Goal: Task Accomplishment & Management: Manage account settings

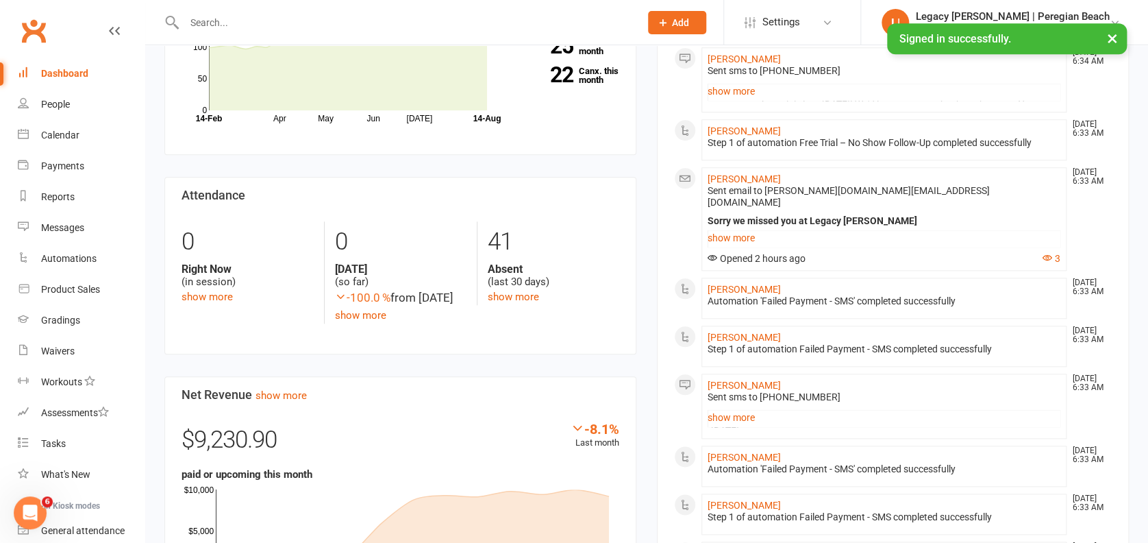
scroll to position [365, 0]
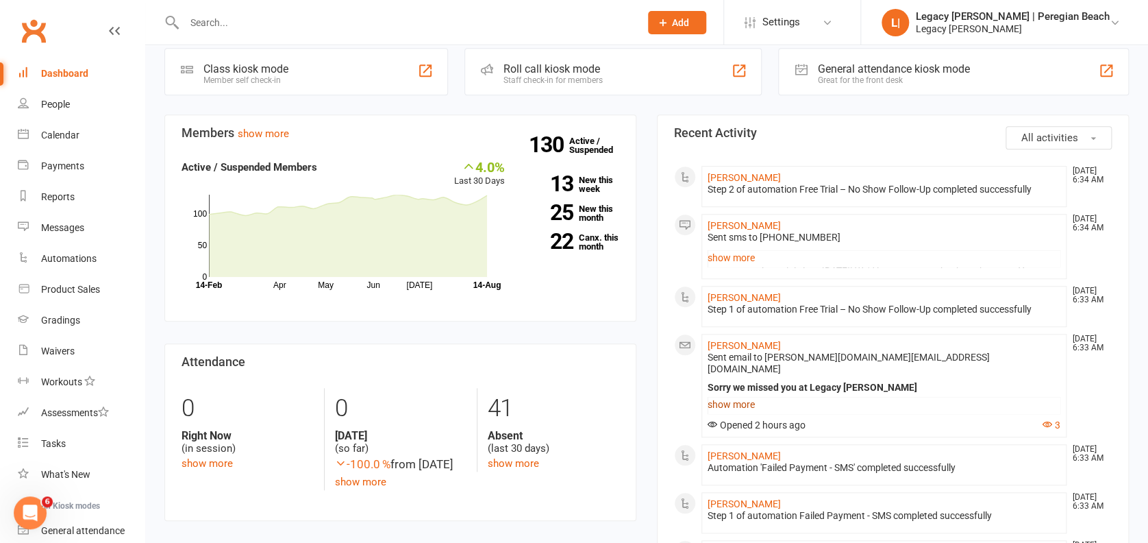
click at [740, 395] on link "show more" at bounding box center [884, 404] width 353 height 19
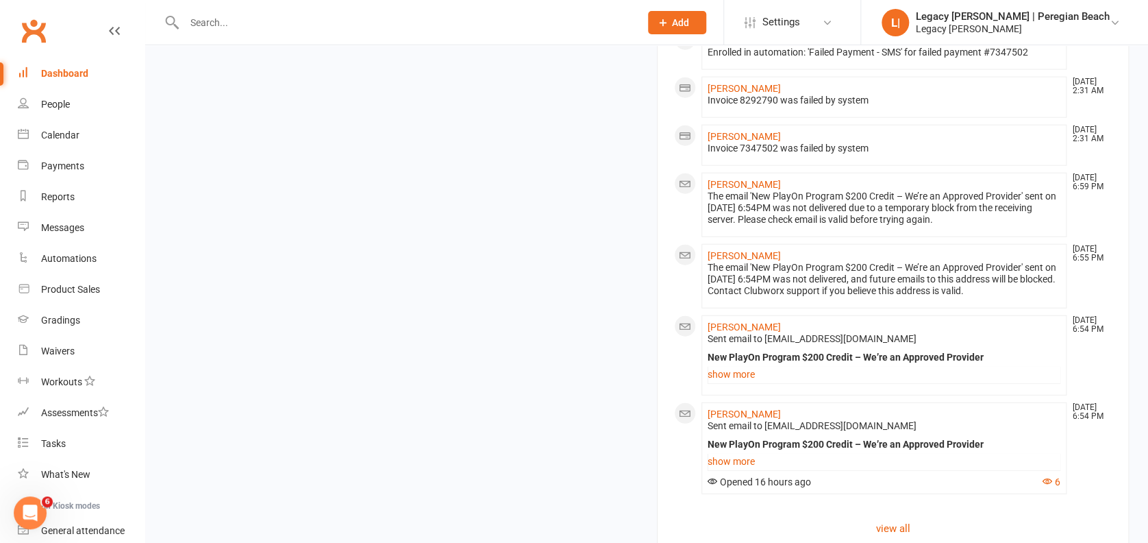
scroll to position [1662, 0]
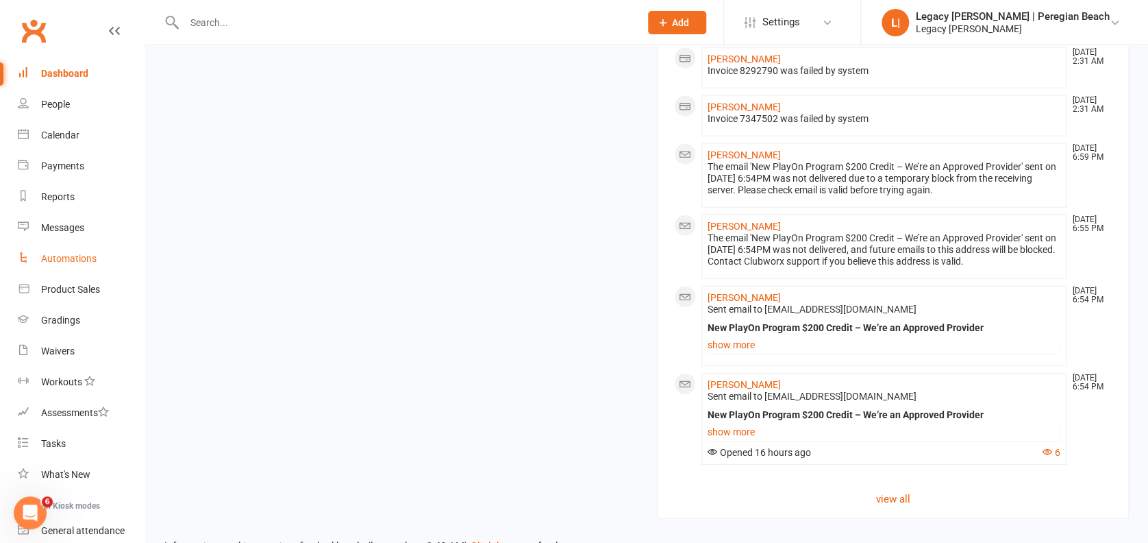
click at [88, 255] on div "Automations" at bounding box center [69, 258] width 56 height 11
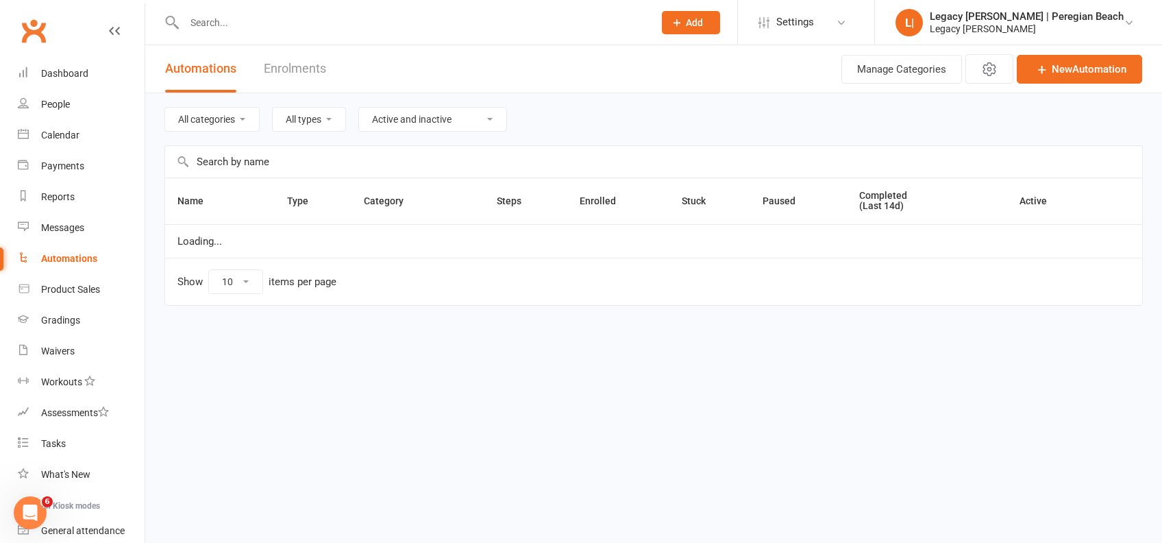
select select "100"
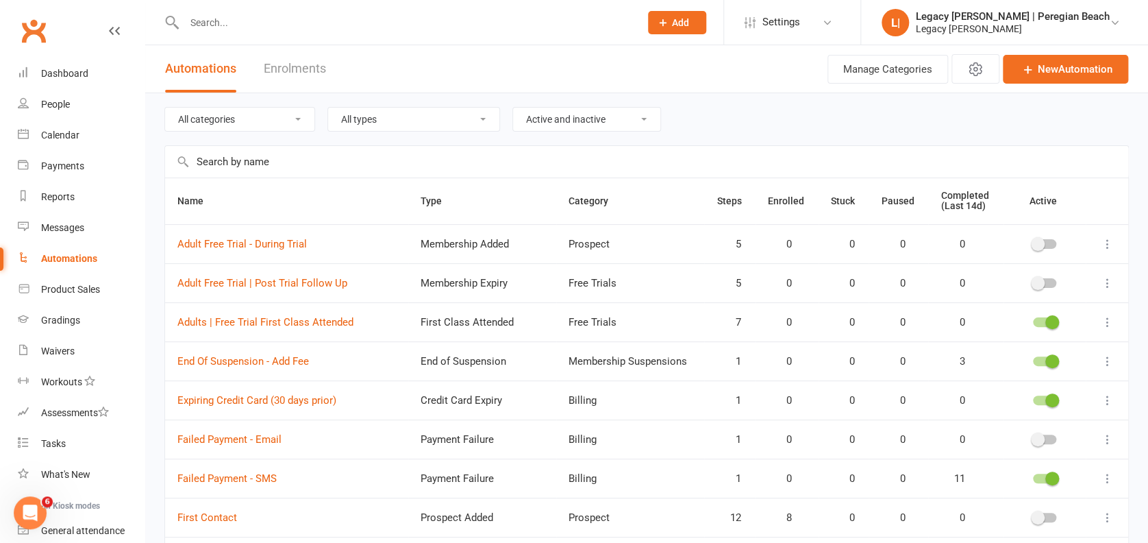
click at [252, 123] on select "All categories Billing Free Trials Membership Cancellations Membership Expiry M…" at bounding box center [239, 119] width 149 height 23
select select "923"
click at [165, 108] on select "All categories Billing Free Trials Membership Cancellations Membership Expiry M…" at bounding box center [239, 119] width 149 height 23
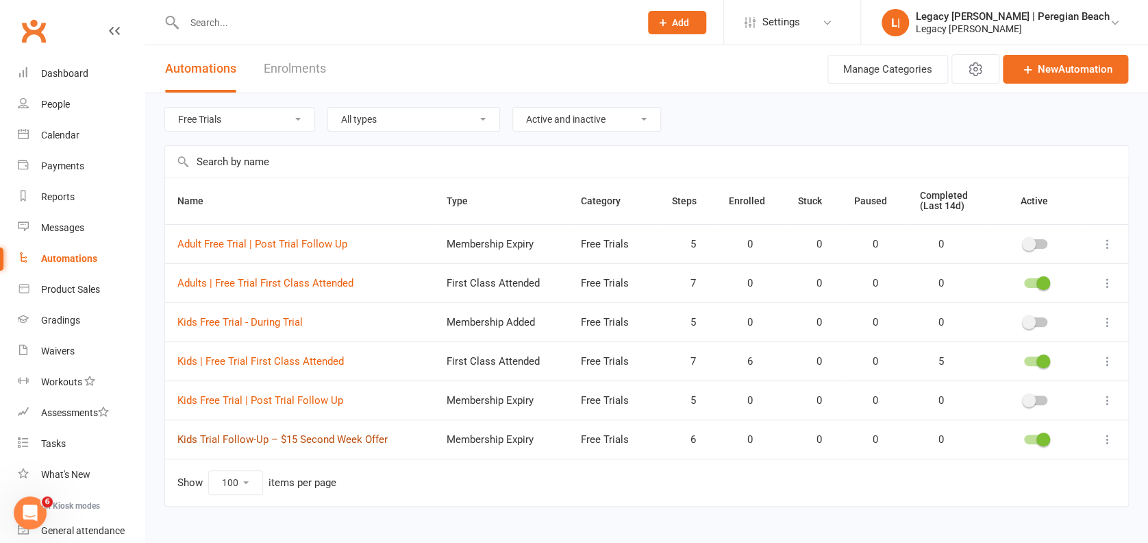
click at [278, 433] on link "Kids Trial Follow-Up – $15 Second Week Offer" at bounding box center [282, 439] width 210 height 12
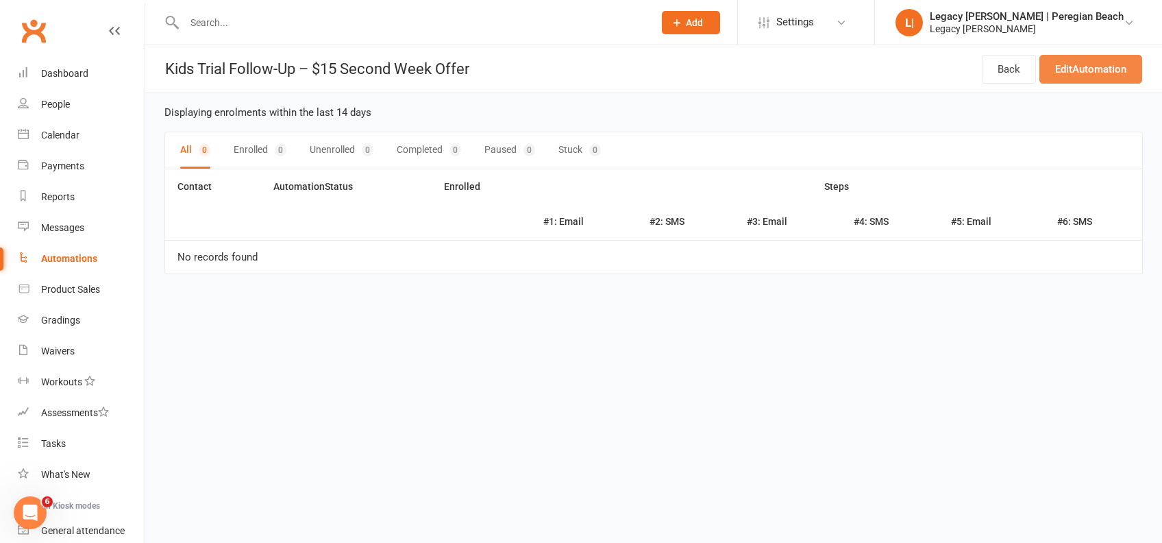
click at [1079, 68] on link "Edit Automation" at bounding box center [1091, 69] width 103 height 29
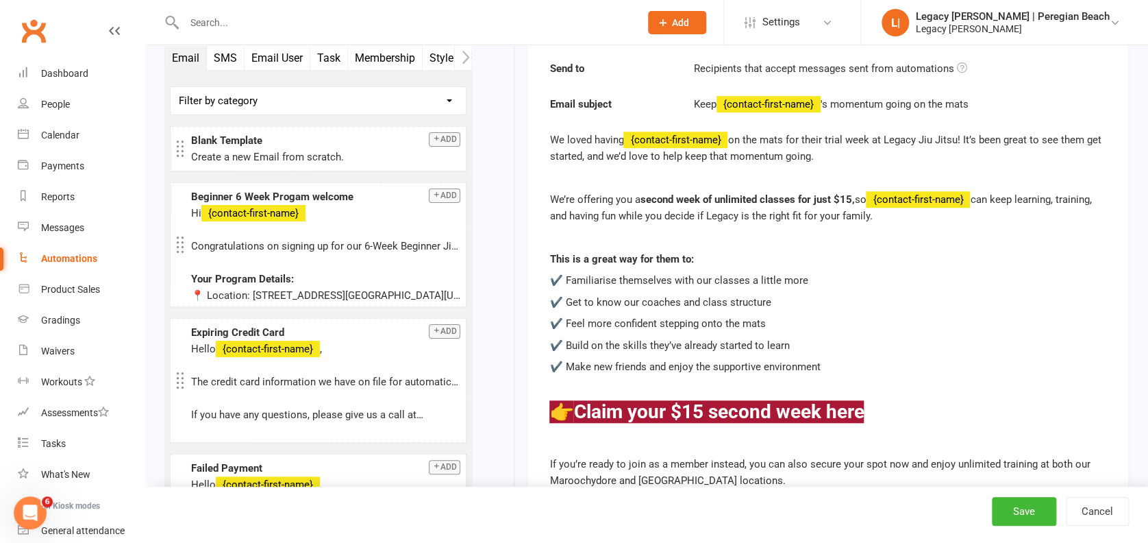
scroll to position [365, 0]
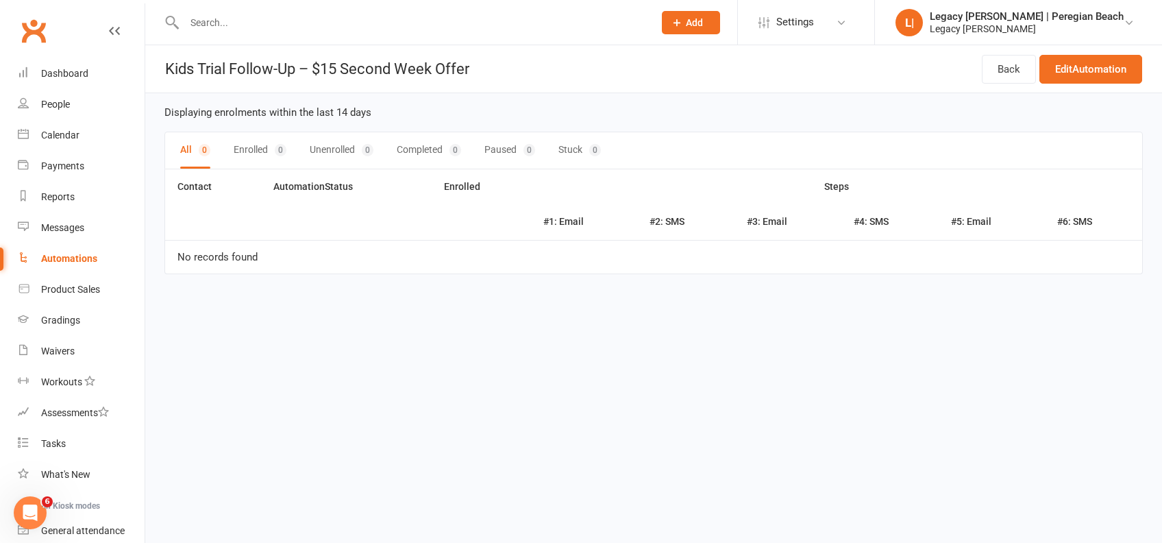
select select "100"
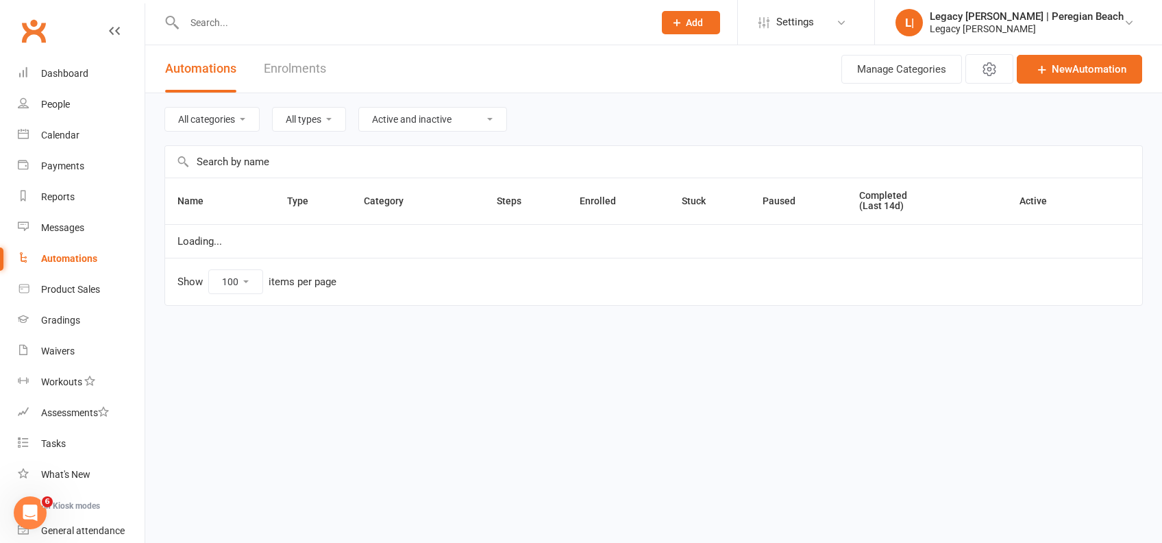
select select "923"
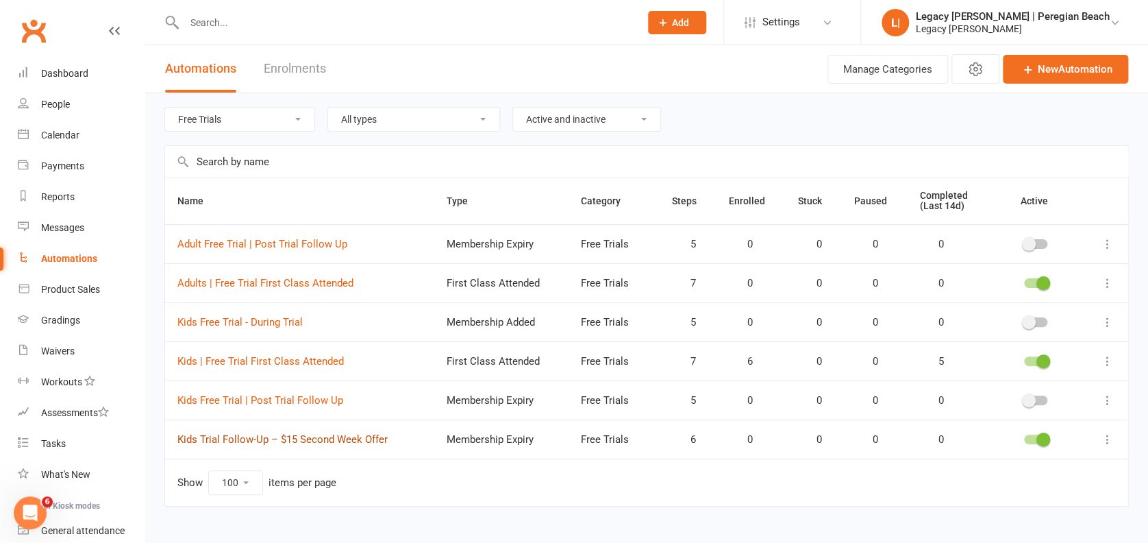
click at [339, 433] on link "Kids Trial Follow-Up – $15 Second Week Offer" at bounding box center [282, 439] width 210 height 12
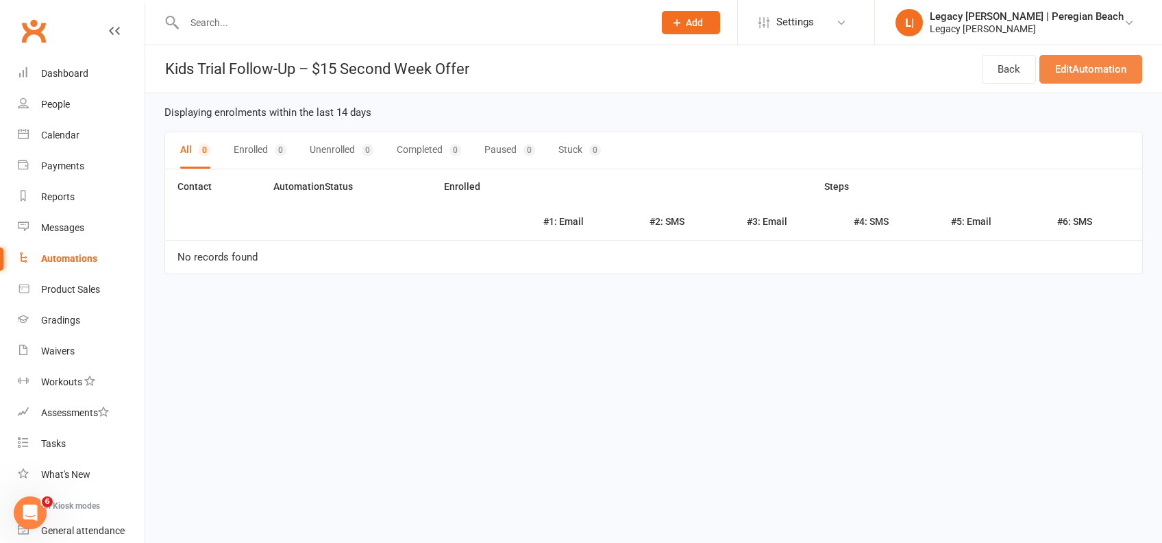
click at [1079, 60] on link "Edit Automation" at bounding box center [1091, 69] width 103 height 29
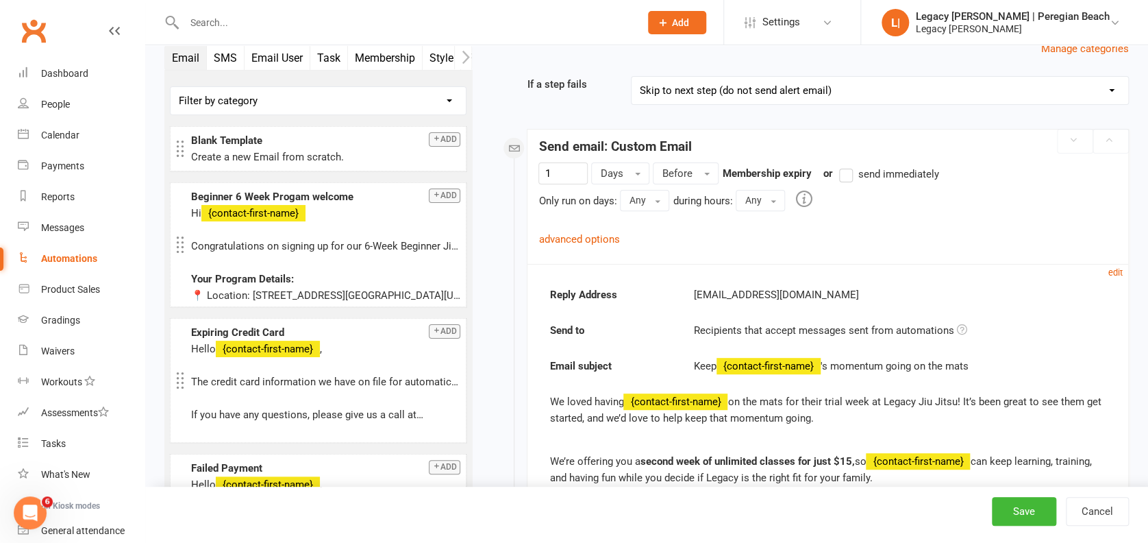
scroll to position [104, 0]
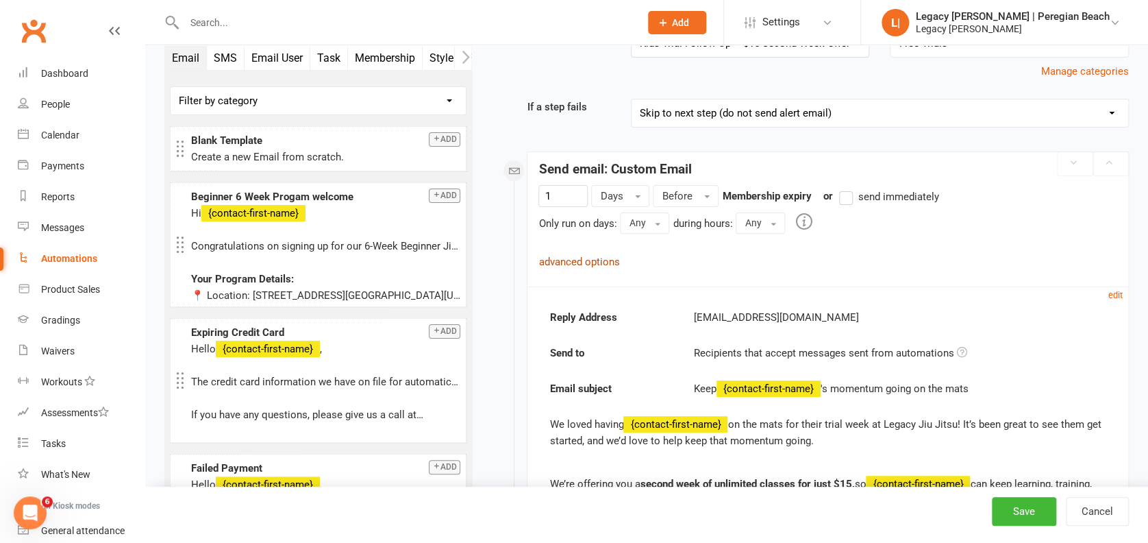
click at [556, 258] on link "advanced options" at bounding box center [579, 262] width 81 height 12
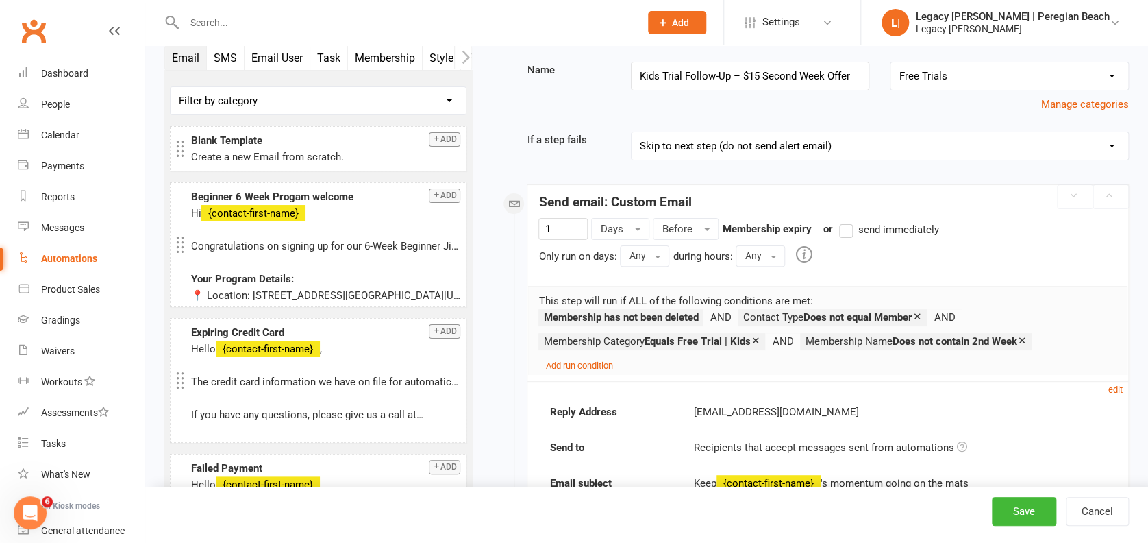
scroll to position [91, 0]
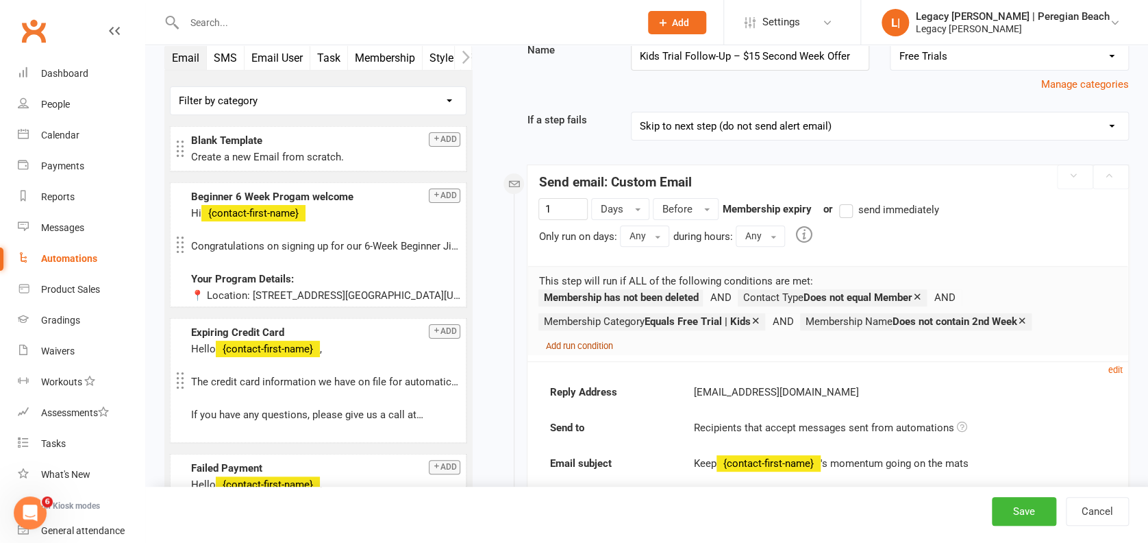
click at [591, 344] on small "Add run condition" at bounding box center [578, 346] width 67 height 10
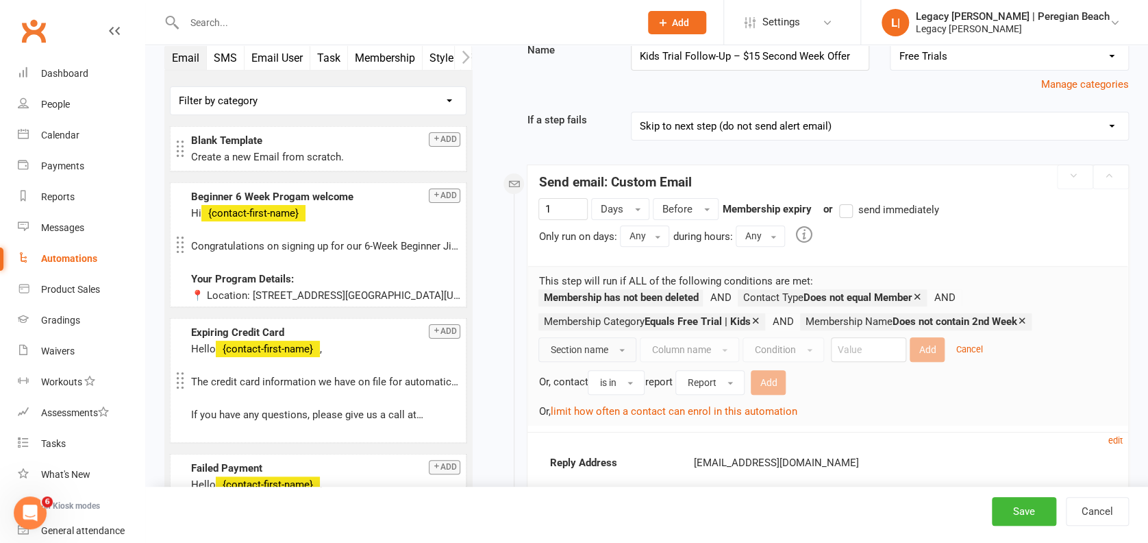
click at [615, 351] on button "Section name" at bounding box center [588, 349] width 98 height 25
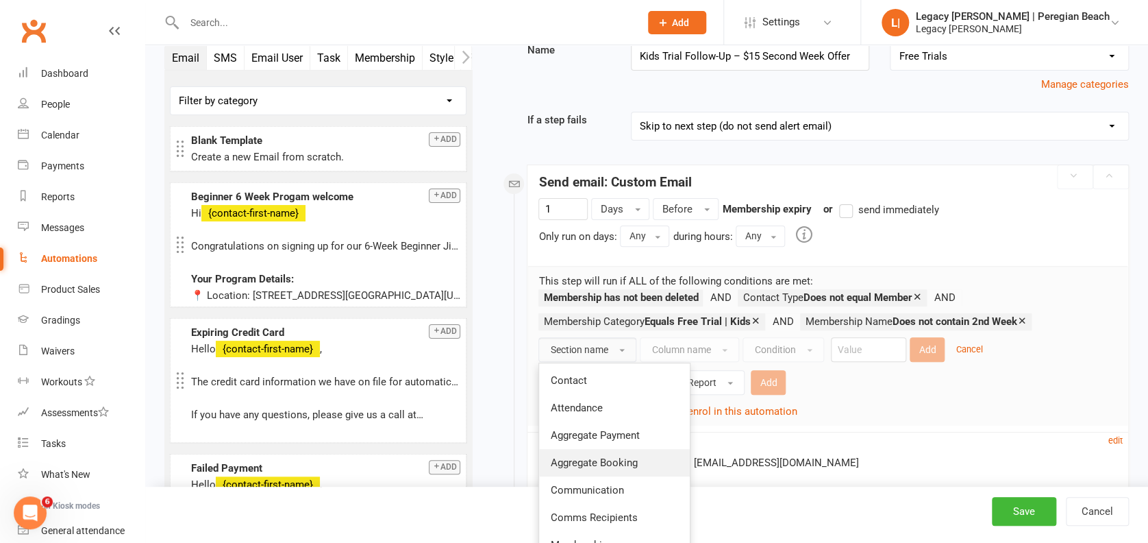
click at [632, 457] on span "Aggregate Booking" at bounding box center [593, 462] width 87 height 12
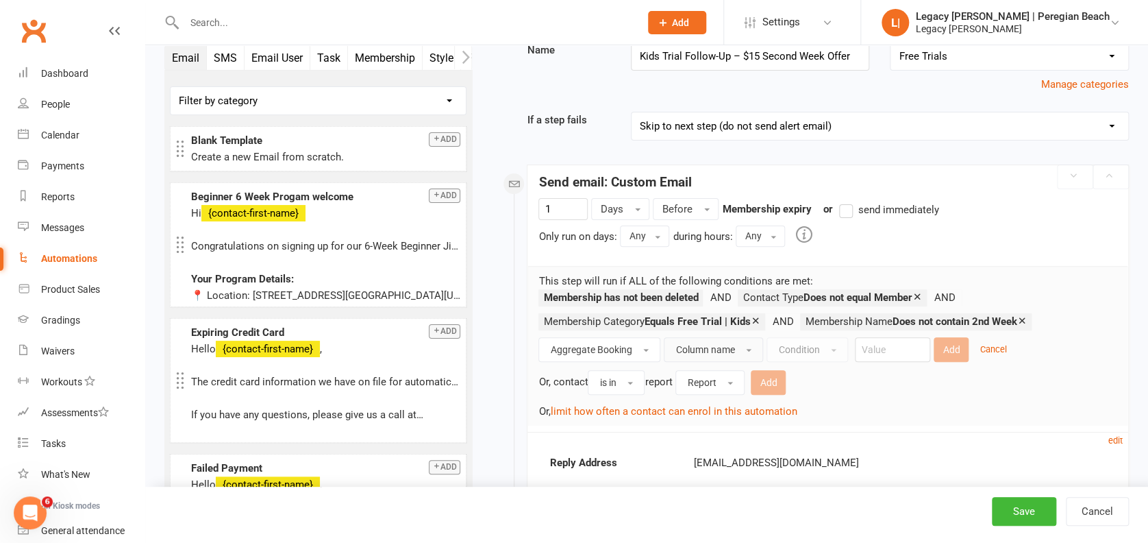
click at [705, 344] on span "Column name" at bounding box center [705, 349] width 59 height 11
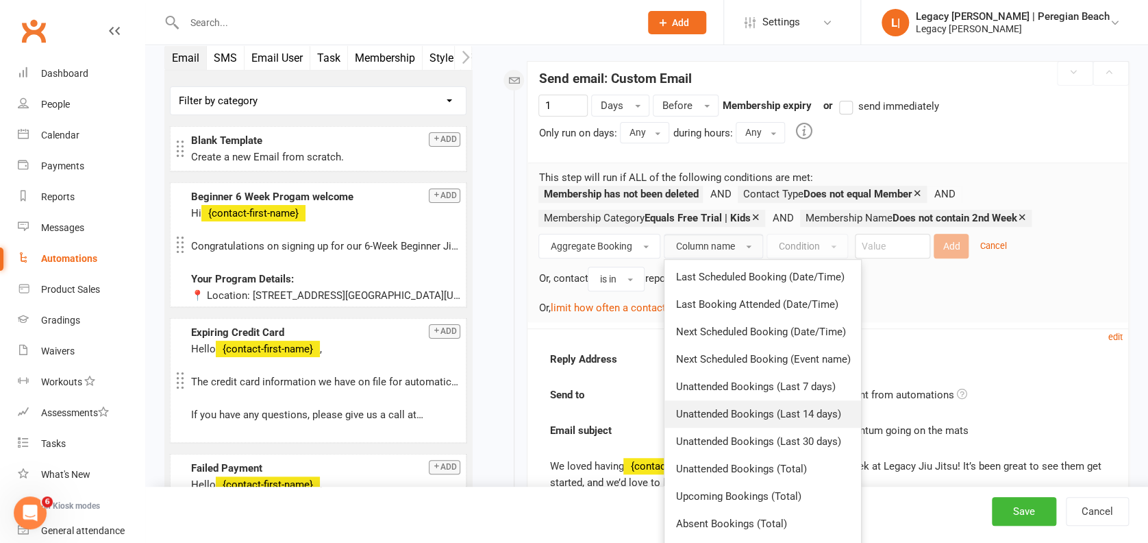
scroll to position [274, 0]
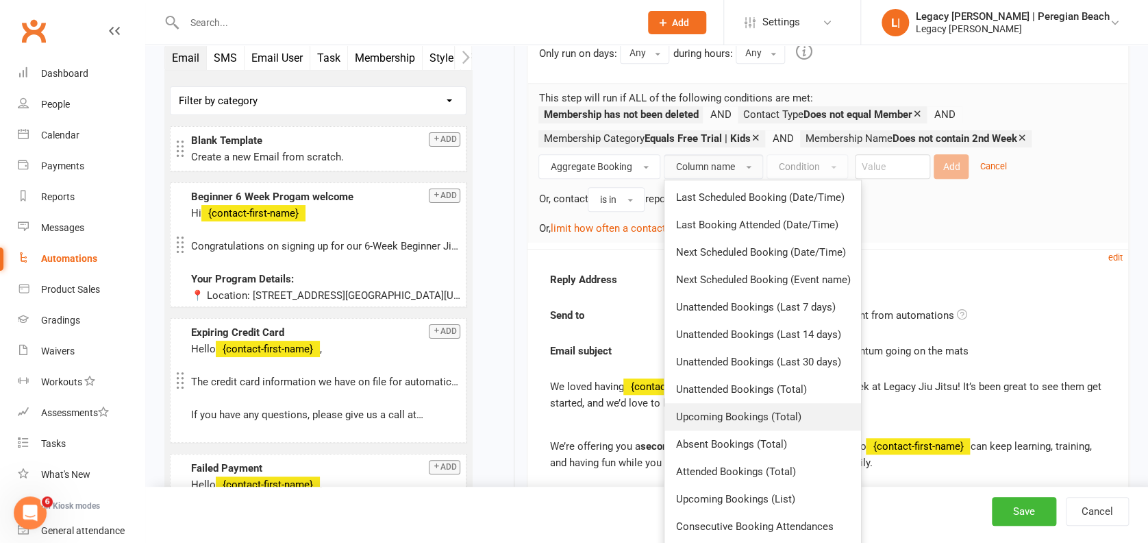
click at [749, 413] on span "Upcoming Bookings (Total)" at bounding box center [738, 416] width 125 height 12
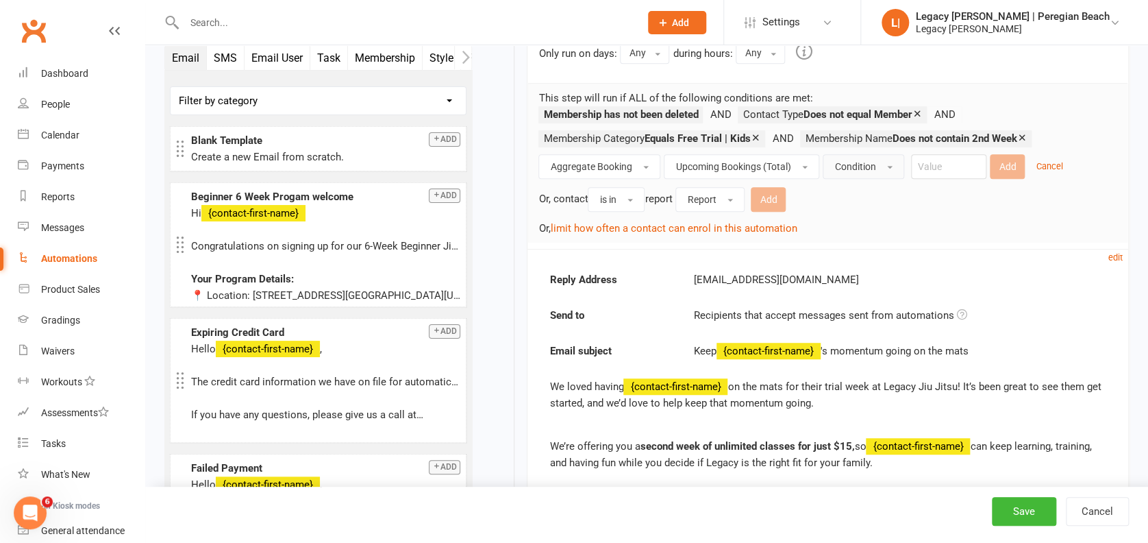
click at [866, 161] on span "Condition" at bounding box center [855, 166] width 41 height 11
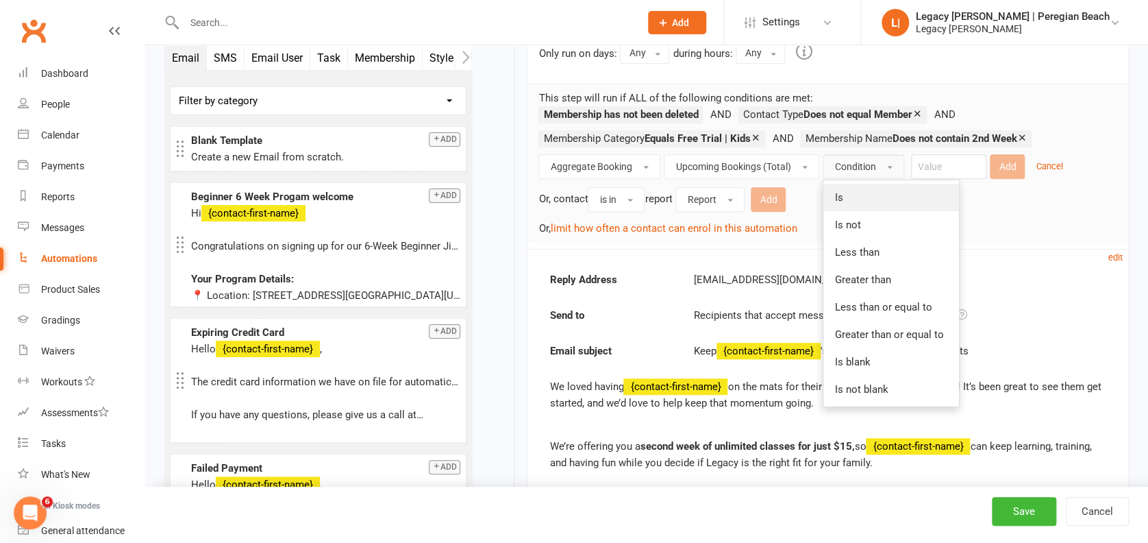
click at [856, 190] on link "Is" at bounding box center [892, 197] width 136 height 27
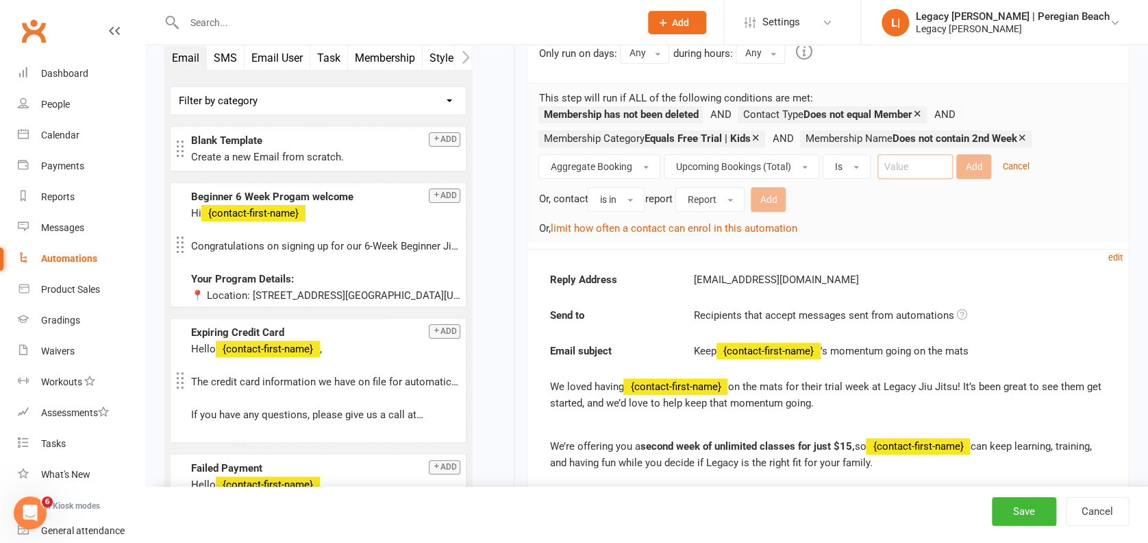
click at [902, 169] on input "number" at bounding box center [915, 166] width 75 height 25
type input "0"
click at [976, 164] on button "Add" at bounding box center [974, 166] width 35 height 25
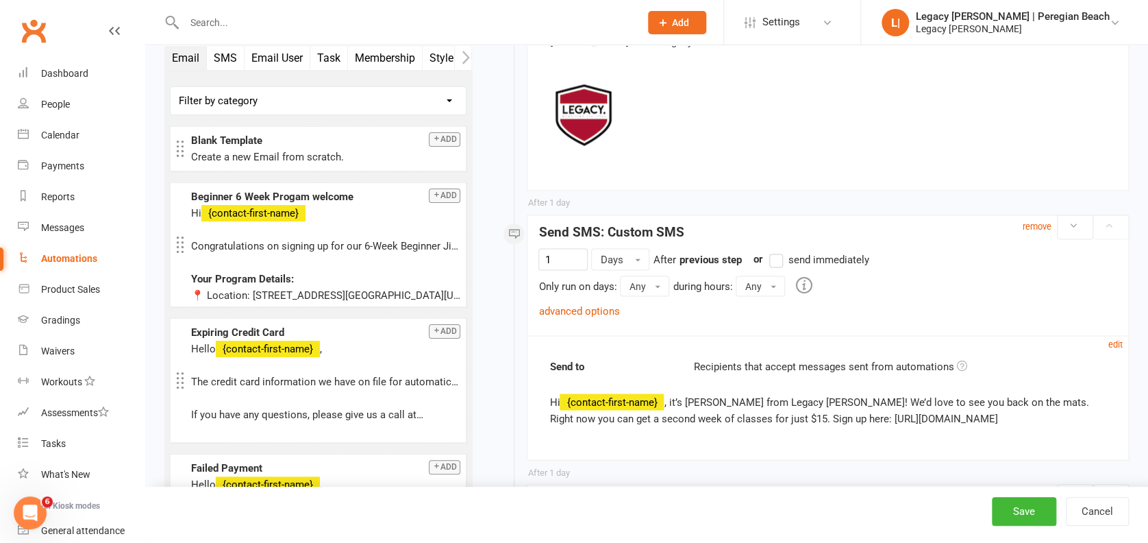
scroll to position [1096, 0]
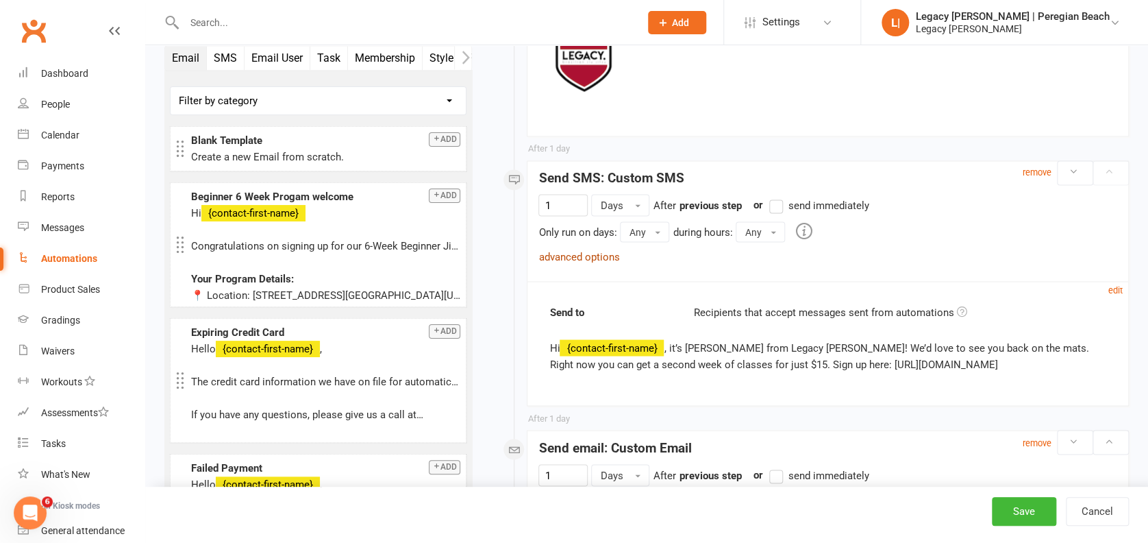
click at [587, 250] on link "advanced options" at bounding box center [579, 256] width 81 height 12
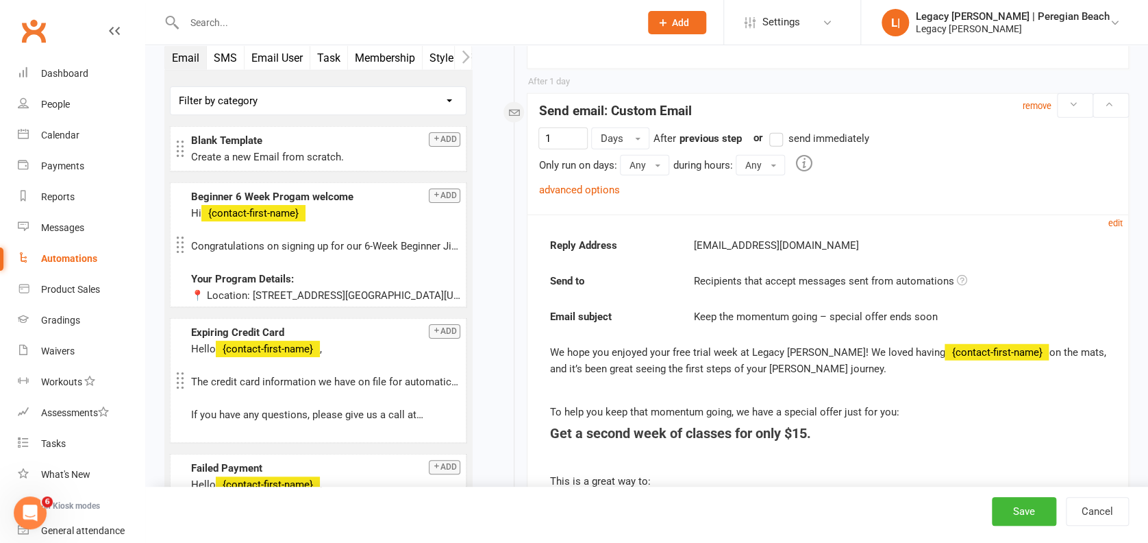
scroll to position [1553, 0]
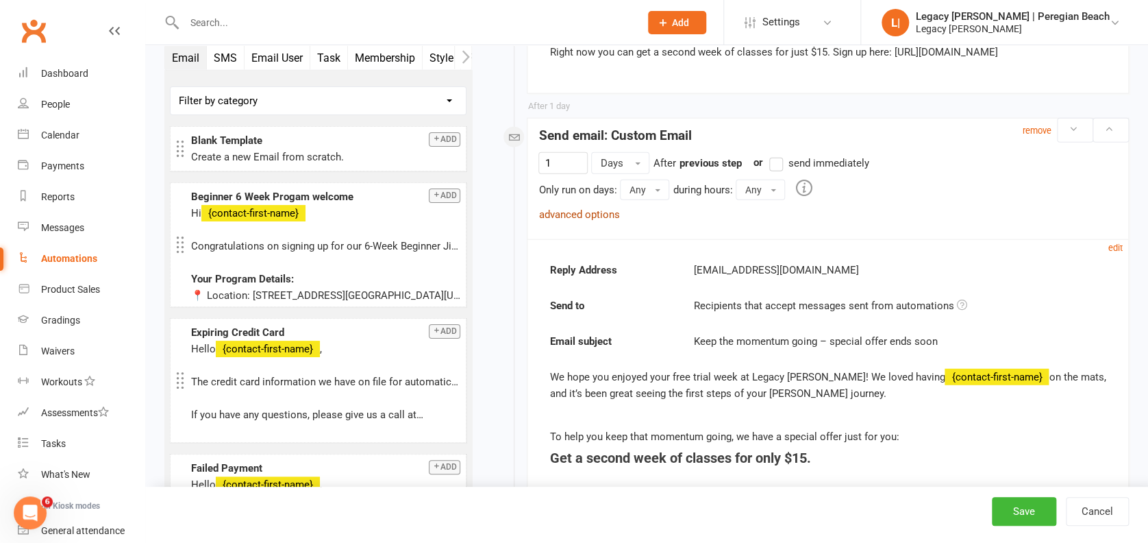
click at [598, 210] on link "advanced options" at bounding box center [579, 214] width 81 height 12
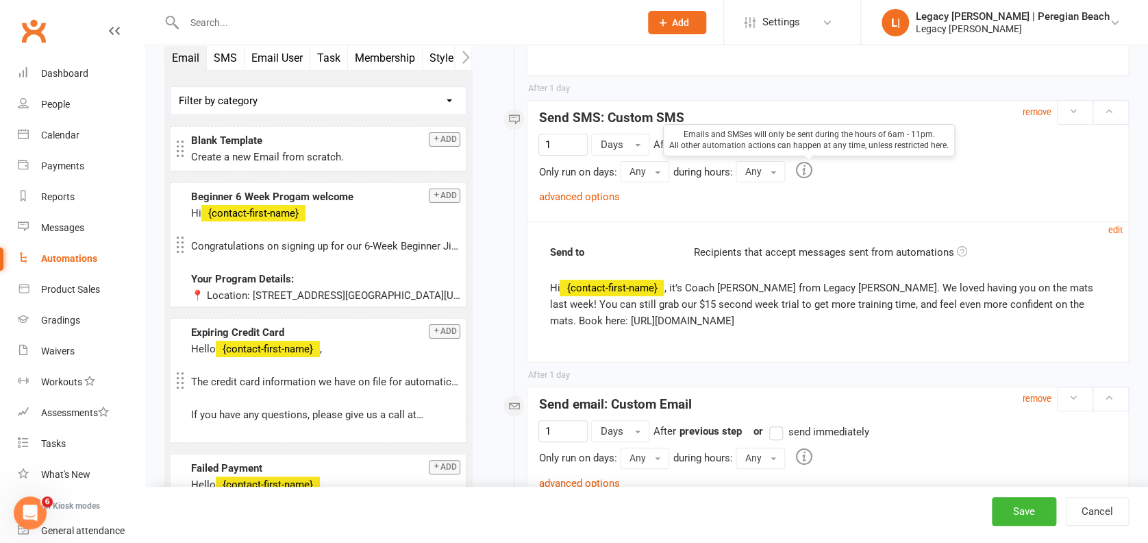
scroll to position [2649, 0]
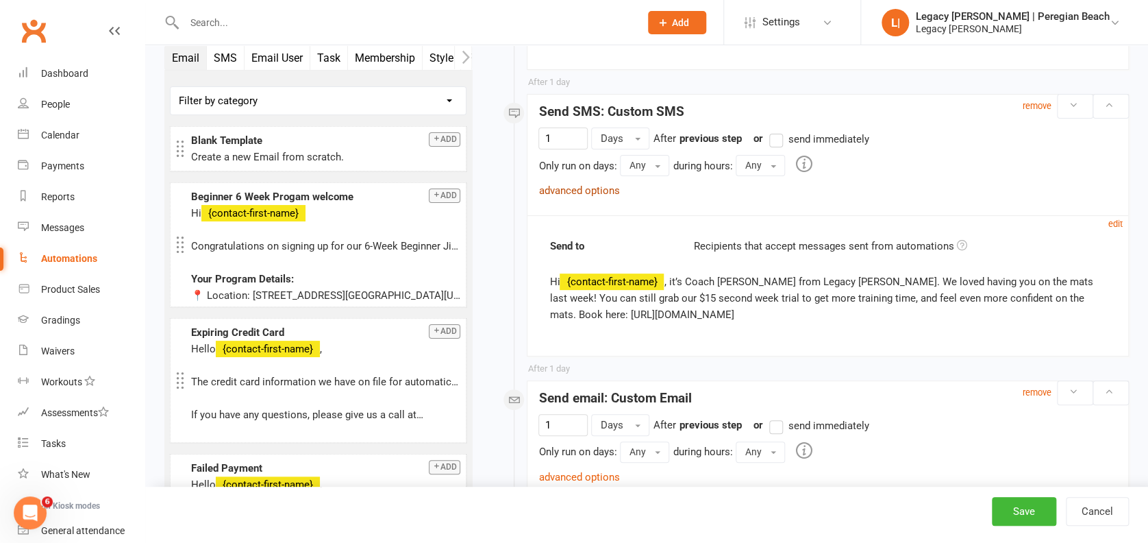
click at [576, 184] on link "advanced options" at bounding box center [579, 190] width 81 height 12
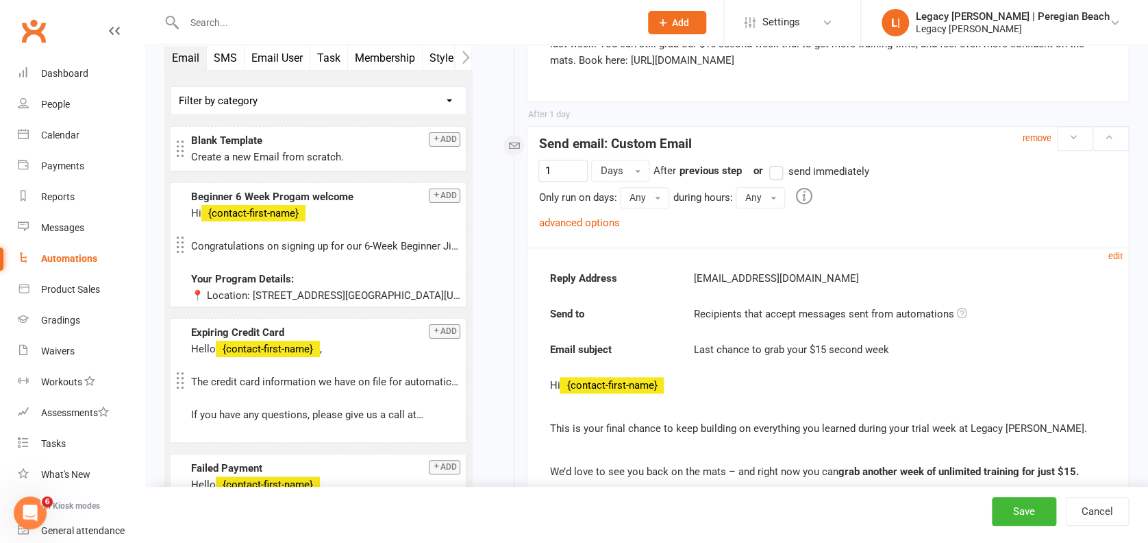
scroll to position [3106, 0]
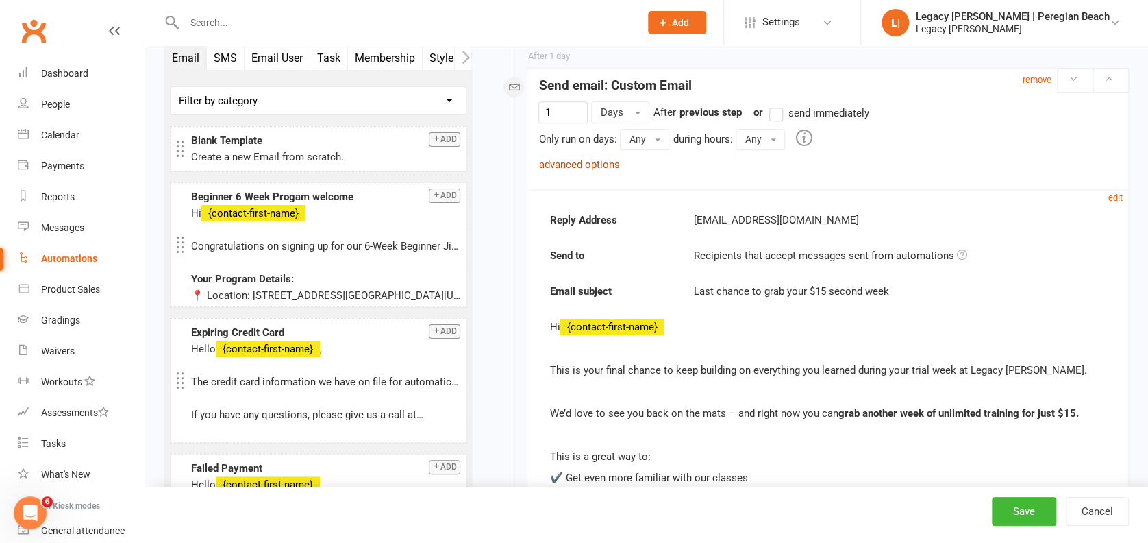
click at [598, 159] on link "advanced options" at bounding box center [579, 164] width 81 height 12
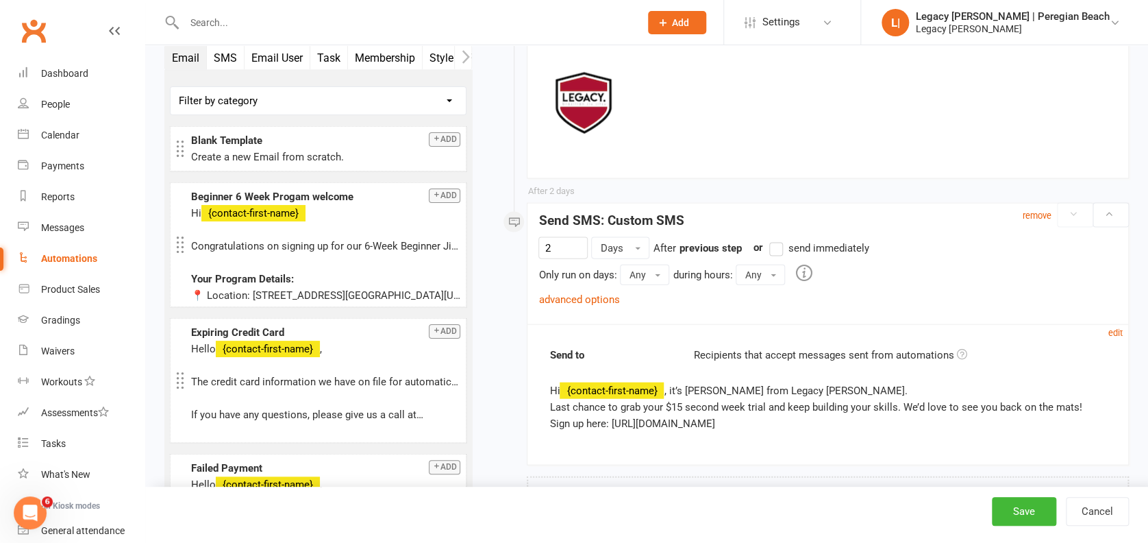
scroll to position [3996, 0]
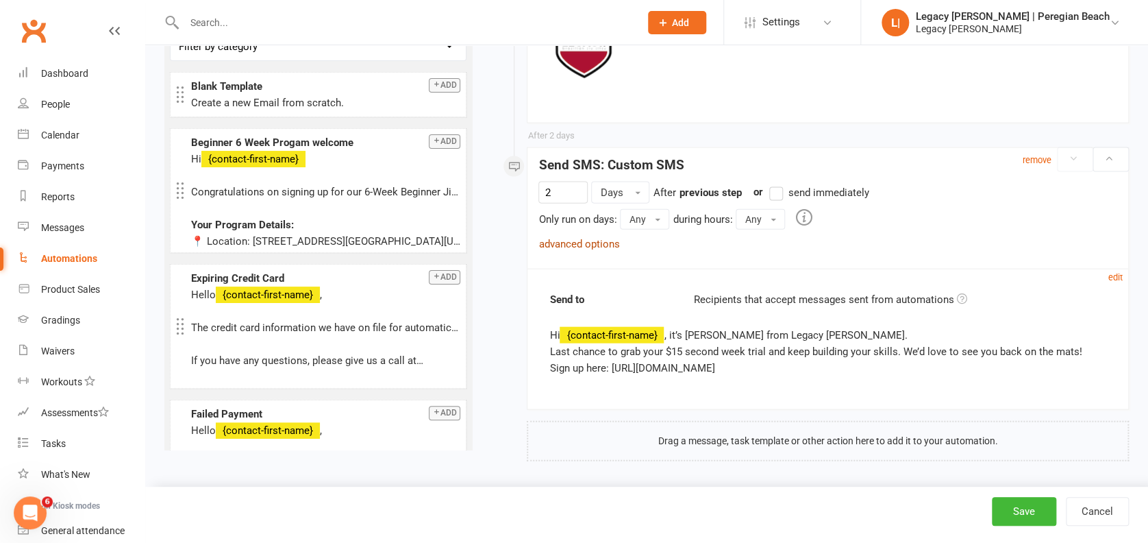
click at [570, 238] on link "advanced options" at bounding box center [579, 244] width 81 height 12
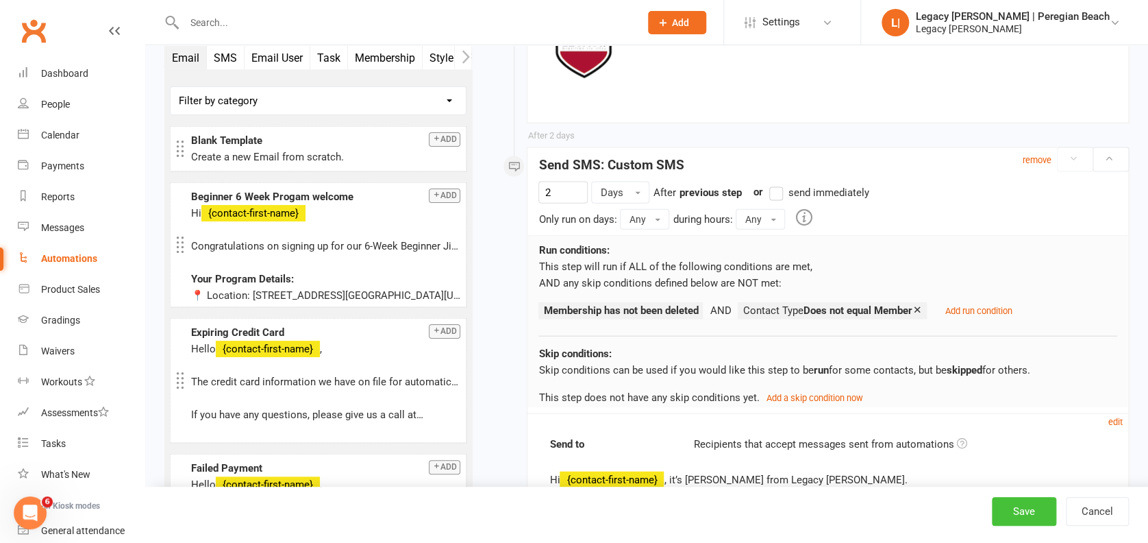
click at [1034, 504] on button "Save" at bounding box center [1024, 511] width 64 height 29
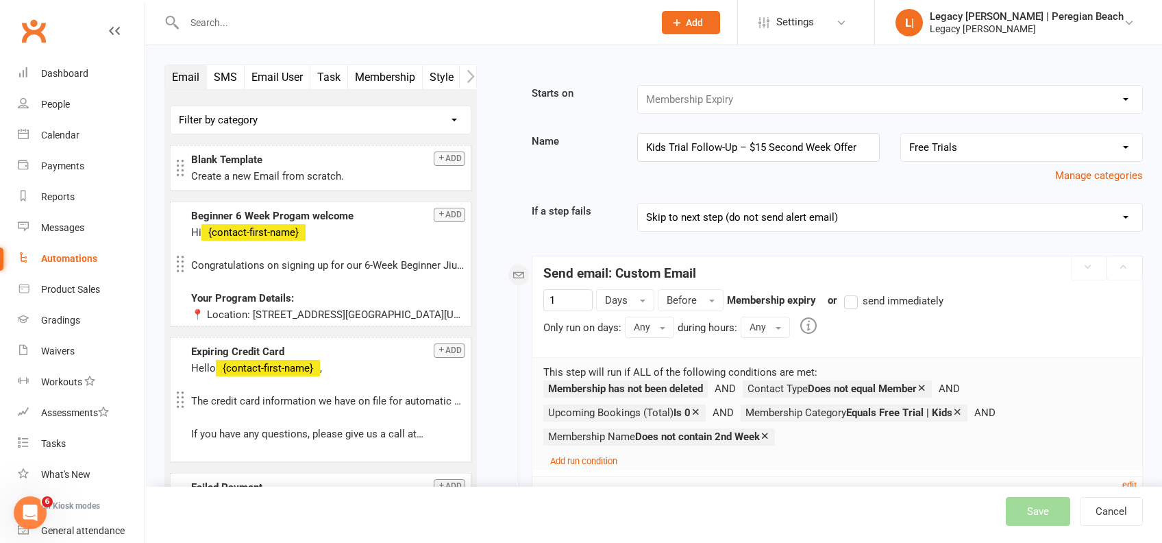
select select "100"
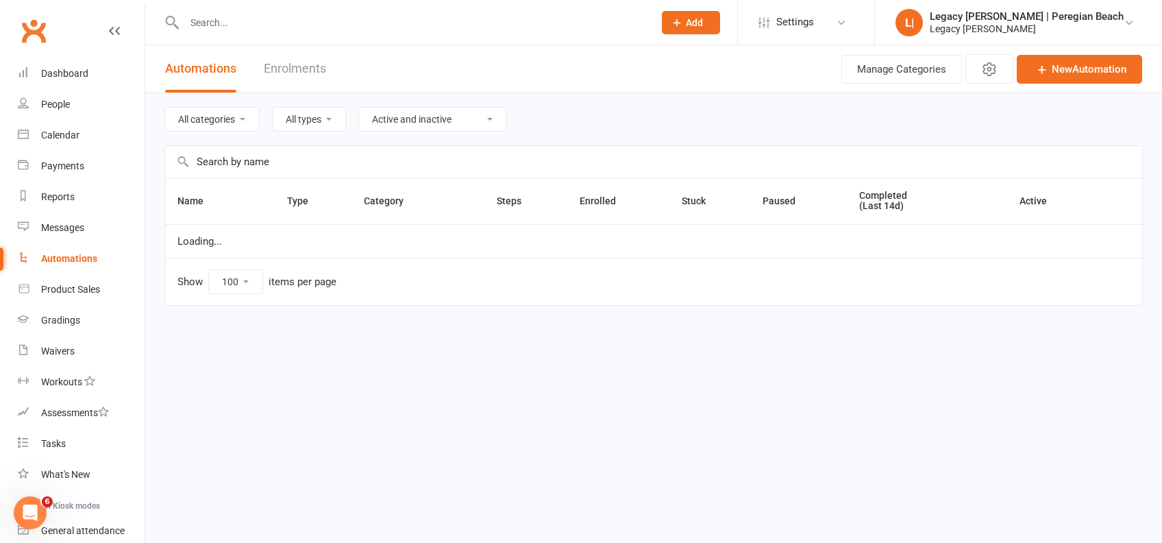
select select "923"
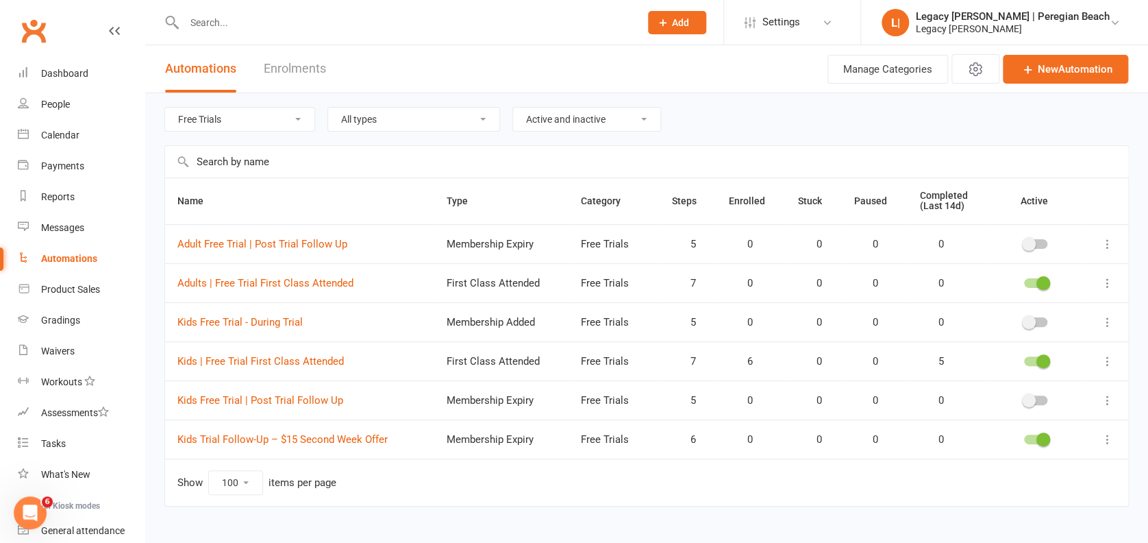
click at [300, 430] on td "Kids Trial Follow-Up – $15 Second Week Offer" at bounding box center [299, 438] width 269 height 39
click at [297, 435] on link "Kids Trial Follow-Up – $15 Second Week Offer" at bounding box center [282, 439] width 210 height 12
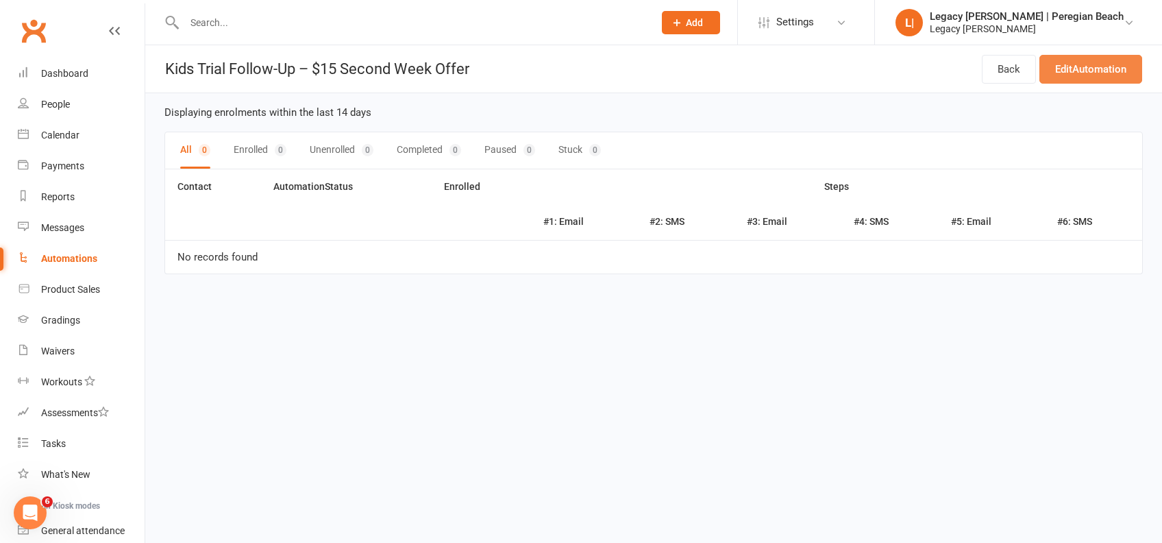
click at [1086, 65] on link "Edit Automation" at bounding box center [1091, 69] width 103 height 29
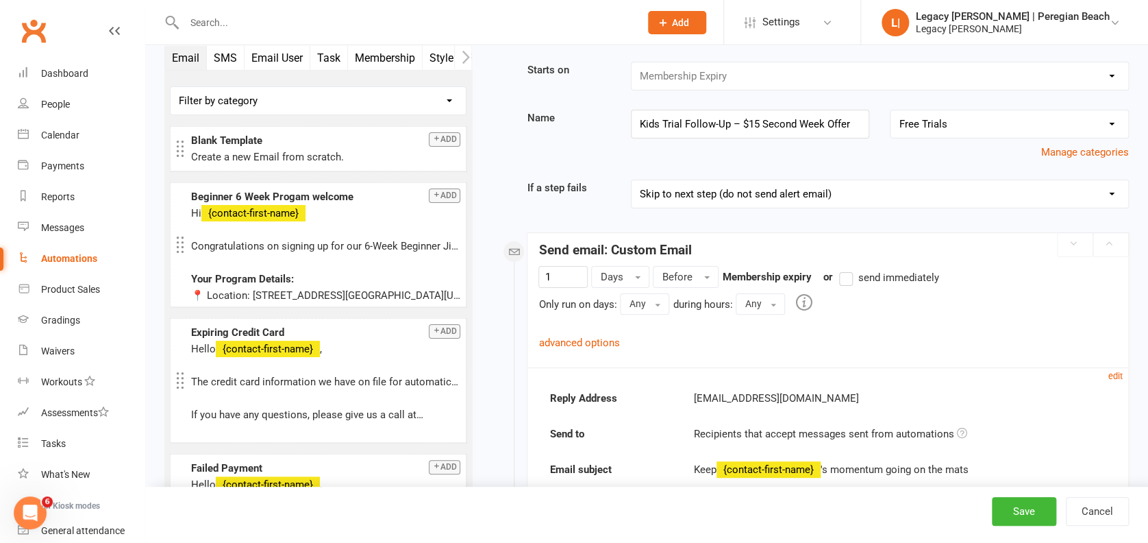
scroll to position [91, 0]
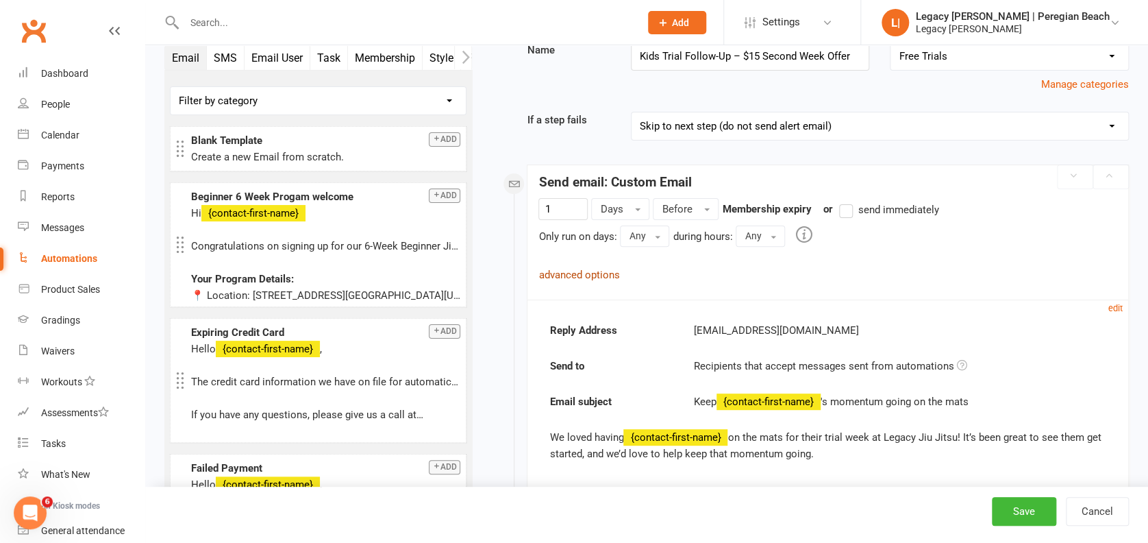
click at [585, 278] on link "advanced options" at bounding box center [579, 275] width 81 height 12
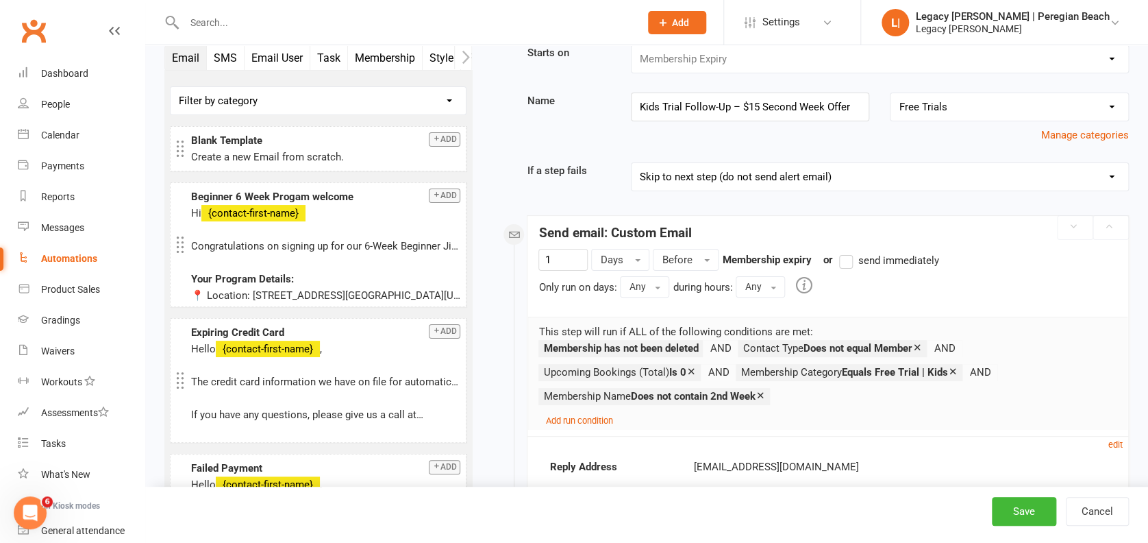
scroll to position [0, 0]
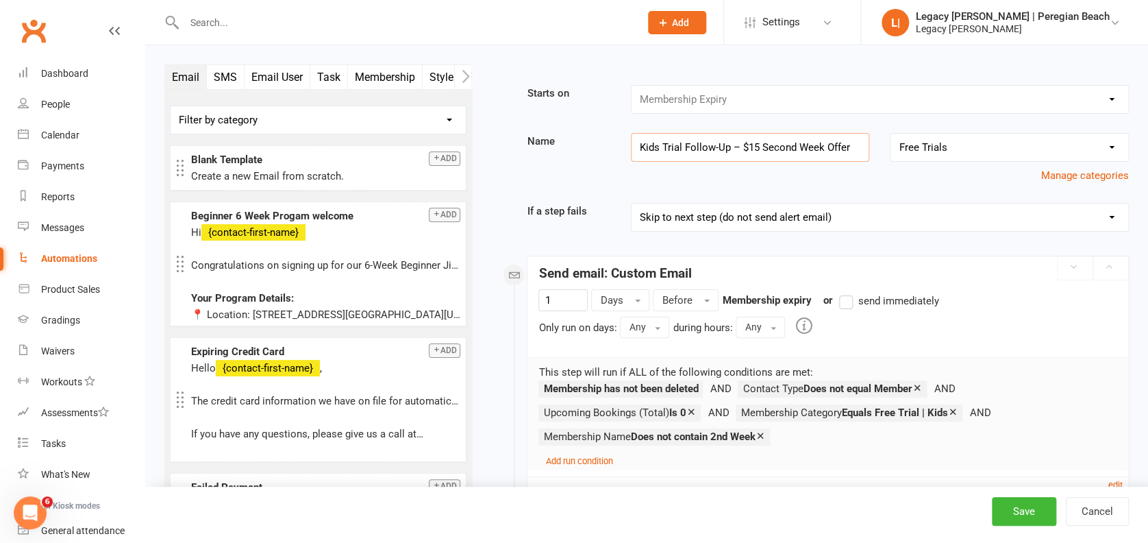
click at [707, 142] on input "Kids Trial Follow-Up – $15 Second Week Offer" at bounding box center [750, 147] width 239 height 29
click at [1100, 510] on button "Cancel" at bounding box center [1097, 511] width 63 height 29
select select "100"
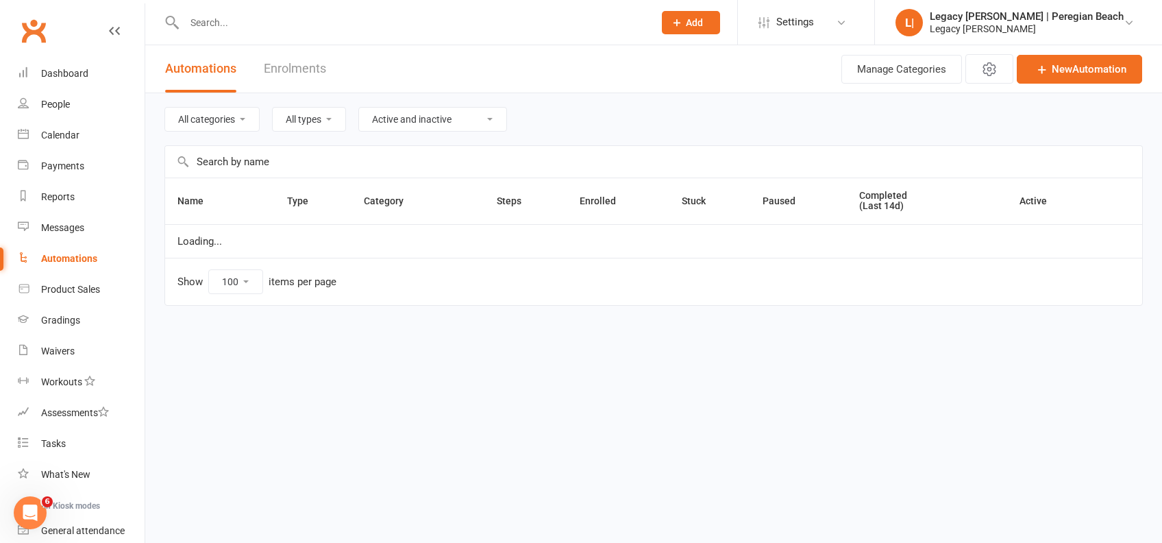
select select "923"
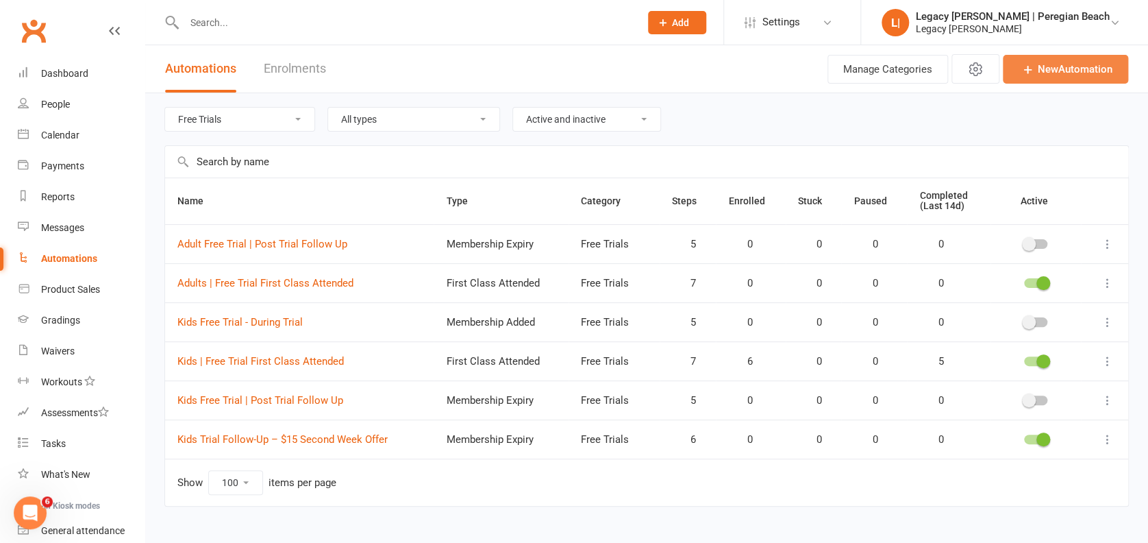
click at [1081, 68] on link "New Automation" at bounding box center [1065, 69] width 125 height 29
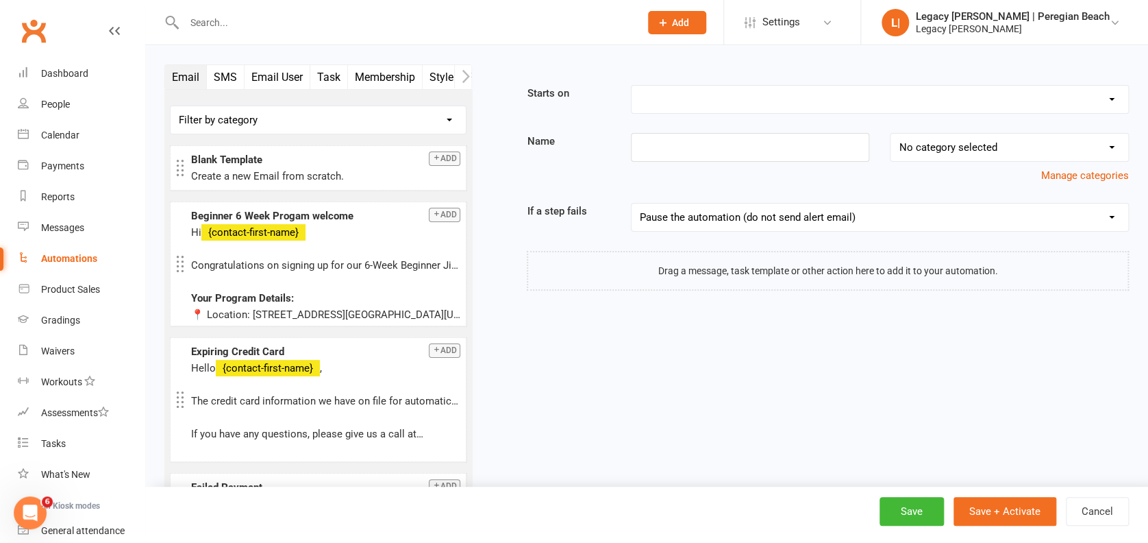
click at [707, 95] on select "Booking Cancelled Booking Due Booking Late-Cancelled Booking Marked Absent Book…" at bounding box center [880, 99] width 497 height 27
select select "22"
click at [632, 86] on select "Booking Cancelled Booking Due Booking Late-Cancelled Booking Marked Absent Book…" at bounding box center [880, 99] width 497 height 27
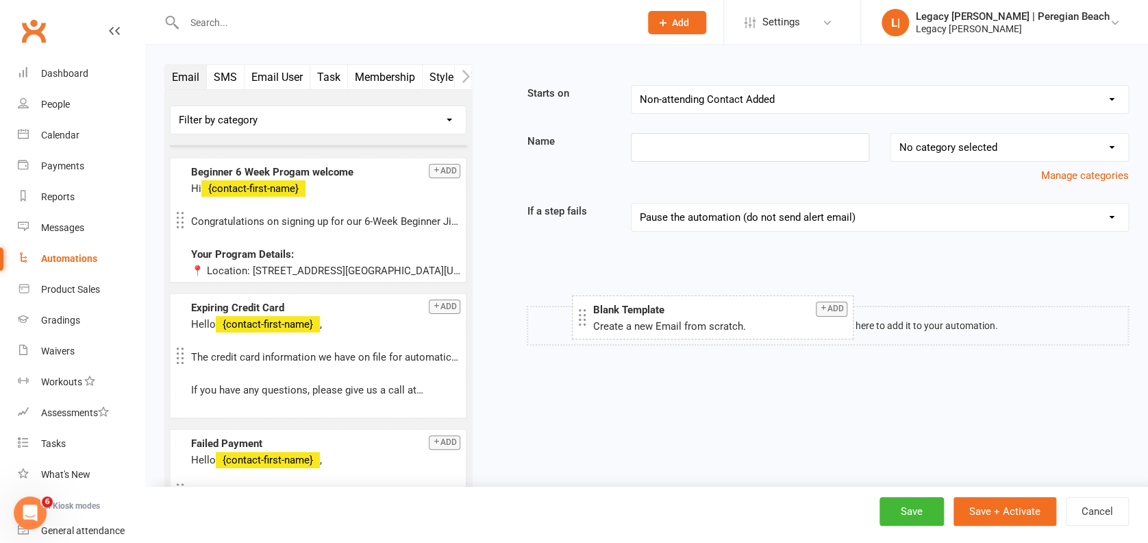
drag, startPoint x: 277, startPoint y: 153, endPoint x: 678, endPoint y: 304, distance: 428.7
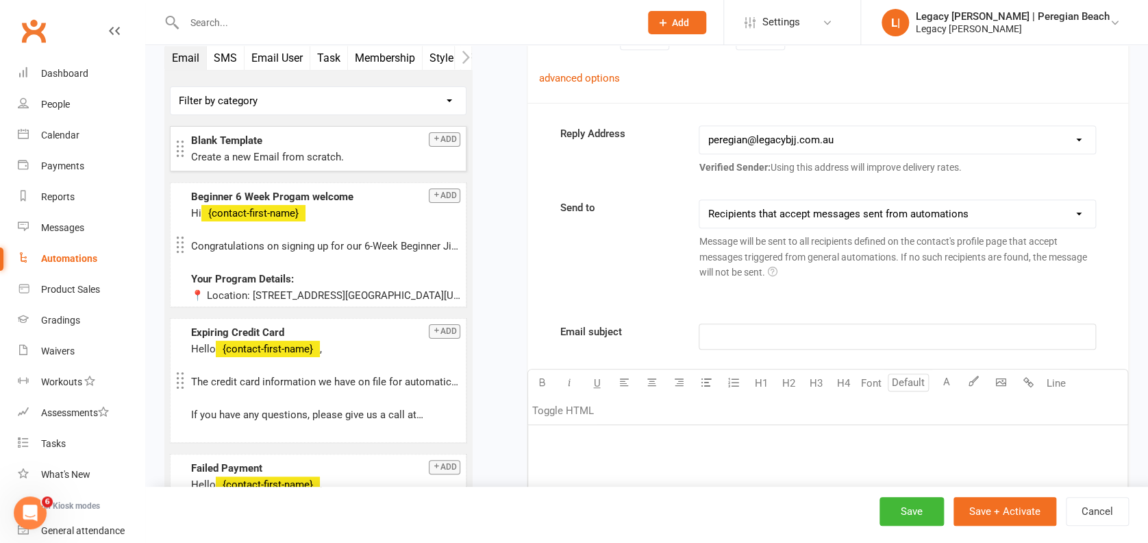
scroll to position [456, 0]
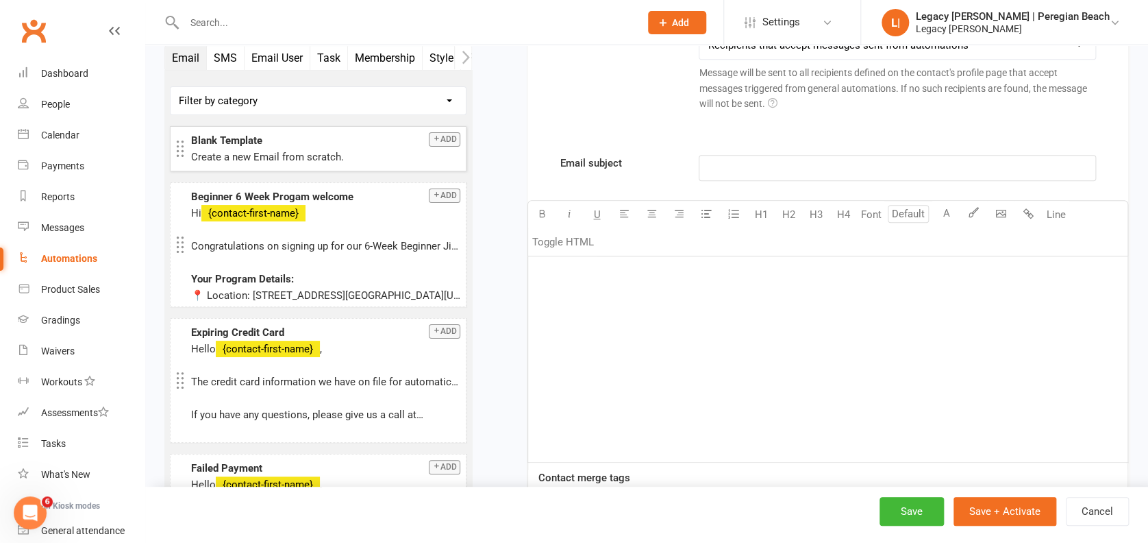
click at [663, 310] on div "﻿" at bounding box center [828, 359] width 600 height 206
click at [722, 362] on div "[URL][DOMAIN_NAME]" at bounding box center [828, 359] width 600 height 206
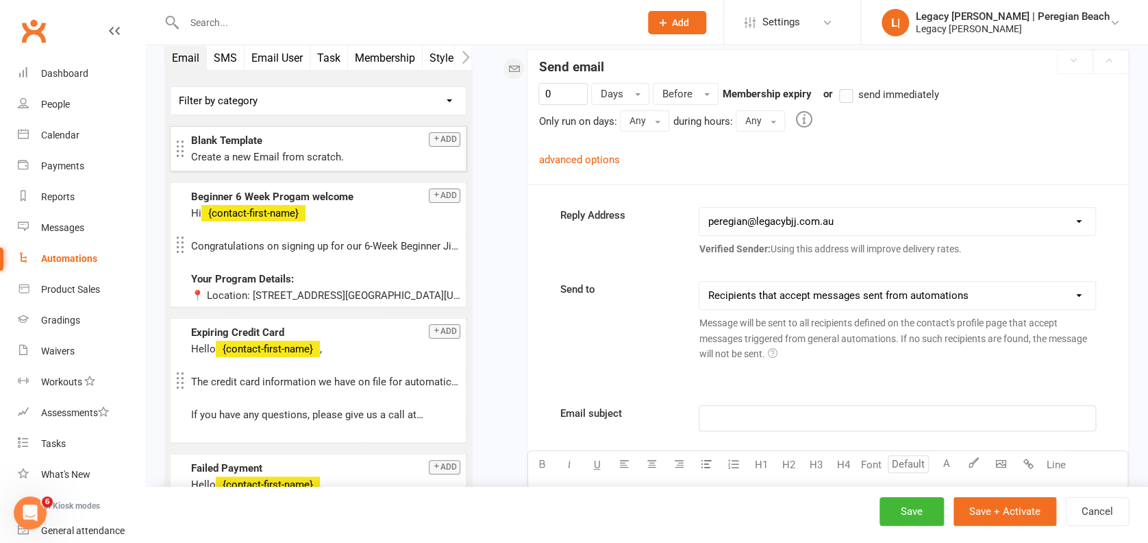
scroll to position [106, 0]
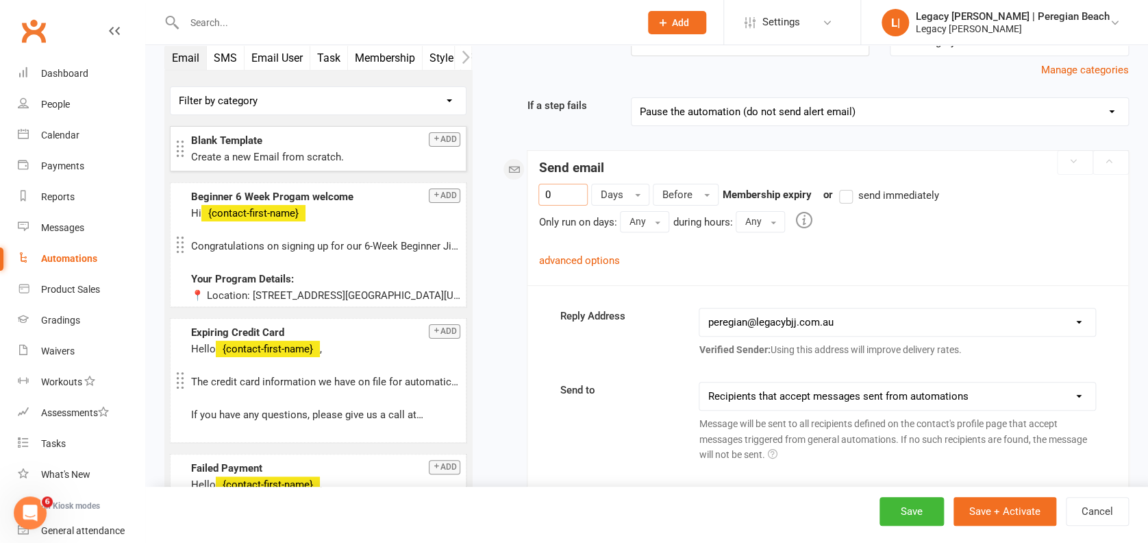
drag, startPoint x: 576, startPoint y: 193, endPoint x: 454, endPoint y: 167, distance: 124.9
type input "1"
click at [669, 195] on span "Before" at bounding box center [677, 194] width 30 height 12
click at [685, 225] on span "After" at bounding box center [676, 224] width 23 height 12
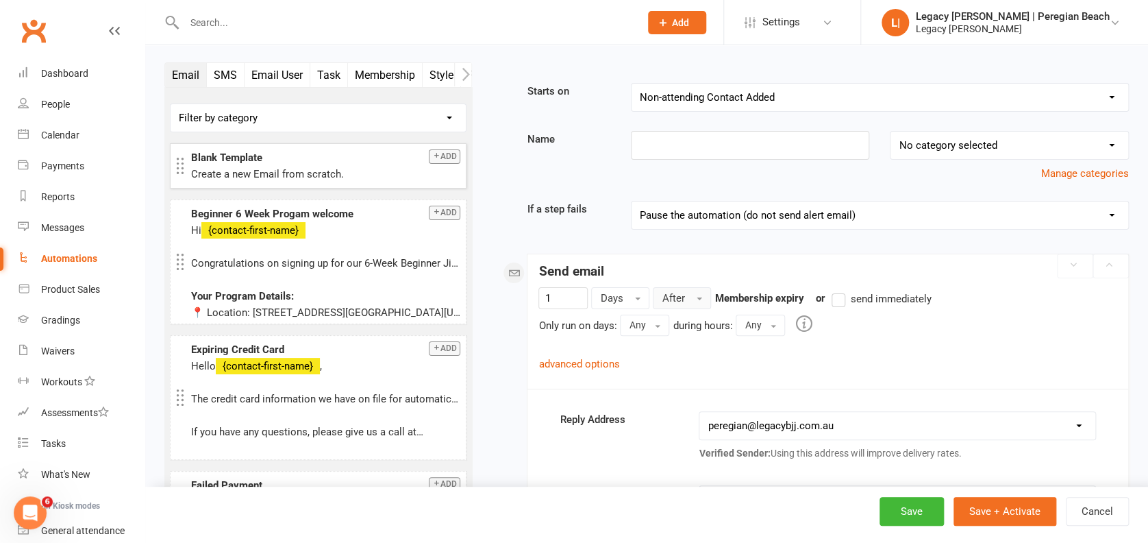
scroll to position [0, 0]
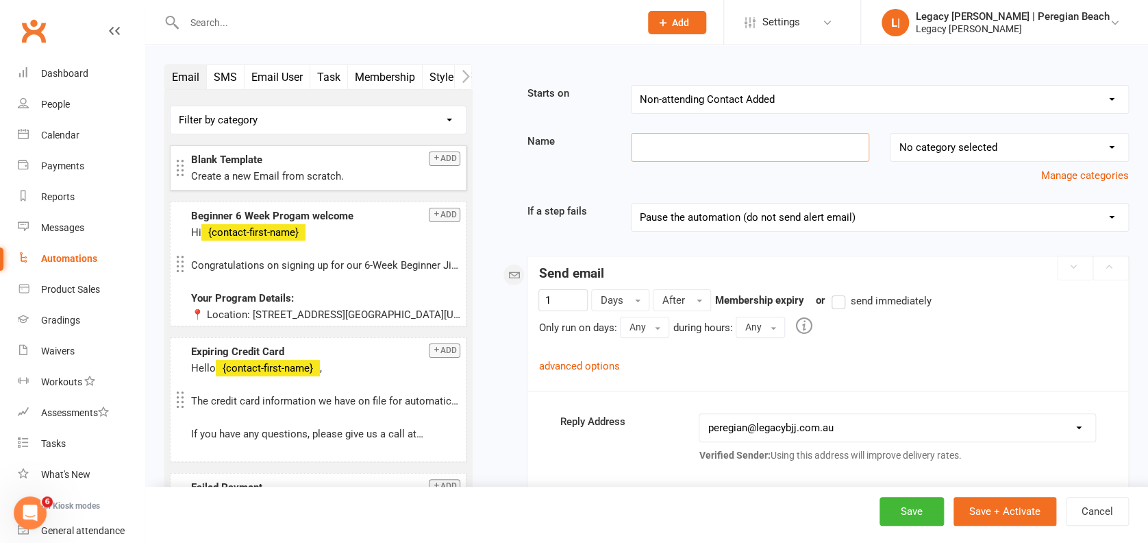
click at [666, 157] on input at bounding box center [750, 147] width 239 height 29
paste input "Adults Trial Follow-Up – $15 Second Week Offer"
type input "Adults Trial Follow-Up – $15 Second Week Offer"
click at [714, 217] on select "Pause the automation (do not send alert email) Pause the automation and send an…" at bounding box center [880, 217] width 497 height 27
select select "4"
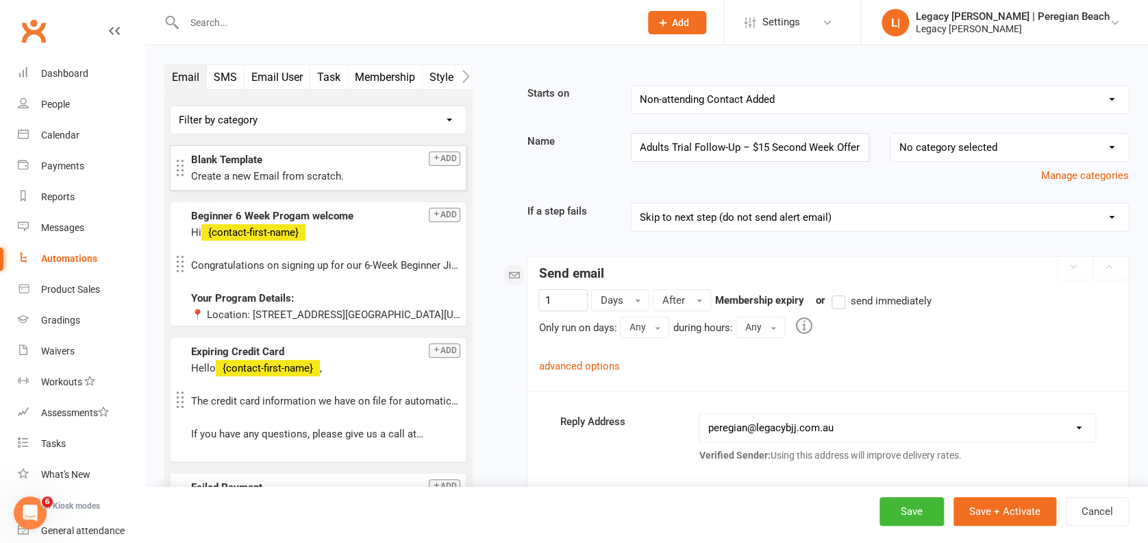
click at [632, 204] on select "Pause the automation (do not send alert email) Pause the automation and send an…" at bounding box center [880, 217] width 497 height 27
click at [943, 155] on select "No category selected Billing Free Trials Membership Cancellations Membership Ex…" at bounding box center [1010, 147] width 238 height 27
select select "1"
click at [891, 134] on select "No category selected Billing Free Trials Membership Cancellations Membership Ex…" at bounding box center [1010, 147] width 238 height 27
click at [608, 365] on link "advanced options" at bounding box center [579, 366] width 81 height 12
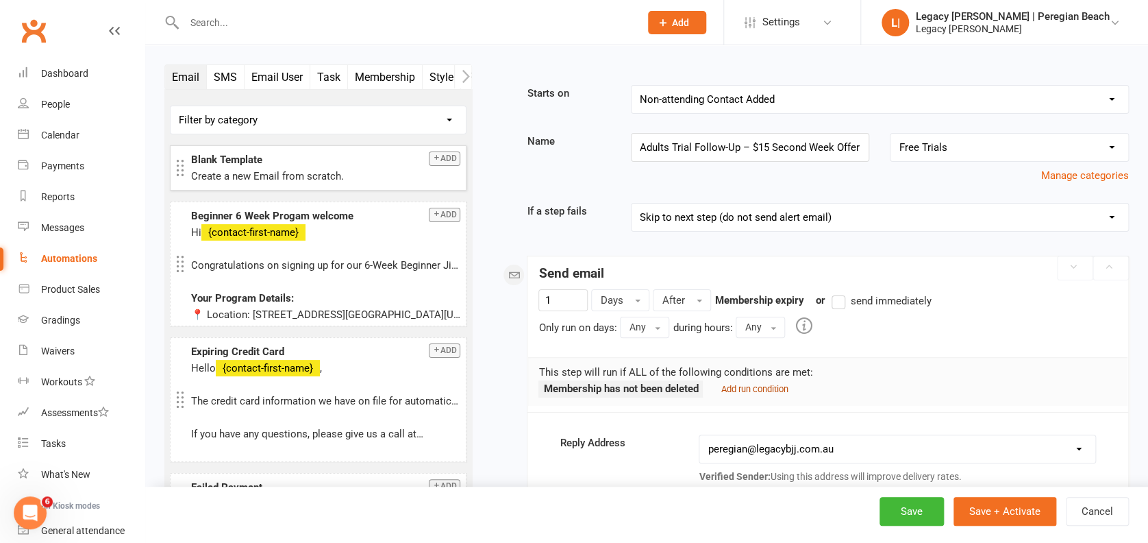
click at [757, 384] on small "Add run condition" at bounding box center [754, 389] width 67 height 10
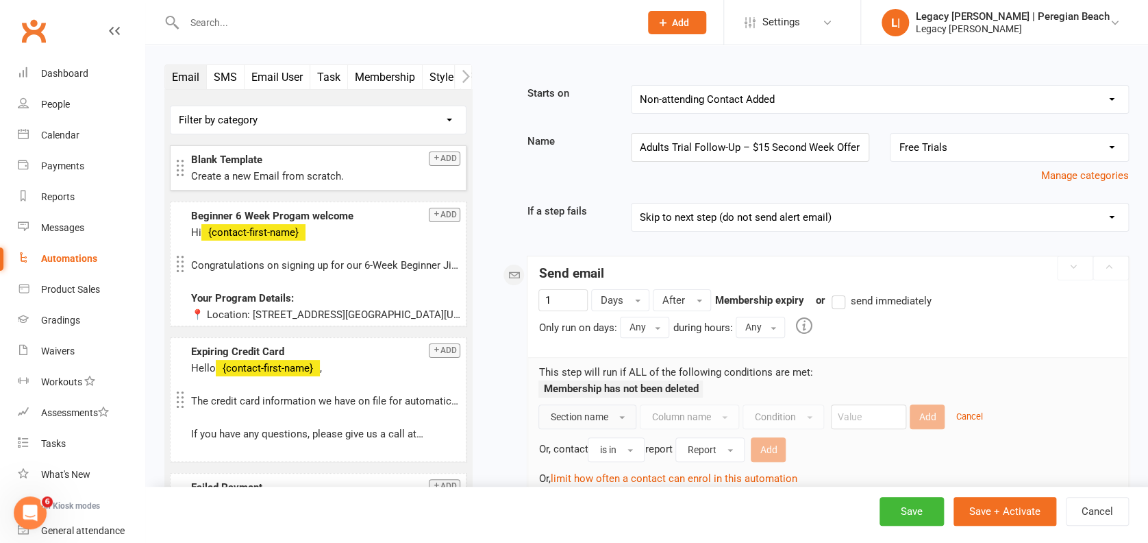
click at [602, 413] on span "Section name" at bounding box center [579, 416] width 58 height 11
drag, startPoint x: 582, startPoint y: 443, endPoint x: 595, endPoint y: 443, distance: 13.0
click at [582, 443] on span "Contact" at bounding box center [568, 447] width 36 height 12
click at [691, 417] on button "Column name" at bounding box center [666, 416] width 99 height 25
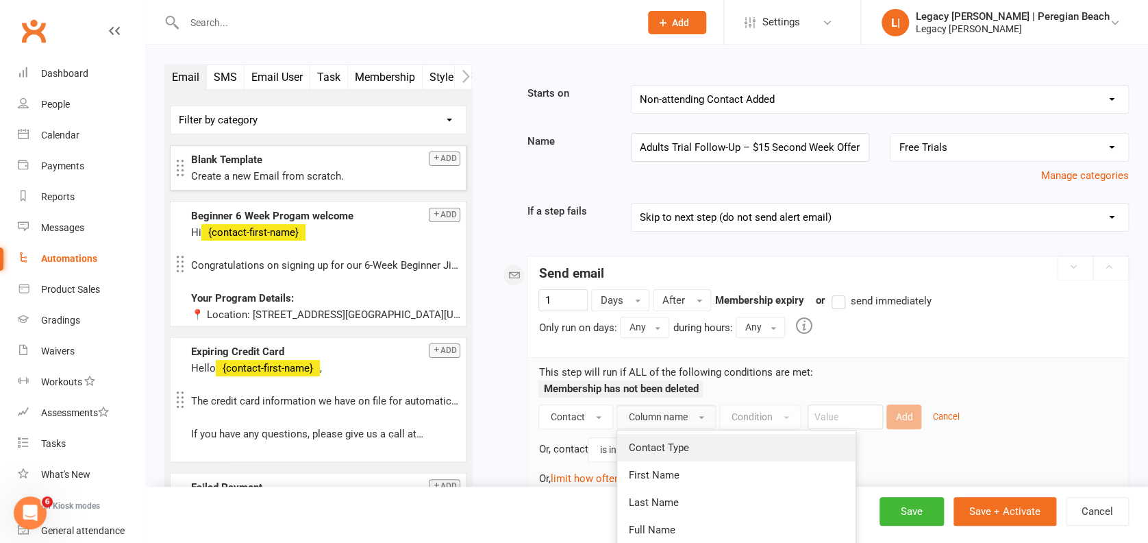
click at [685, 441] on span "Contact Type" at bounding box center [658, 447] width 60 height 12
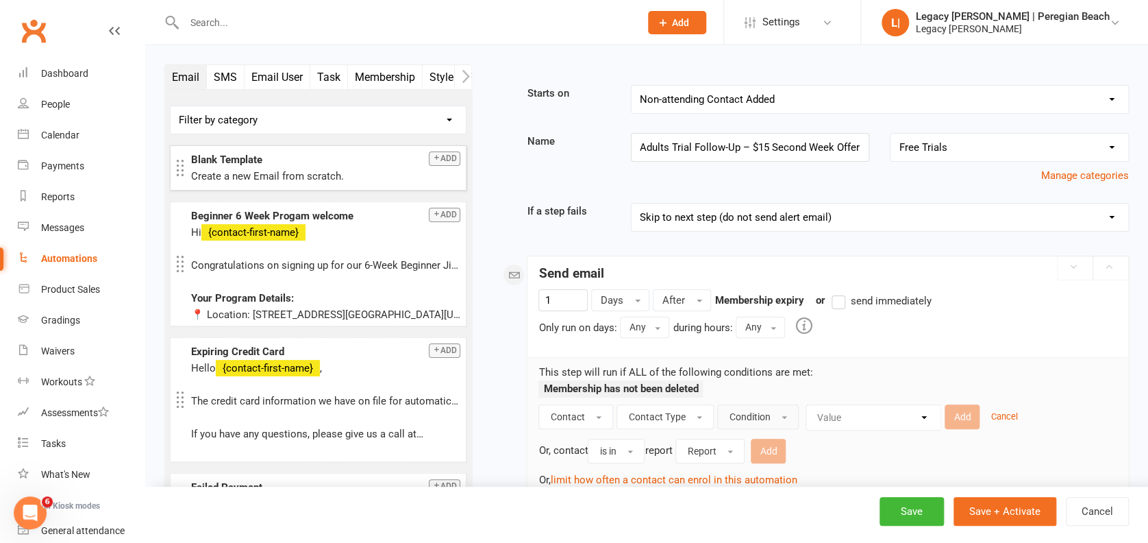
click at [770, 423] on button "Condition" at bounding box center [758, 416] width 82 height 25
click at [774, 476] on span "Does not equal" at bounding box center [764, 475] width 70 height 12
click at [861, 419] on select "Value Member Prospect Non-attending Contact" at bounding box center [899, 417] width 134 height 25
select select "0"
click at [832, 405] on select "Value Member Prospect Non-attending Contact" at bounding box center [899, 417] width 134 height 25
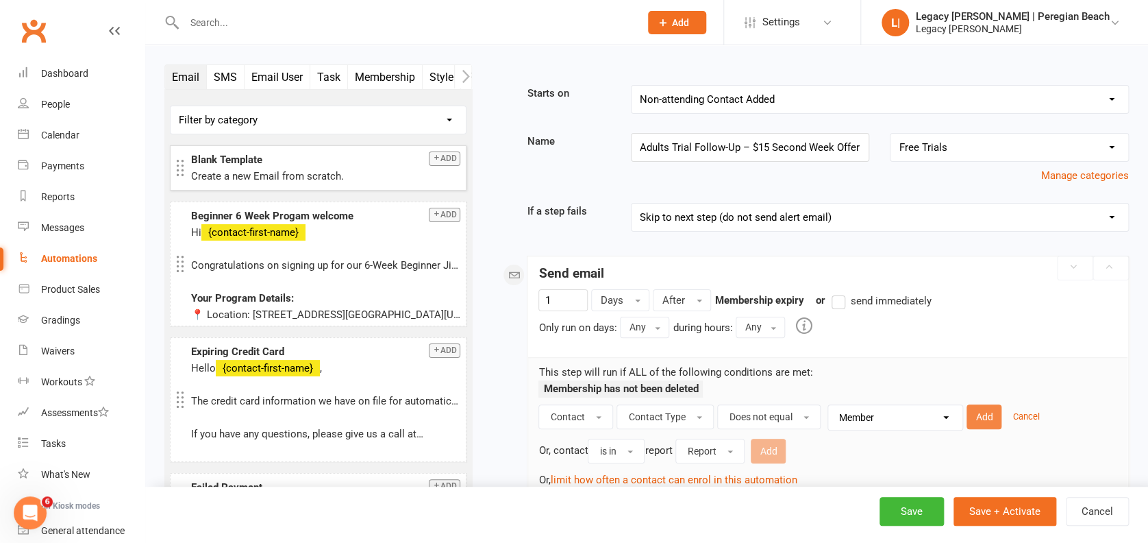
click at [983, 419] on button "Add" at bounding box center [984, 416] width 35 height 25
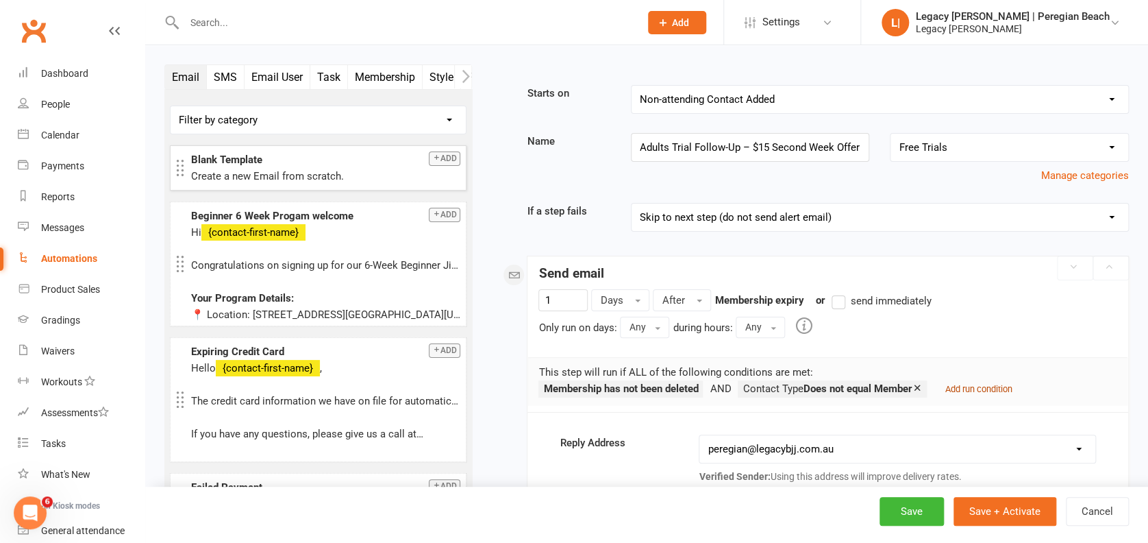
click at [972, 382] on link "Add run condition" at bounding box center [978, 388] width 67 height 12
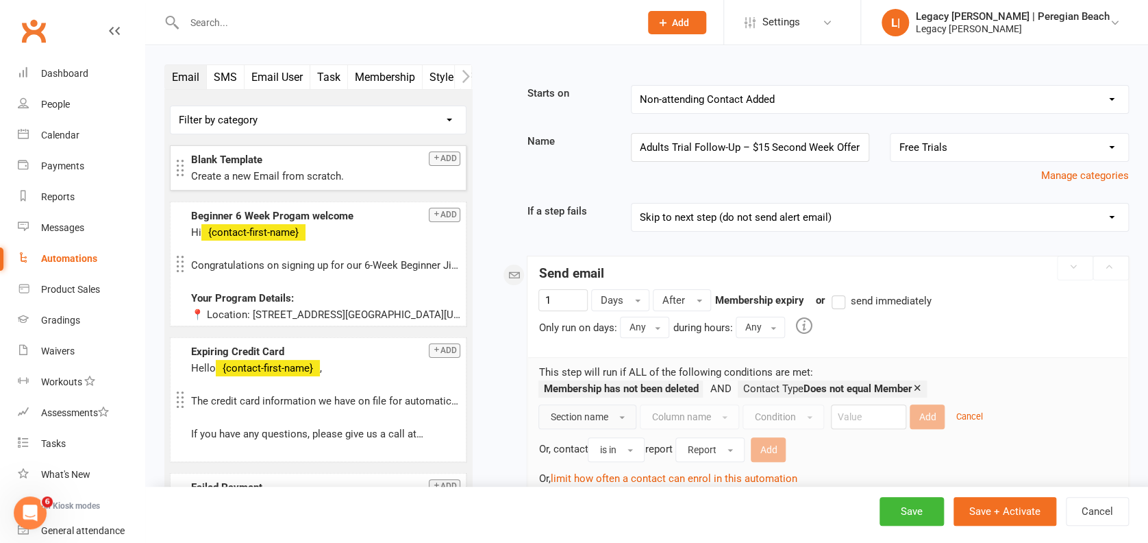
click at [598, 406] on button "Section name" at bounding box center [588, 416] width 98 height 25
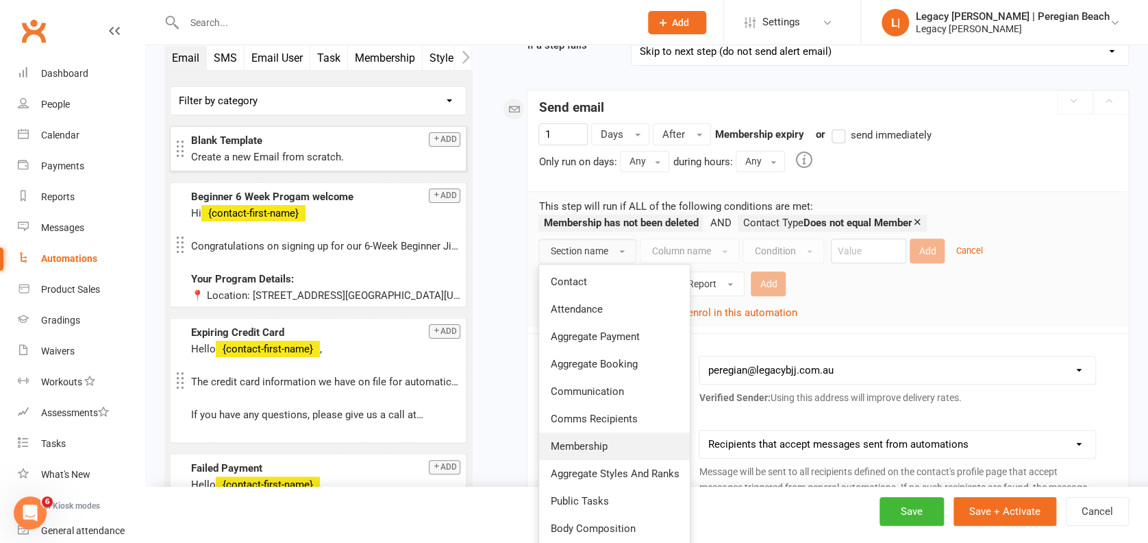
scroll to position [182, 0]
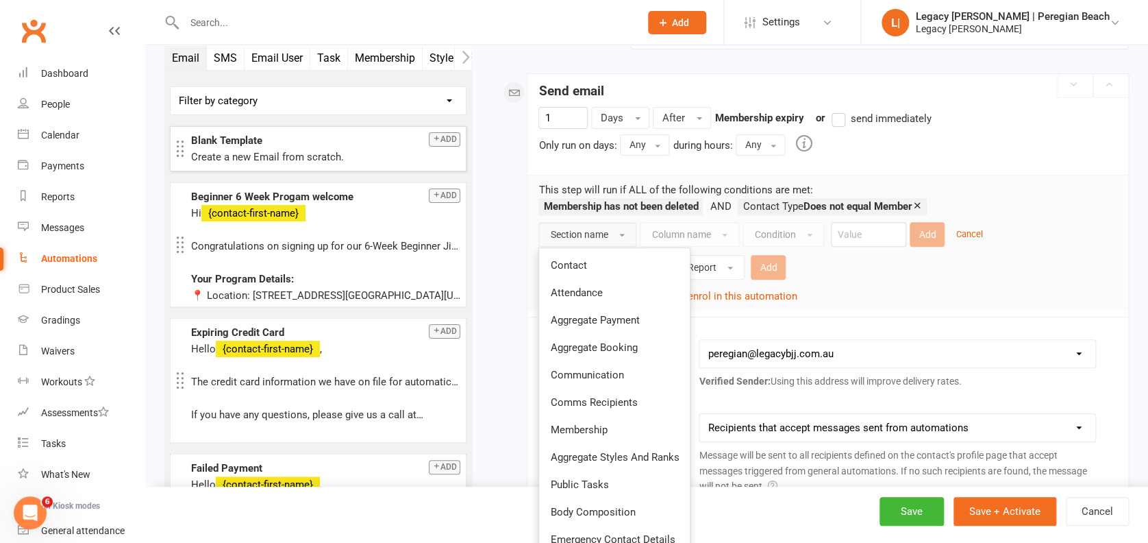
drag, startPoint x: 600, startPoint y: 423, endPoint x: 654, endPoint y: 323, distance: 114.0
click at [600, 423] on span "Membership" at bounding box center [578, 429] width 57 height 12
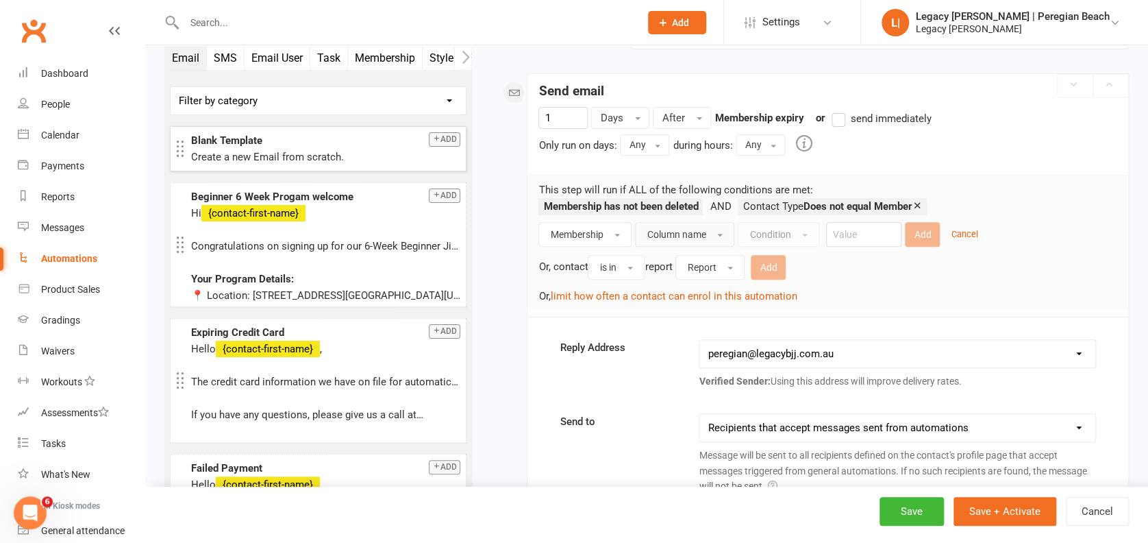
click at [709, 228] on button "Column name" at bounding box center [684, 234] width 99 height 25
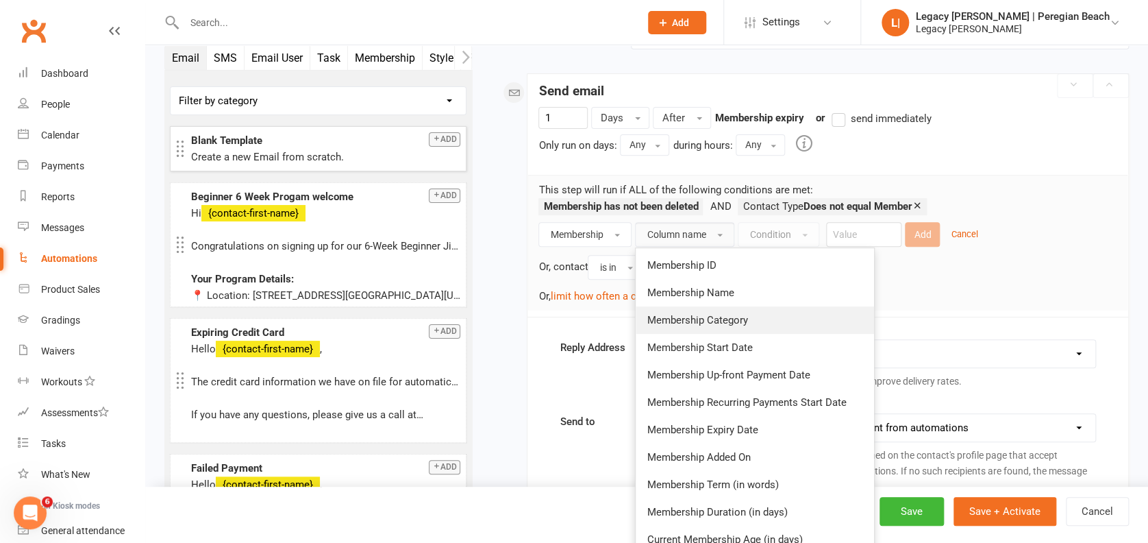
click at [728, 319] on span "Membership Category" at bounding box center [697, 320] width 101 height 12
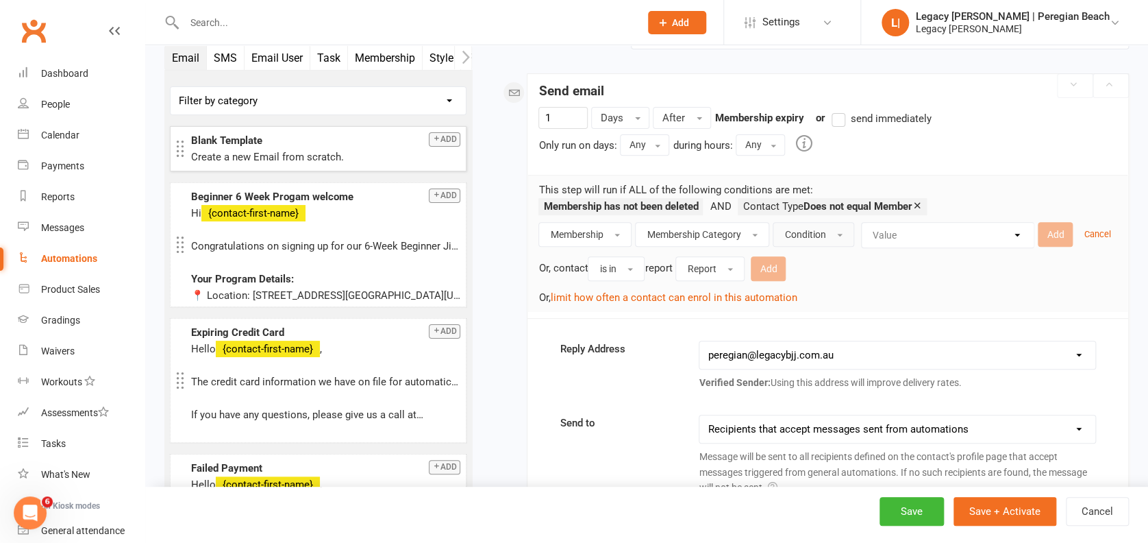
click at [813, 225] on button "Condition" at bounding box center [814, 234] width 82 height 25
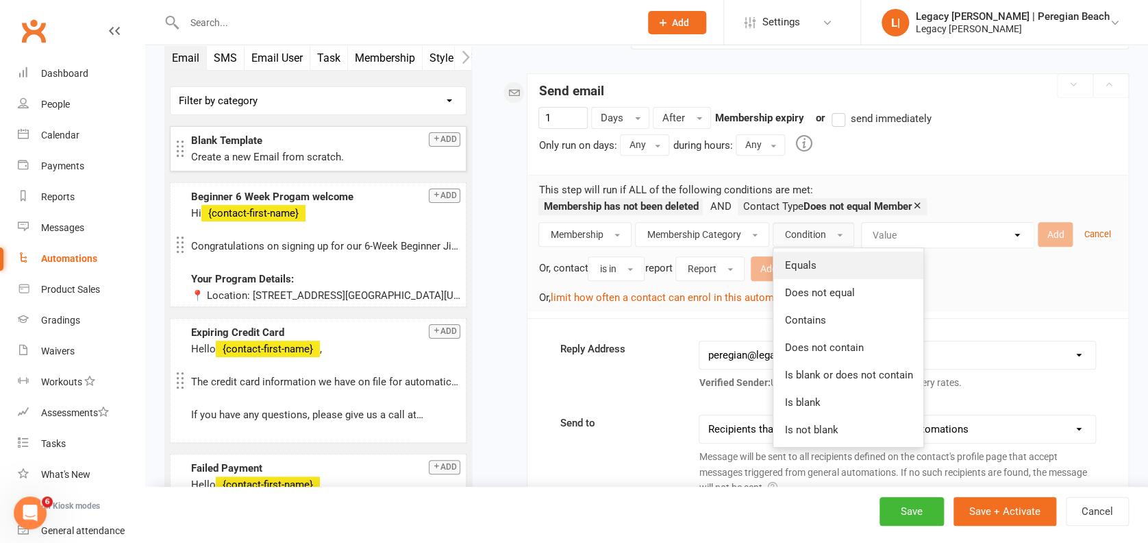
click at [819, 263] on link "Equals" at bounding box center [849, 264] width 150 height 27
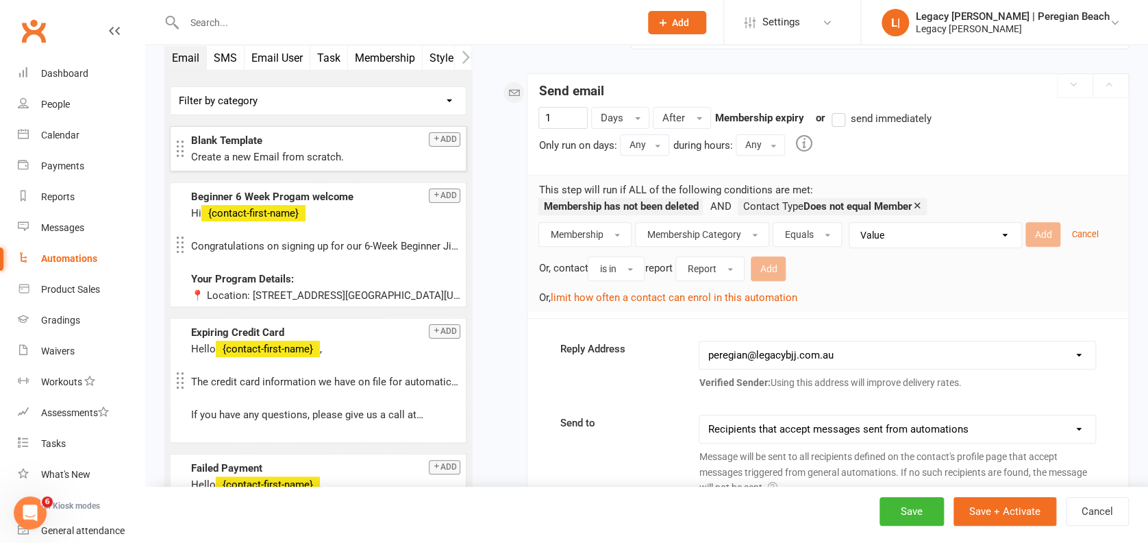
click at [895, 225] on select "Value Adult Casual Adult Membership All Access Event / Seminar / Workshop Free …" at bounding box center [939, 235] width 172 height 25
select select "4"
click at [853, 223] on select "Value Adult Casual Adult Membership All Access Event / Seminar / Workshop Free …" at bounding box center [939, 235] width 172 height 25
click at [1042, 232] on button "Add" at bounding box center [1043, 234] width 35 height 25
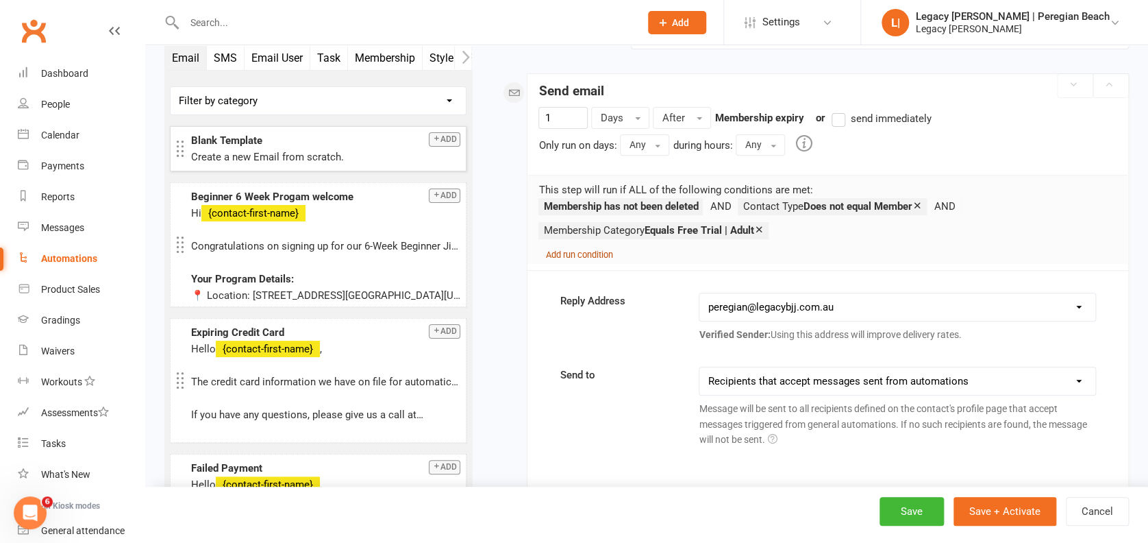
click at [569, 251] on small "Add run condition" at bounding box center [578, 254] width 67 height 10
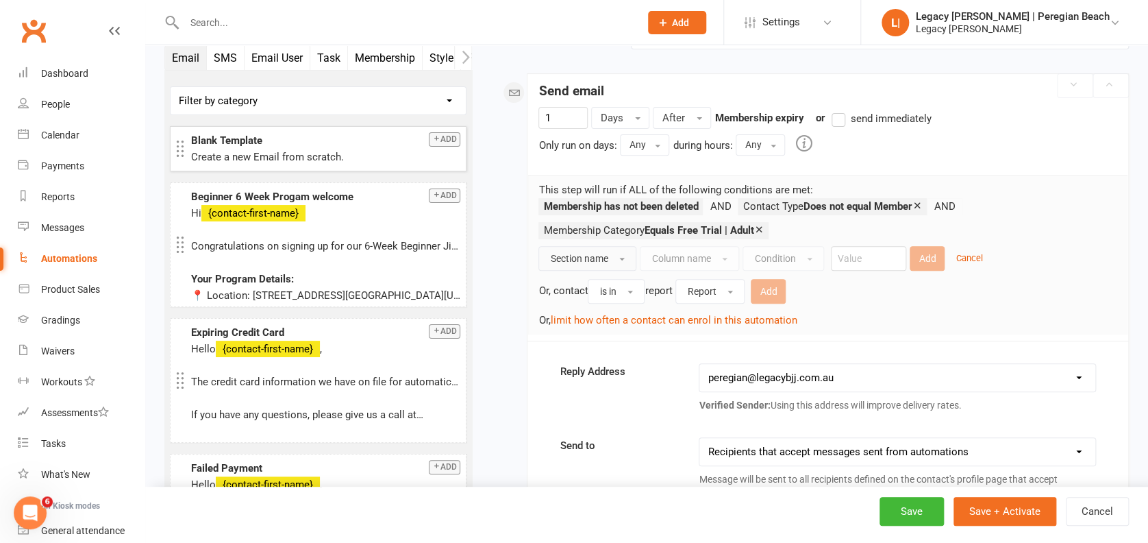
click at [611, 256] on button "Section name" at bounding box center [588, 258] width 98 height 25
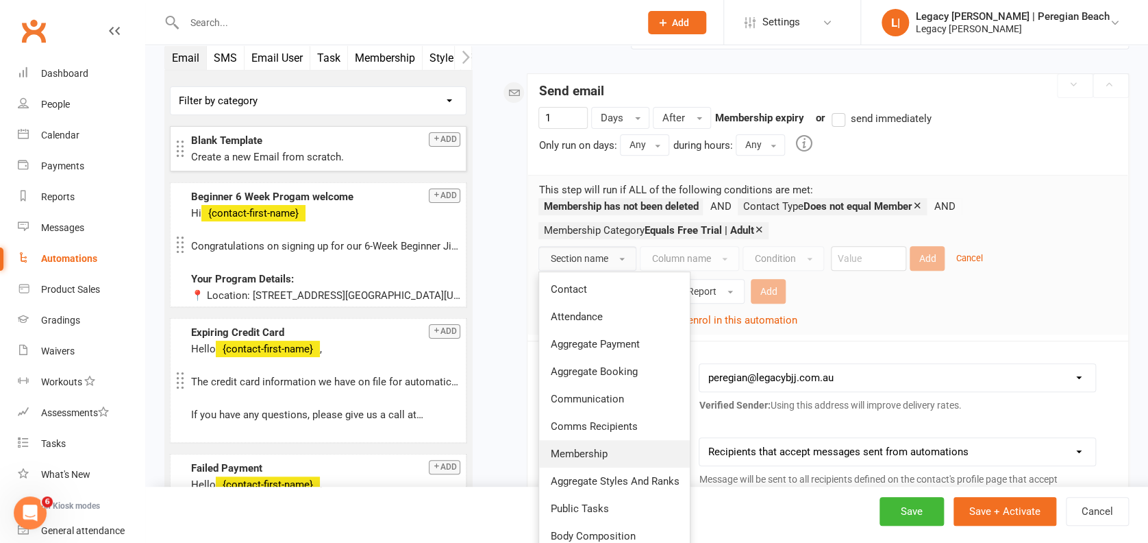
click at [606, 453] on span "Membership" at bounding box center [578, 453] width 57 height 12
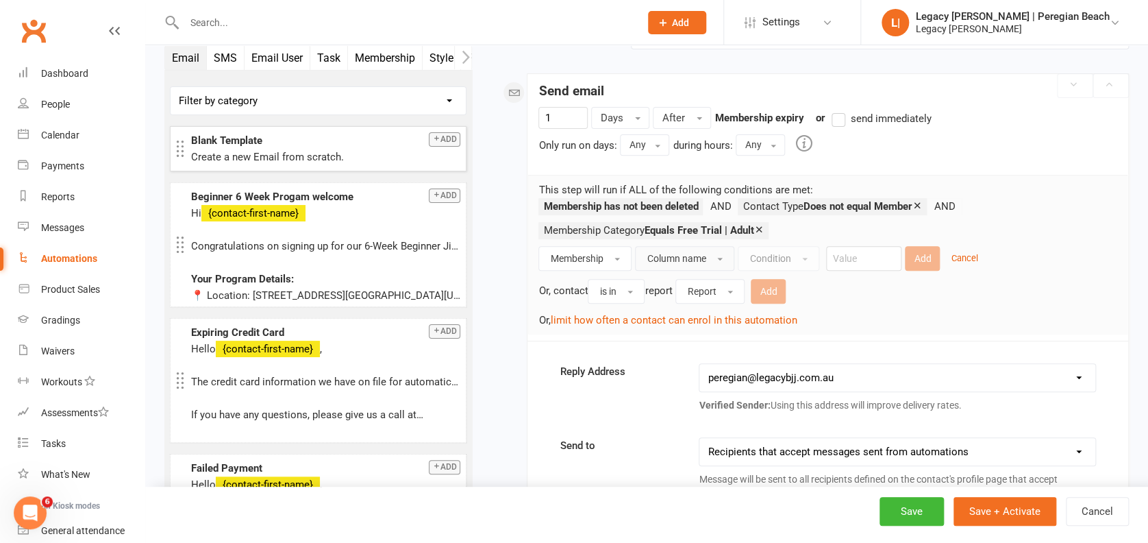
click at [704, 260] on span "Column name" at bounding box center [676, 258] width 59 height 11
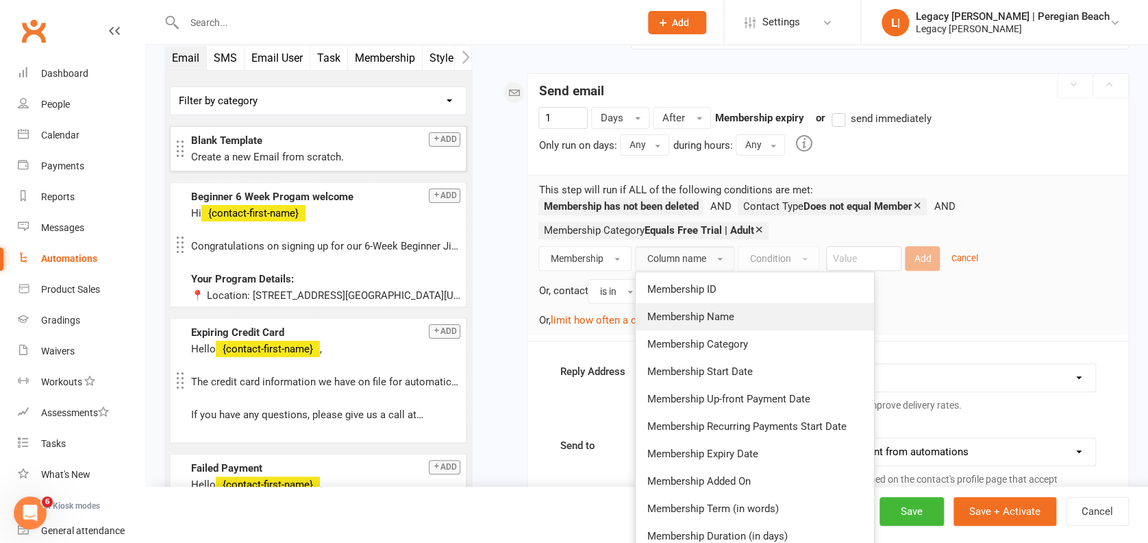
click at [698, 312] on span "Membership Name" at bounding box center [690, 316] width 87 height 12
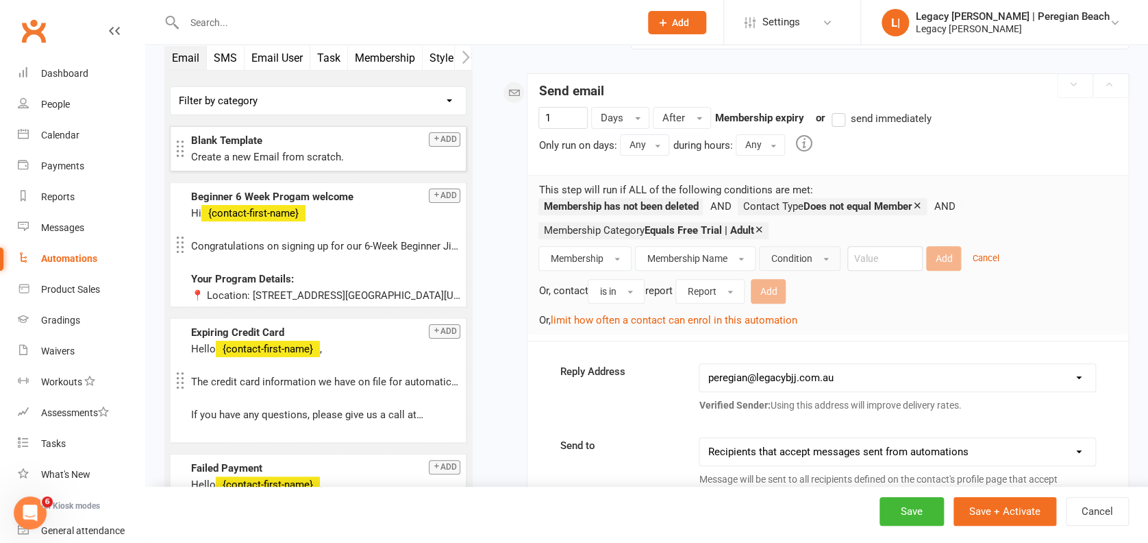
click at [802, 247] on button "Condition" at bounding box center [800, 258] width 82 height 25
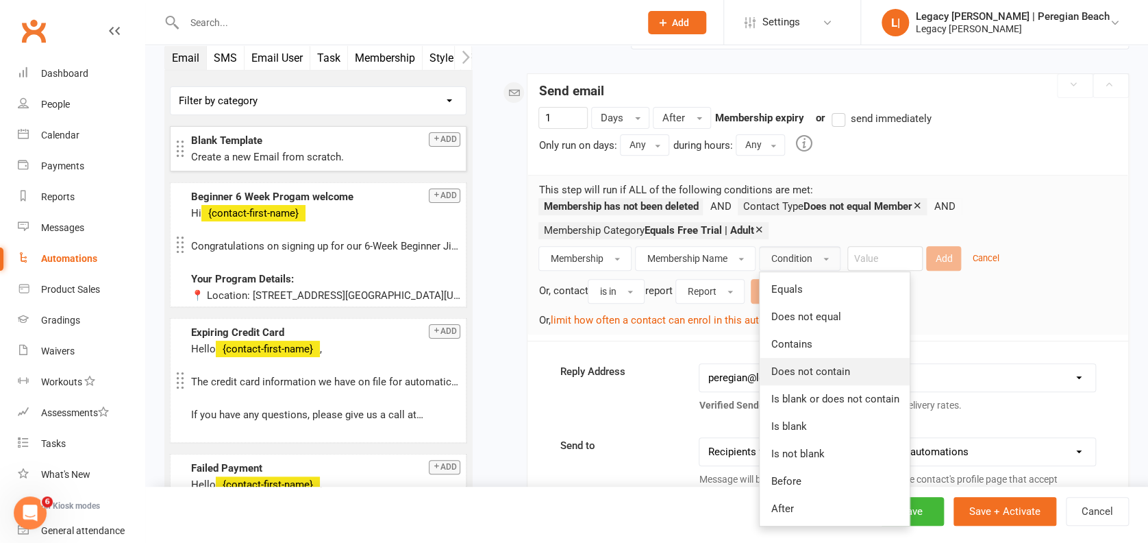
click at [813, 365] on span "Does not contain" at bounding box center [810, 371] width 79 height 12
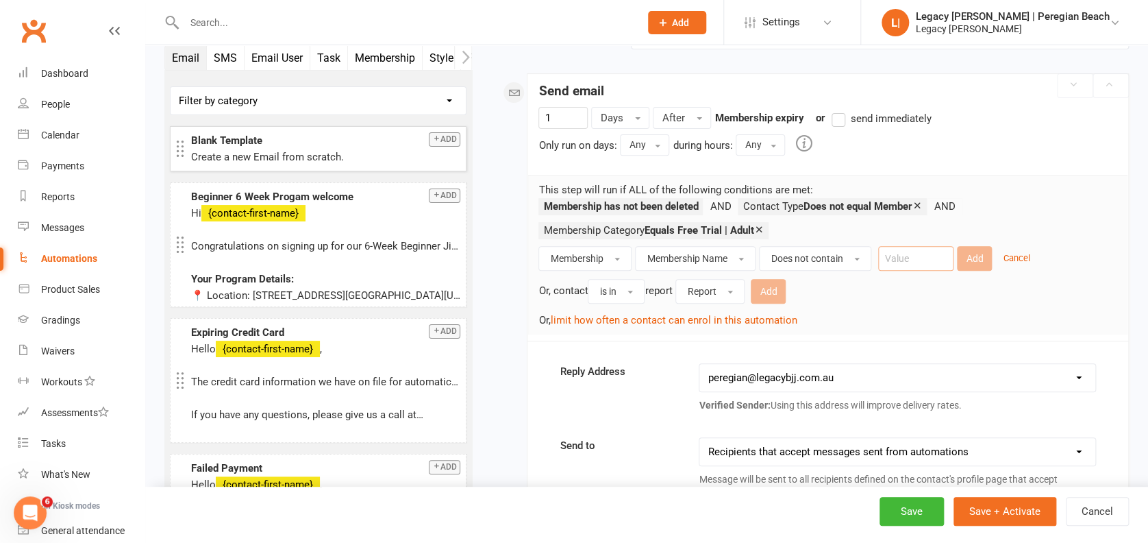
click at [904, 253] on input "text" at bounding box center [915, 258] width 75 height 25
type input "2nd Week"
click at [976, 246] on button "Add" at bounding box center [974, 258] width 35 height 25
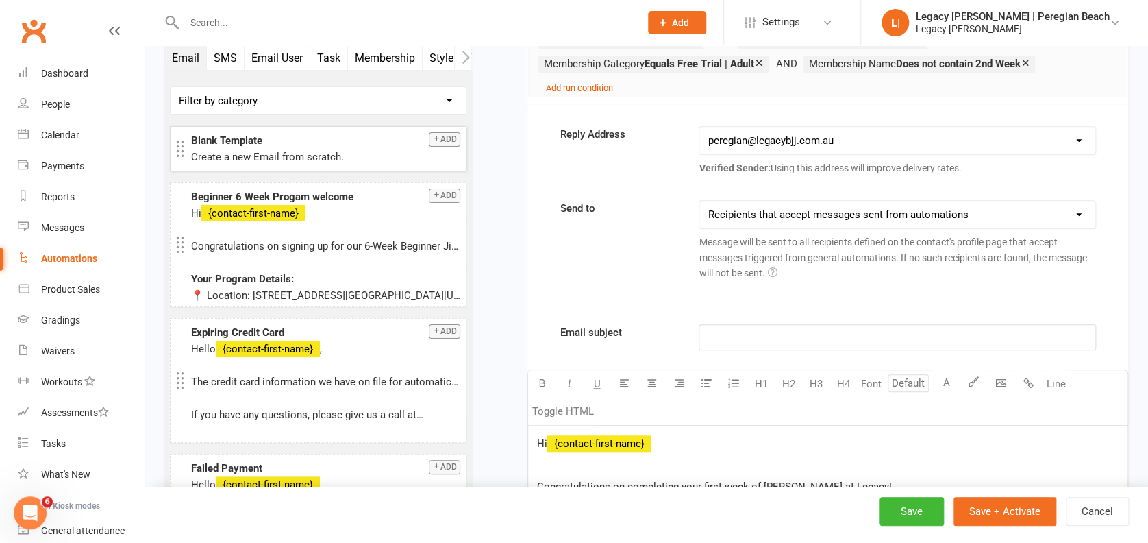
scroll to position [365, 0]
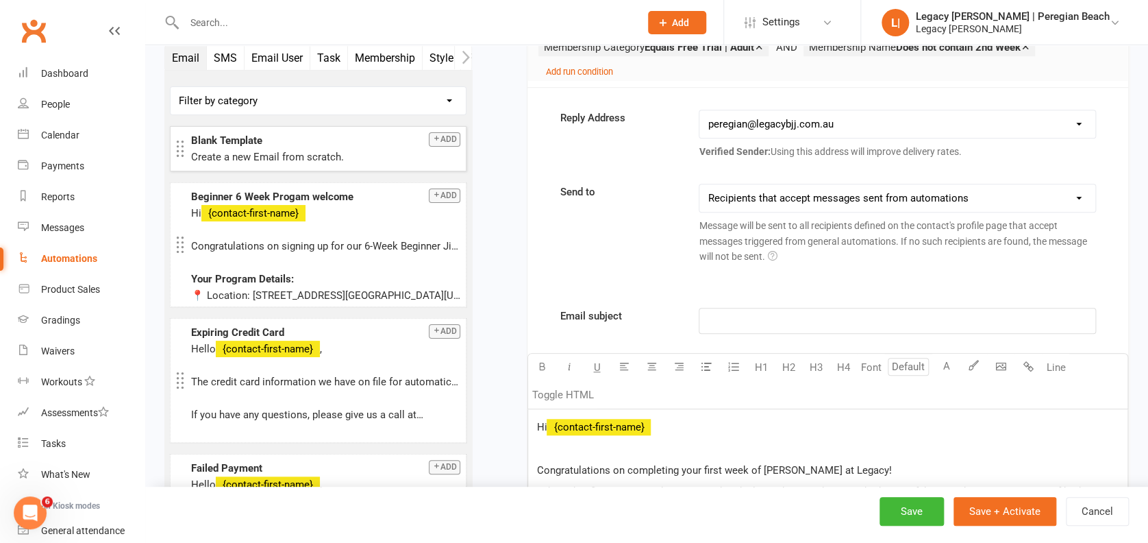
click at [718, 325] on p "﻿" at bounding box center [897, 320] width 379 height 16
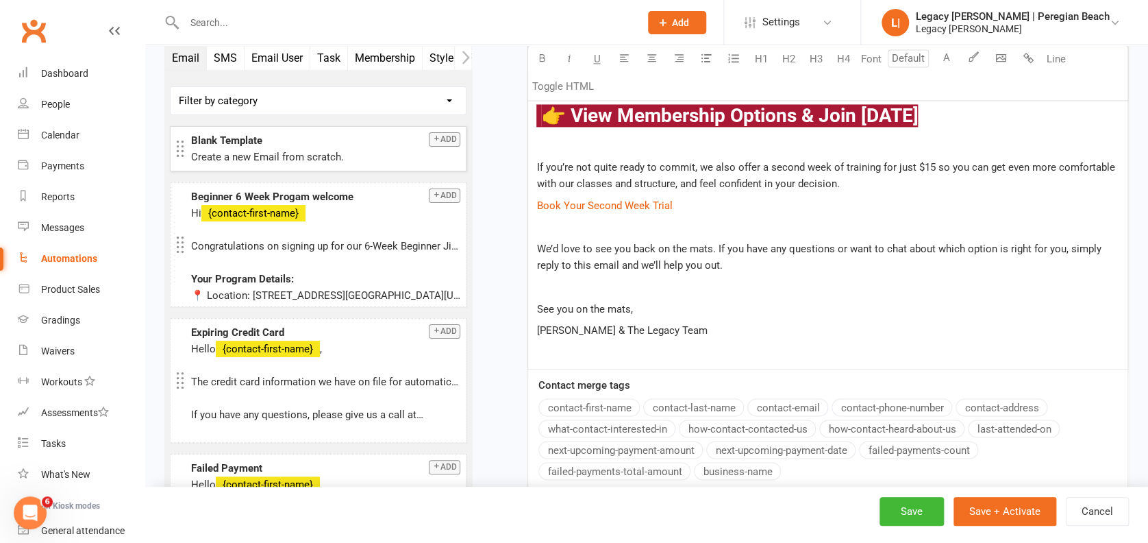
scroll to position [1096, 0]
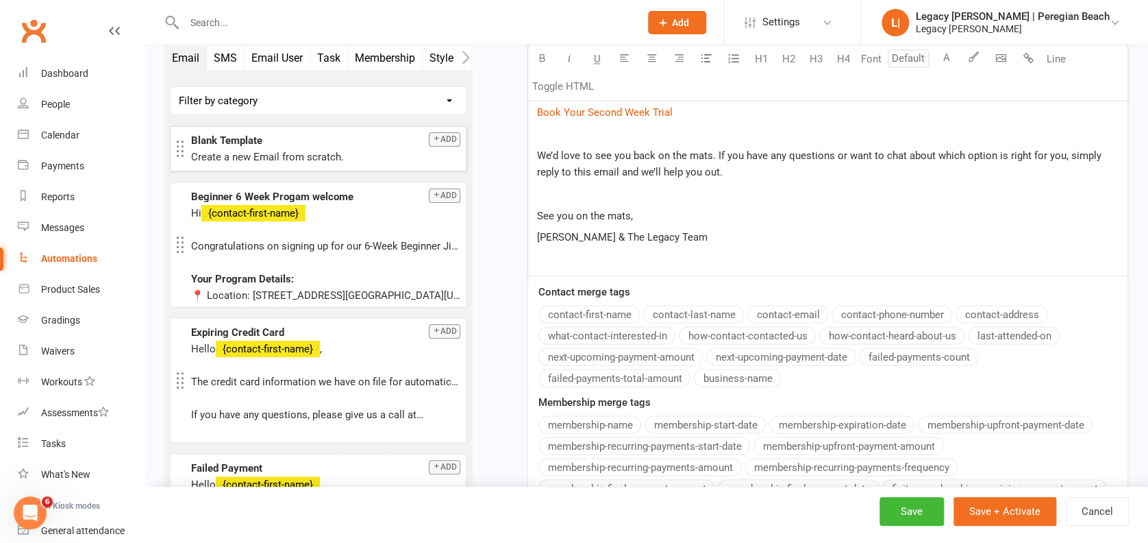
click at [713, 250] on p at bounding box center [828, 258] width 583 height 16
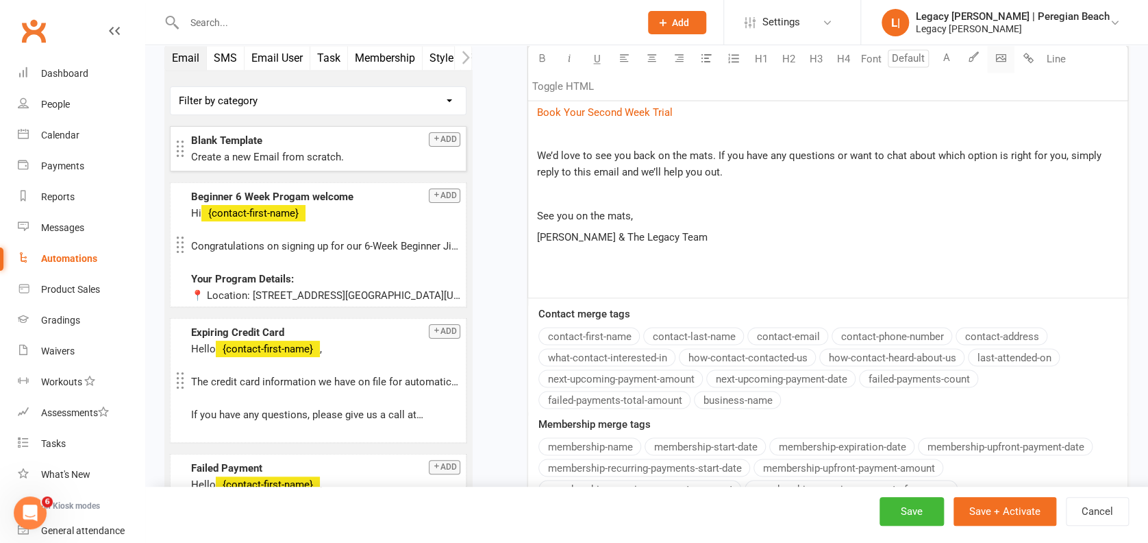
click at [998, 53] on icon "button" at bounding box center [1001, 58] width 10 height 10
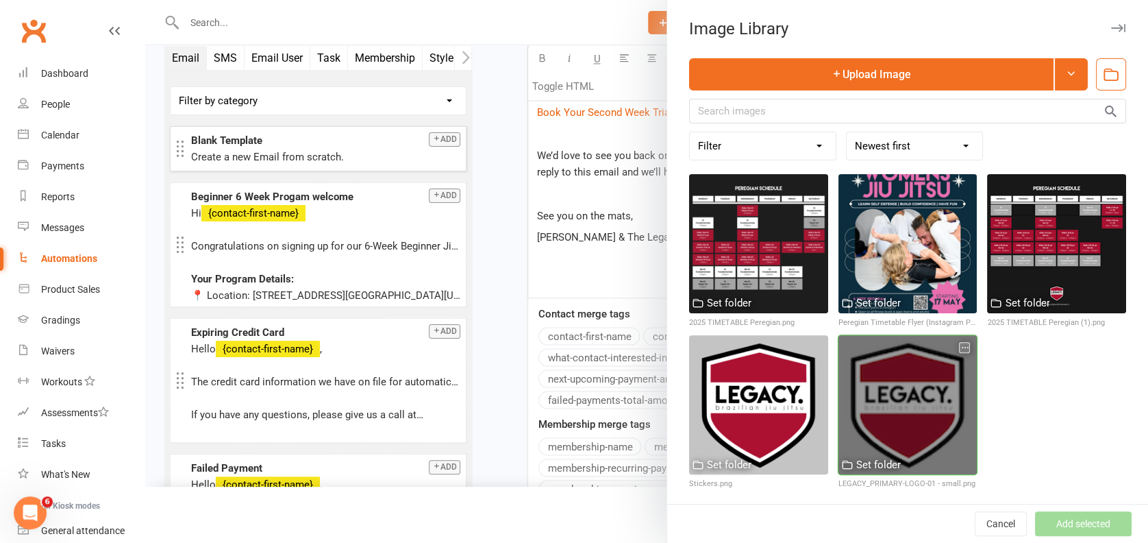
click at [920, 368] on div at bounding box center [908, 404] width 139 height 139
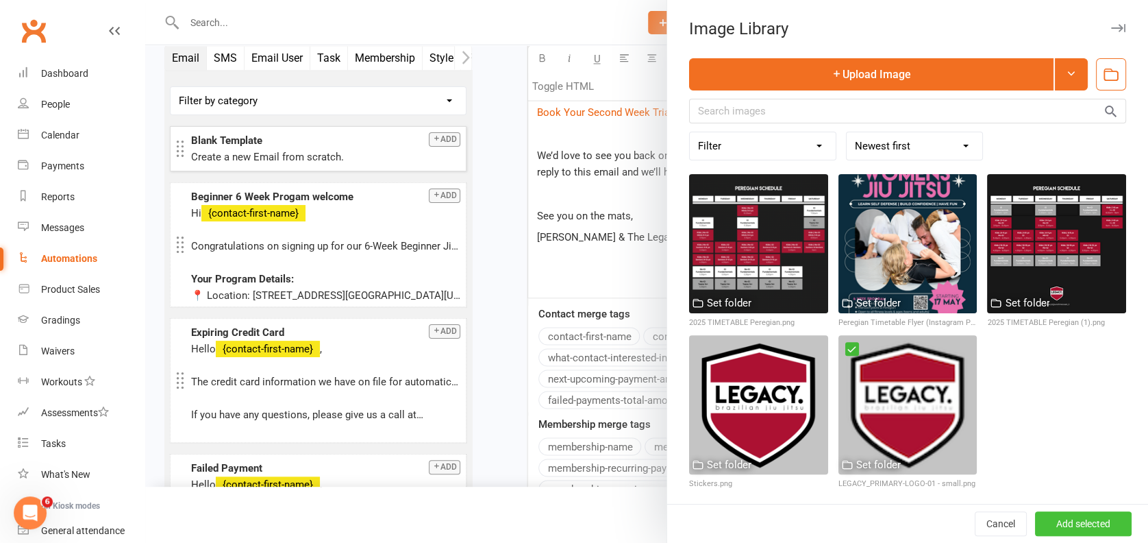
click at [1053, 526] on button "Add selected" at bounding box center [1083, 523] width 97 height 25
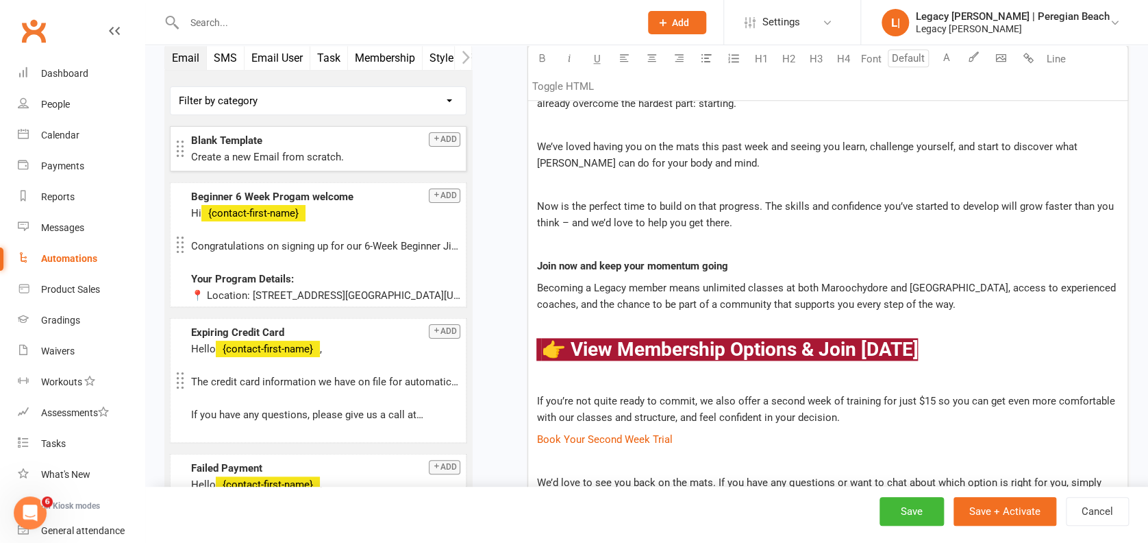
scroll to position [913, 0]
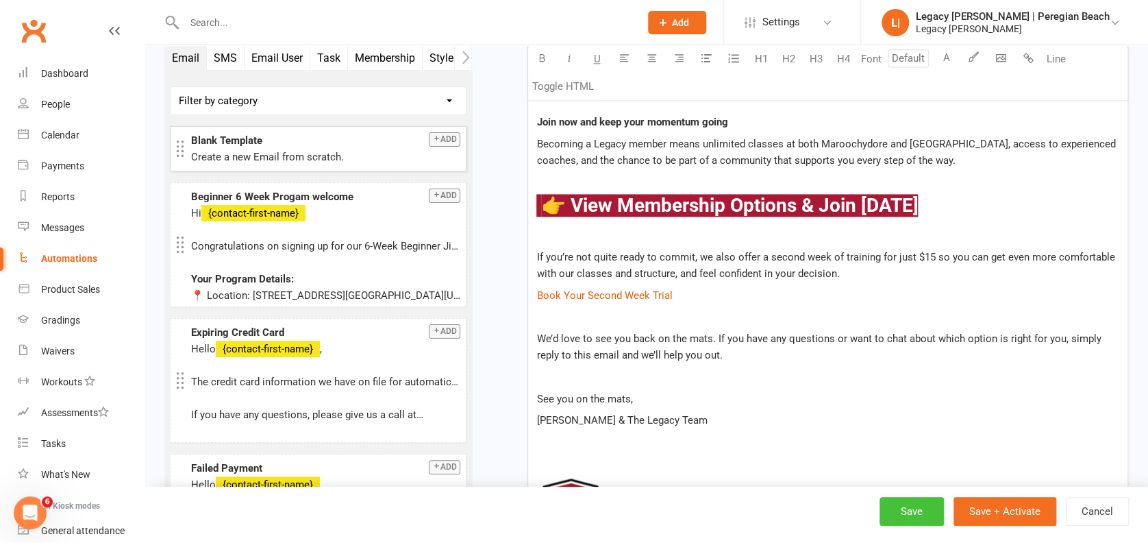
click at [900, 511] on button "Save" at bounding box center [912, 511] width 64 height 29
select select "100"
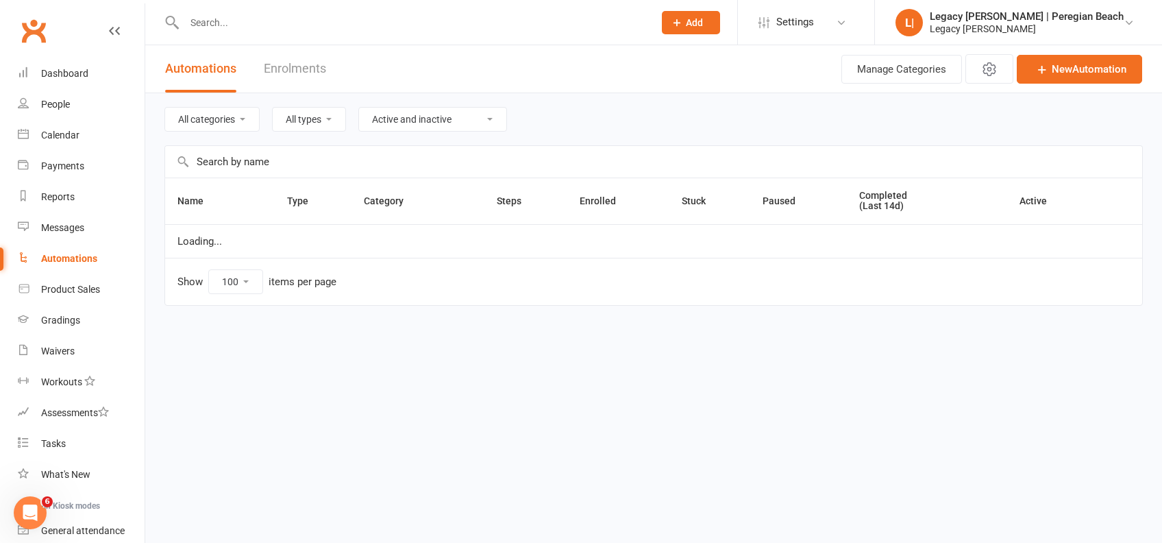
select select "923"
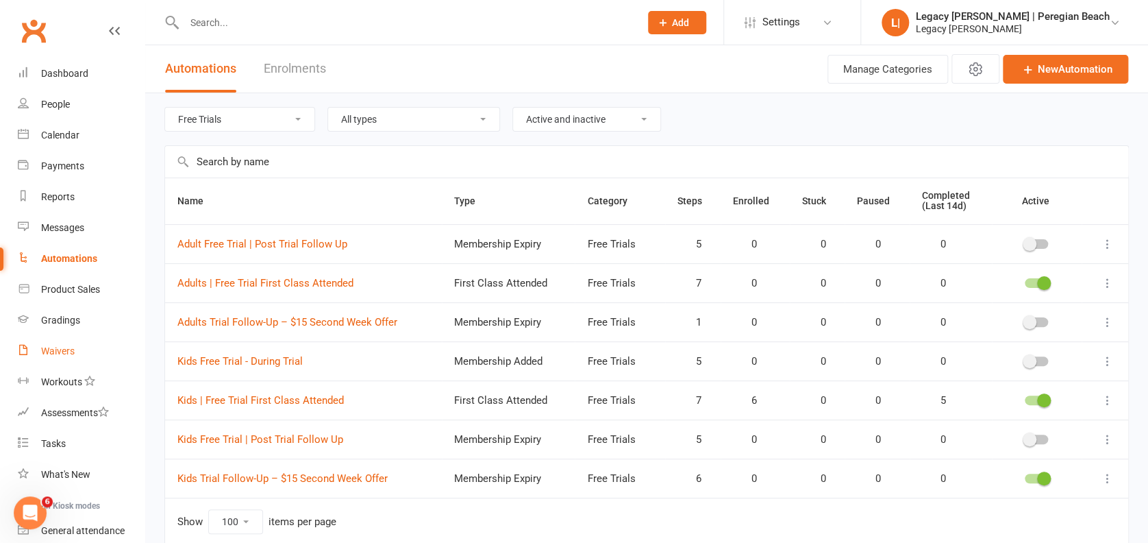
click at [71, 352] on div "Waivers" at bounding box center [58, 350] width 34 height 11
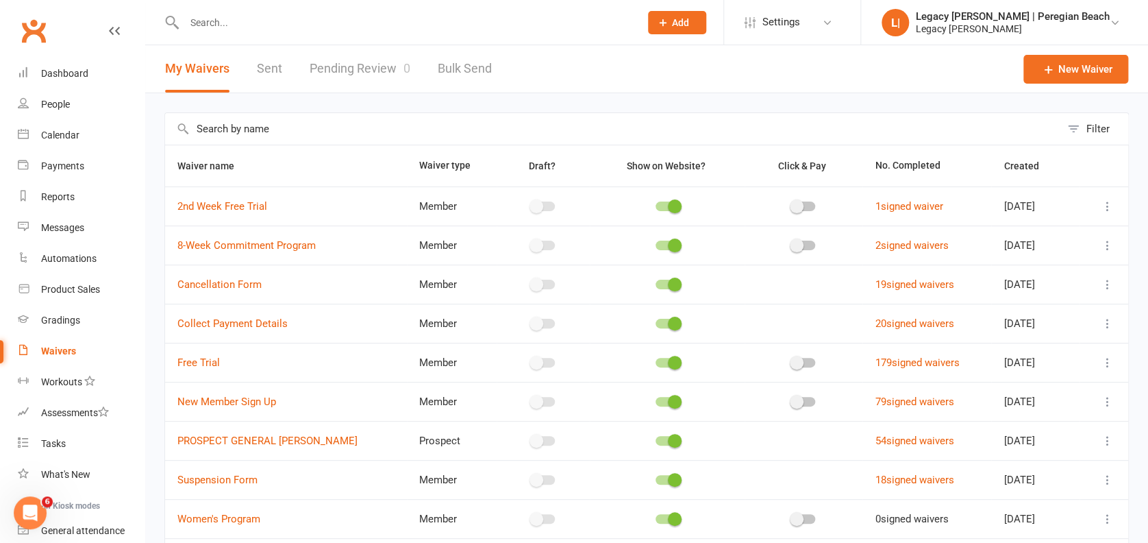
click at [1107, 398] on icon at bounding box center [1108, 402] width 14 height 14
click at [1027, 478] on link "Copy external link to clipboard" at bounding box center [1021, 482] width 161 height 27
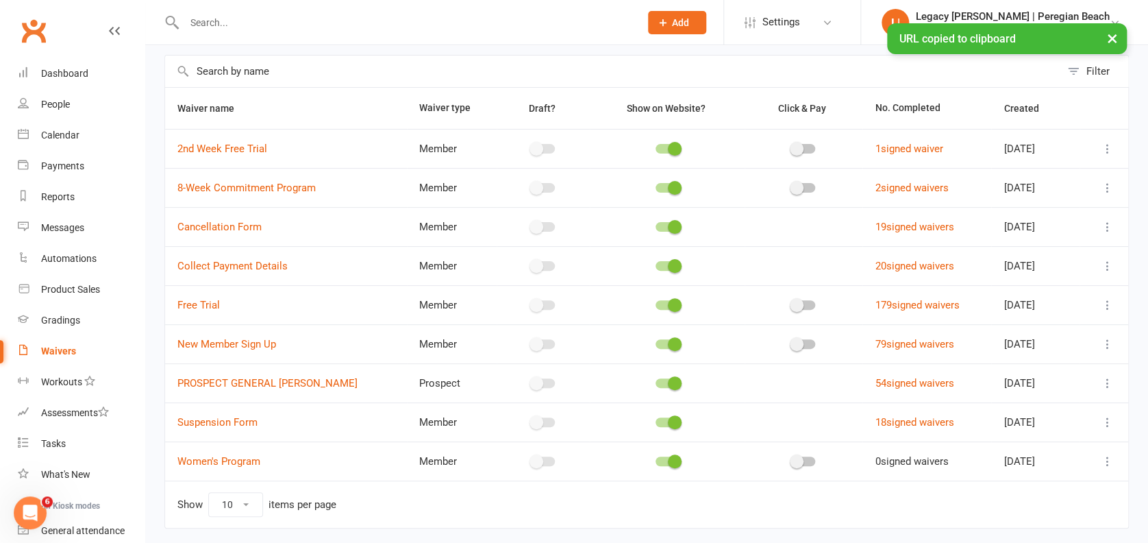
scroll to position [100, 0]
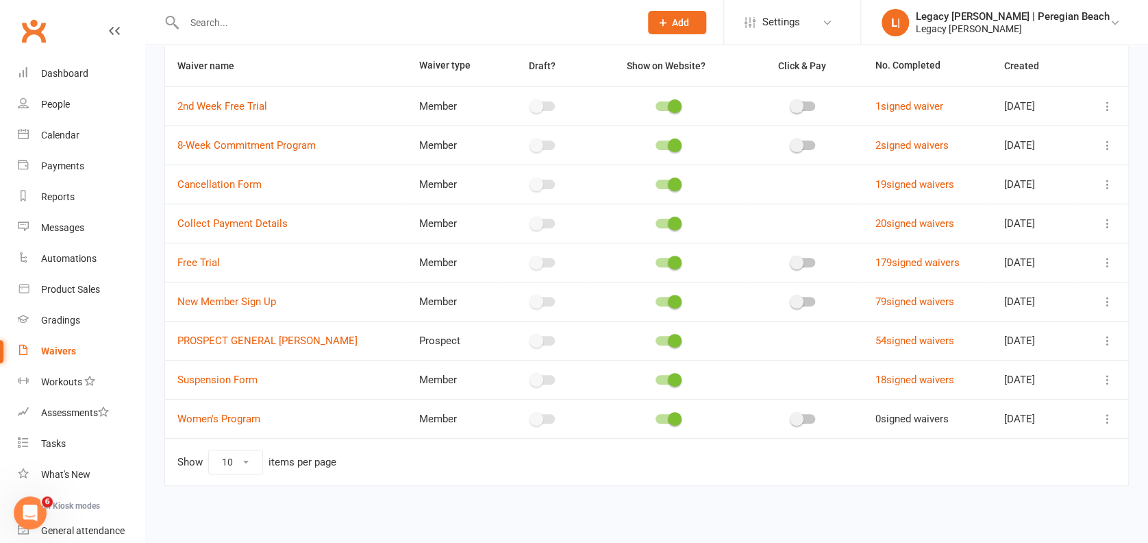
click at [1107, 104] on icon at bounding box center [1108, 106] width 14 height 14
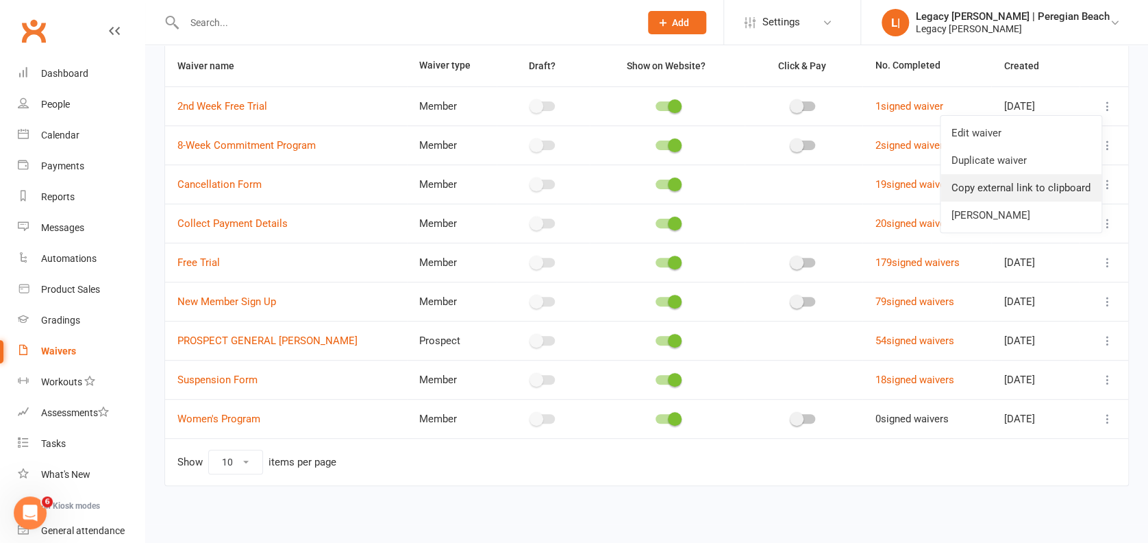
click at [1020, 193] on link "Copy external link to clipboard" at bounding box center [1021, 187] width 161 height 27
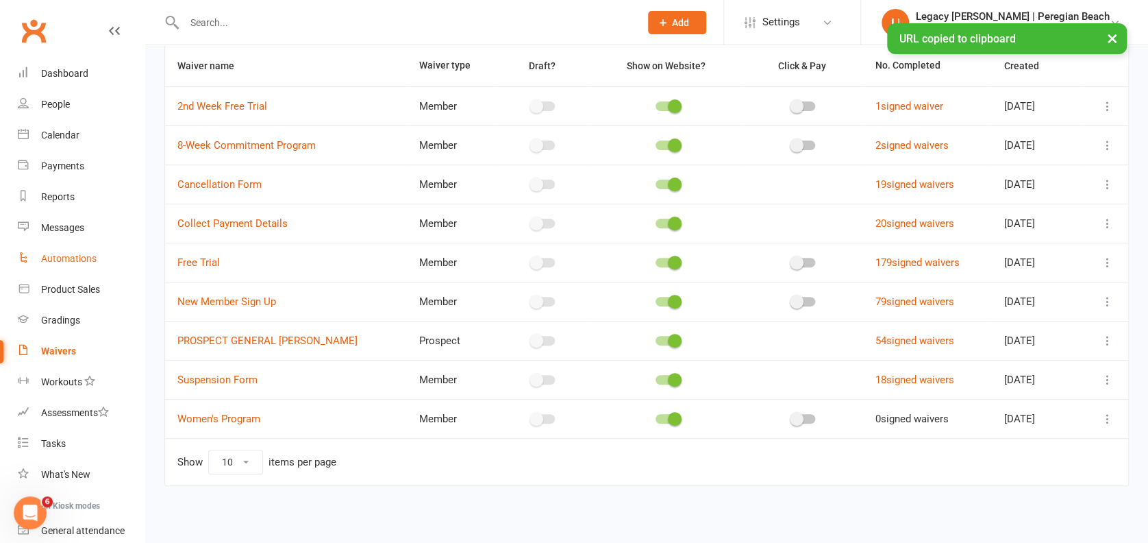
click at [73, 253] on div "Automations" at bounding box center [69, 258] width 56 height 11
select select "100"
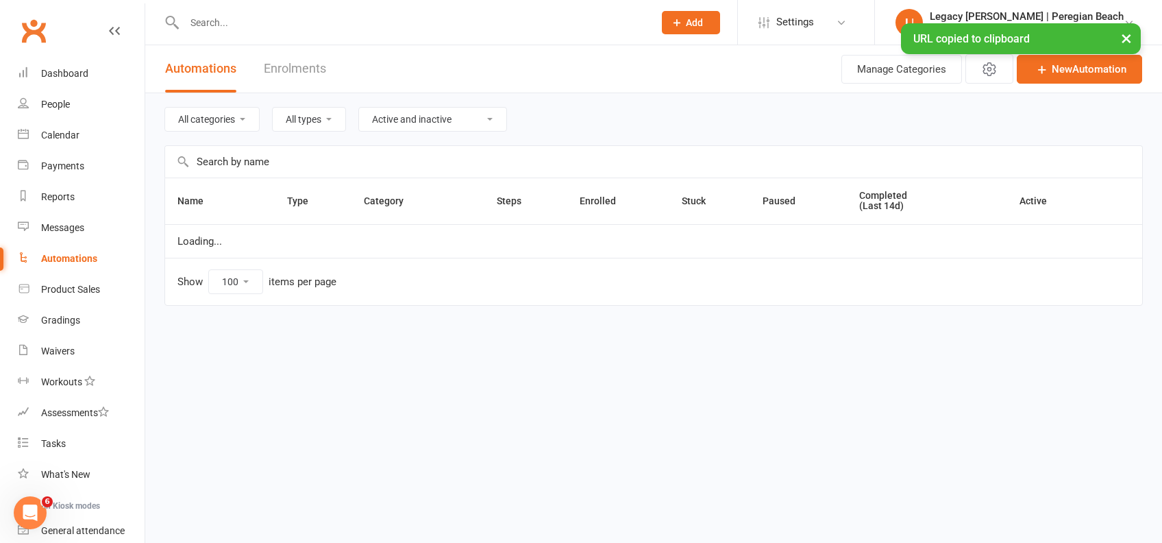
select select "923"
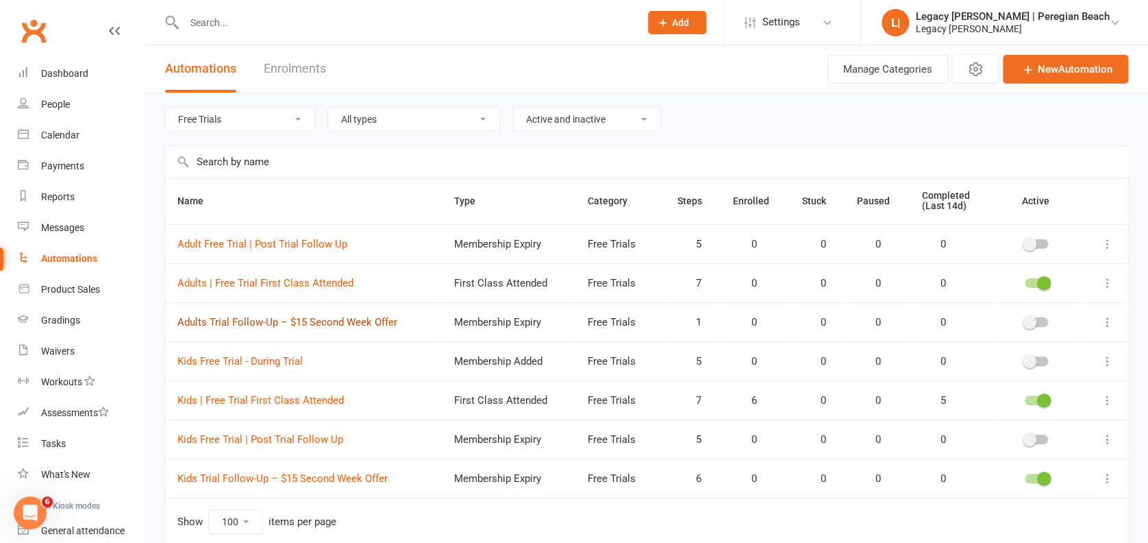
click at [269, 325] on link "Adults Trial Follow-Up – $15 Second Week Offer" at bounding box center [287, 322] width 220 height 12
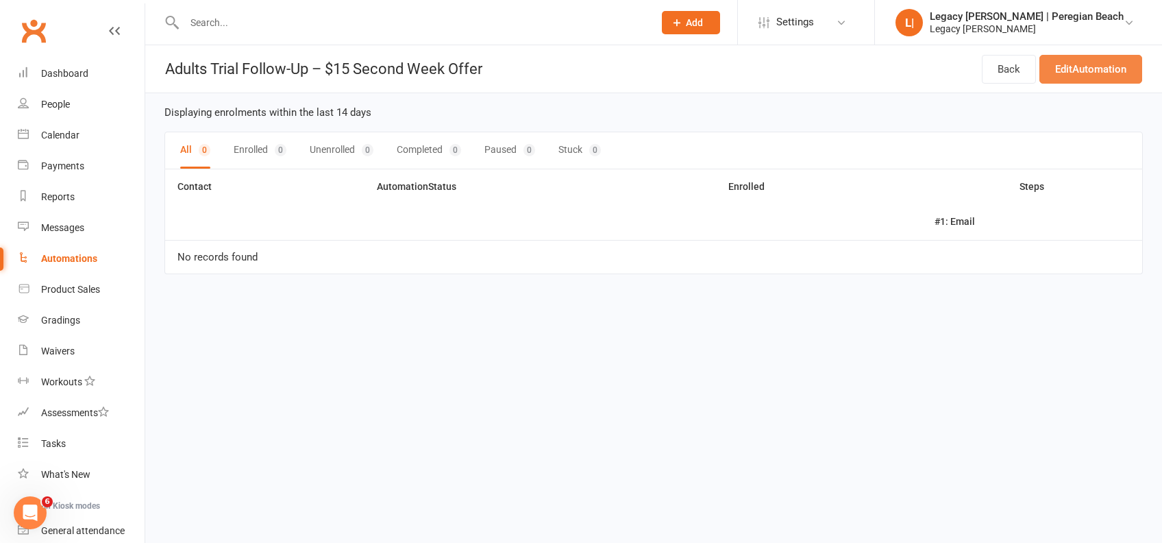
click at [1085, 69] on link "Edit Automation" at bounding box center [1091, 69] width 103 height 29
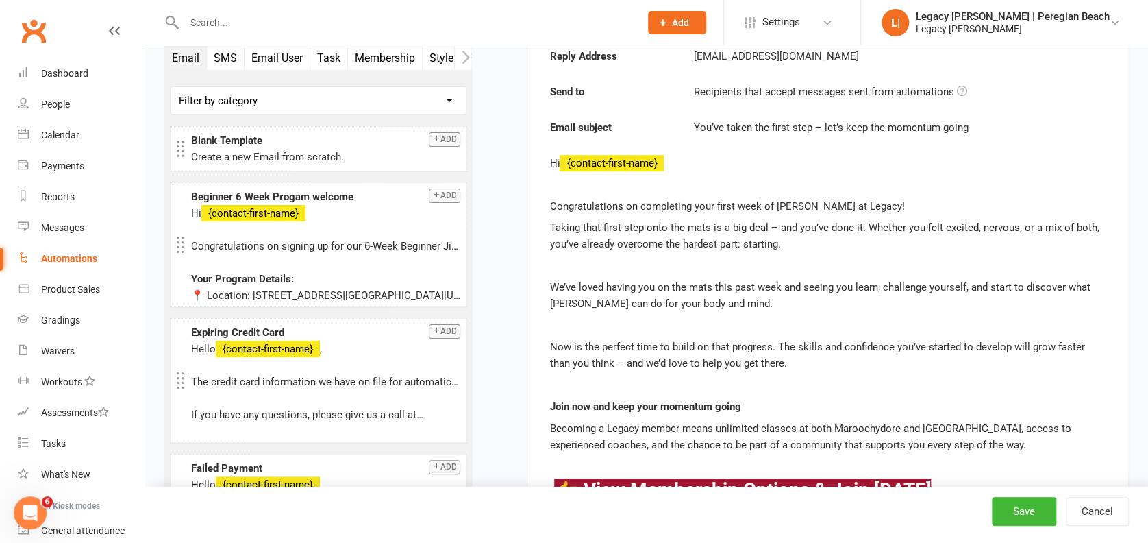
scroll to position [182, 0]
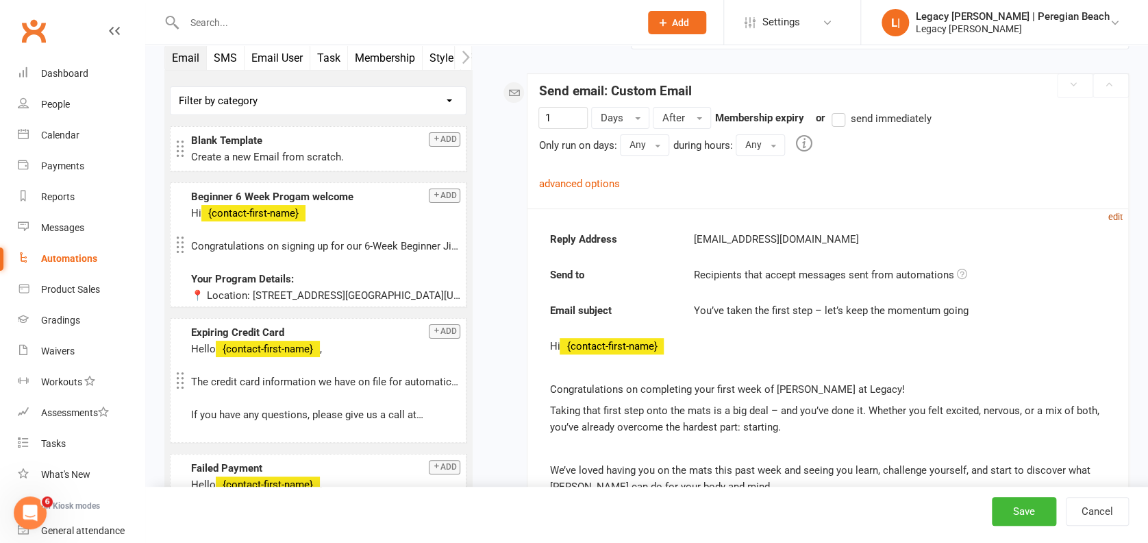
click at [1115, 212] on small "edit" at bounding box center [1116, 217] width 14 height 10
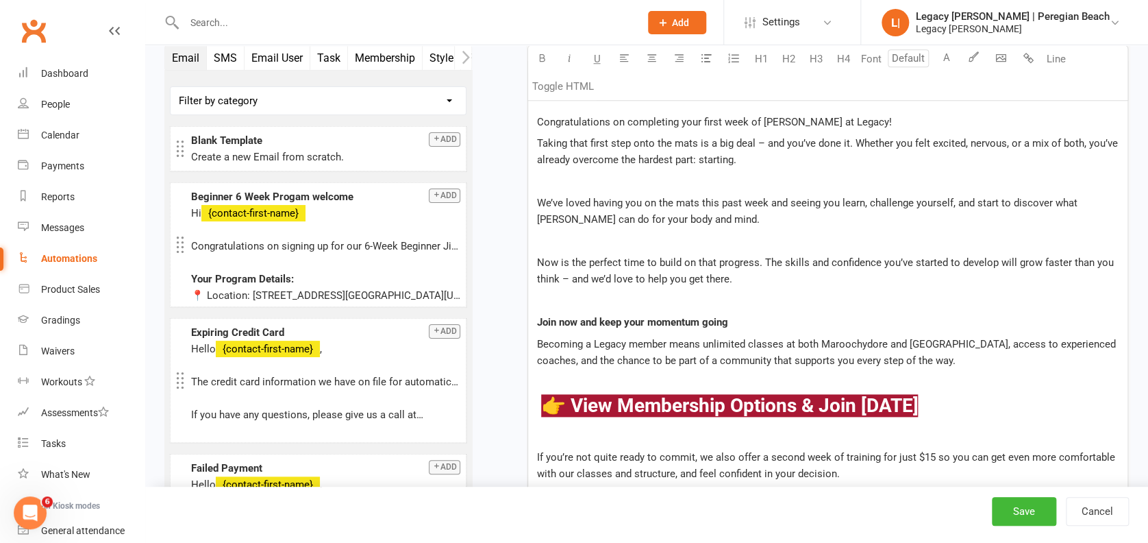
scroll to position [822, 0]
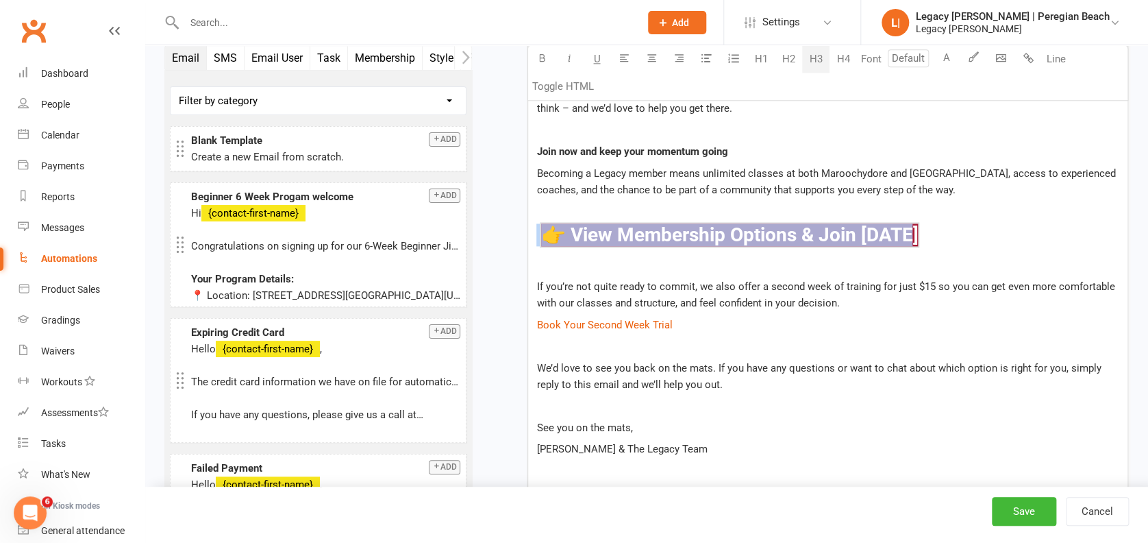
drag, startPoint x: 931, startPoint y: 229, endPoint x: 512, endPoint y: 219, distance: 418.8
click at [512, 219] on div "Starts on Booking Cancelled Booking Due Booking Late-Cancelled Booking Marked A…" at bounding box center [811, 98] width 637 height 1671
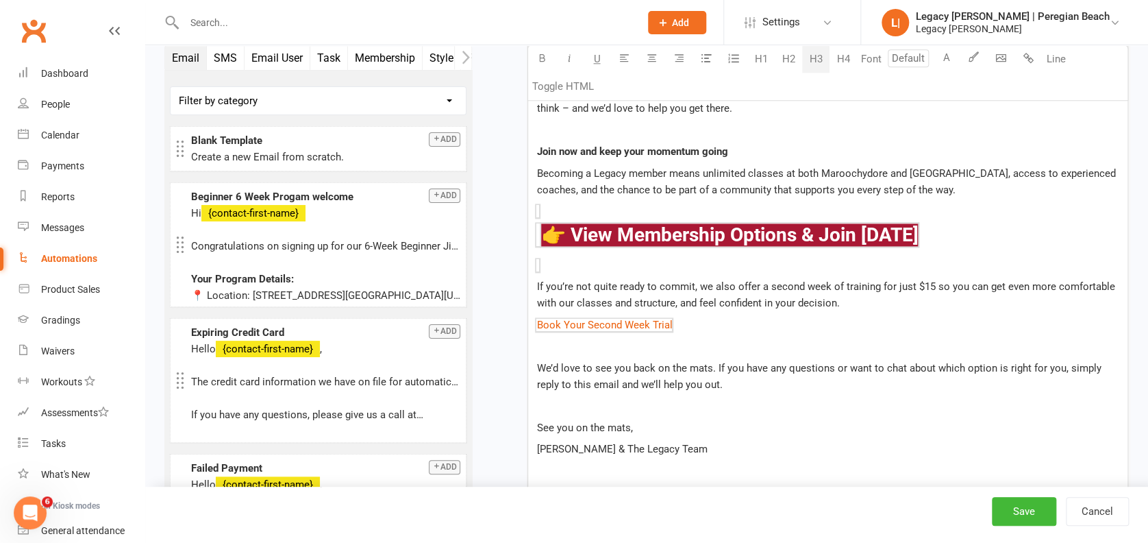
drag, startPoint x: 707, startPoint y: 321, endPoint x: 530, endPoint y: 311, distance: 177.8
click at [525, 314] on div "Starts on Booking Cancelled Booking Due Booking Late-Cancelled Booking Marked A…" at bounding box center [811, 98] width 637 height 1671
click at [685, 332] on div "Hi ﻿ {contact-first-name} Congratulations on completing your first week of [PER…" at bounding box center [828, 231] width 600 height 682
drag, startPoint x: 715, startPoint y: 328, endPoint x: 534, endPoint y: 321, distance: 181.0
click at [534, 321] on div "Hi ﻿ {contact-first-name} Congratulations on completing your first week of [PER…" at bounding box center [828, 231] width 600 height 682
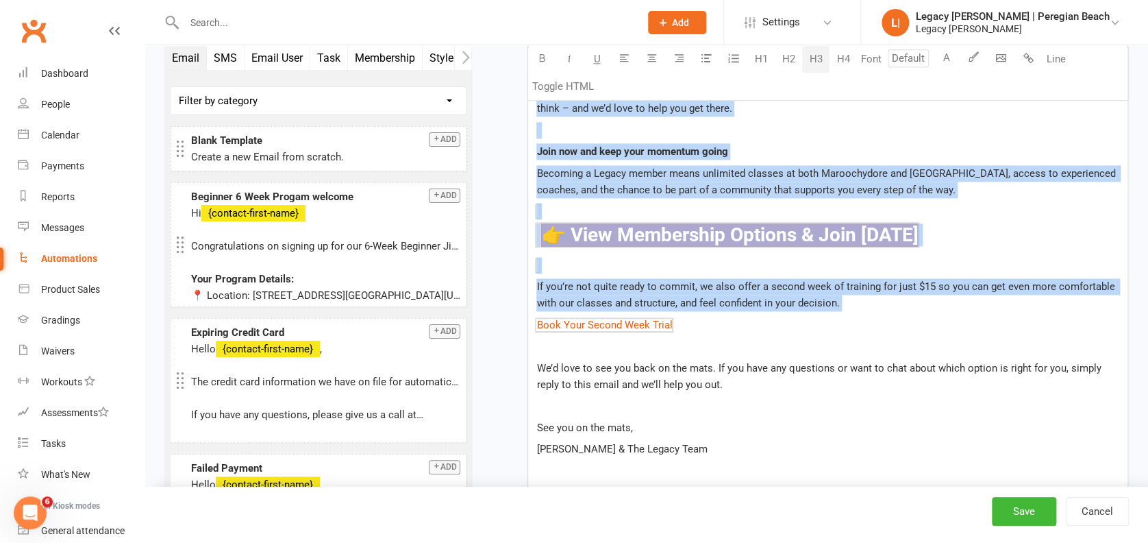
click at [784, 317] on p "﻿ $ Book Your Second Week Trial $ ﻿" at bounding box center [828, 325] width 583 height 16
drag, startPoint x: 713, startPoint y: 323, endPoint x: 520, endPoint y: 323, distance: 192.6
click at [520, 323] on div "Starts on Booking Cancelled Booking Due Booking Late-Cancelled Booking Marked A…" at bounding box center [811, 98] width 637 height 1671
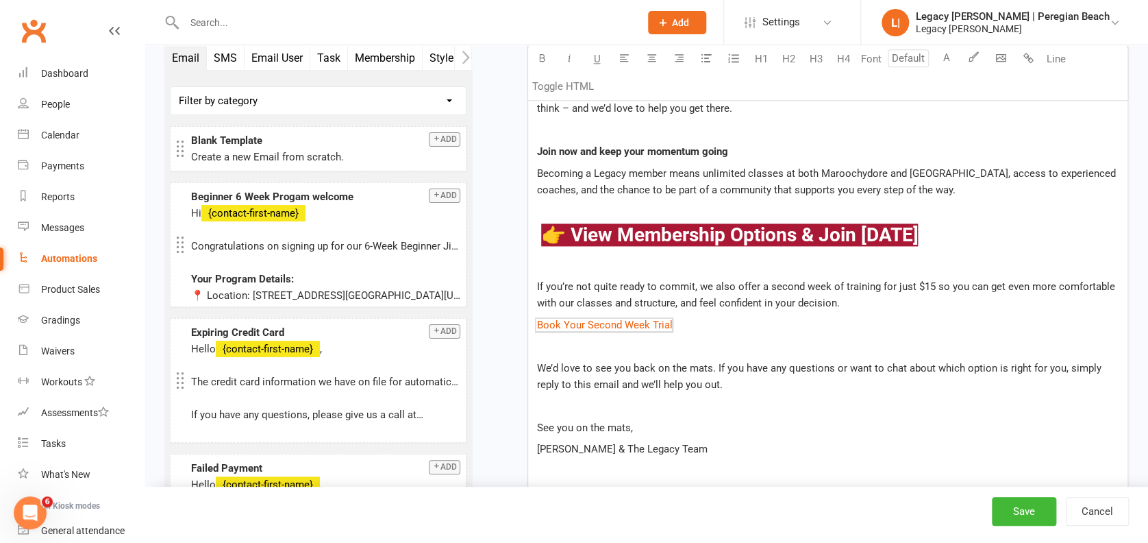
click at [780, 309] on p "If you’re not quite ready to commit, we also offer a second week of training fo…" at bounding box center [828, 294] width 583 height 33
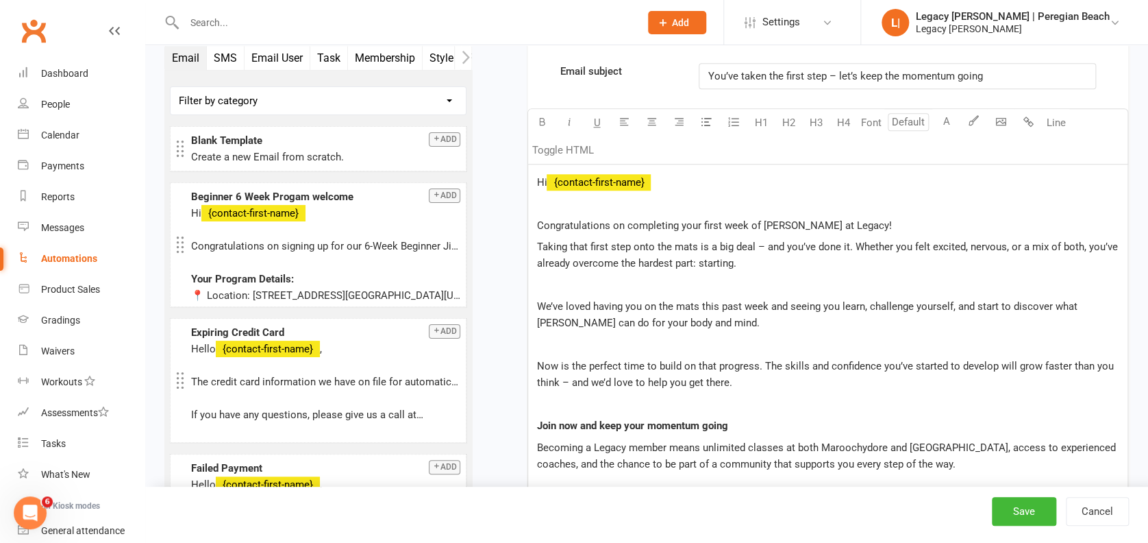
scroll to position [182, 0]
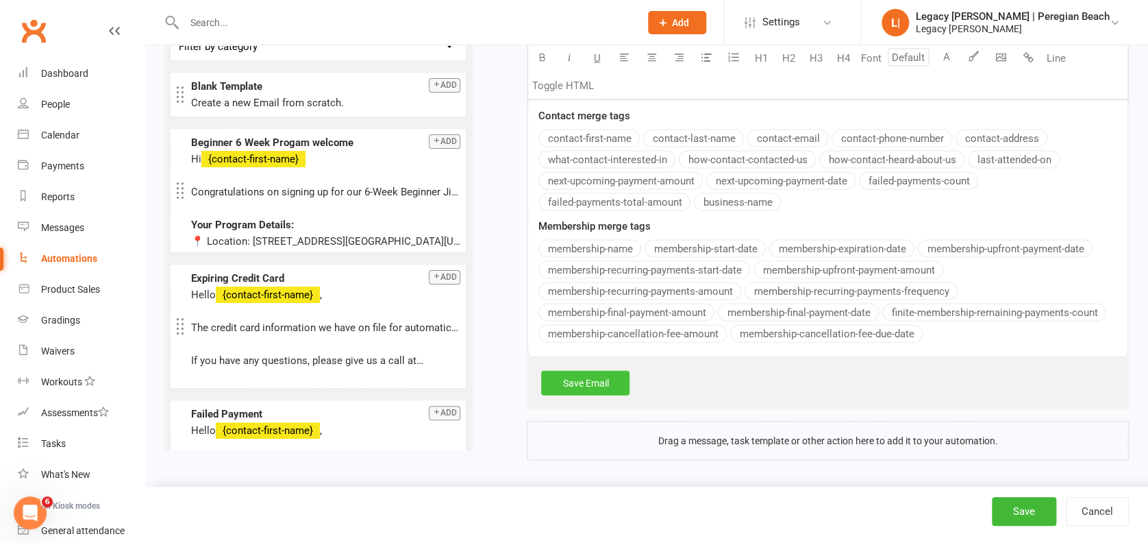
click at [613, 377] on link "Save Email" at bounding box center [585, 383] width 88 height 25
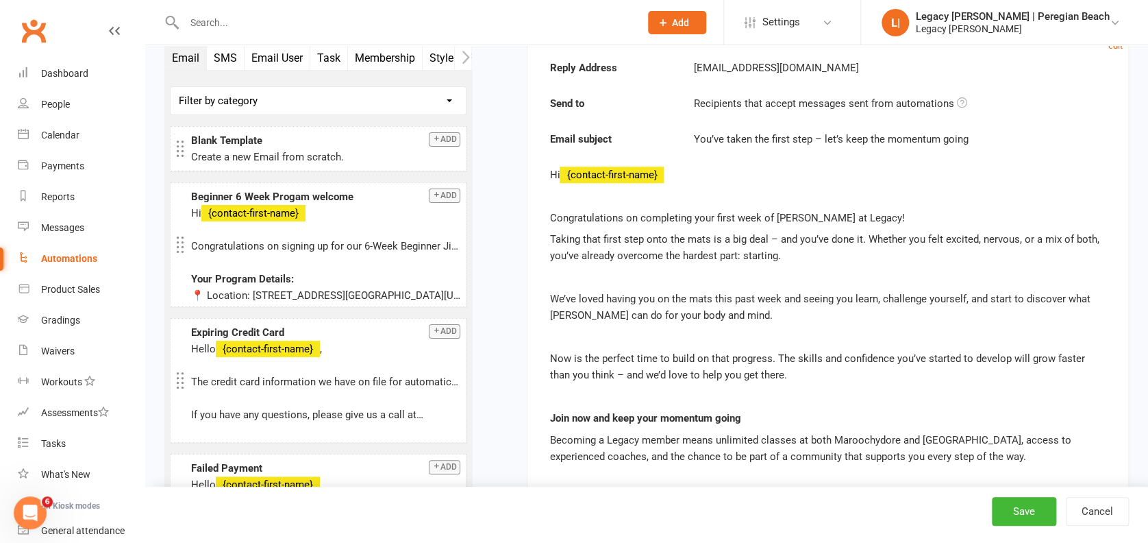
scroll to position [0, 0]
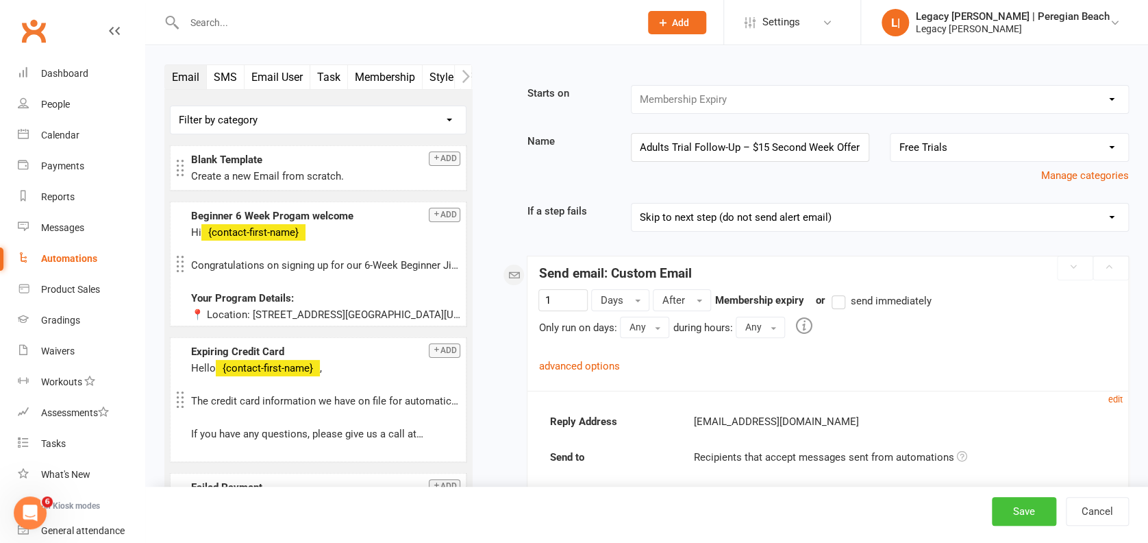
click at [1021, 504] on button "Save" at bounding box center [1024, 511] width 64 height 29
select select "100"
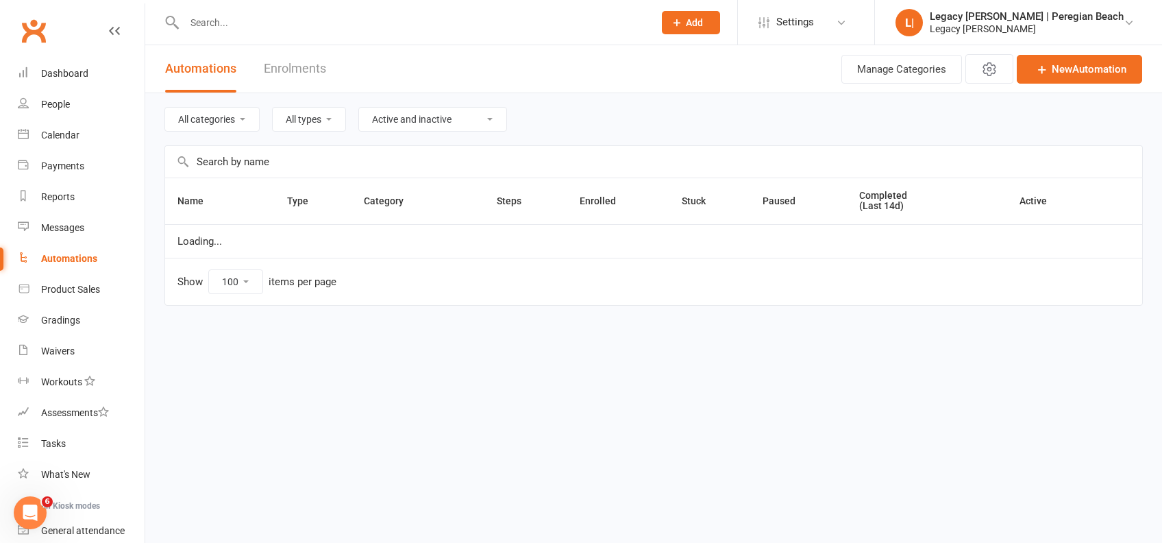
select select "923"
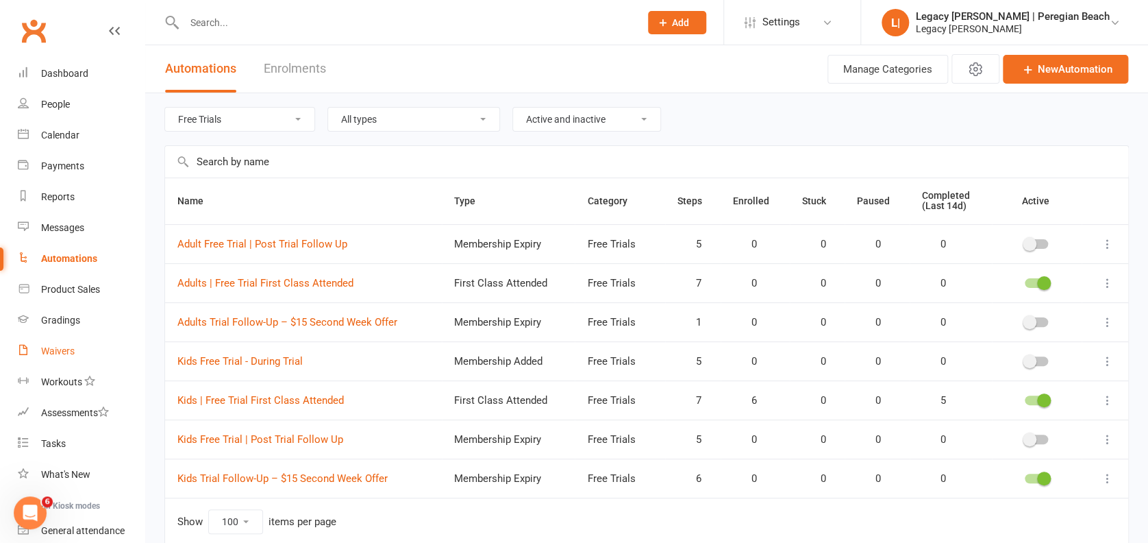
click at [70, 346] on div "Waivers" at bounding box center [58, 350] width 34 height 11
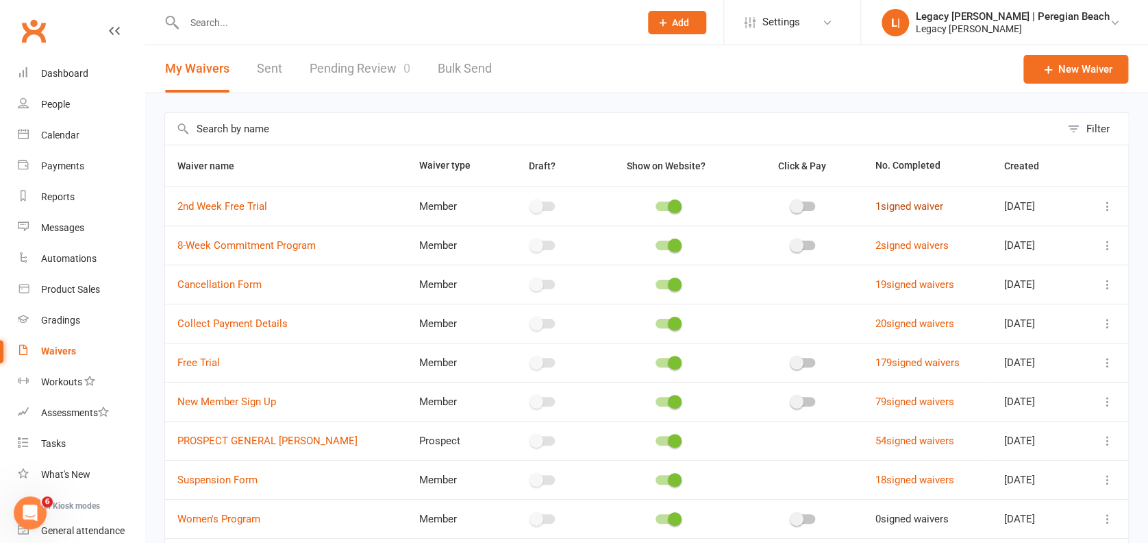
click at [875, 208] on link "1 signed waiver" at bounding box center [909, 206] width 68 height 12
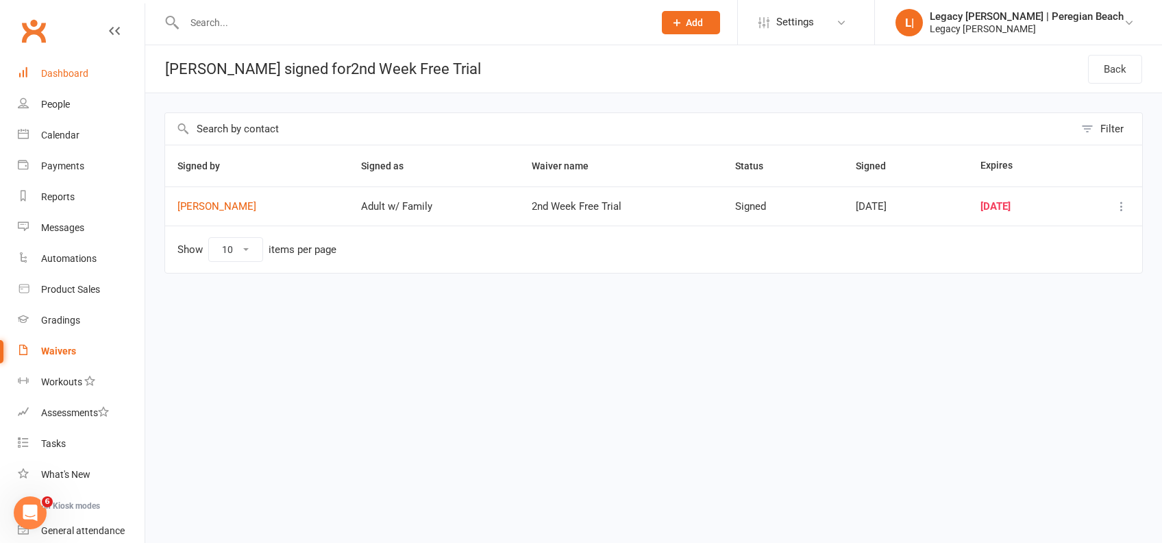
click at [93, 75] on link "Dashboard" at bounding box center [81, 73] width 127 height 31
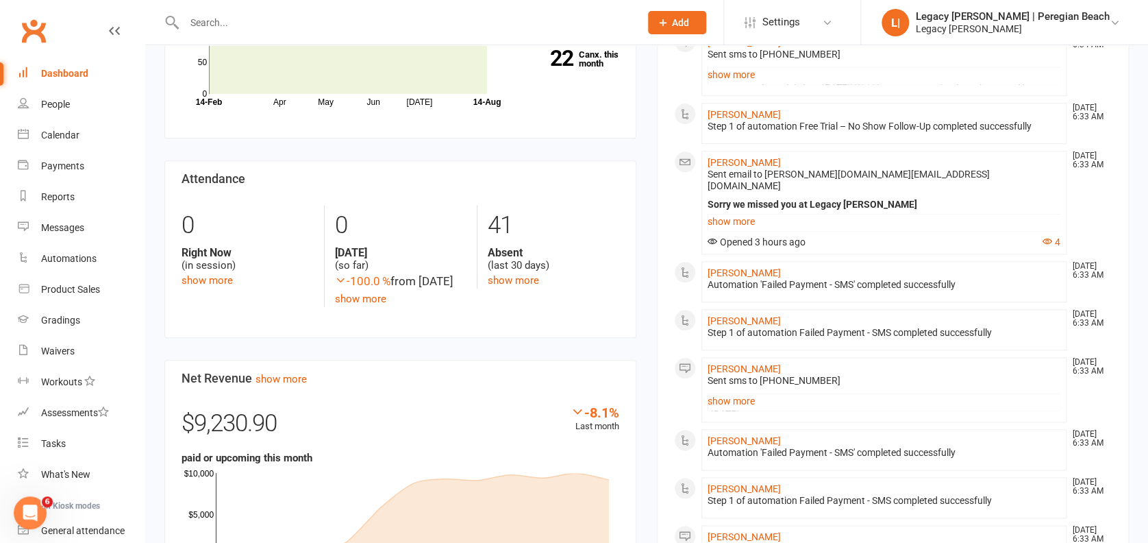
scroll to position [365, 0]
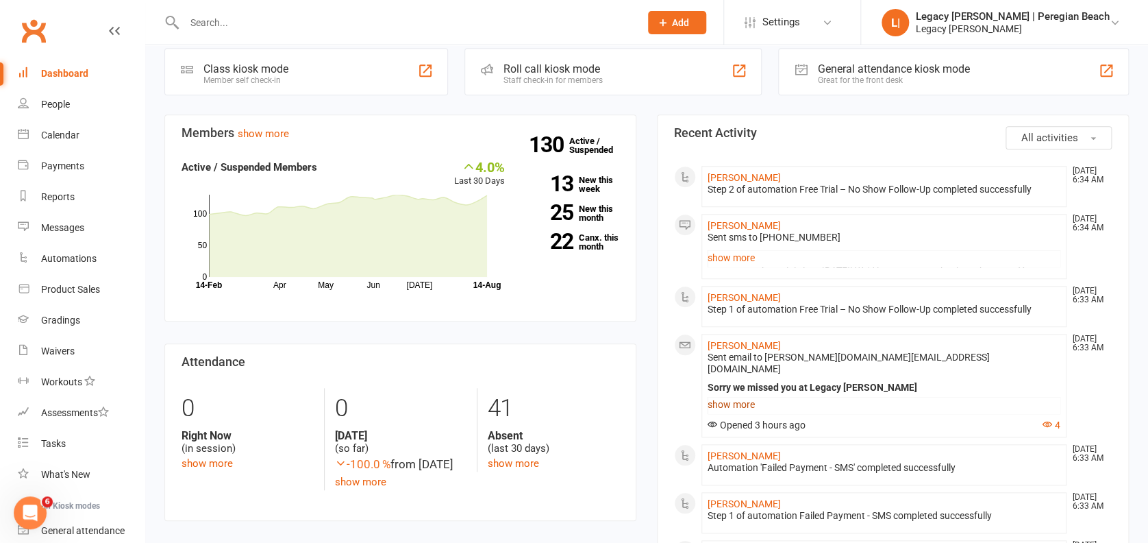
click at [743, 395] on link "show more" at bounding box center [884, 404] width 353 height 19
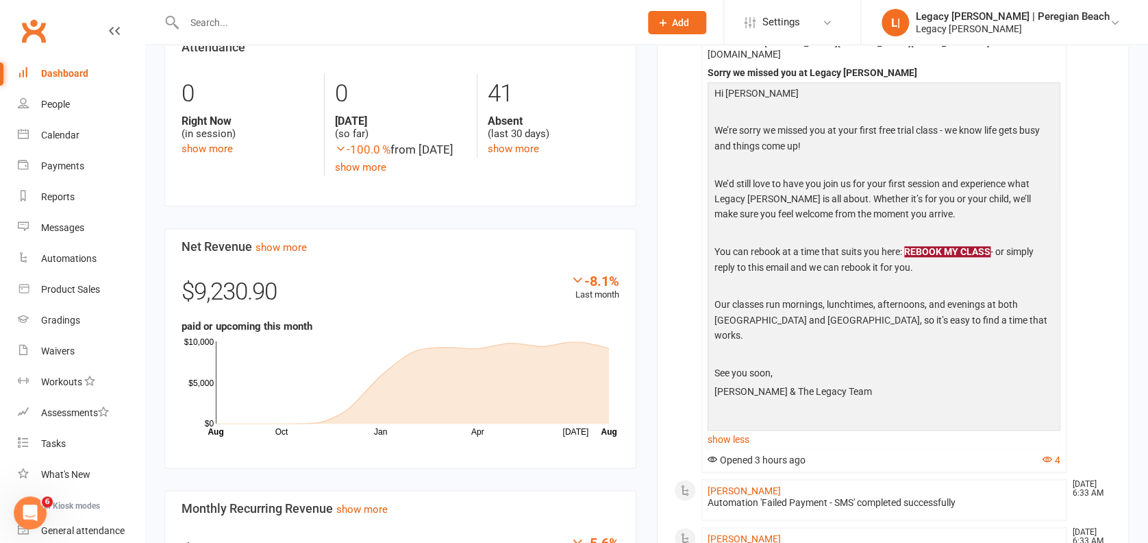
scroll to position [730, 0]
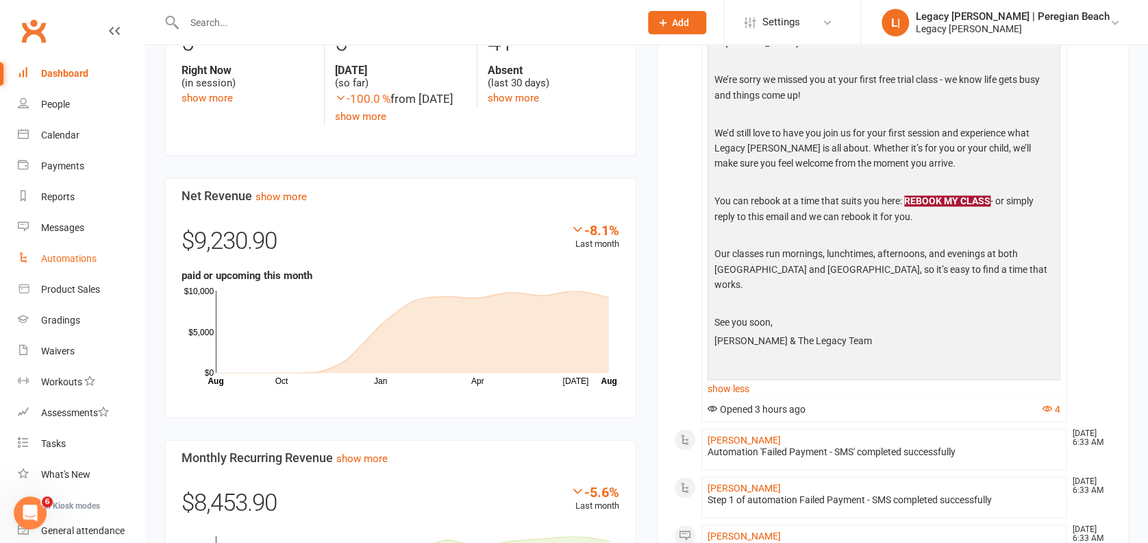
click at [59, 260] on div "Automations" at bounding box center [69, 258] width 56 height 11
select select "100"
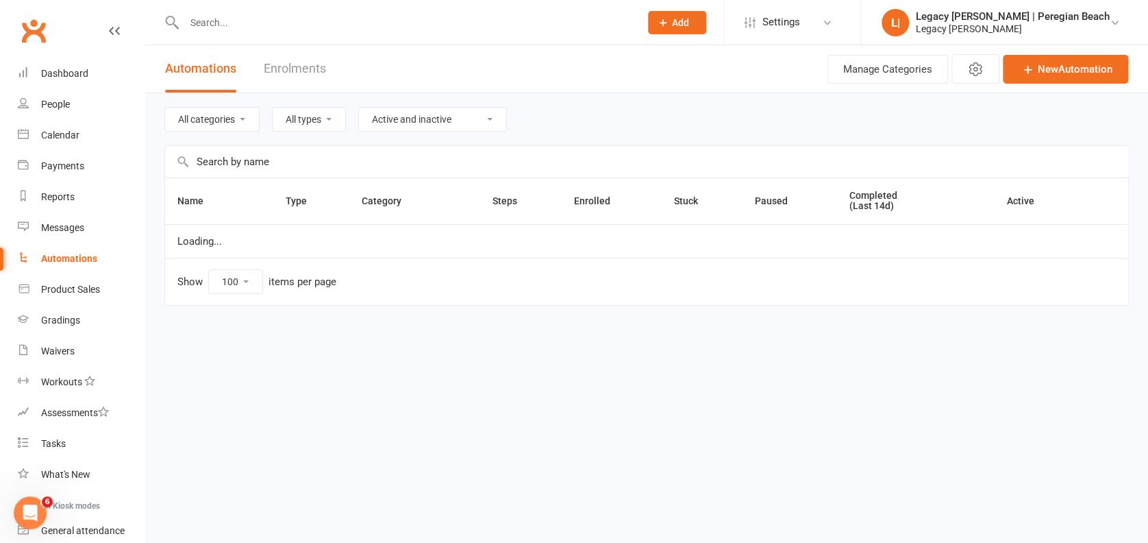
select select "923"
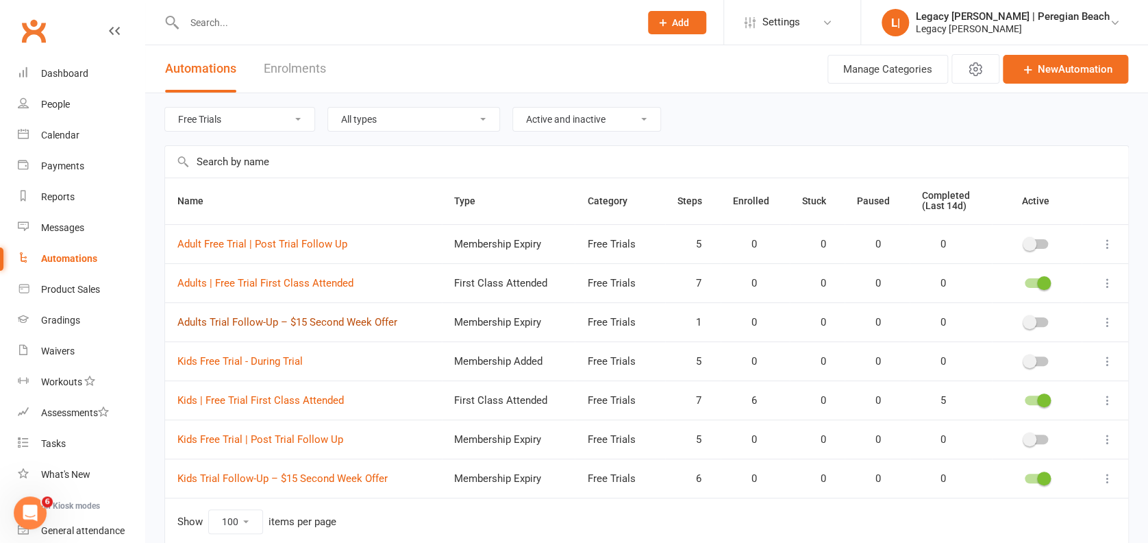
click at [241, 321] on link "Adults Trial Follow-Up – $15 Second Week Offer" at bounding box center [287, 322] width 220 height 12
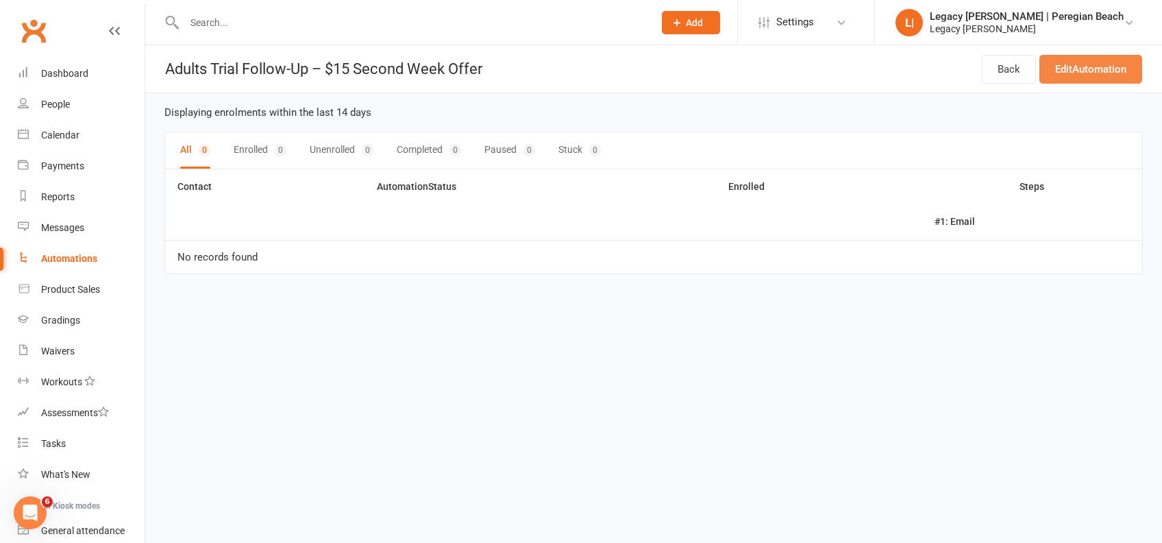
click at [1087, 56] on link "Edit Automation" at bounding box center [1091, 69] width 103 height 29
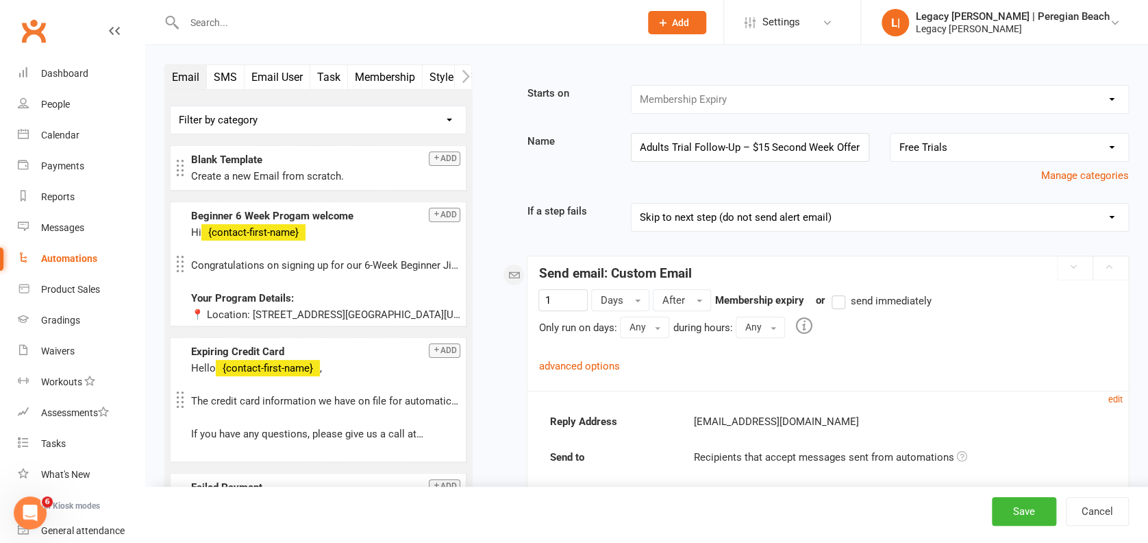
click at [223, 75] on button "SMS" at bounding box center [226, 77] width 38 height 24
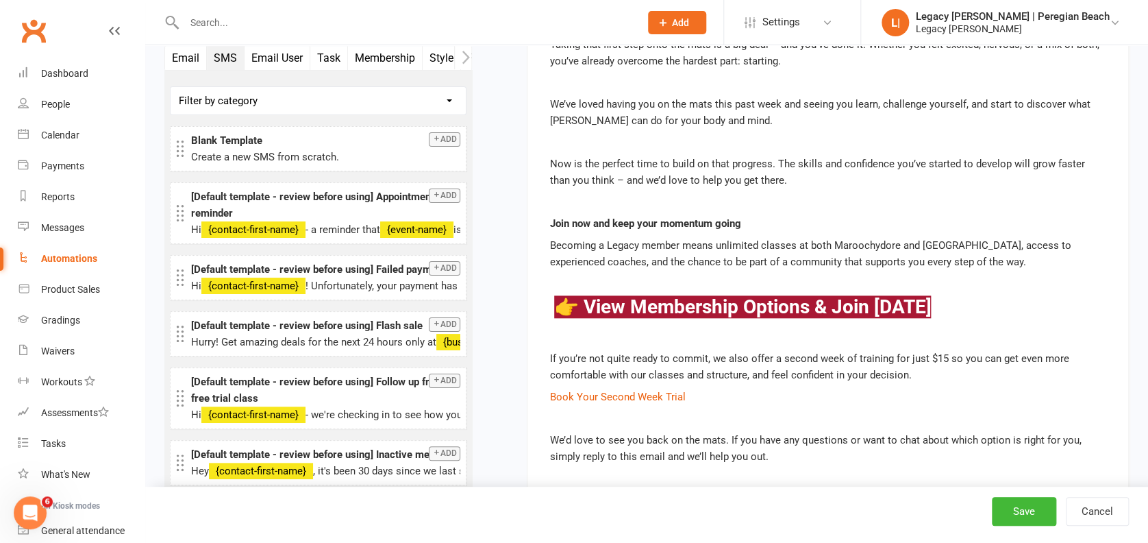
scroll to position [811, 0]
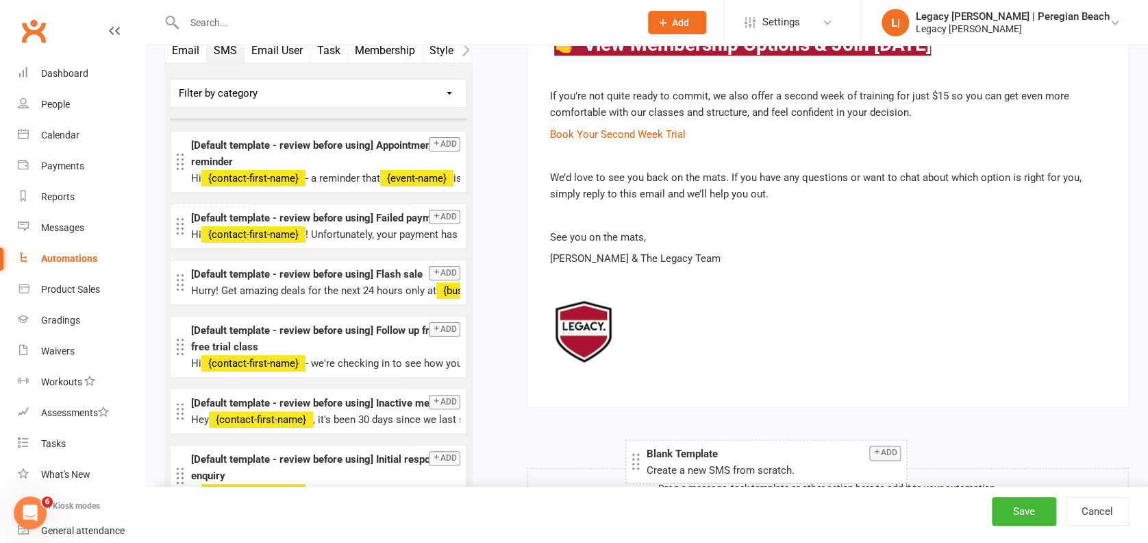
drag, startPoint x: 241, startPoint y: 88, endPoint x: 696, endPoint y: 458, distance: 586.5
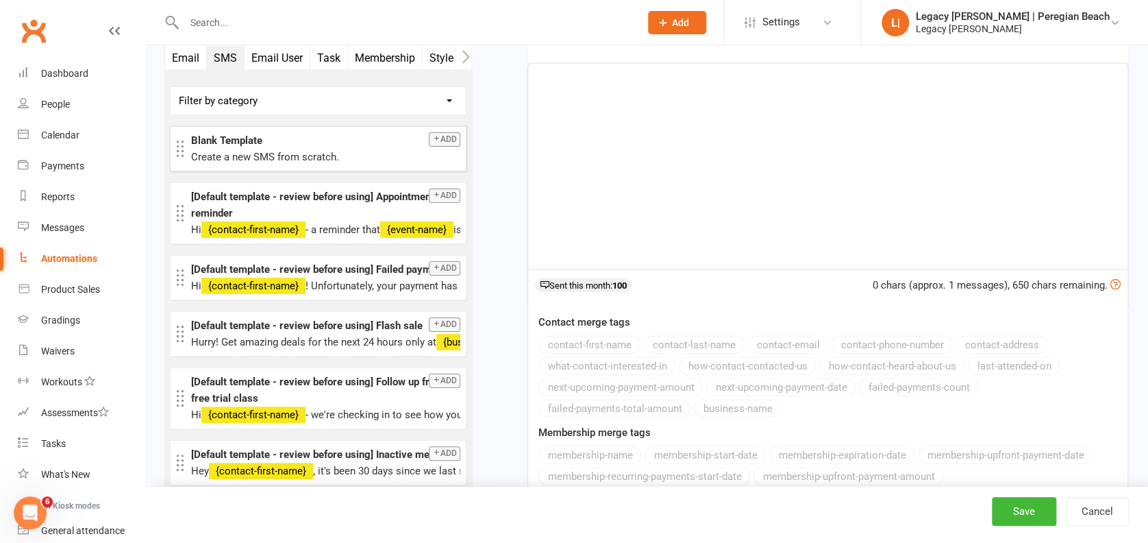
scroll to position [1239, 0]
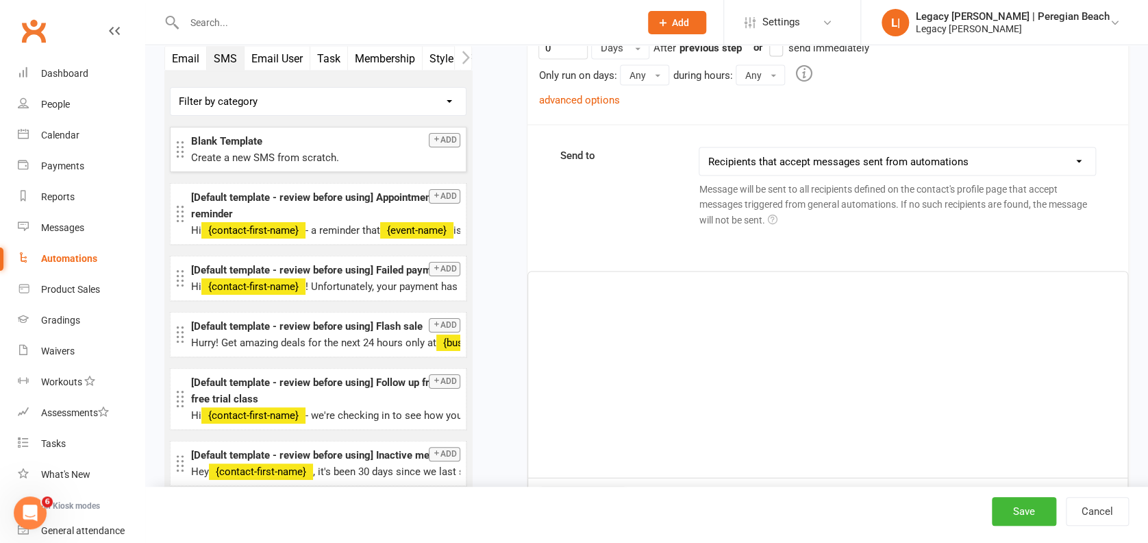
click at [624, 360] on div "﻿" at bounding box center [828, 374] width 600 height 206
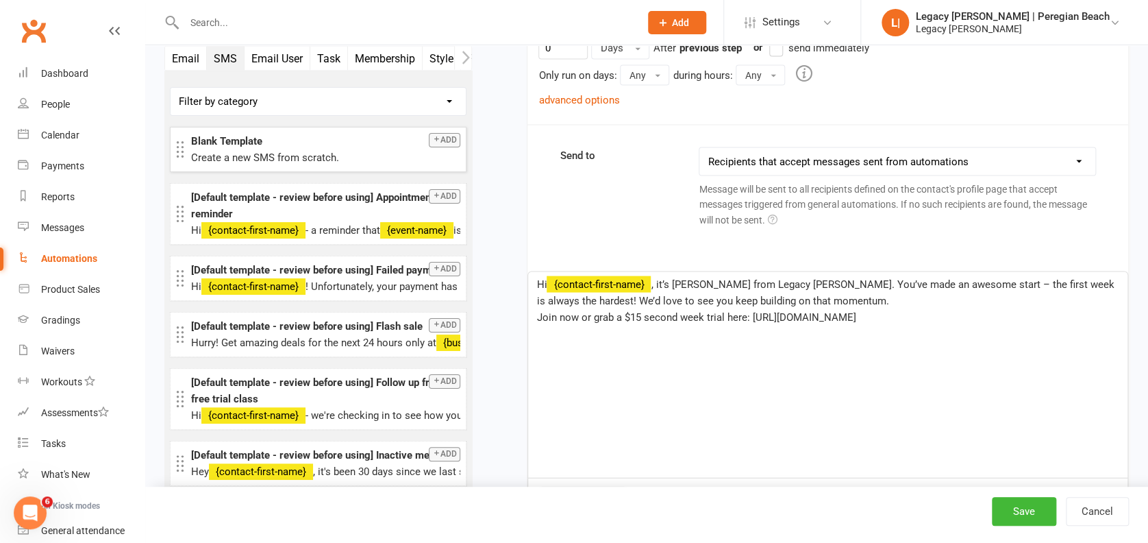
drag, startPoint x: 963, startPoint y: 323, endPoint x: 753, endPoint y: 332, distance: 209.8
click at [753, 332] on div "Hi ﻿ {contact-first-name} , it’s [PERSON_NAME] from Legacy [PERSON_NAME]. You’v…" at bounding box center [828, 374] width 600 height 206
click at [796, 290] on p "Hi ﻿ {contact-first-name} , it’s [PERSON_NAME] from Legacy [PERSON_NAME]. You’v…" at bounding box center [828, 291] width 583 height 33
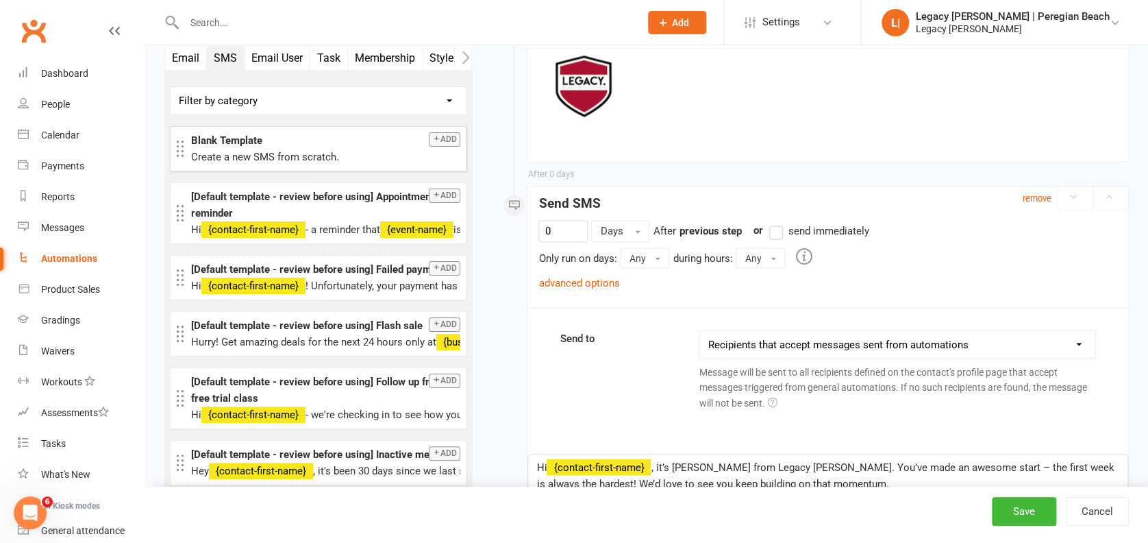
scroll to position [965, 0]
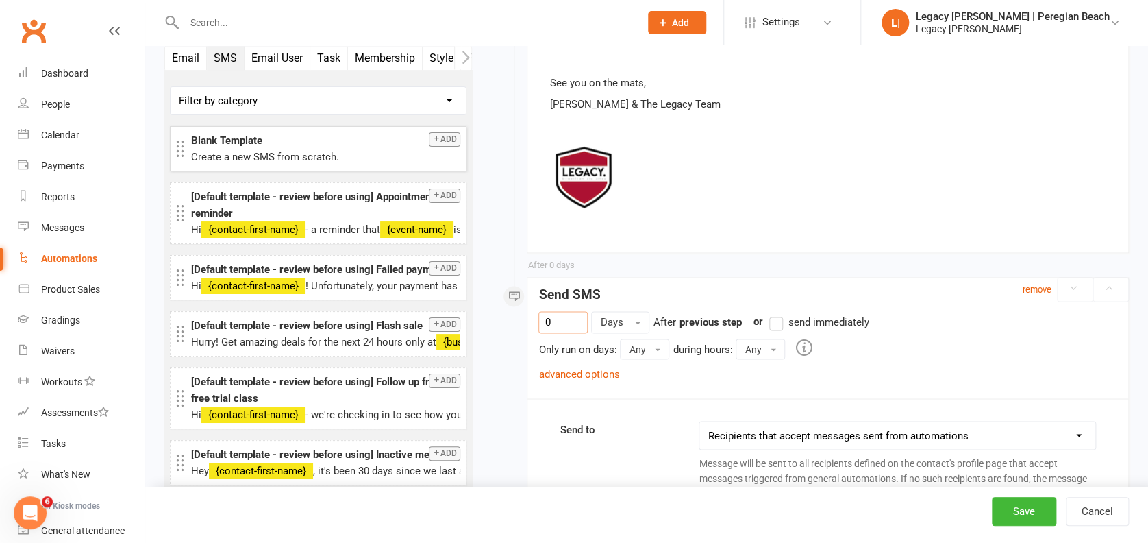
drag, startPoint x: 565, startPoint y: 320, endPoint x: 492, endPoint y: 317, distance: 72.7
click at [494, 317] on div "Starts on Booking Cancelled Booking Due Booking Late-Cancelled Booking Marked A…" at bounding box center [811, 134] width 637 height 2029
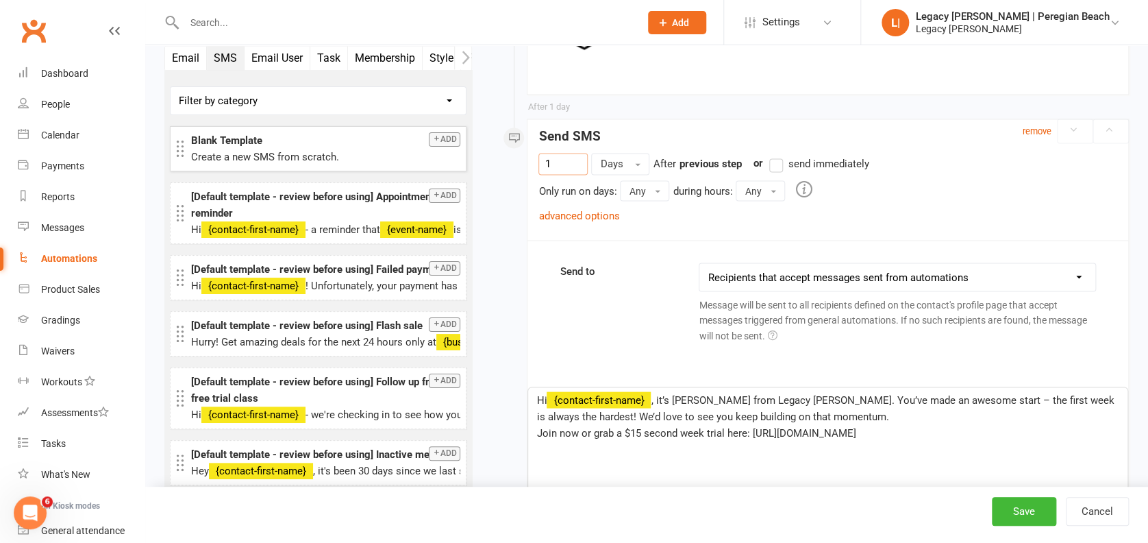
scroll to position [1147, 0]
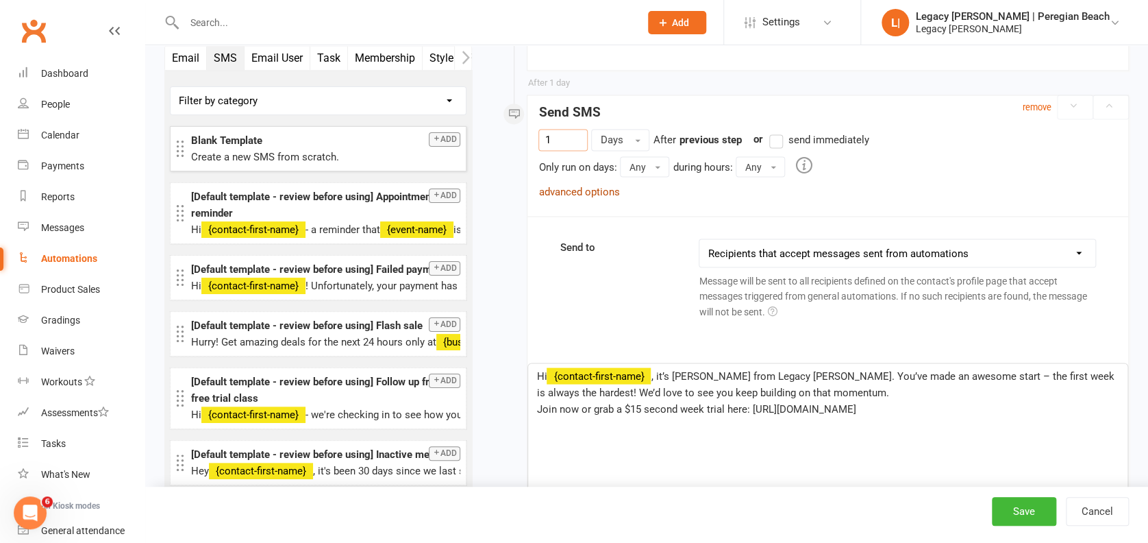
click at [585, 191] on link "advanced options" at bounding box center [579, 191] width 81 height 12
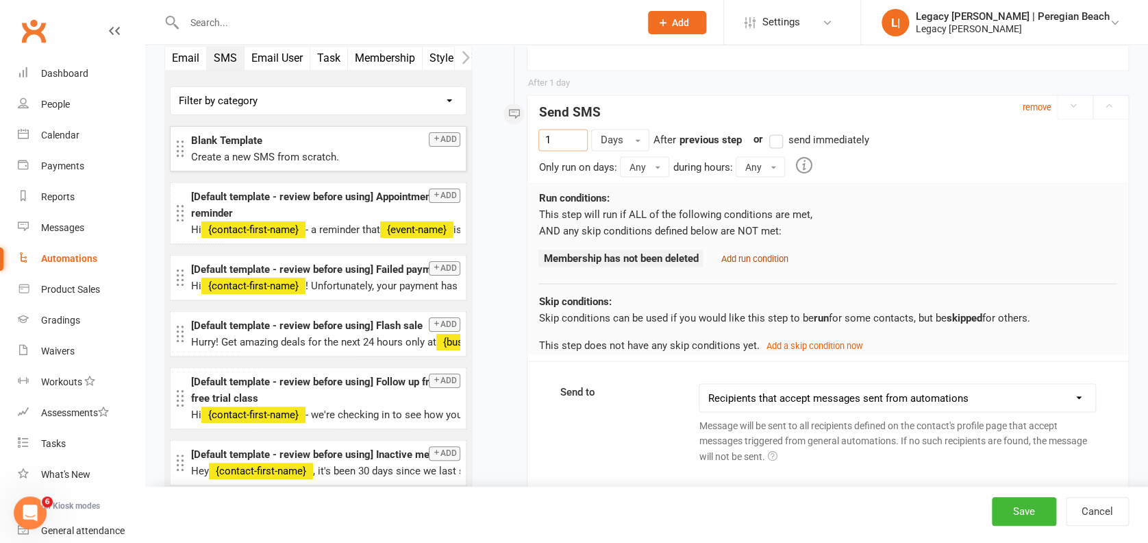
click at [738, 253] on small "Add run condition" at bounding box center [754, 258] width 67 height 10
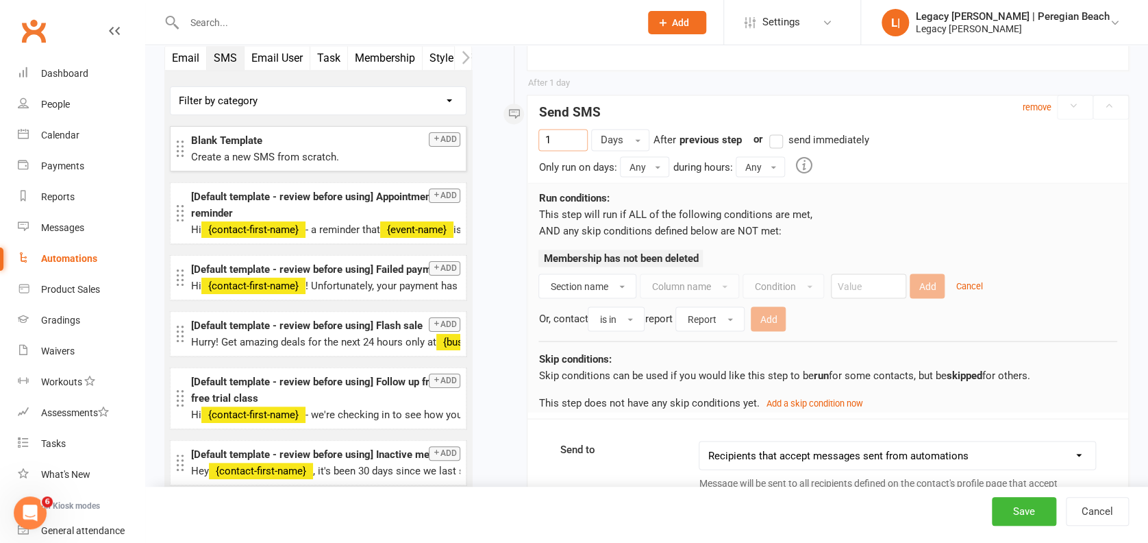
click at [587, 270] on ul "Membership has not been deleted" at bounding box center [621, 261] width 164 height 24
type input "1"
click at [587, 275] on button "Section name" at bounding box center [588, 285] width 98 height 25
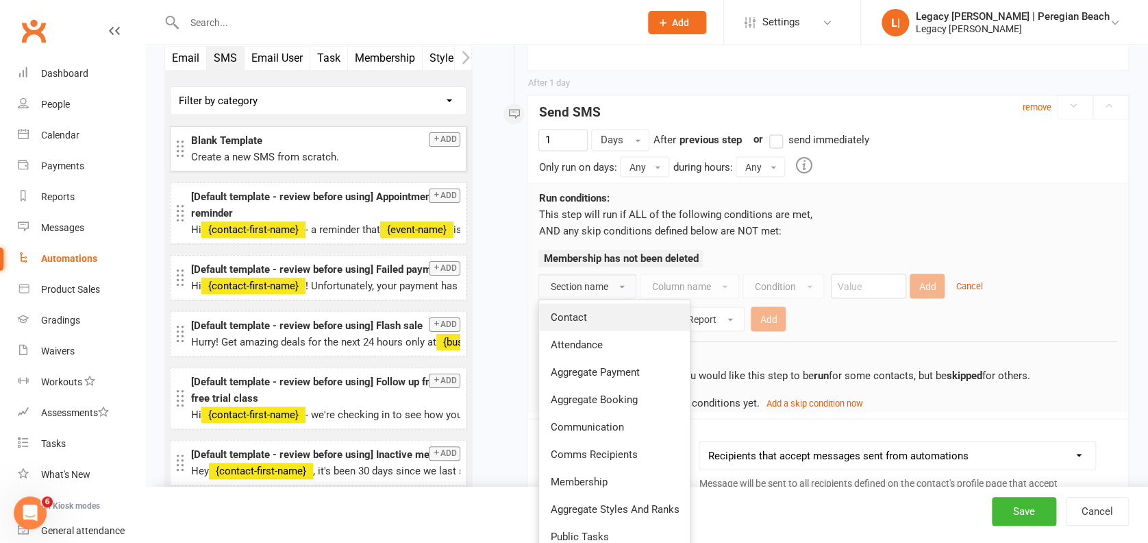
click at [595, 312] on link "Contact" at bounding box center [614, 316] width 151 height 27
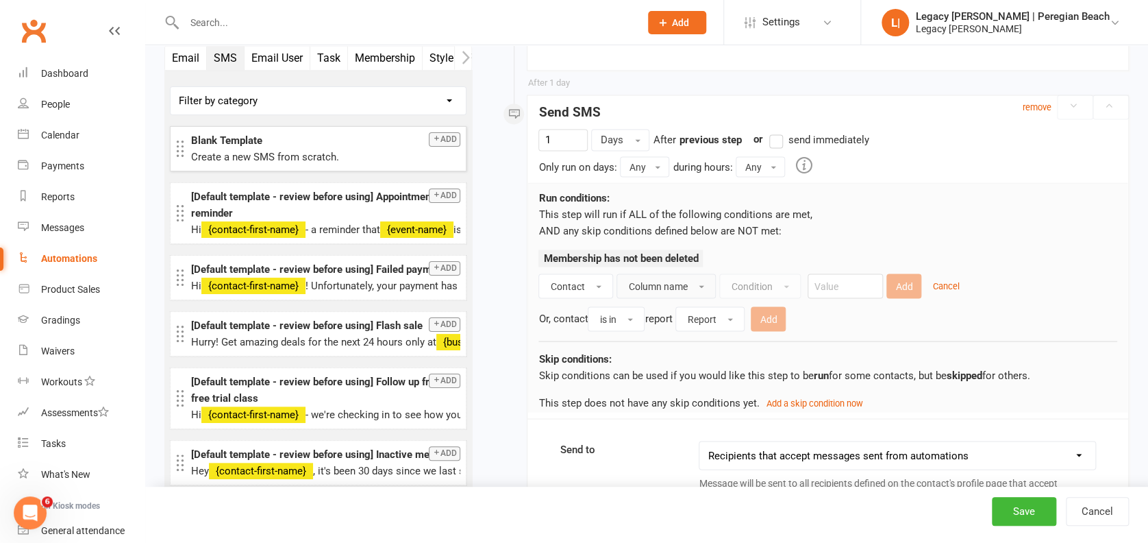
click at [693, 285] on button "Column name" at bounding box center [666, 285] width 99 height 25
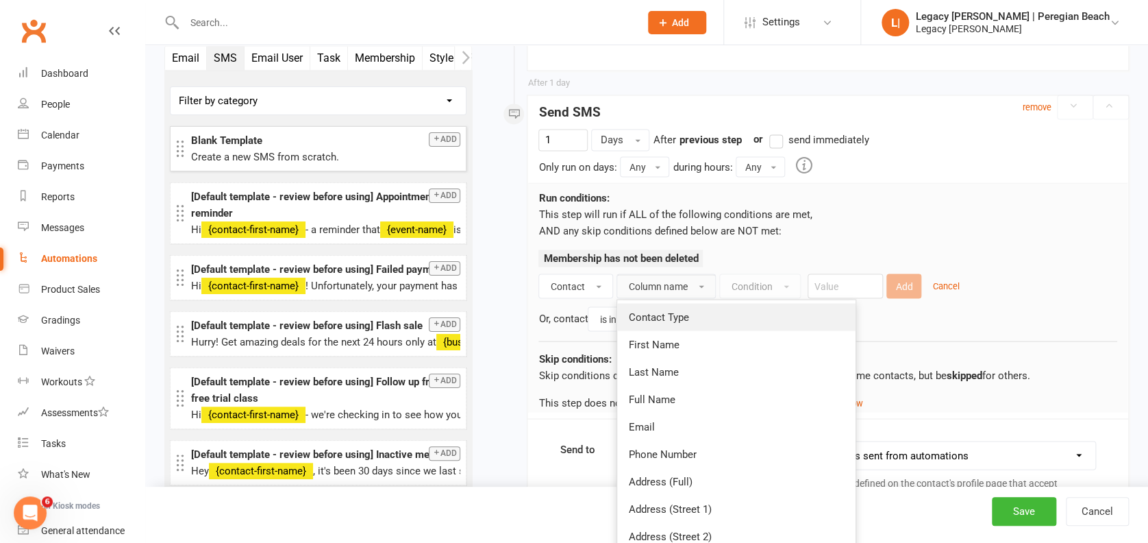
click at [677, 310] on span "Contact Type" at bounding box center [658, 316] width 60 height 12
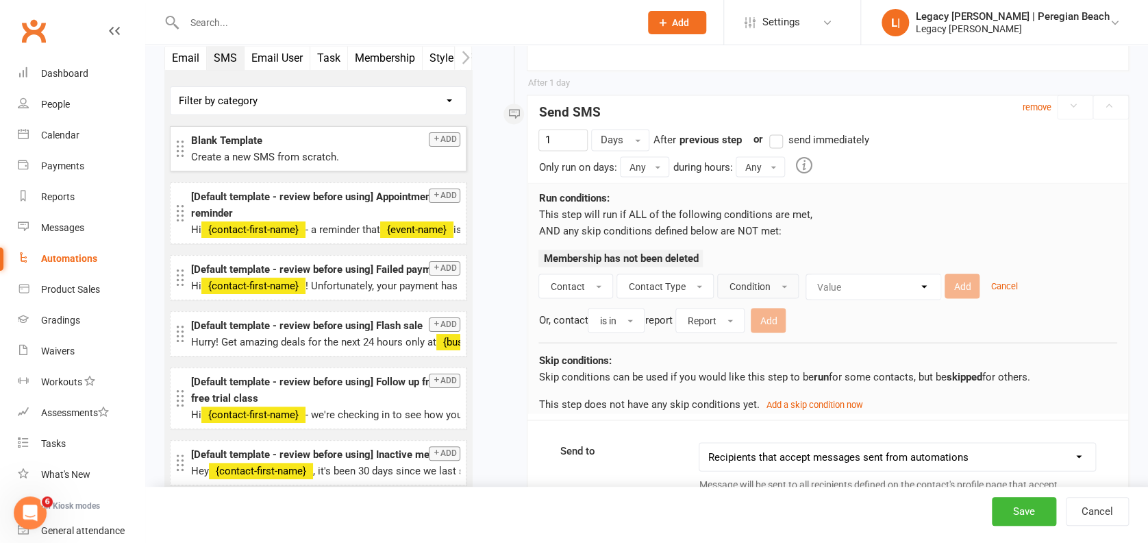
click at [759, 280] on span "Condition" at bounding box center [749, 285] width 41 height 11
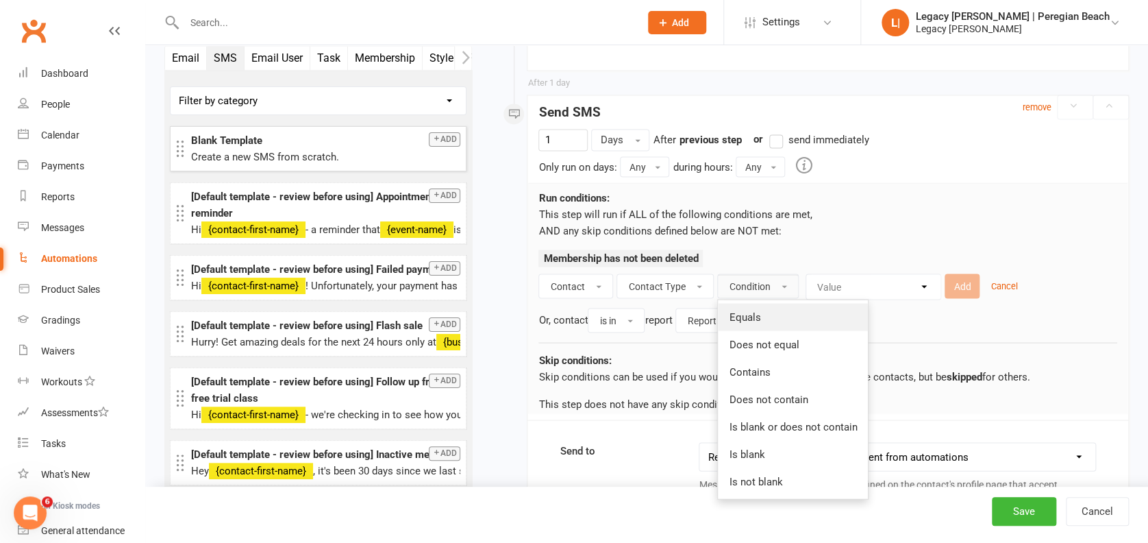
click at [760, 317] on link "Equals" at bounding box center [793, 316] width 150 height 27
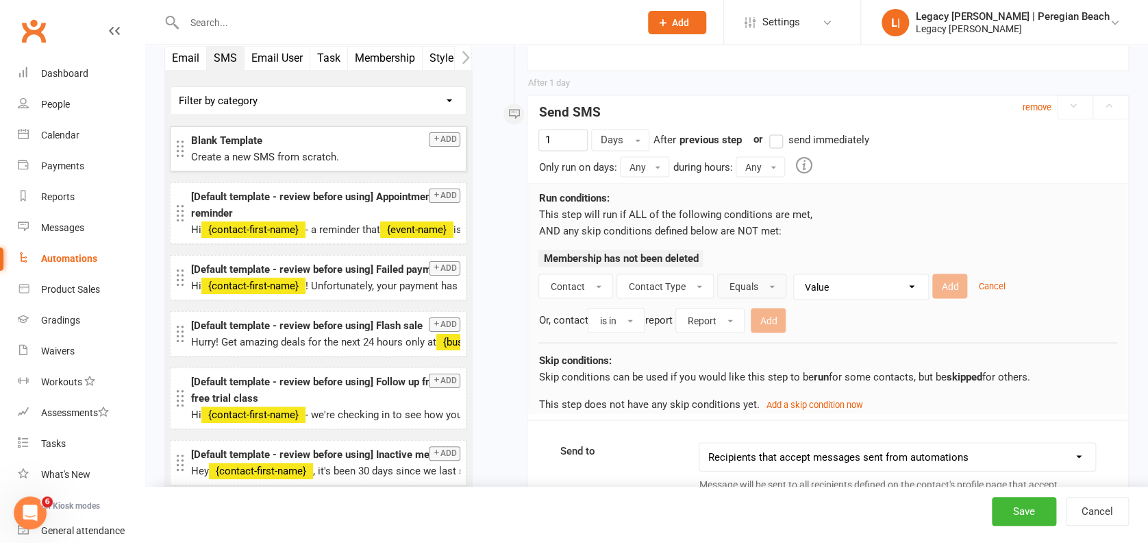
click at [740, 280] on span "Equals" at bounding box center [743, 285] width 29 height 11
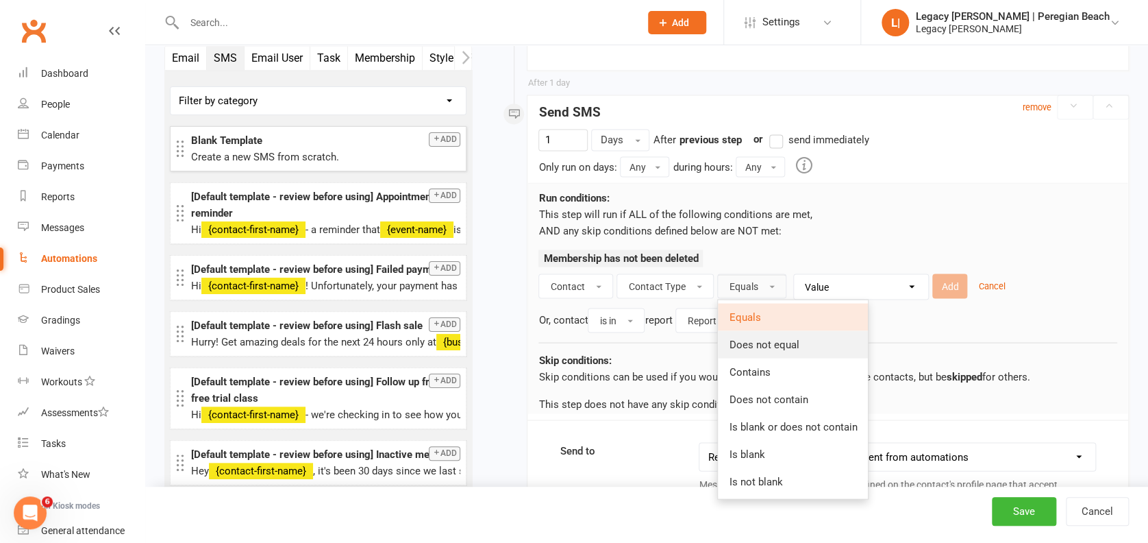
click at [746, 332] on link "Does not equal" at bounding box center [793, 343] width 150 height 27
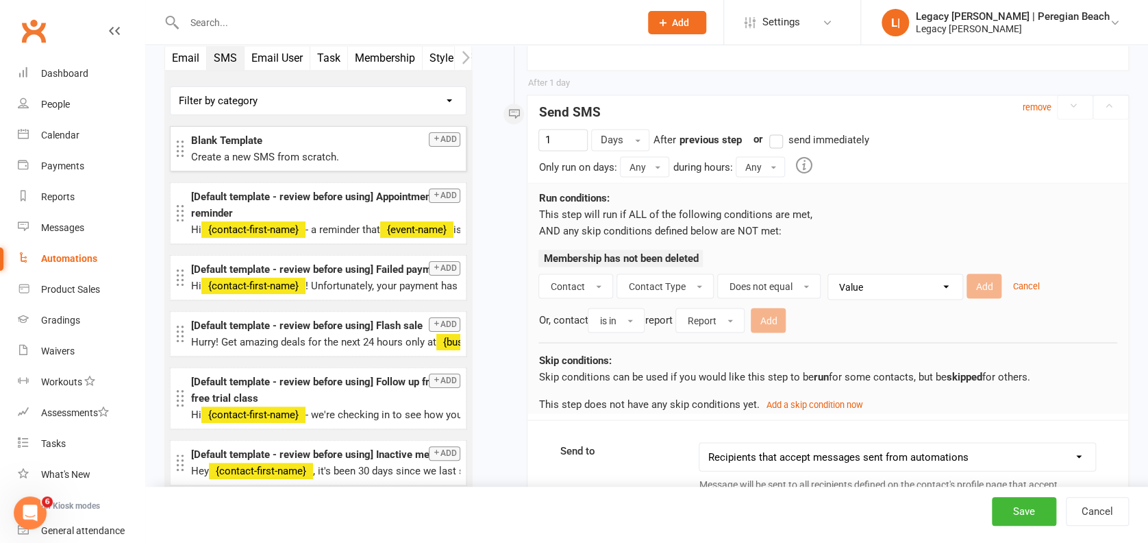
click at [844, 285] on select "Value Member Prospect Non-attending Contact" at bounding box center [899, 286] width 134 height 25
select select "0"
click at [832, 274] on select "Value Member Prospect Non-attending Contact" at bounding box center [899, 286] width 134 height 25
click at [980, 280] on button "Add" at bounding box center [984, 285] width 35 height 25
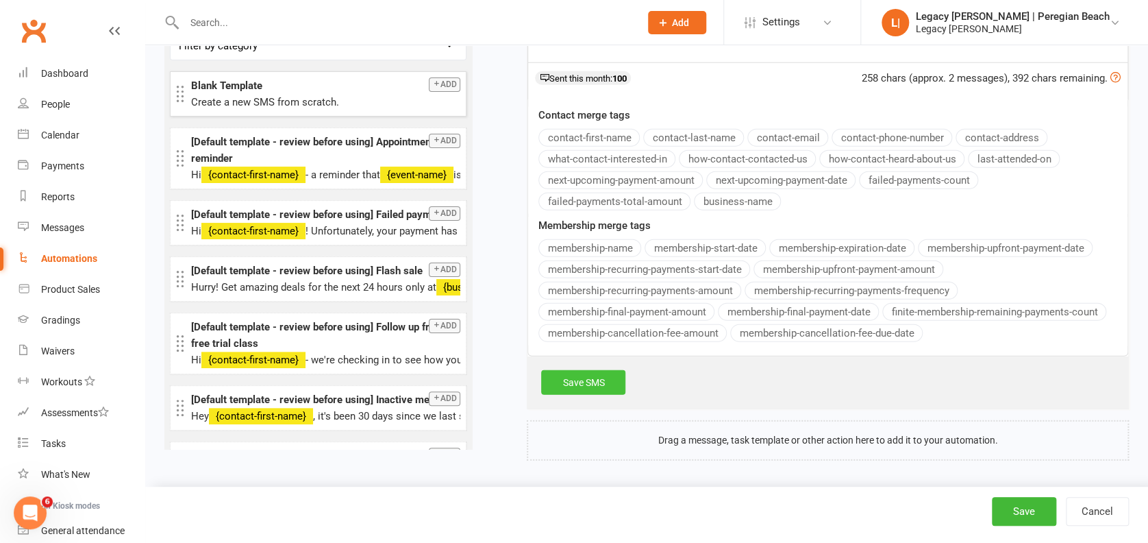
click at [592, 386] on link "Save SMS" at bounding box center [583, 382] width 84 height 25
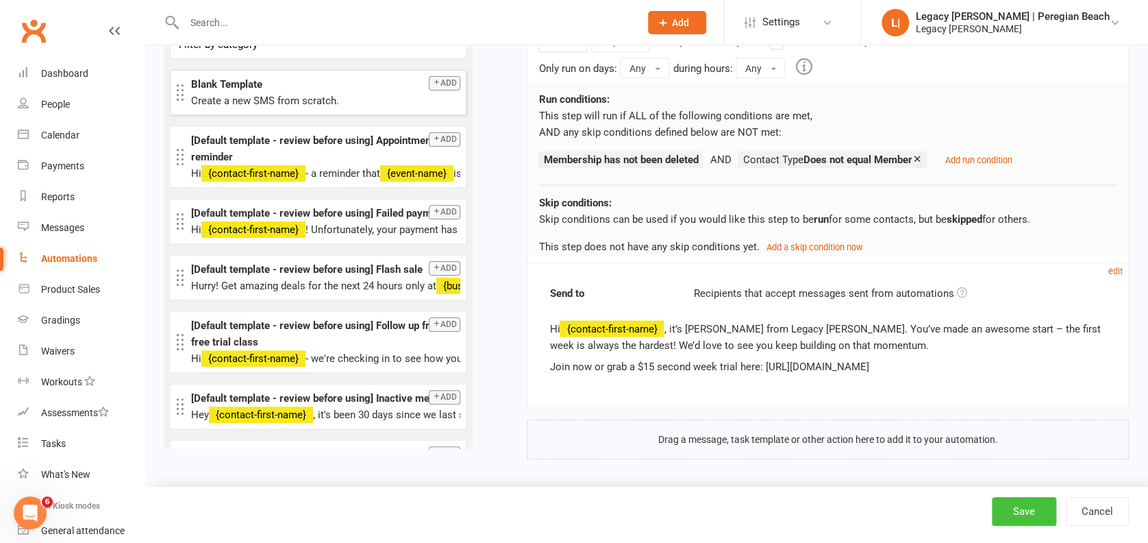
click at [1031, 506] on button "Save" at bounding box center [1024, 511] width 64 height 29
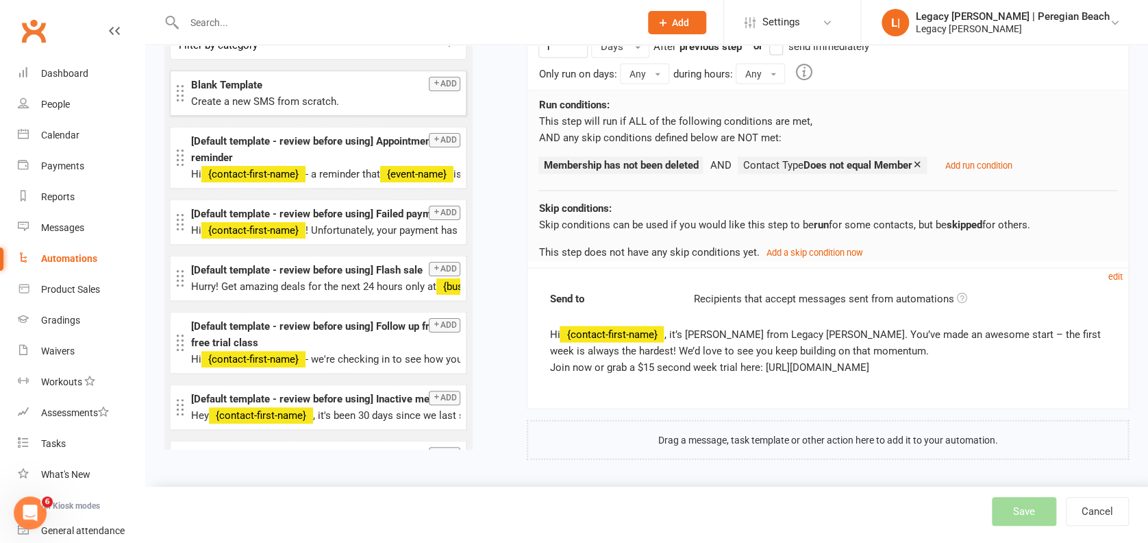
select select "100"
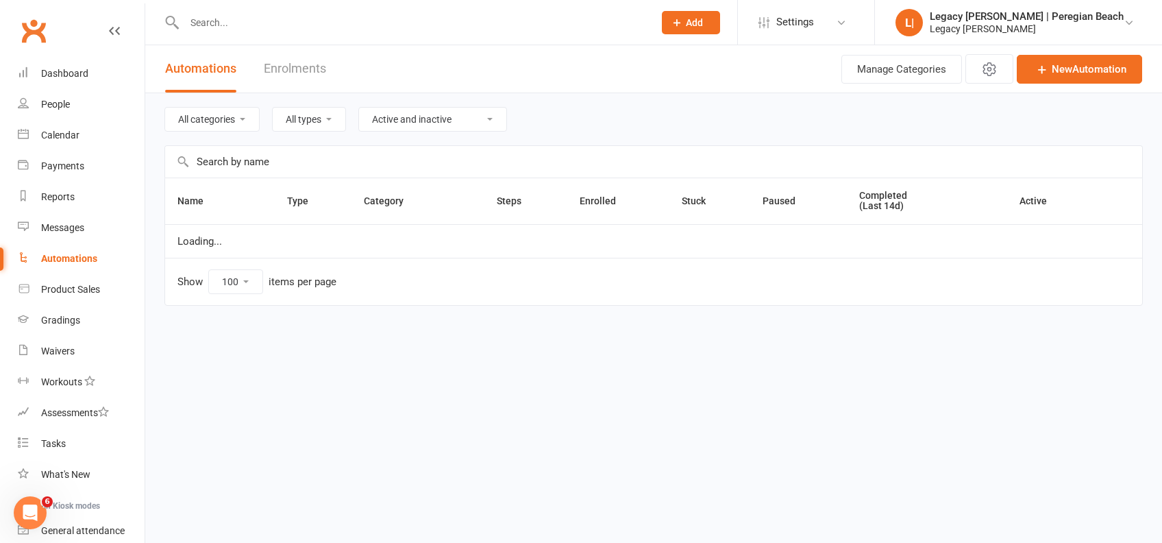
select select "923"
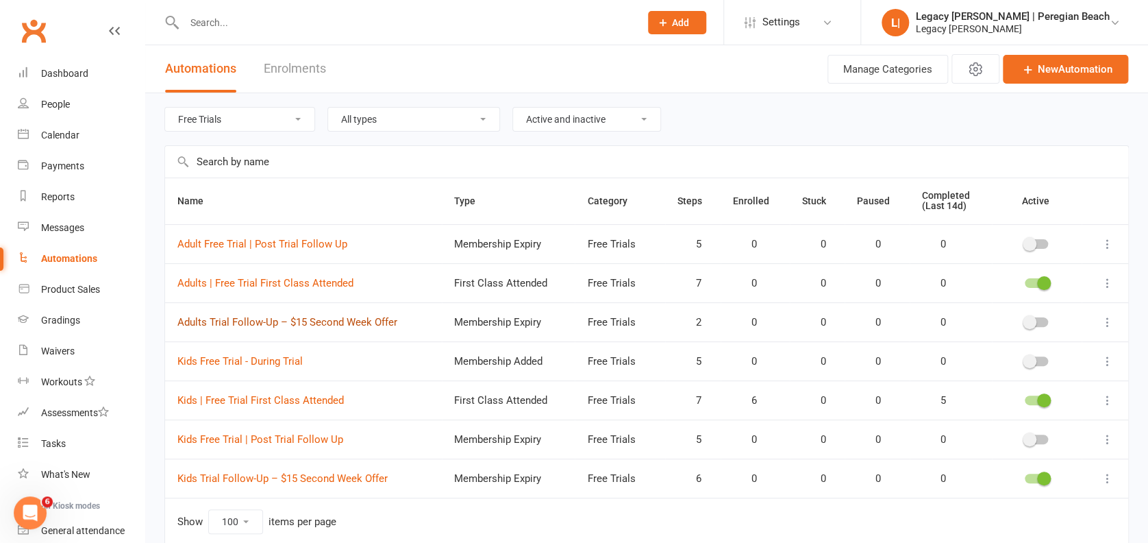
click at [322, 319] on link "Adults Trial Follow-Up – $15 Second Week Offer" at bounding box center [287, 322] width 220 height 12
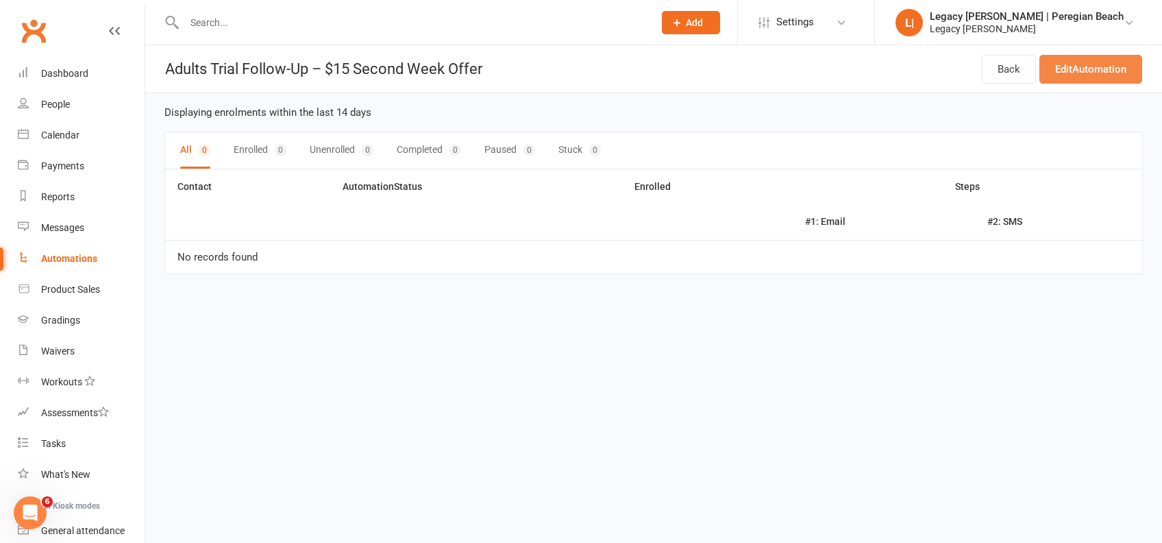
click at [1071, 69] on link "Edit Automation" at bounding box center [1091, 69] width 103 height 29
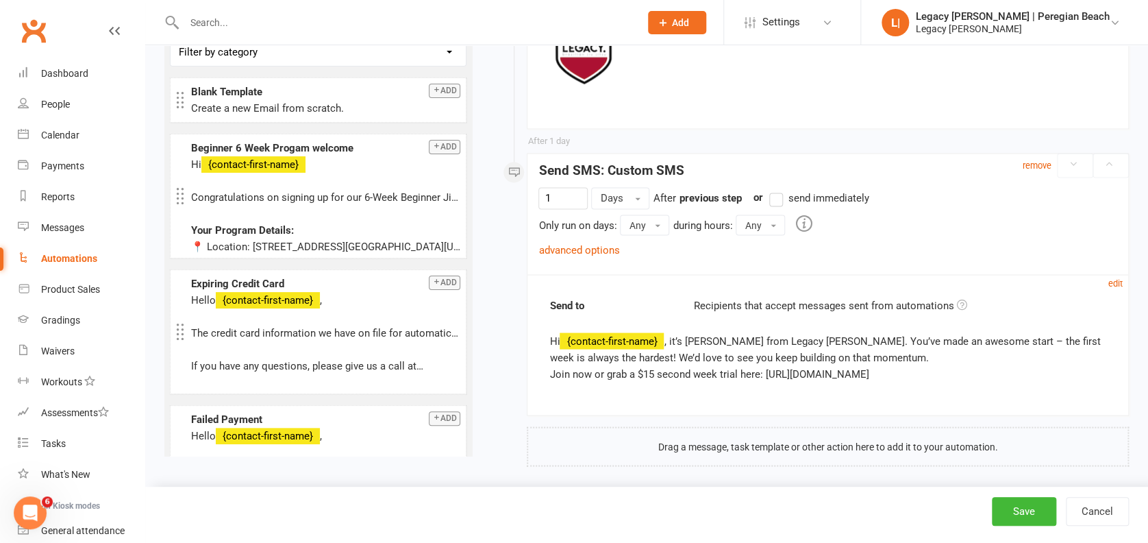
scroll to position [1096, 0]
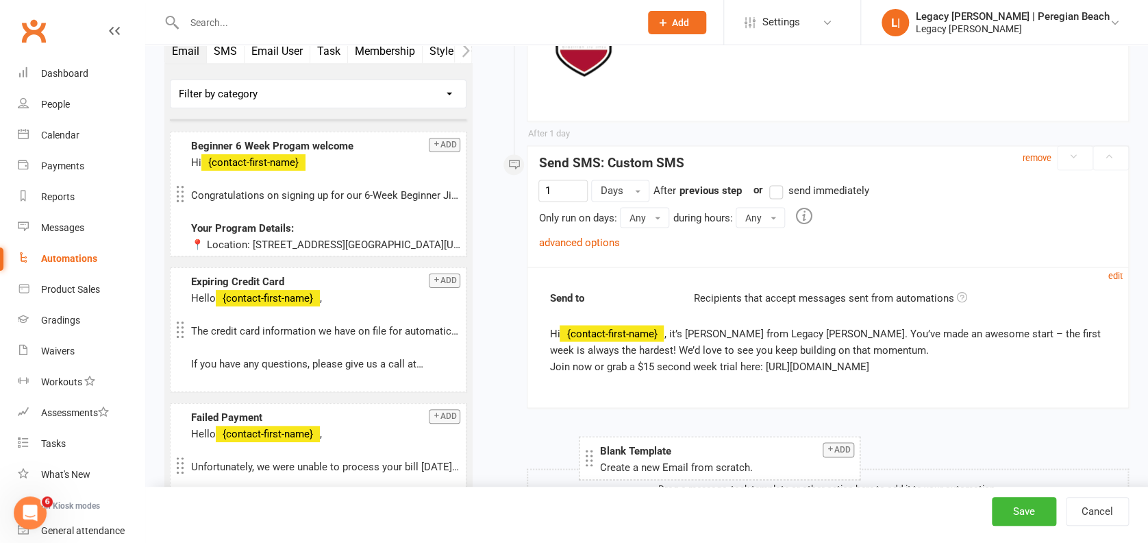
drag, startPoint x: 249, startPoint y: 89, endPoint x: 658, endPoint y: 455, distance: 548.4
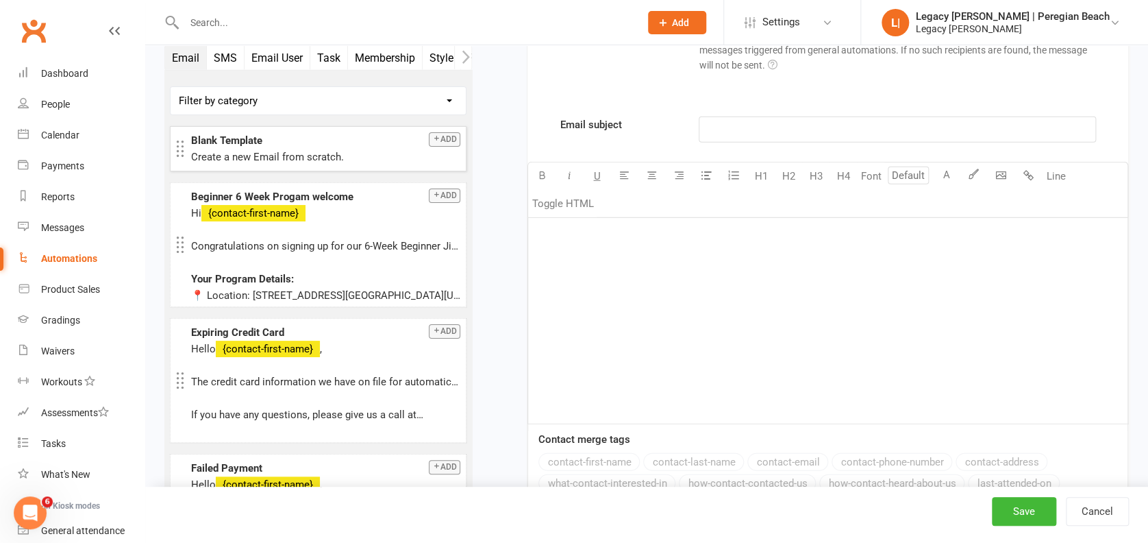
click at [594, 257] on div "﻿" at bounding box center [828, 321] width 600 height 206
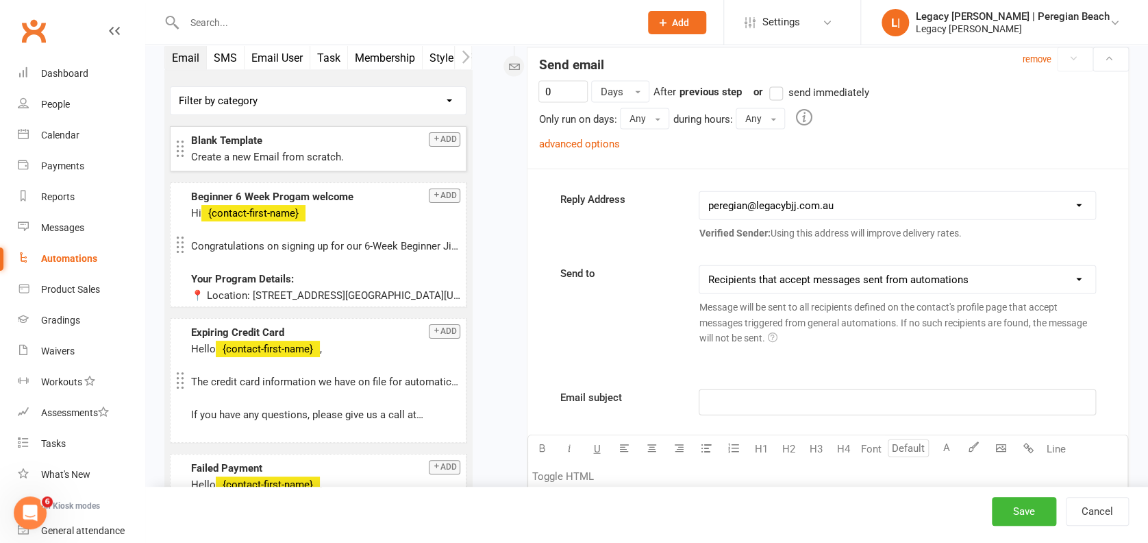
scroll to position [1384, 0]
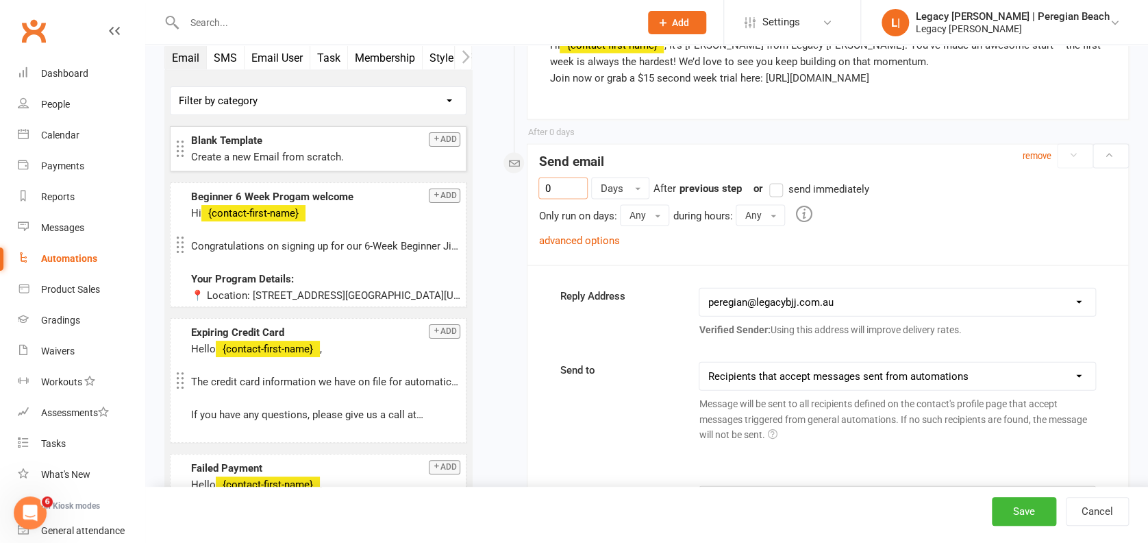
drag, startPoint x: 558, startPoint y: 177, endPoint x: 474, endPoint y: 164, distance: 85.3
click at [484, 167] on div "Starts on Booking Cancelled Booking Due Booking Late-Cancelled Booking Marked A…" at bounding box center [810, 82] width 657 height 2805
click at [580, 241] on link "advanced options" at bounding box center [579, 240] width 81 height 12
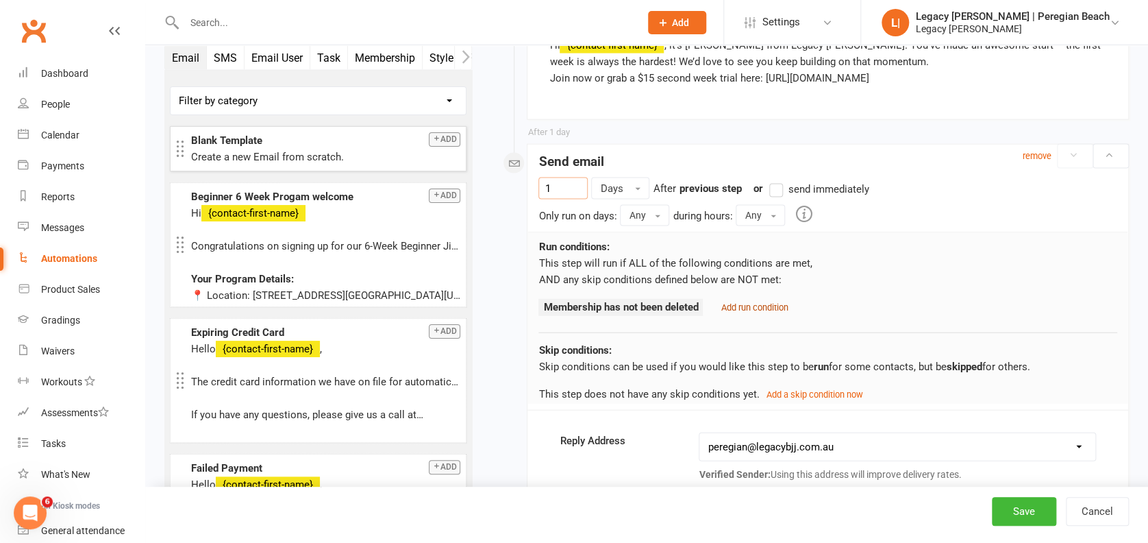
click at [760, 302] on small "Add run condition" at bounding box center [754, 307] width 67 height 10
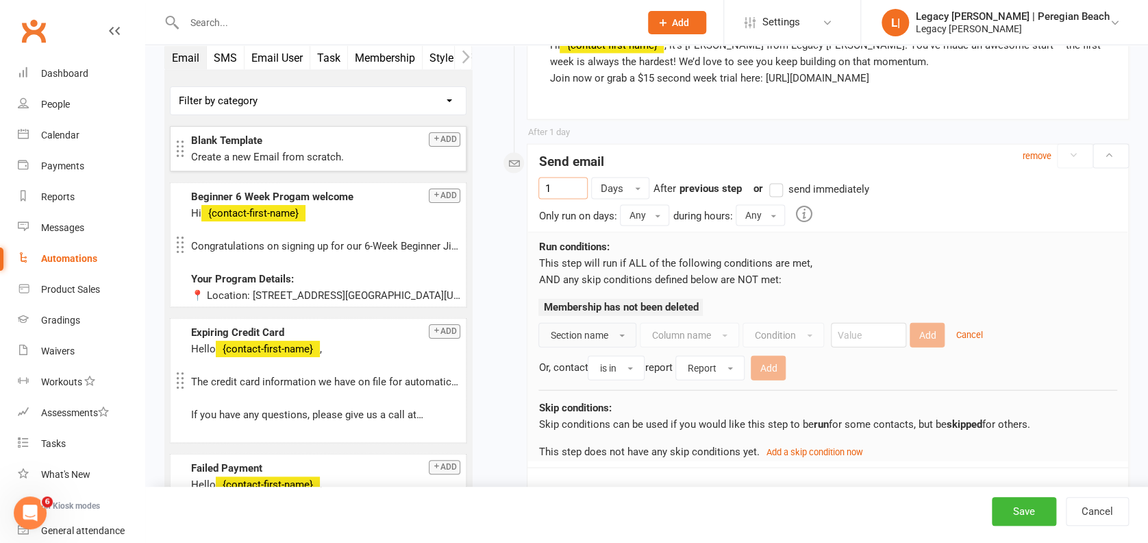
type input "1"
click at [611, 339] on button "Section name" at bounding box center [588, 335] width 98 height 25
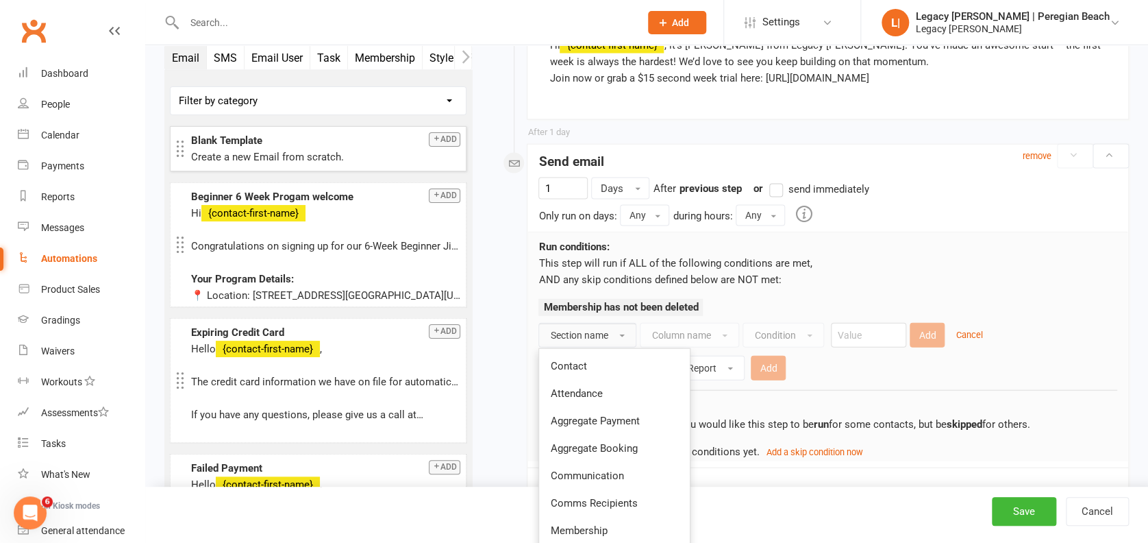
drag, startPoint x: 607, startPoint y: 365, endPoint x: 645, endPoint y: 355, distance: 39.7
click at [607, 365] on link "Contact" at bounding box center [614, 365] width 151 height 27
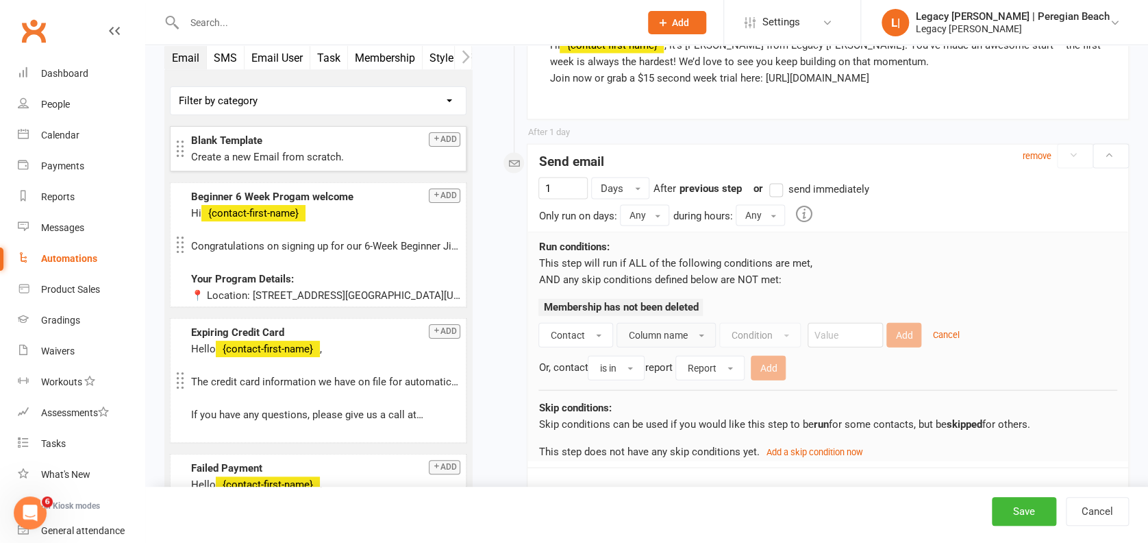
click at [683, 330] on span "Column name" at bounding box center [657, 335] width 59 height 11
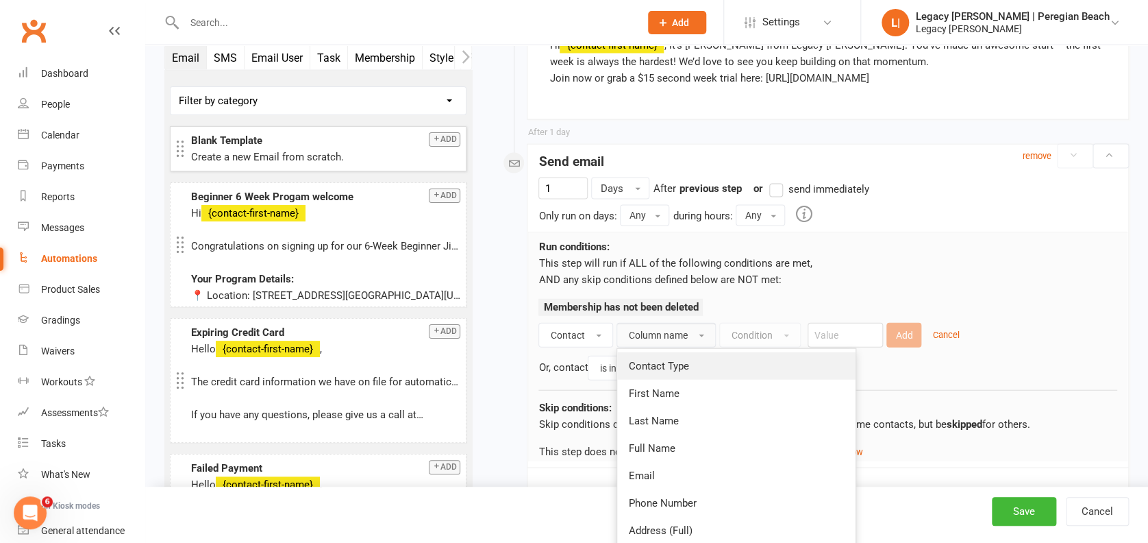
click at [705, 367] on link "Contact Type" at bounding box center [736, 365] width 238 height 27
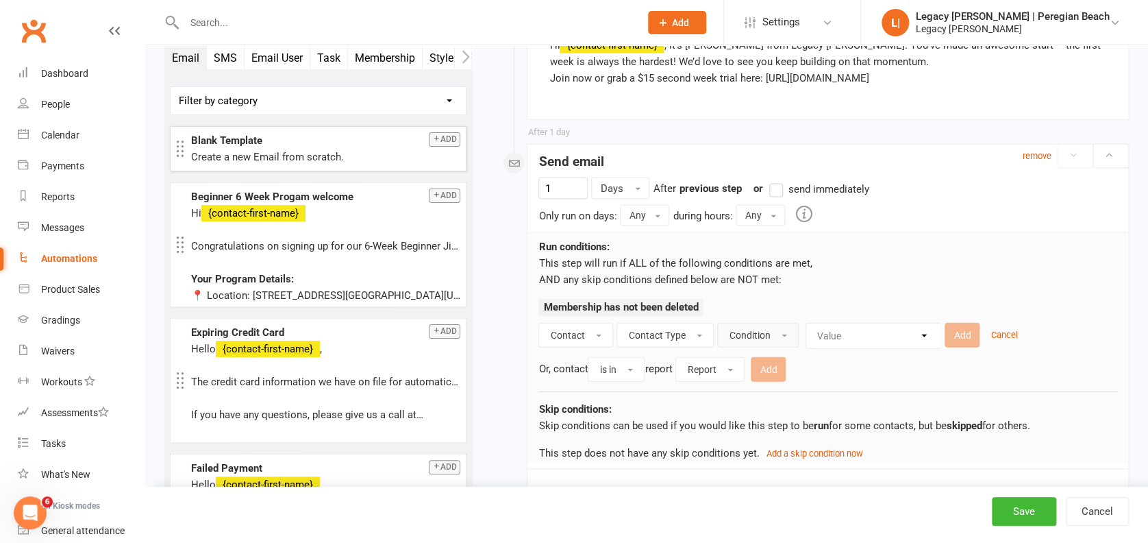
click at [763, 330] on span "Condition" at bounding box center [749, 335] width 41 height 11
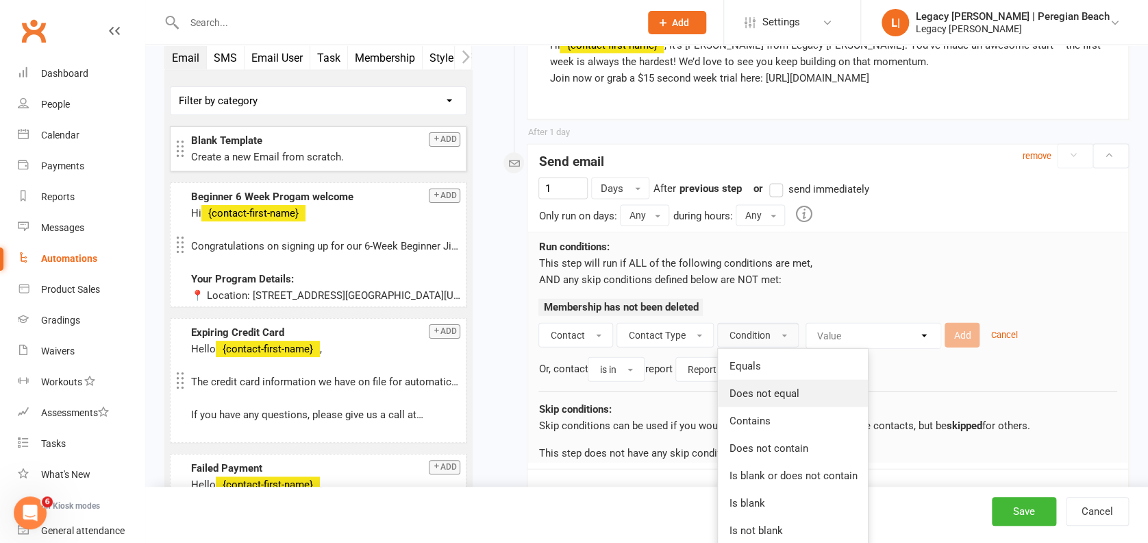
click at [772, 393] on span "Does not equal" at bounding box center [764, 393] width 70 height 12
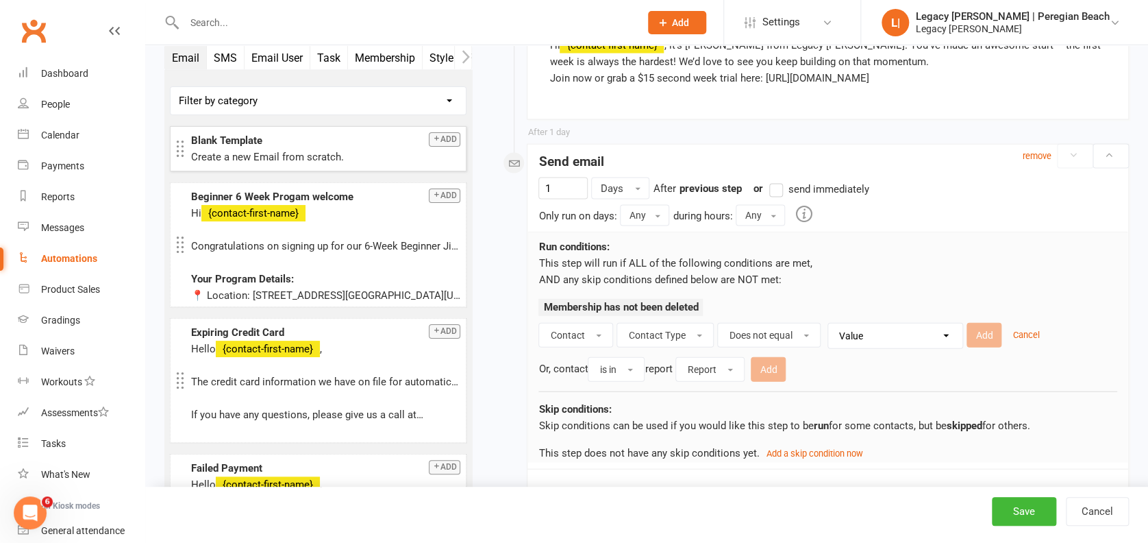
drag, startPoint x: 874, startPoint y: 329, endPoint x: 874, endPoint y: 340, distance: 11.0
click at [874, 329] on select "Value Member Prospect Non-attending Contact" at bounding box center [899, 335] width 134 height 25
select select "0"
click at [832, 323] on select "Value Member Prospect Non-attending Contact" at bounding box center [899, 335] width 134 height 25
click at [985, 336] on button "Add" at bounding box center [984, 335] width 35 height 25
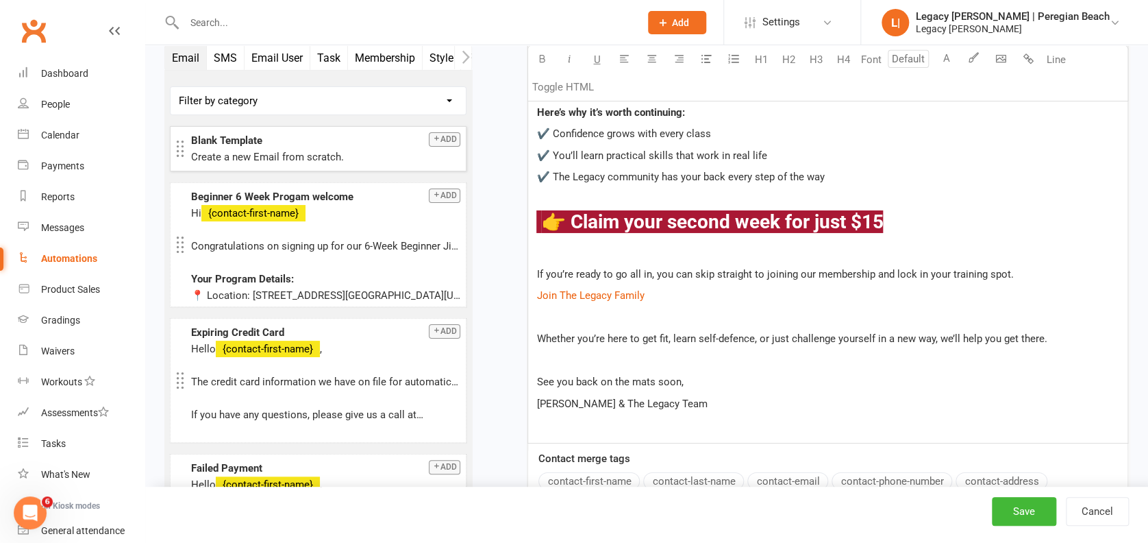
scroll to position [2206, 0]
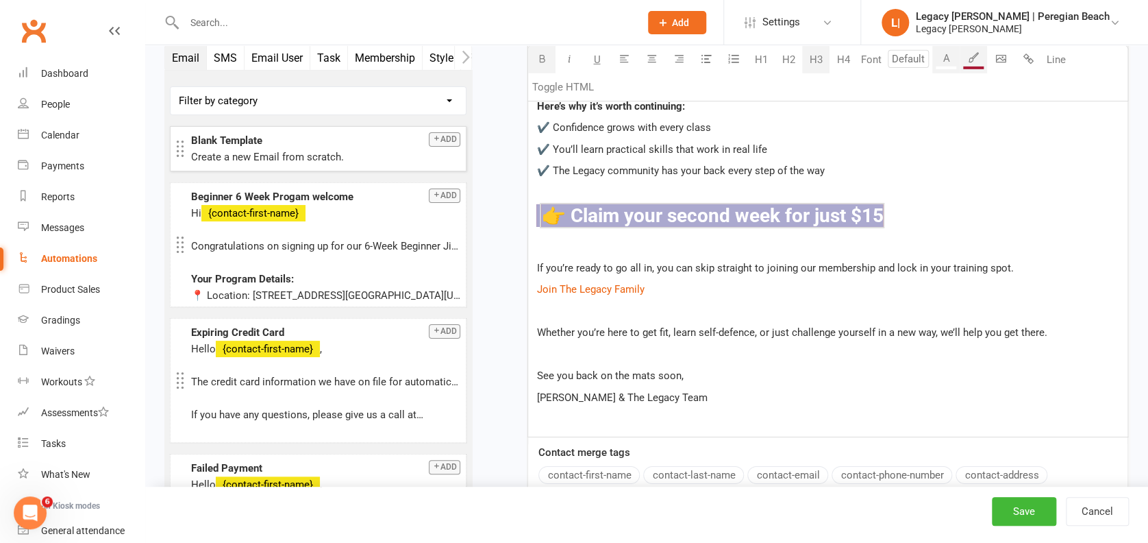
drag, startPoint x: 830, startPoint y: 204, endPoint x: 537, endPoint y: 206, distance: 293.3
click at [537, 206] on h3 "$ 👉 Claim your second week for just $15 $ ﻿" at bounding box center [828, 216] width 583 height 21
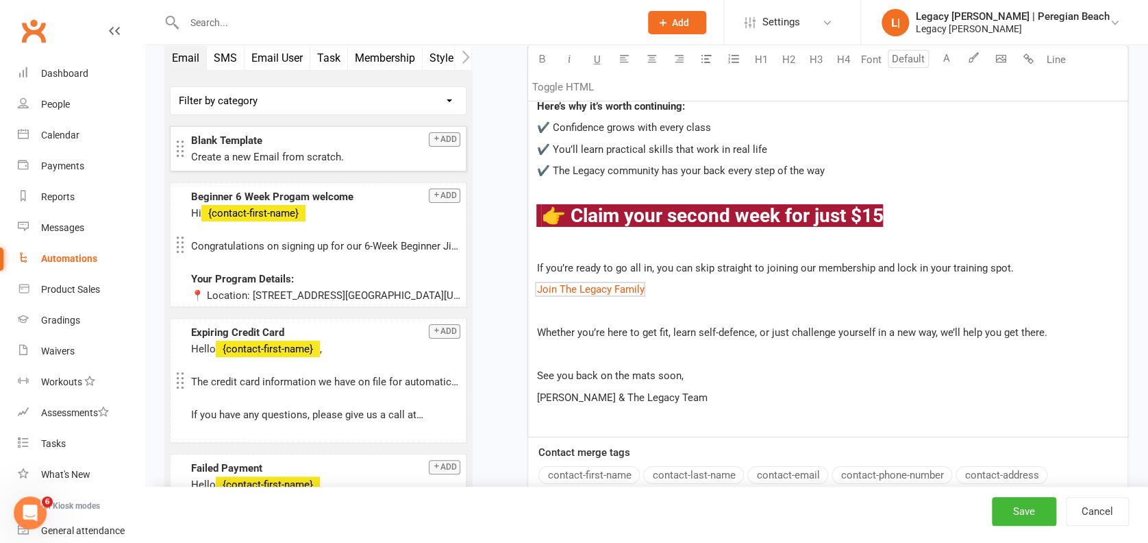
drag, startPoint x: 666, startPoint y: 284, endPoint x: 525, endPoint y: 282, distance: 141.2
click at [699, 398] on p "[PERSON_NAME] & The Legacy Team" at bounding box center [828, 397] width 583 height 16
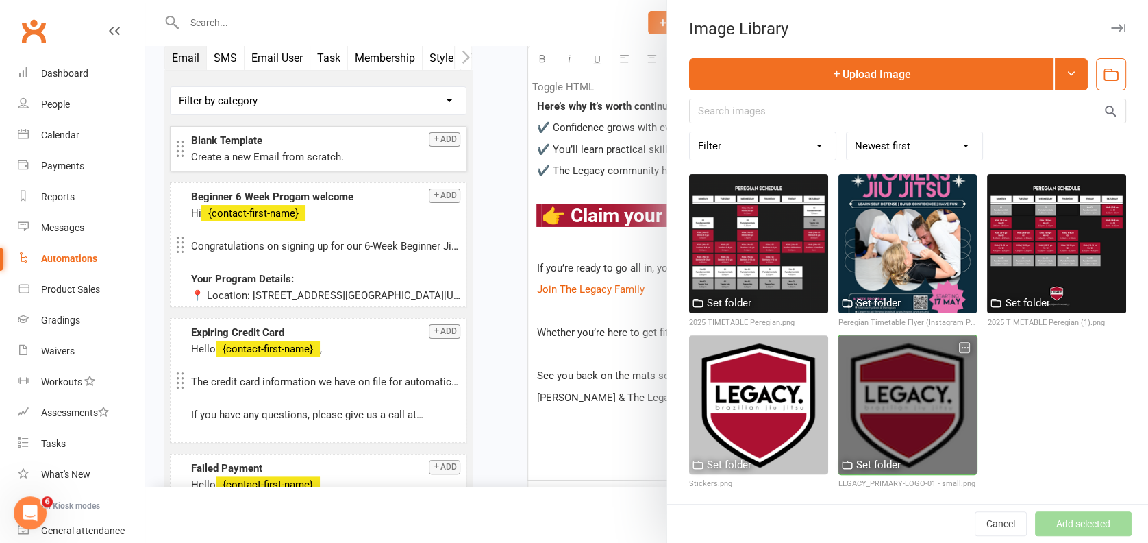
click at [876, 395] on div at bounding box center [908, 404] width 139 height 139
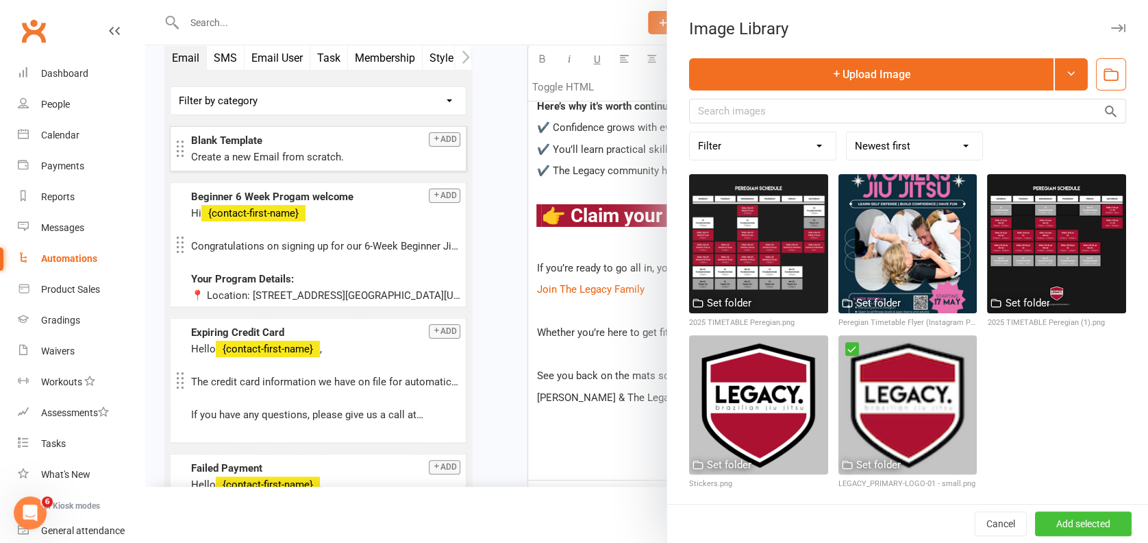
click at [1059, 515] on button "Add selected" at bounding box center [1083, 523] width 97 height 25
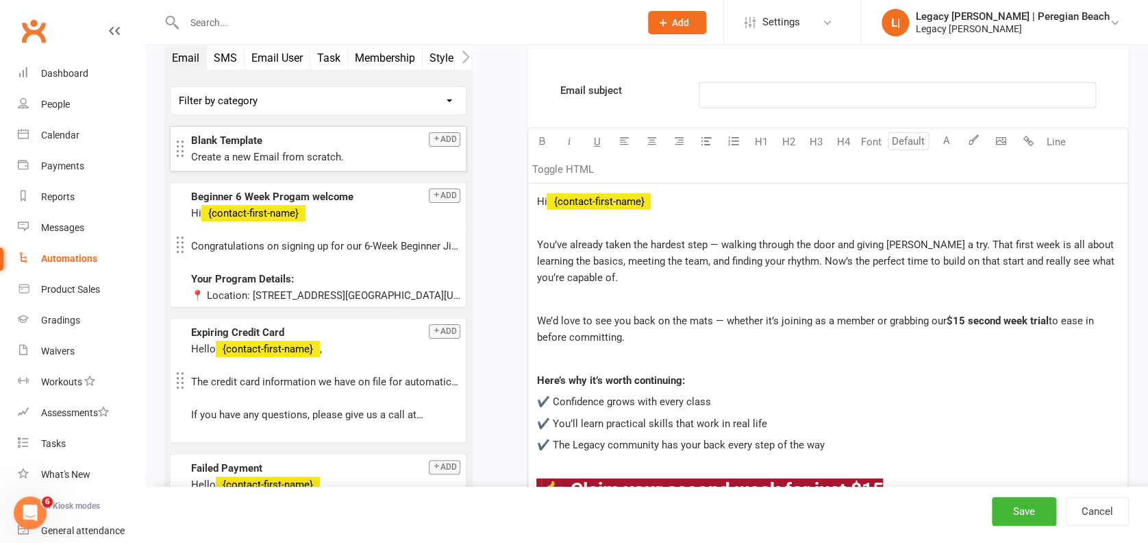
scroll to position [1841, 0]
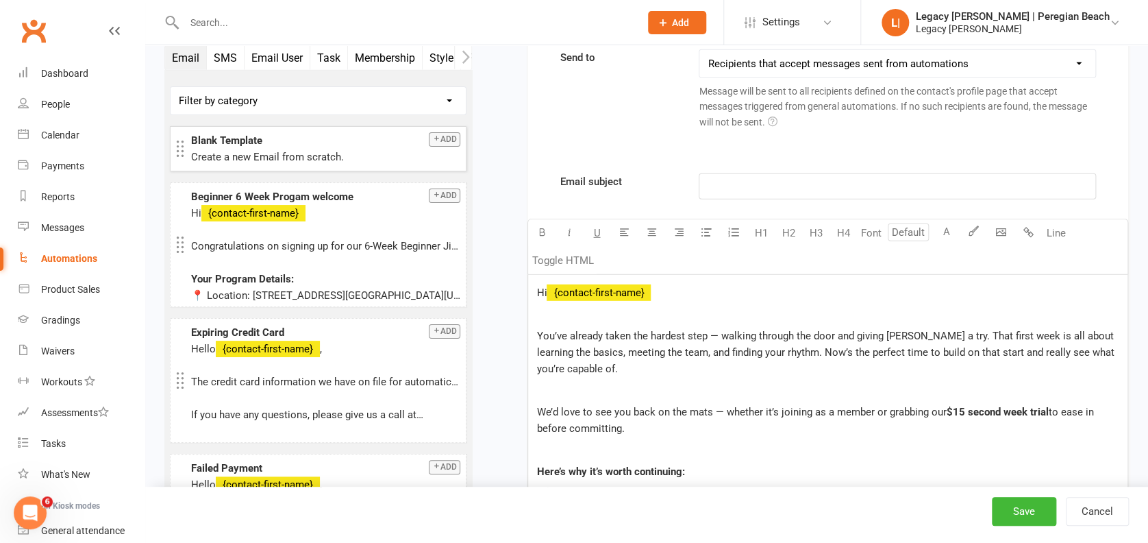
click at [737, 190] on p "﻿" at bounding box center [897, 186] width 379 height 16
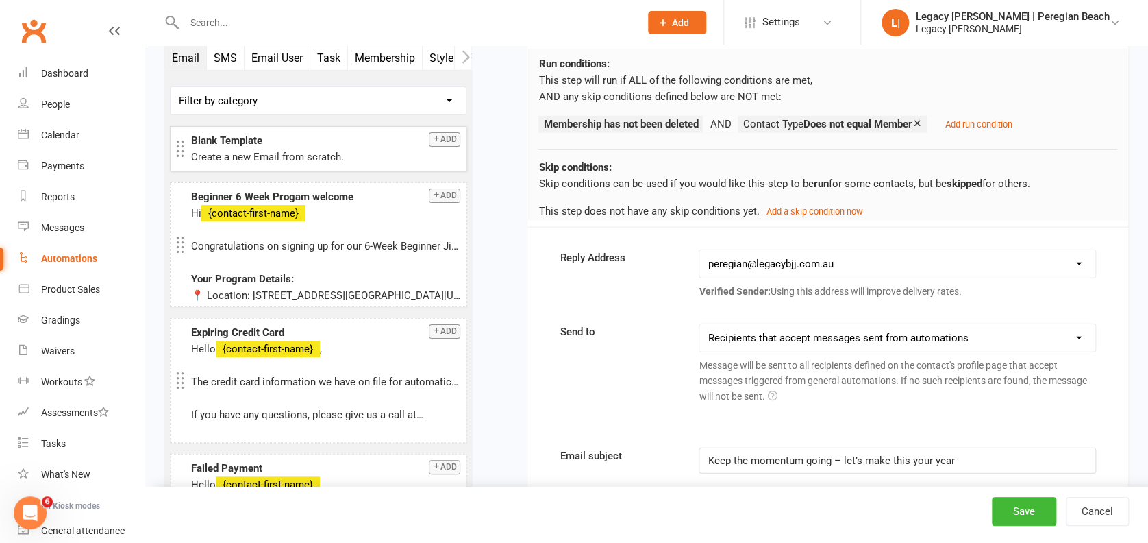
scroll to position [1384, 0]
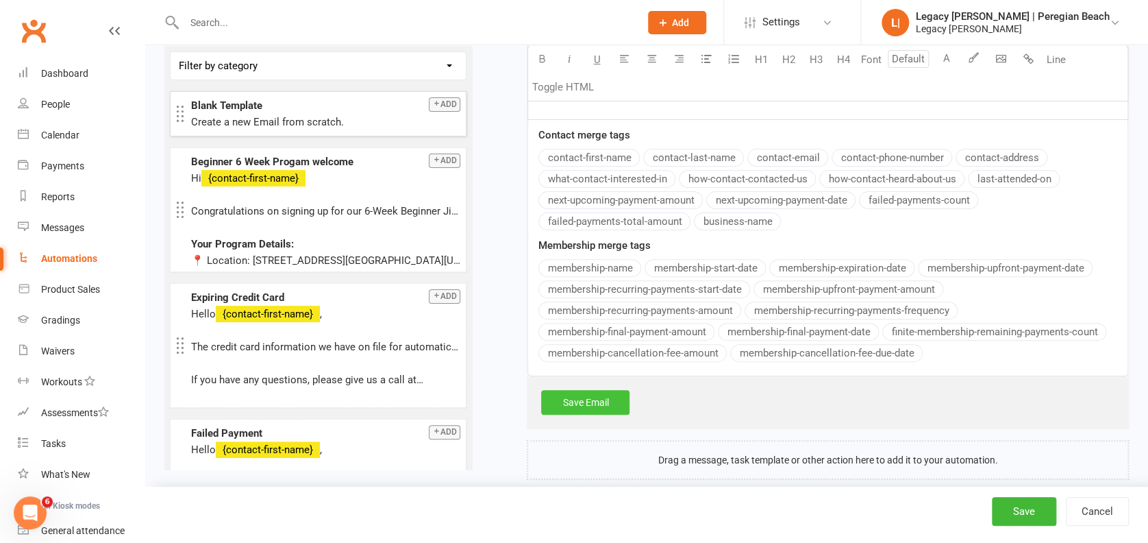
click at [587, 393] on link "Save Email" at bounding box center [585, 402] width 88 height 25
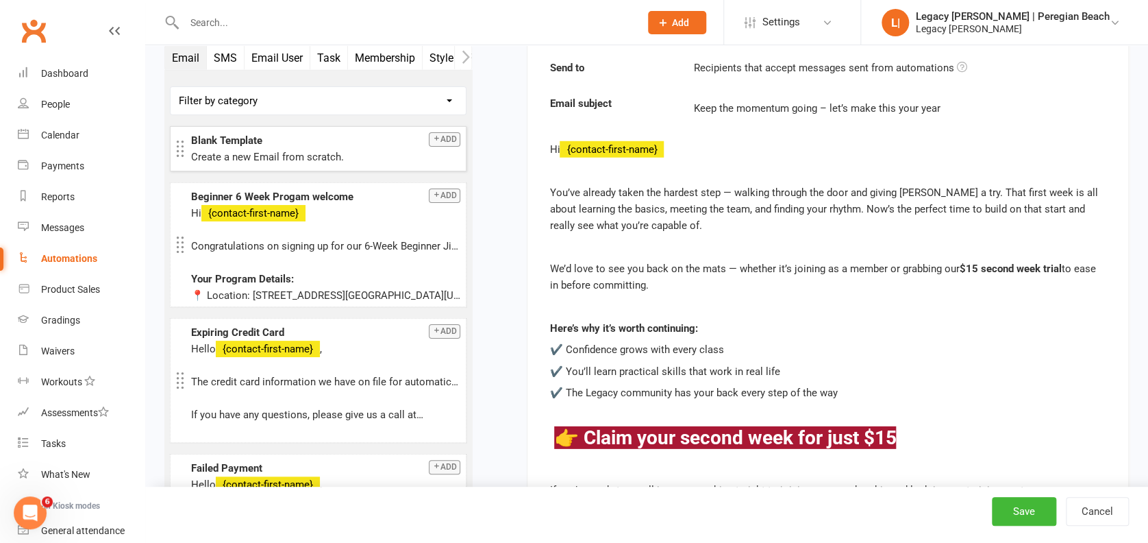
scroll to position [1717, 0]
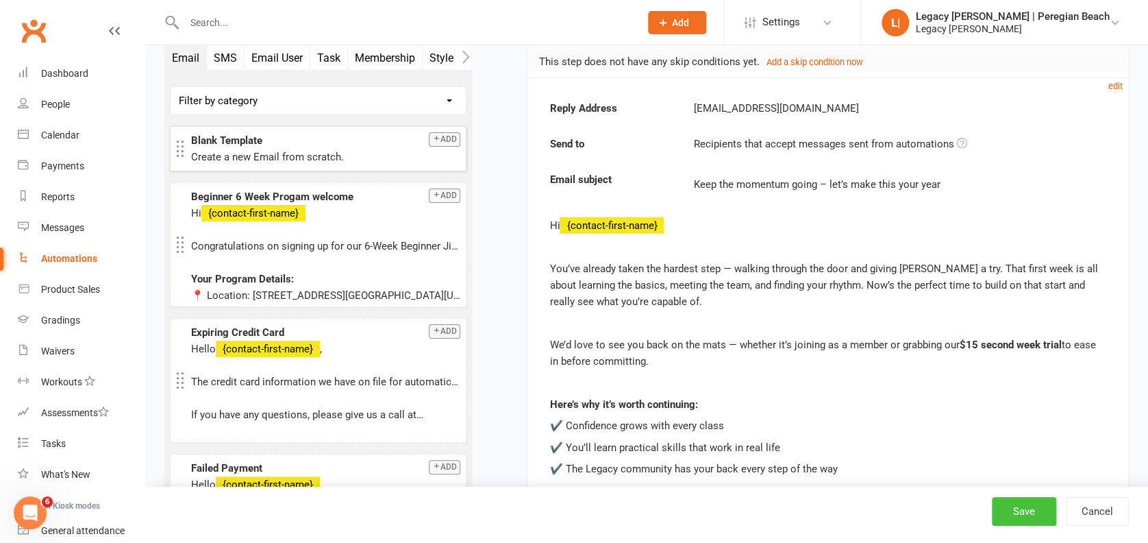
click at [1031, 510] on button "Save" at bounding box center [1024, 511] width 64 height 29
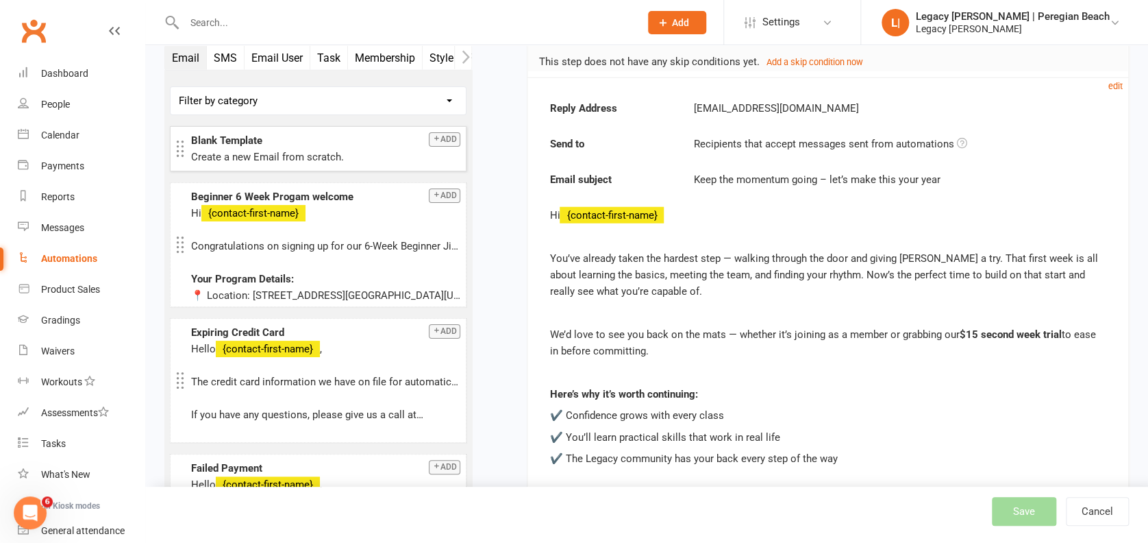
select select "100"
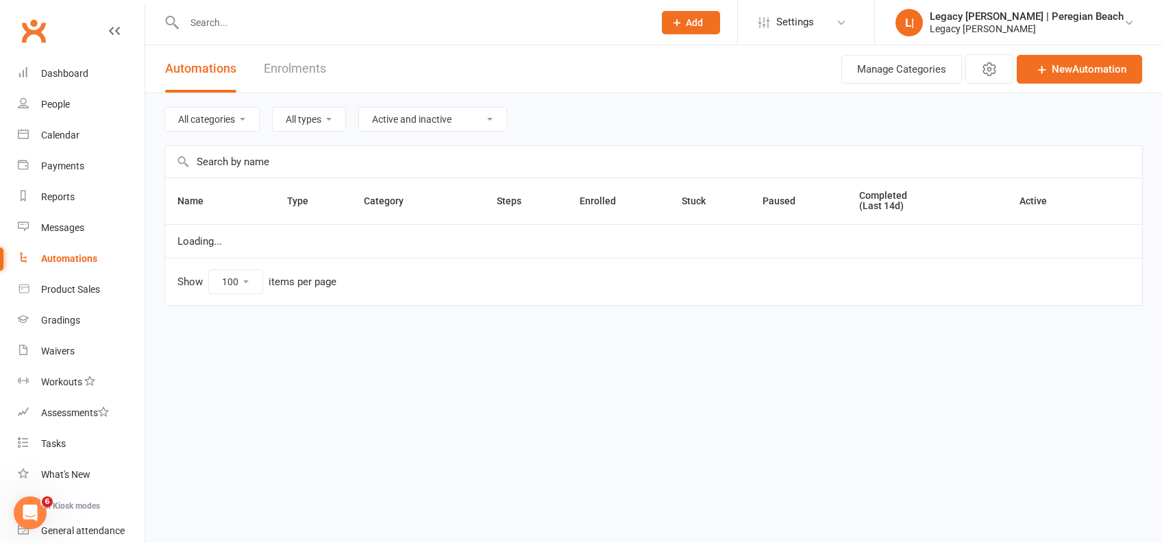
select select "923"
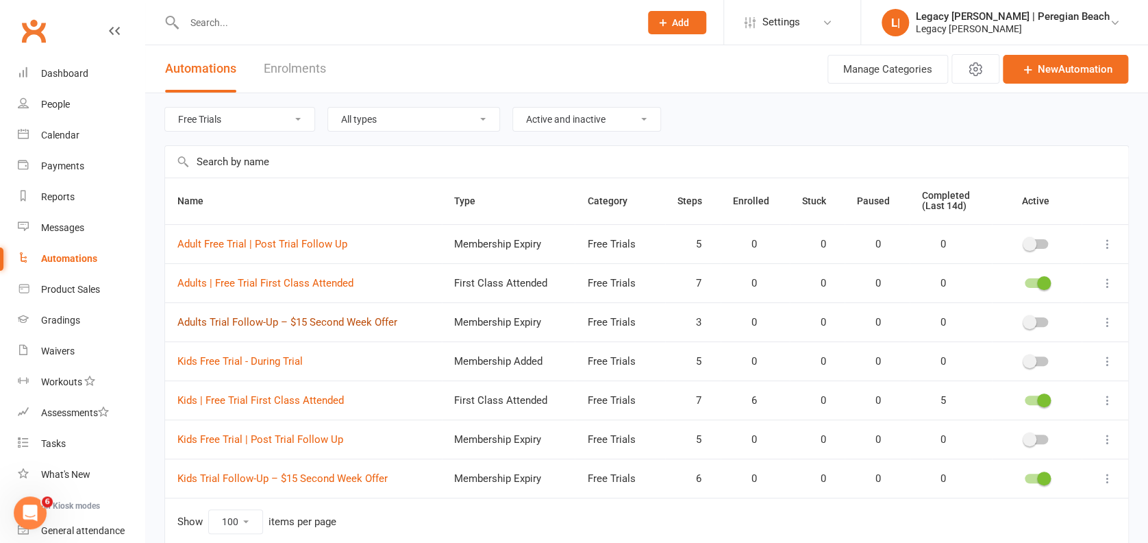
click at [324, 317] on link "Adults Trial Follow-Up – $15 Second Week Offer" at bounding box center [287, 322] width 220 height 12
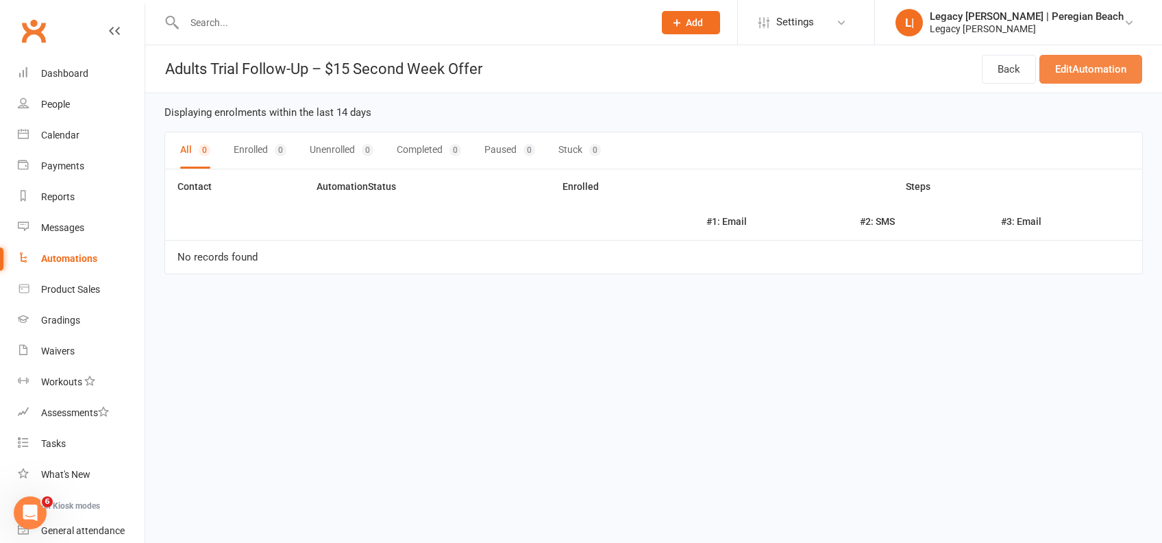
click at [1106, 63] on link "Edit Automation" at bounding box center [1091, 69] width 103 height 29
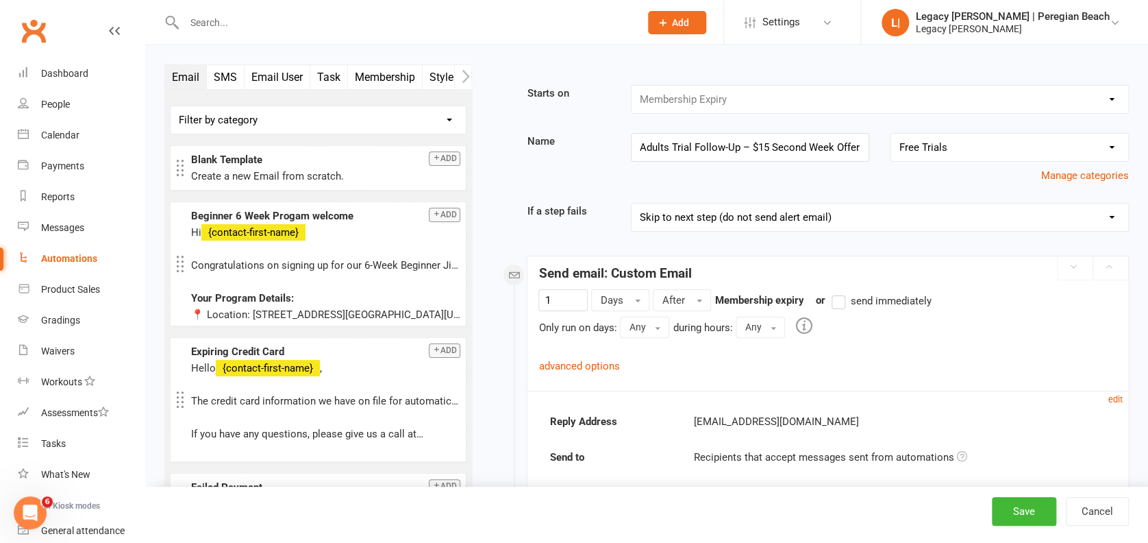
click at [222, 71] on button "SMS" at bounding box center [226, 77] width 38 height 24
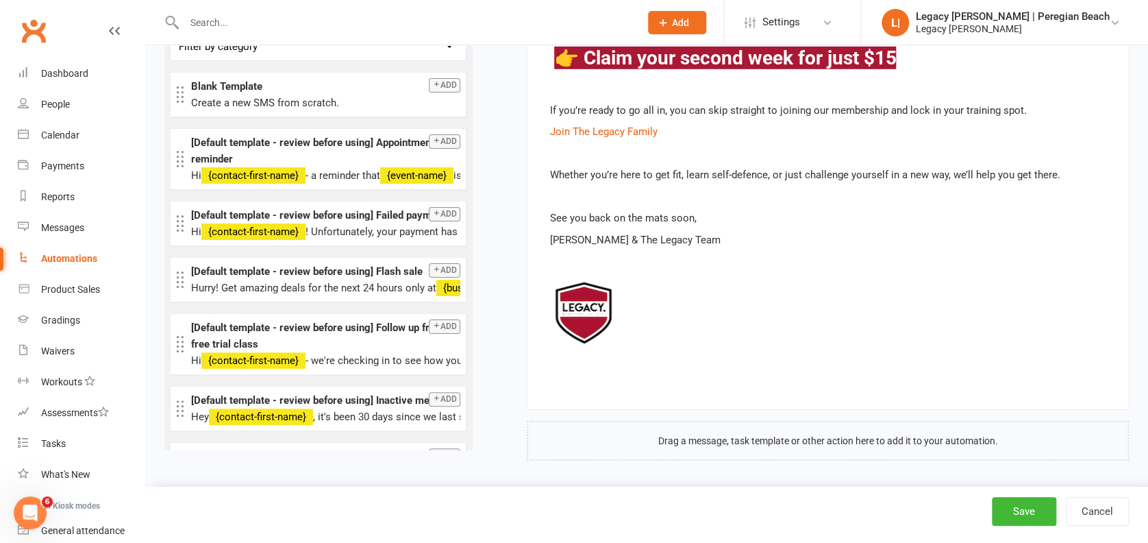
scroll to position [2019, 0]
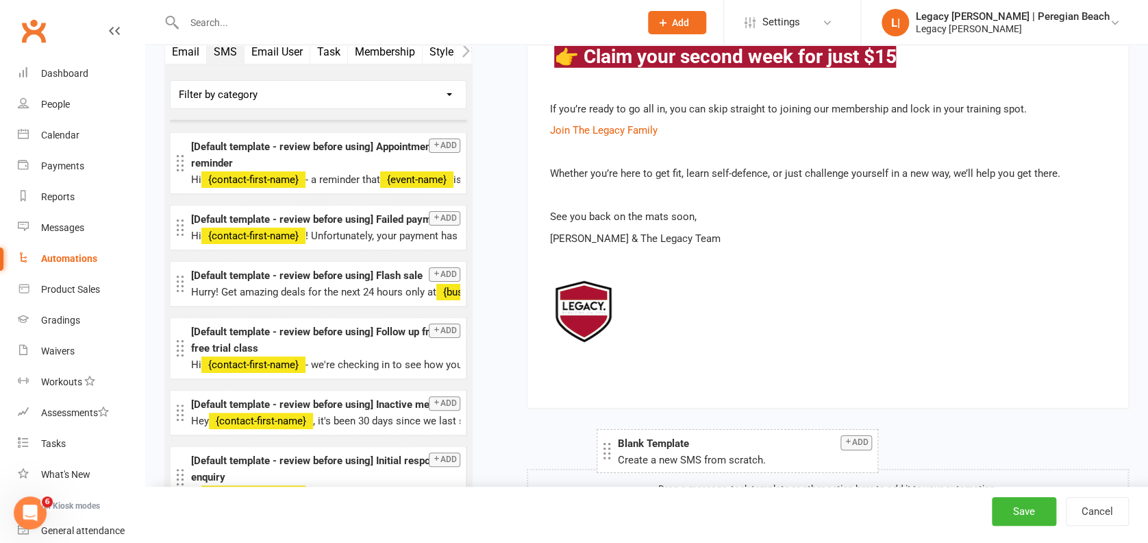
drag, startPoint x: 272, startPoint y: 90, endPoint x: 698, endPoint y: 450, distance: 557.3
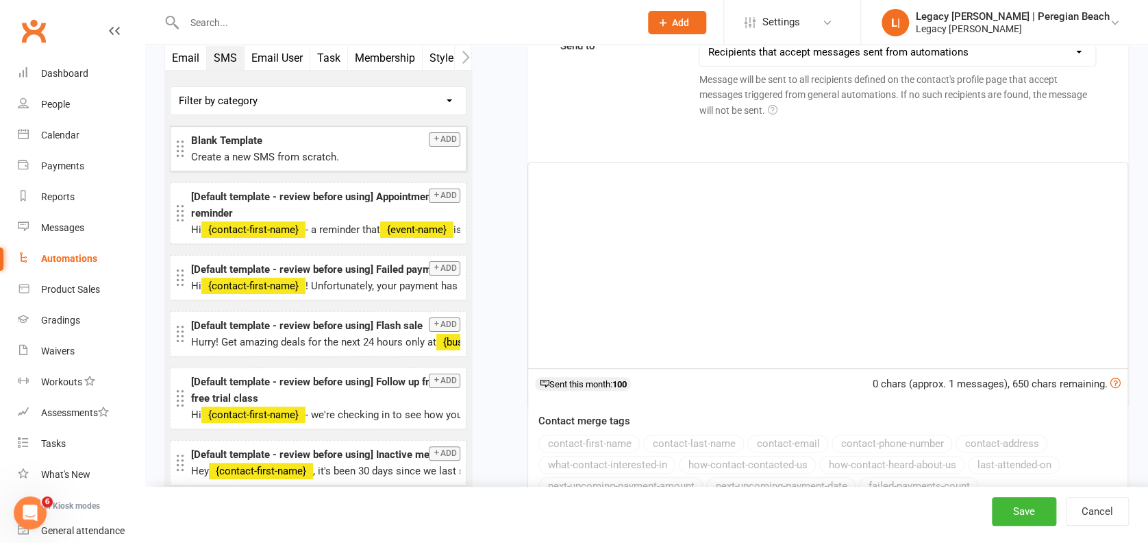
scroll to position [2538, 0]
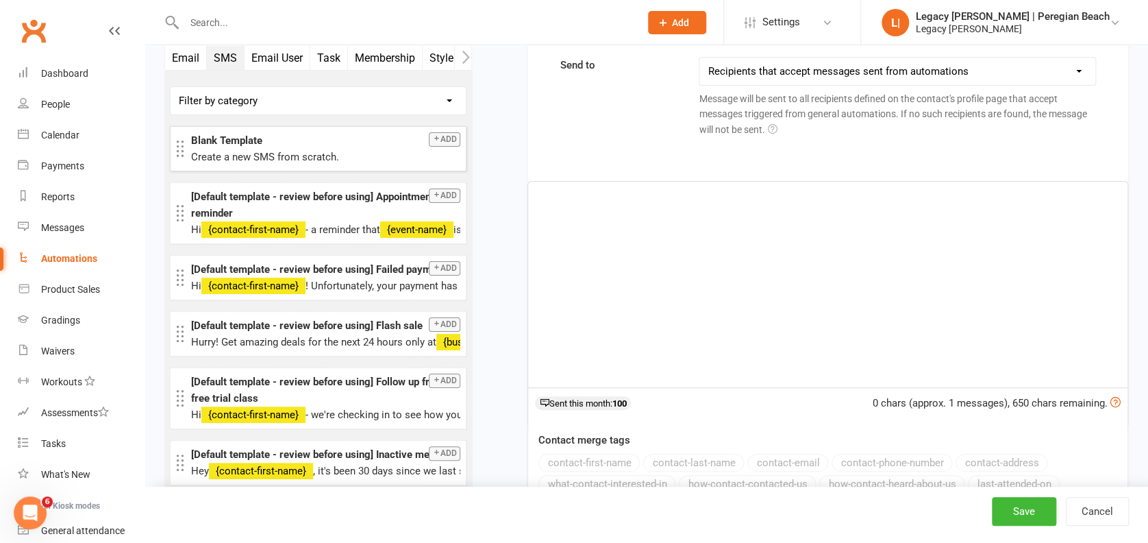
click at [682, 264] on div "﻿" at bounding box center [828, 285] width 600 height 206
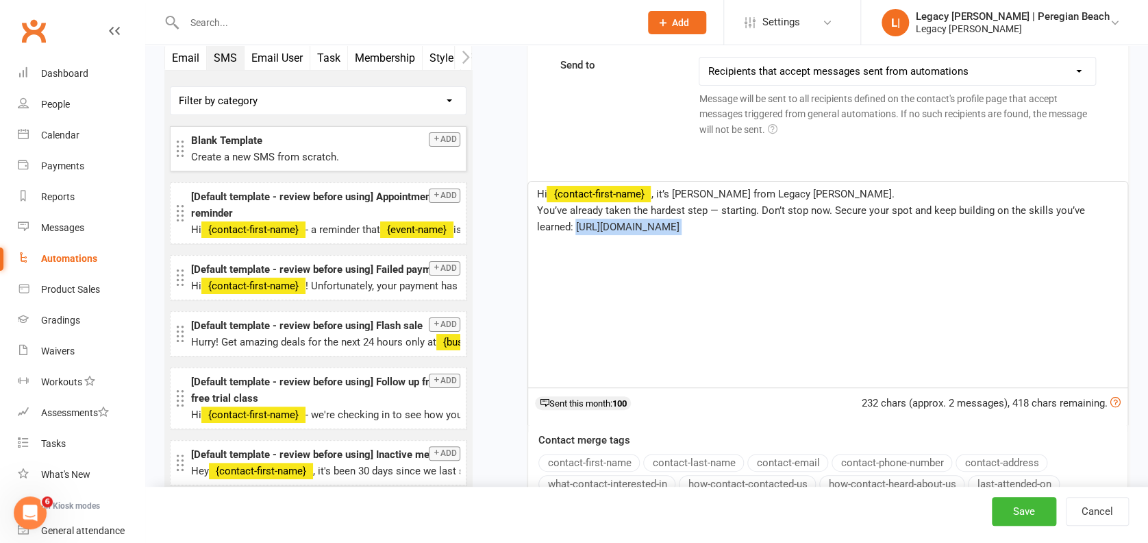
drag, startPoint x: 628, startPoint y: 225, endPoint x: 519, endPoint y: 228, distance: 109.0
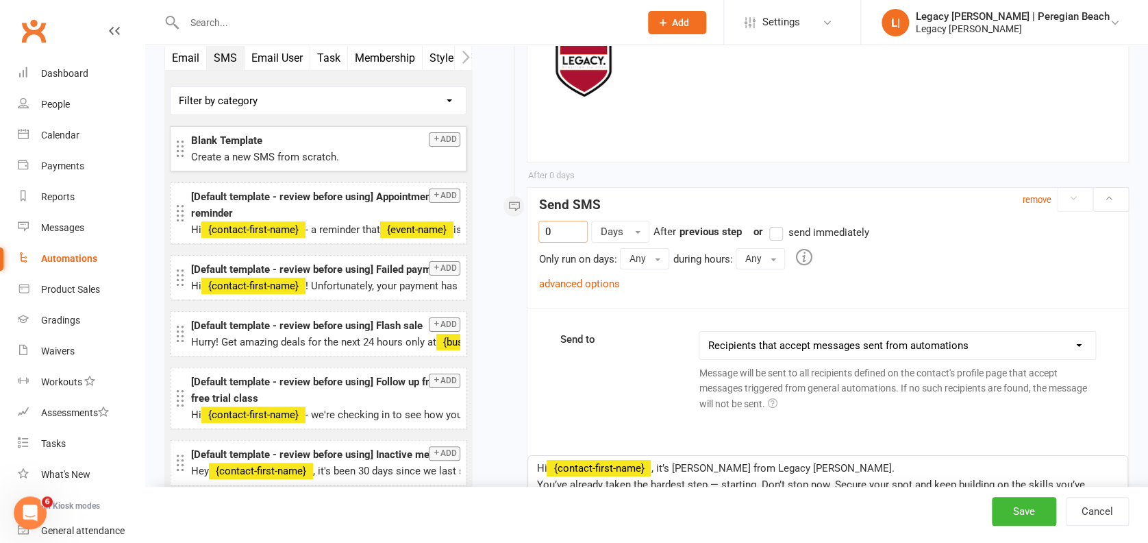
drag, startPoint x: 561, startPoint y: 230, endPoint x: 503, endPoint y: 213, distance: 60.1
click at [603, 283] on link "advanced options" at bounding box center [579, 284] width 81 height 12
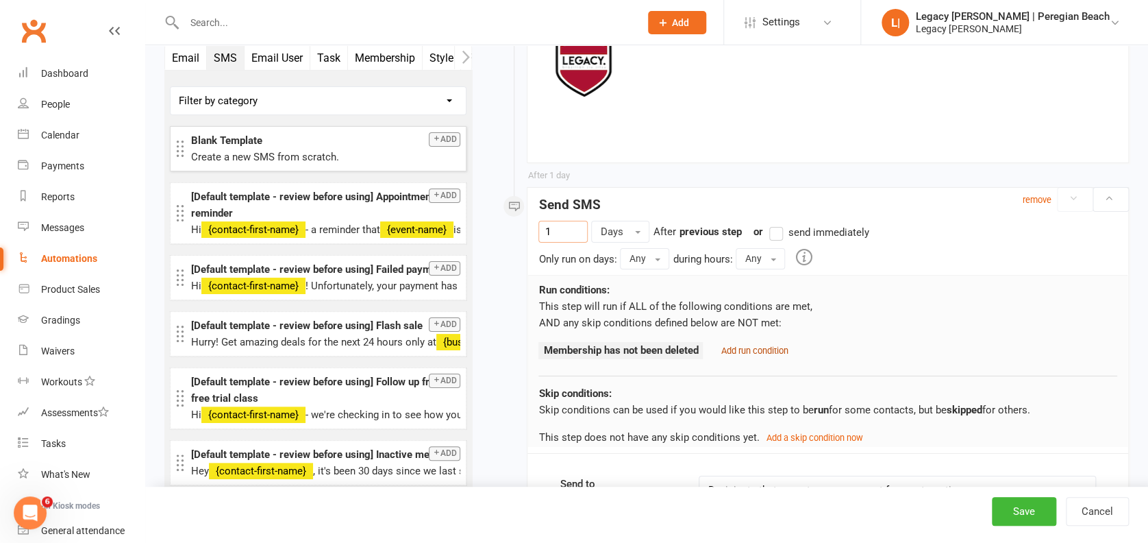
click at [765, 345] on small "Add run condition" at bounding box center [754, 350] width 67 height 10
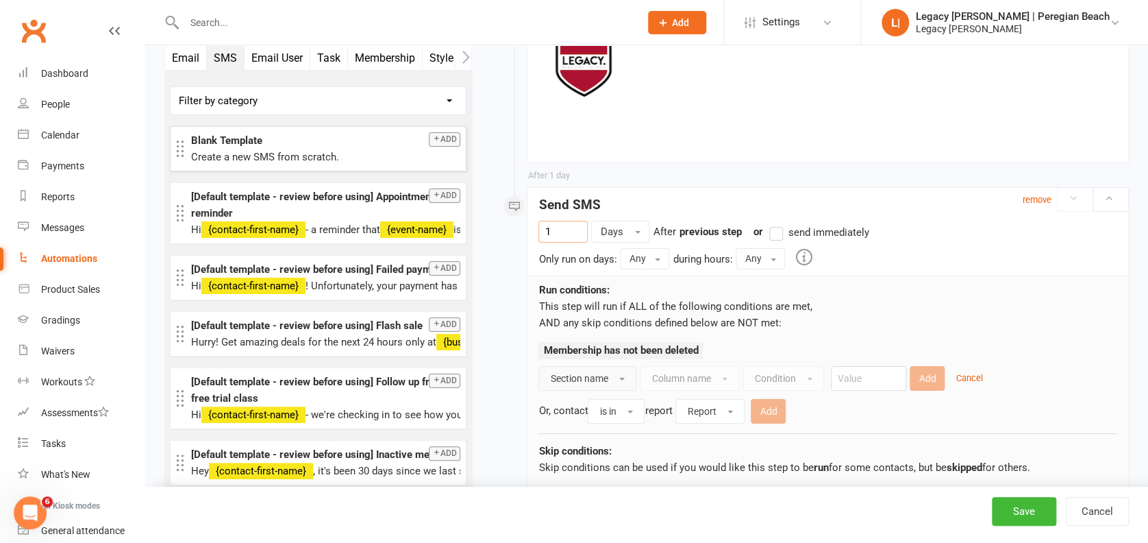
type input "1"
click at [602, 368] on button "Section name" at bounding box center [588, 378] width 98 height 25
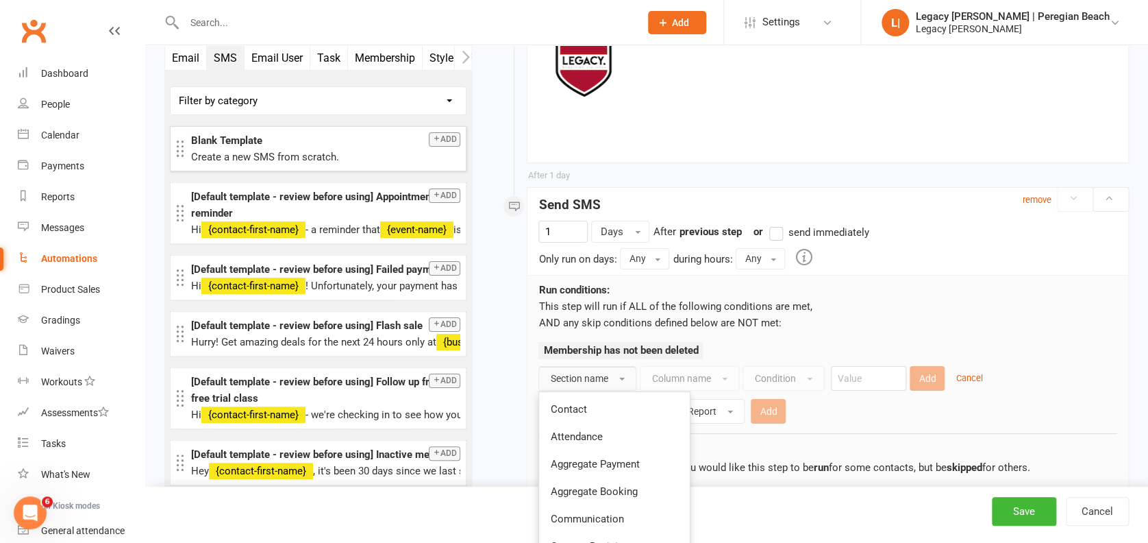
click at [595, 398] on link "Contact" at bounding box center [614, 408] width 151 height 27
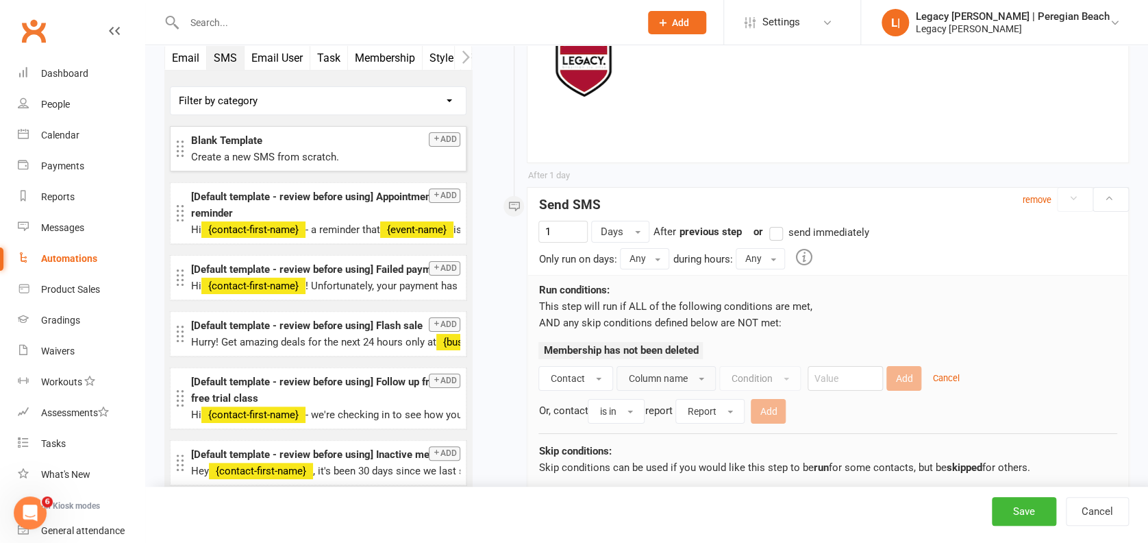
click at [687, 381] on button "Column name" at bounding box center [666, 378] width 99 height 25
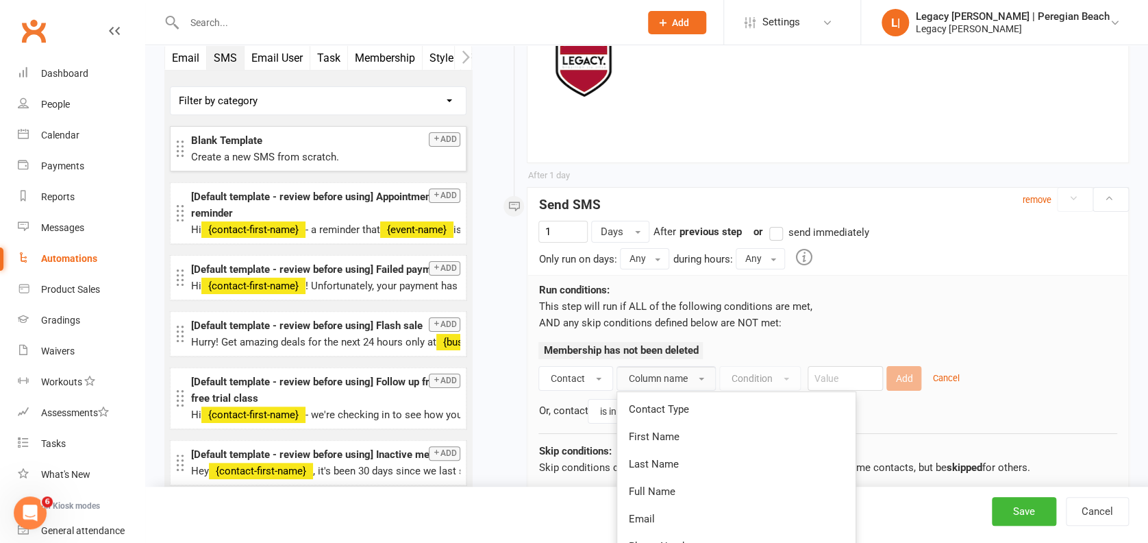
click at [682, 410] on span "Contact Type" at bounding box center [658, 409] width 60 height 12
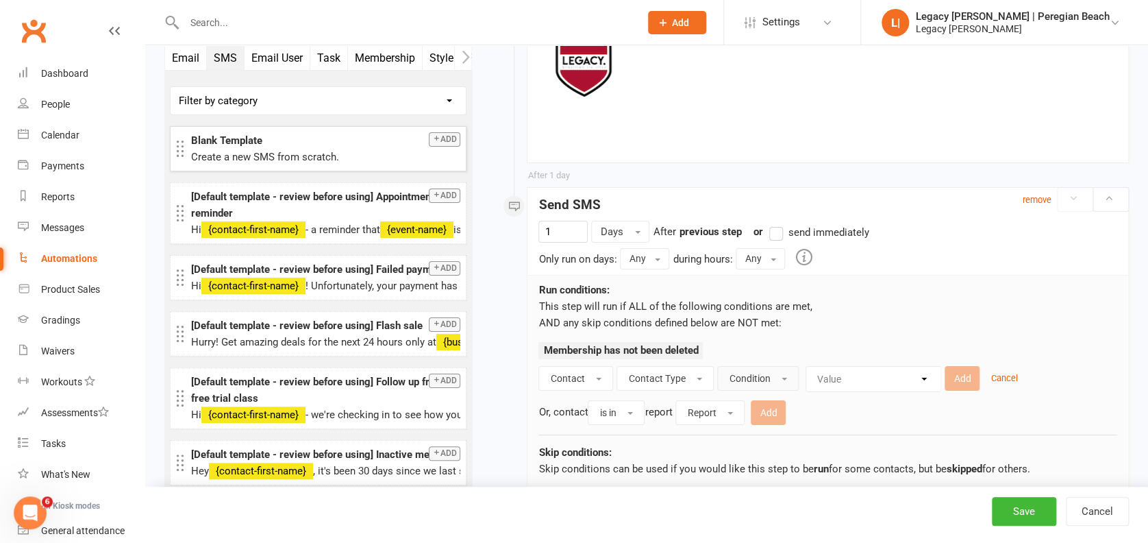
click at [751, 378] on span "Condition" at bounding box center [749, 378] width 41 height 11
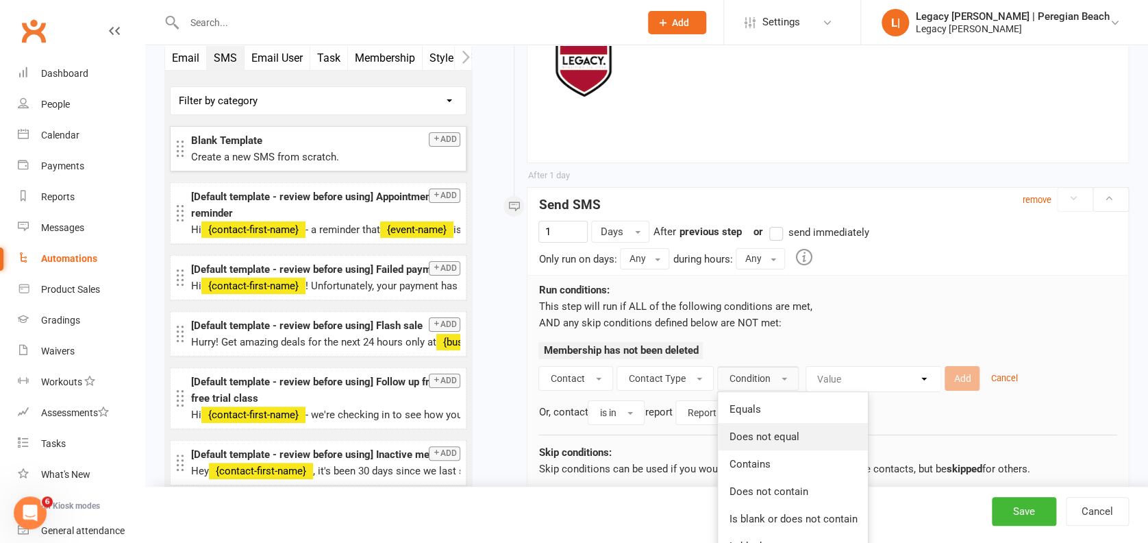
click at [761, 431] on span "Does not equal" at bounding box center [764, 436] width 70 height 12
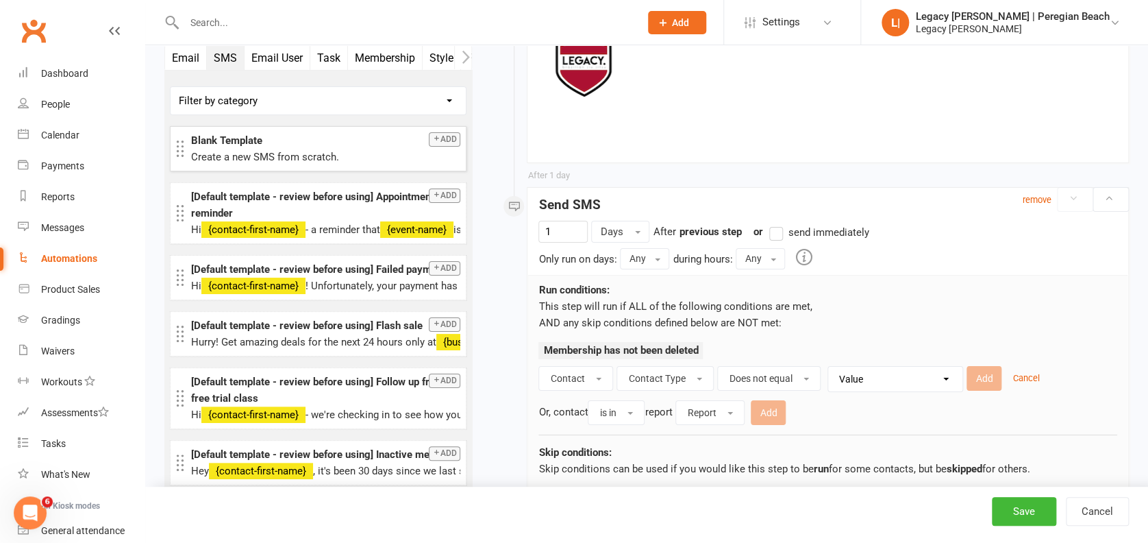
click at [865, 367] on select "Value Member Prospect Non-attending Contact" at bounding box center [899, 379] width 134 height 25
select select "0"
click at [832, 367] on select "Value Member Prospect Non-attending Contact" at bounding box center [899, 379] width 134 height 25
click at [972, 373] on button "Add" at bounding box center [984, 378] width 35 height 25
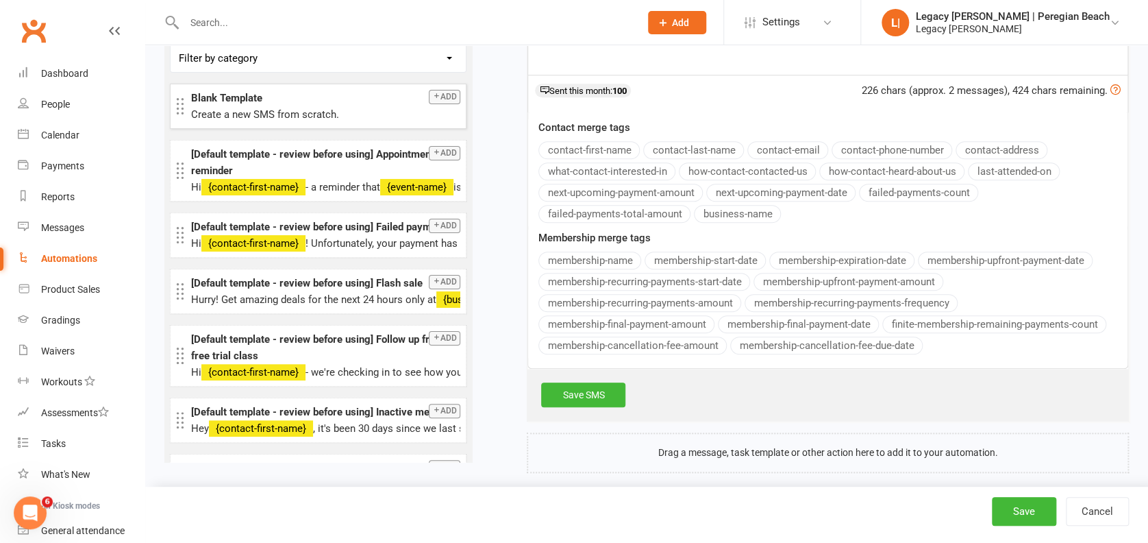
drag, startPoint x: 598, startPoint y: 386, endPoint x: 606, endPoint y: 384, distance: 8.5
click at [599, 386] on link "Save SMS" at bounding box center [583, 394] width 84 height 25
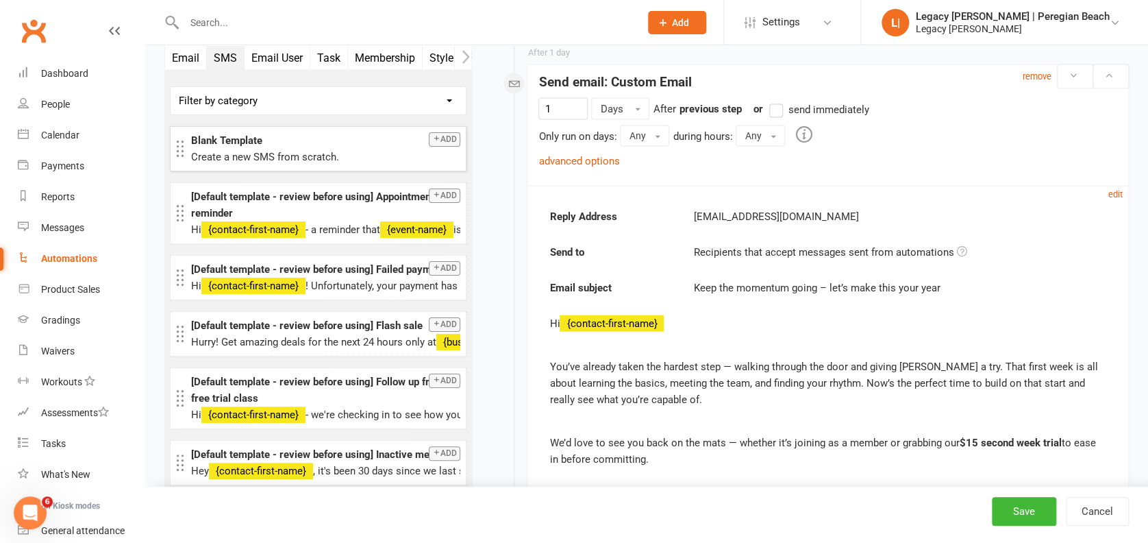
scroll to position [1379, 0]
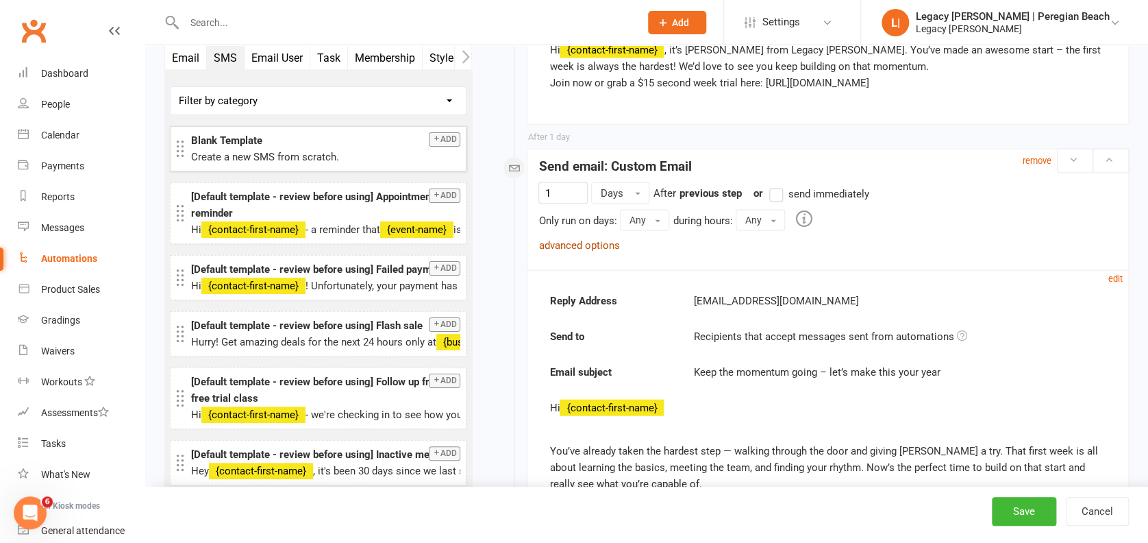
click at [595, 243] on link "advanced options" at bounding box center [579, 245] width 81 height 12
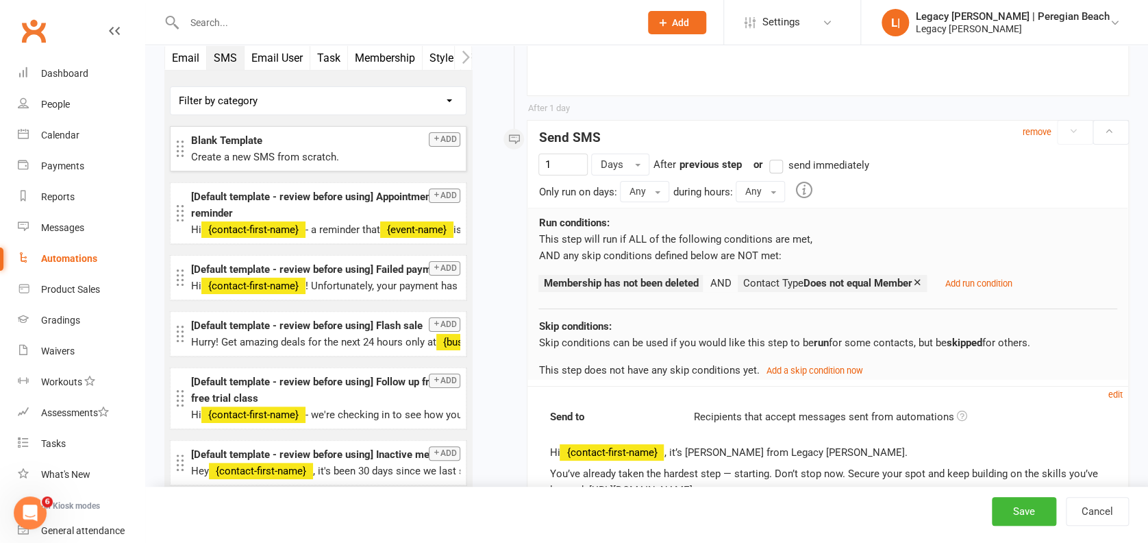
scroll to position [2529, 0]
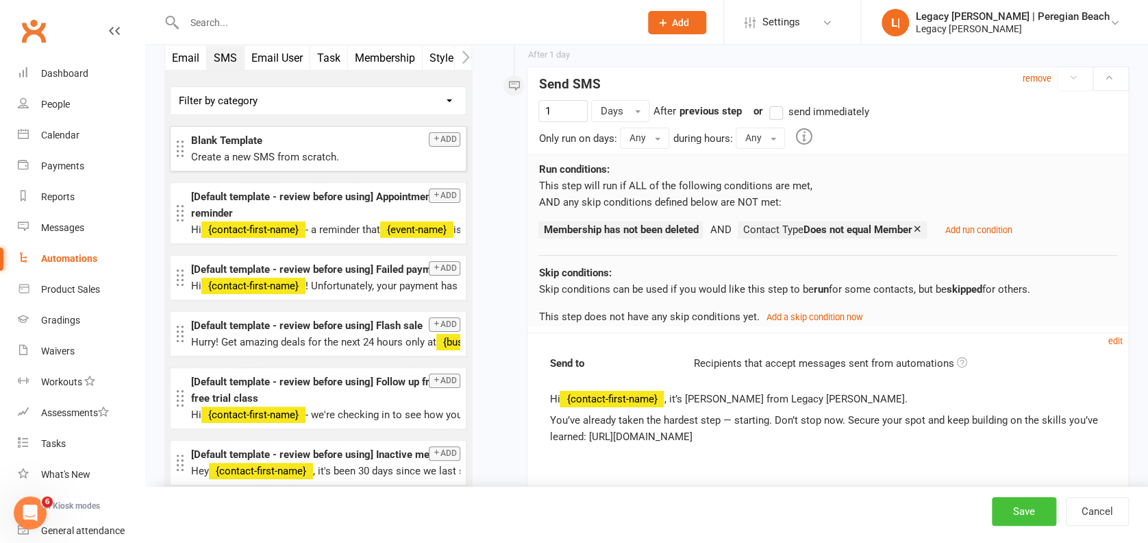
click at [1022, 513] on button "Save" at bounding box center [1024, 511] width 64 height 29
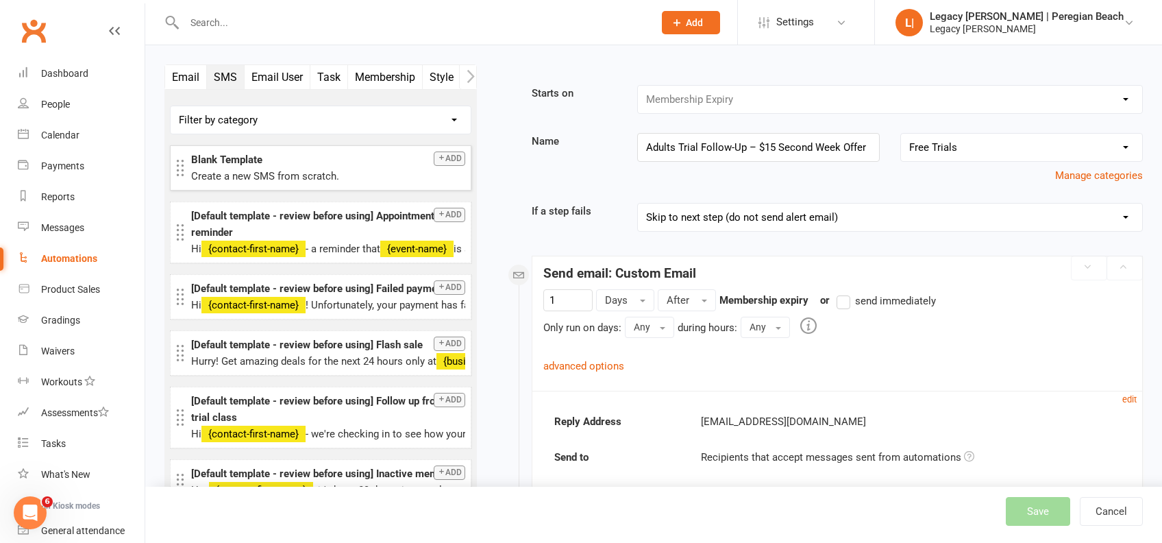
select select "100"
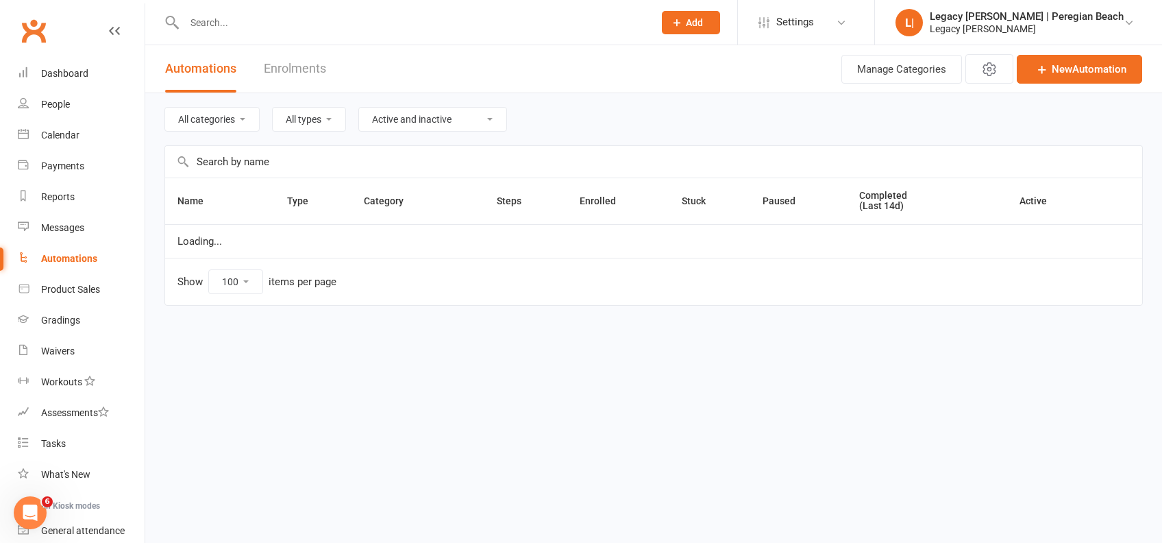
select select "923"
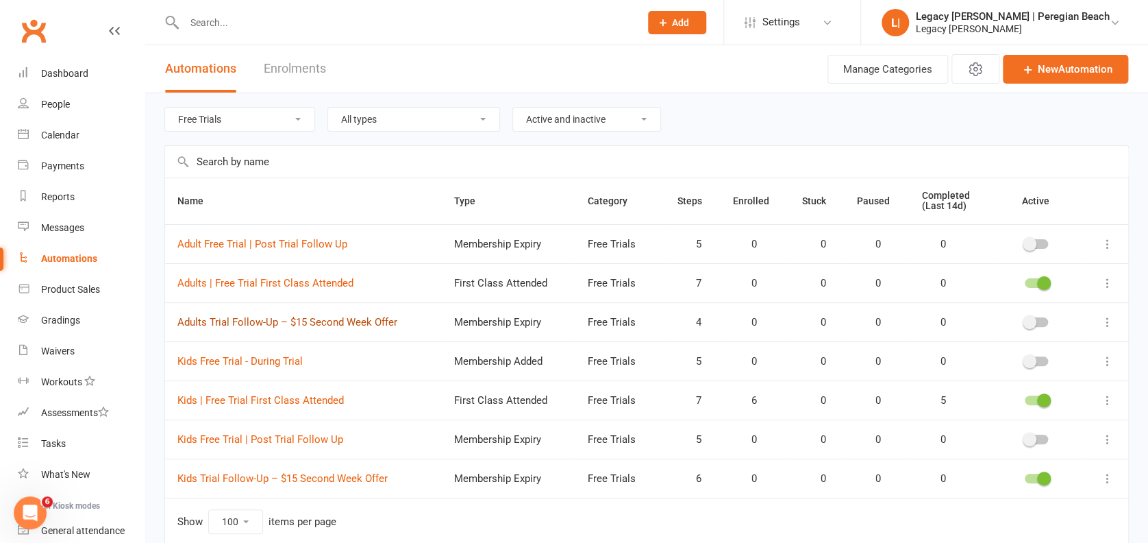
click at [310, 318] on link "Adults Trial Follow-Up – $15 Second Week Offer" at bounding box center [287, 322] width 220 height 12
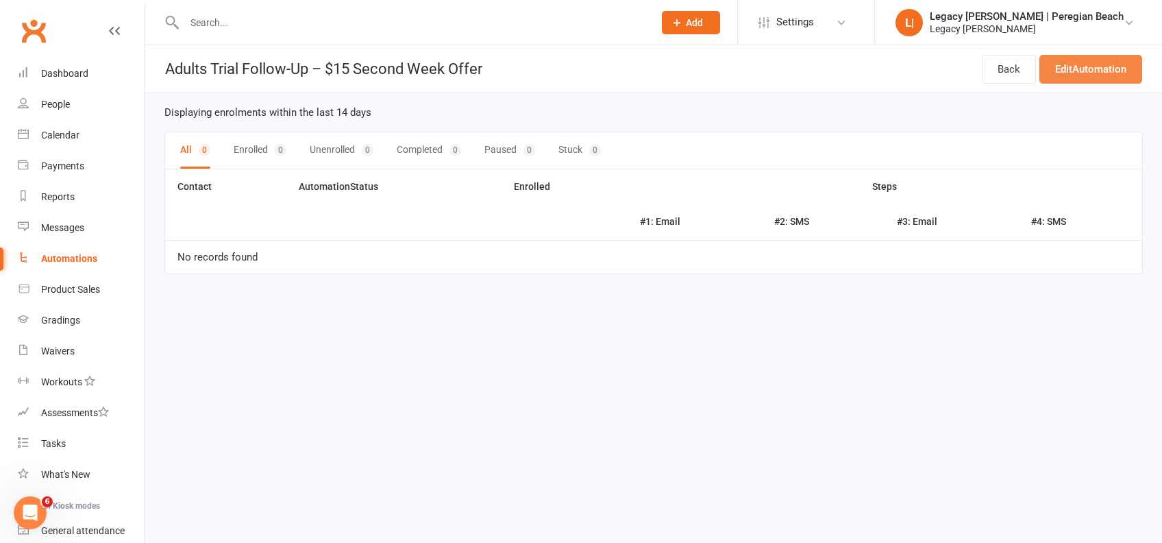
click at [1109, 64] on link "Edit Automation" at bounding box center [1091, 69] width 103 height 29
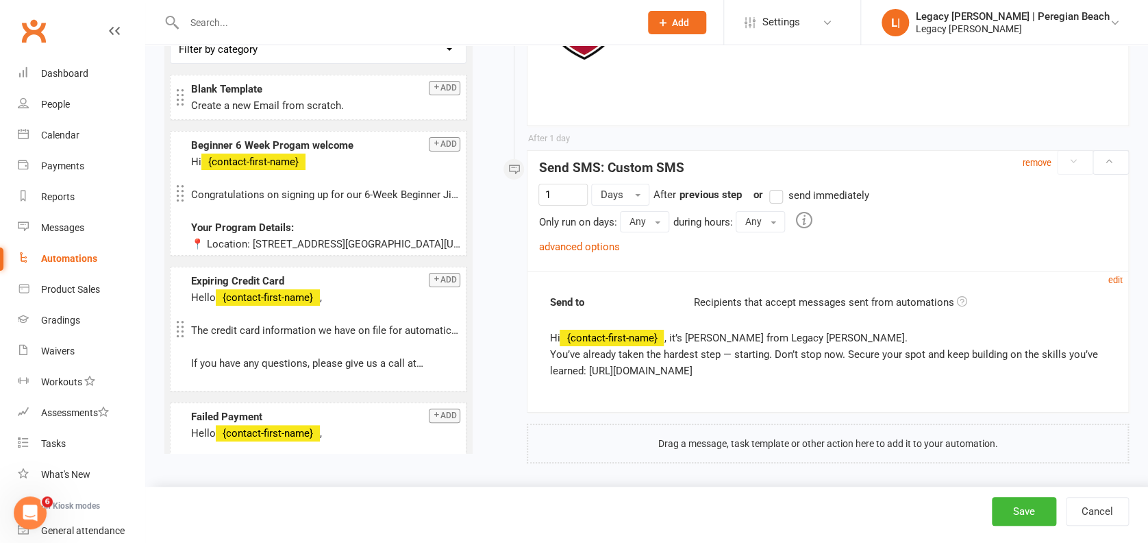
scroll to position [2304, 0]
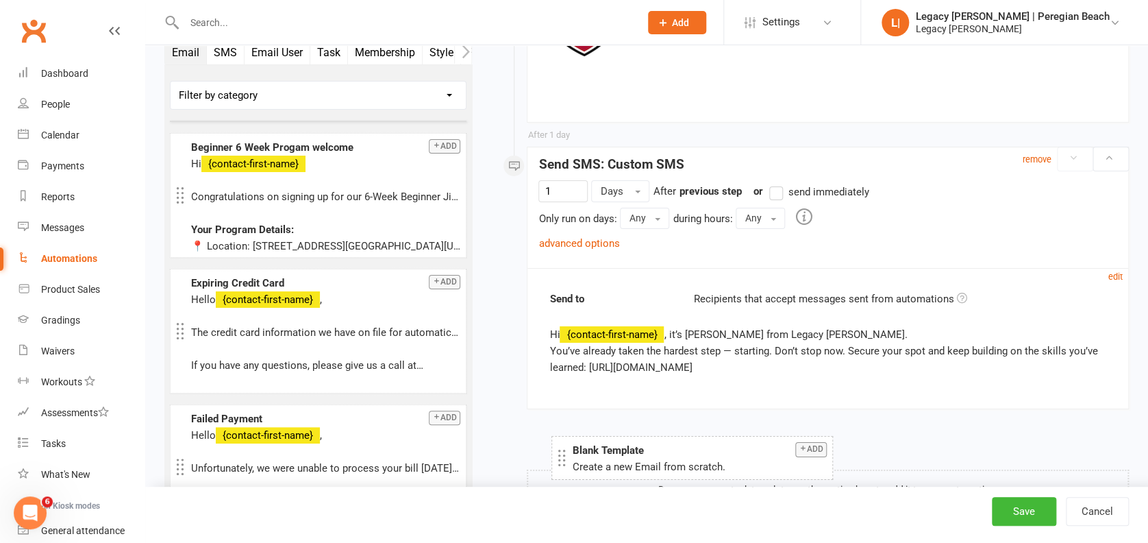
drag, startPoint x: 285, startPoint y: 88, endPoint x: 666, endPoint y: 454, distance: 527.8
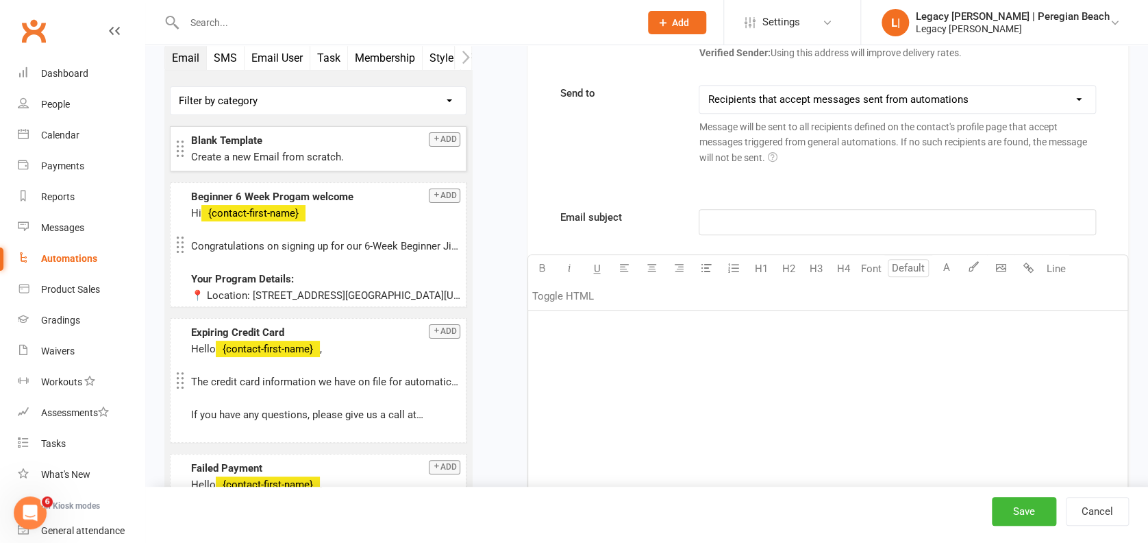
click at [672, 380] on div "﻿" at bounding box center [828, 413] width 600 height 206
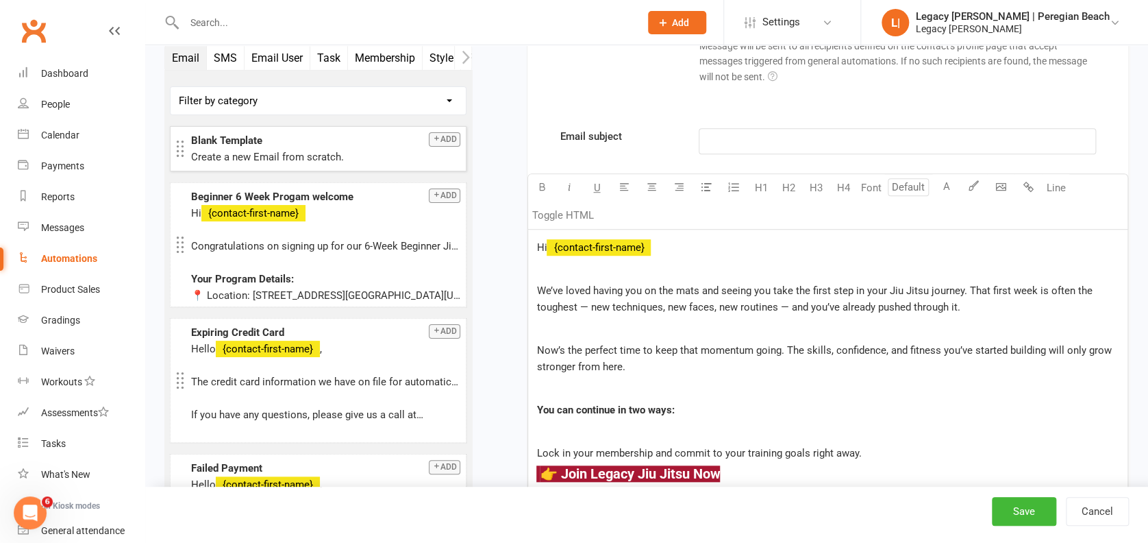
scroll to position [3042, 0]
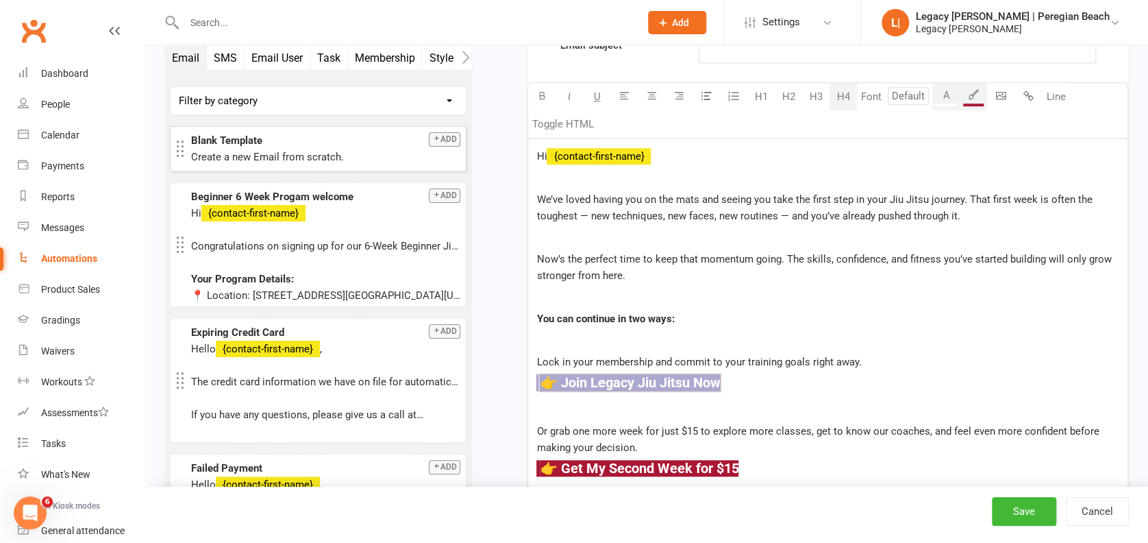
drag, startPoint x: 740, startPoint y: 378, endPoint x: 497, endPoint y: 382, distance: 242.6
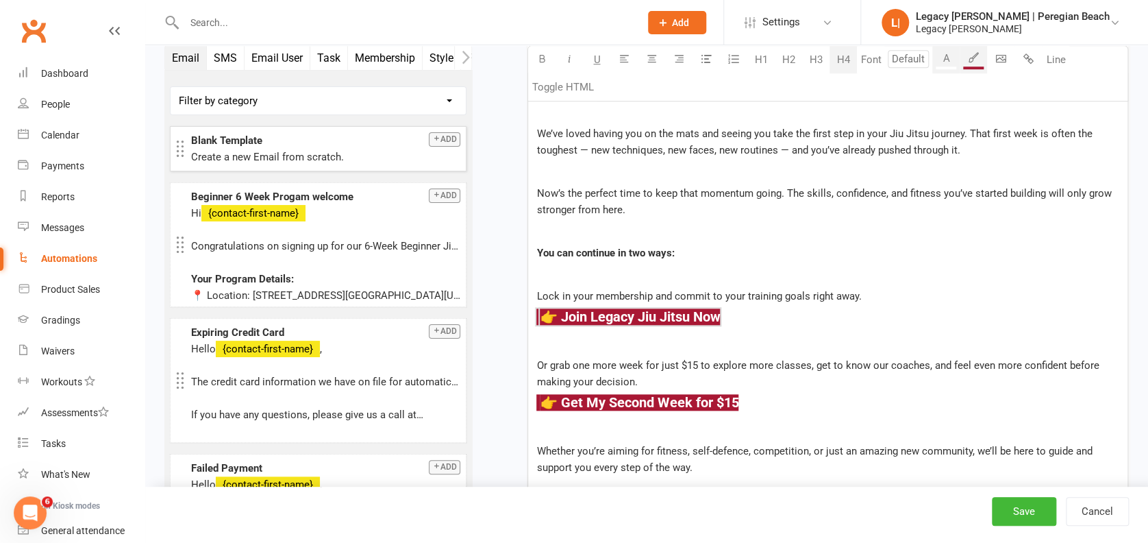
scroll to position [3134, 0]
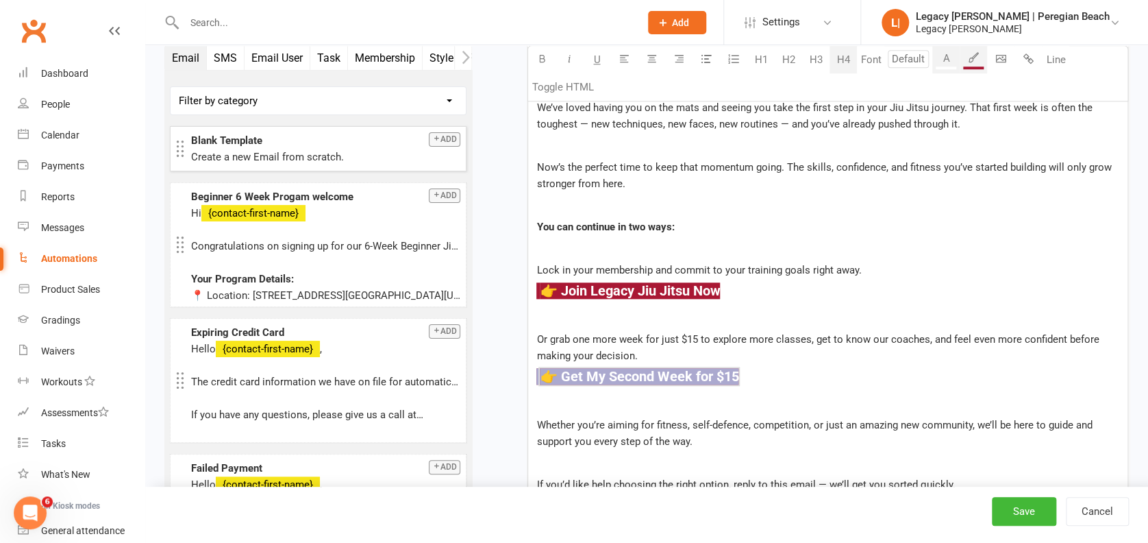
drag, startPoint x: 759, startPoint y: 372, endPoint x: 524, endPoint y: 367, distance: 235.1
click at [900, 309] on p at bounding box center [828, 317] width 583 height 16
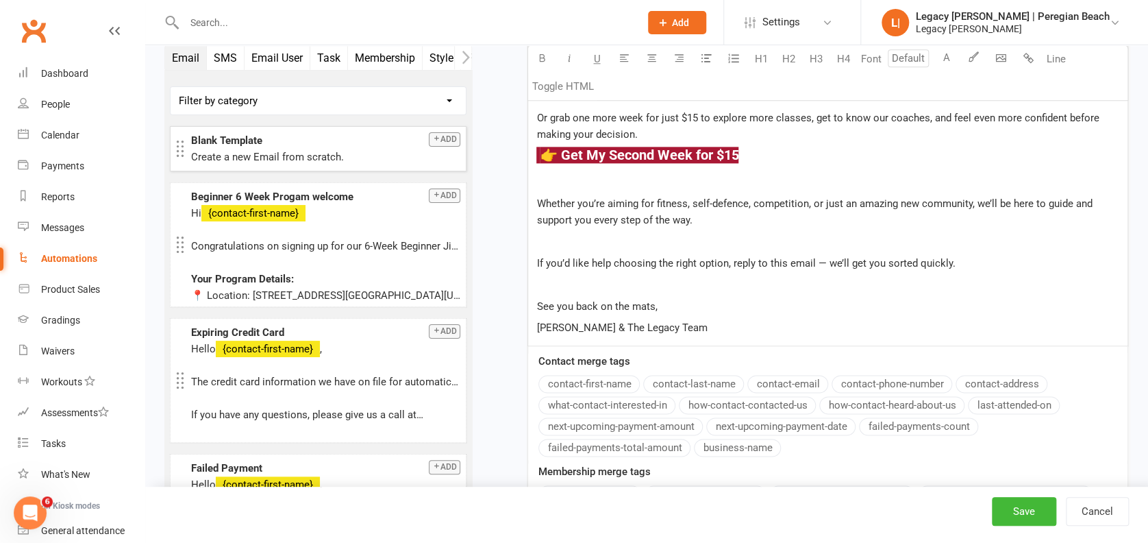
scroll to position [3408, 0]
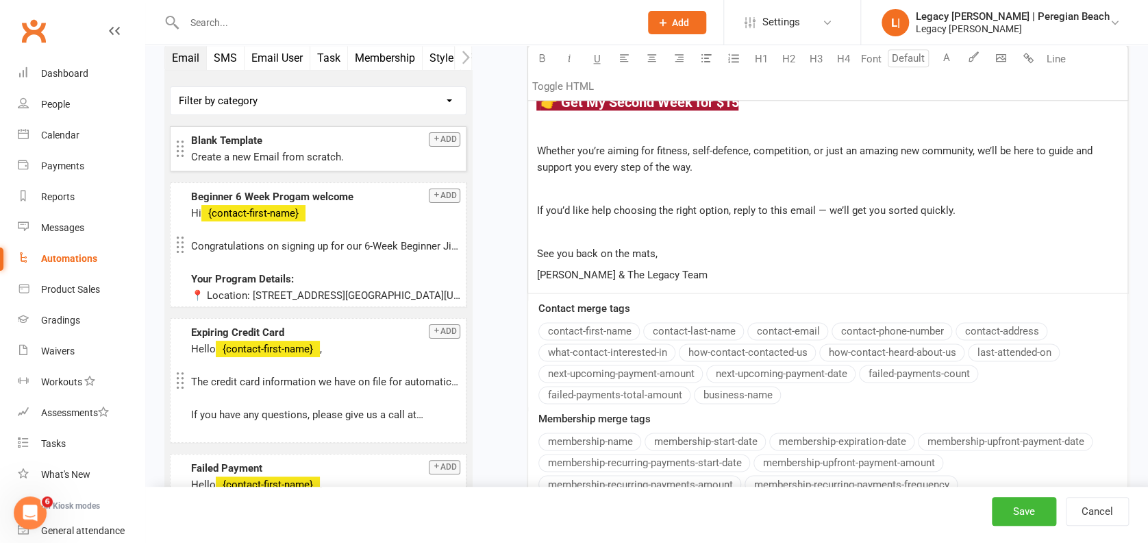
click at [773, 269] on p "[PERSON_NAME] & The Legacy Team" at bounding box center [828, 275] width 583 height 16
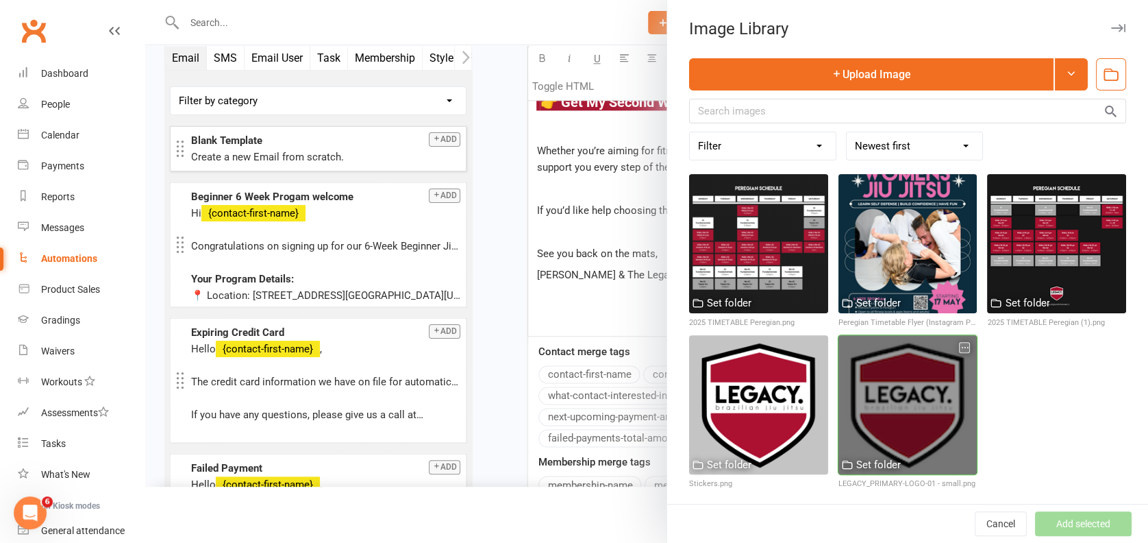
click at [876, 373] on div at bounding box center [908, 404] width 139 height 139
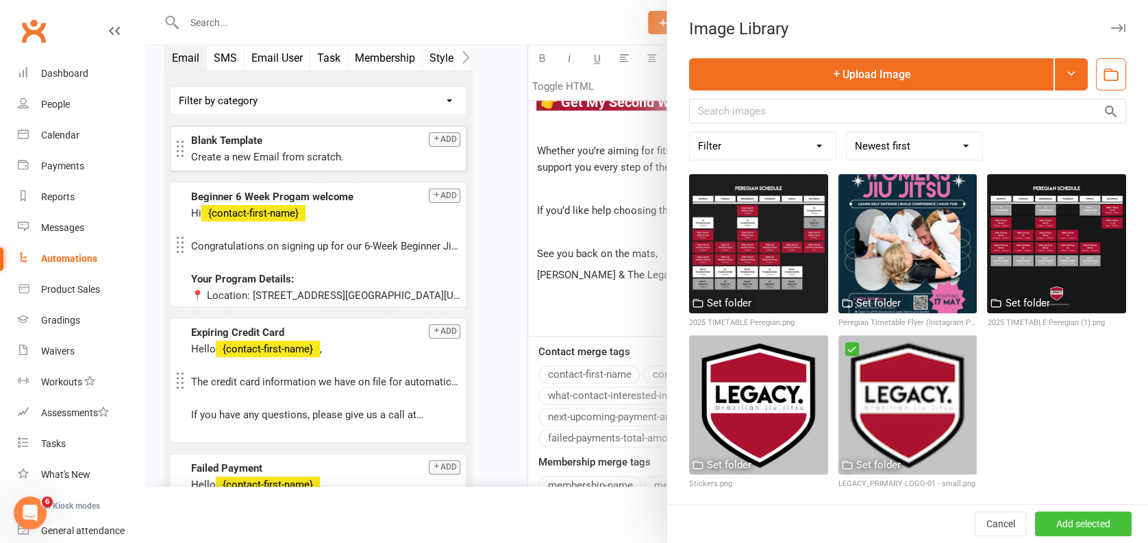
click at [1051, 523] on button "Add selected" at bounding box center [1083, 523] width 97 height 25
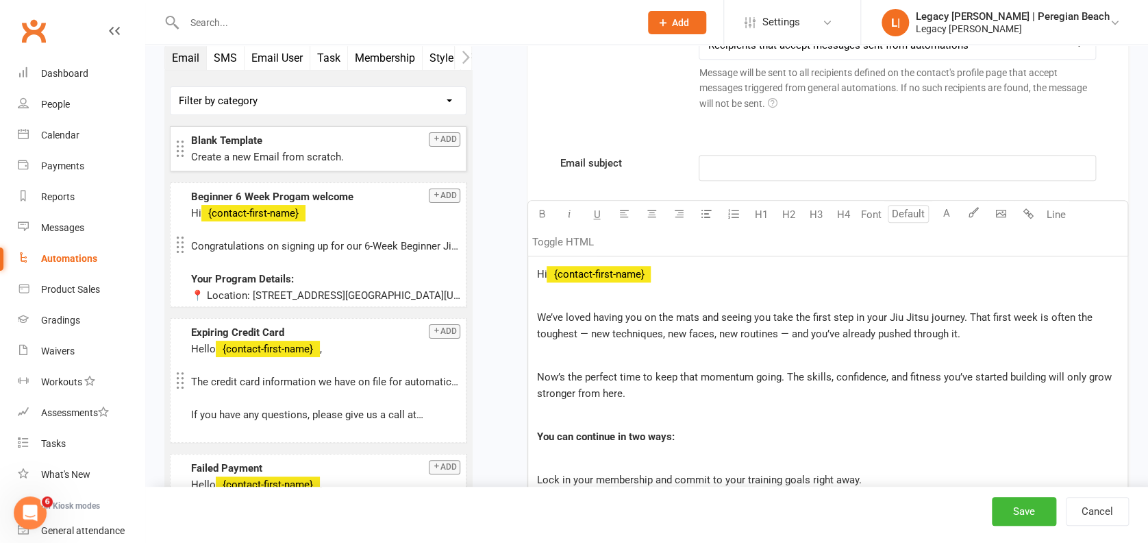
scroll to position [2860, 0]
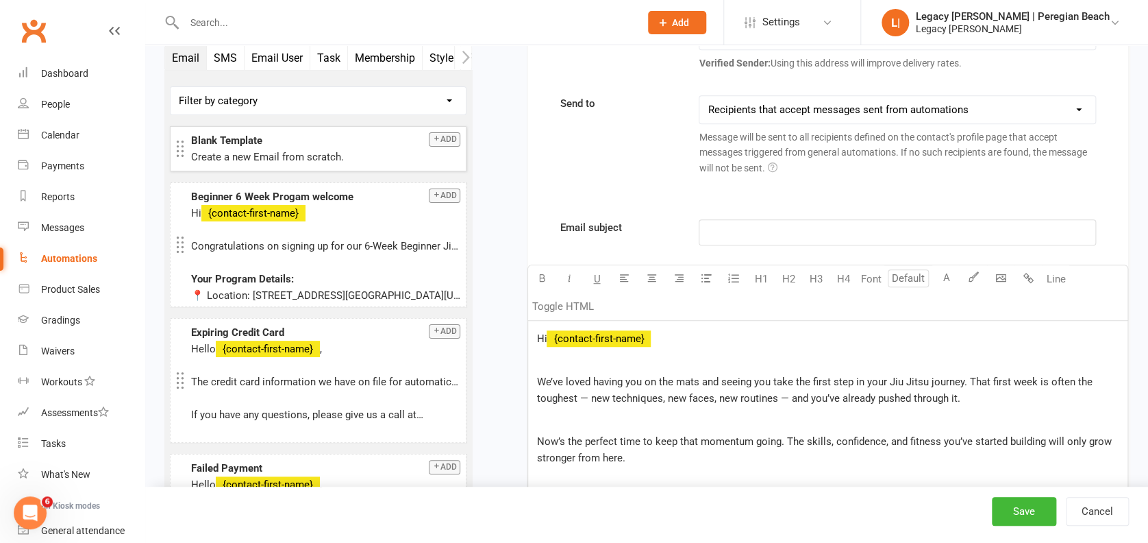
click at [734, 233] on p "﻿" at bounding box center [897, 232] width 379 height 16
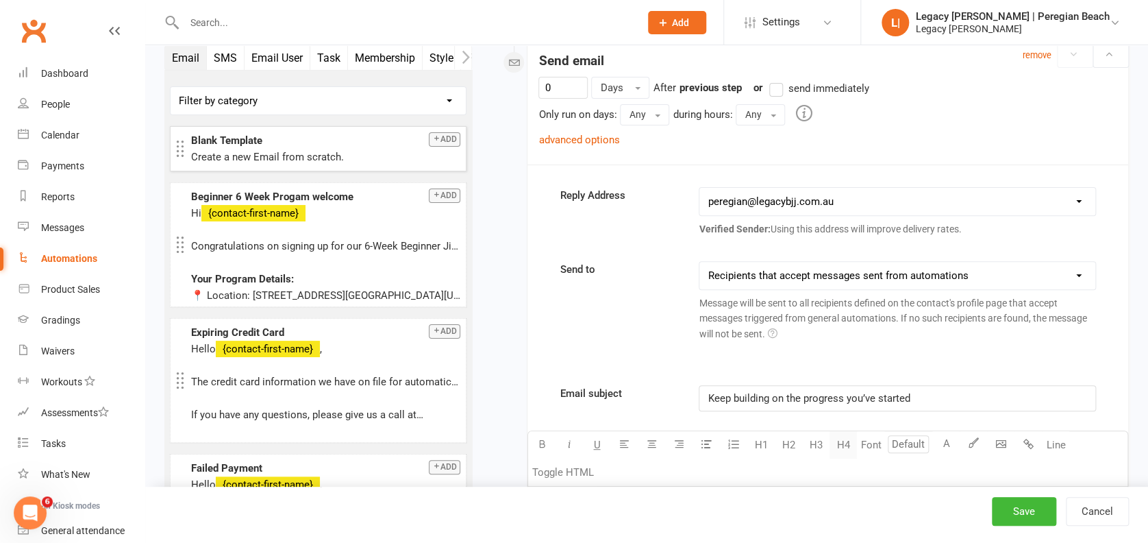
scroll to position [2586, 0]
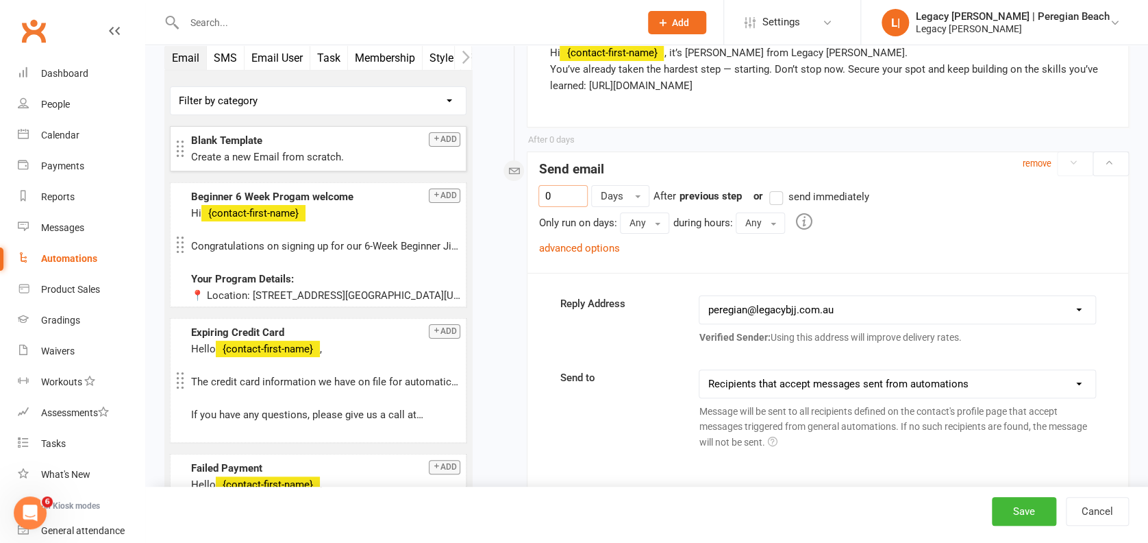
drag, startPoint x: 561, startPoint y: 184, endPoint x: 483, endPoint y: 170, distance: 79.4
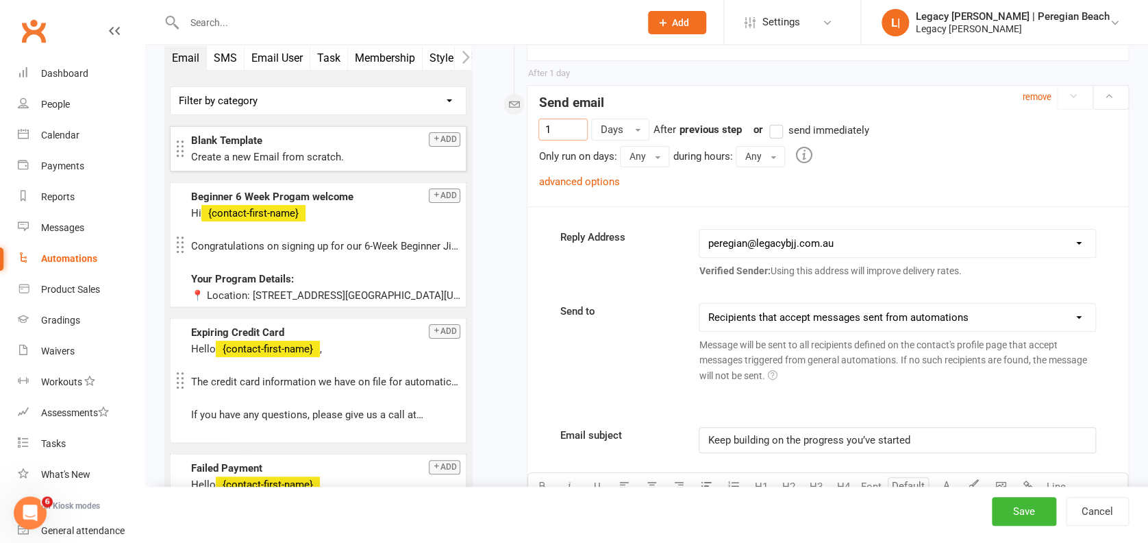
scroll to position [2677, 0]
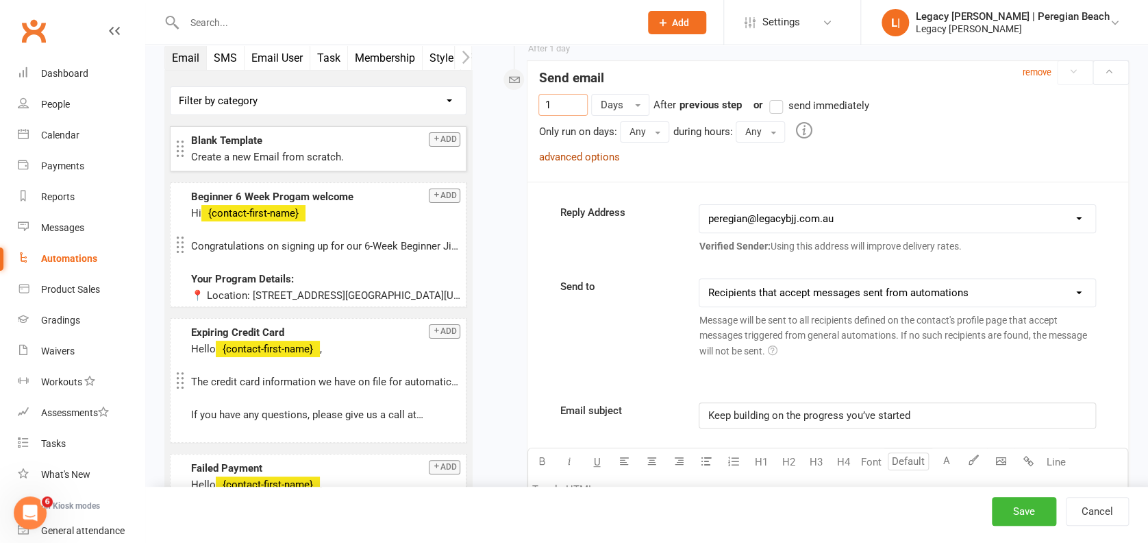
click at [606, 153] on link "advanced options" at bounding box center [579, 157] width 81 height 12
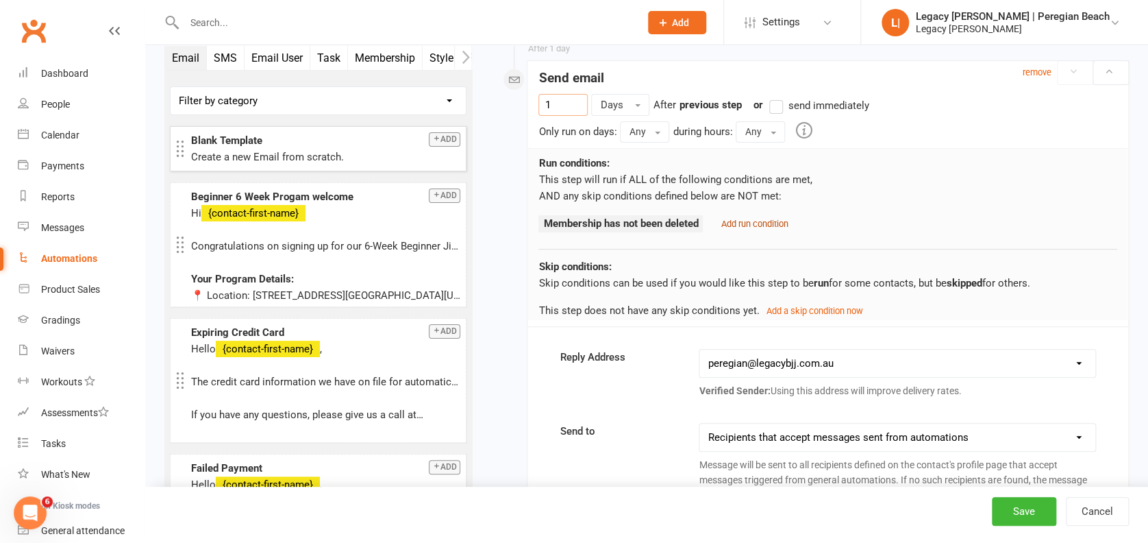
click at [737, 219] on small "Add run condition" at bounding box center [754, 224] width 67 height 10
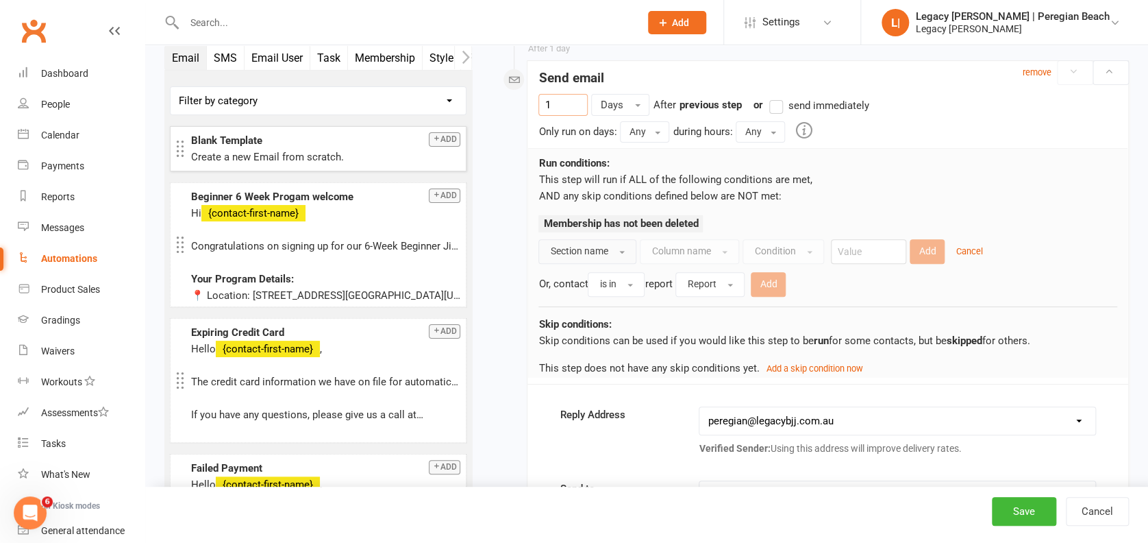
type input "1"
click at [601, 247] on span "Section name" at bounding box center [579, 250] width 58 height 11
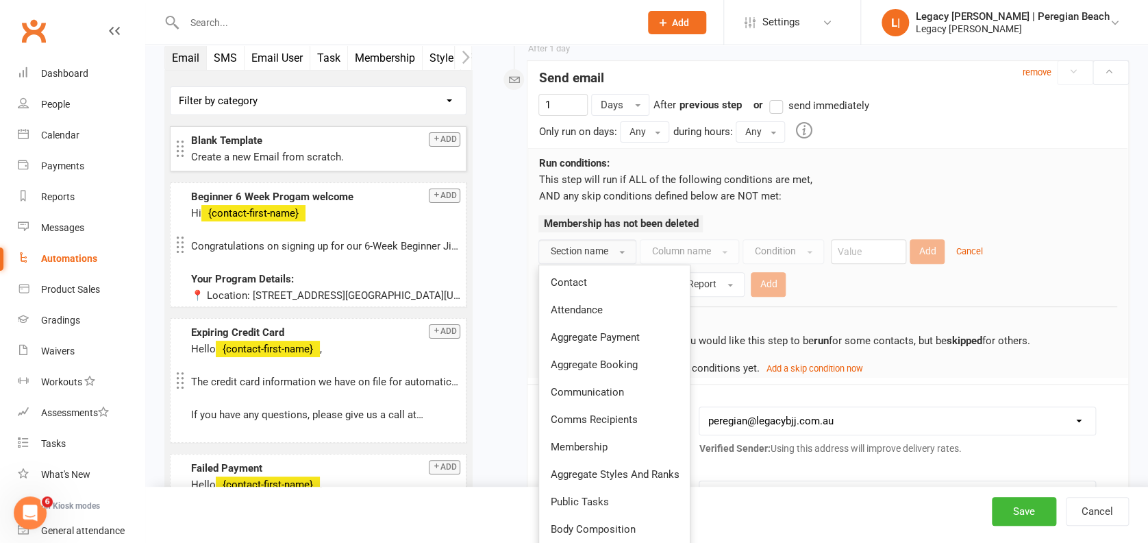
click at [587, 284] on link "Contact" at bounding box center [614, 282] width 151 height 27
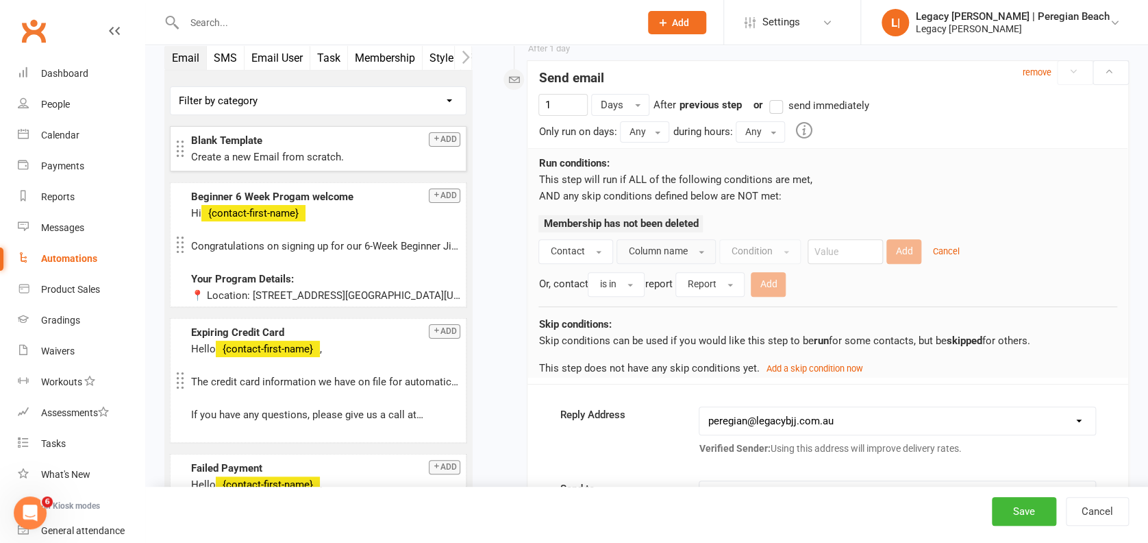
click at [710, 246] on button "Column name" at bounding box center [666, 251] width 99 height 25
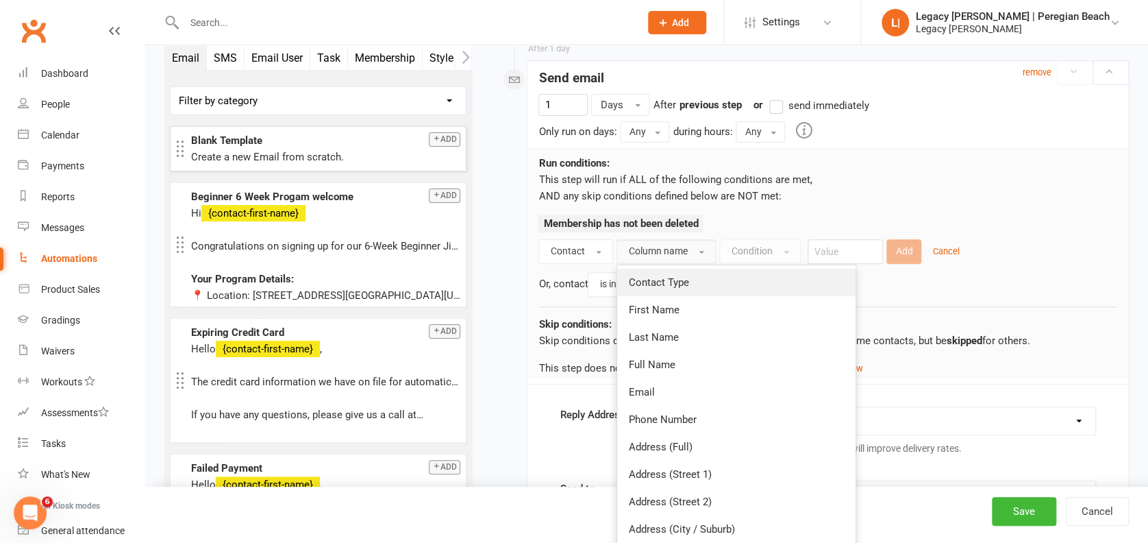
click at [685, 277] on span "Contact Type" at bounding box center [658, 282] width 60 height 12
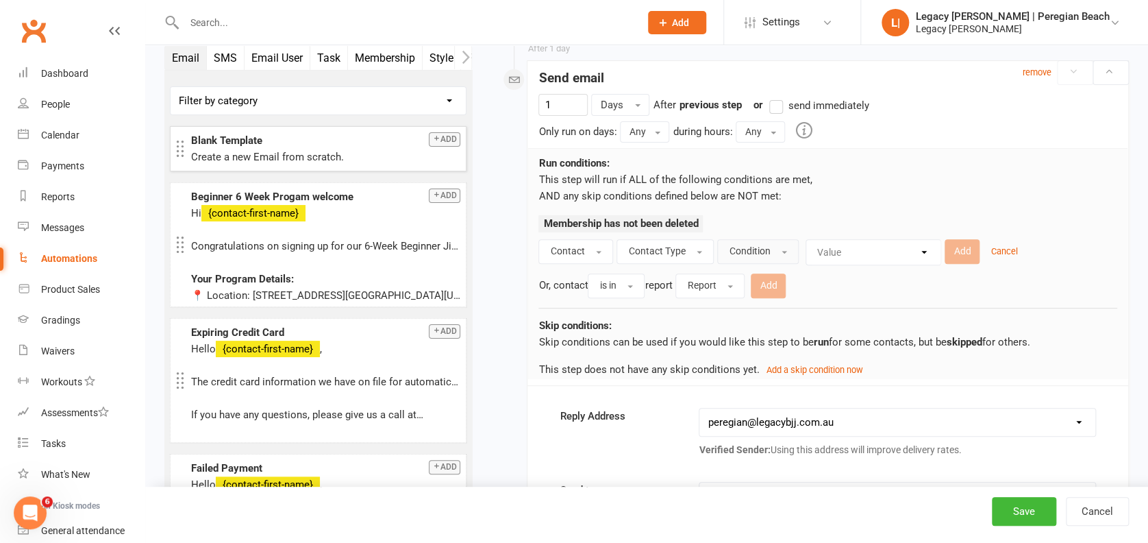
click at [759, 239] on button "Condition" at bounding box center [758, 251] width 82 height 25
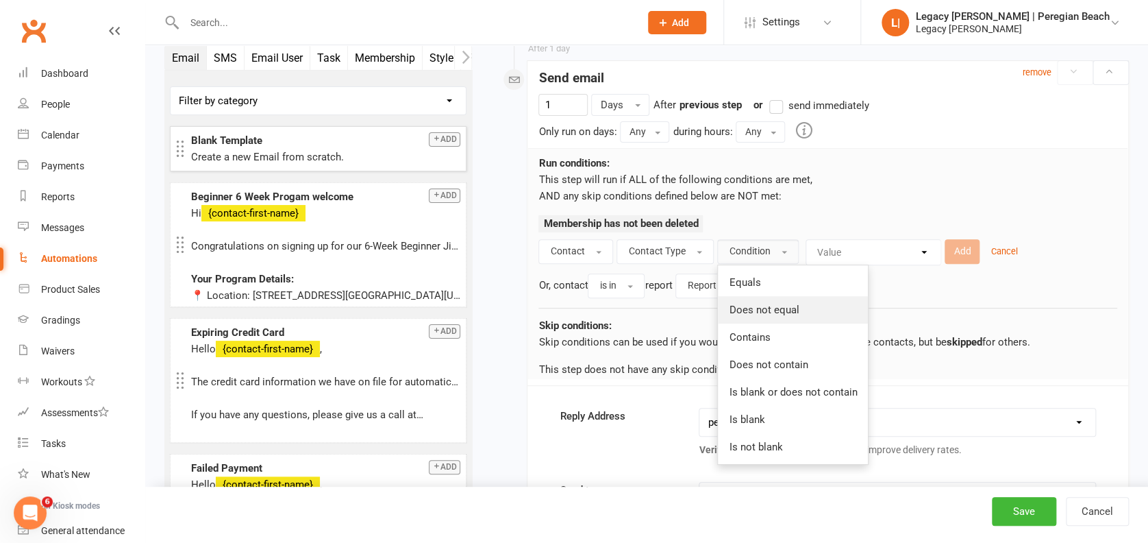
click at [761, 297] on link "Does not equal" at bounding box center [793, 309] width 150 height 27
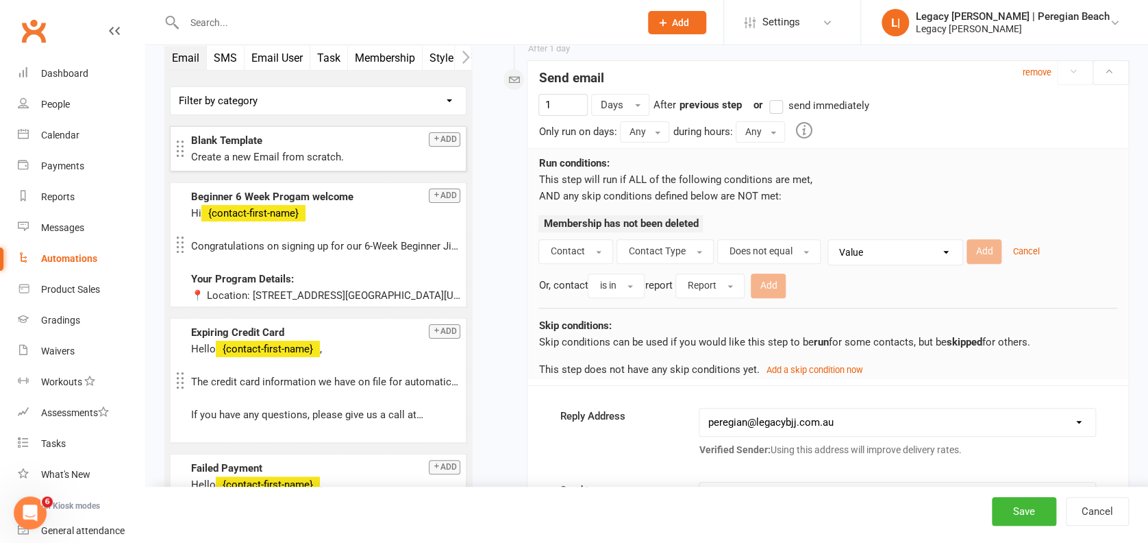
drag, startPoint x: 857, startPoint y: 251, endPoint x: 863, endPoint y: 258, distance: 9.2
click at [857, 251] on select "Value Member Prospect Non-attending Contact" at bounding box center [899, 252] width 134 height 25
select select "0"
click at [832, 240] on select "Value Member Prospect Non-attending Contact" at bounding box center [899, 252] width 134 height 25
click at [977, 247] on button "Add" at bounding box center [984, 251] width 35 height 25
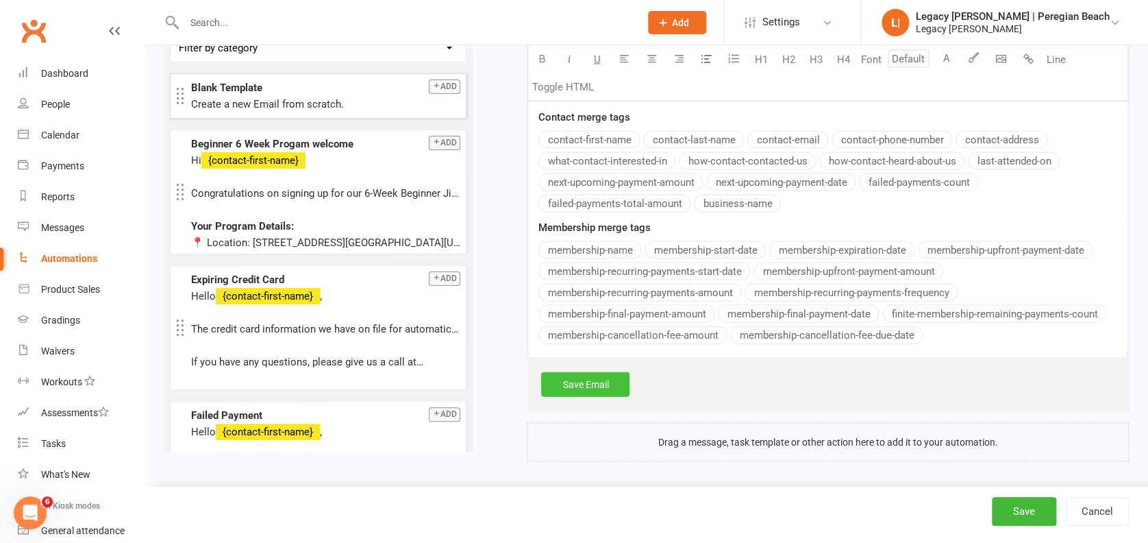
click at [597, 372] on link "Save Email" at bounding box center [585, 384] width 88 height 25
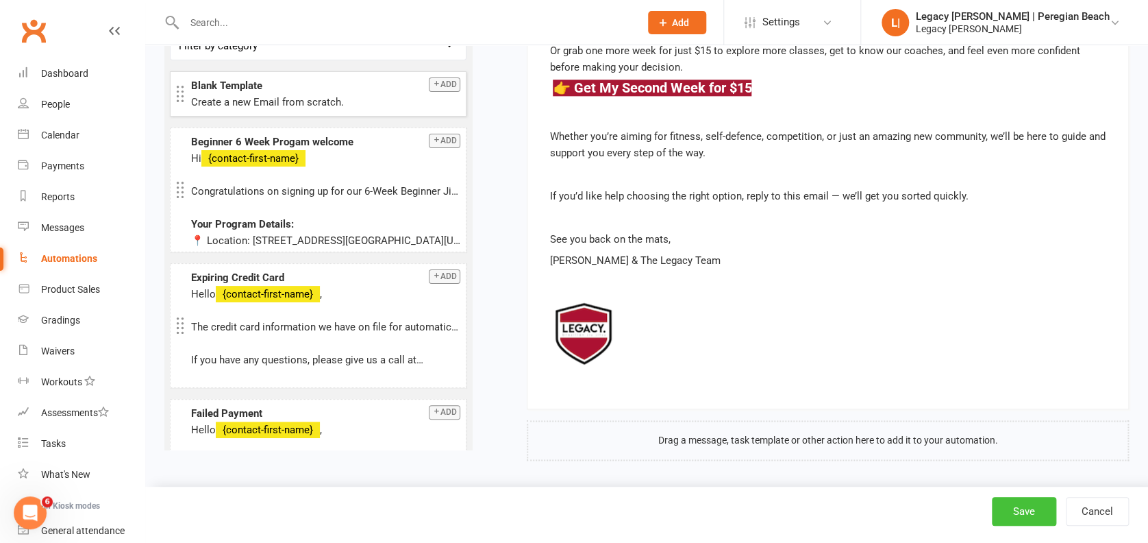
click at [1042, 511] on button "Save" at bounding box center [1024, 511] width 64 height 29
select select "100"
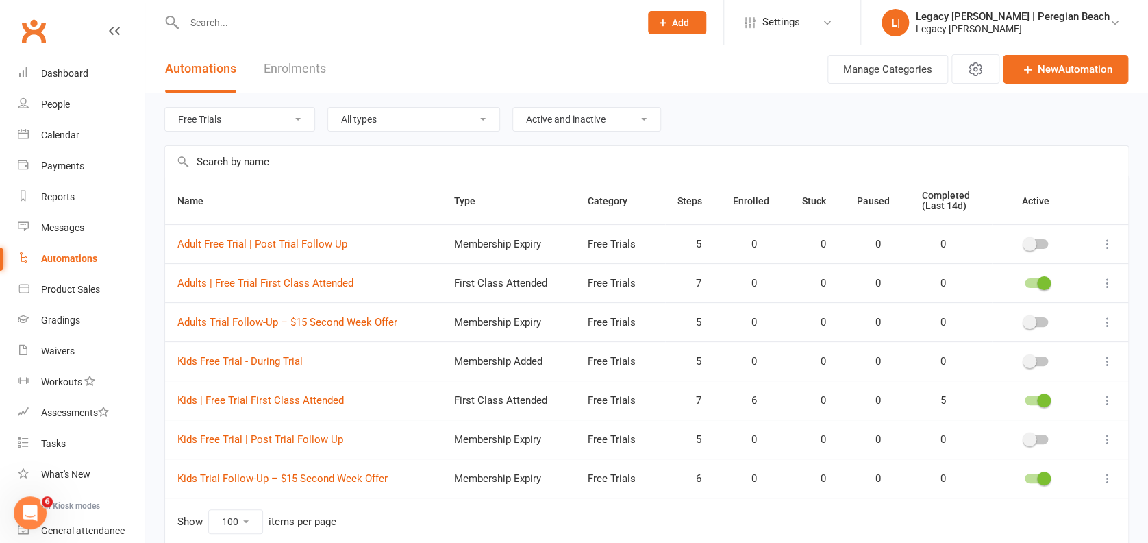
click at [219, 112] on select "All categories Billing Free Trials Membership Cancellations Membership Expiry M…" at bounding box center [239, 119] width 149 height 23
select select "800"
click at [165, 108] on select "All categories Billing Free Trials Membership Cancellations Membership Expiry M…" at bounding box center [239, 119] width 149 height 23
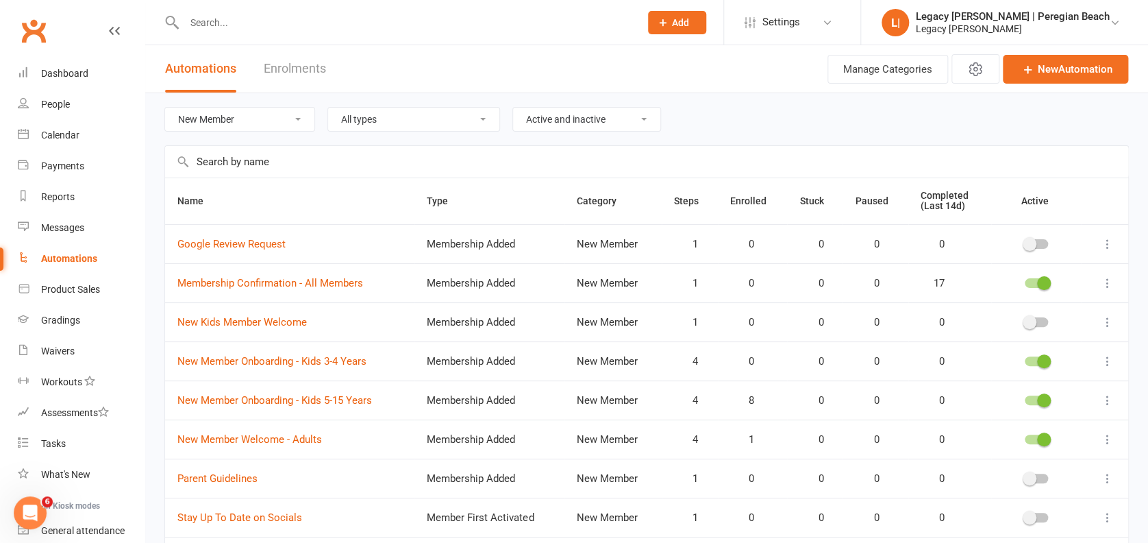
click at [601, 126] on select "Active and inactive Active automations only Inactive automations only" at bounding box center [586, 119] width 147 height 23
select select "true"
click at [515, 108] on select "Active and inactive Active automations only Inactive automations only" at bounding box center [586, 119] width 147 height 23
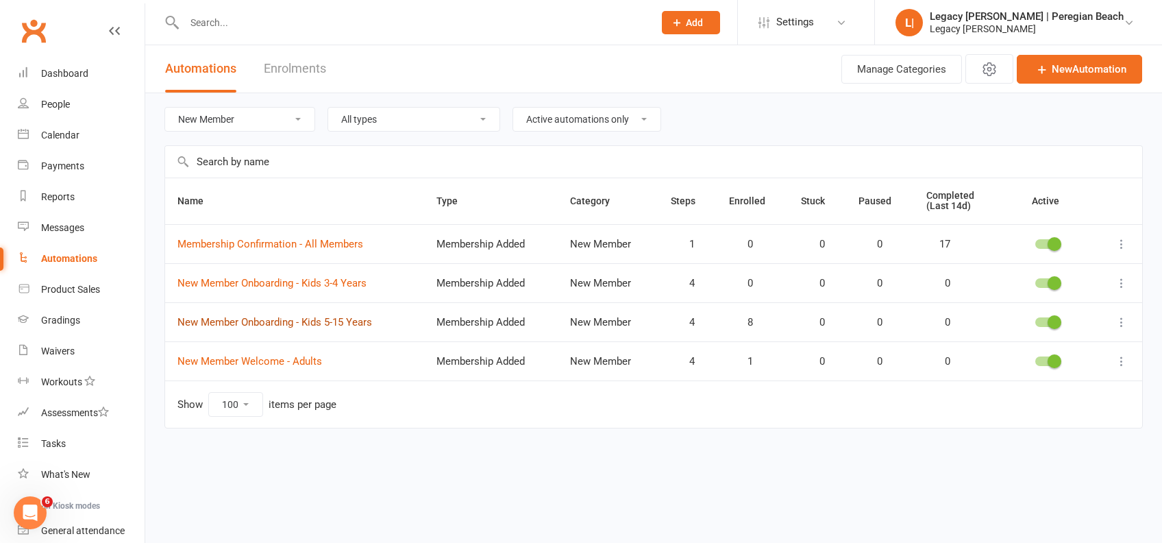
click at [312, 321] on link "New Member Onboarding - Kids 5-15 Years" at bounding box center [274, 322] width 195 height 12
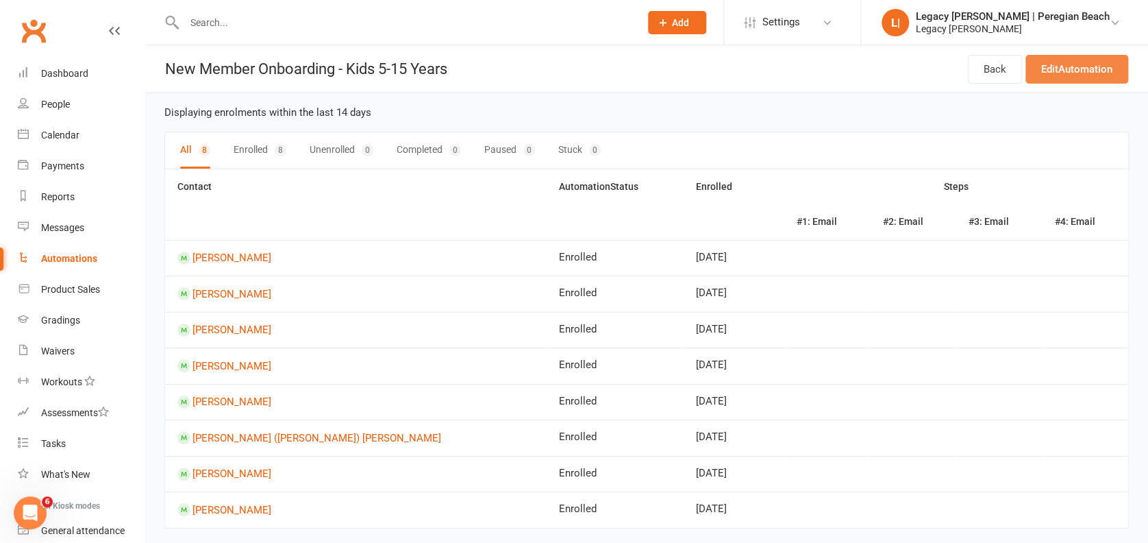
click at [1100, 78] on link "Edit Automation" at bounding box center [1077, 69] width 103 height 29
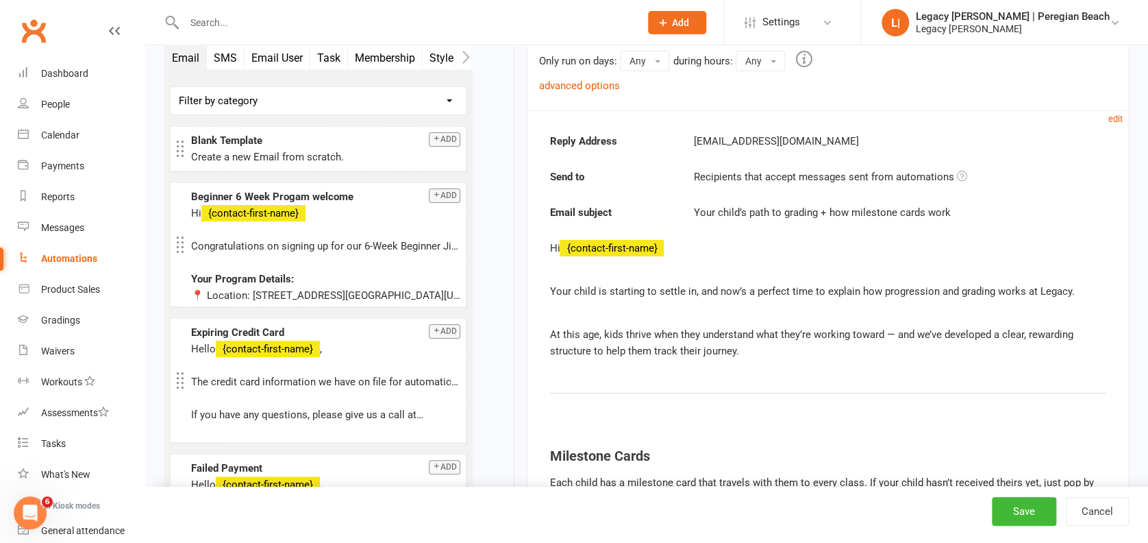
scroll to position [2101, 0]
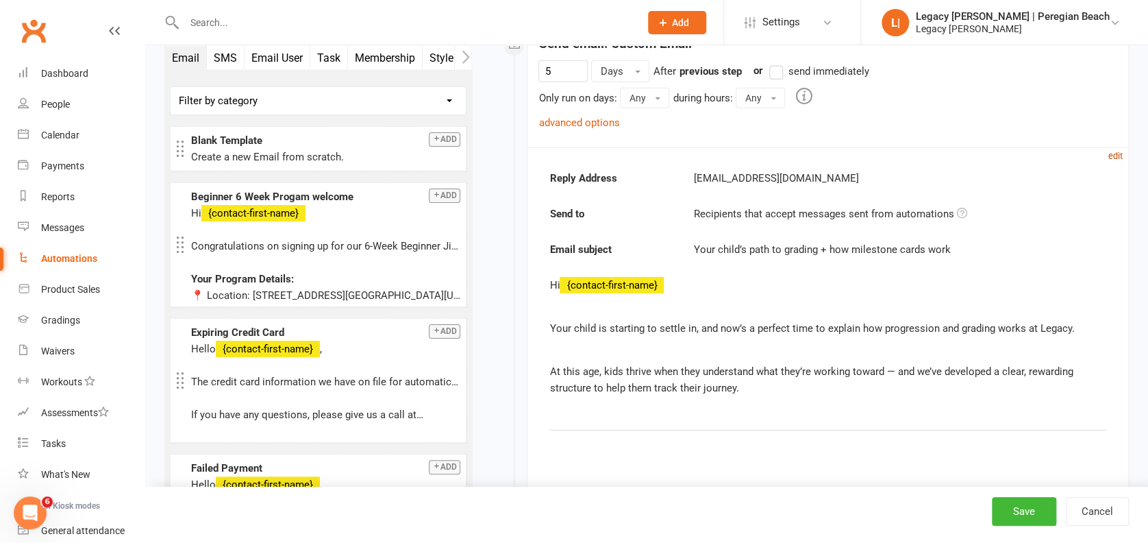
click at [1109, 151] on small "edit" at bounding box center [1116, 156] width 14 height 10
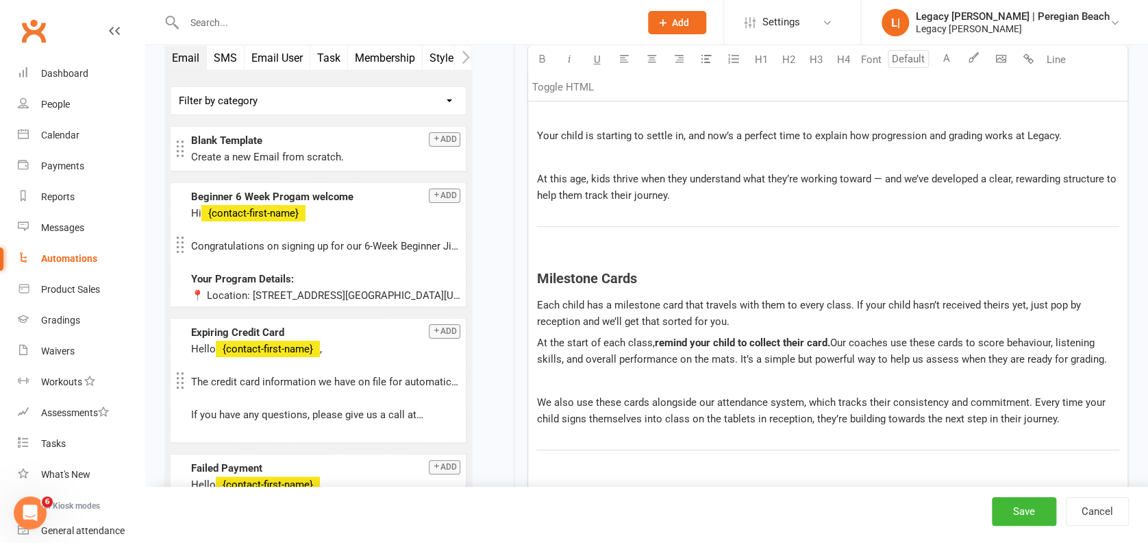
scroll to position [2558, 0]
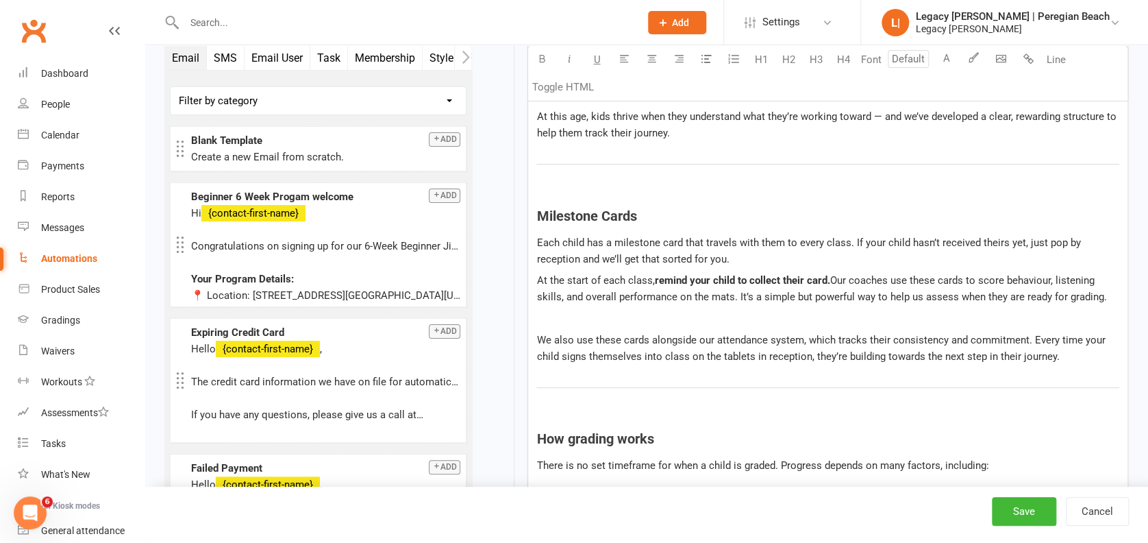
click at [752, 199] on p at bounding box center [828, 194] width 583 height 16
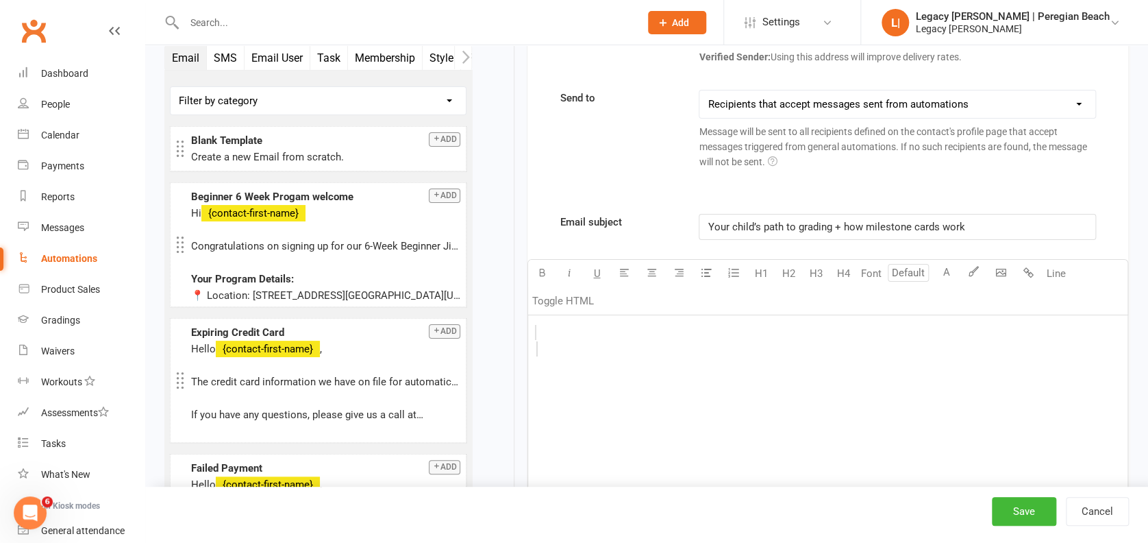
scroll to position [2284, 0]
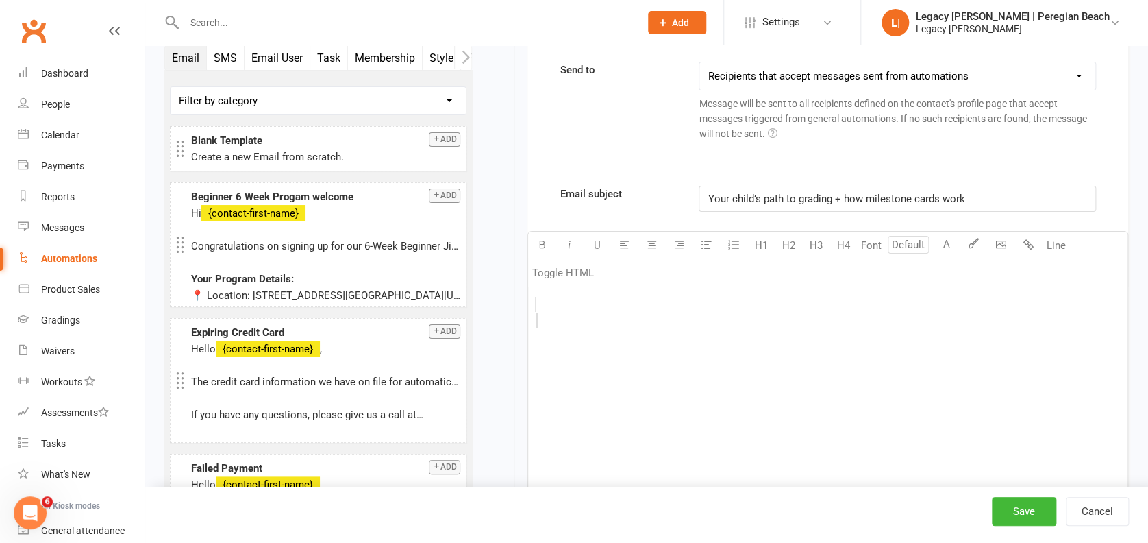
click at [637, 328] on div "$ $" at bounding box center [828, 390] width 600 height 206
click at [558, 298] on p "$ $" at bounding box center [828, 312] width 583 height 33
click at [606, 349] on div "$ $" at bounding box center [828, 390] width 600 height 206
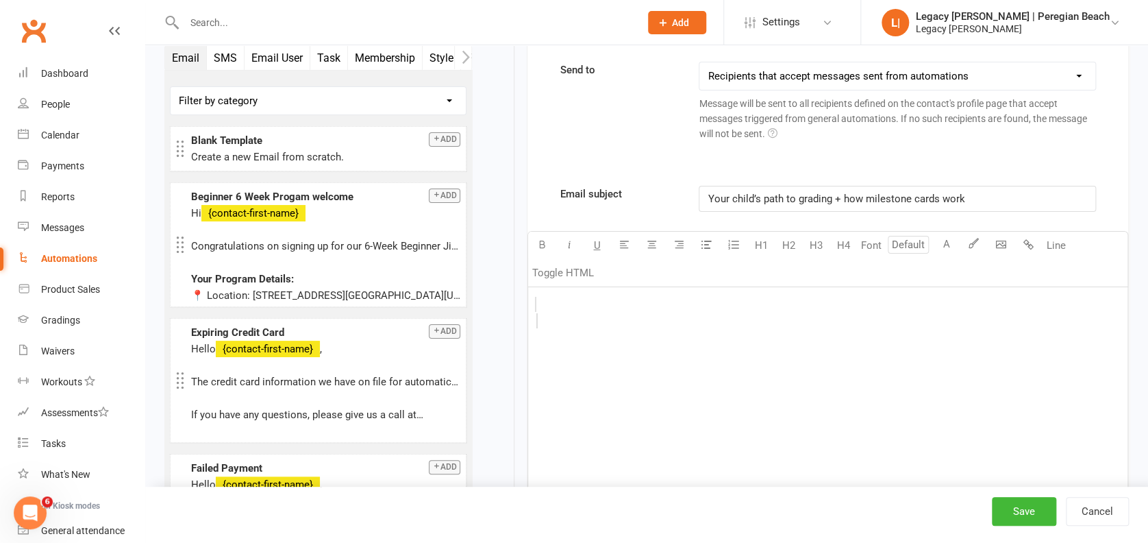
click at [592, 324] on p "$ $" at bounding box center [828, 312] width 583 height 33
click at [760, 195] on span "Your child’s path to grading + how milestone cards work" at bounding box center [836, 199] width 257 height 12
click at [604, 337] on div "$ $" at bounding box center [828, 390] width 600 height 206
click at [610, 305] on p "$ $" at bounding box center [828, 312] width 583 height 33
click at [611, 306] on p "$ $" at bounding box center [828, 312] width 583 height 33
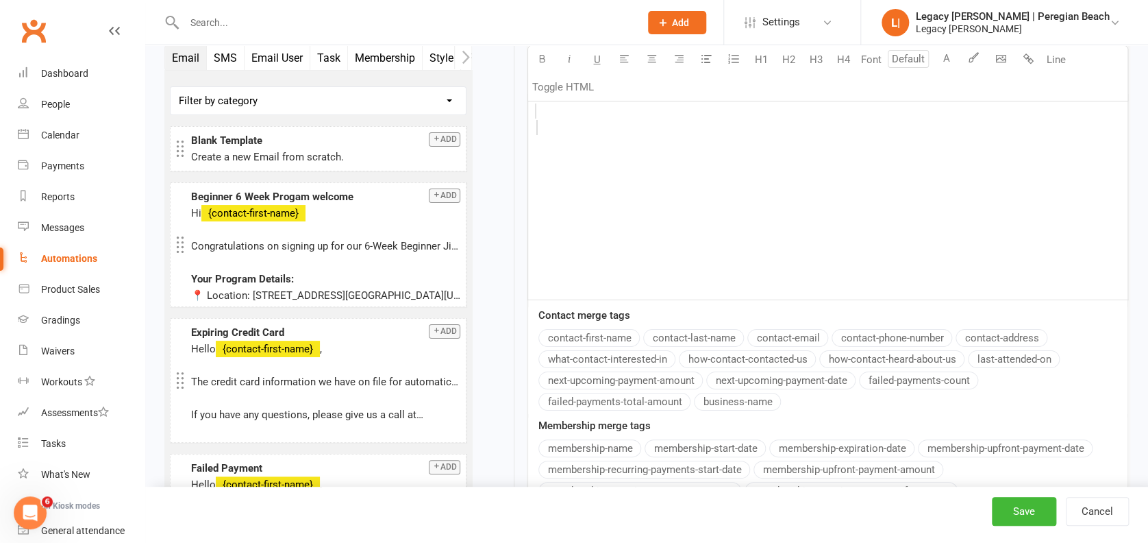
scroll to position [2467, 0]
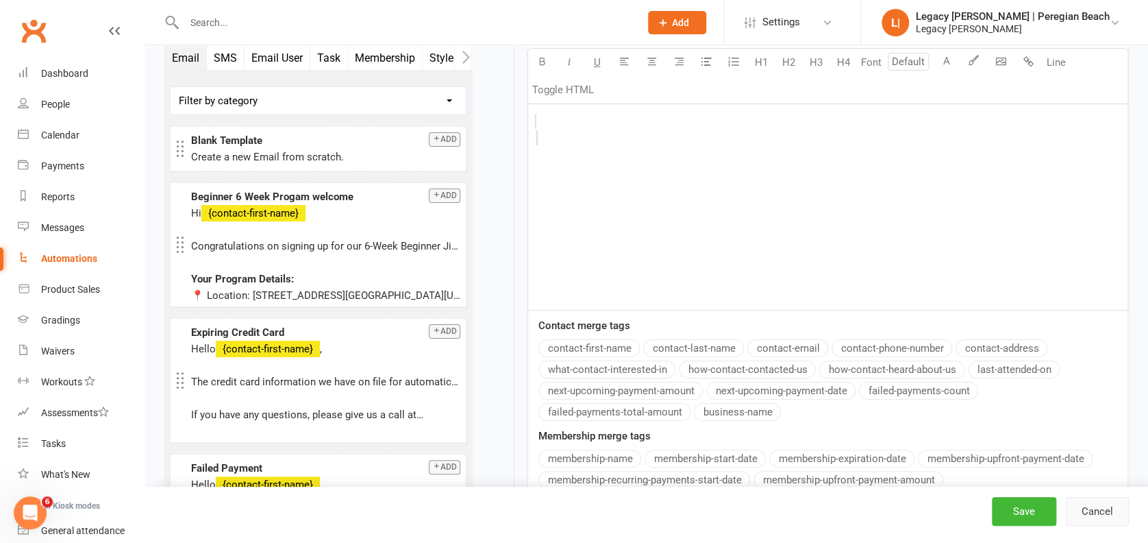
click at [1100, 512] on button "Cancel" at bounding box center [1097, 511] width 63 height 29
select select "true"
select select "100"
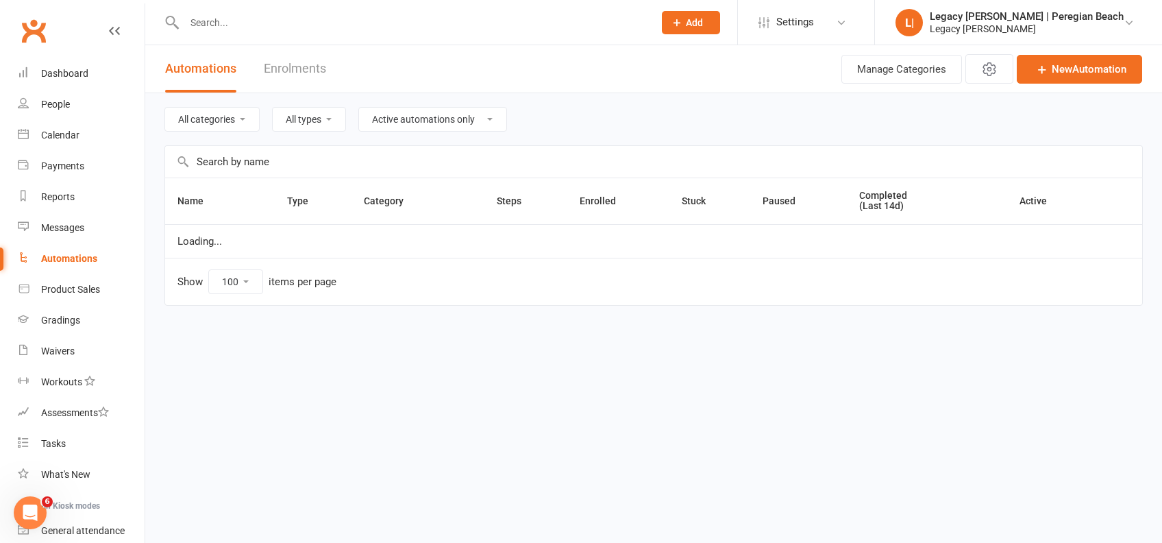
select select "800"
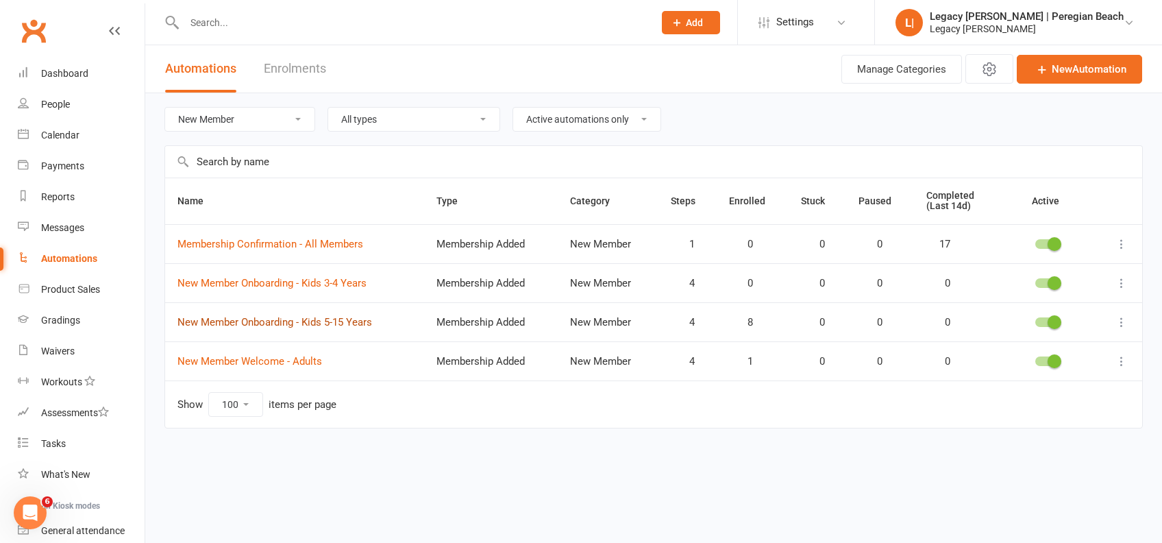
click at [337, 316] on link "New Member Onboarding - Kids 5-15 Years" at bounding box center [274, 322] width 195 height 12
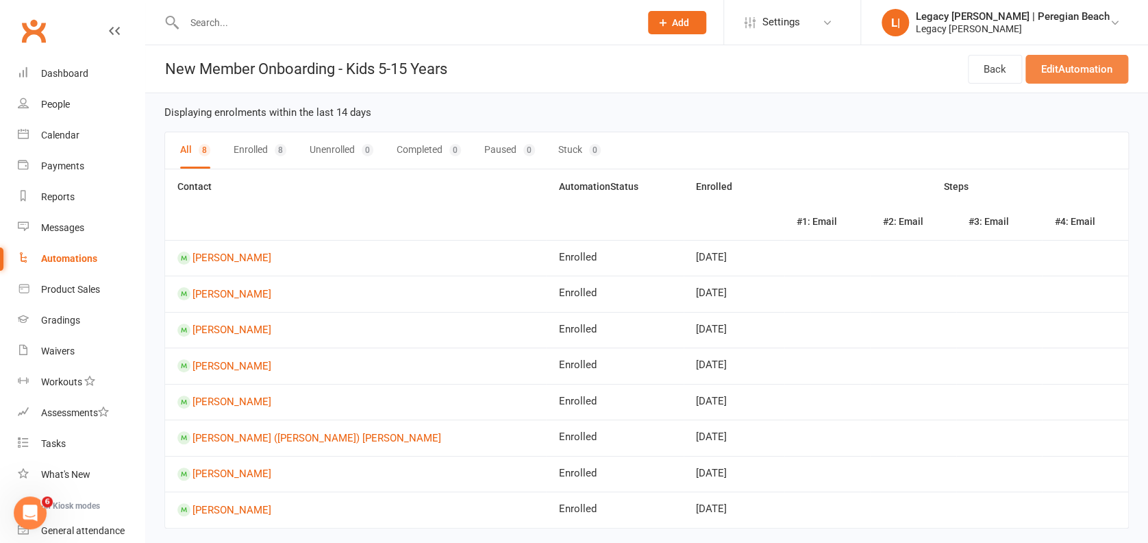
click at [1097, 56] on link "Edit Automation" at bounding box center [1077, 69] width 103 height 29
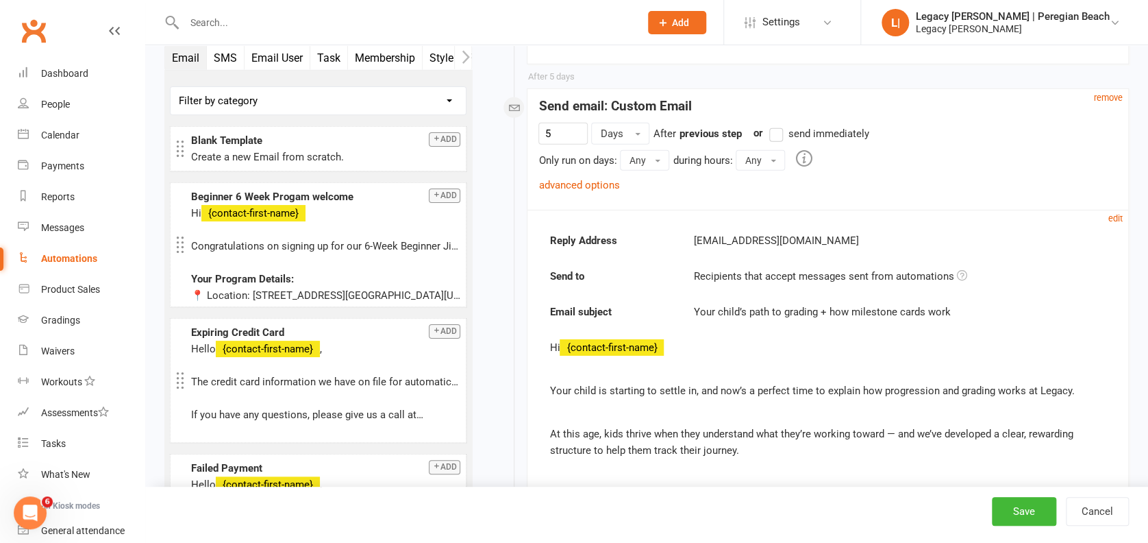
scroll to position [2010, 0]
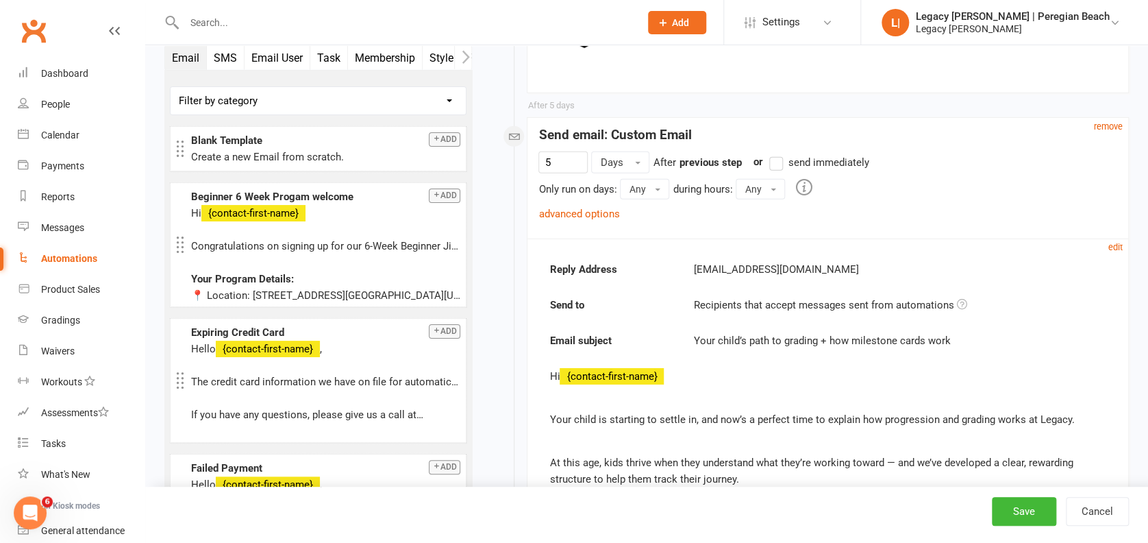
click at [1124, 242] on div "edit" at bounding box center [1119, 246] width 20 height 16
click at [1111, 242] on small "edit" at bounding box center [1116, 247] width 14 height 10
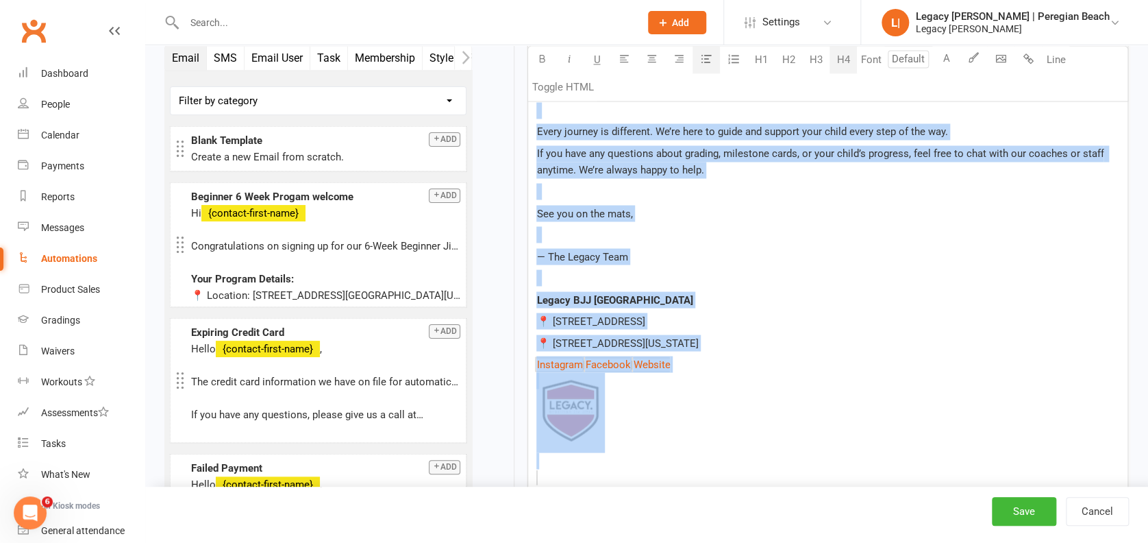
scroll to position [3740, 0]
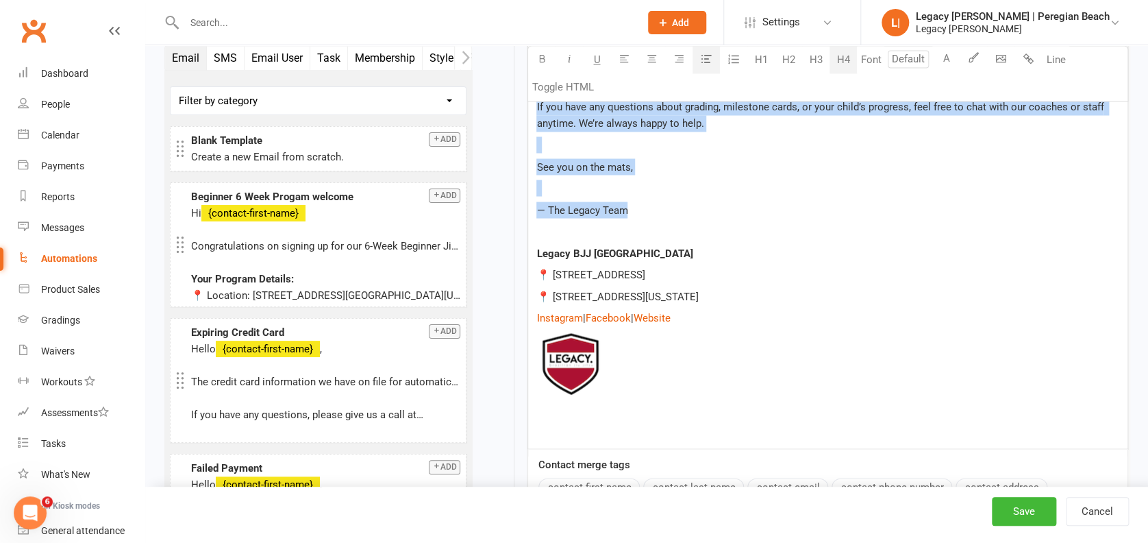
drag, startPoint x: 537, startPoint y: 208, endPoint x: 674, endPoint y: 204, distance: 137.1
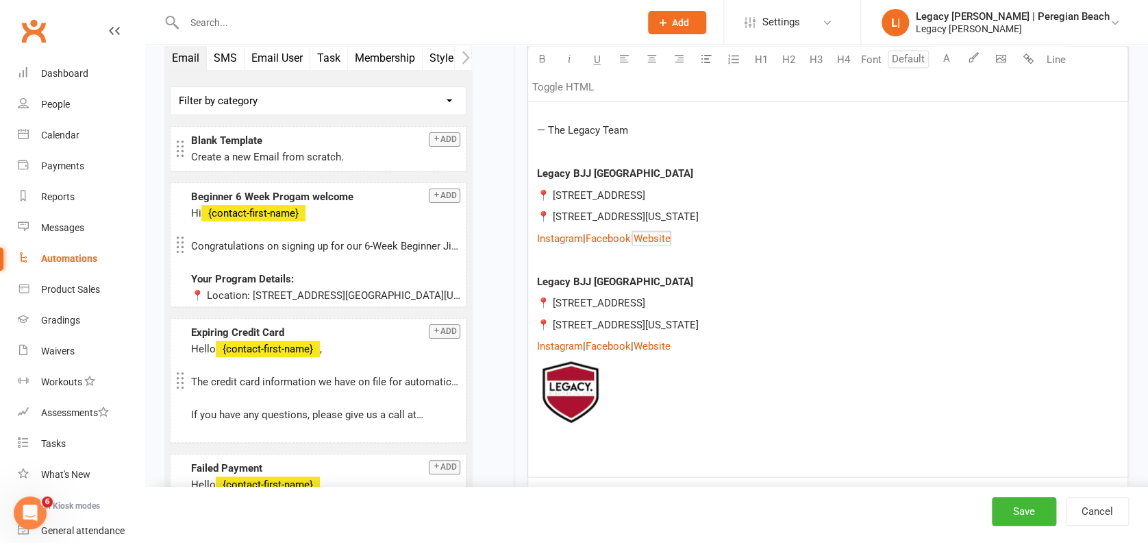
scroll to position [3658, 0]
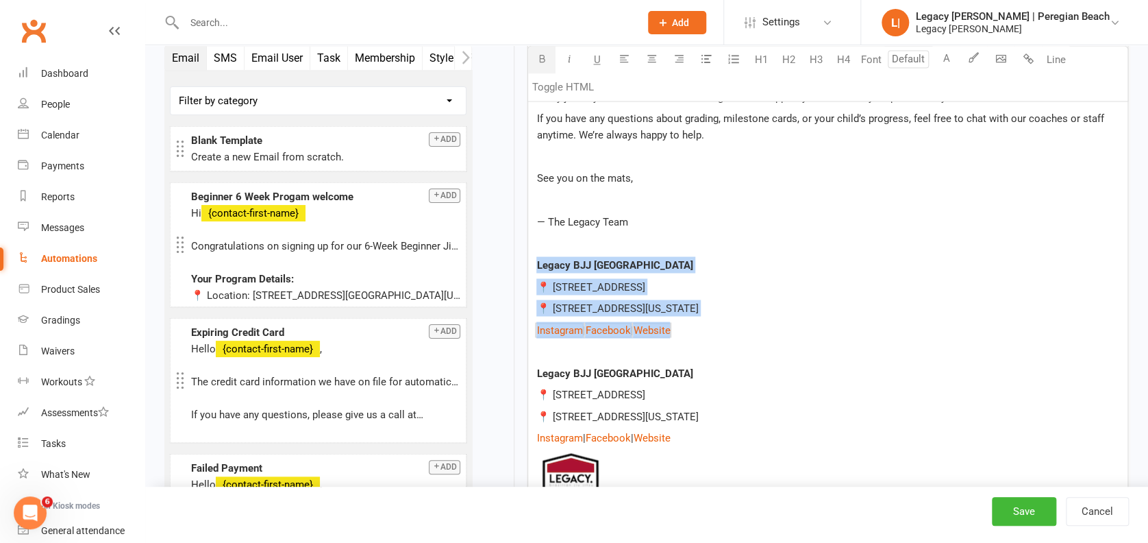
drag, startPoint x: 705, startPoint y: 334, endPoint x: 506, endPoint y: 267, distance: 209.5
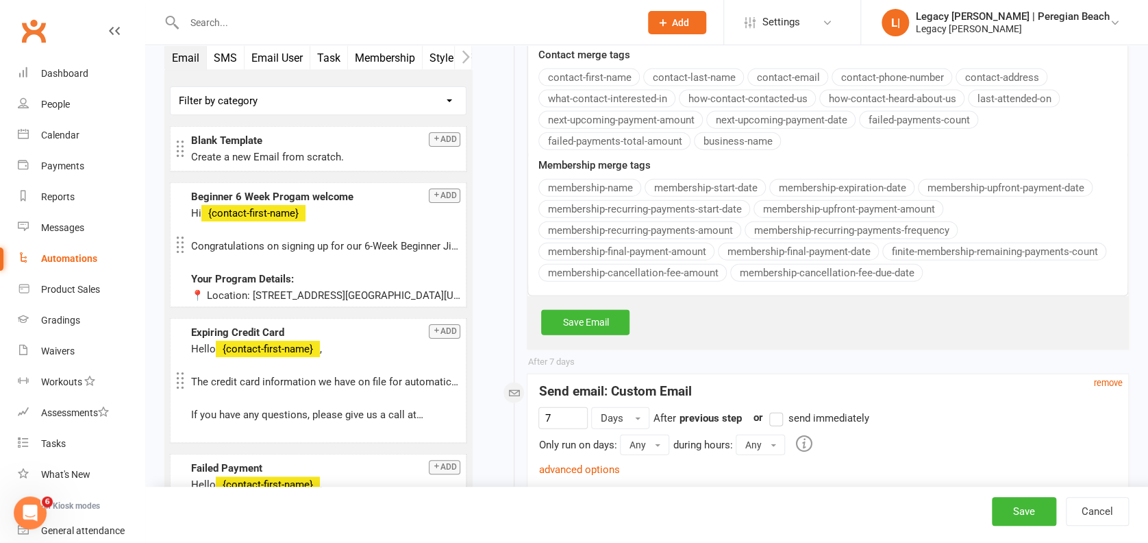
scroll to position [4115, 0]
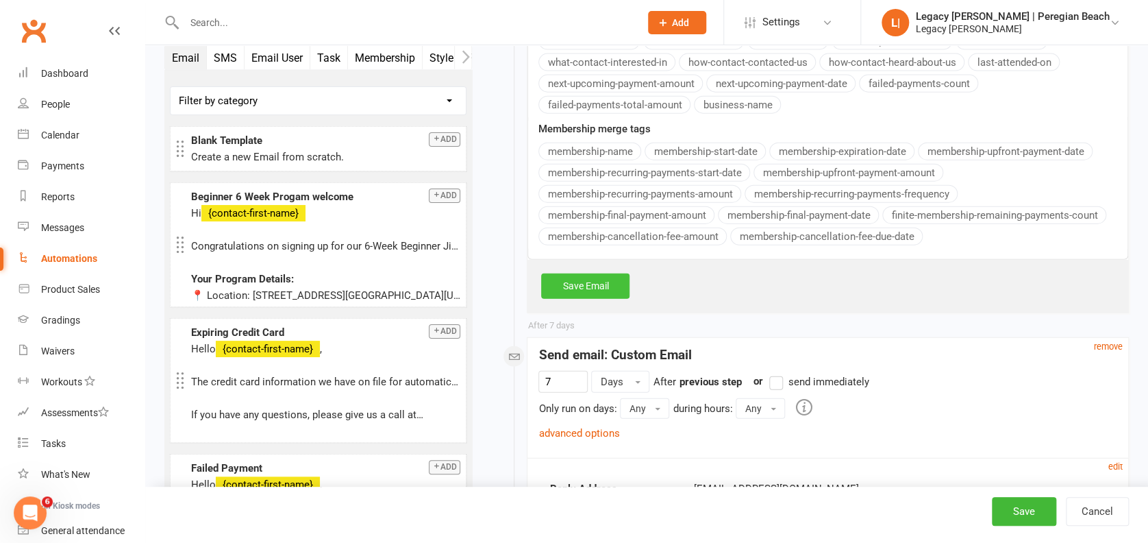
click at [595, 288] on link "Save Email" at bounding box center [585, 285] width 88 height 25
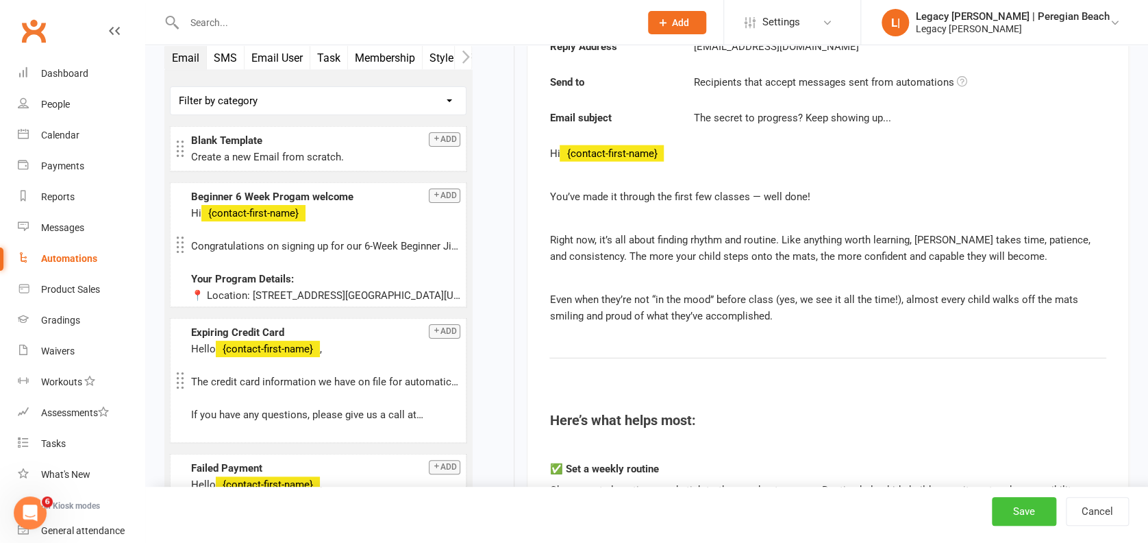
click at [1024, 509] on button "Save" at bounding box center [1024, 511] width 64 height 29
select select "true"
select select "100"
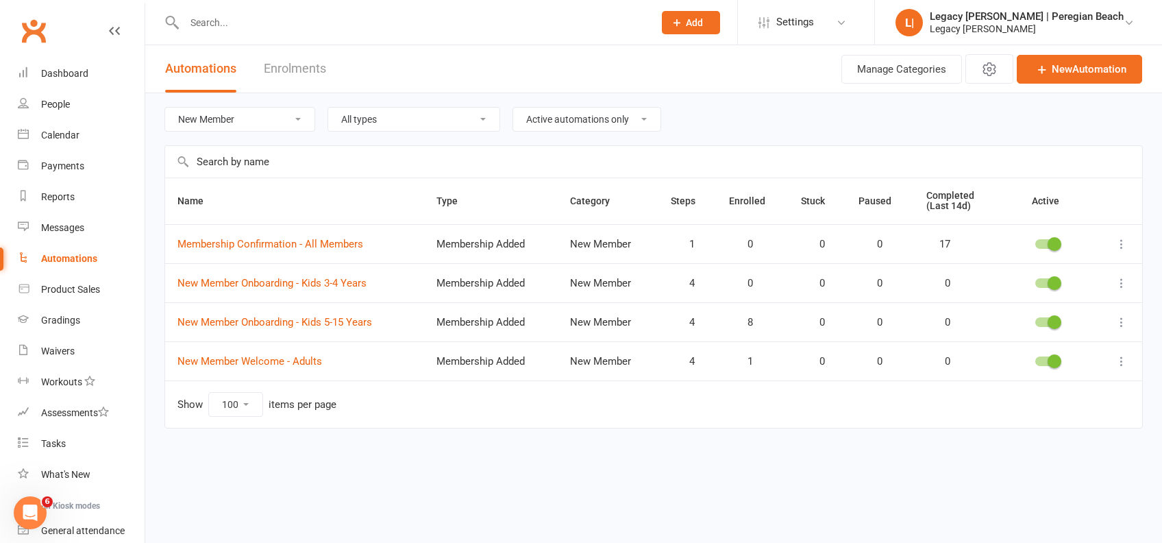
click at [243, 132] on div "All categories Billing Free Trials Membership Cancellations Membership Expiry M…" at bounding box center [653, 119] width 979 height 52
click at [249, 119] on select "All categories Billing Free Trials Membership Cancellations Membership Expiry M…" at bounding box center [239, 119] width 149 height 23
select select "796"
click at [165, 108] on select "All categories Billing Free Trials Membership Cancellations Membership Expiry M…" at bounding box center [239, 119] width 149 height 23
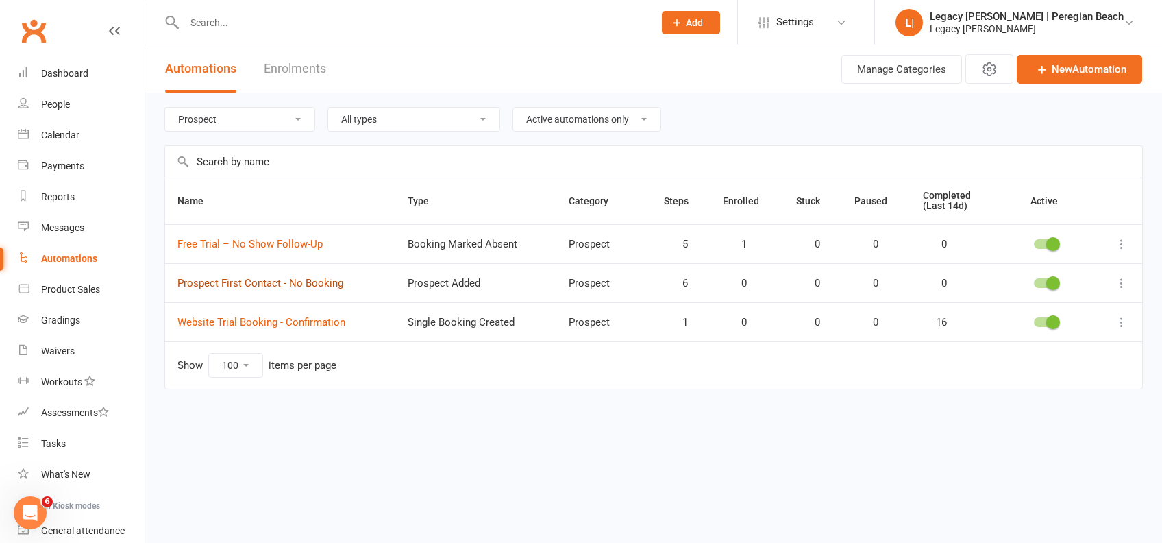
click at [306, 280] on link "Prospect First Contact - No Booking" at bounding box center [260, 283] width 166 height 12
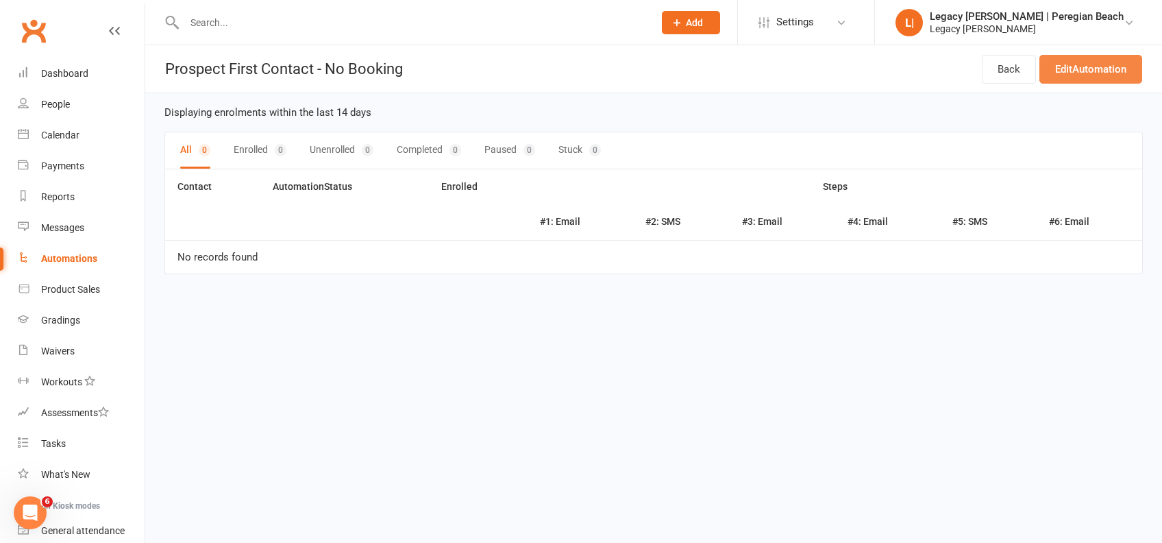
click at [1064, 71] on link "Edit Automation" at bounding box center [1091, 69] width 103 height 29
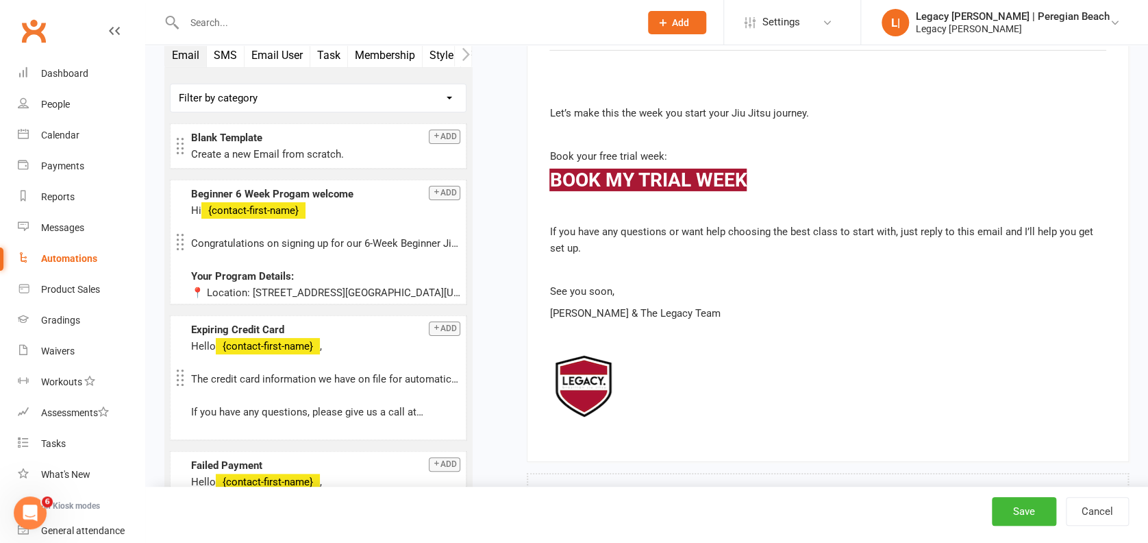
scroll to position [4856, 0]
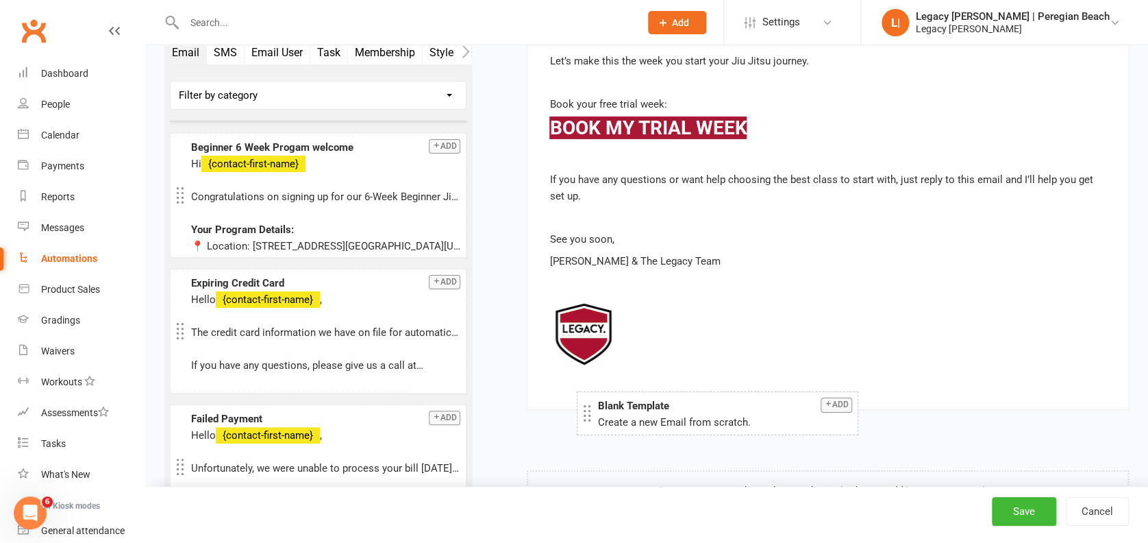
drag, startPoint x: 246, startPoint y: 88, endPoint x: 652, endPoint y: 408, distance: 517.2
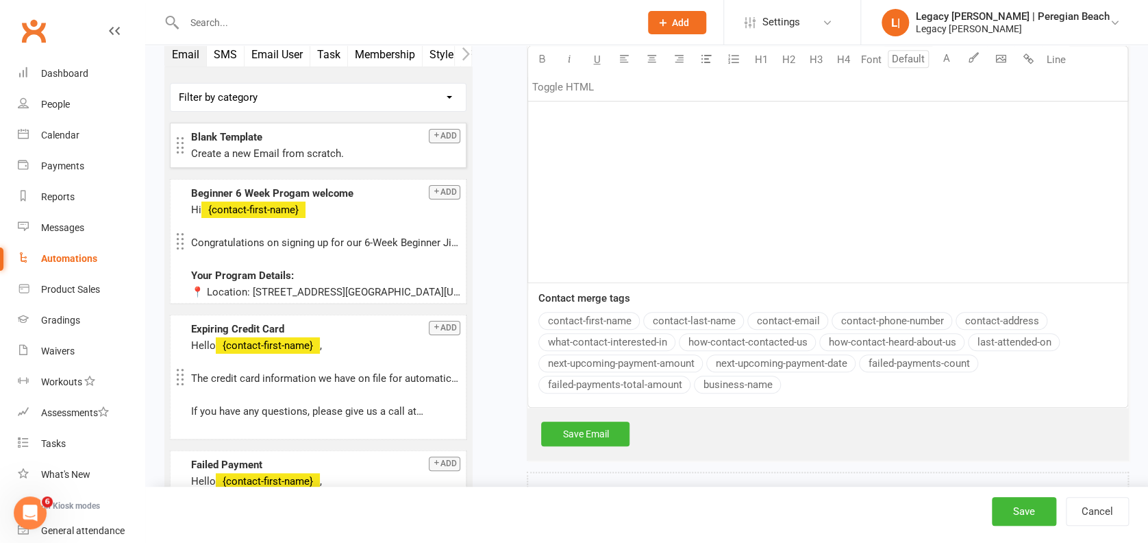
click at [680, 206] on div "﻿" at bounding box center [828, 180] width 600 height 206
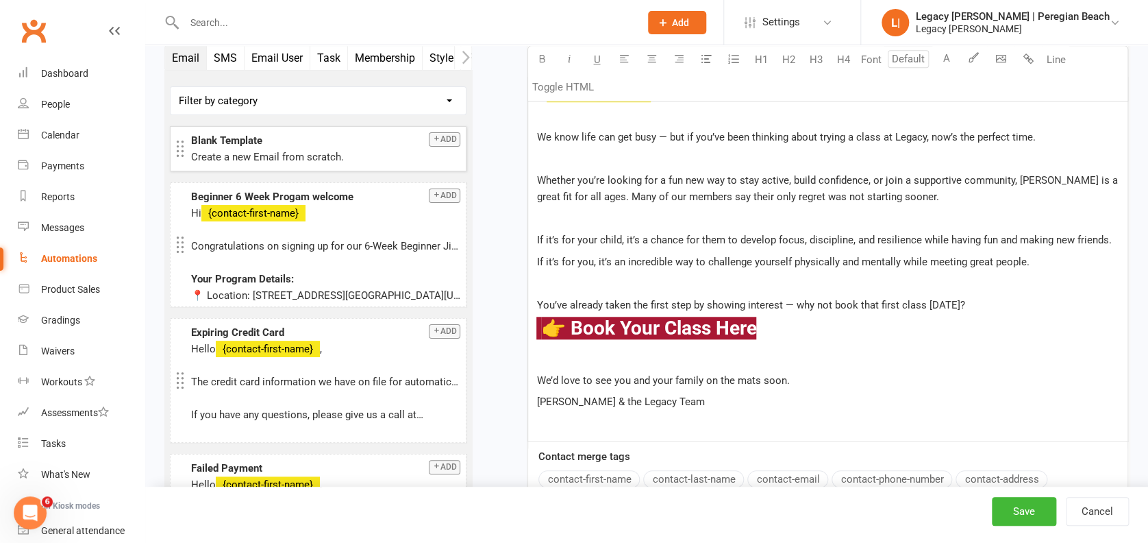
click at [806, 318] on h3 "$ 👉 Book Your Class Here $ ﻿" at bounding box center [828, 328] width 583 height 21
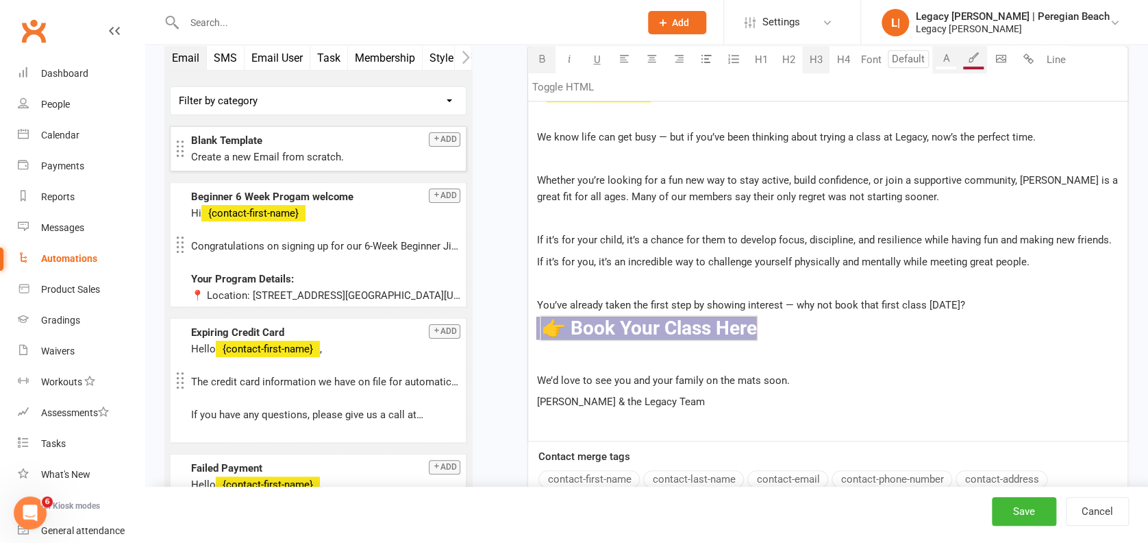
drag, startPoint x: 817, startPoint y: 321, endPoint x: 537, endPoint y: 328, distance: 279.7
click at [537, 328] on h3 "$ 👉 Book Your Class Here $ ﻿" at bounding box center [828, 328] width 583 height 21
click at [826, 259] on span "If it’s for you, it’s an incredible way to challenge yourself physically and me…" at bounding box center [783, 262] width 493 height 12
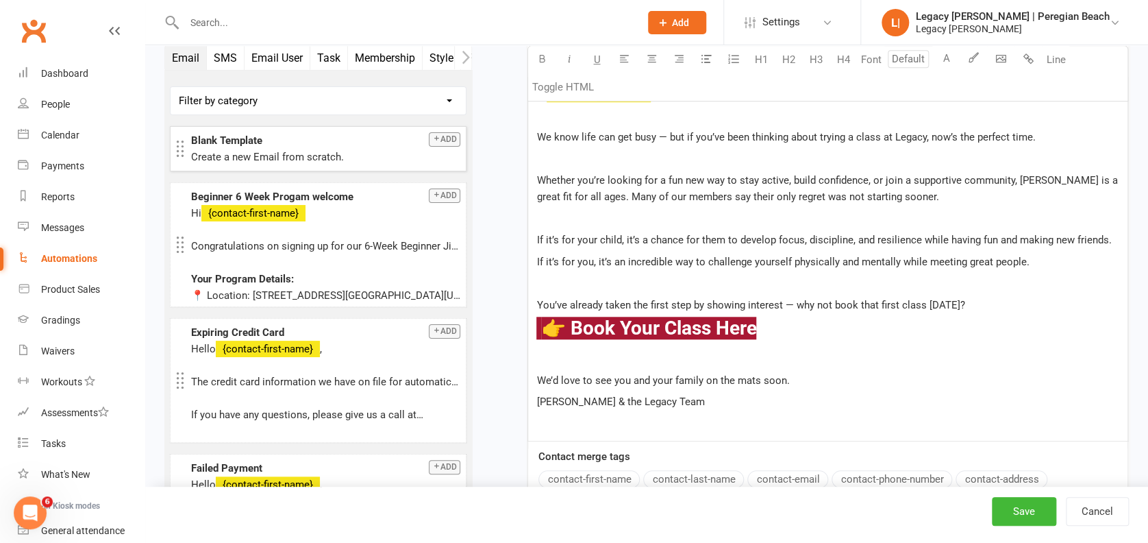
click at [757, 407] on div "Hi ﻿ {contact-first-name} We know life can get busy — but if you’ve been thinki…" at bounding box center [828, 259] width 600 height 364
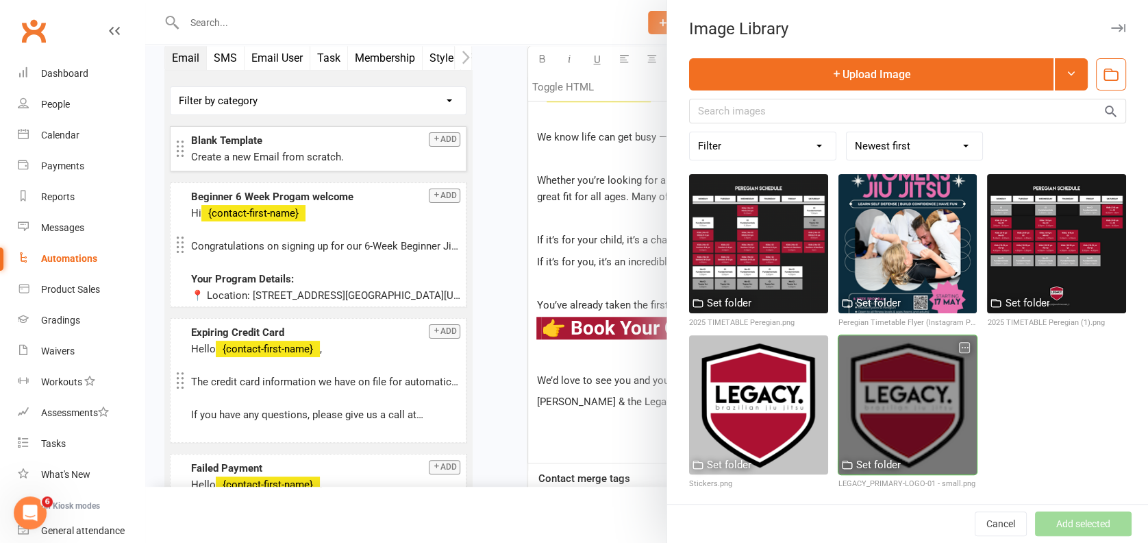
click at [885, 383] on div at bounding box center [908, 404] width 139 height 139
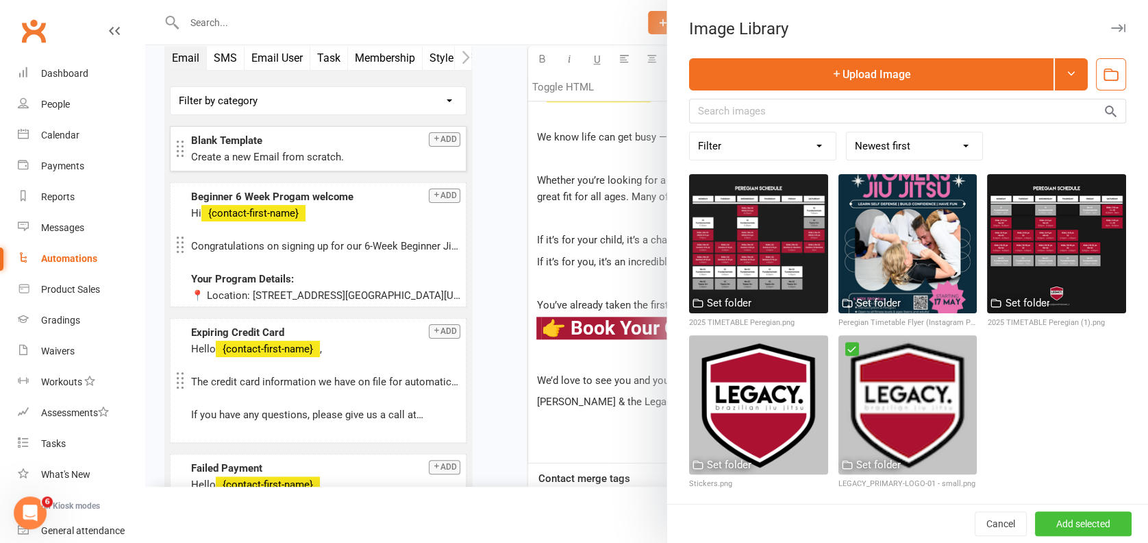
click at [1063, 521] on button "Add selected" at bounding box center [1083, 523] width 97 height 25
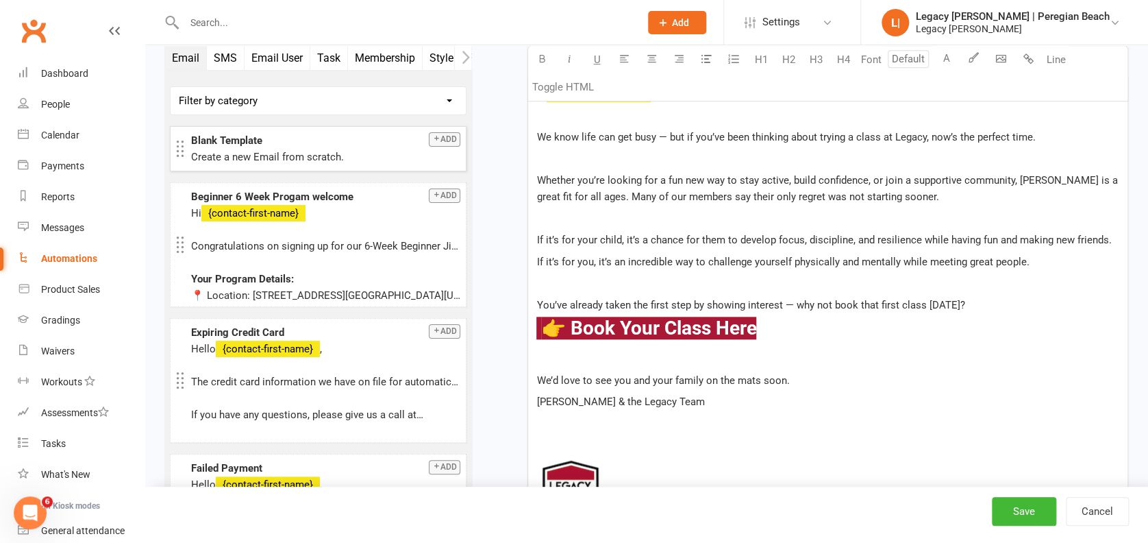
scroll to position [5474, 0]
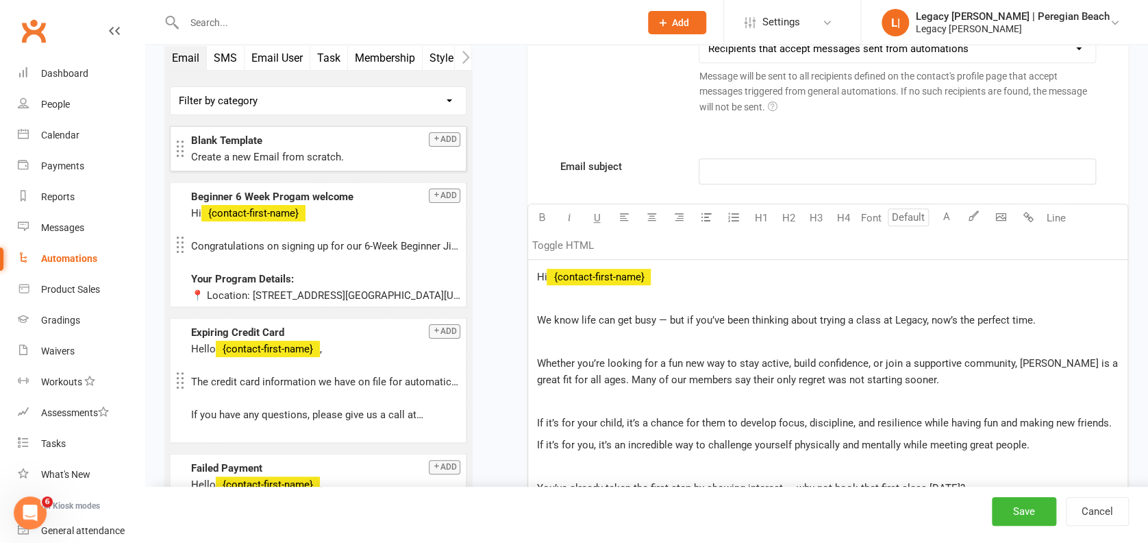
click at [733, 165] on p "﻿" at bounding box center [897, 171] width 379 height 16
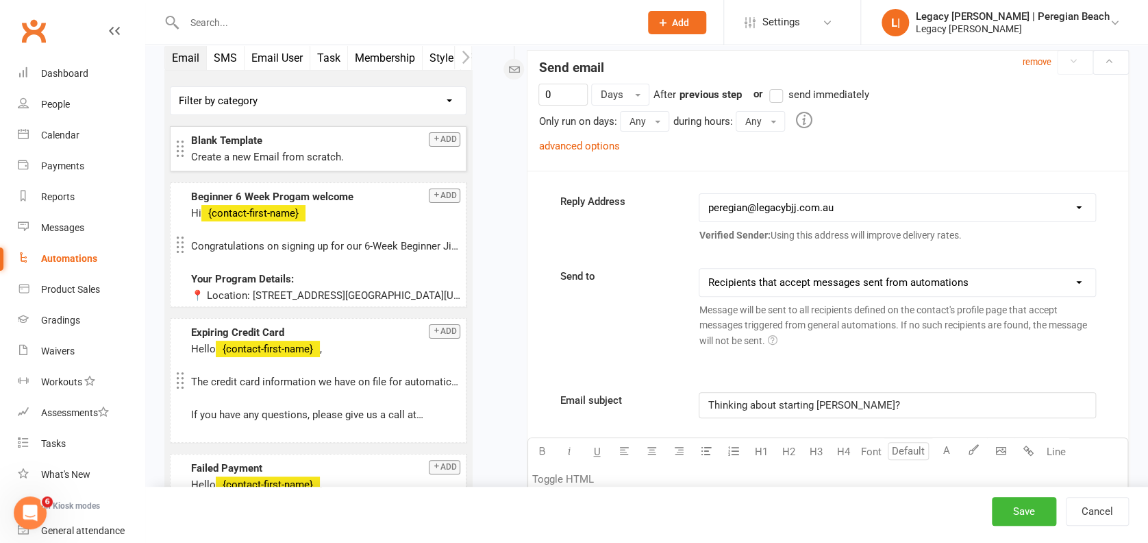
scroll to position [5200, 0]
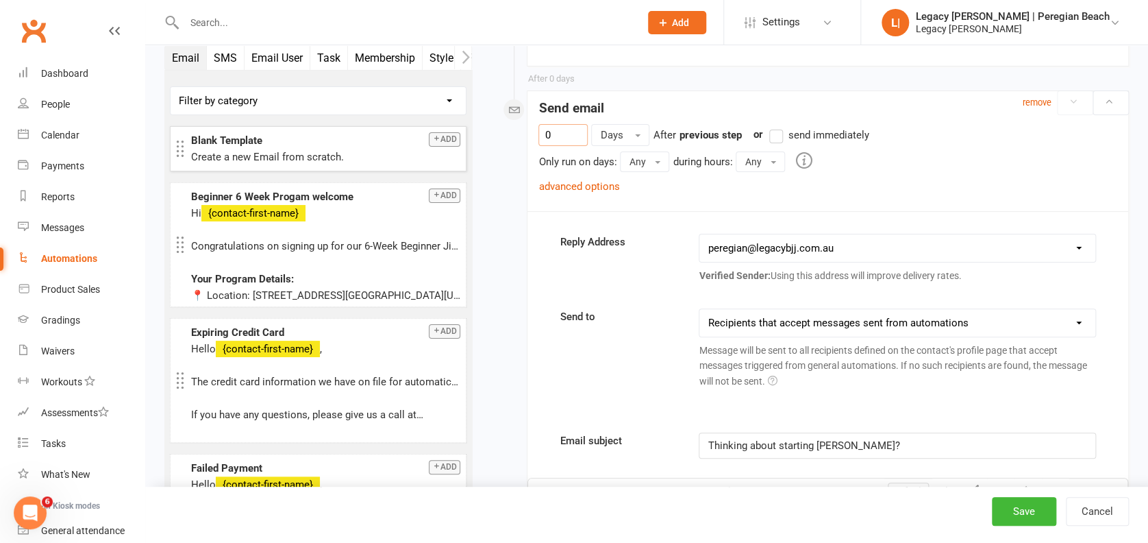
drag, startPoint x: 563, startPoint y: 132, endPoint x: 421, endPoint y: 111, distance: 143.3
click at [584, 186] on link "advanced options" at bounding box center [579, 186] width 81 height 12
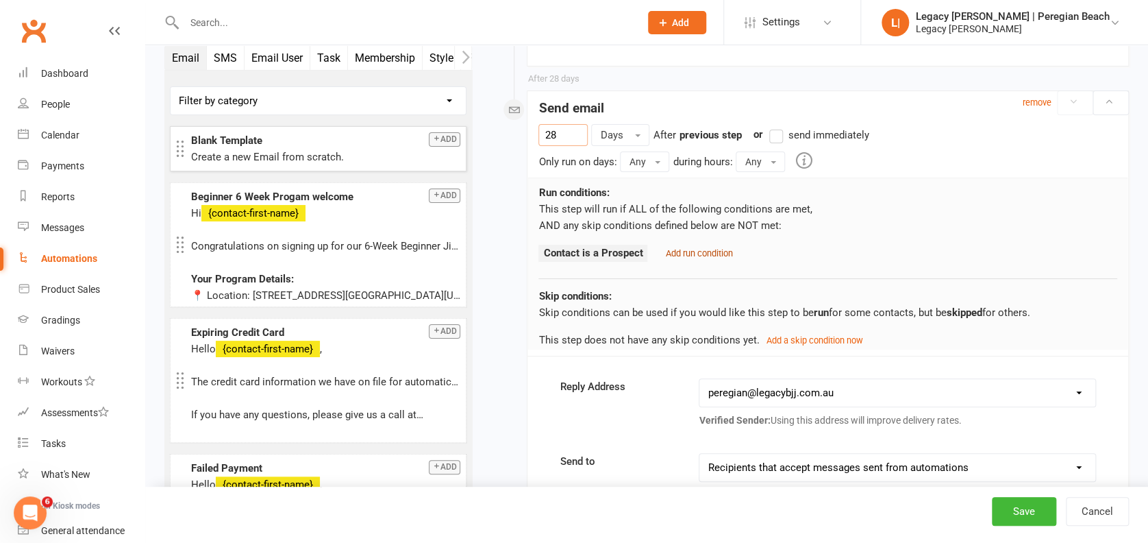
click at [691, 248] on small "Add run condition" at bounding box center [698, 253] width 67 height 10
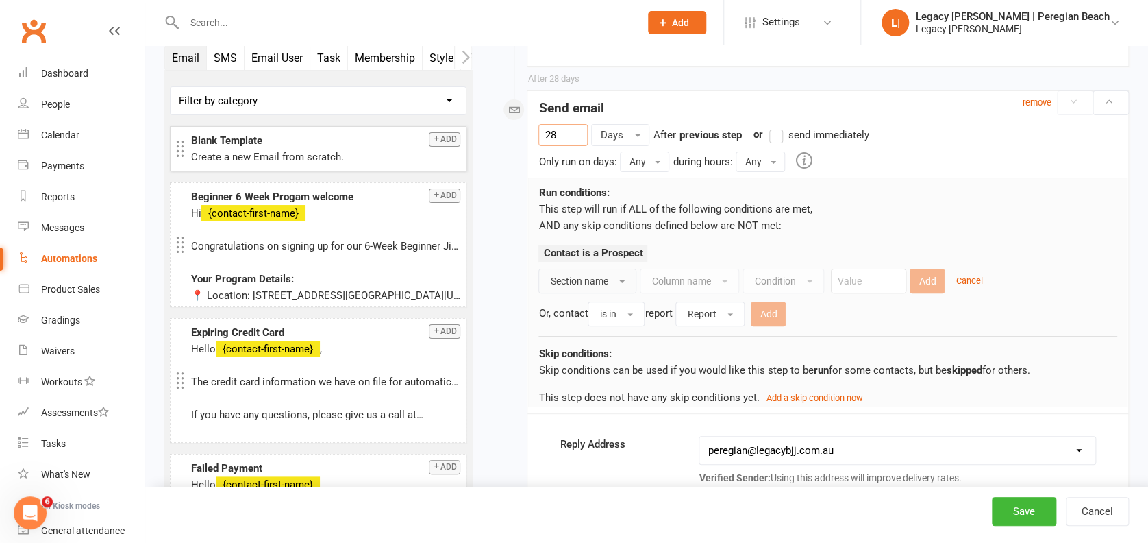
type input "28"
click at [587, 282] on span "Section name" at bounding box center [579, 280] width 58 height 11
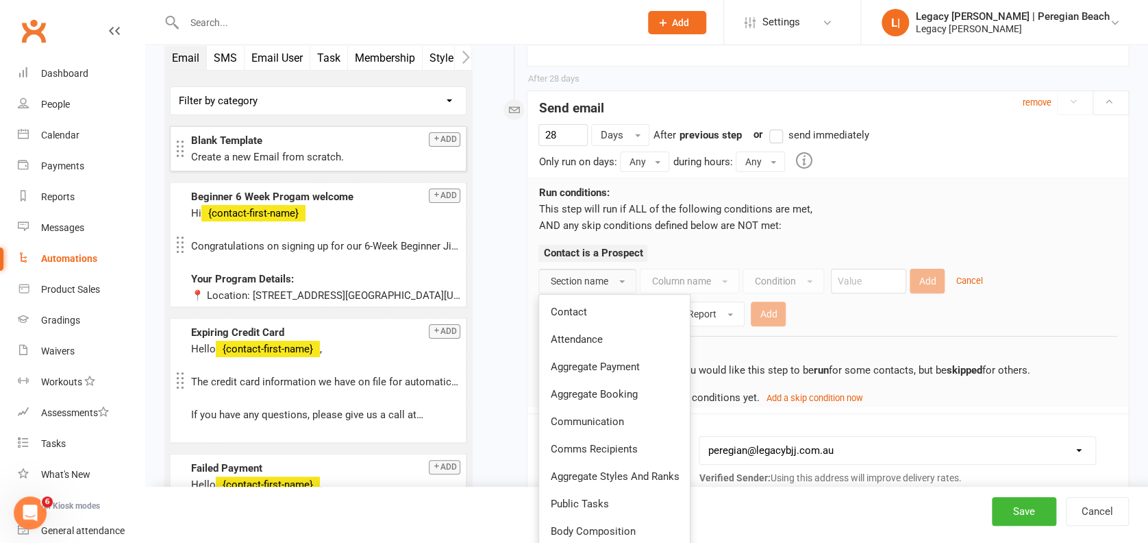
drag, startPoint x: 598, startPoint y: 389, endPoint x: 647, endPoint y: 352, distance: 61.7
click at [598, 389] on span "Aggregate Booking" at bounding box center [593, 394] width 87 height 12
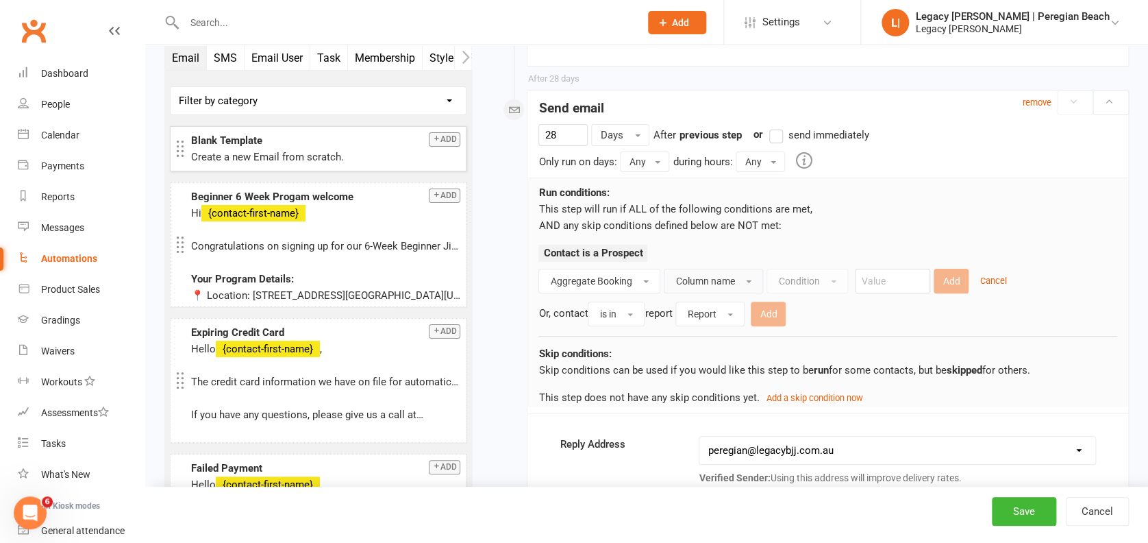
click at [679, 269] on button "Column name" at bounding box center [713, 281] width 99 height 25
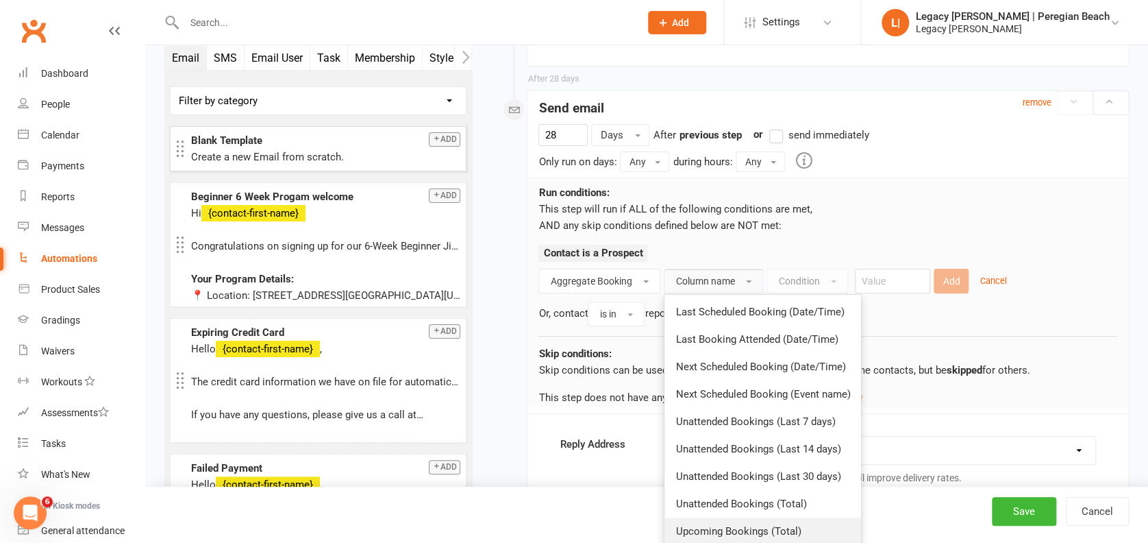
click at [784, 529] on span "Upcoming Bookings (Total)" at bounding box center [738, 531] width 125 height 12
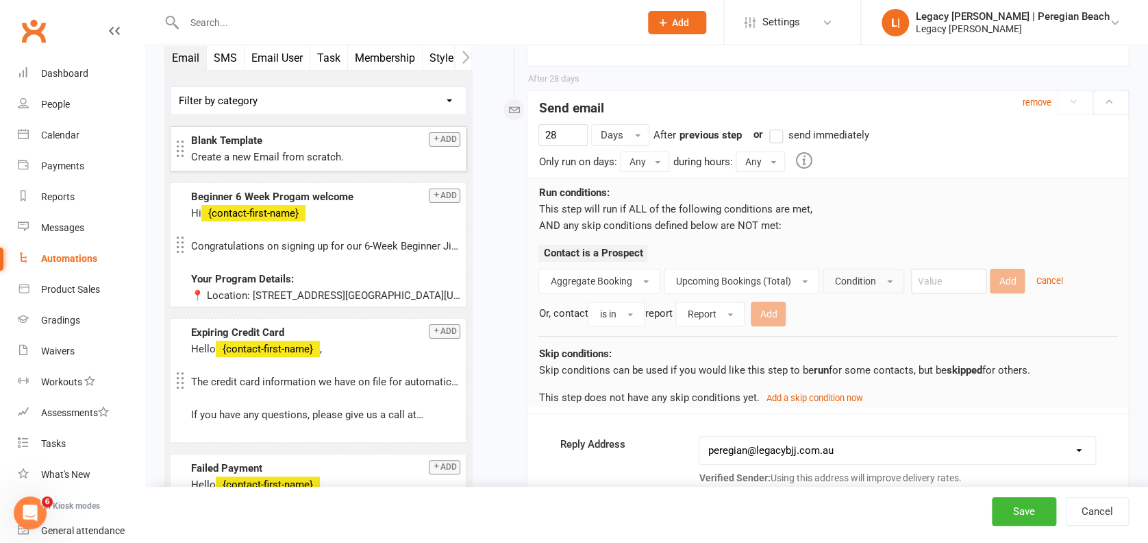
click at [862, 278] on span "Condition" at bounding box center [855, 280] width 41 height 11
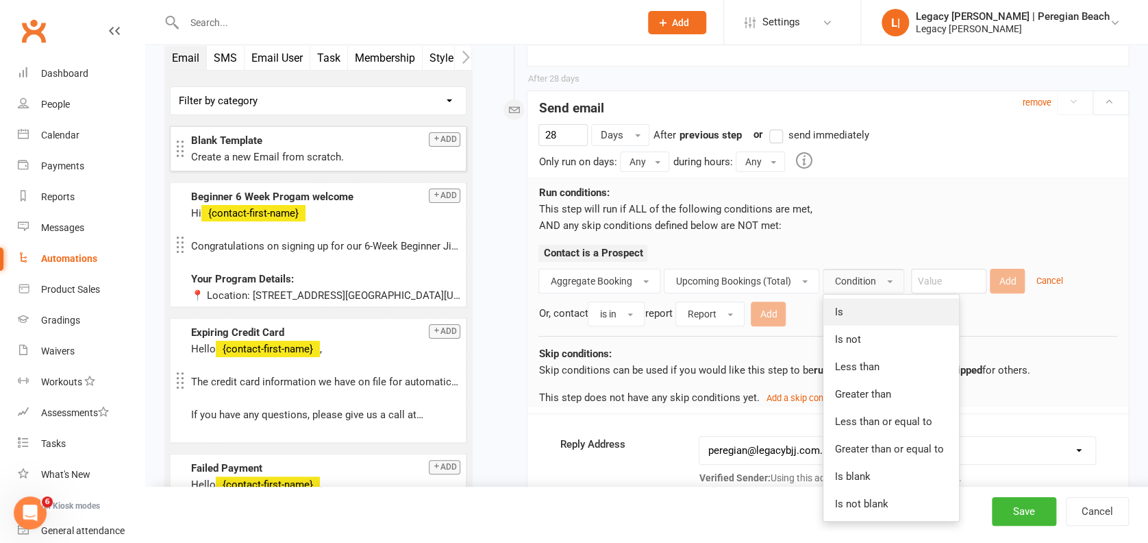
click at [872, 309] on link "Is" at bounding box center [892, 311] width 136 height 27
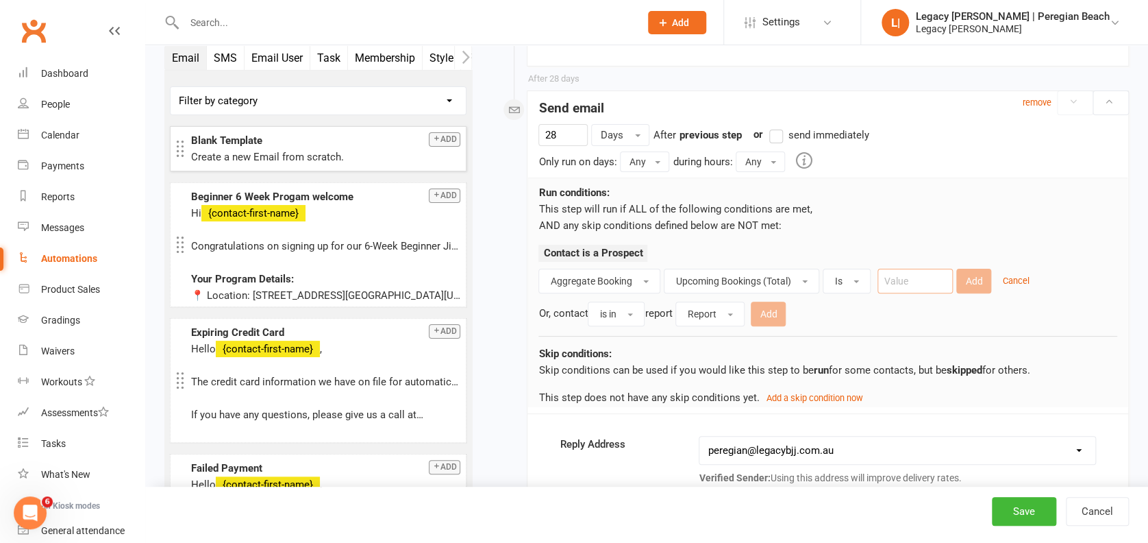
click at [921, 282] on input "number" at bounding box center [915, 281] width 75 height 25
type input "0"
click at [975, 275] on button "Add" at bounding box center [974, 281] width 35 height 25
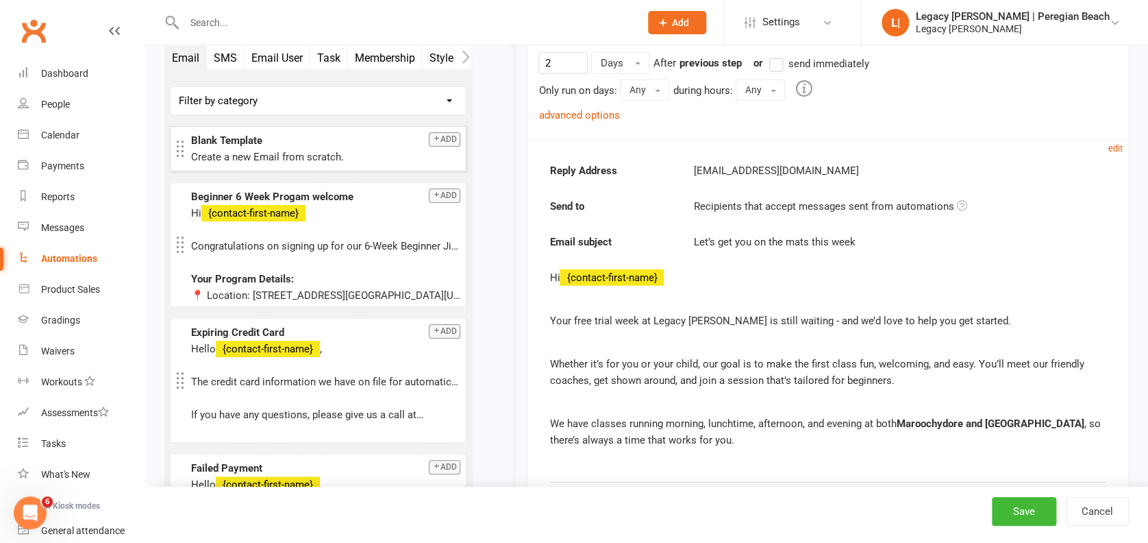
scroll to position [4012, 0]
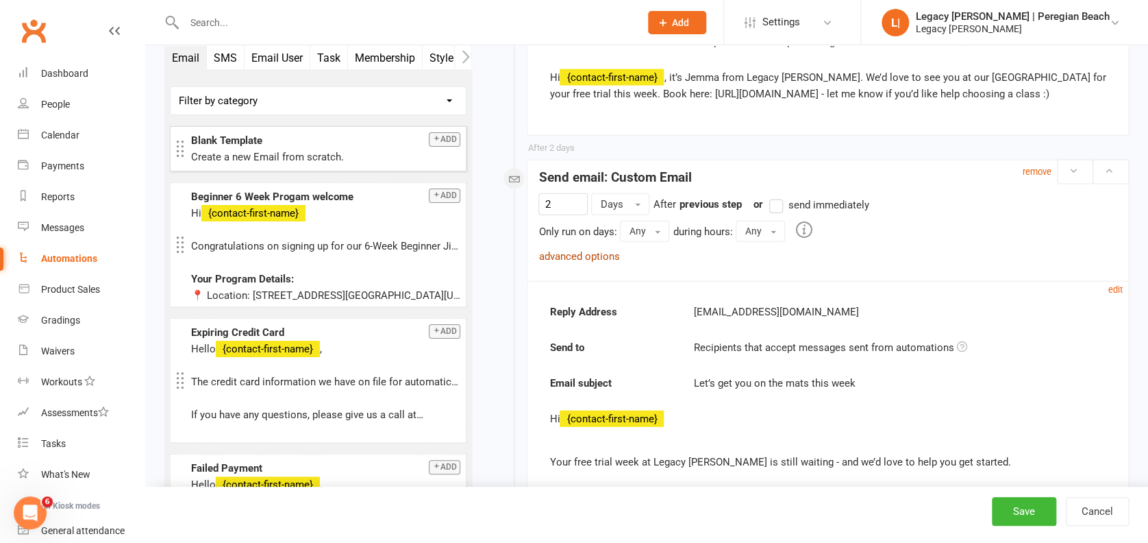
click at [581, 250] on link "advanced options" at bounding box center [579, 256] width 81 height 12
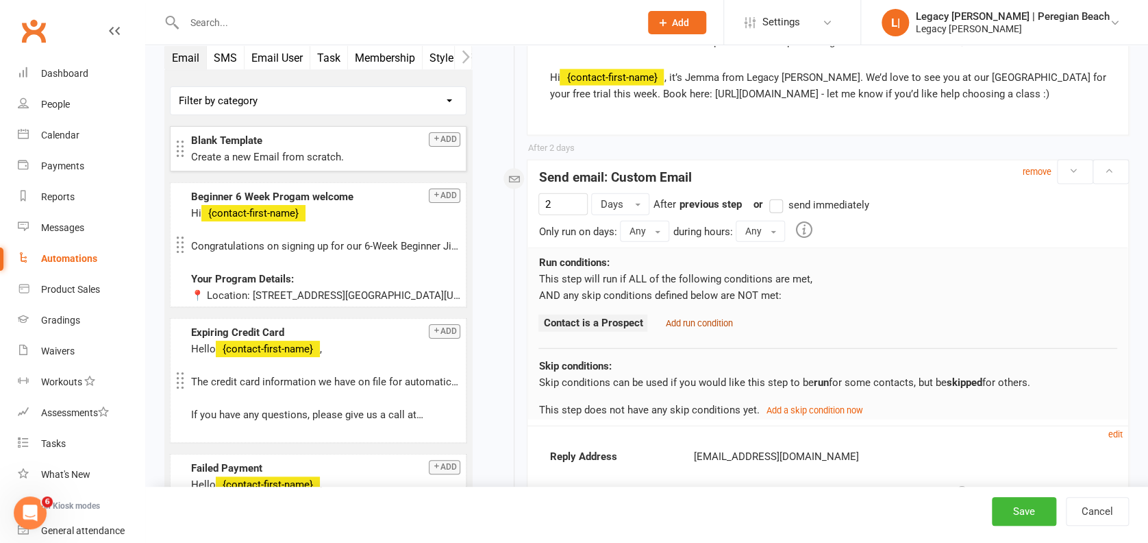
click at [715, 321] on small "Add run condition" at bounding box center [698, 323] width 67 height 10
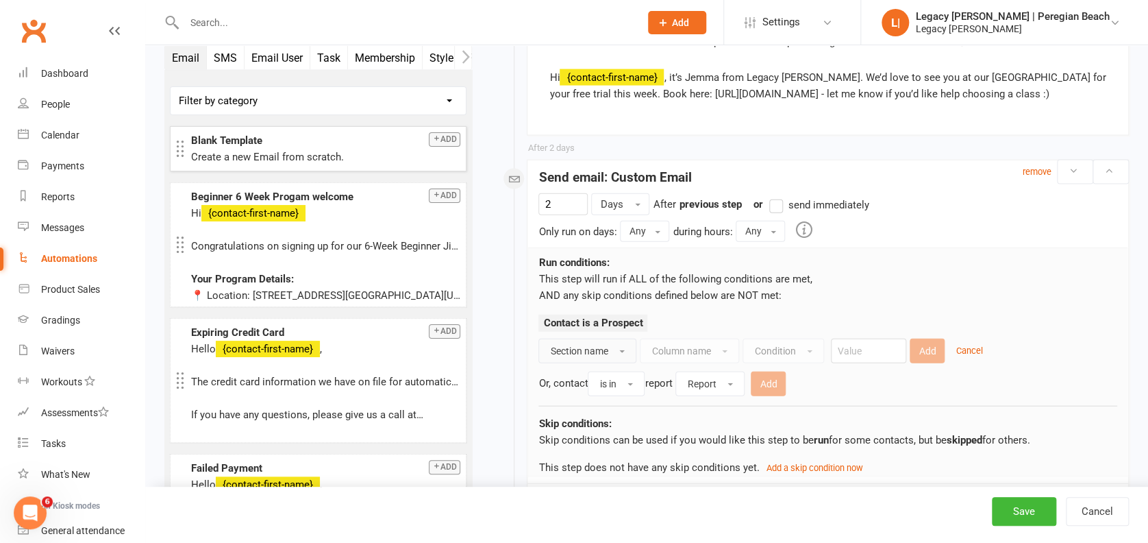
click at [580, 347] on span "Section name" at bounding box center [579, 350] width 58 height 11
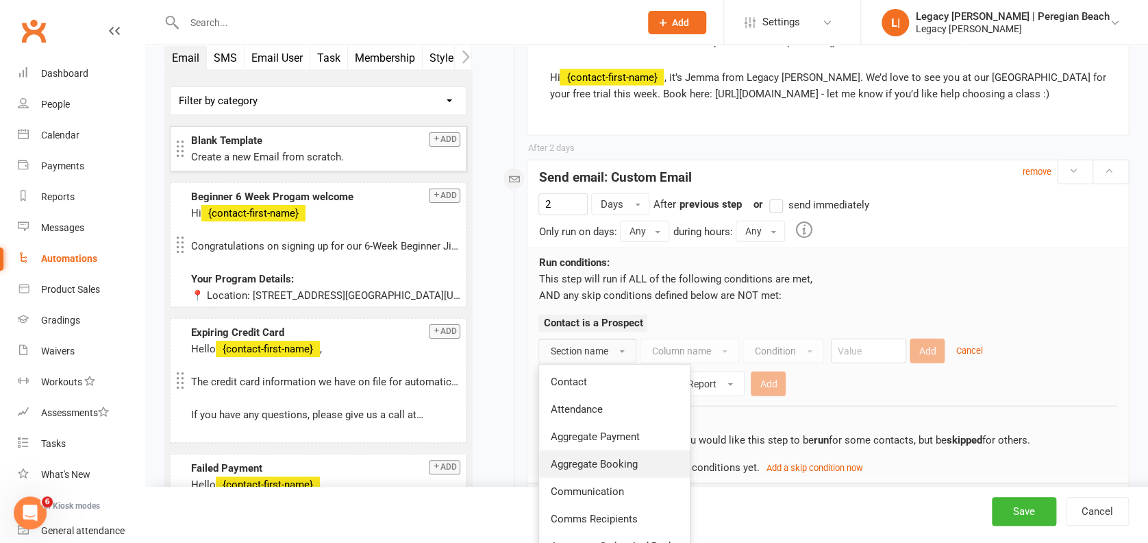
click at [624, 460] on span "Aggregate Booking" at bounding box center [593, 464] width 87 height 12
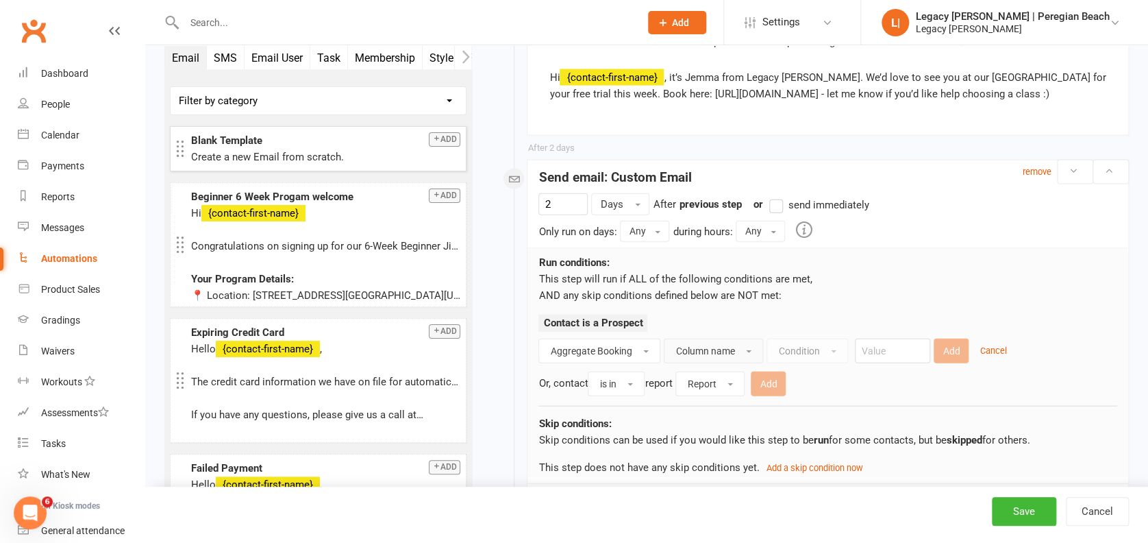
click at [705, 340] on button "Column name" at bounding box center [713, 351] width 99 height 25
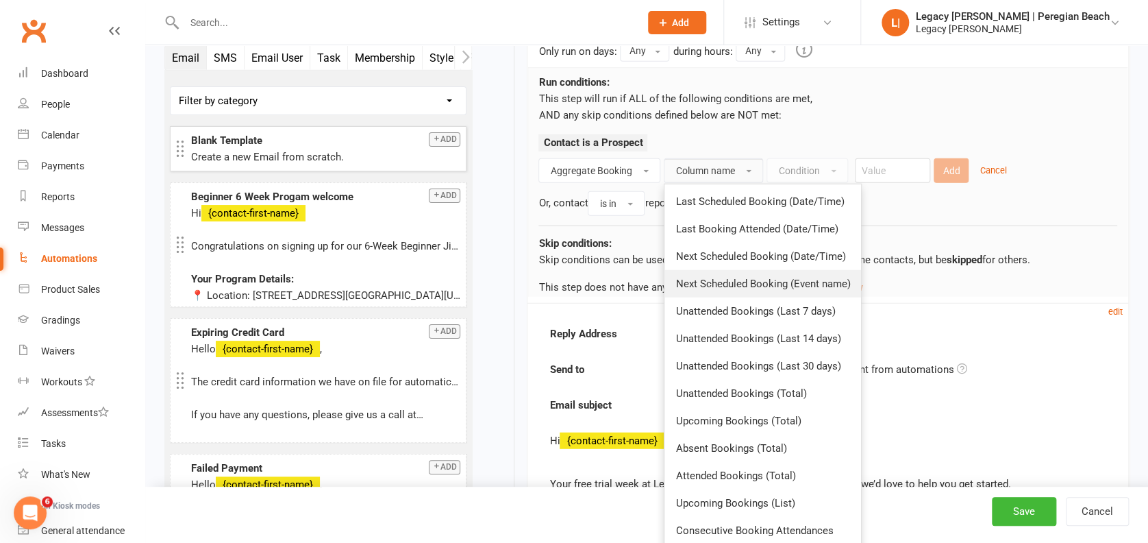
scroll to position [4194, 0]
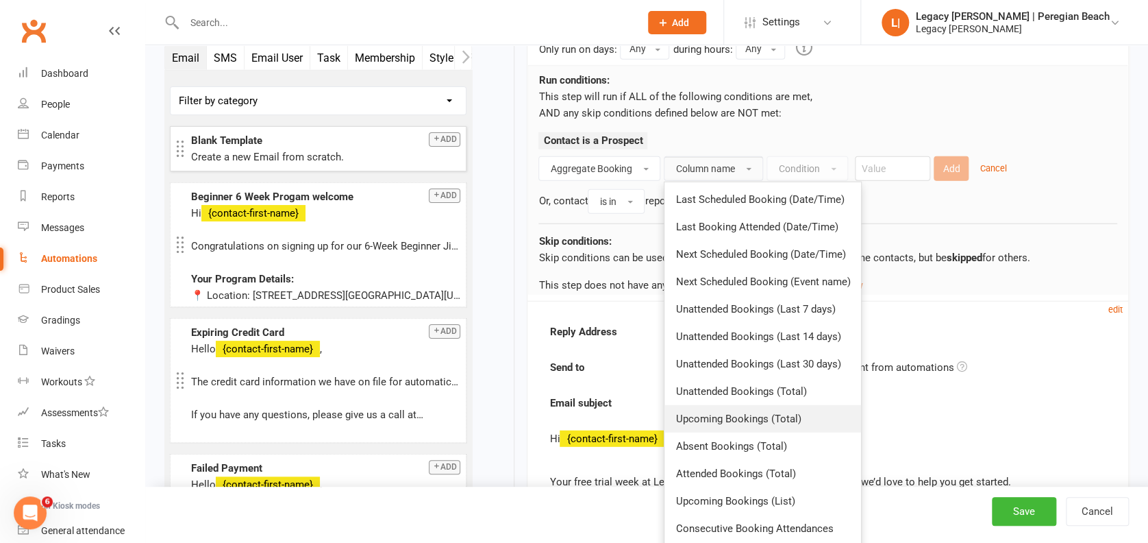
click at [763, 419] on span "Upcoming Bookings (Total)" at bounding box center [738, 419] width 125 height 12
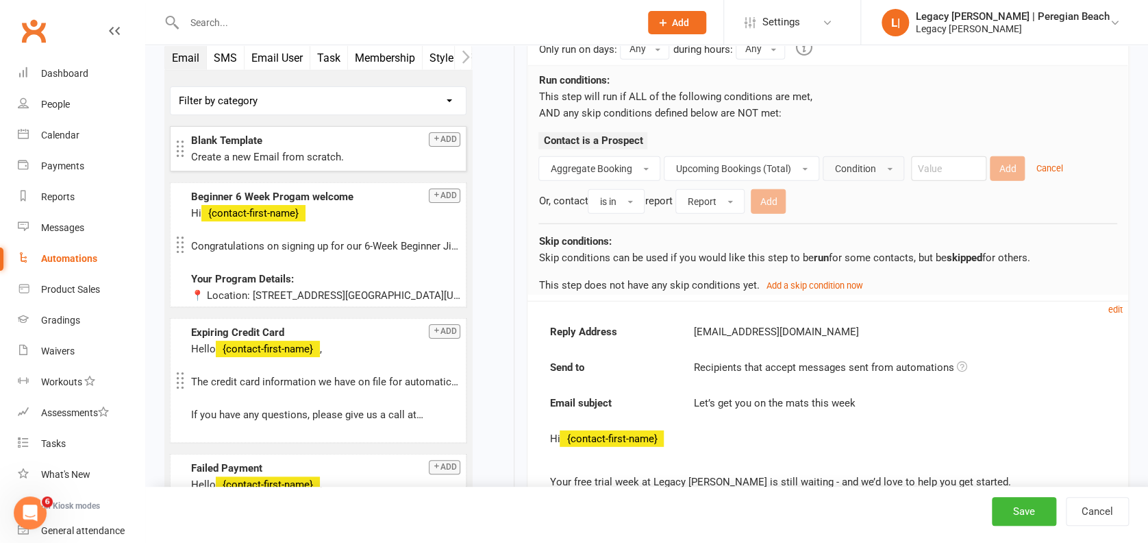
click at [849, 163] on span "Condition" at bounding box center [855, 168] width 41 height 11
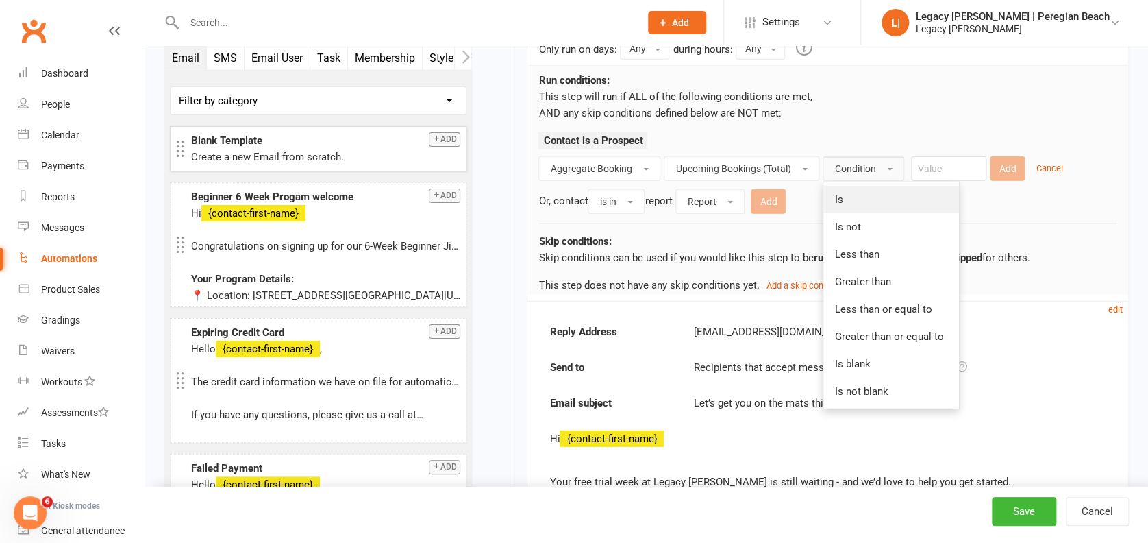
click at [861, 196] on link "Is" at bounding box center [892, 199] width 136 height 27
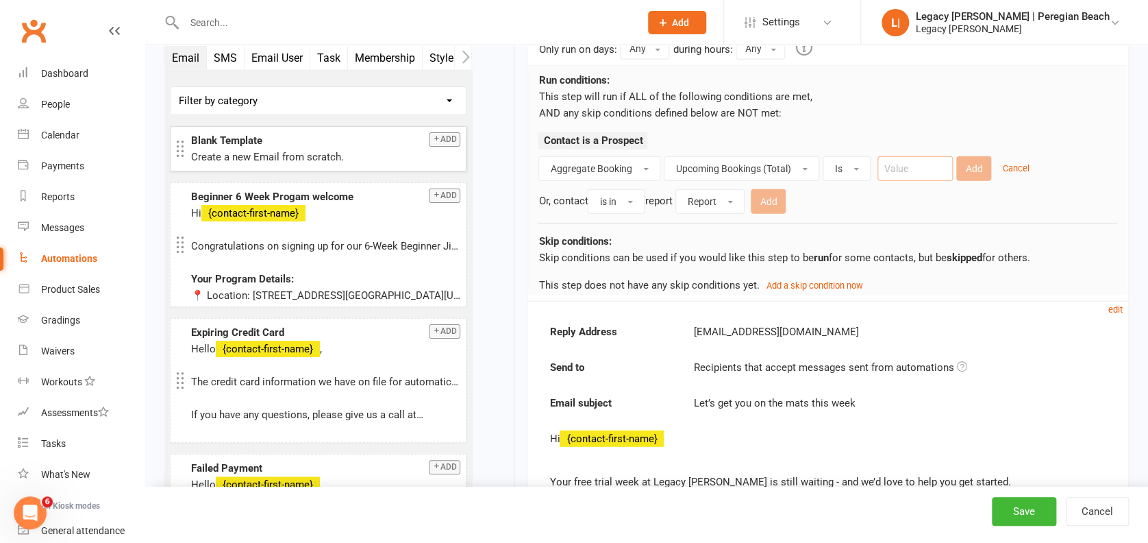
click at [913, 160] on input "number" at bounding box center [915, 168] width 75 height 25
type input "0"
click at [977, 166] on button "Add" at bounding box center [974, 168] width 35 height 25
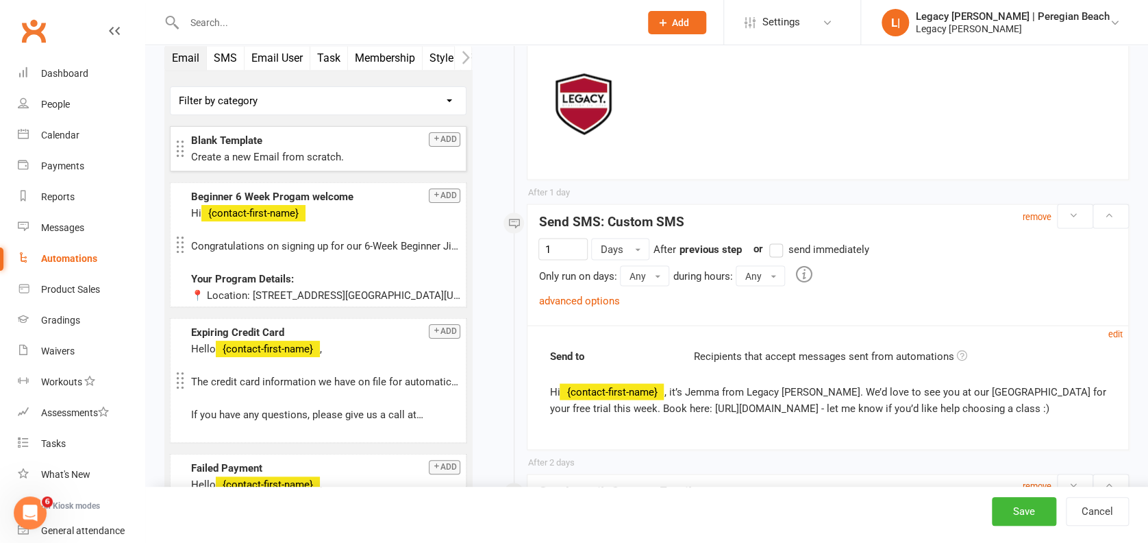
scroll to position [3646, 0]
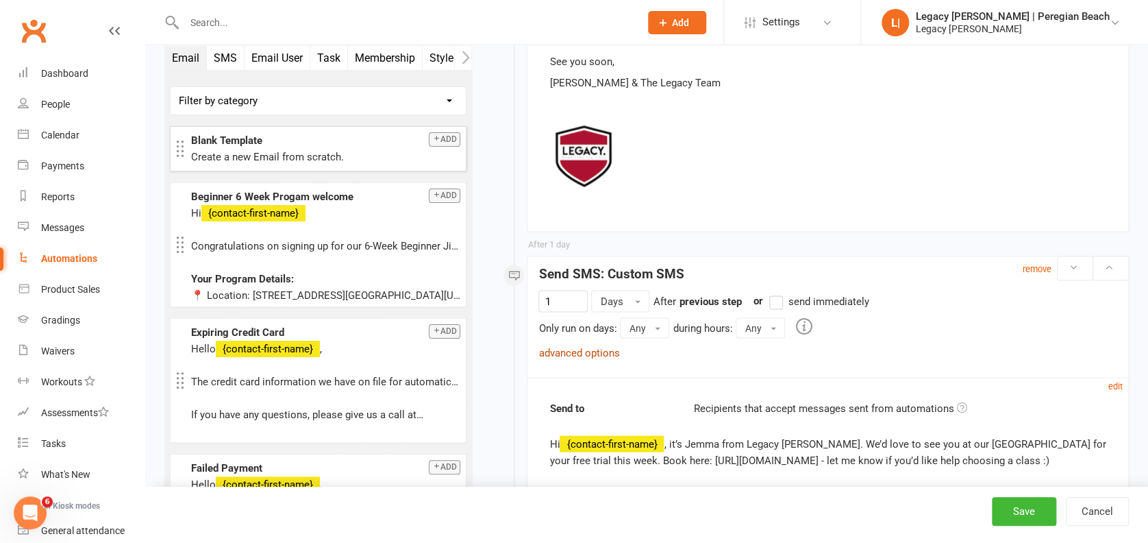
click at [582, 346] on link "advanced options" at bounding box center [579, 352] width 81 height 12
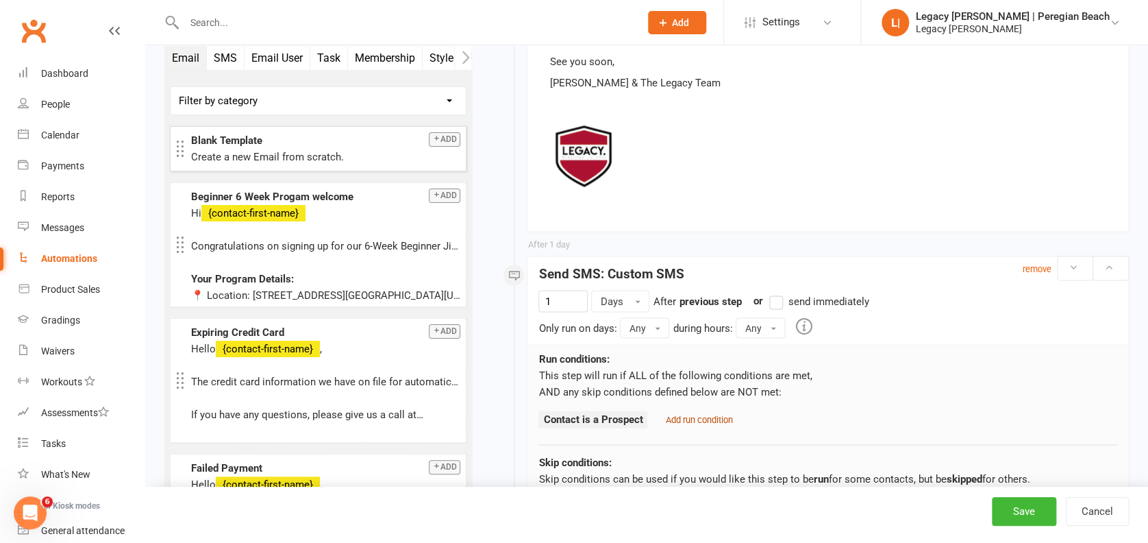
click at [703, 414] on small "Add run condition" at bounding box center [698, 419] width 67 height 10
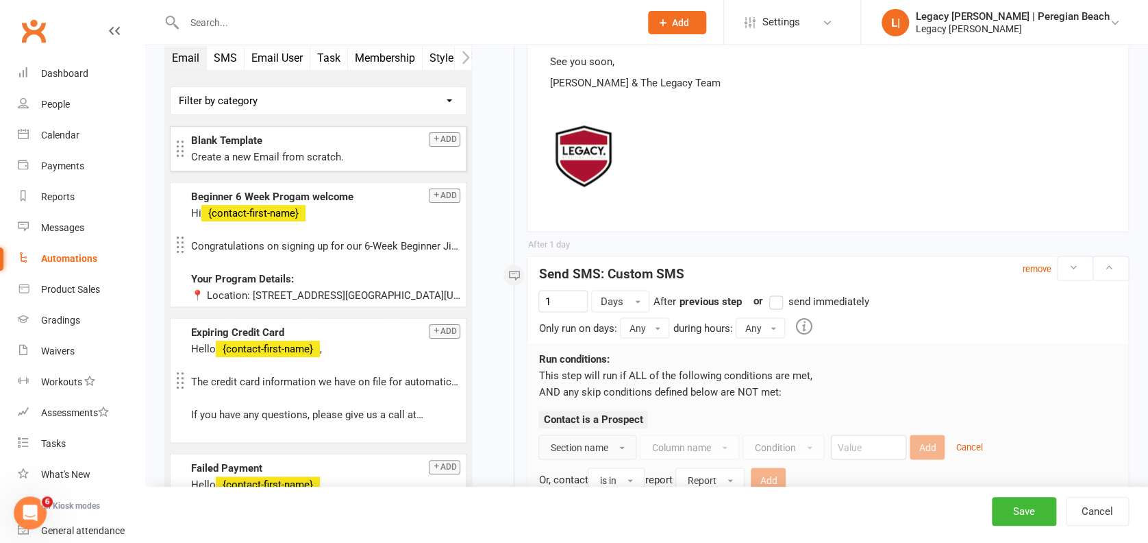
click at [606, 434] on button "Section name" at bounding box center [588, 446] width 98 height 25
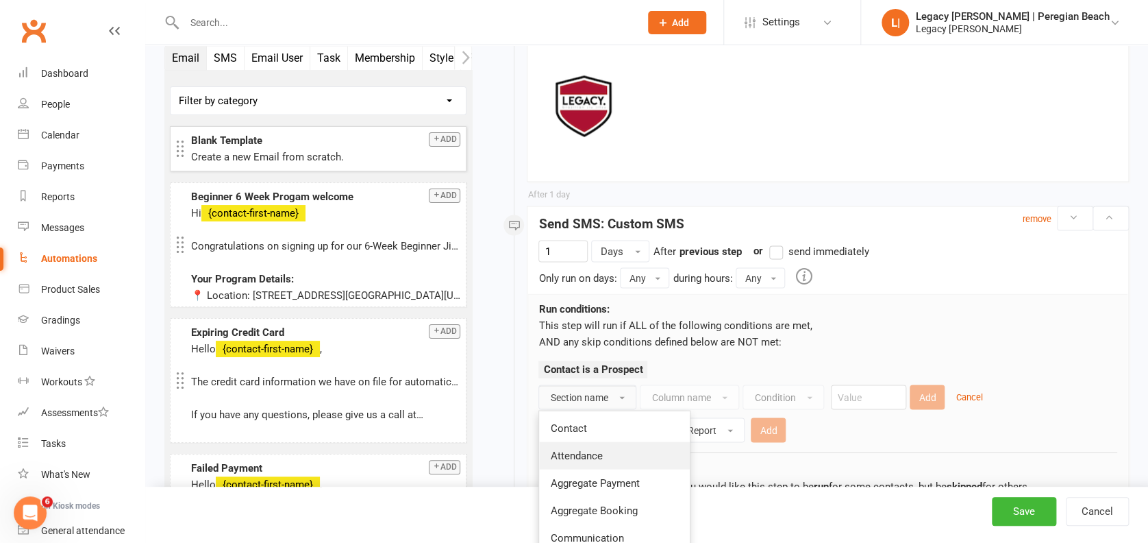
scroll to position [3738, 0]
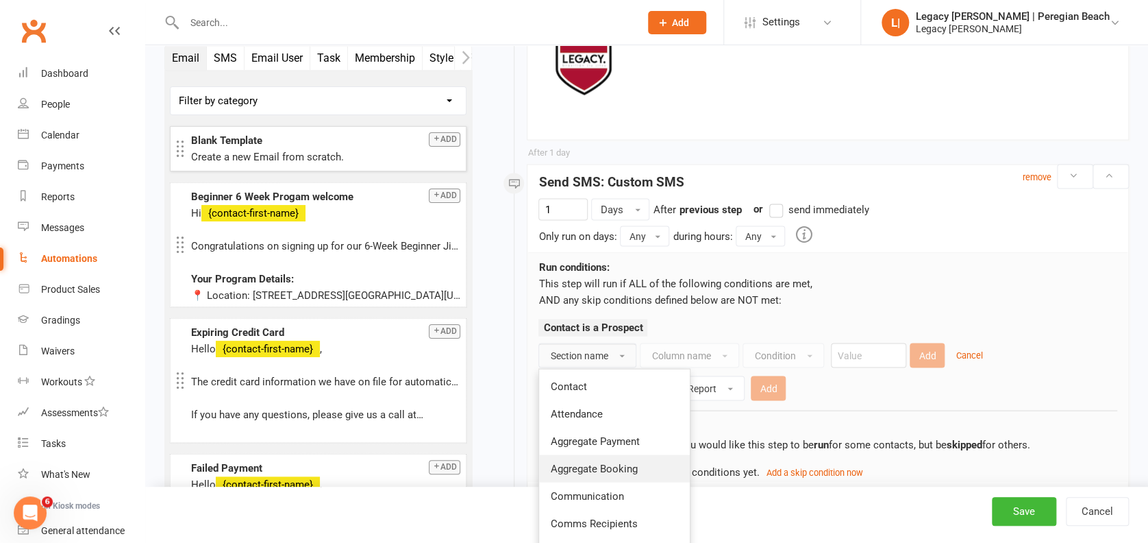
click at [637, 462] on span "Aggregate Booking" at bounding box center [593, 468] width 87 height 12
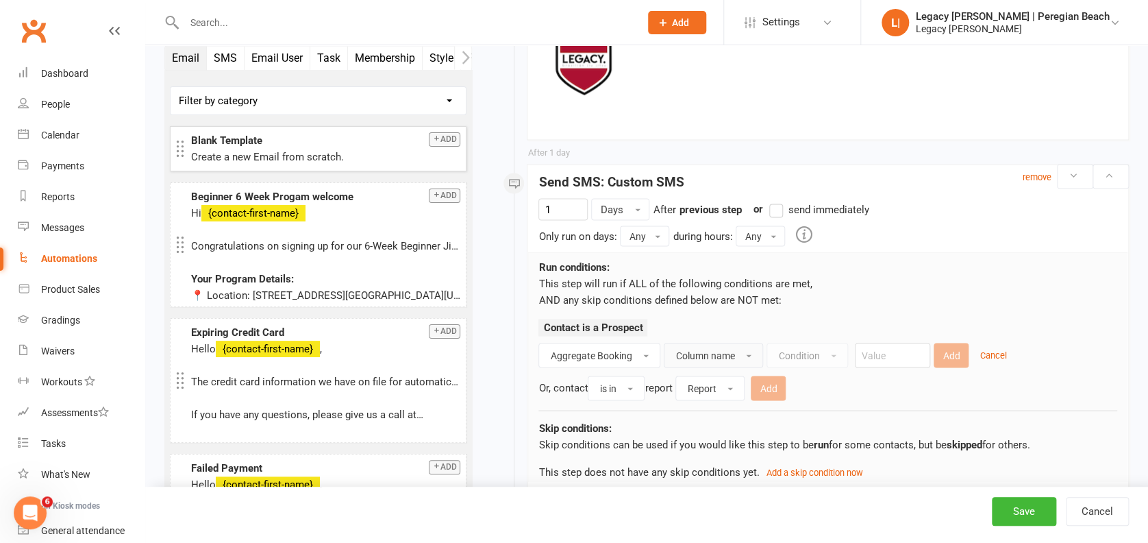
click at [704, 343] on button "Column name" at bounding box center [713, 355] width 99 height 25
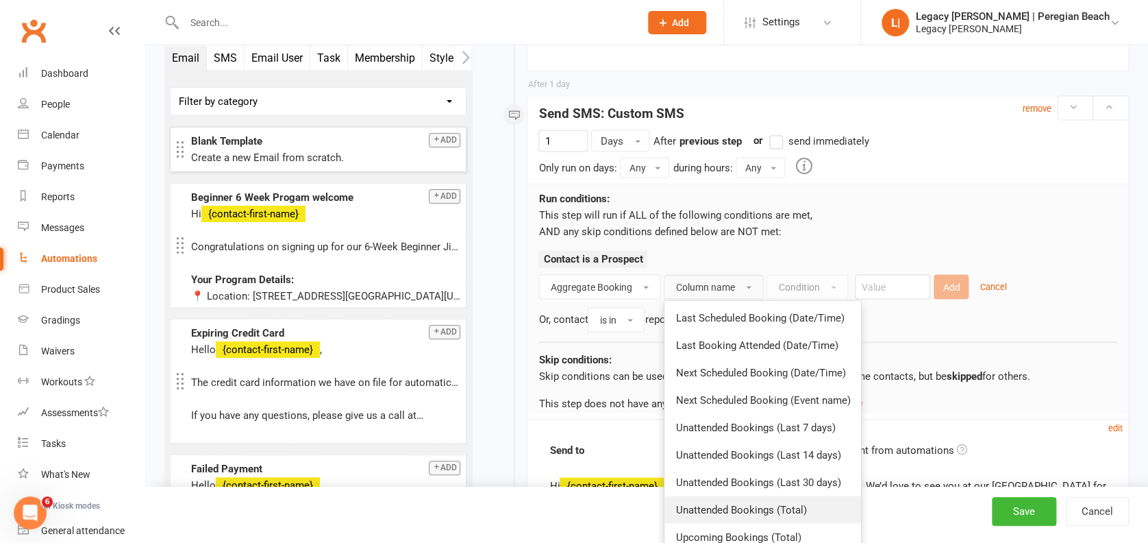
scroll to position [3829, 0]
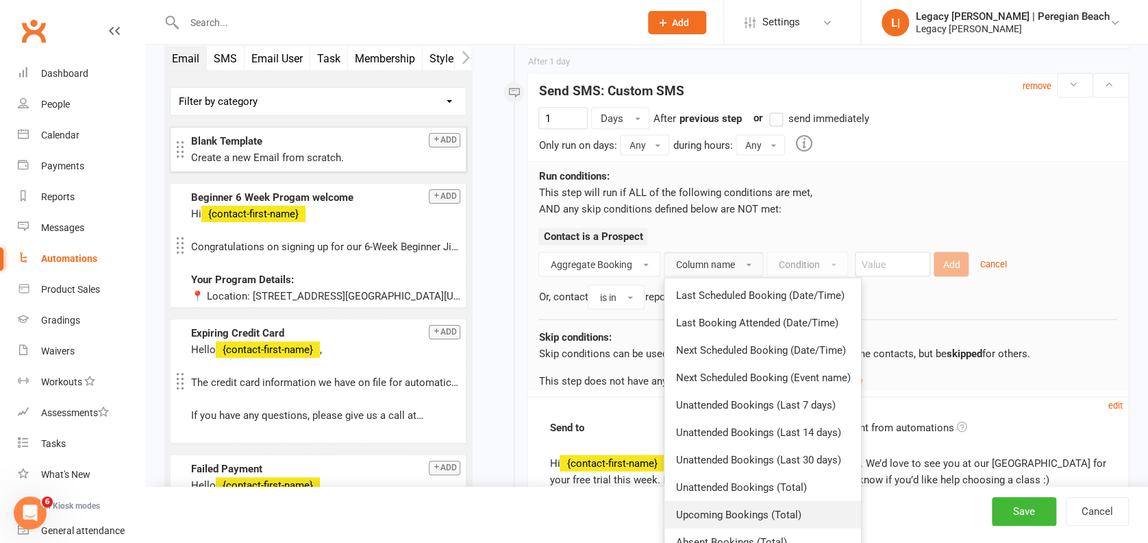
click at [734, 508] on span "Upcoming Bookings (Total)" at bounding box center [738, 514] width 125 height 12
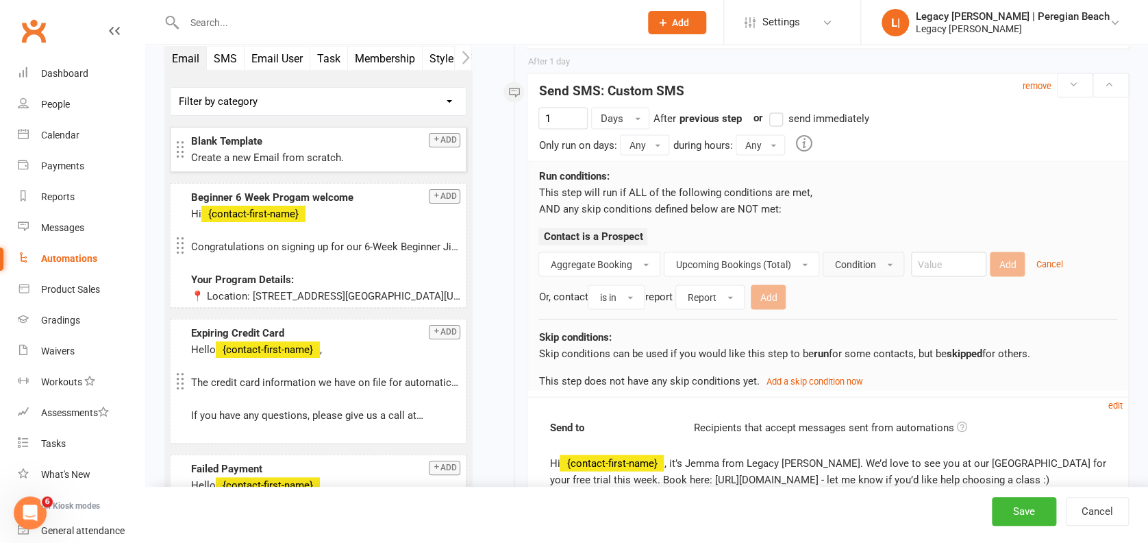
click at [852, 258] on span "Condition" at bounding box center [855, 263] width 41 height 11
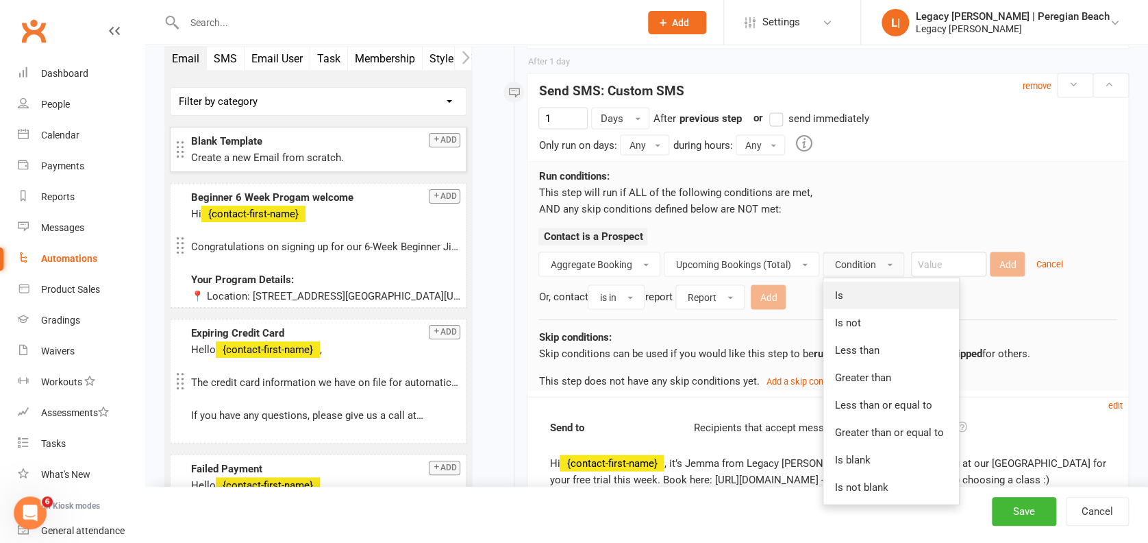
click at [861, 281] on link "Is" at bounding box center [892, 294] width 136 height 27
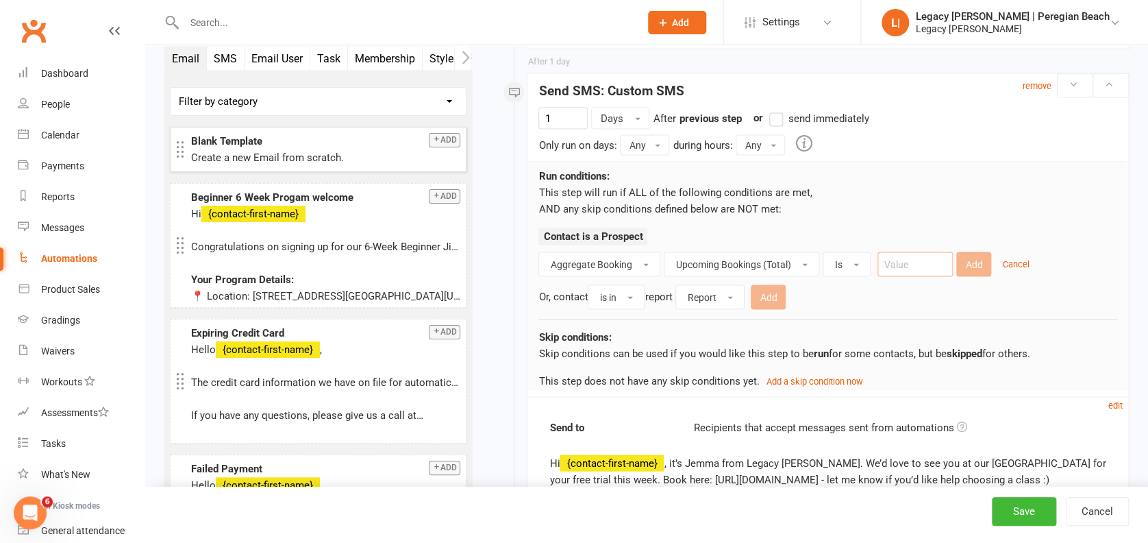
click at [909, 251] on input "number" at bounding box center [915, 263] width 75 height 25
type input "0"
click at [972, 251] on button "Add" at bounding box center [974, 263] width 35 height 25
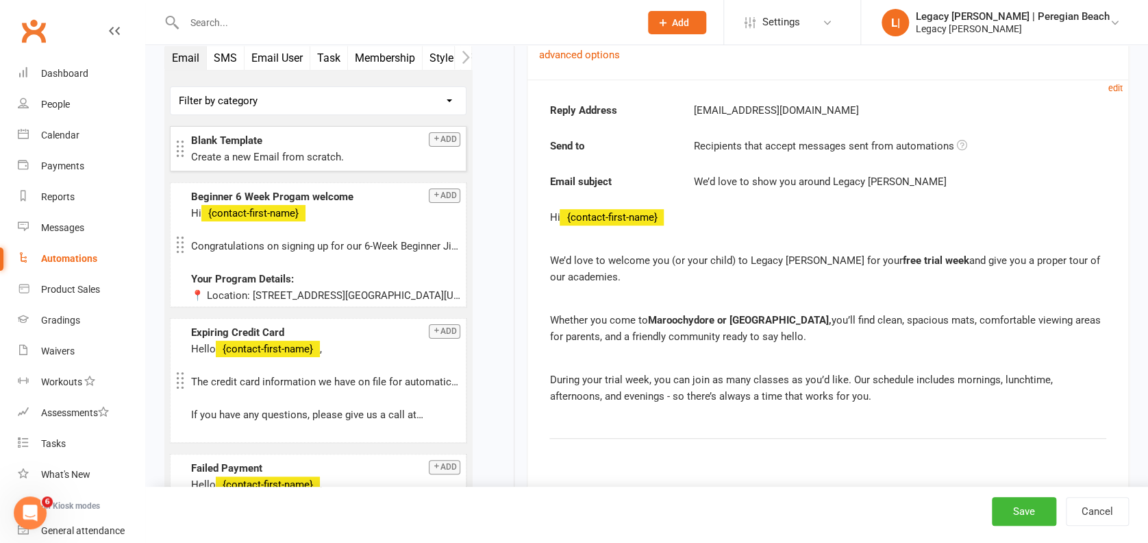
scroll to position [2733, 0]
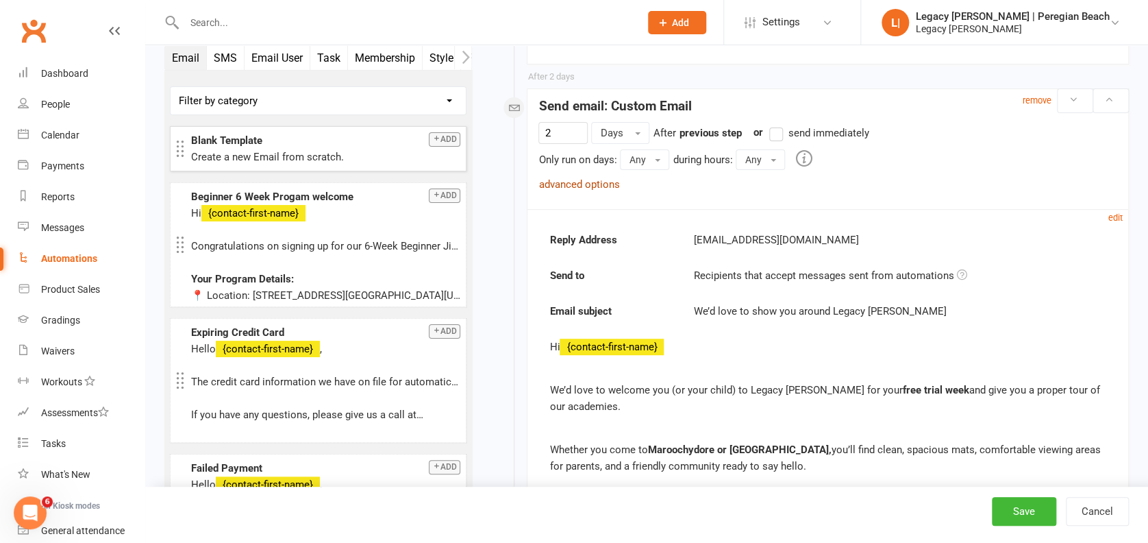
click at [585, 181] on link "advanced options" at bounding box center [579, 184] width 81 height 12
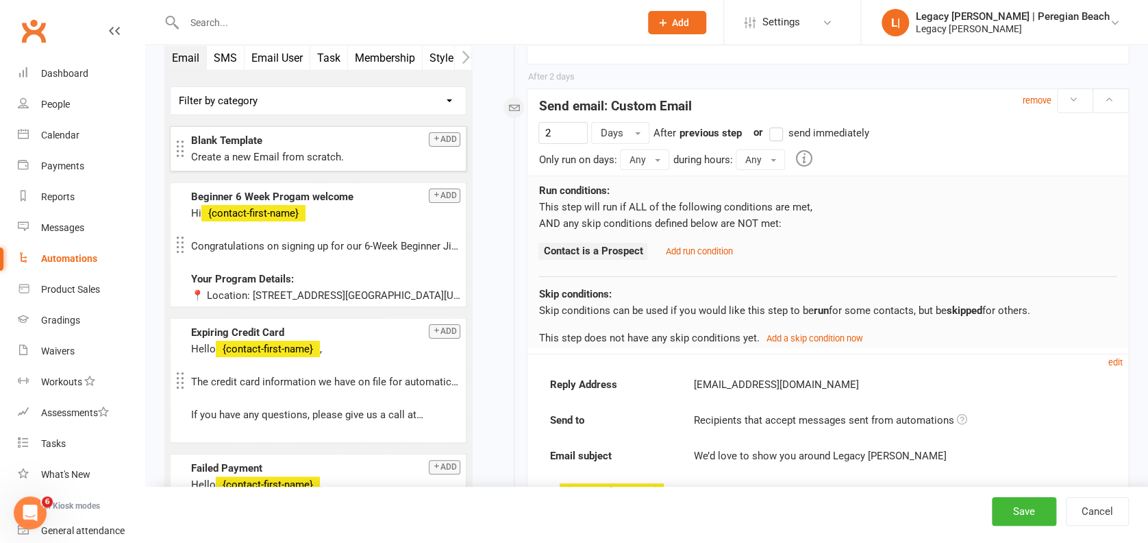
click at [698, 243] on div "Add run condition" at bounding box center [696, 251] width 74 height 16
click at [700, 246] on small "Add run condition" at bounding box center [698, 251] width 67 height 10
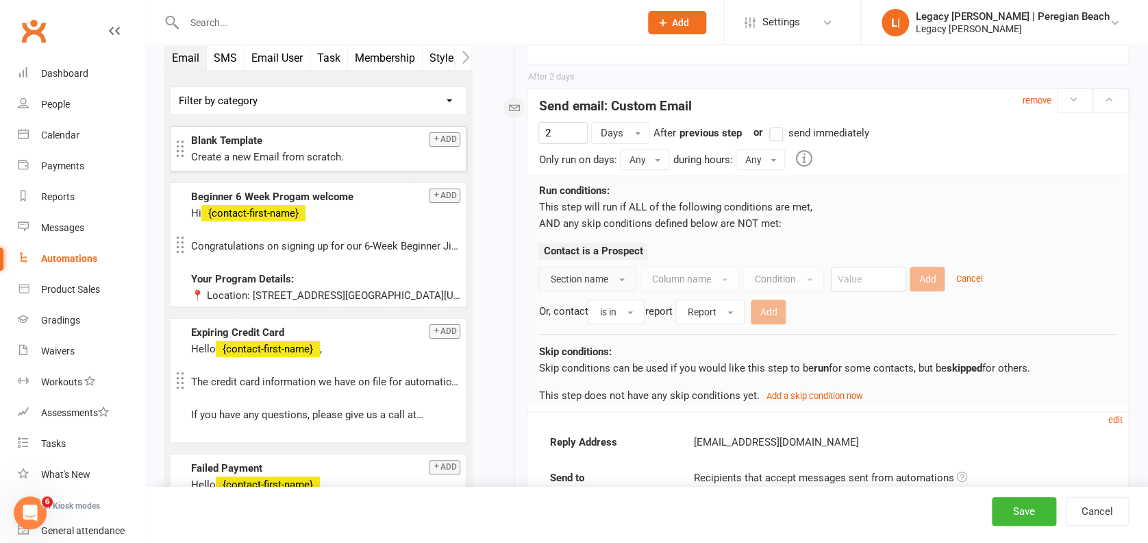
click at [559, 274] on span "Section name" at bounding box center [579, 278] width 58 height 11
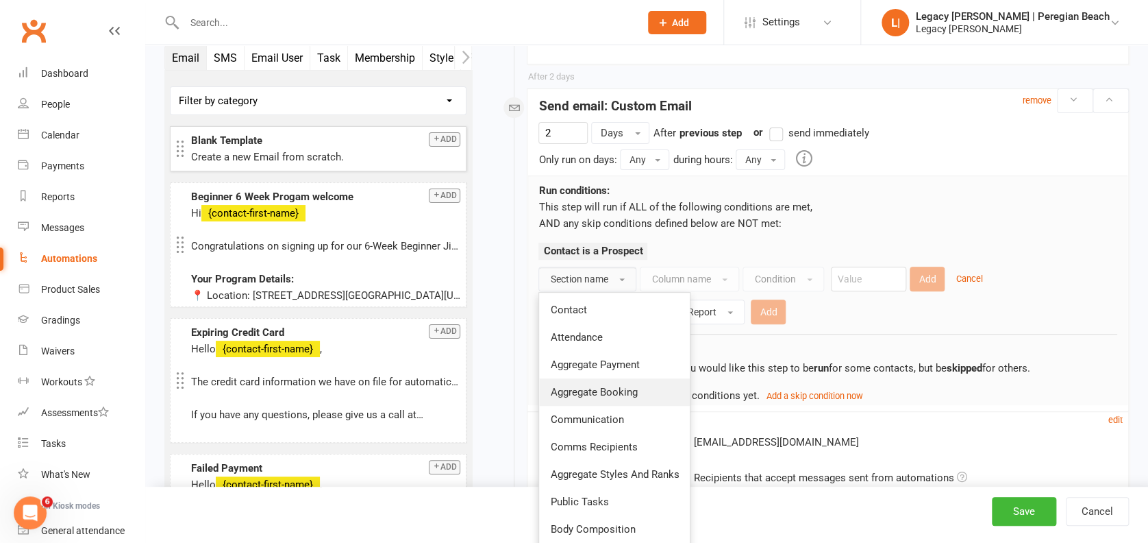
click at [617, 389] on span "Aggregate Booking" at bounding box center [593, 392] width 87 height 12
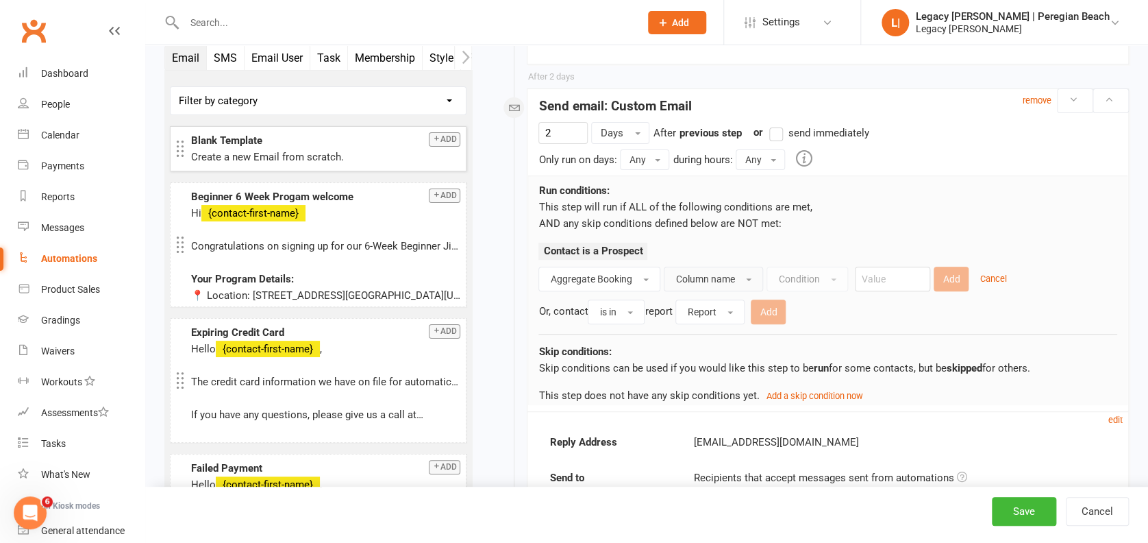
click at [718, 269] on button "Column name" at bounding box center [713, 279] width 99 height 25
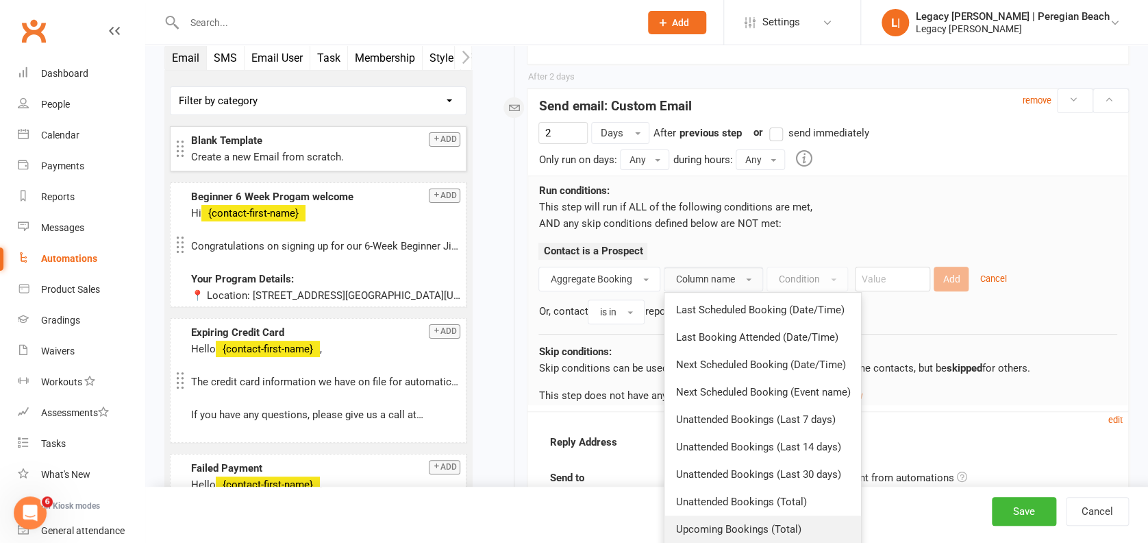
click at [752, 528] on span "Upcoming Bookings (Total)" at bounding box center [738, 529] width 125 height 12
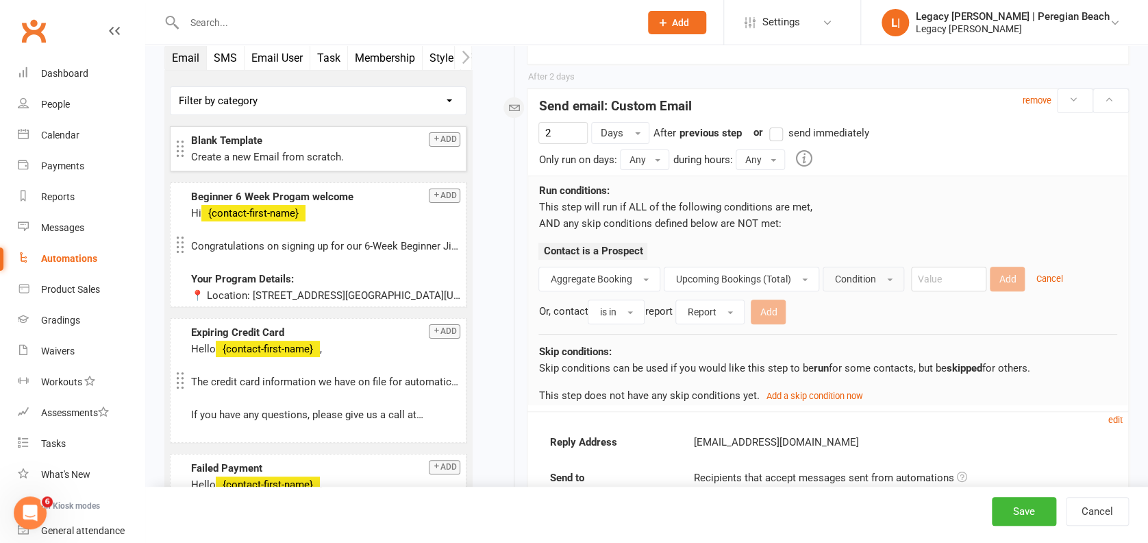
click at [856, 273] on span "Condition" at bounding box center [855, 278] width 41 height 11
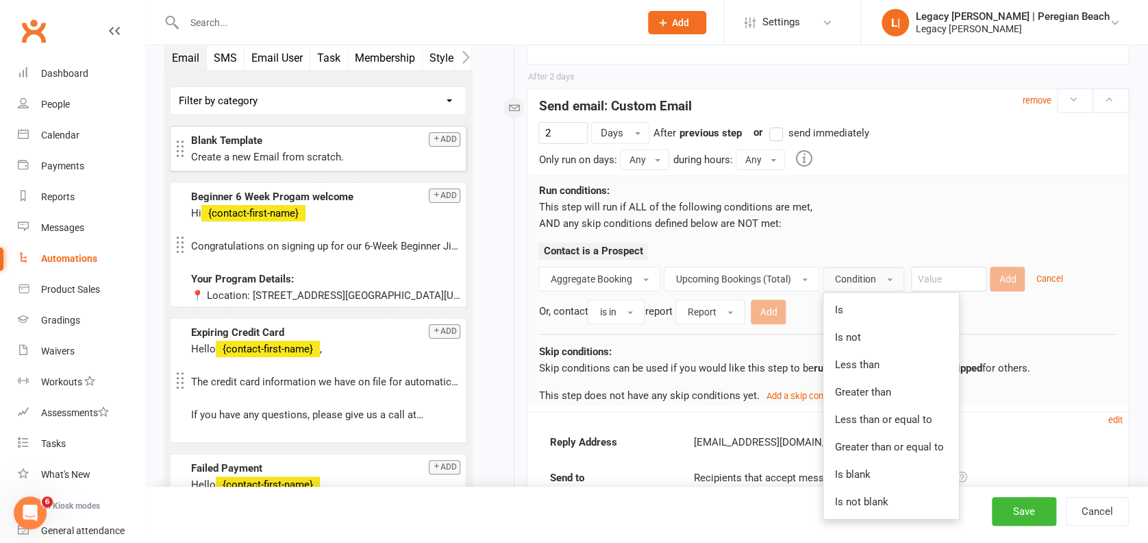
drag, startPoint x: 855, startPoint y: 313, endPoint x: 902, endPoint y: 295, distance: 50.1
click at [857, 312] on link "Is" at bounding box center [892, 309] width 136 height 27
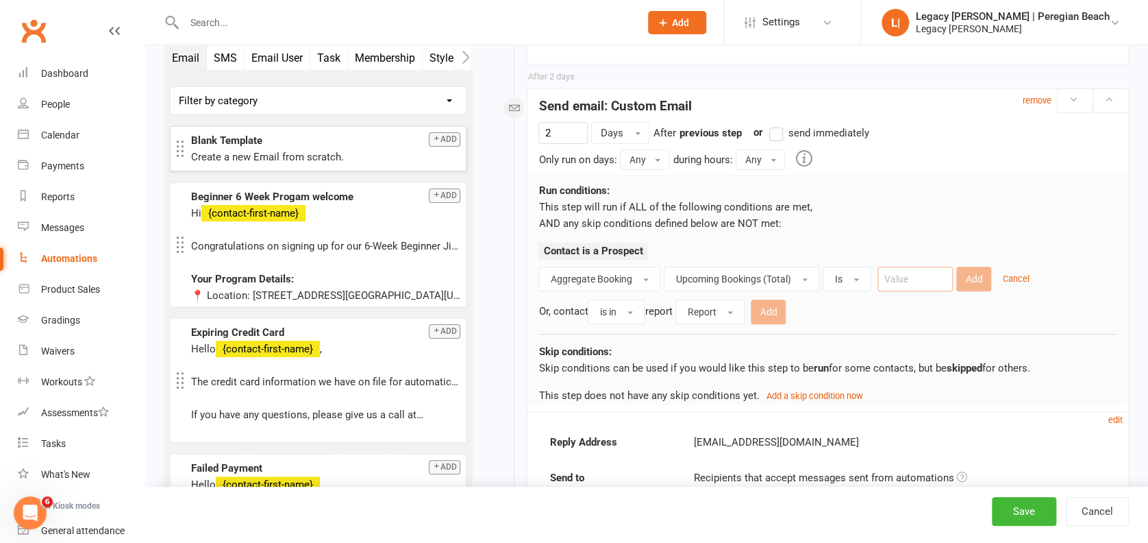
click at [932, 275] on input "number" at bounding box center [915, 279] width 75 height 25
type input "0"
click at [976, 273] on button "Add" at bounding box center [974, 279] width 35 height 25
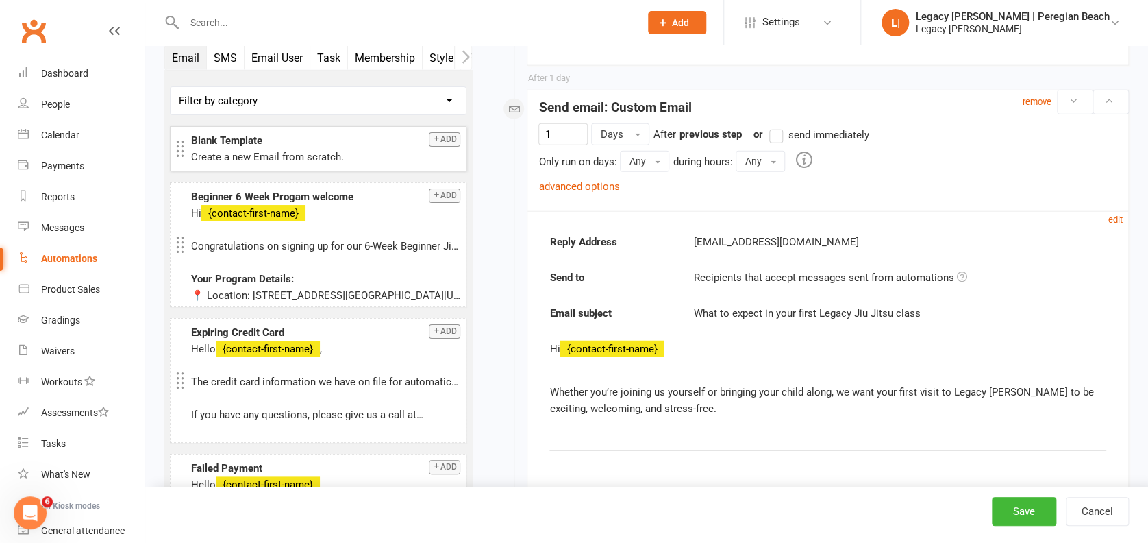
scroll to position [1362, 0]
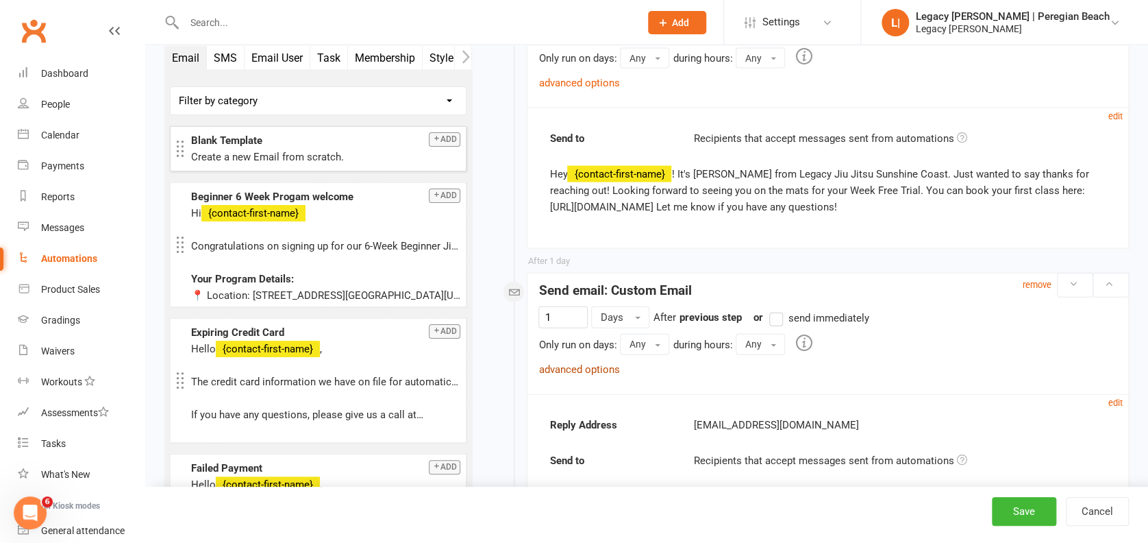
click at [570, 364] on link "advanced options" at bounding box center [579, 369] width 81 height 12
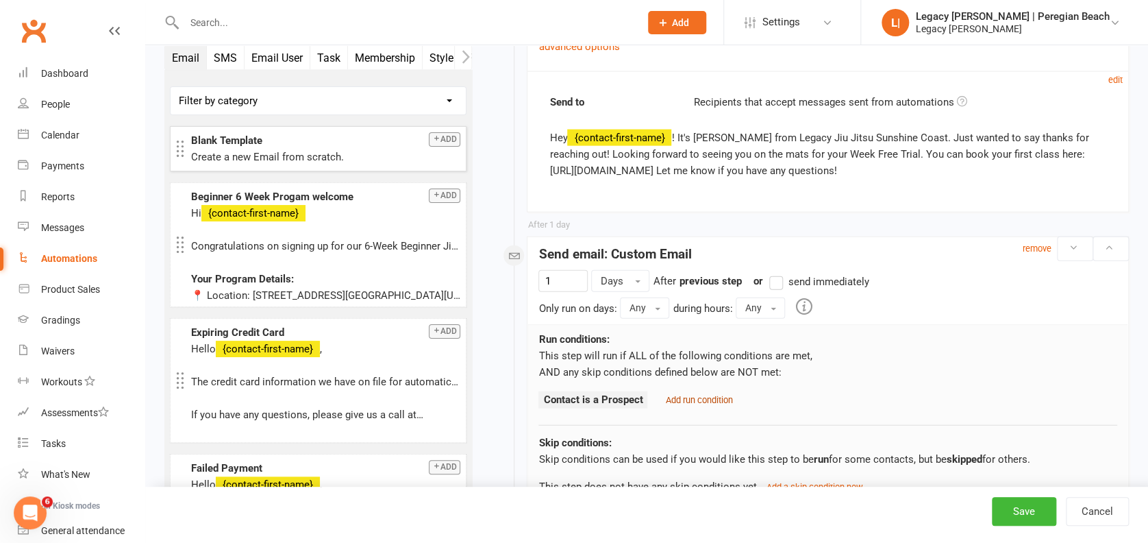
scroll to position [1453, 0]
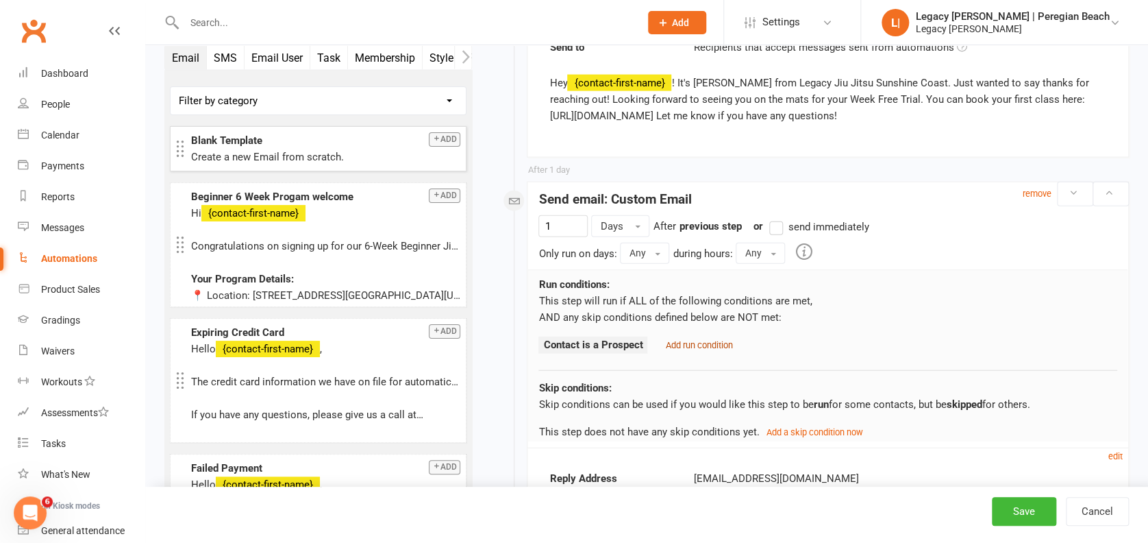
click at [707, 340] on small "Add run condition" at bounding box center [698, 345] width 67 height 10
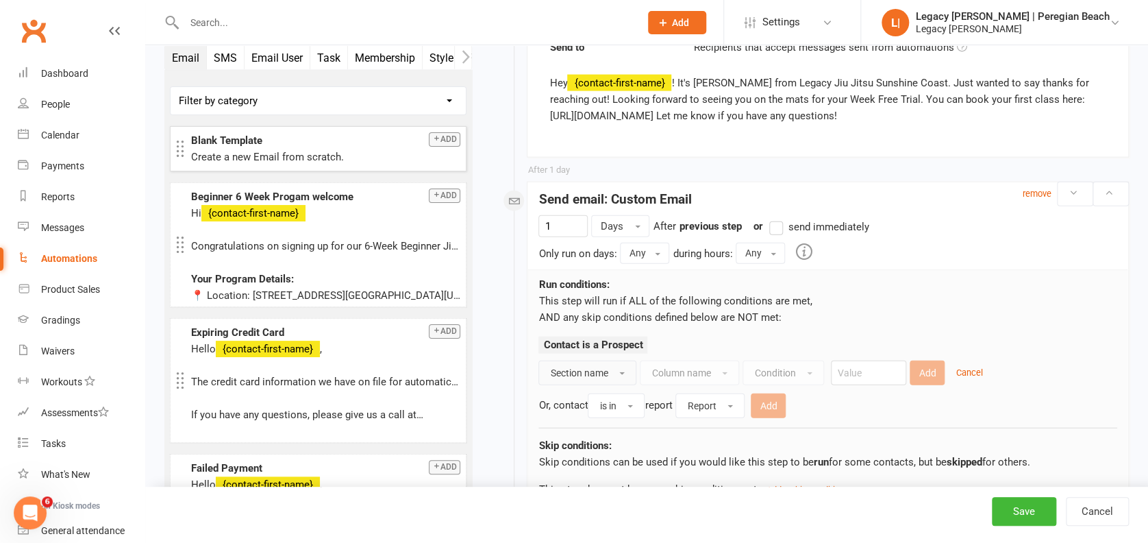
click at [606, 378] on button "Section name" at bounding box center [588, 372] width 98 height 25
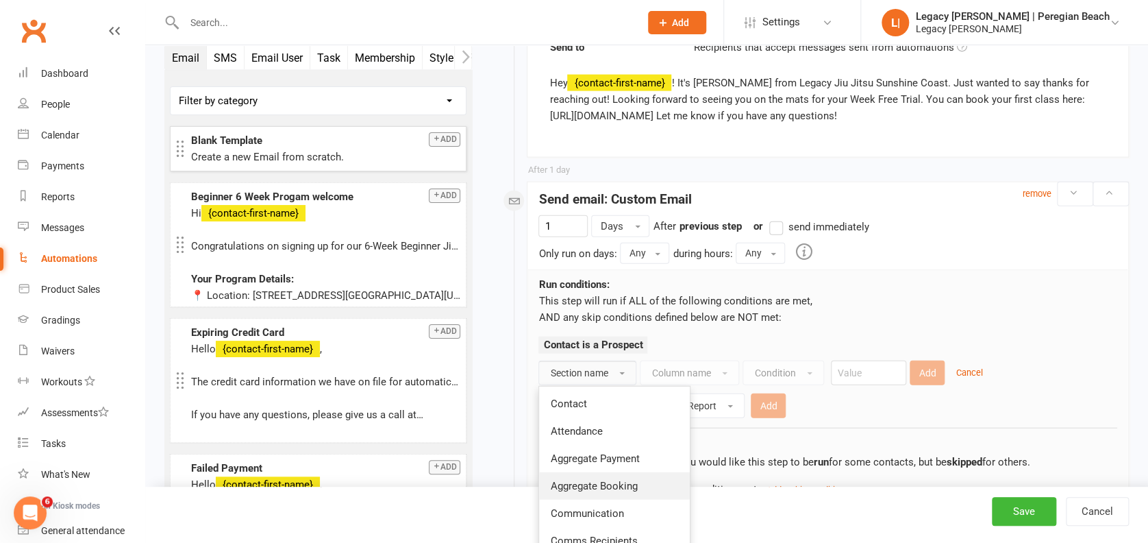
click at [620, 480] on span "Aggregate Booking" at bounding box center [593, 486] width 87 height 12
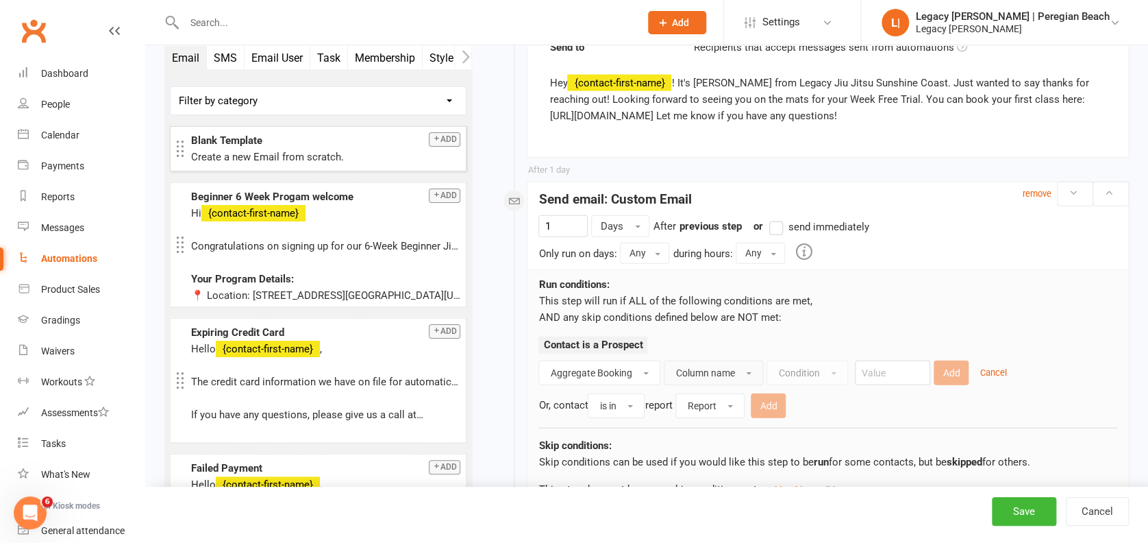
click at [693, 367] on span "Column name" at bounding box center [705, 372] width 59 height 11
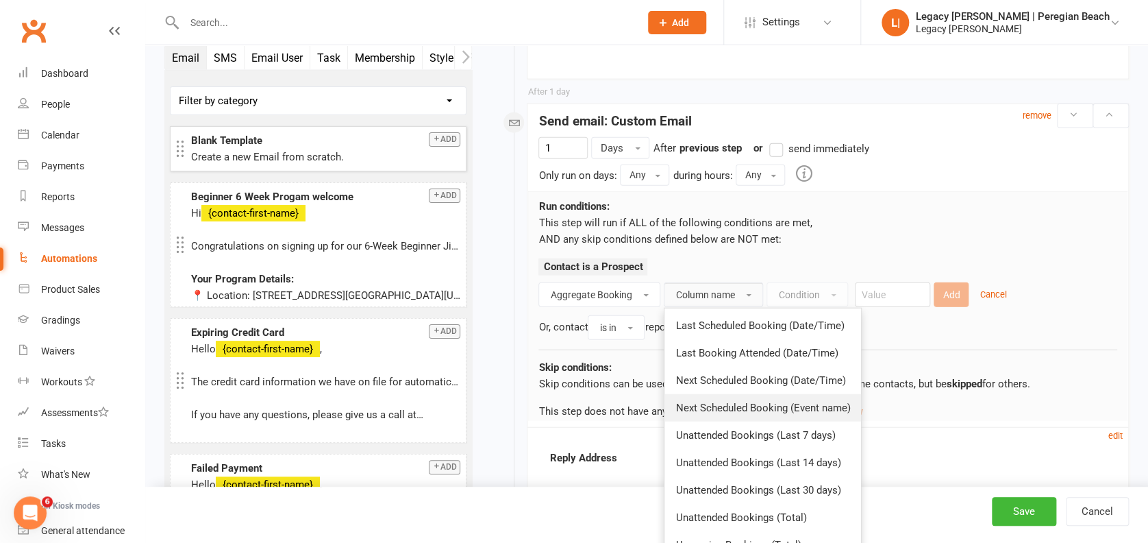
scroll to position [1636, 0]
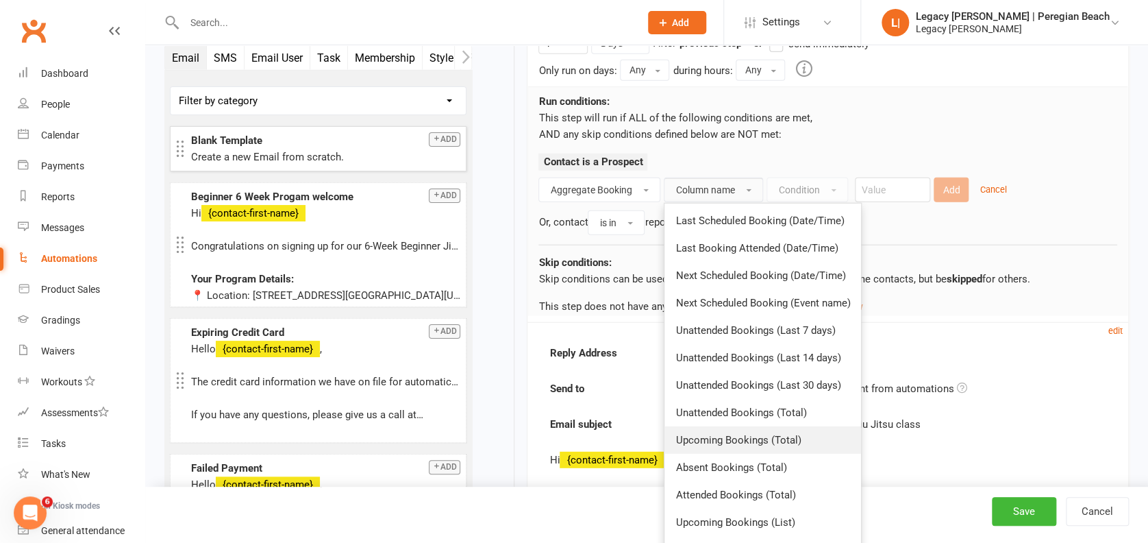
click at [759, 437] on span "Upcoming Bookings (Total)" at bounding box center [738, 440] width 125 height 12
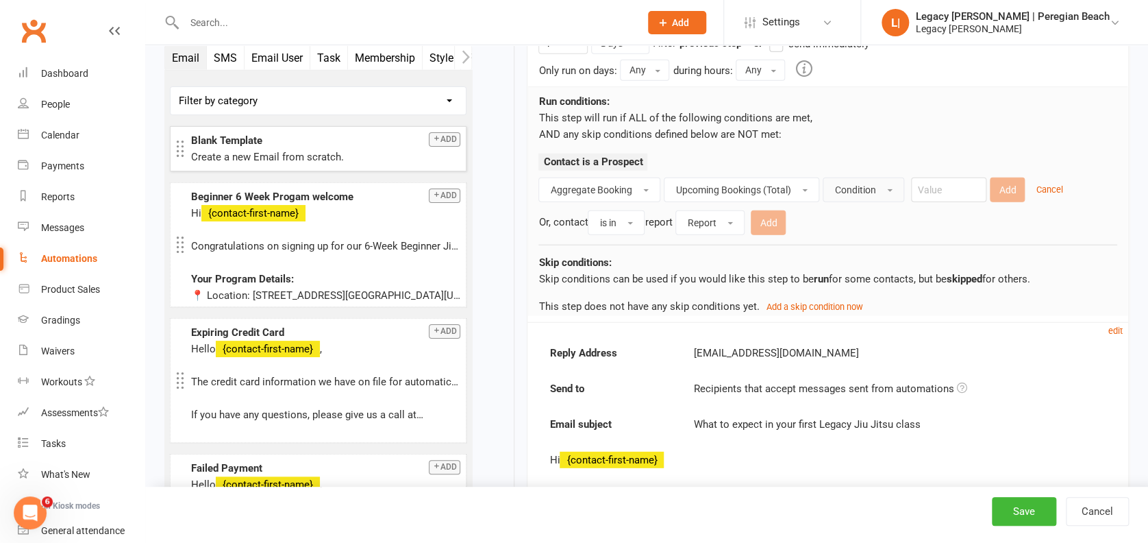
click at [851, 185] on span "Condition" at bounding box center [855, 189] width 41 height 11
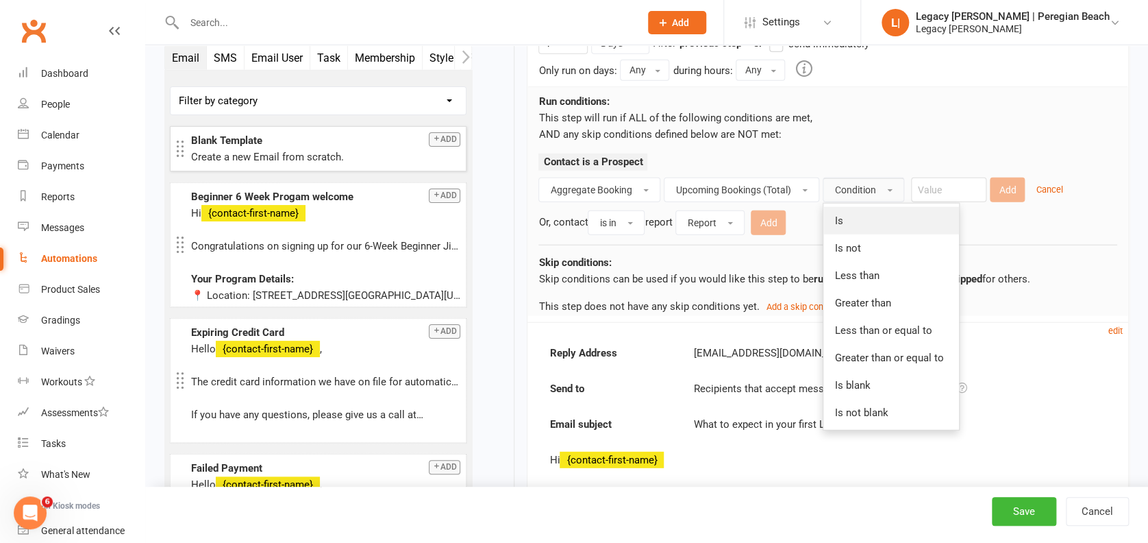
click at [861, 225] on link "Is" at bounding box center [892, 220] width 136 height 27
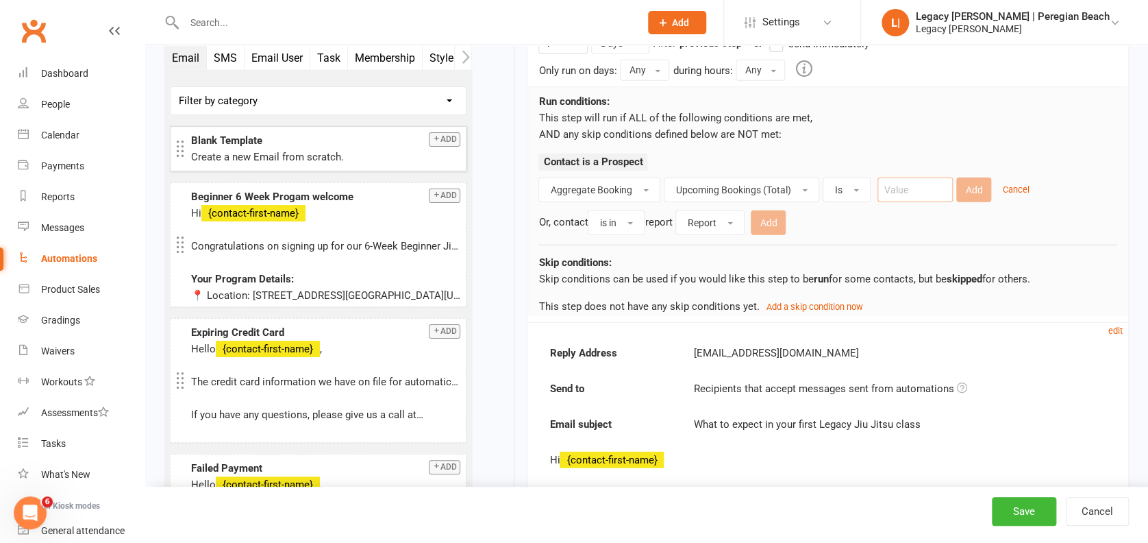
click at [931, 192] on input "number" at bounding box center [915, 189] width 75 height 25
type input "0"
click at [981, 188] on button "Add" at bounding box center [974, 189] width 35 height 25
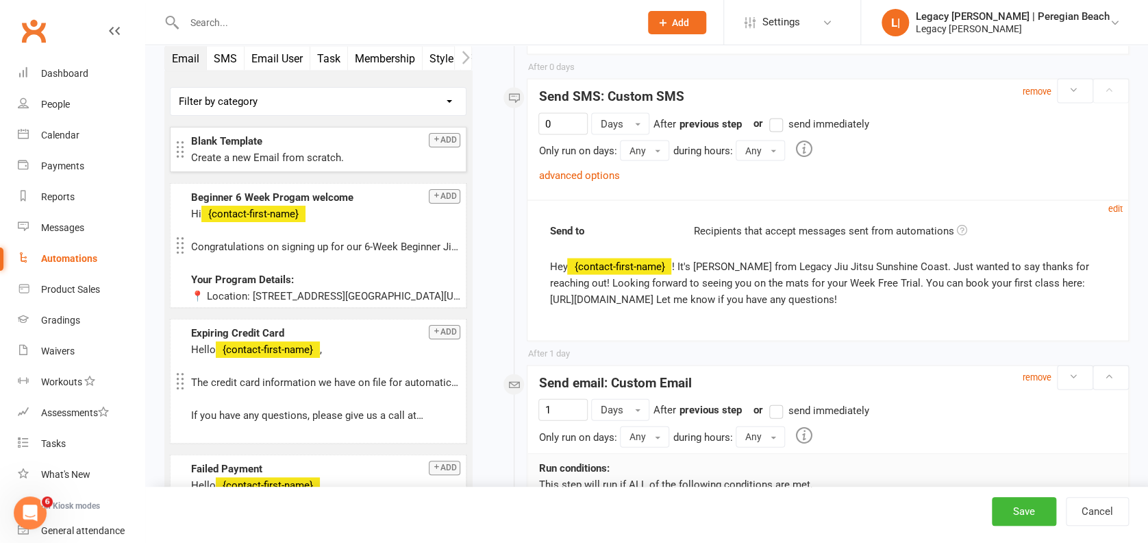
scroll to position [1271, 0]
click at [602, 173] on link "advanced options" at bounding box center [579, 174] width 81 height 12
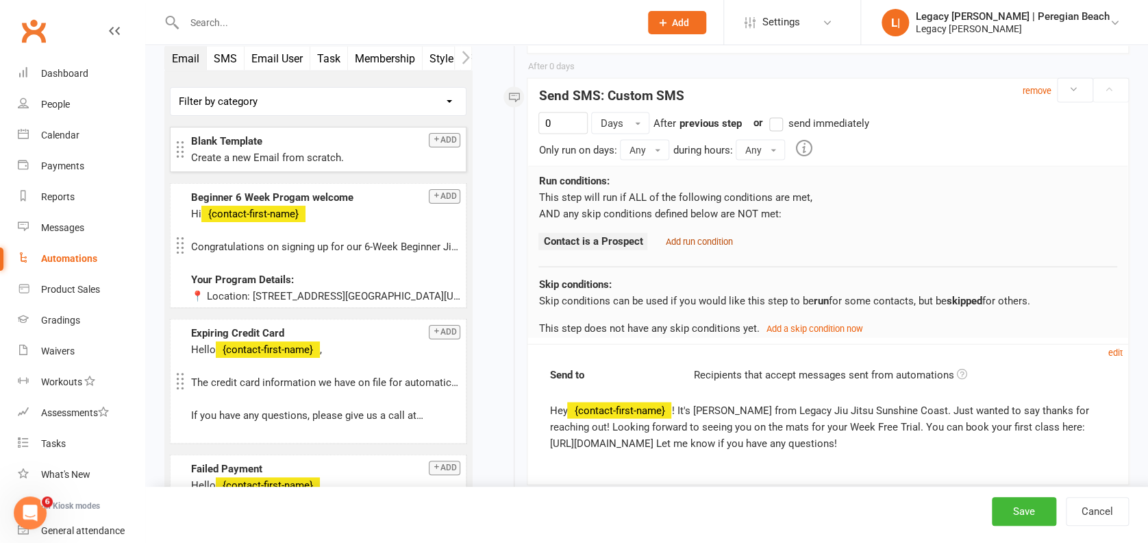
click at [702, 236] on small "Add run condition" at bounding box center [698, 241] width 67 height 10
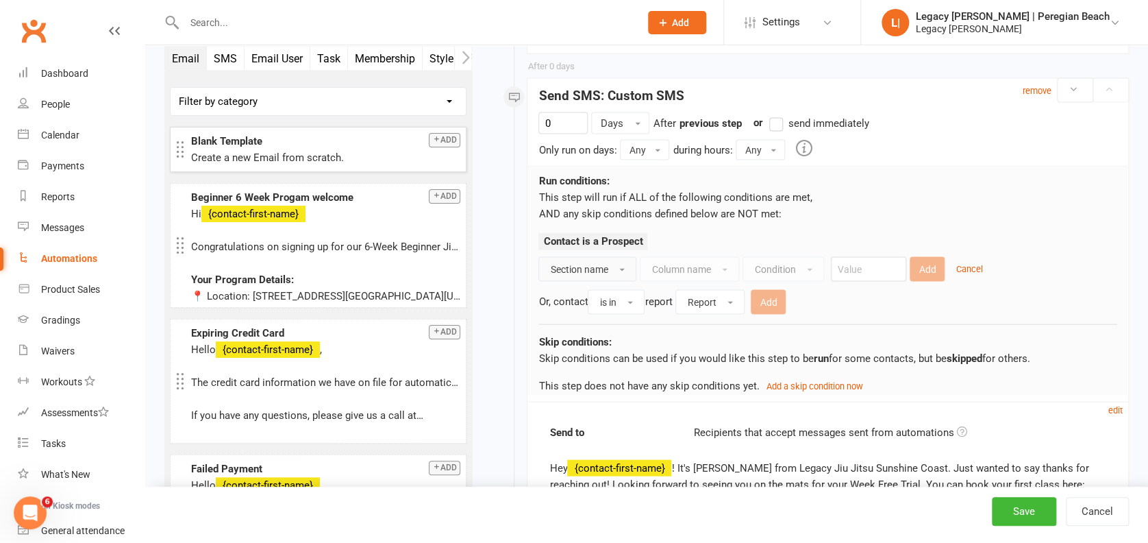
click at [574, 266] on span "Section name" at bounding box center [579, 268] width 58 height 11
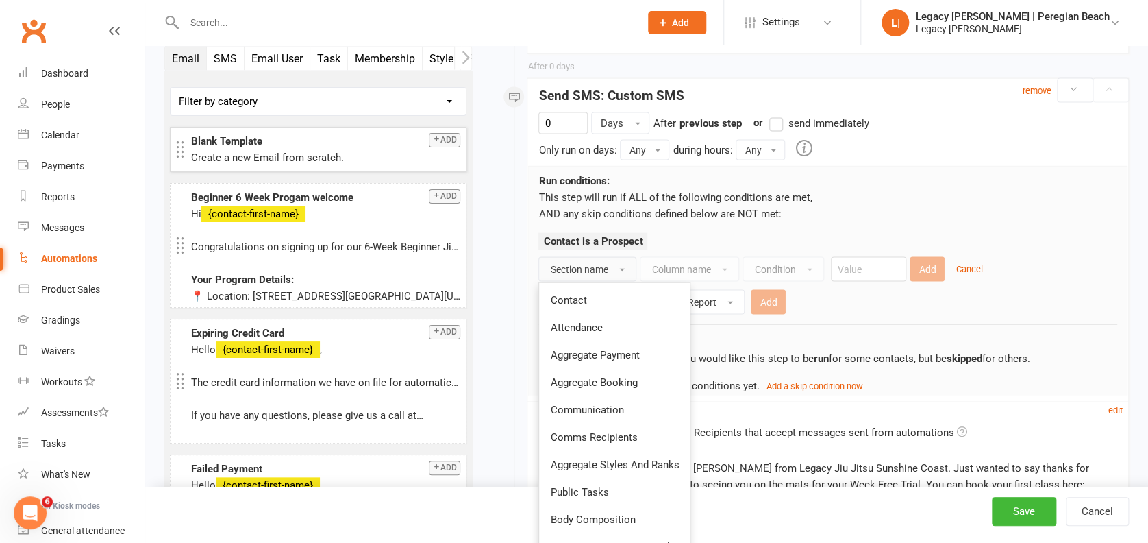
scroll to position [1362, 0]
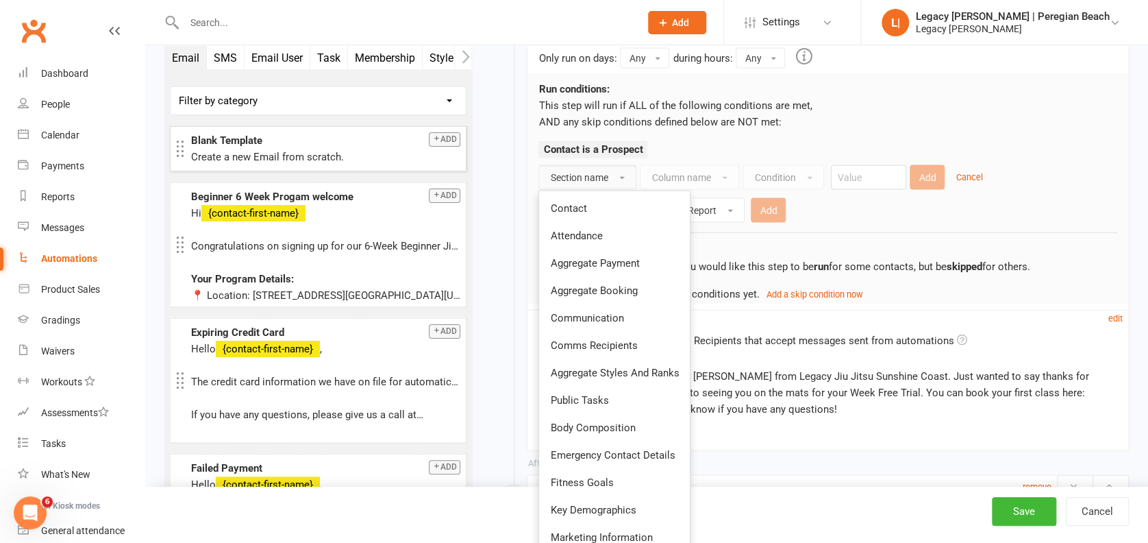
click at [608, 286] on span "Aggregate Booking" at bounding box center [593, 290] width 87 height 12
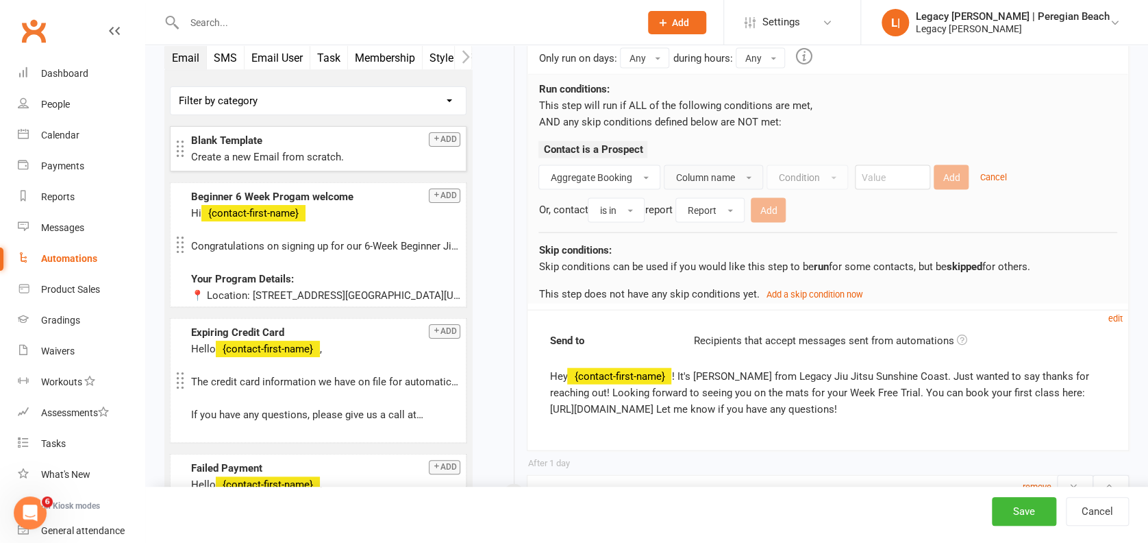
click at [706, 179] on span "Column name" at bounding box center [705, 177] width 59 height 11
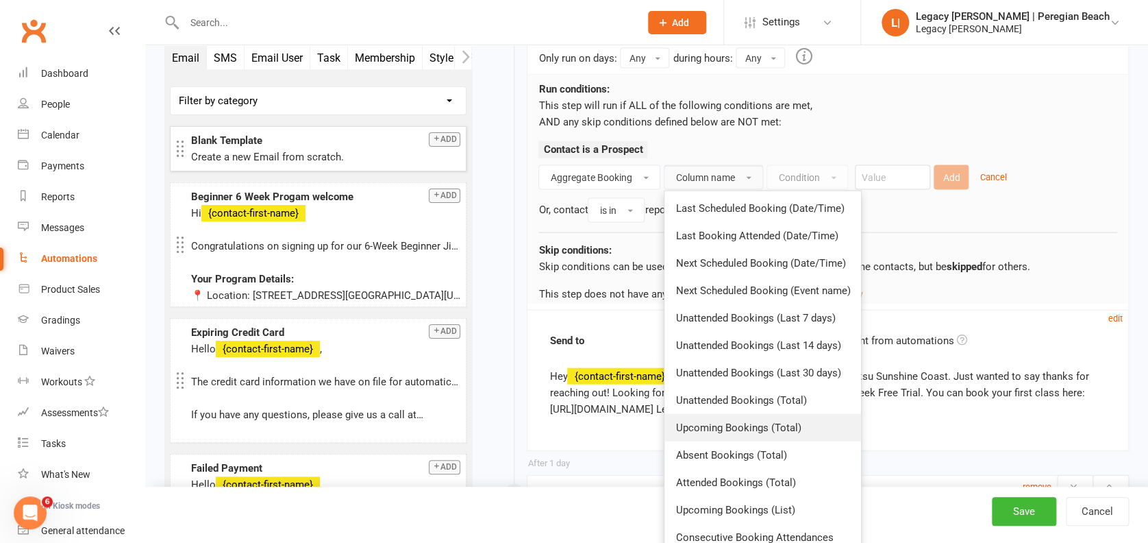
click at [735, 423] on span "Upcoming Bookings (Total)" at bounding box center [738, 427] width 125 height 12
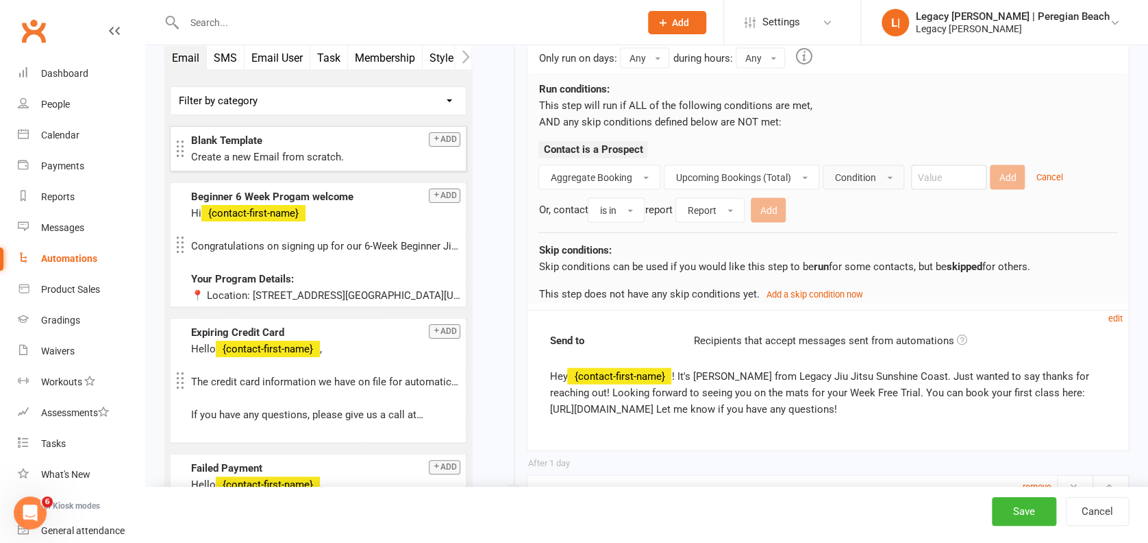
click at [848, 182] on button "Condition" at bounding box center [864, 177] width 82 height 25
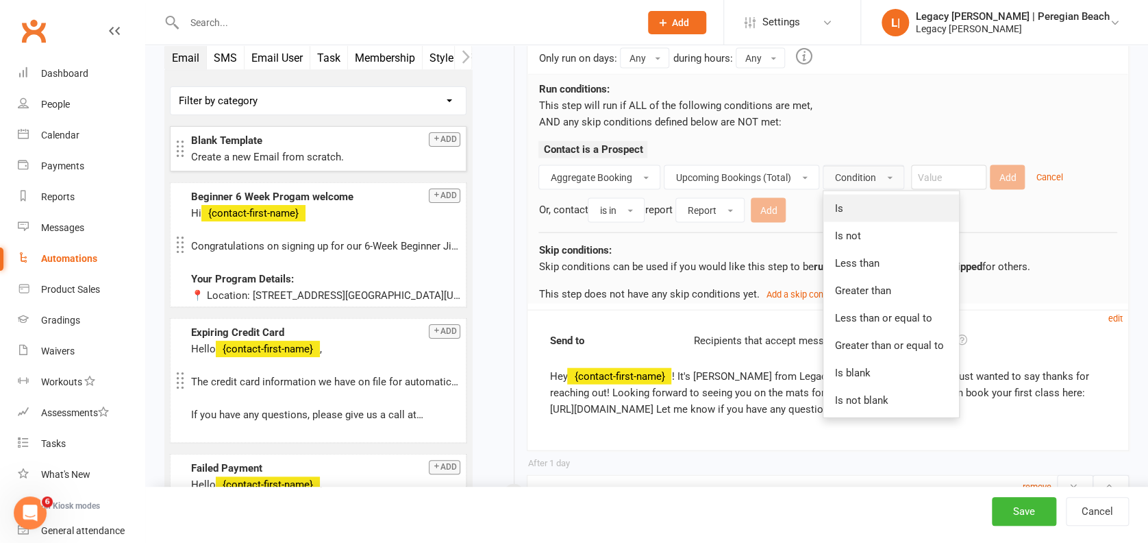
click at [854, 206] on link "Is" at bounding box center [892, 208] width 136 height 27
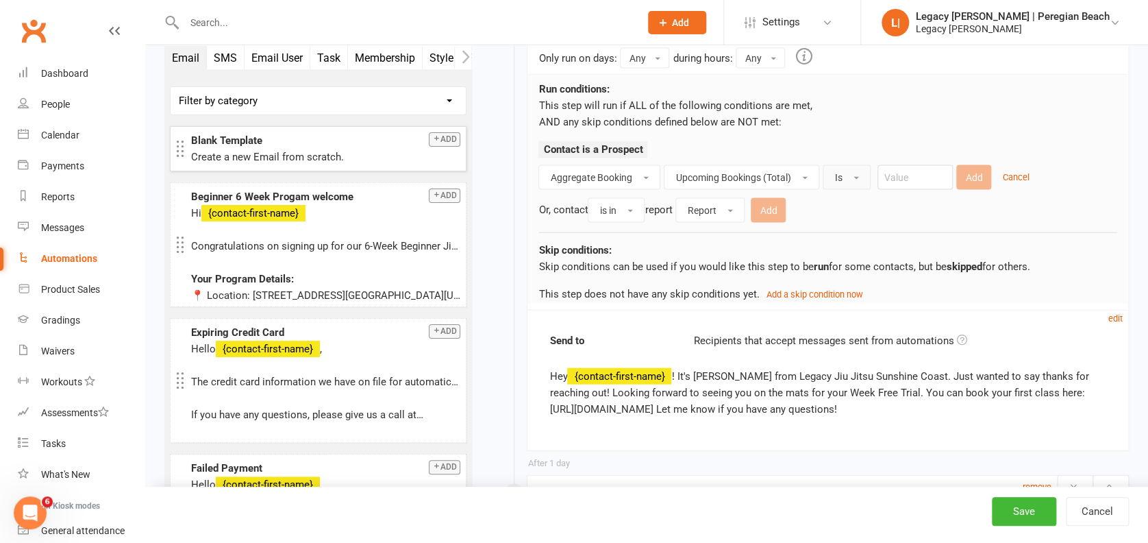
click at [932, 159] on div "Contact is a Prospect" at bounding box center [828, 153] width 579 height 24
click at [924, 171] on input "number" at bounding box center [915, 177] width 75 height 25
type input "0"
click at [976, 169] on button "Add" at bounding box center [974, 177] width 35 height 25
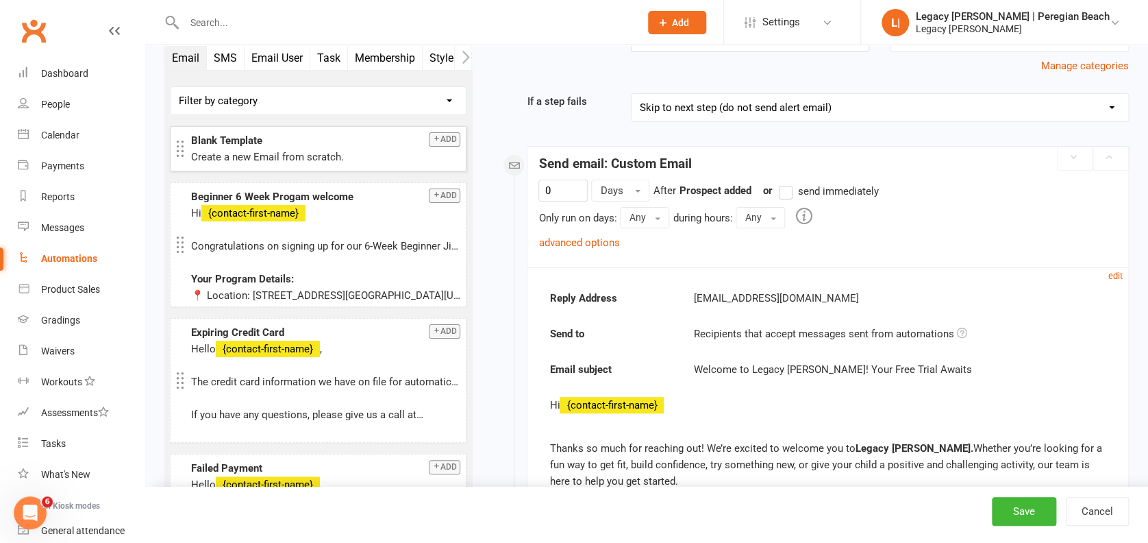
scroll to position [83, 0]
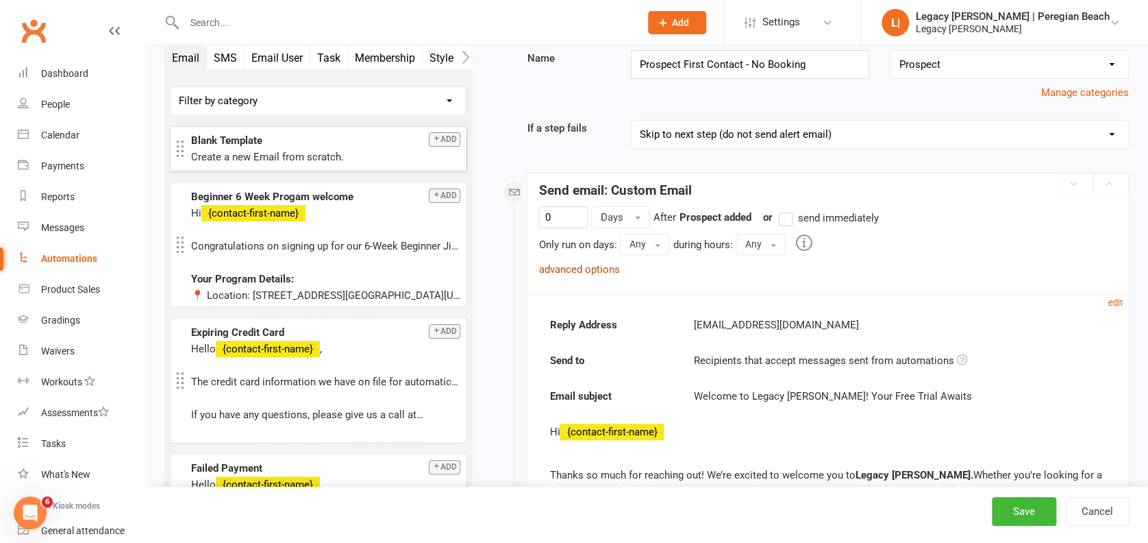
click at [579, 271] on link "advanced options" at bounding box center [579, 269] width 81 height 12
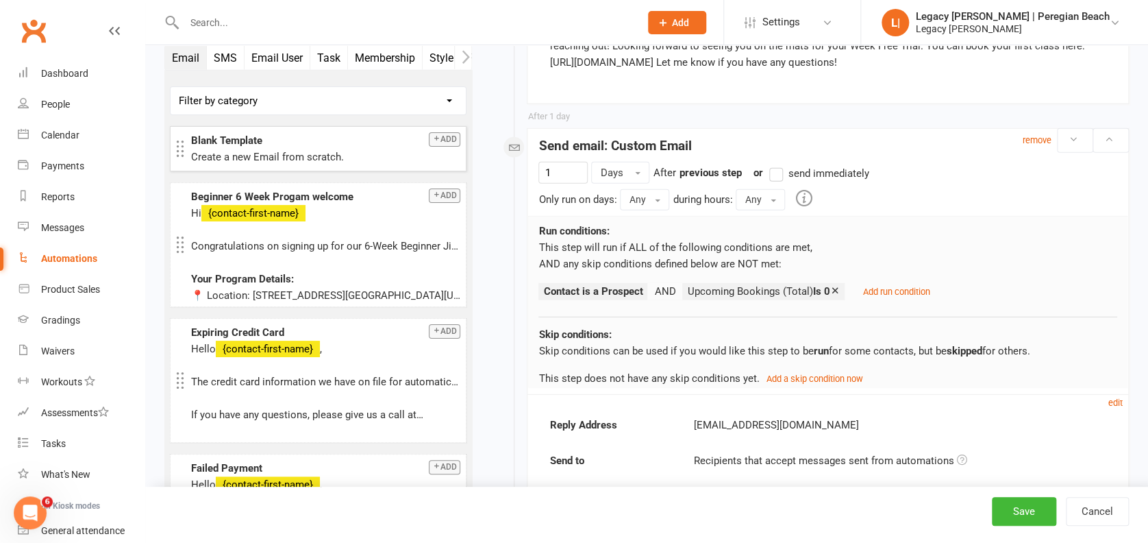
scroll to position [1727, 0]
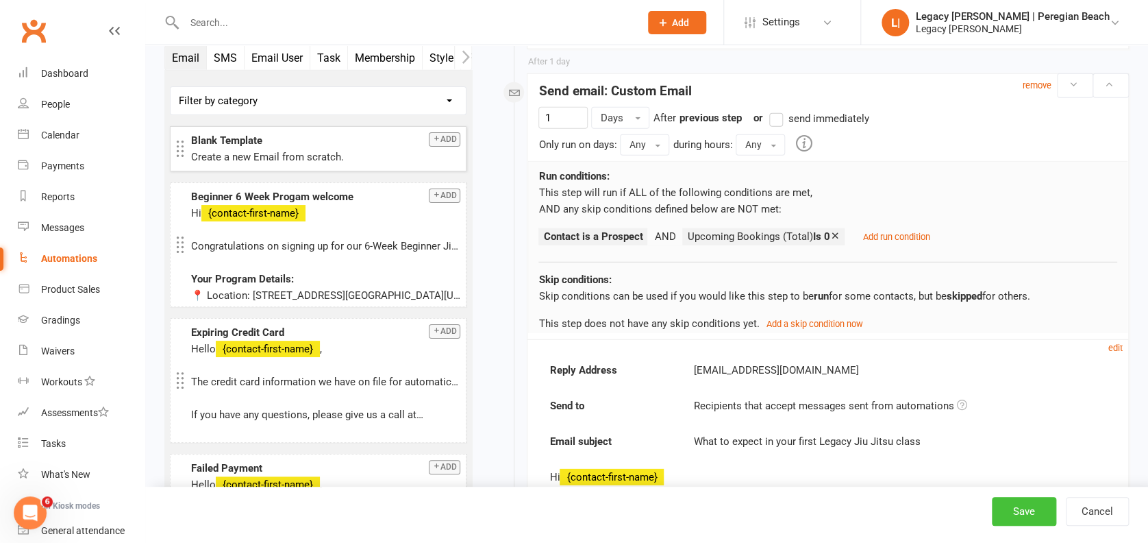
click at [1043, 516] on button "Save" at bounding box center [1024, 511] width 64 height 29
select select "true"
select select "100"
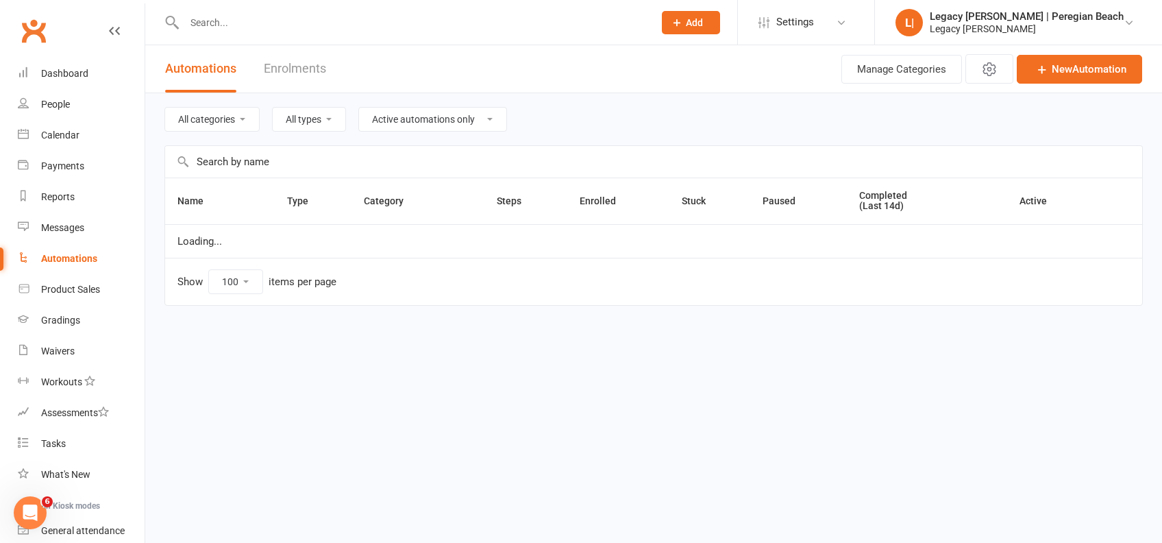
select select "796"
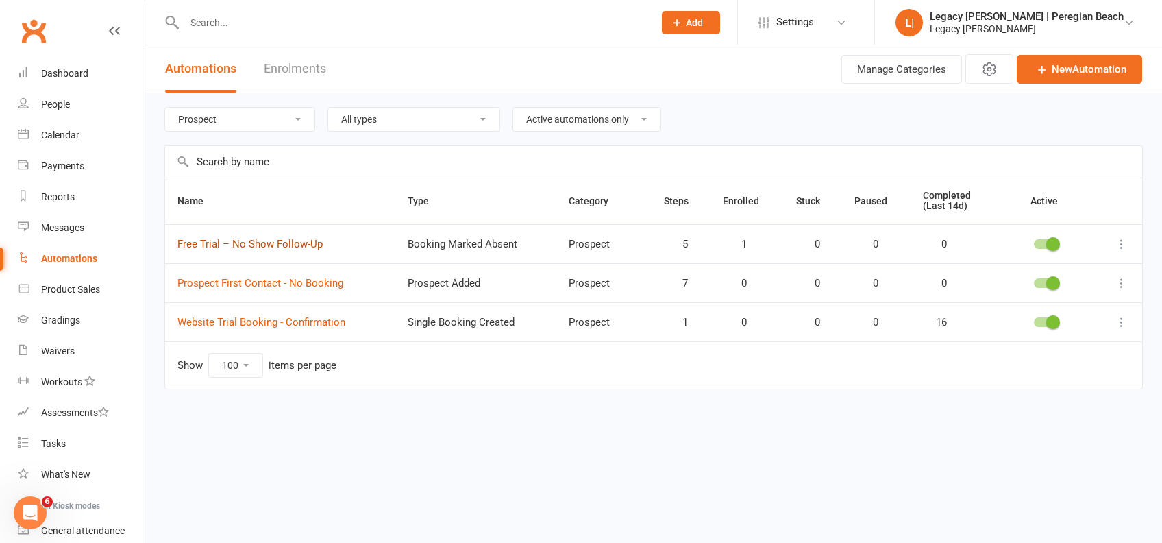
click at [298, 243] on link "Free Trial – No Show Follow-Up" at bounding box center [249, 244] width 145 height 12
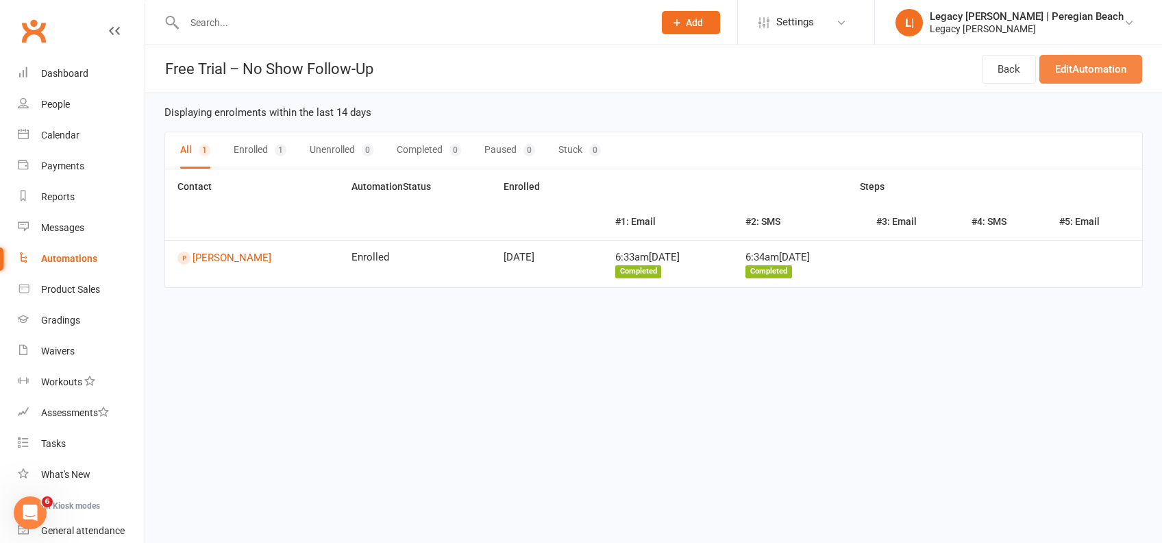
click at [1075, 77] on link "Edit Automation" at bounding box center [1091, 69] width 103 height 29
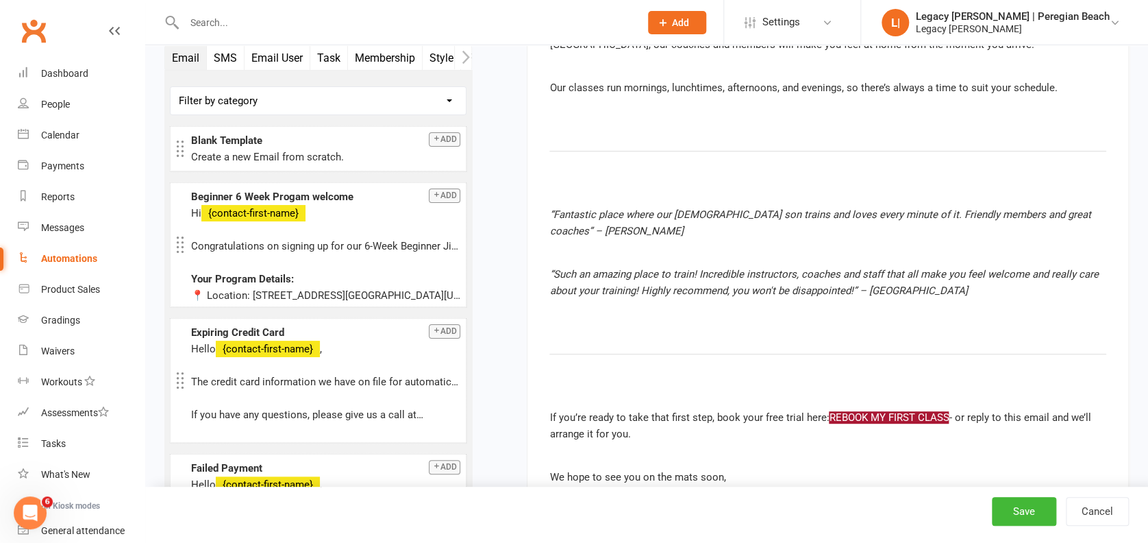
scroll to position [2285, 0]
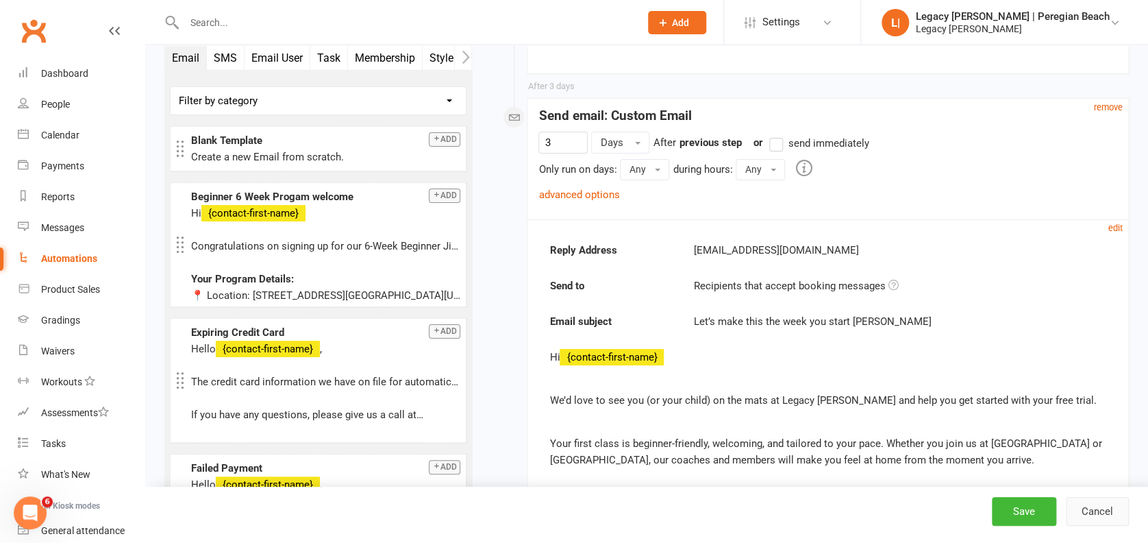
click at [1110, 509] on button "Cancel" at bounding box center [1097, 511] width 63 height 29
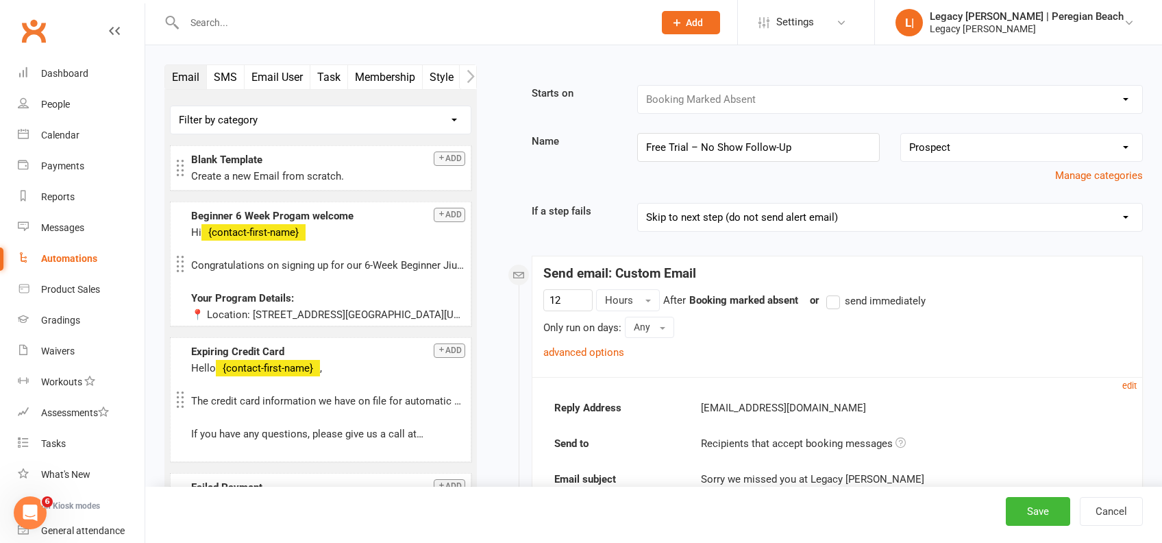
select select "true"
select select "100"
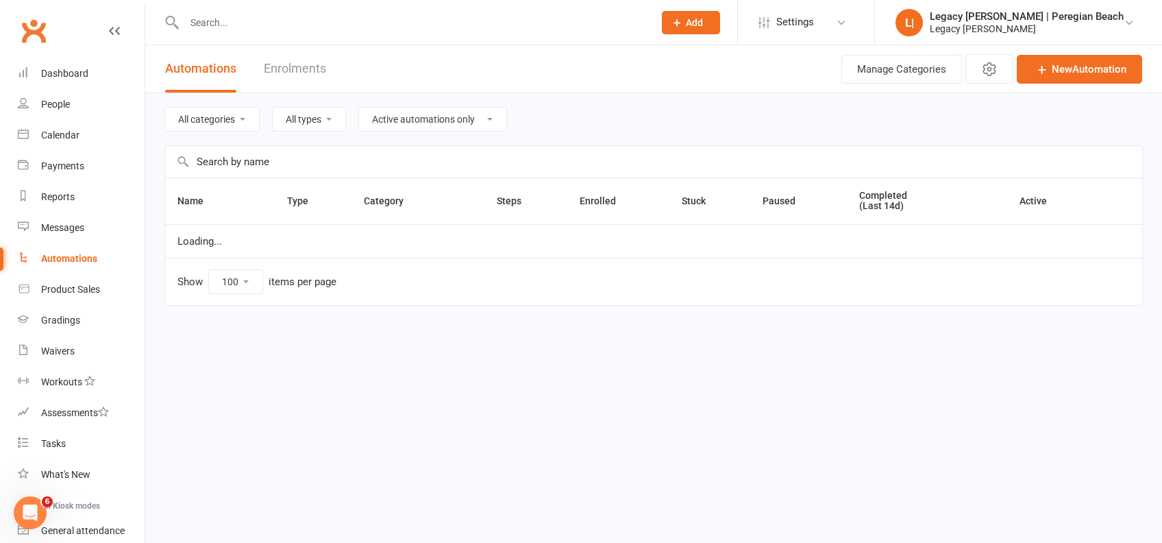
select select "796"
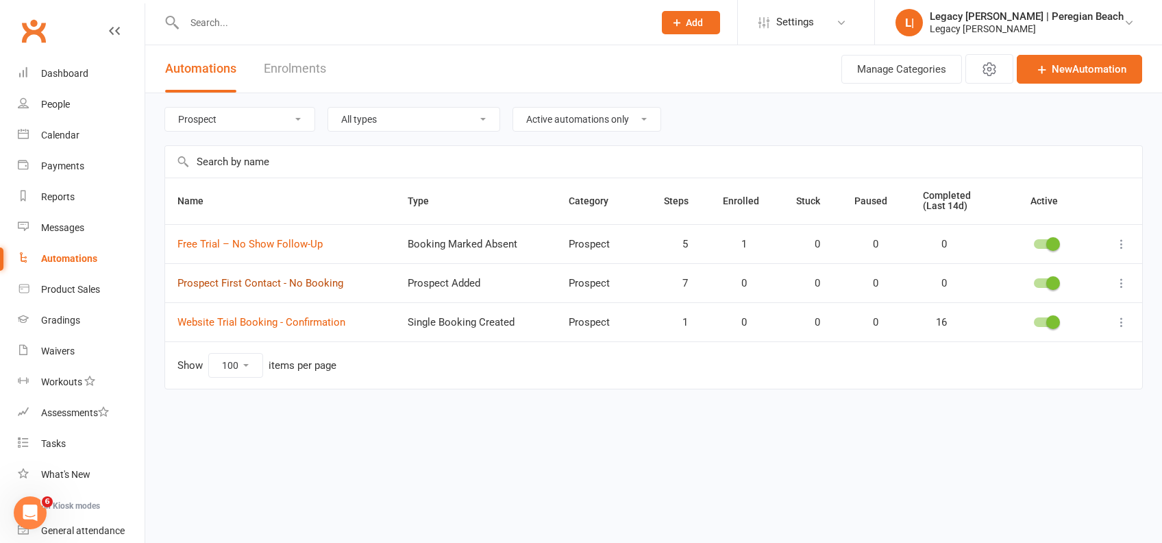
click at [236, 280] on link "Prospect First Contact - No Booking" at bounding box center [260, 283] width 166 height 12
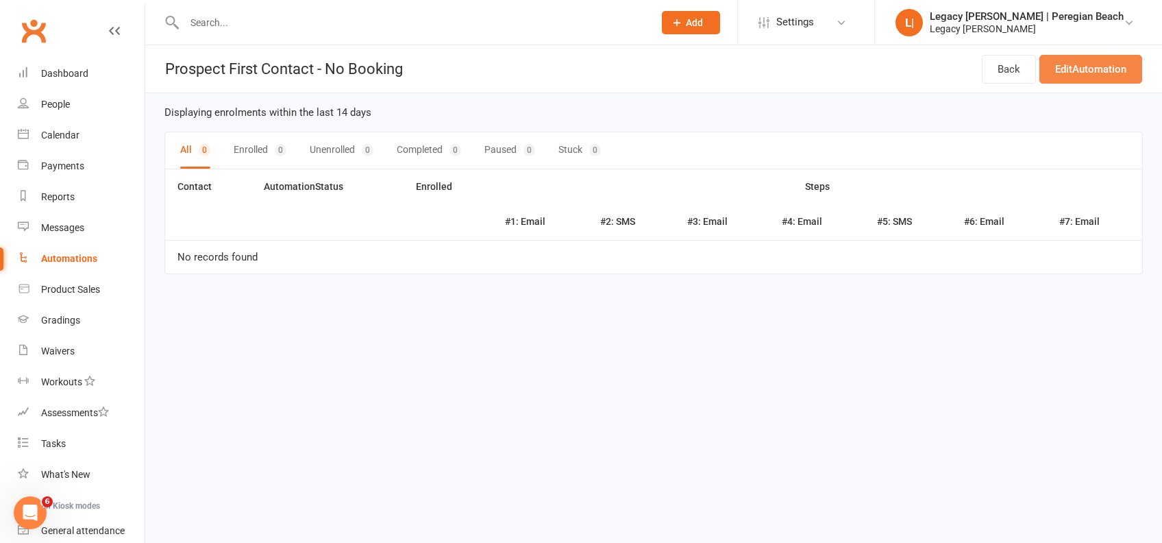
click at [1116, 77] on link "Edit Automation" at bounding box center [1091, 69] width 103 height 29
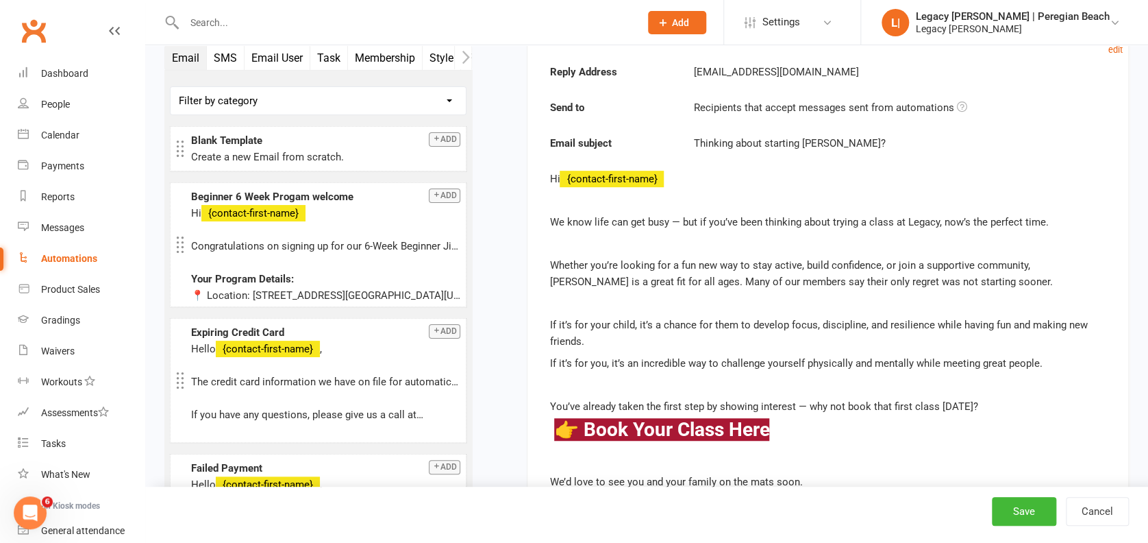
scroll to position [5246, 0]
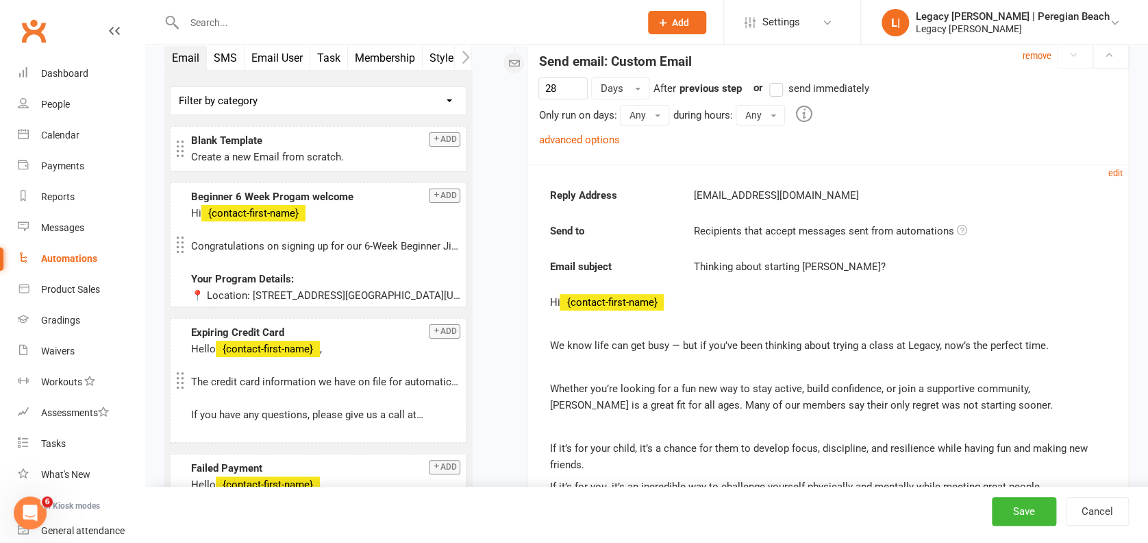
click at [225, 61] on button "SMS" at bounding box center [226, 58] width 38 height 24
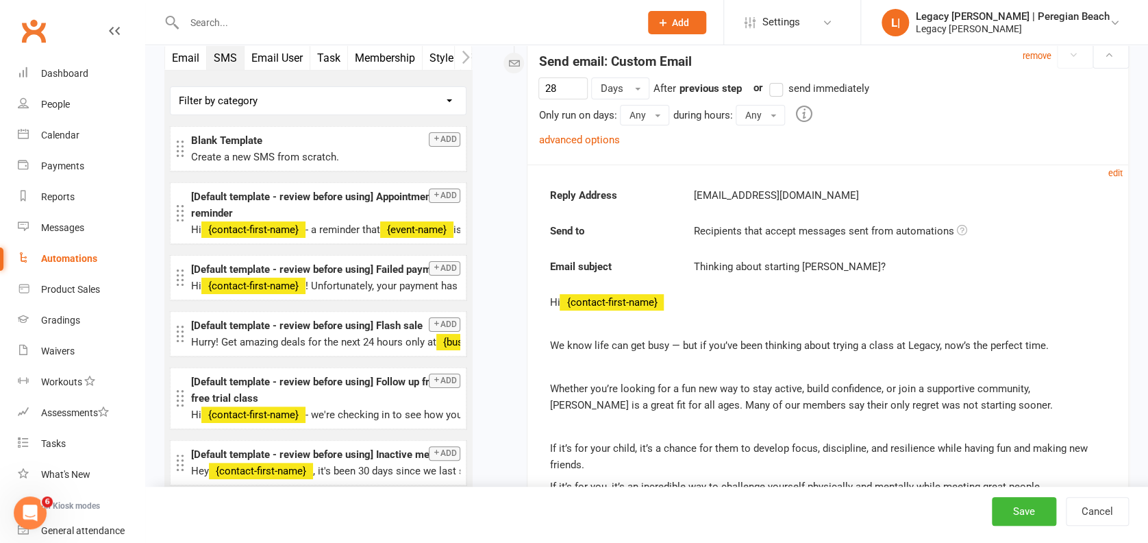
scroll to position [5611, 0]
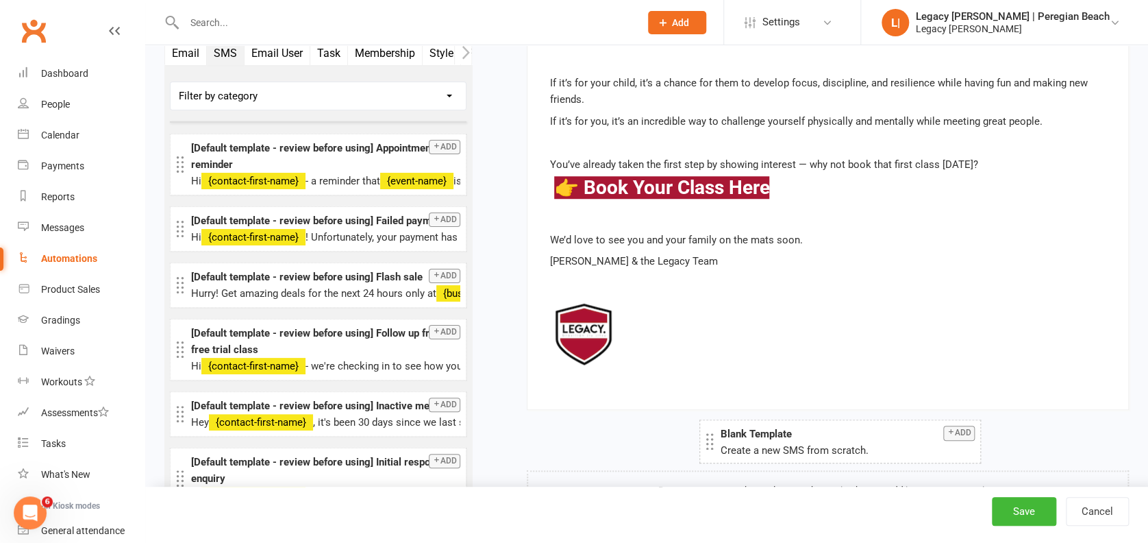
drag, startPoint x: 258, startPoint y: 88, endPoint x: 787, endPoint y: 434, distance: 632.5
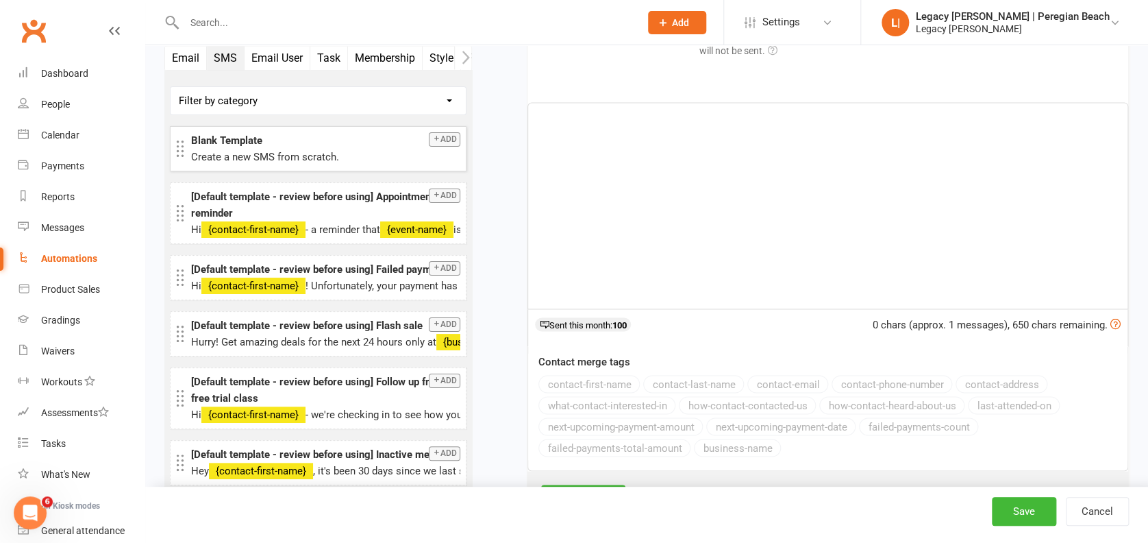
scroll to position [6091, 0]
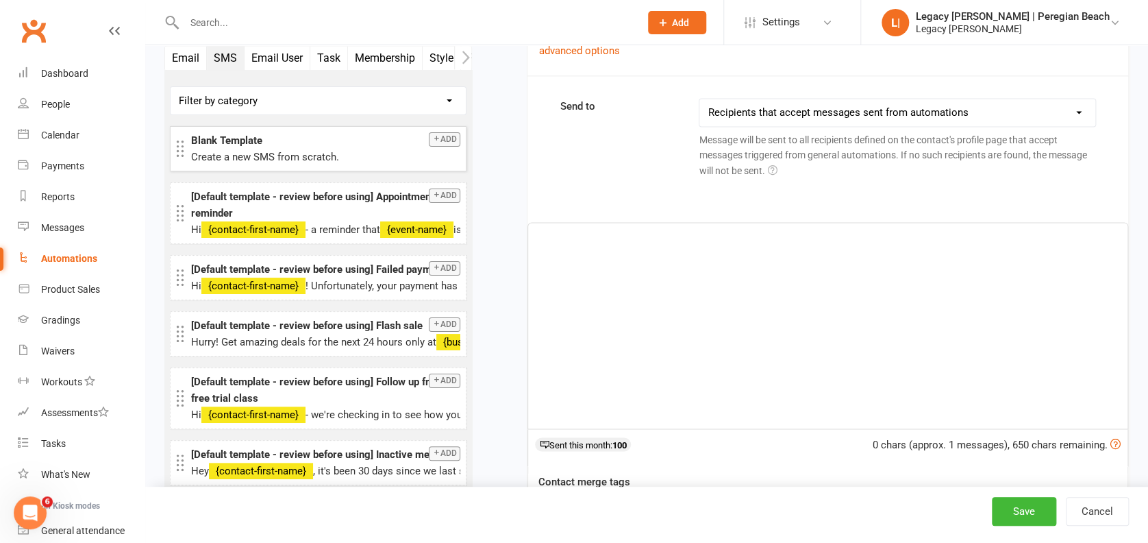
click at [635, 278] on div "﻿" at bounding box center [828, 326] width 600 height 206
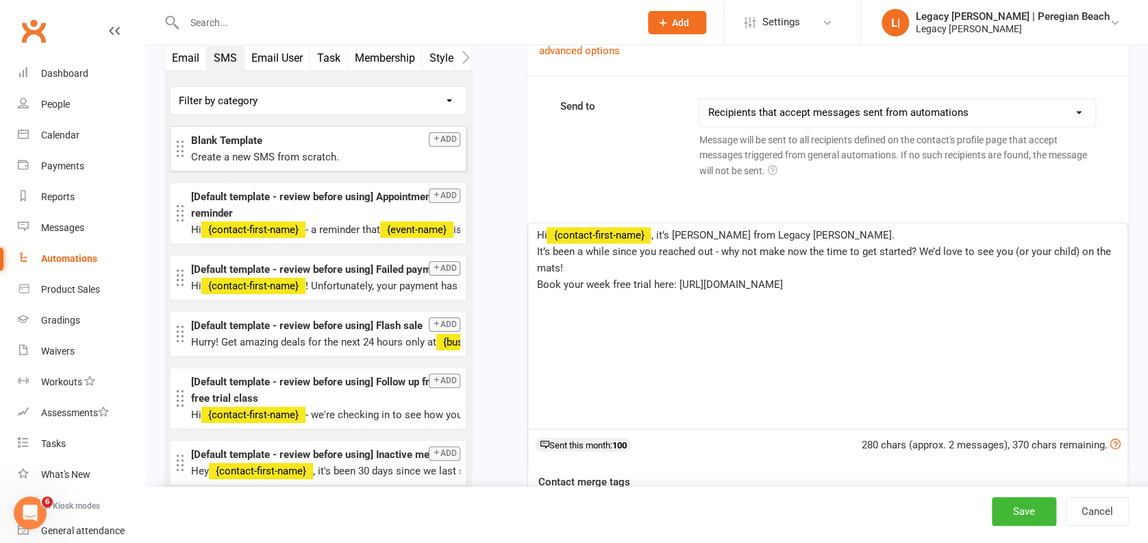
drag, startPoint x: 960, startPoint y: 291, endPoint x: 677, endPoint y: 303, distance: 283.3
click at [677, 303] on div "Hi ﻿ {contact-first-name} , it’s [PERSON_NAME] from Legacy [PERSON_NAME]. It’s …" at bounding box center [828, 326] width 600 height 206
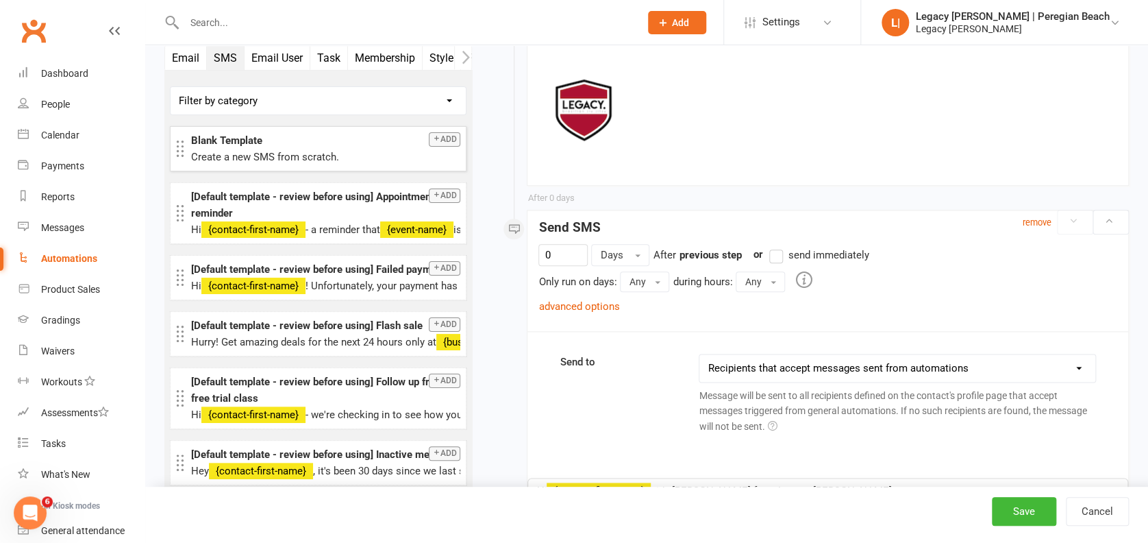
scroll to position [5817, 0]
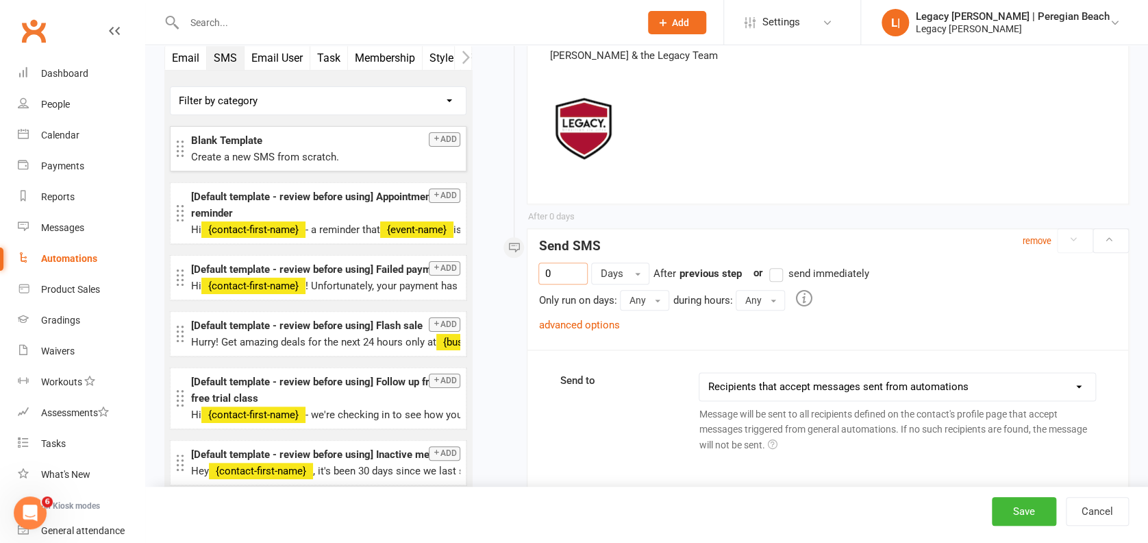
drag, startPoint x: 556, startPoint y: 269, endPoint x: 477, endPoint y: 247, distance: 82.5
click at [580, 323] on link "advanced options" at bounding box center [579, 325] width 81 height 12
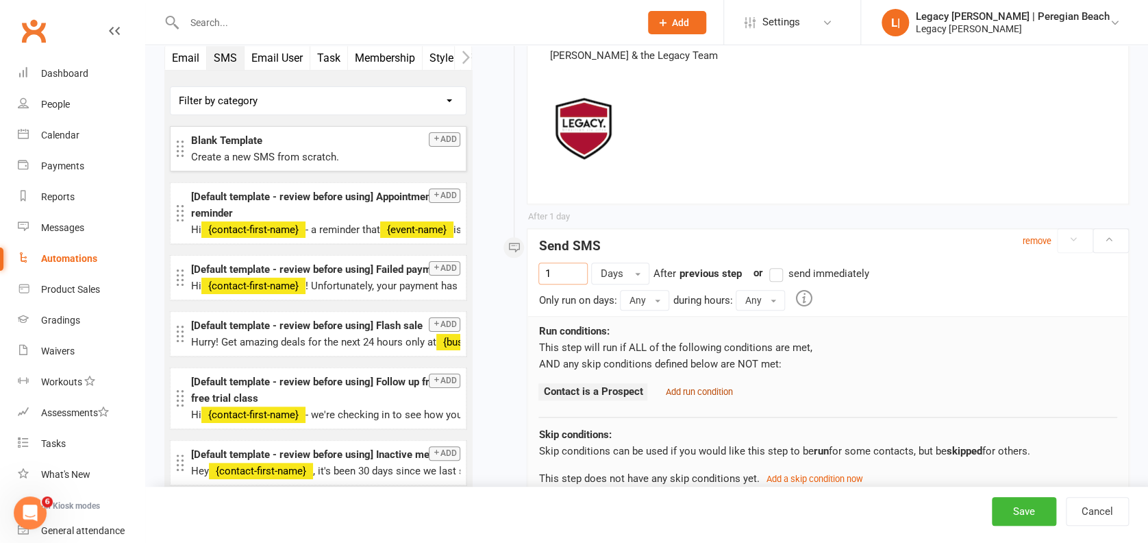
click at [685, 389] on small "Add run condition" at bounding box center [698, 391] width 67 height 10
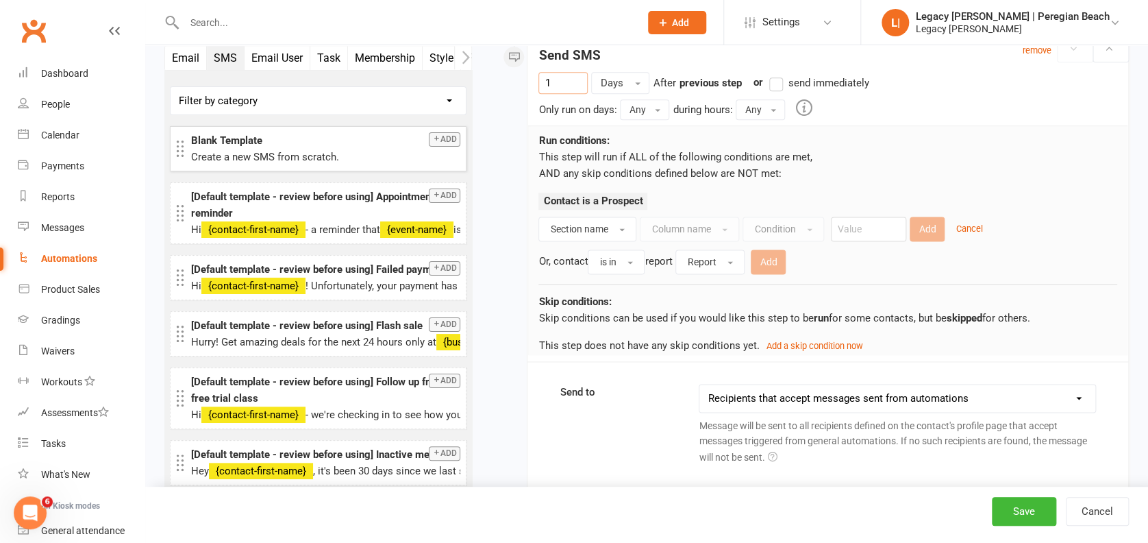
scroll to position [6091, 0]
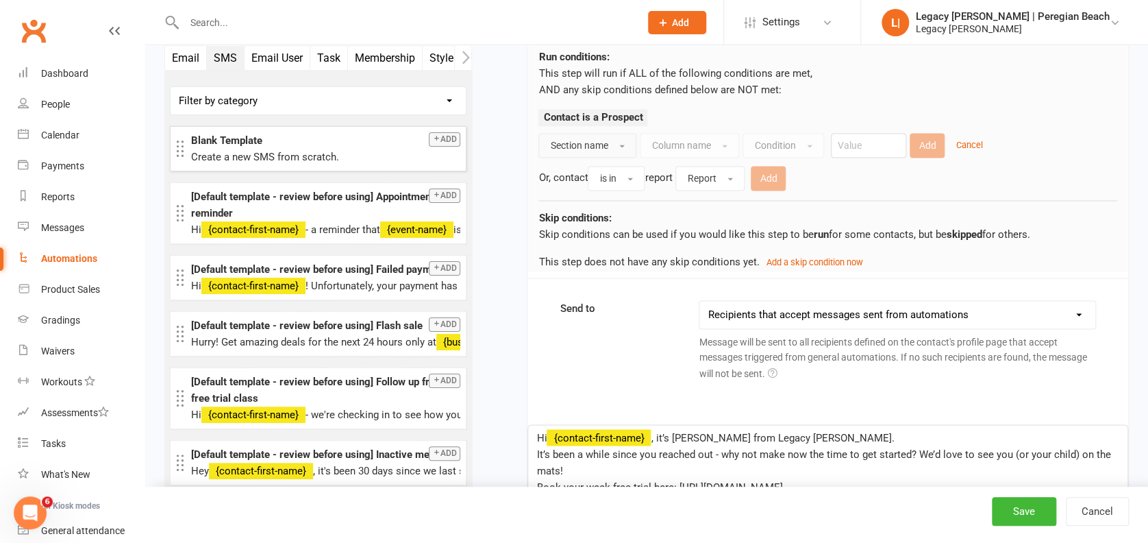
type input "1"
click at [625, 145] on span "button" at bounding box center [621, 146] width 5 height 3
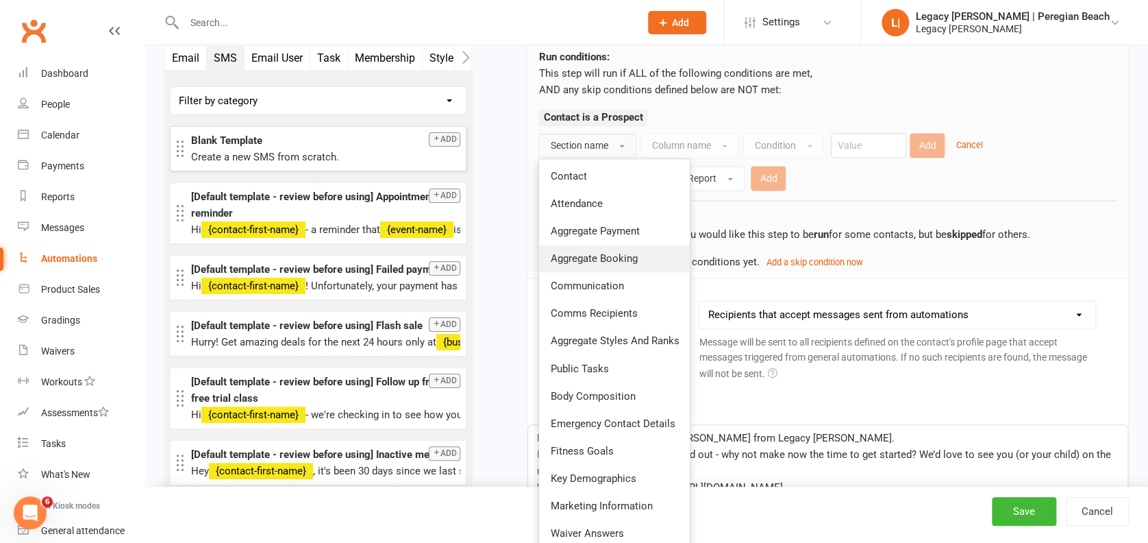
click at [593, 252] on span "Aggregate Booking" at bounding box center [593, 258] width 87 height 12
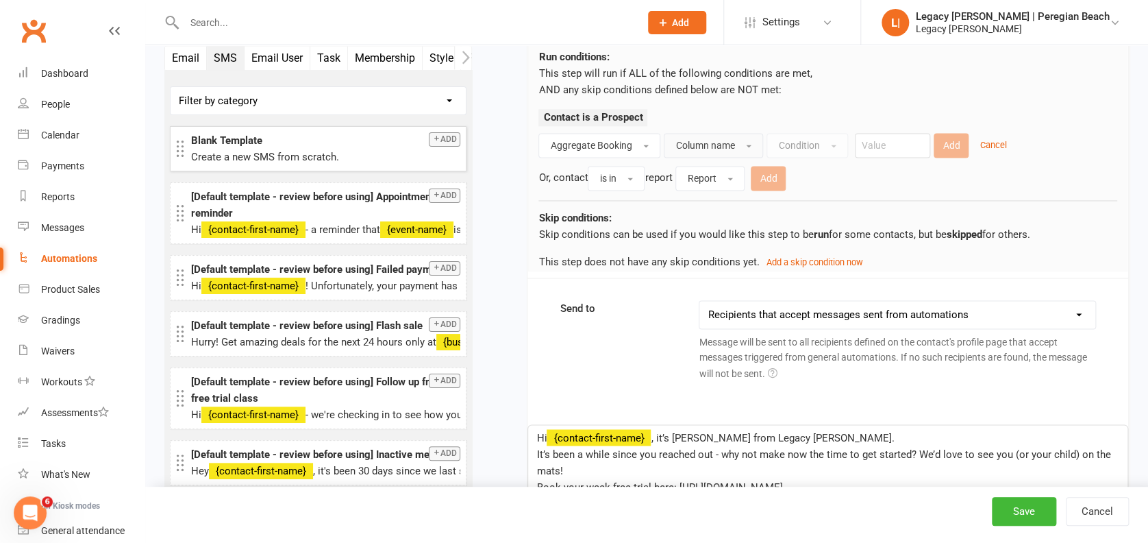
click at [707, 144] on span "Column name" at bounding box center [705, 145] width 59 height 11
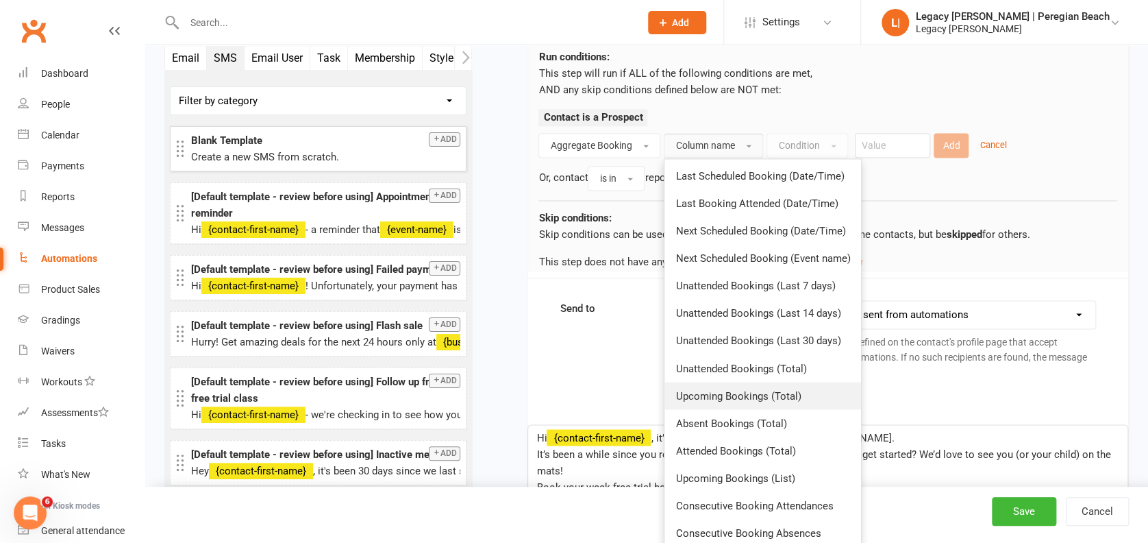
click at [739, 389] on span "Upcoming Bookings (Total)" at bounding box center [738, 395] width 125 height 12
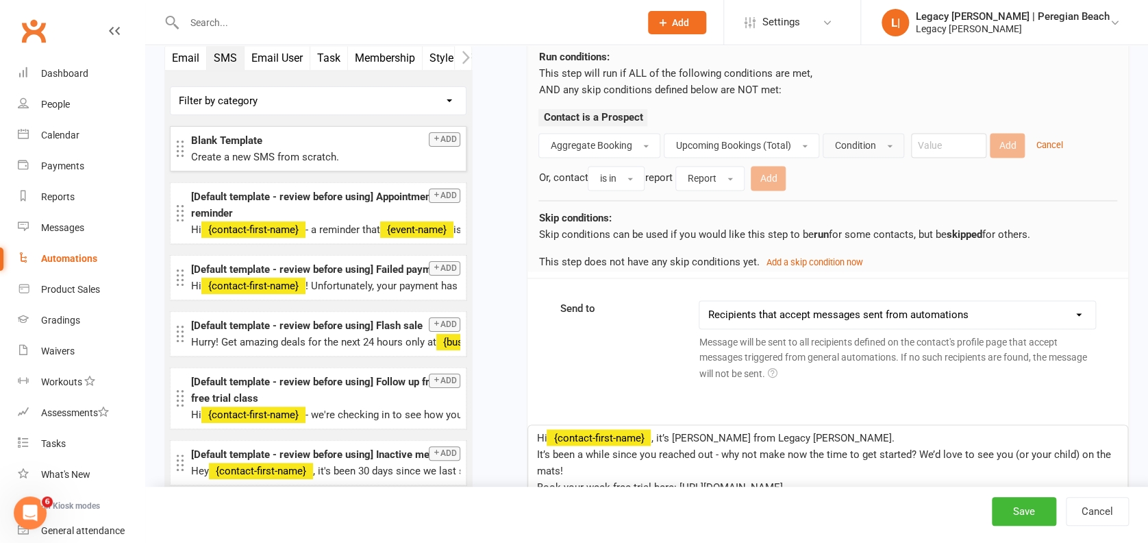
click at [860, 140] on span "Condition" at bounding box center [855, 145] width 41 height 11
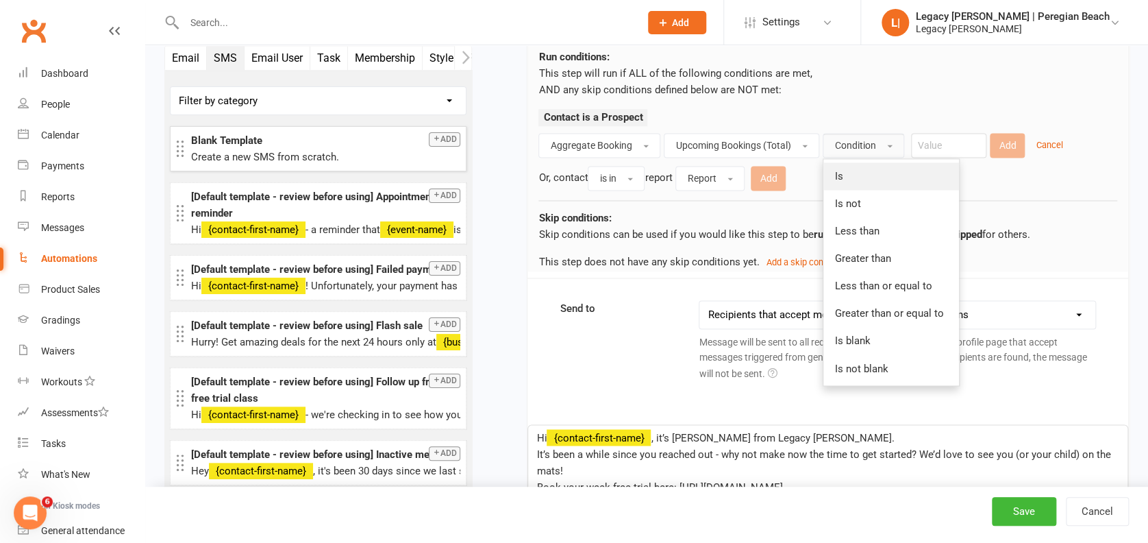
click at [861, 167] on link "Is" at bounding box center [892, 175] width 136 height 27
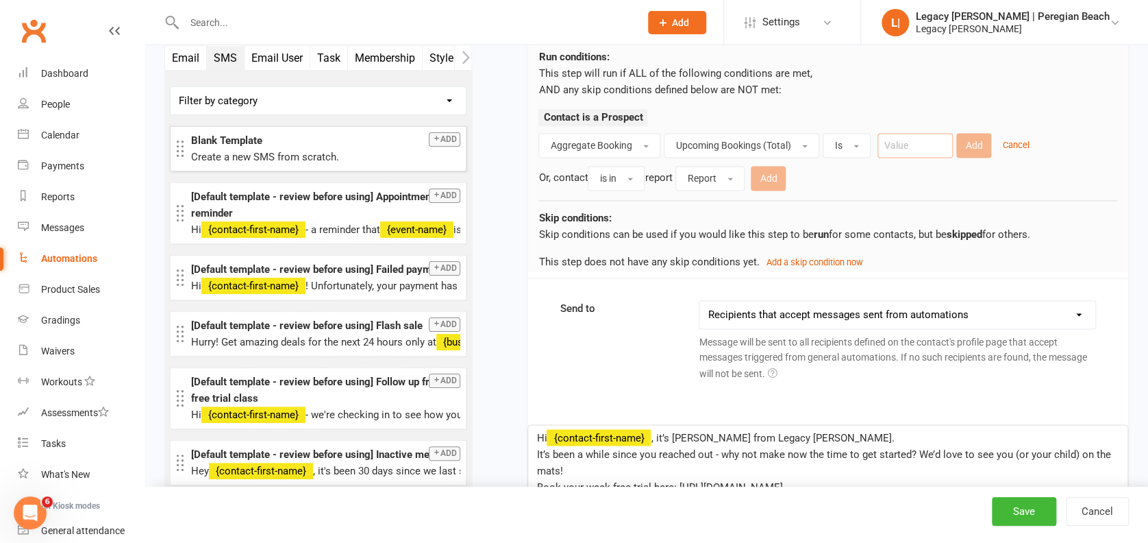
click at [914, 146] on input "number" at bounding box center [915, 145] width 75 height 25
type input "0"
click at [979, 143] on button "Add" at bounding box center [974, 145] width 35 height 25
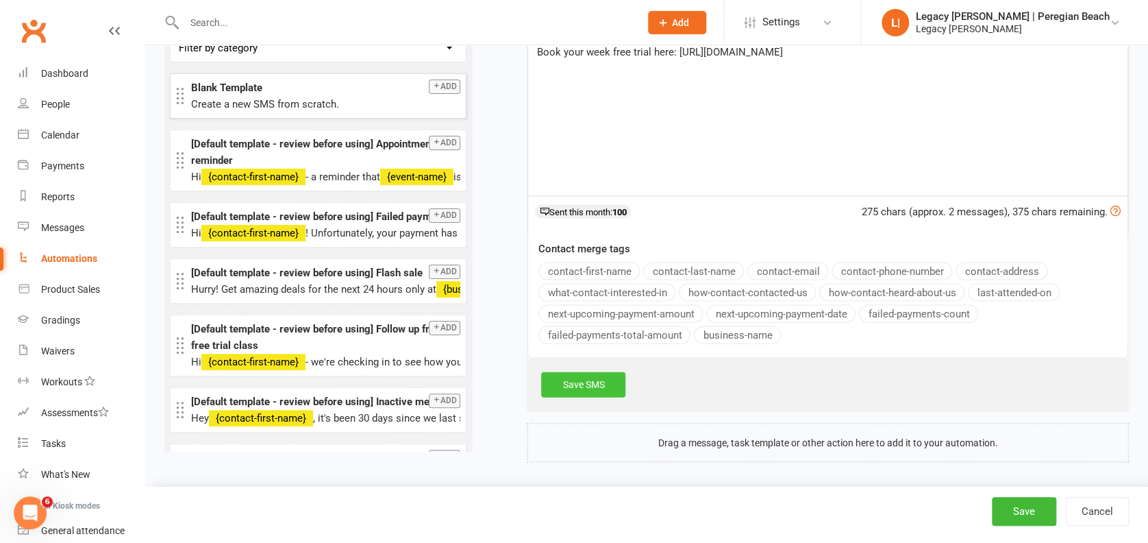
drag, startPoint x: 604, startPoint y: 379, endPoint x: 614, endPoint y: 380, distance: 10.3
click at [605, 378] on link "Save SMS" at bounding box center [583, 384] width 84 height 25
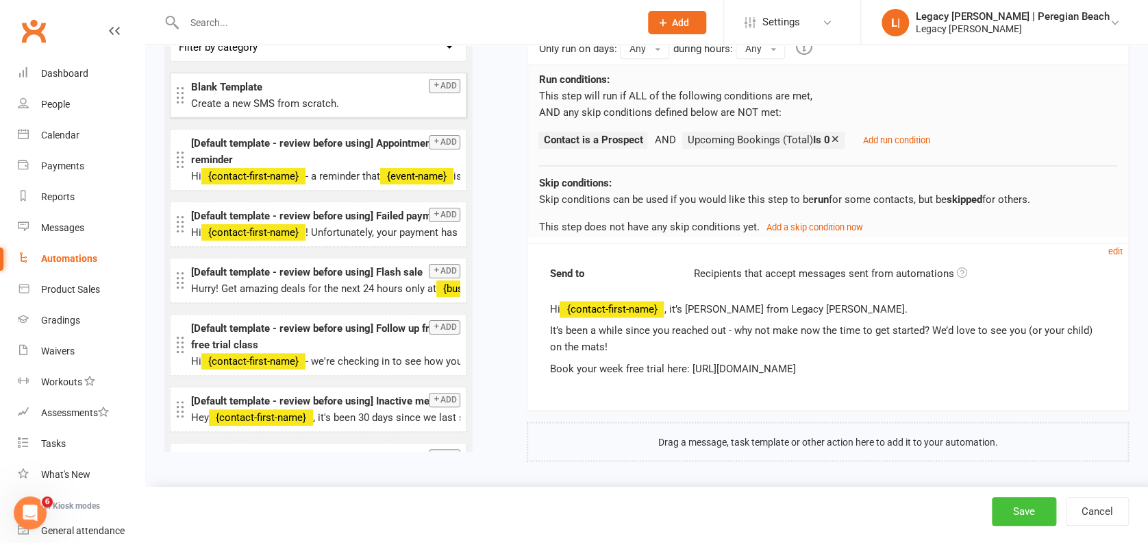
click at [1020, 500] on button "Save" at bounding box center [1024, 511] width 64 height 29
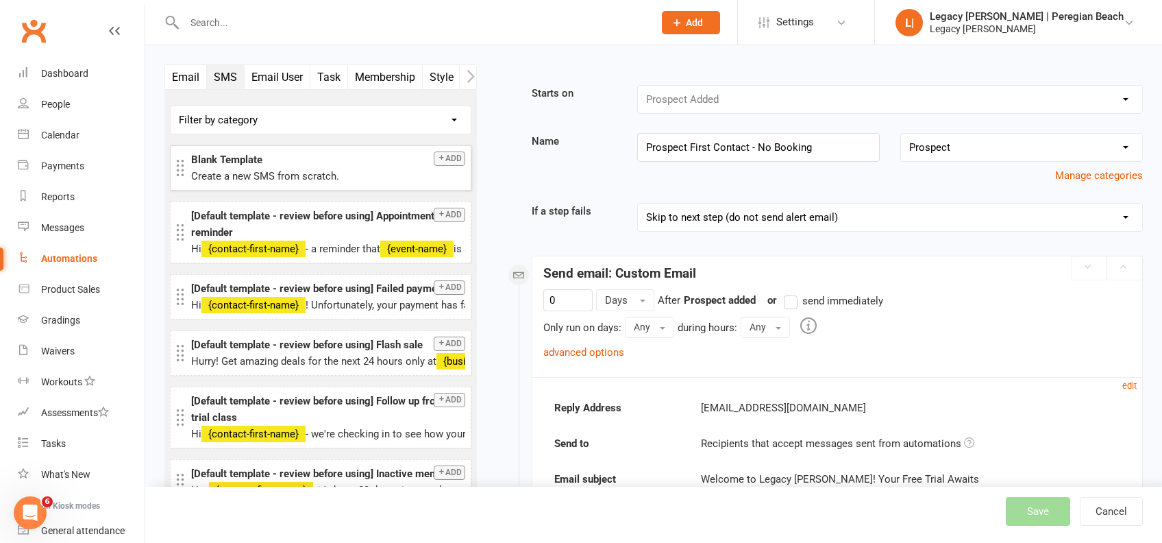
select select "true"
select select "100"
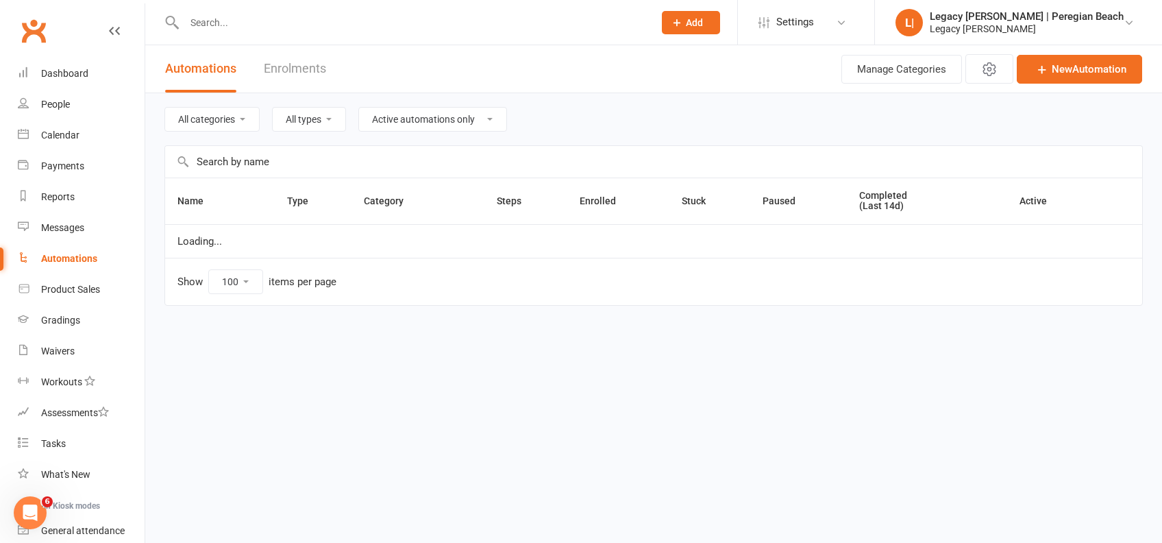
select select "796"
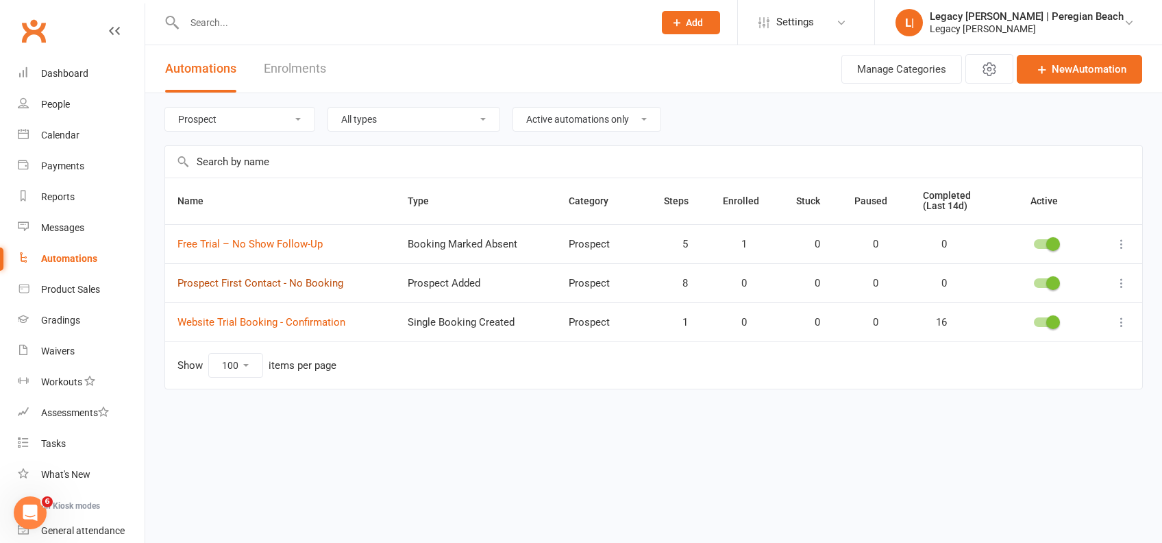
click at [265, 284] on link "Prospect First Contact - No Booking" at bounding box center [260, 283] width 166 height 12
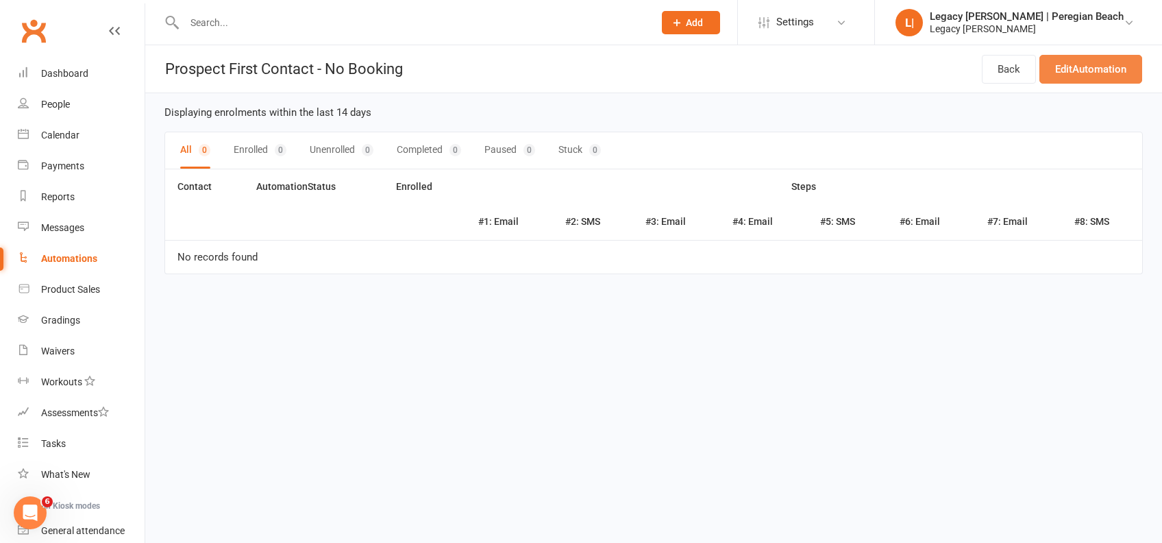
click at [1094, 60] on link "Edit Automation" at bounding box center [1091, 69] width 103 height 29
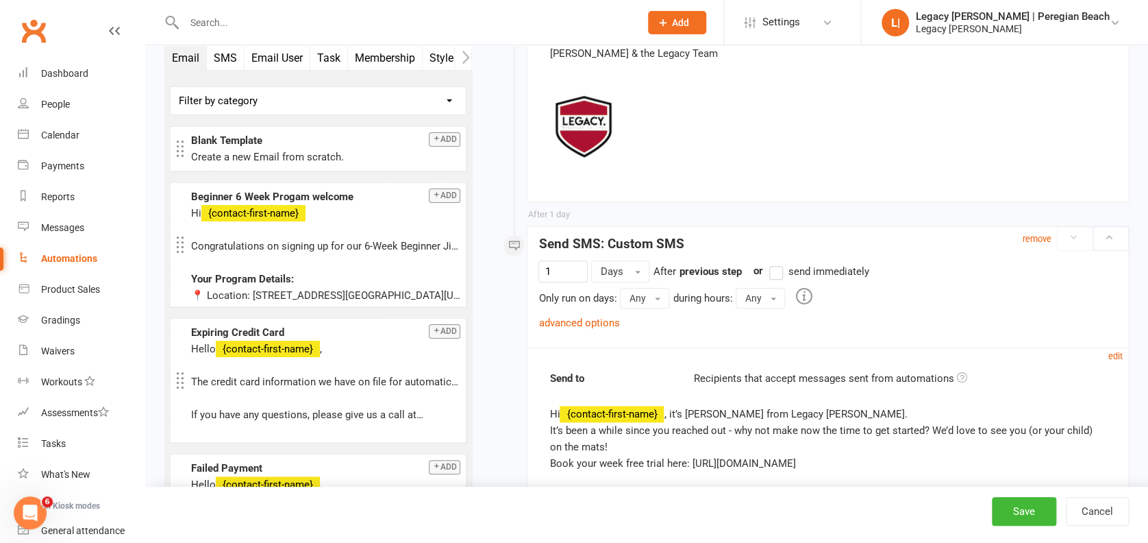
scroll to position [5914, 0]
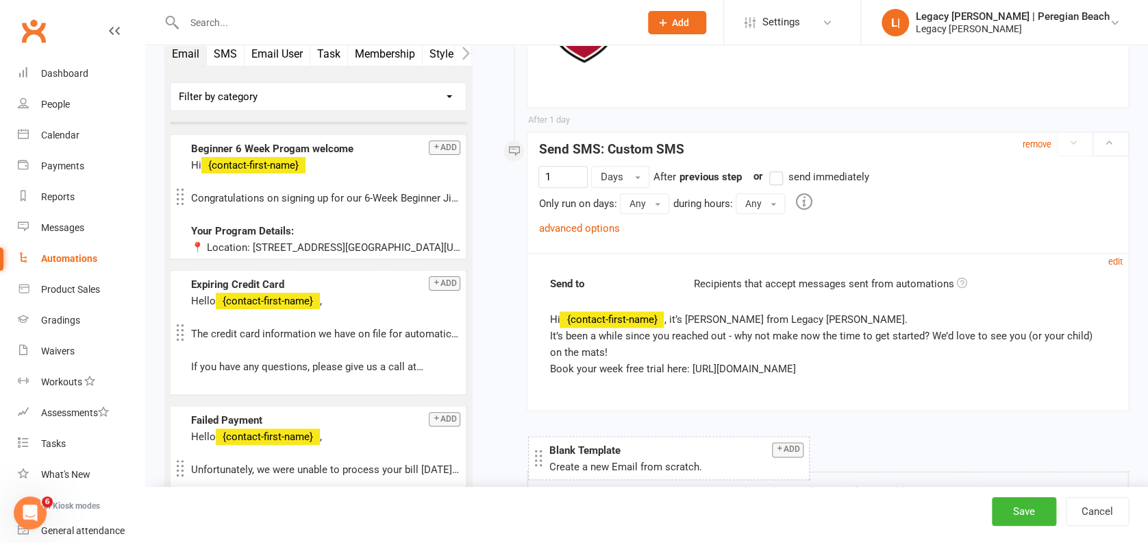
drag, startPoint x: 260, startPoint y: 88, endPoint x: 618, endPoint y: 452, distance: 510.2
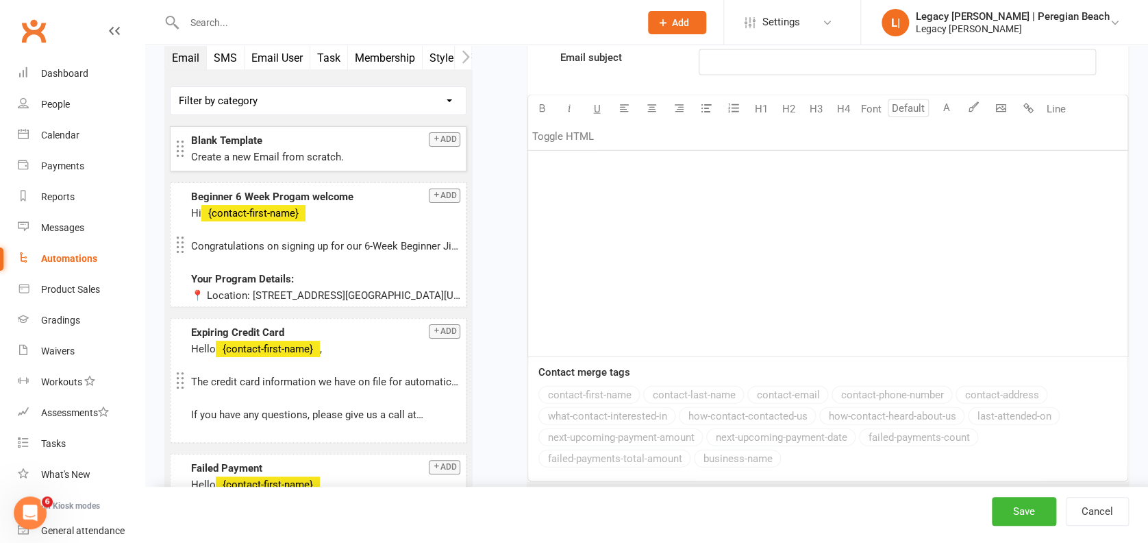
scroll to position [6622, 0]
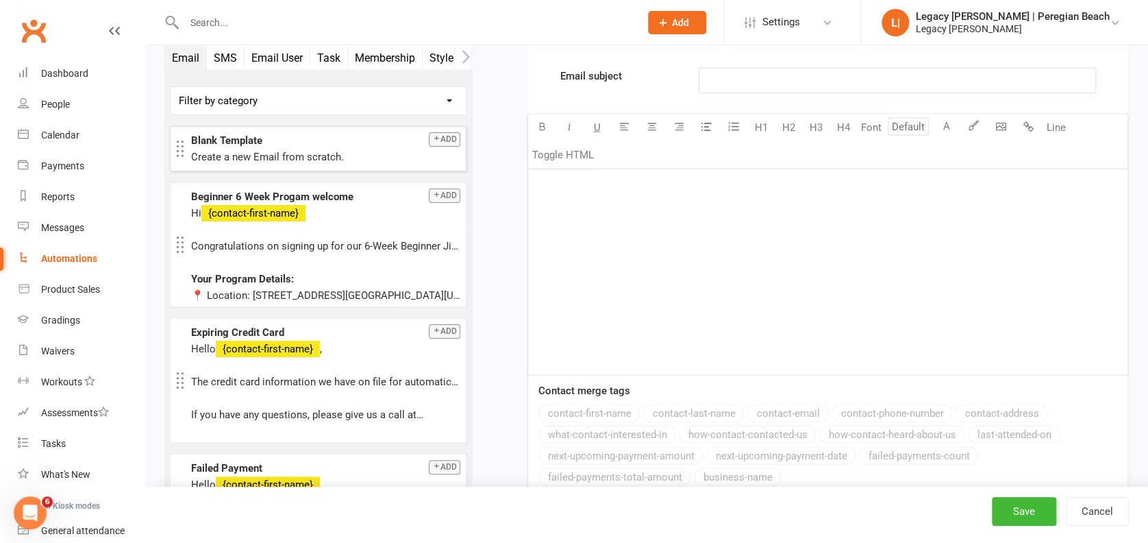
click at [667, 270] on div "﻿" at bounding box center [828, 272] width 600 height 206
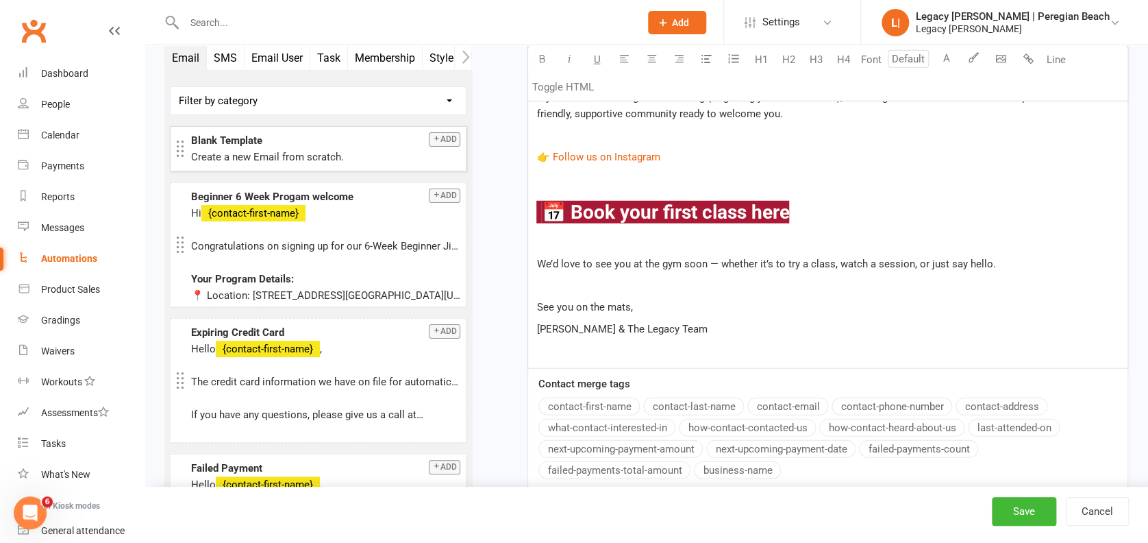
scroll to position [6841, 0]
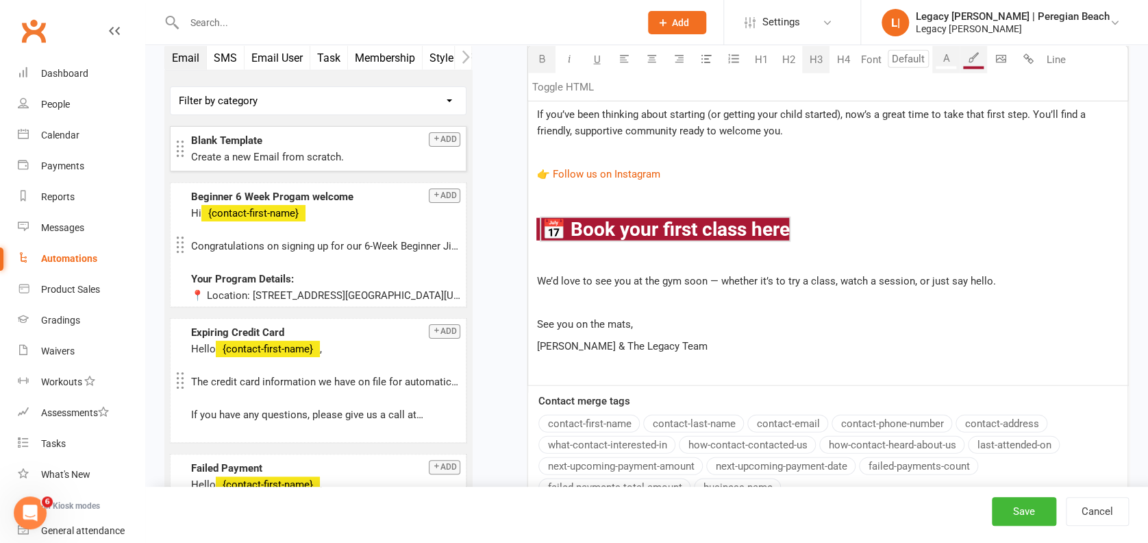
click at [824, 222] on h3 "$ 📅 Book your first class here $ ﻿" at bounding box center [828, 229] width 583 height 21
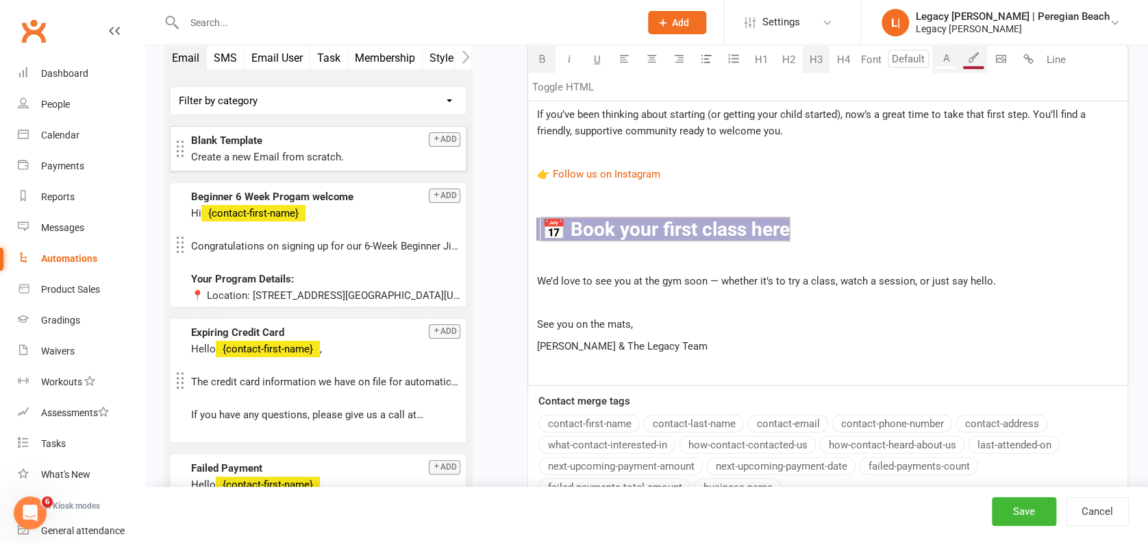
drag, startPoint x: 867, startPoint y: 220, endPoint x: 532, endPoint y: 219, distance: 335.1
click at [532, 219] on div "Hi ﻿ {contact-first-name} It’s been a little while since we last heard from you…" at bounding box center [828, 168] width 600 height 434
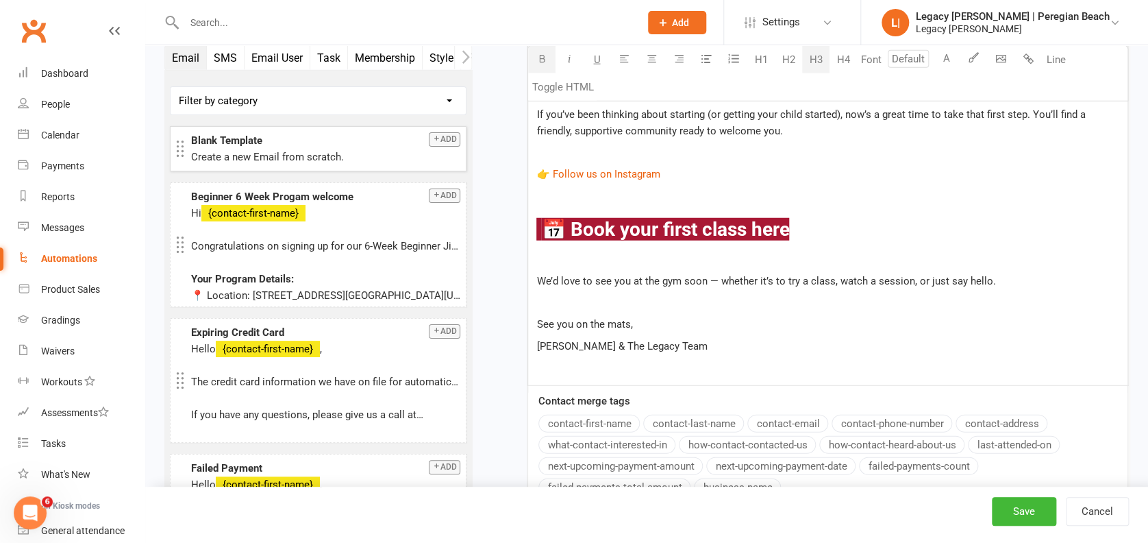
click at [829, 178] on div "Hi ﻿ {contact-first-name} It’s been a little while since we last heard from you…" at bounding box center [828, 168] width 600 height 434
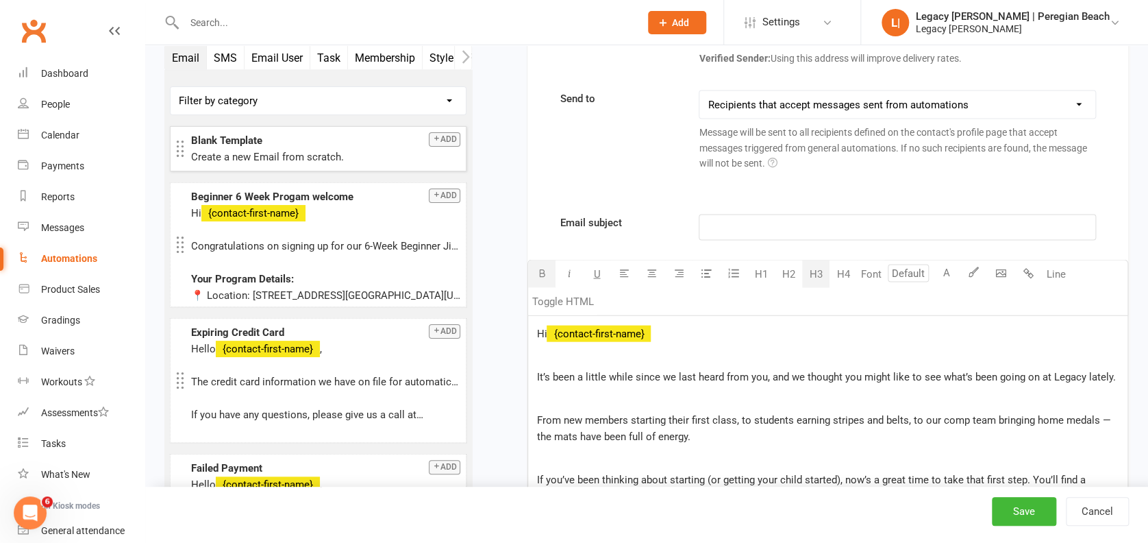
scroll to position [6475, 0]
click at [736, 227] on p "﻿" at bounding box center [897, 228] width 379 height 16
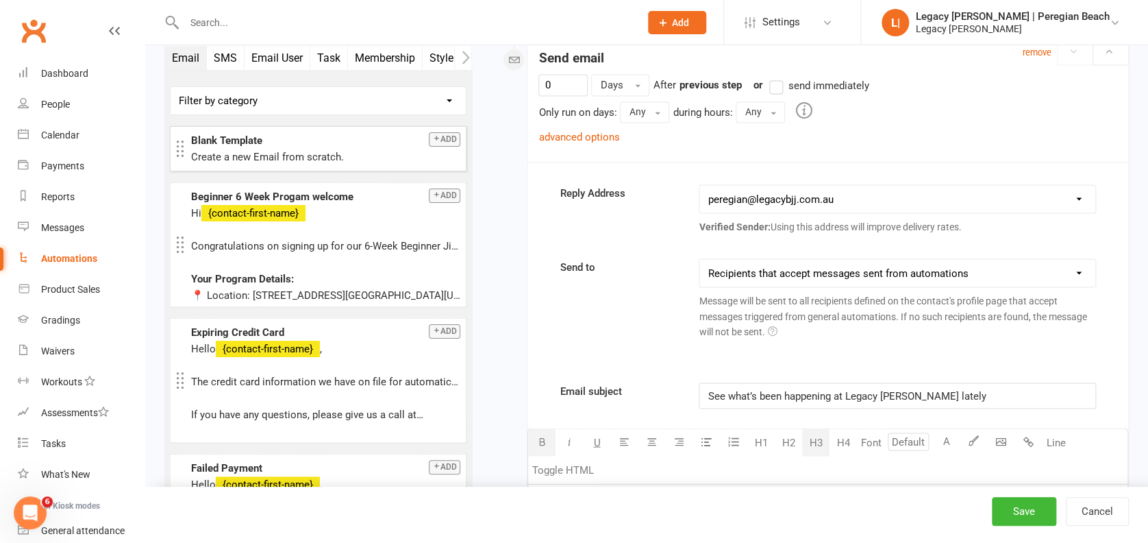
scroll to position [6293, 0]
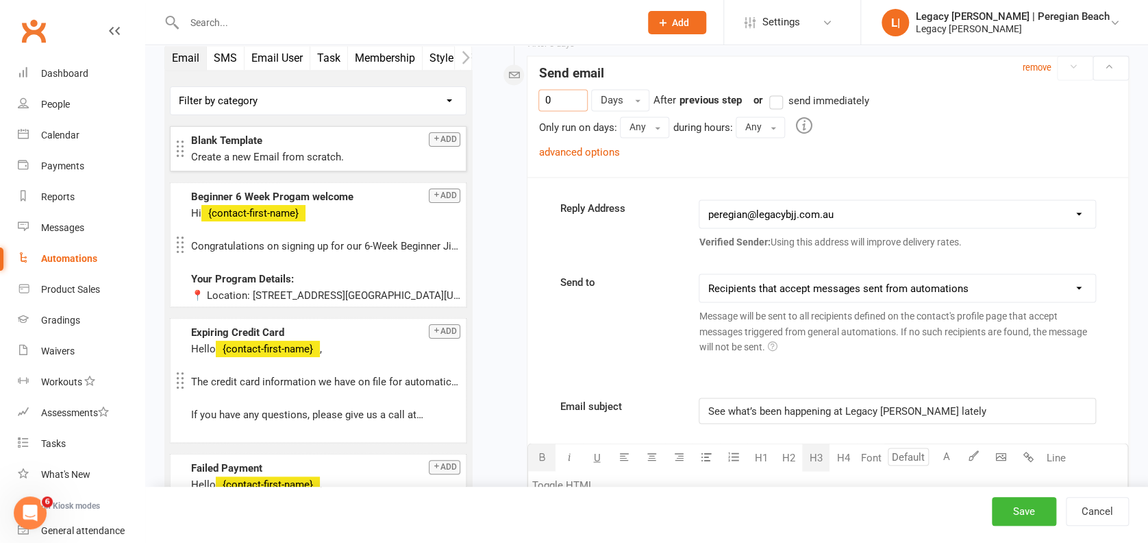
click at [600, 151] on link "advanced options" at bounding box center [579, 152] width 81 height 12
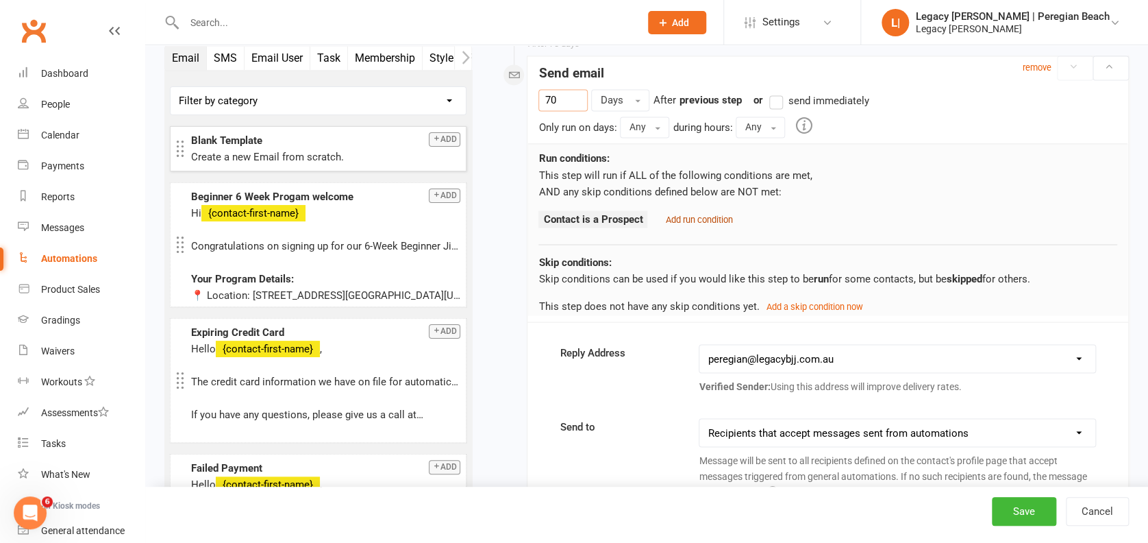
click at [706, 218] on small "Add run condition" at bounding box center [698, 219] width 67 height 10
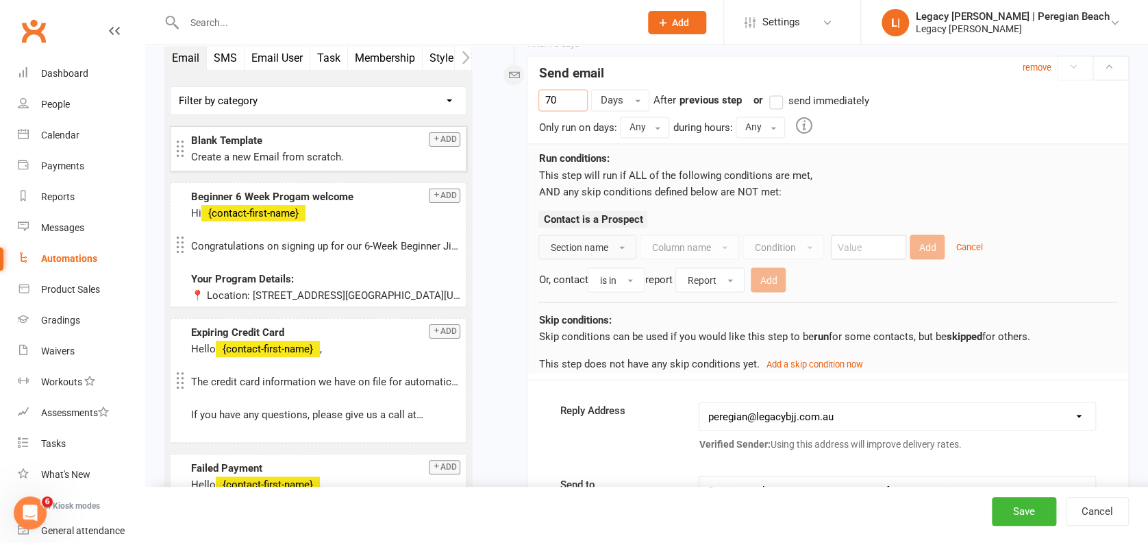
type input "70"
click at [598, 248] on button "Section name" at bounding box center [588, 246] width 98 height 25
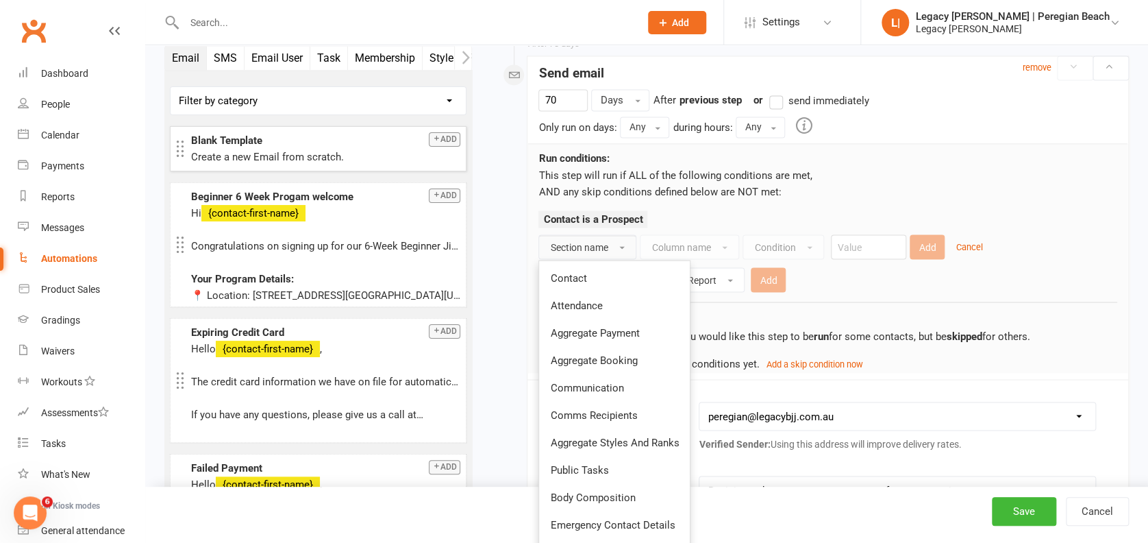
click at [625, 354] on span "Aggregate Booking" at bounding box center [593, 360] width 87 height 12
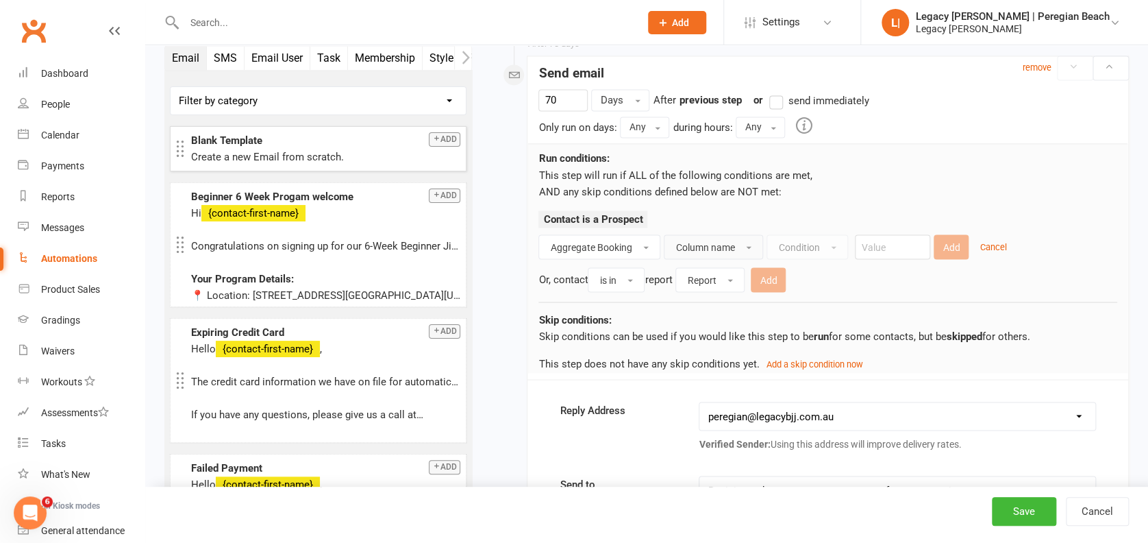
click at [696, 241] on span "Column name" at bounding box center [705, 246] width 59 height 11
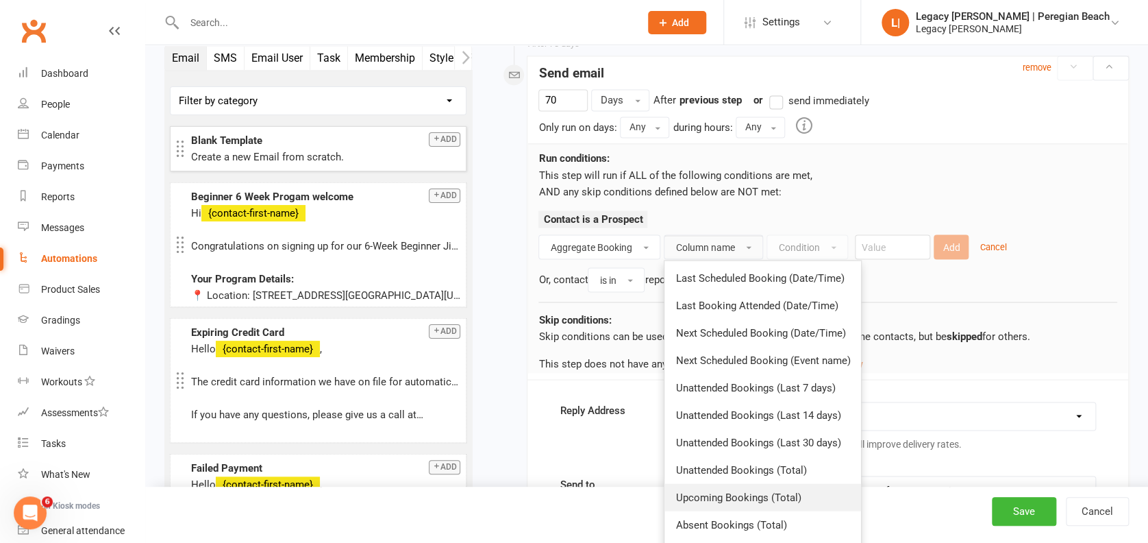
click at [739, 496] on span "Upcoming Bookings (Total)" at bounding box center [738, 497] width 125 height 12
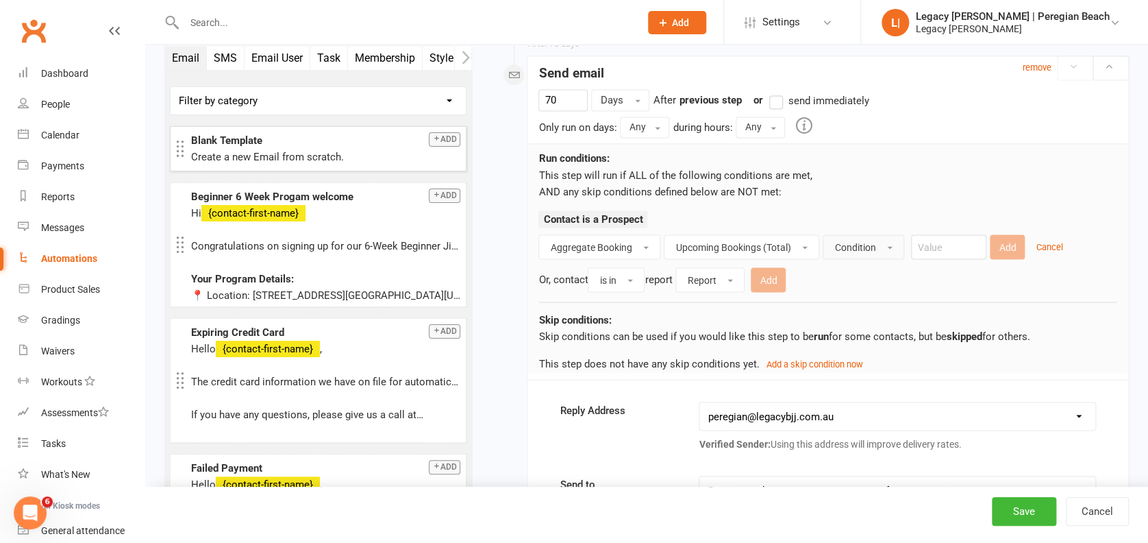
click at [877, 244] on button "Condition" at bounding box center [864, 246] width 82 height 25
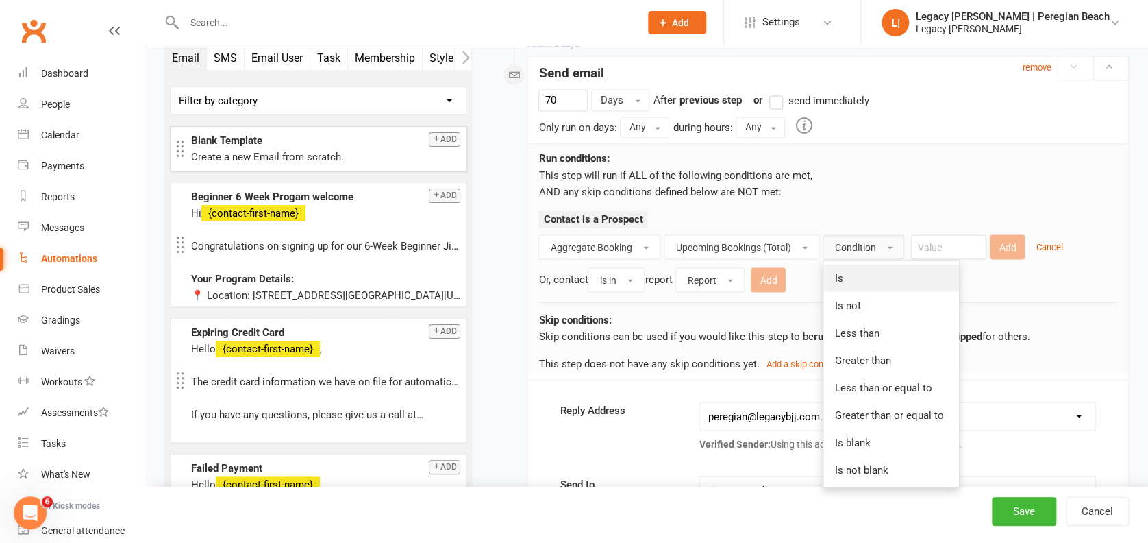
click at [873, 279] on link "Is" at bounding box center [892, 277] width 136 height 27
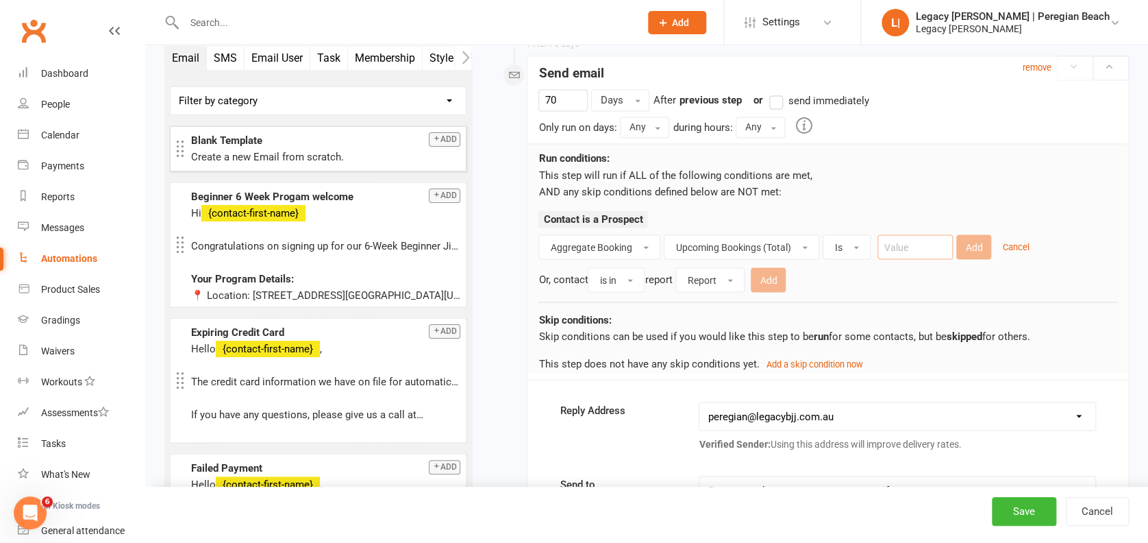
click at [933, 248] on input "number" at bounding box center [915, 246] width 75 height 25
type input "0"
click at [974, 242] on button "Add" at bounding box center [974, 246] width 35 height 25
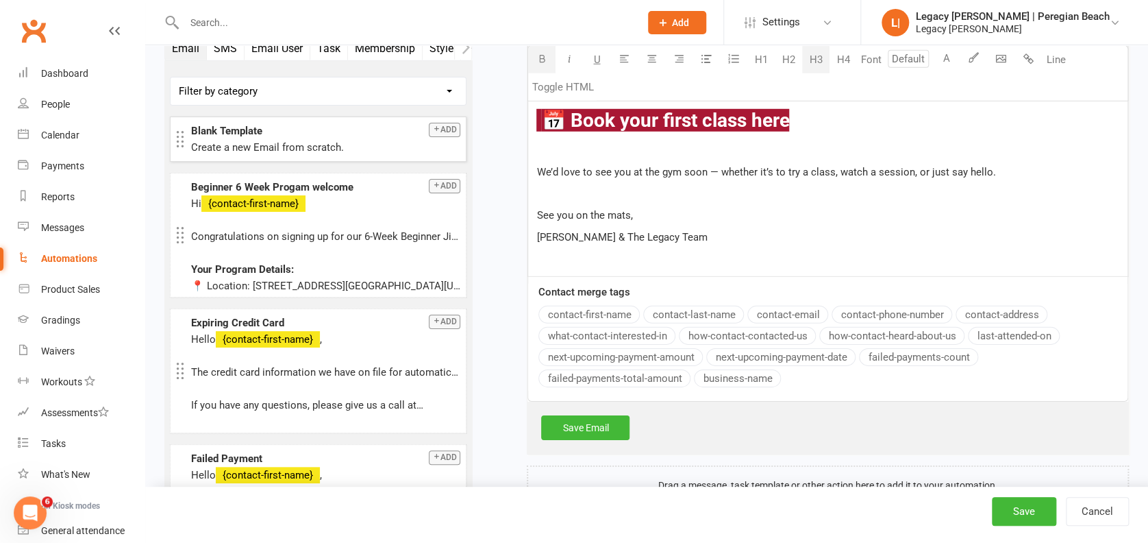
scroll to position [7137, 0]
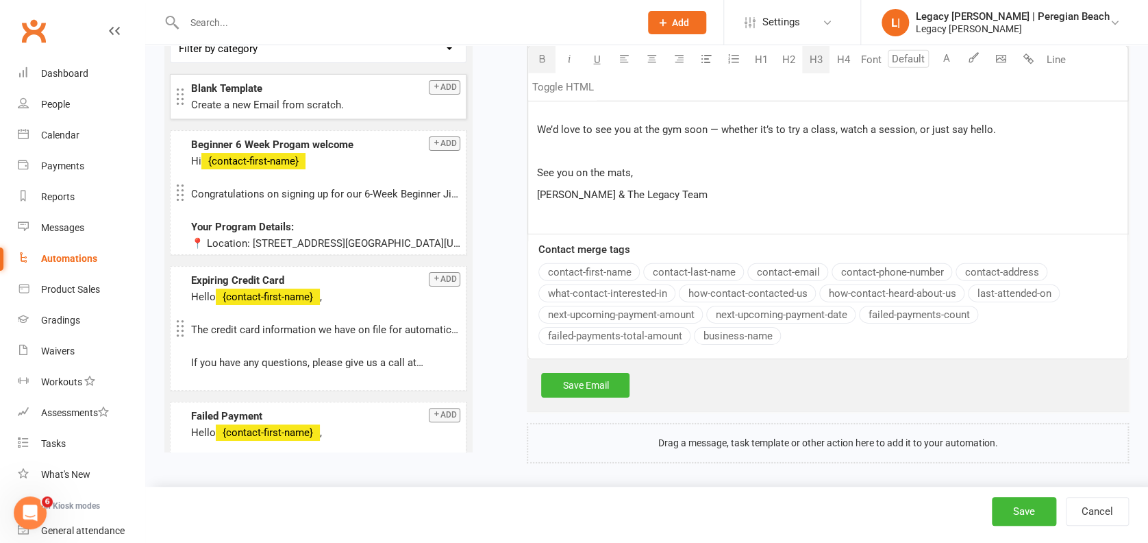
click at [715, 190] on p "[PERSON_NAME] & The Legacy Team" at bounding box center [828, 194] width 583 height 16
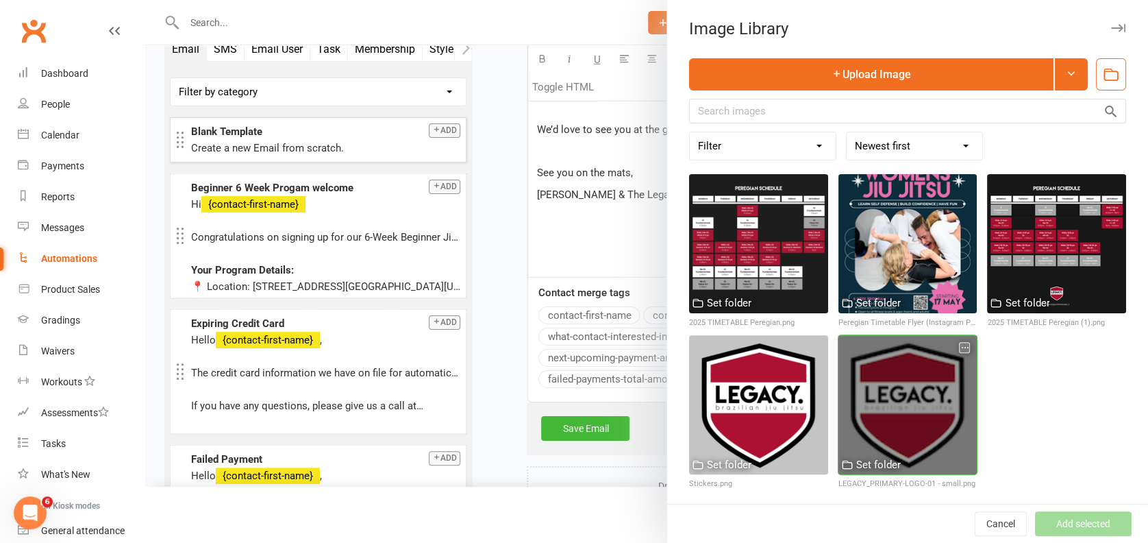
click at [878, 365] on div at bounding box center [908, 404] width 139 height 139
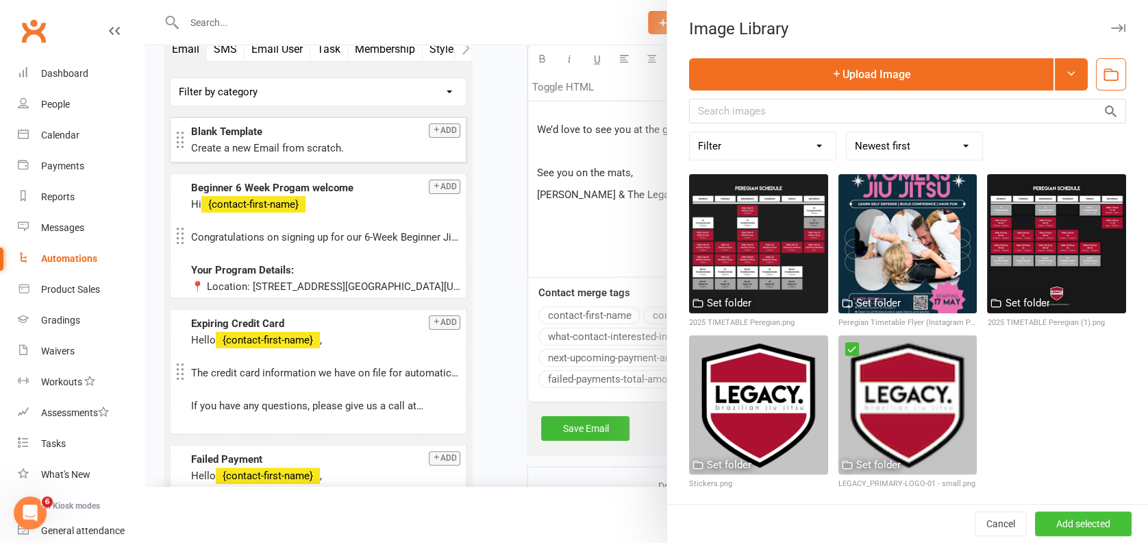
click at [1058, 521] on button "Add selected" at bounding box center [1083, 523] width 97 height 25
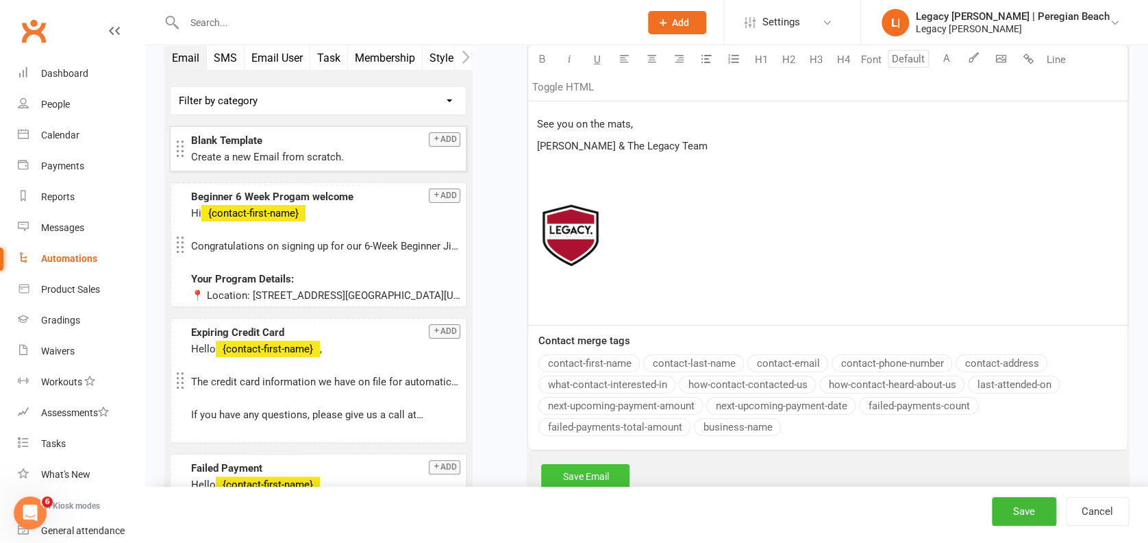
click at [574, 466] on link "Save Email" at bounding box center [585, 476] width 88 height 25
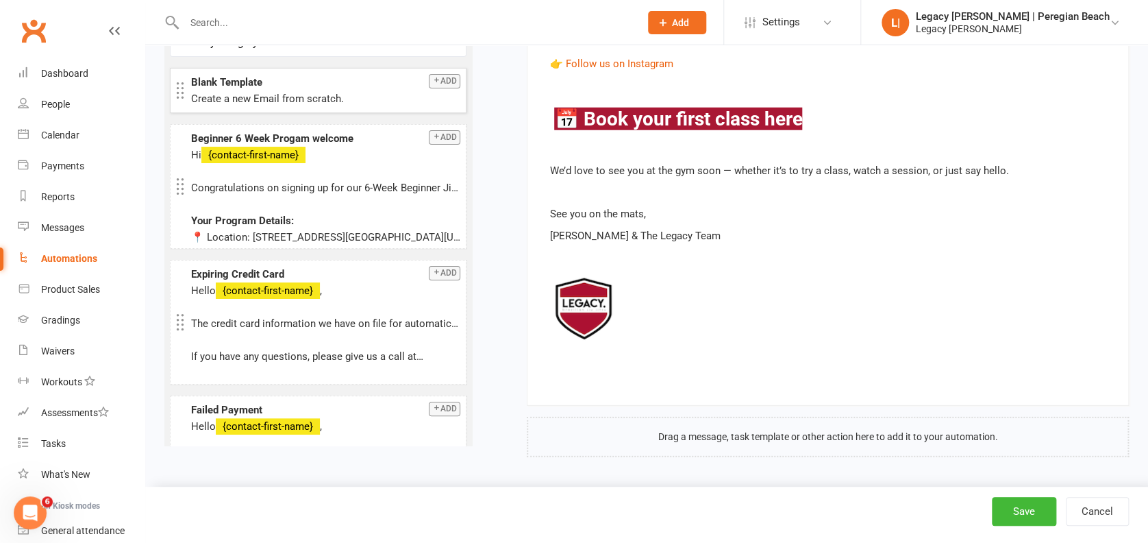
scroll to position [6915, 0]
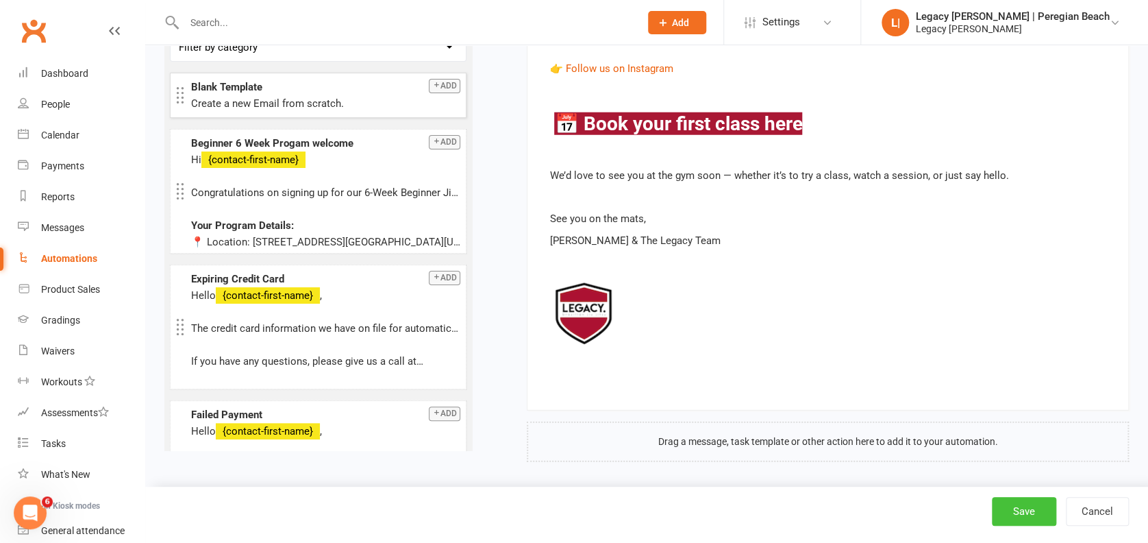
click at [1033, 514] on button "Save" at bounding box center [1024, 511] width 64 height 29
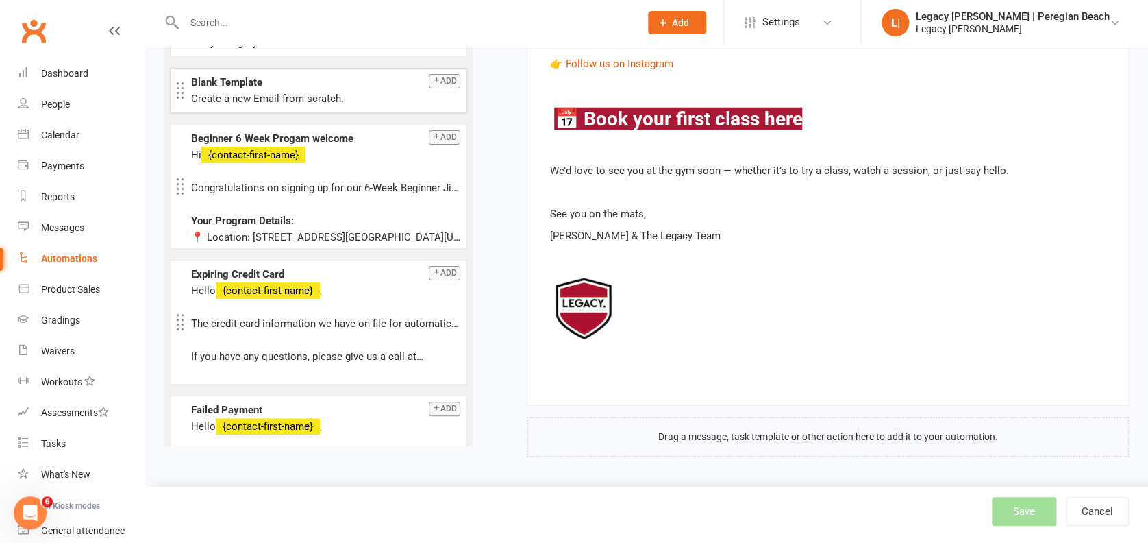
scroll to position [6905, 0]
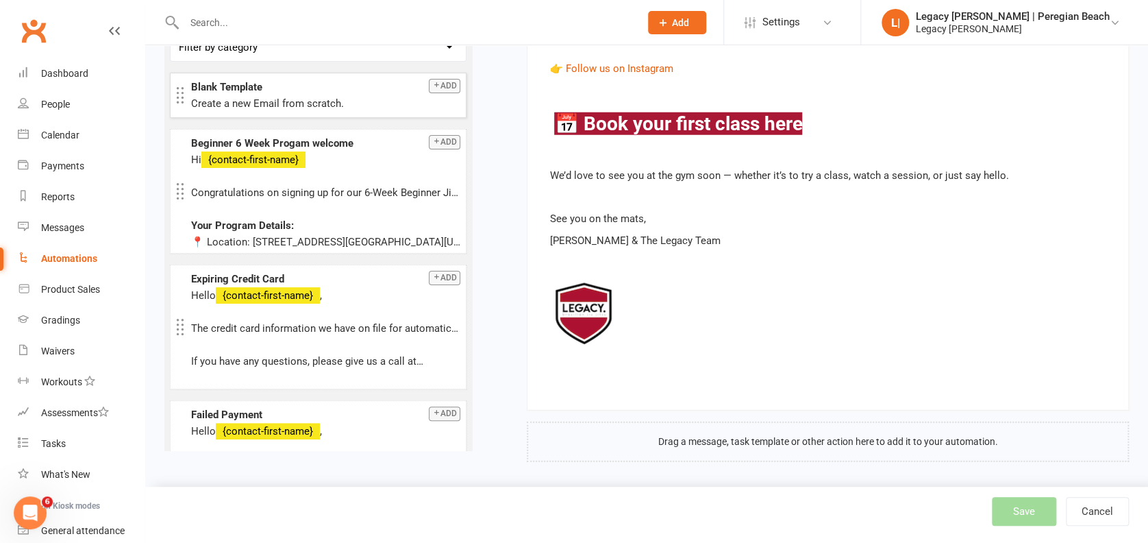
select select "true"
select select "100"
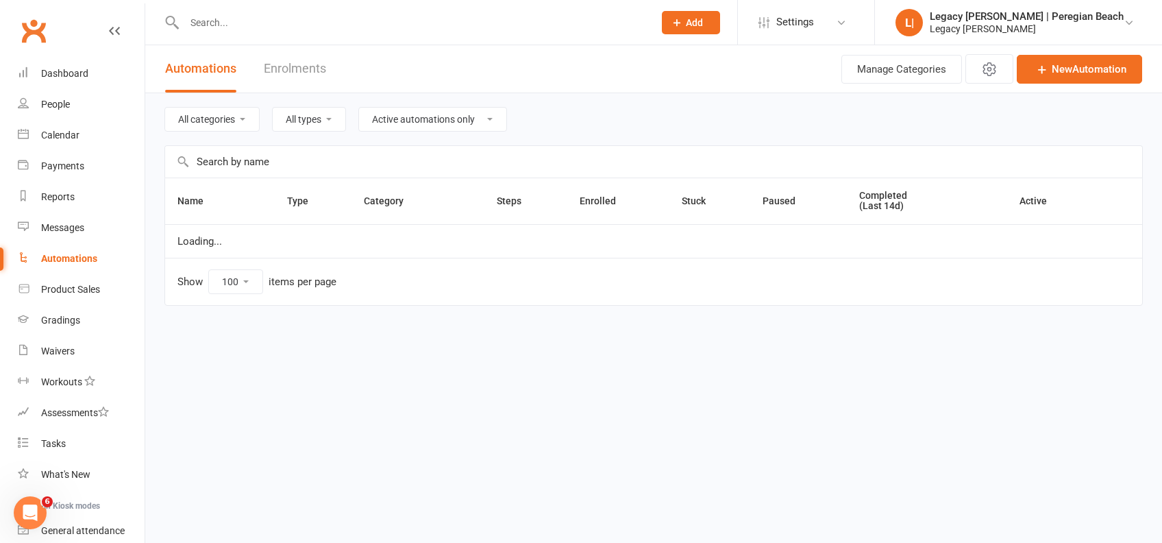
select select "796"
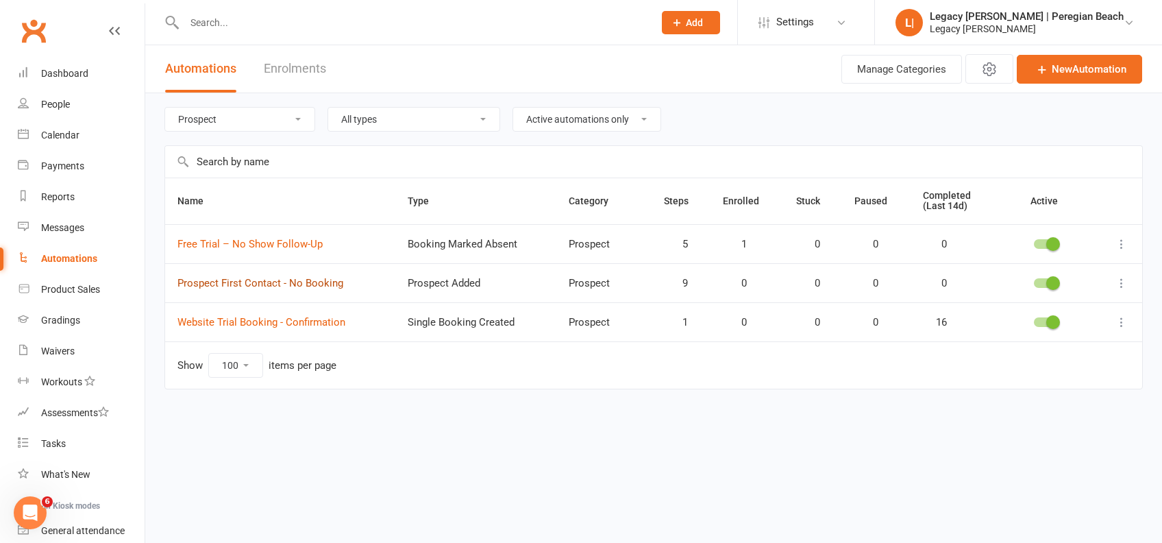
click at [311, 280] on link "Prospect First Contact - No Booking" at bounding box center [260, 283] width 166 height 12
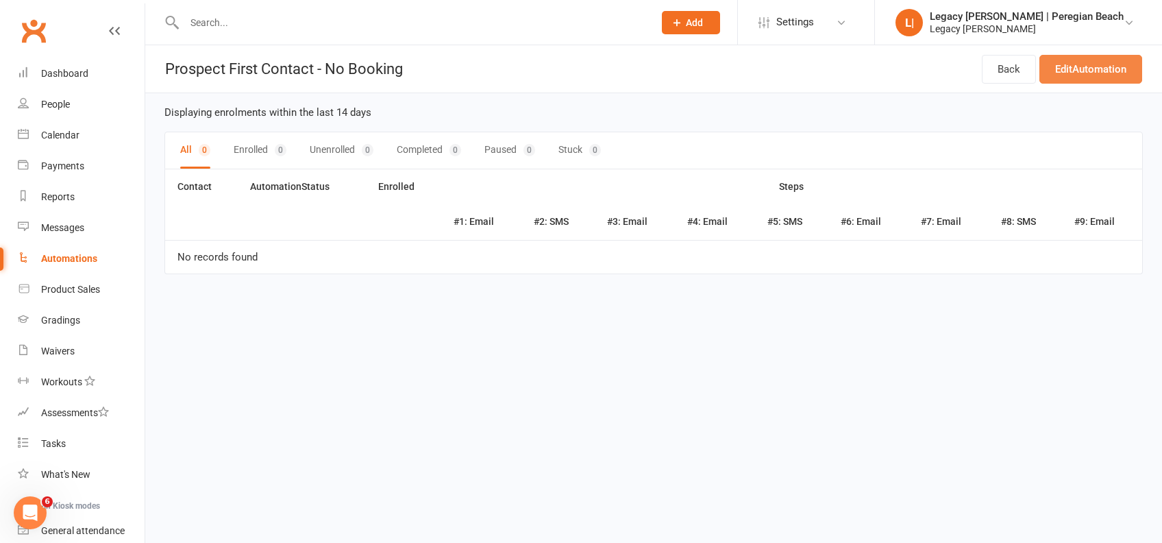
click at [1098, 66] on link "Edit Automation" at bounding box center [1091, 69] width 103 height 29
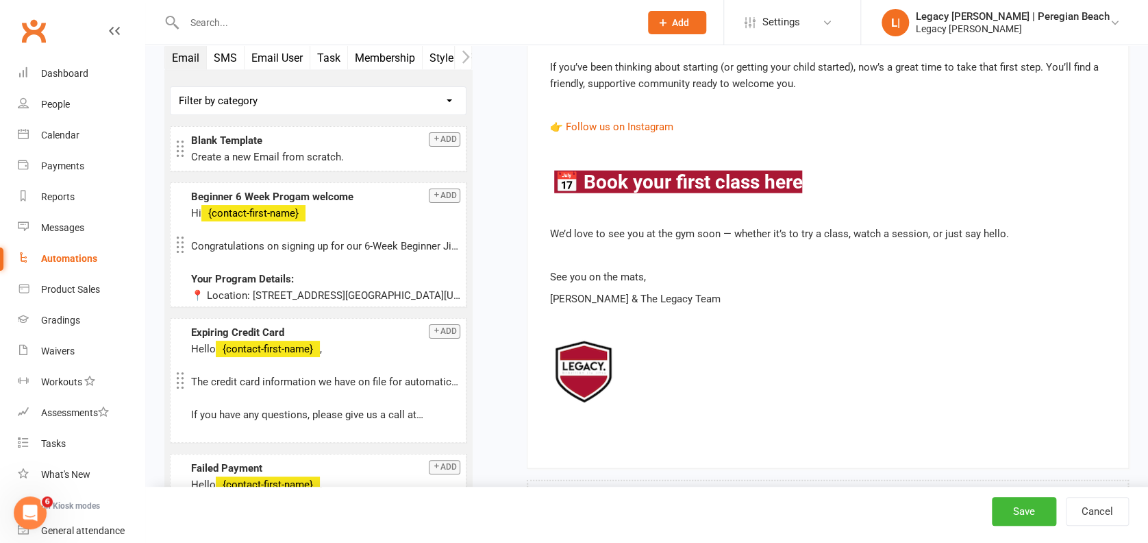
scroll to position [6761, 0]
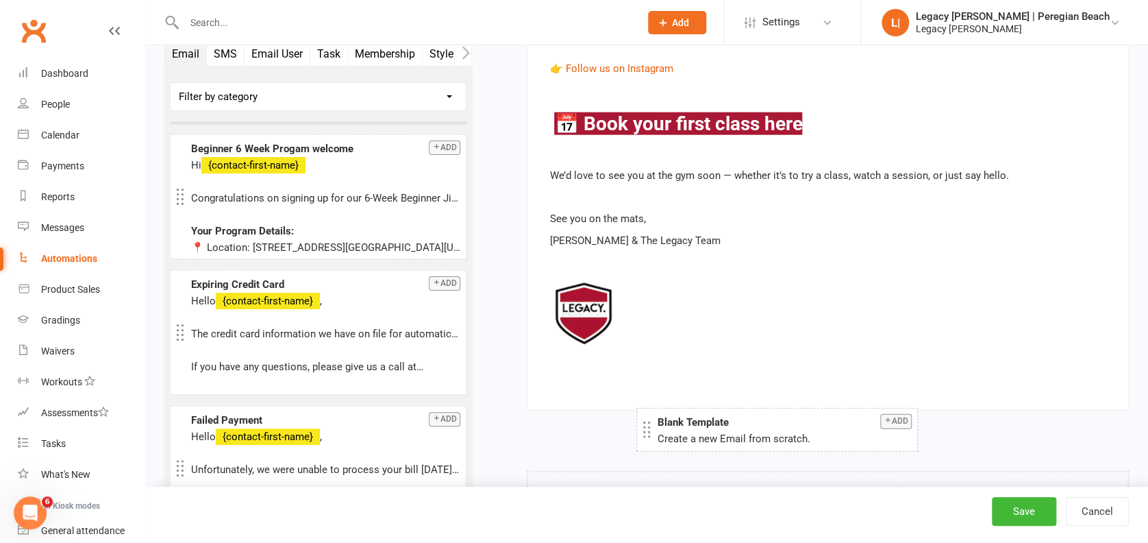
drag, startPoint x: 259, startPoint y: 96, endPoint x: 726, endPoint y: 432, distance: 574.9
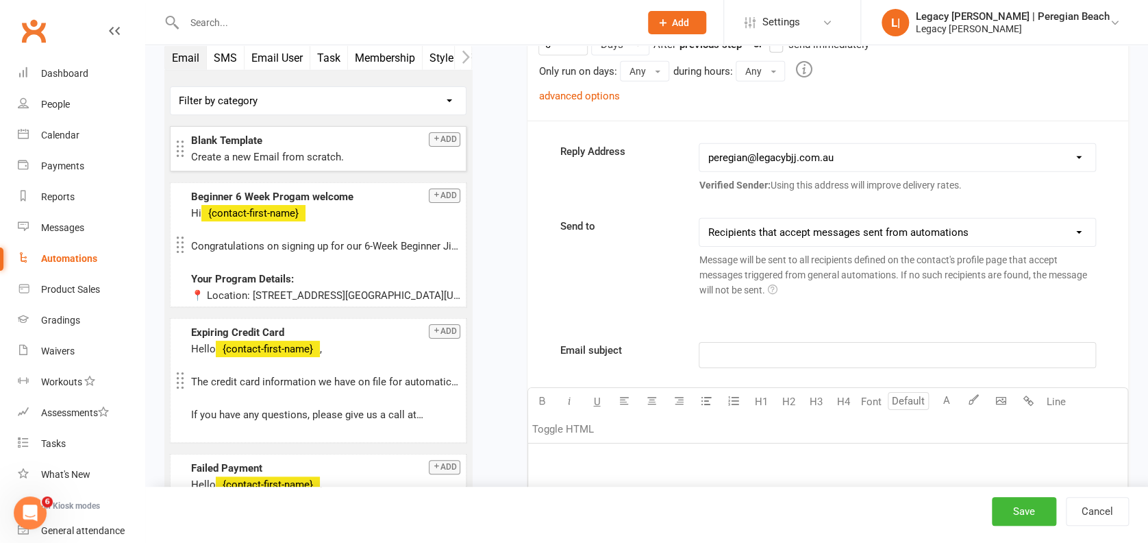
scroll to position [7470, 0]
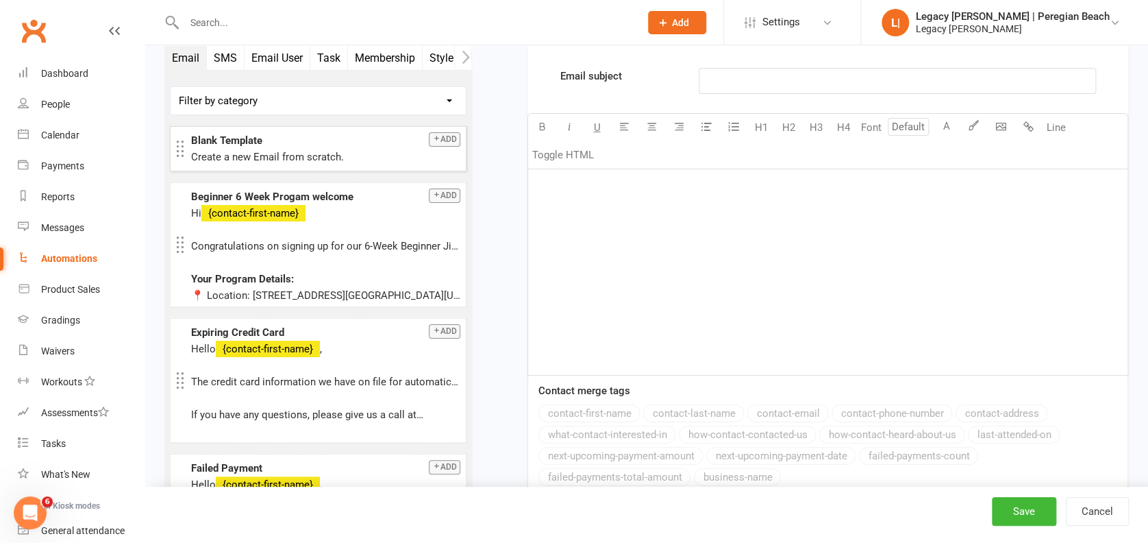
click at [632, 251] on div "﻿" at bounding box center [828, 272] width 600 height 206
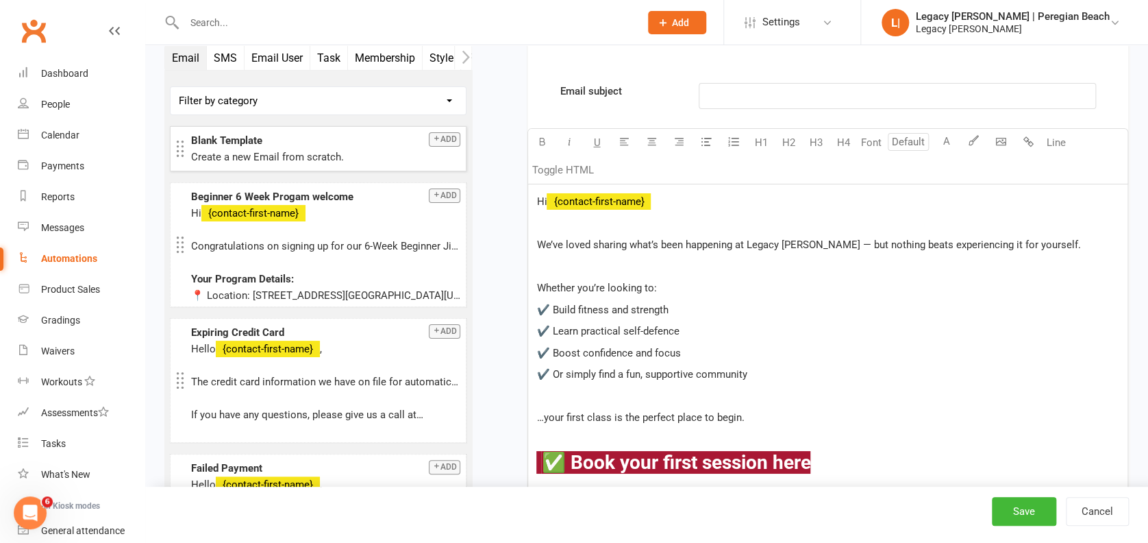
scroll to position [7359, 0]
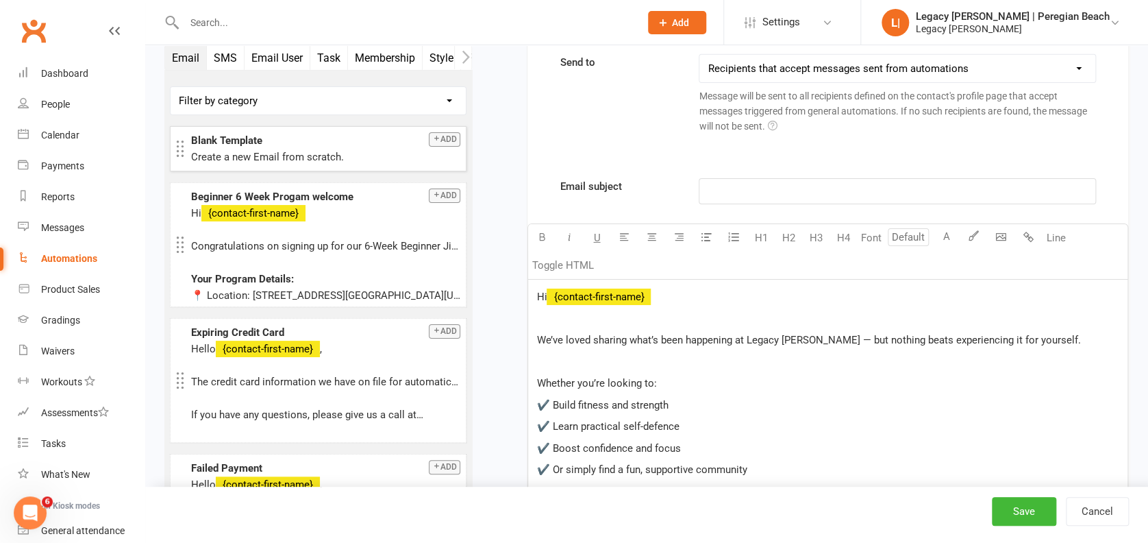
click at [749, 185] on p "﻿" at bounding box center [897, 191] width 379 height 16
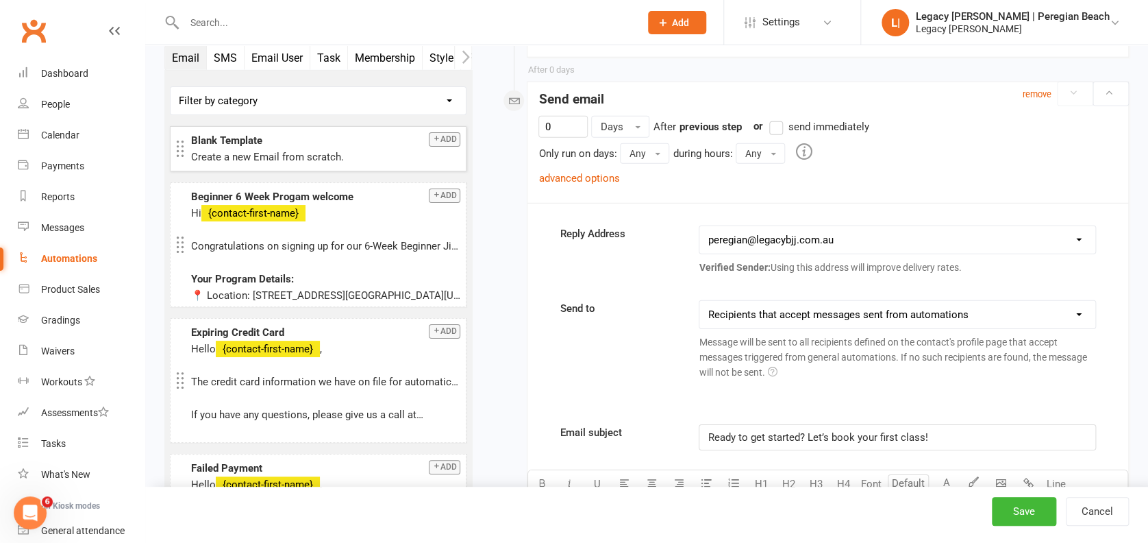
scroll to position [7085, 0]
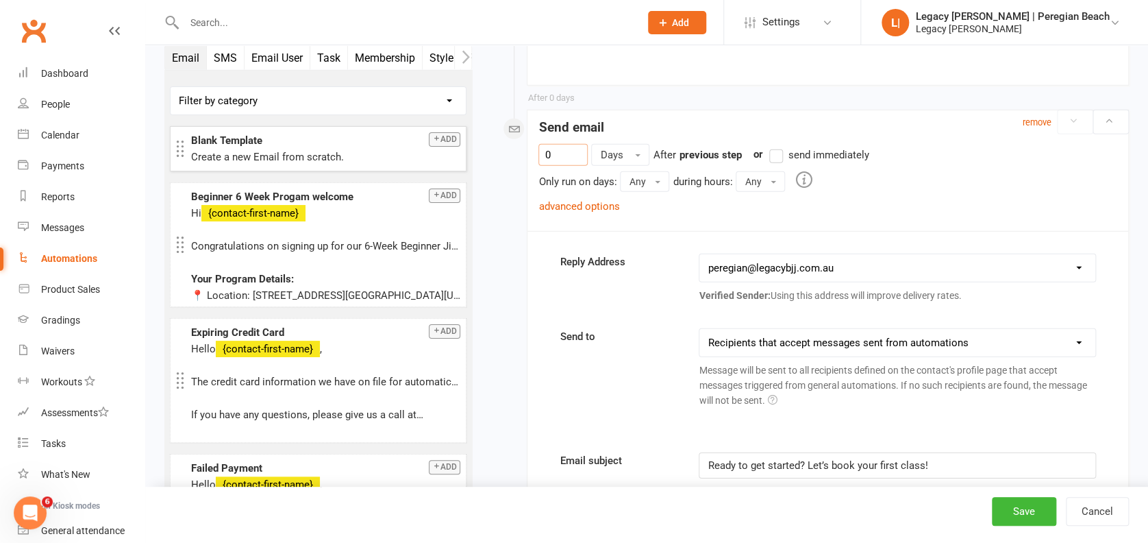
drag, startPoint x: 565, startPoint y: 149, endPoint x: 506, endPoint y: 143, distance: 59.3
click at [591, 203] on link "advanced options" at bounding box center [579, 206] width 81 height 12
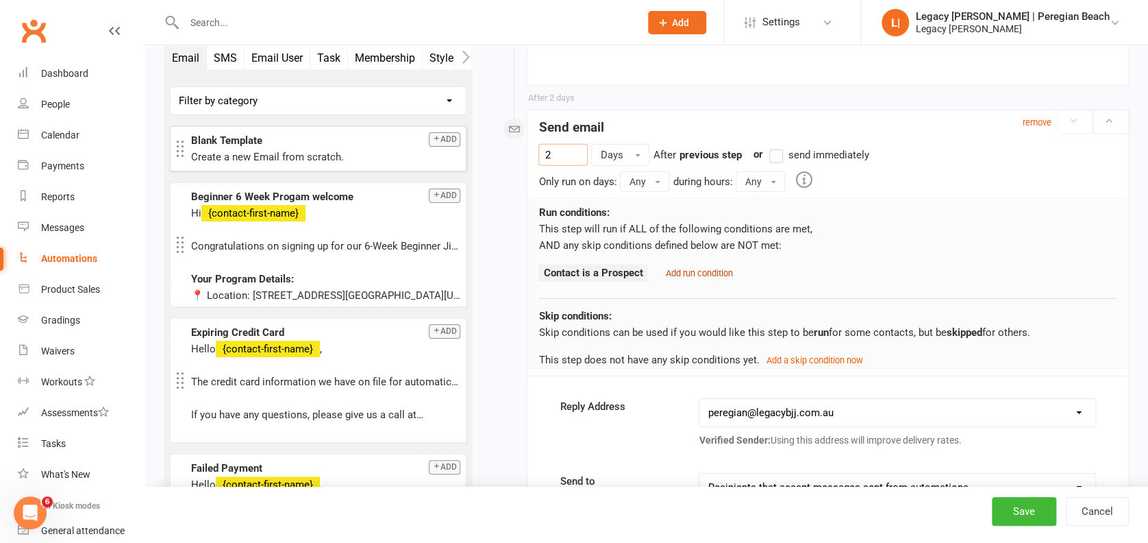
click at [688, 268] on small "Add run condition" at bounding box center [698, 273] width 67 height 10
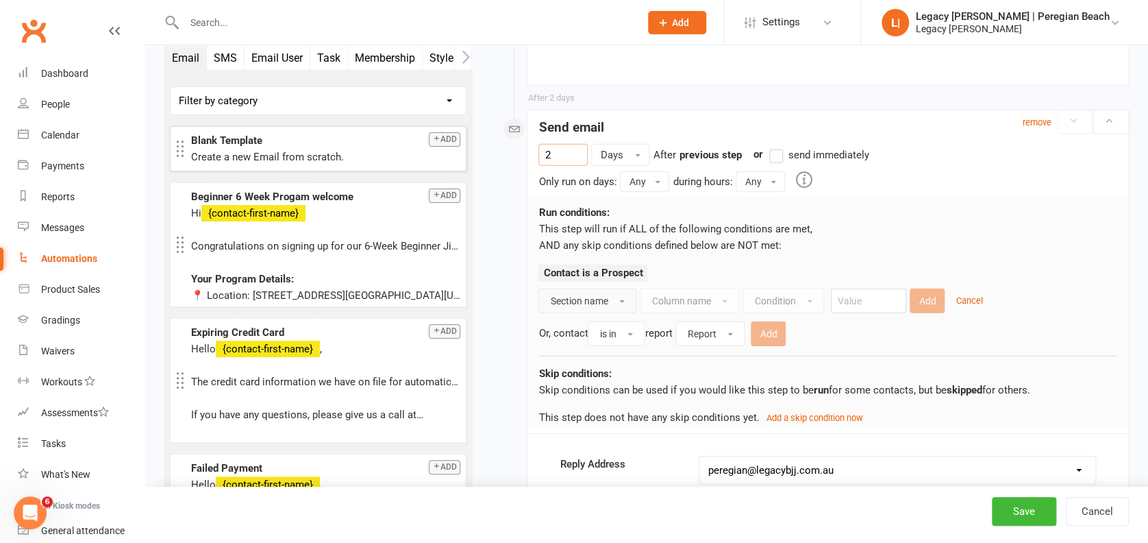
type input "2"
click at [601, 302] on span "Section name" at bounding box center [579, 300] width 58 height 11
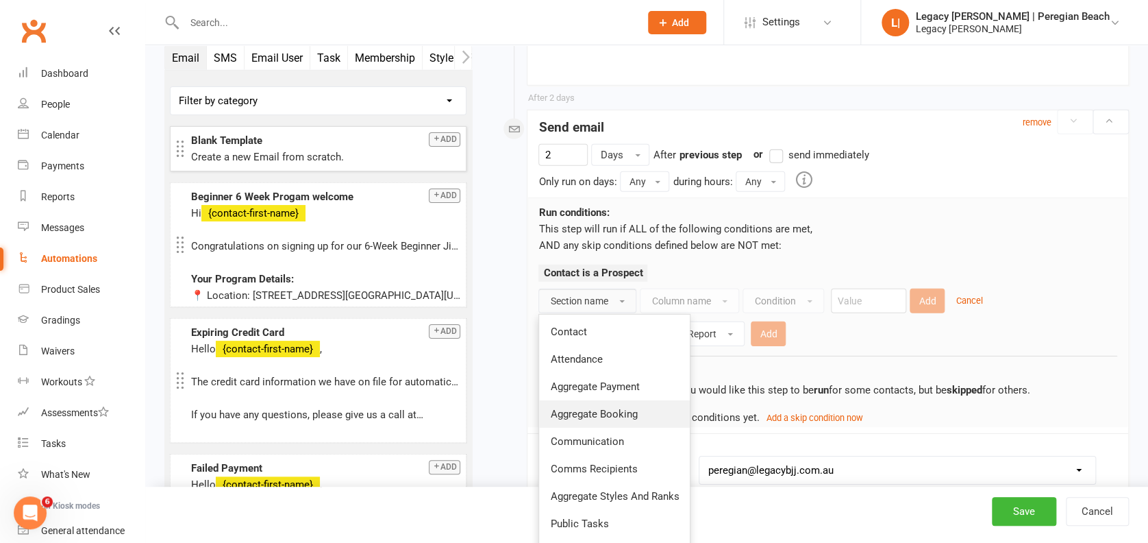
click at [619, 408] on span "Aggregate Booking" at bounding box center [593, 414] width 87 height 12
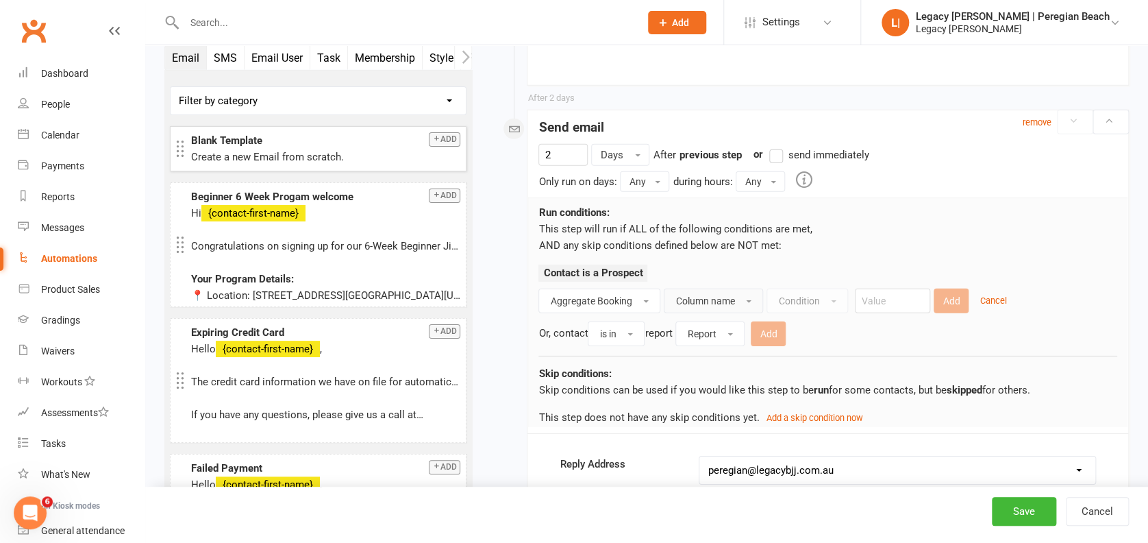
click at [712, 296] on span "Column name" at bounding box center [705, 300] width 59 height 11
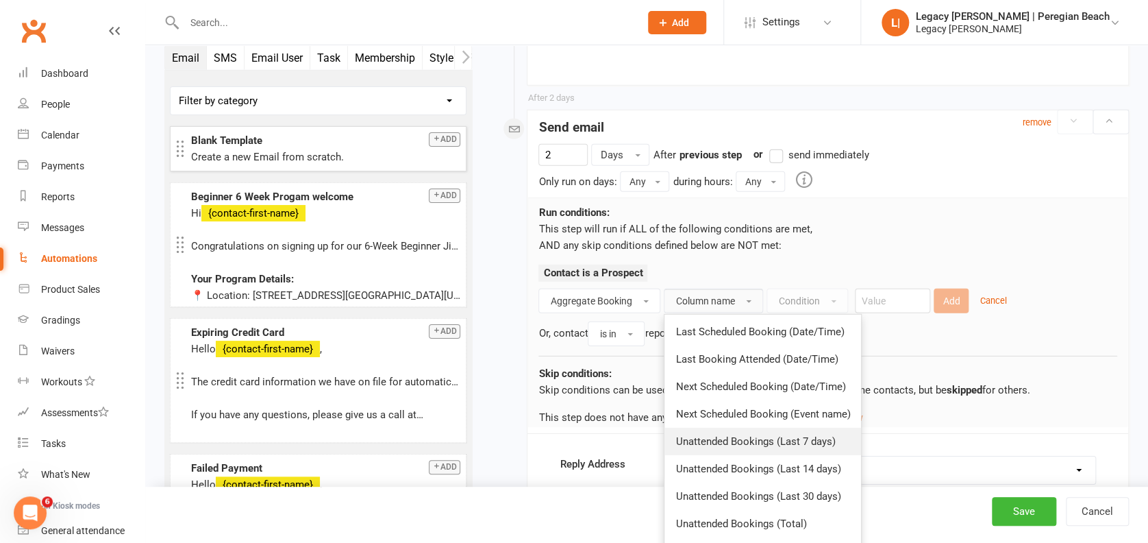
scroll to position [7177, 0]
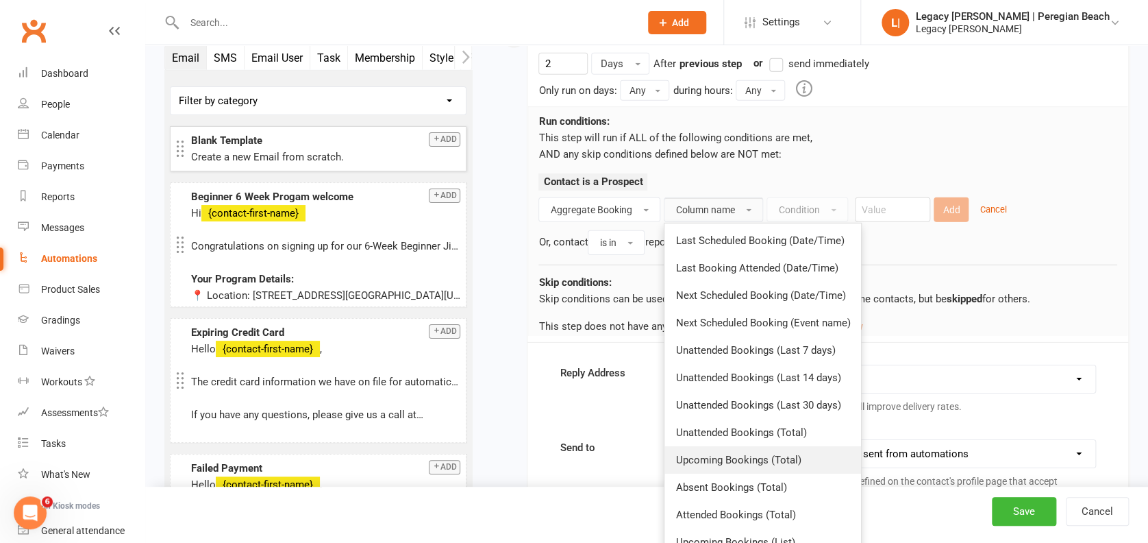
click at [746, 454] on span "Upcoming Bookings (Total)" at bounding box center [738, 460] width 125 height 12
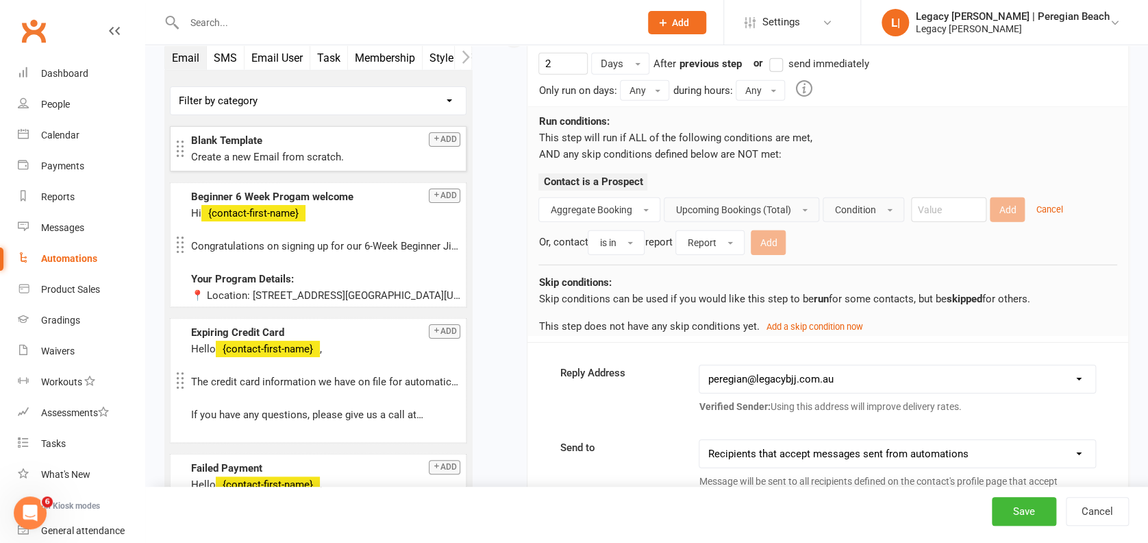
drag, startPoint x: 877, startPoint y: 188, endPoint x: 868, endPoint y: 209, distance: 22.4
click at [875, 193] on div "Run conditions: This step will run if ALL of the following conditions are met, …" at bounding box center [828, 221] width 600 height 230
click at [868, 209] on span "Condition" at bounding box center [855, 209] width 41 height 11
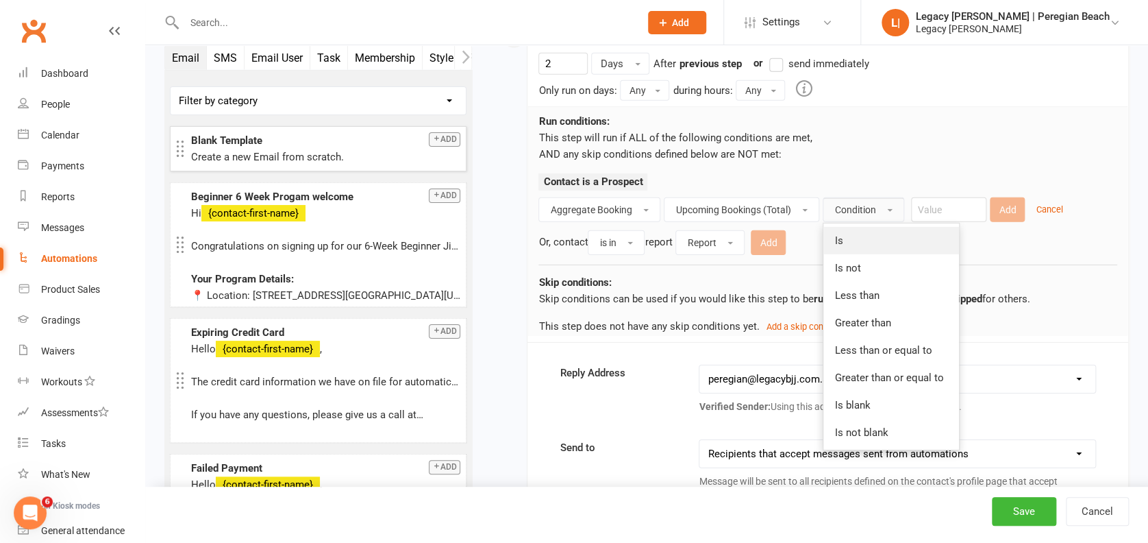
click at [859, 230] on link "Is" at bounding box center [892, 240] width 136 height 27
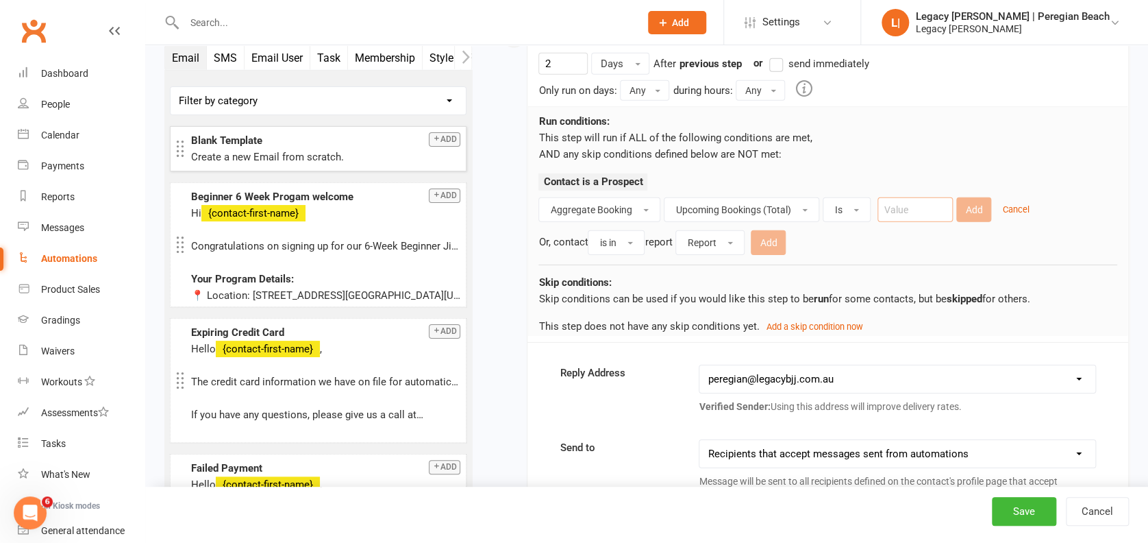
click at [930, 201] on input "number" at bounding box center [915, 209] width 75 height 25
type input "0"
click at [979, 204] on button "Add" at bounding box center [974, 209] width 35 height 25
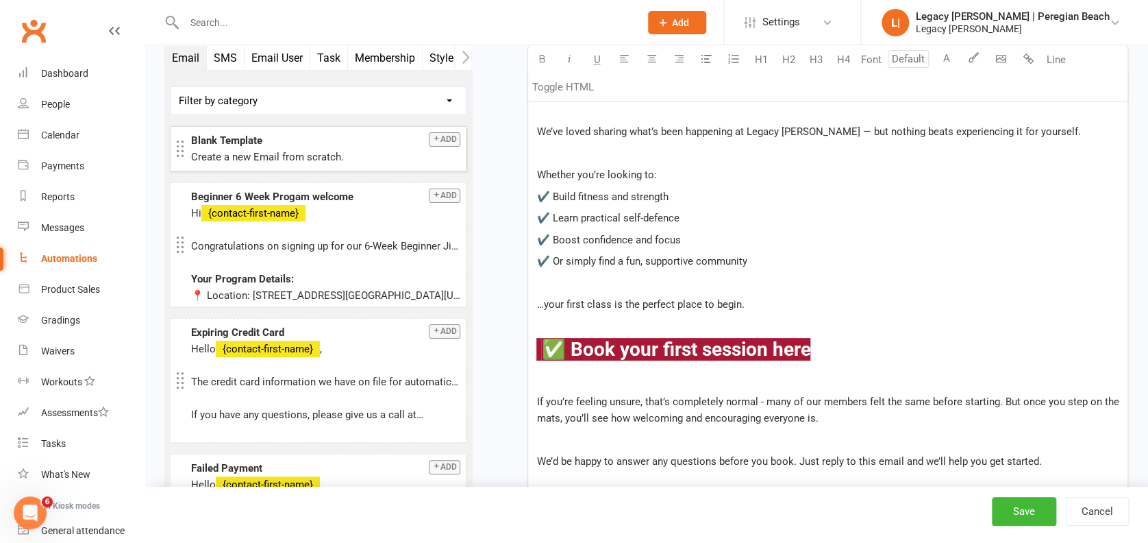
scroll to position [7725, 0]
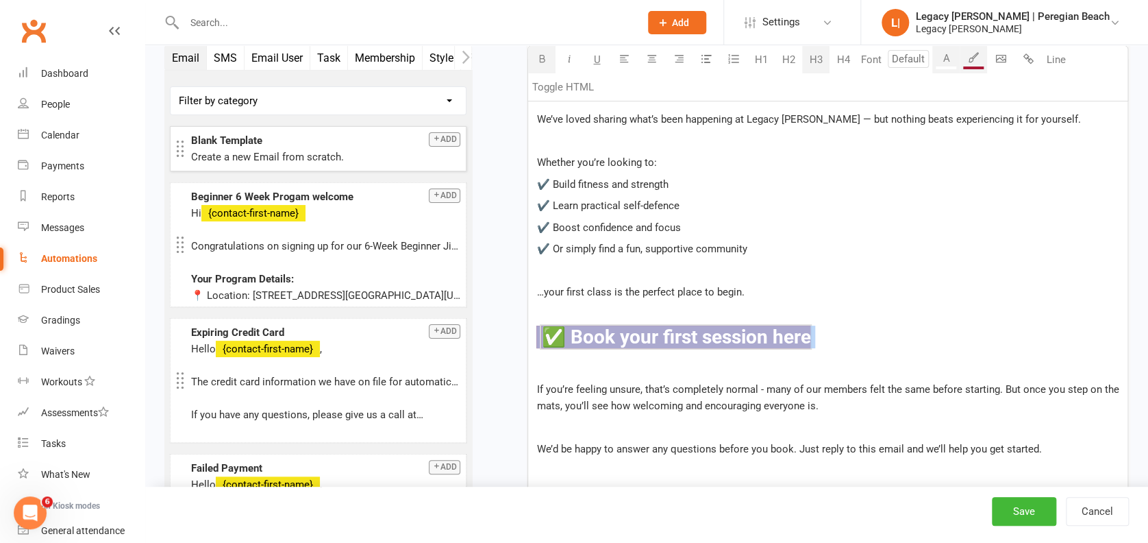
drag, startPoint x: 838, startPoint y: 328, endPoint x: 534, endPoint y: 323, distance: 304.3
click at [534, 323] on div "Hi ﻿ {contact-first-name} We’ve loved sharing what’s been happening at Legacy […" at bounding box center [828, 295] width 600 height 472
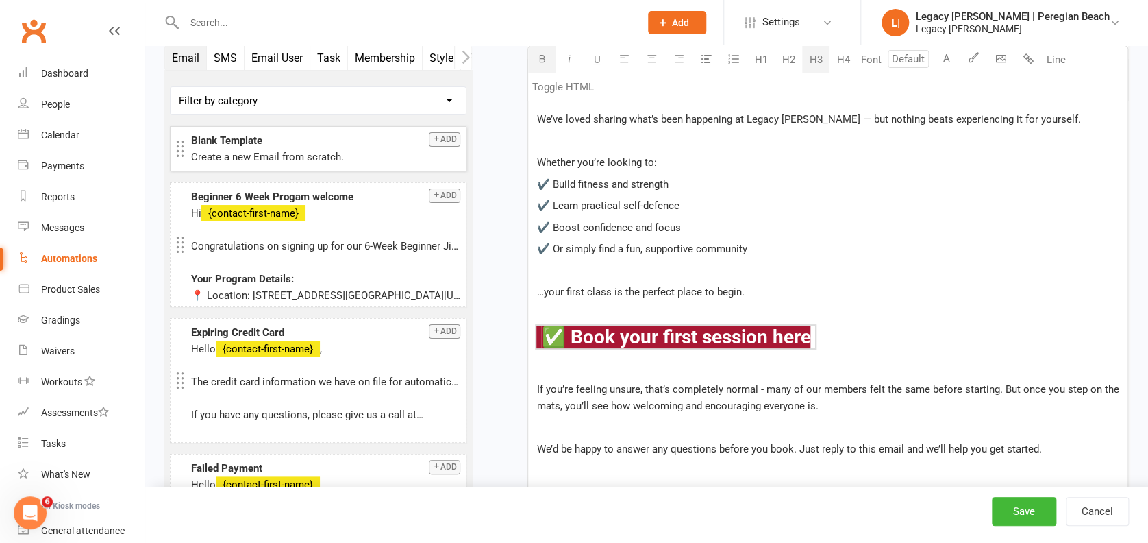
click at [728, 265] on p at bounding box center [828, 270] width 583 height 16
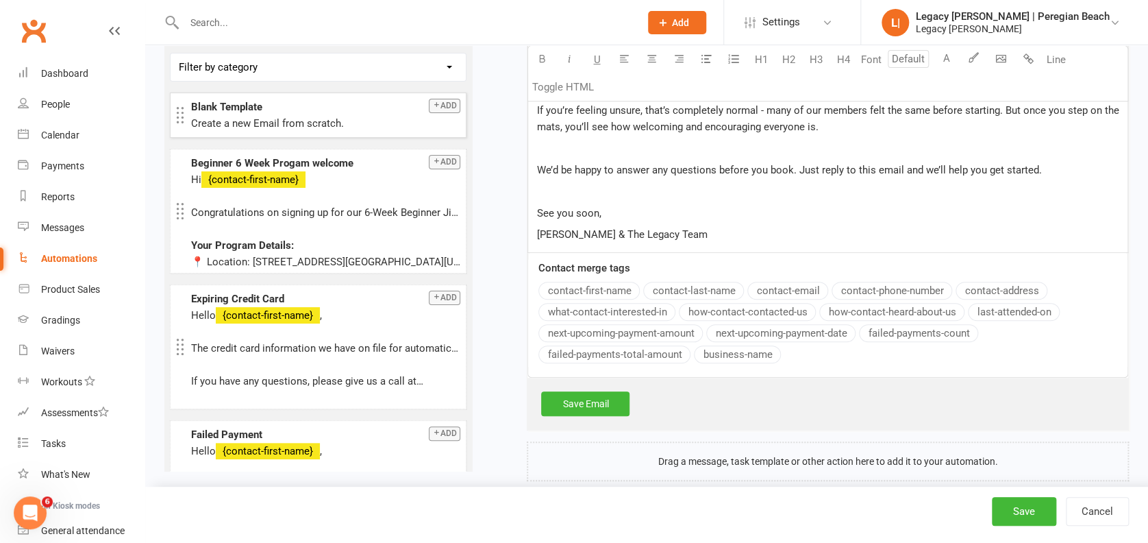
scroll to position [8021, 0]
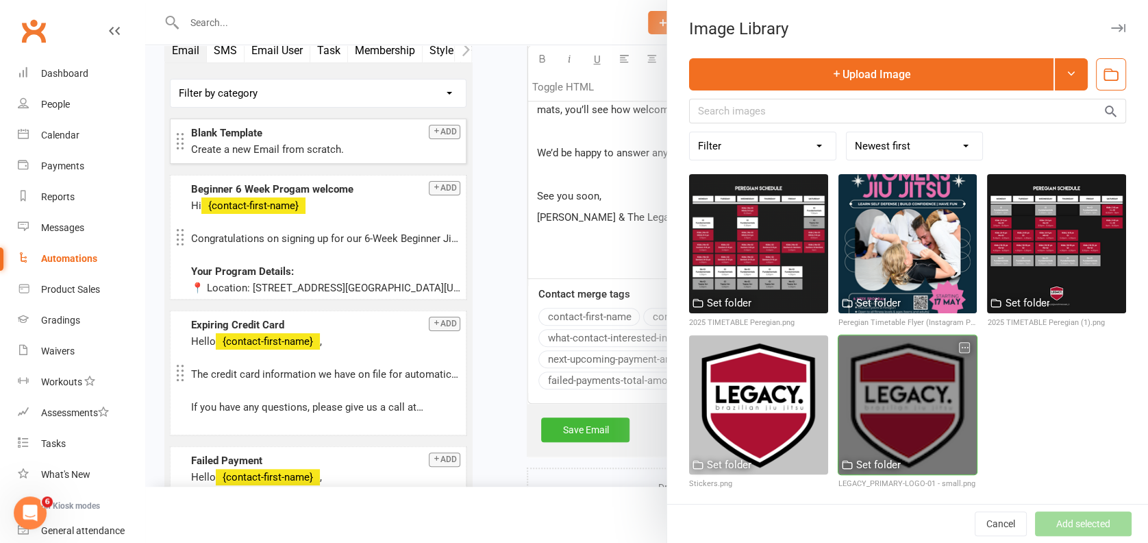
click at [887, 378] on div at bounding box center [908, 404] width 139 height 139
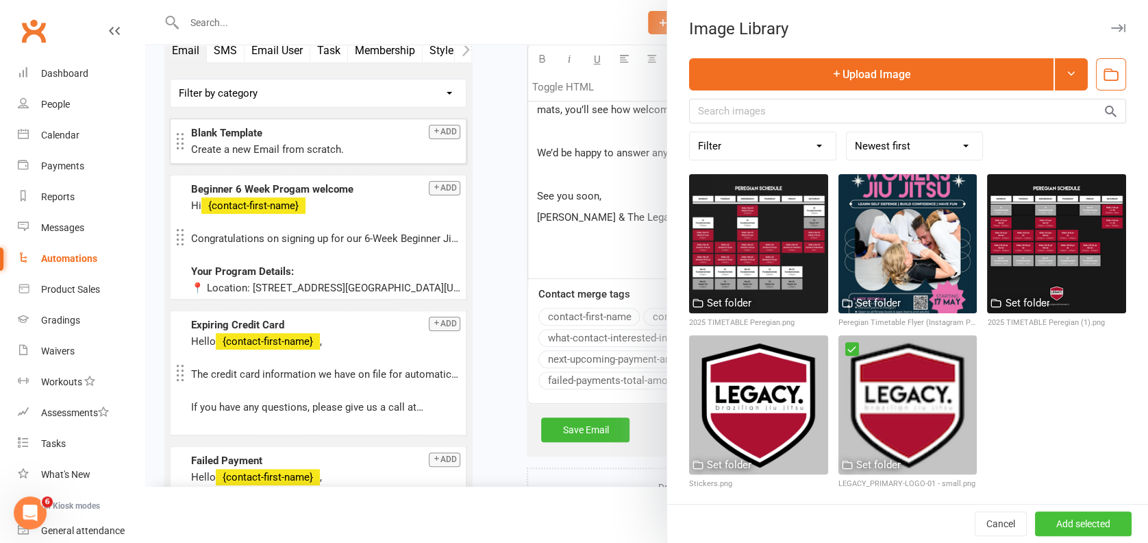
click at [1071, 526] on button "Add selected" at bounding box center [1083, 523] width 97 height 25
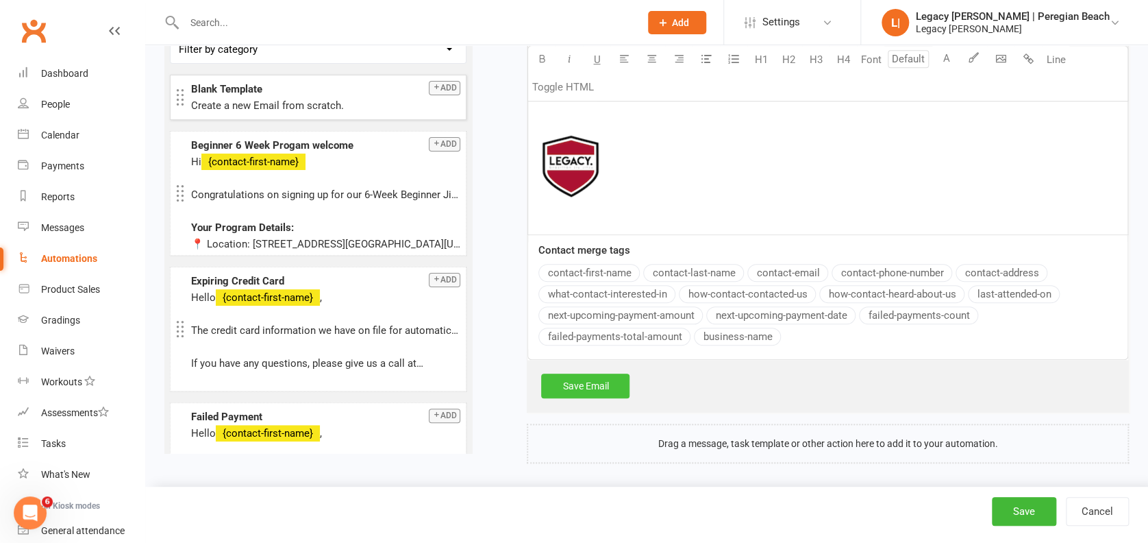
click at [591, 379] on link "Save Email" at bounding box center [585, 385] width 88 height 25
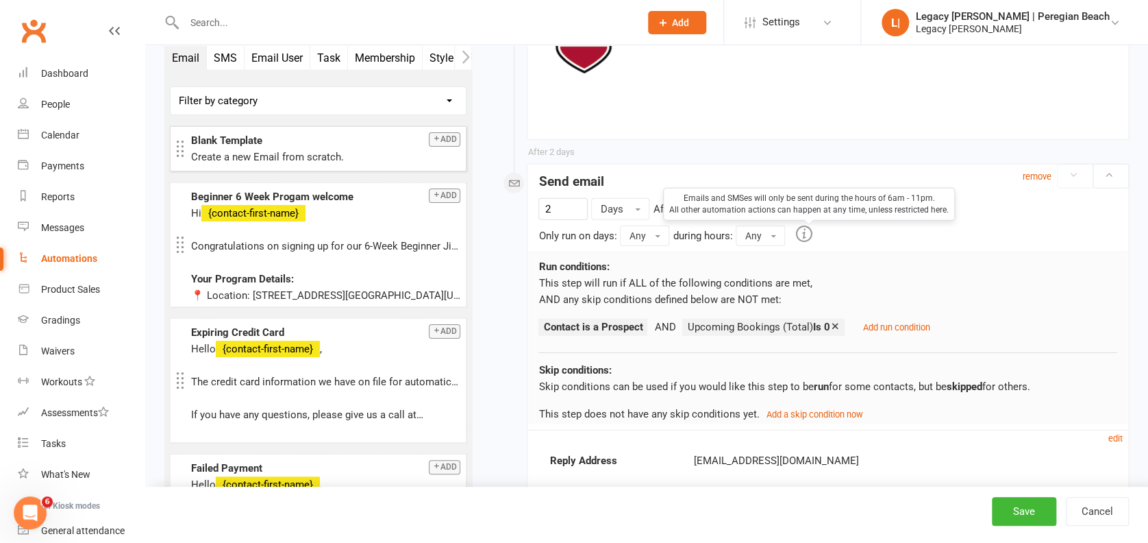
scroll to position [7052, 0]
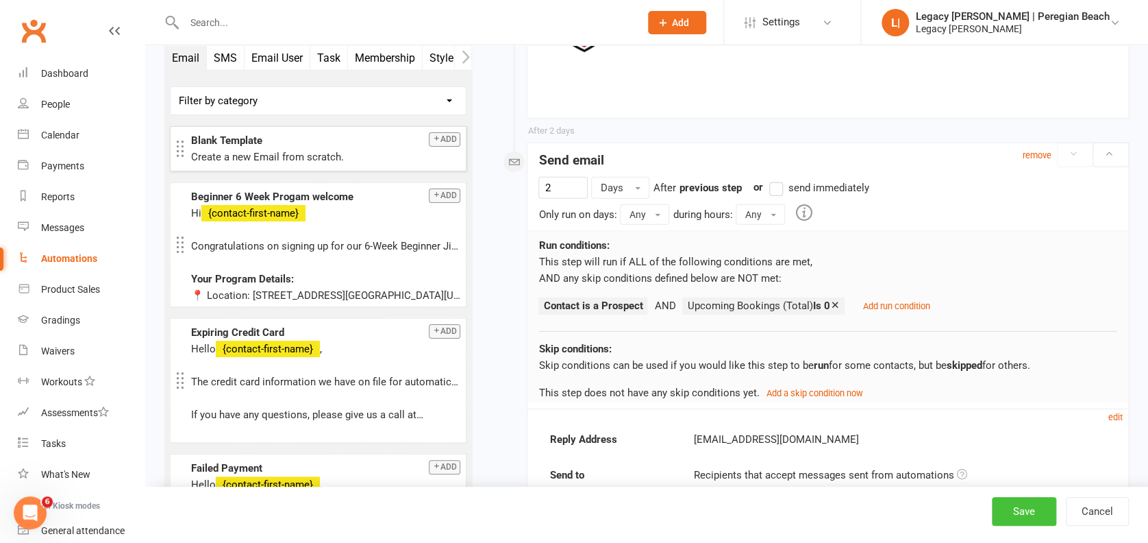
click at [1031, 506] on button "Save" at bounding box center [1024, 511] width 64 height 29
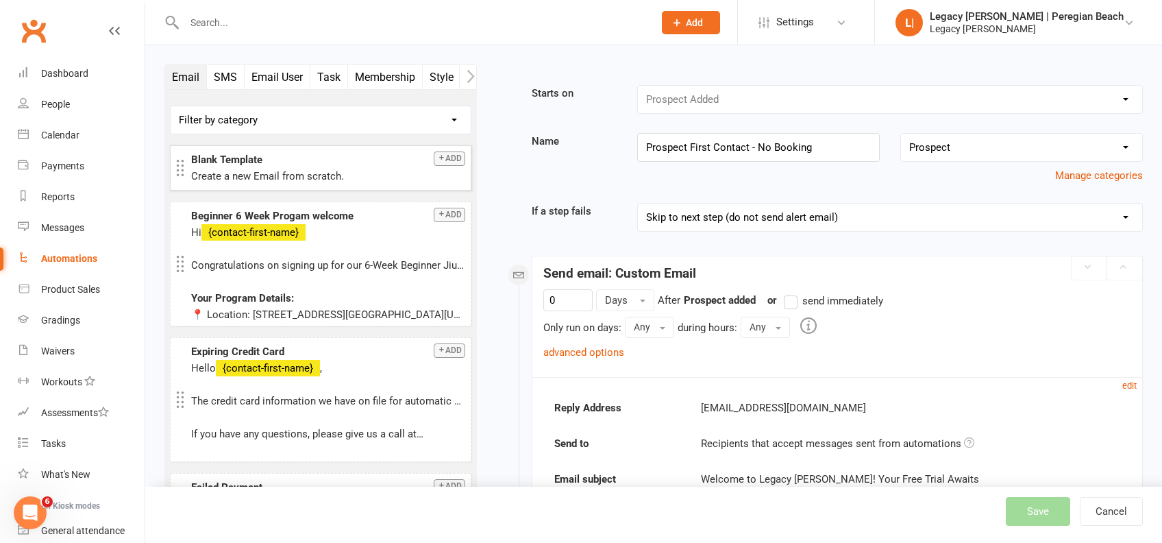
select select "true"
select select "100"
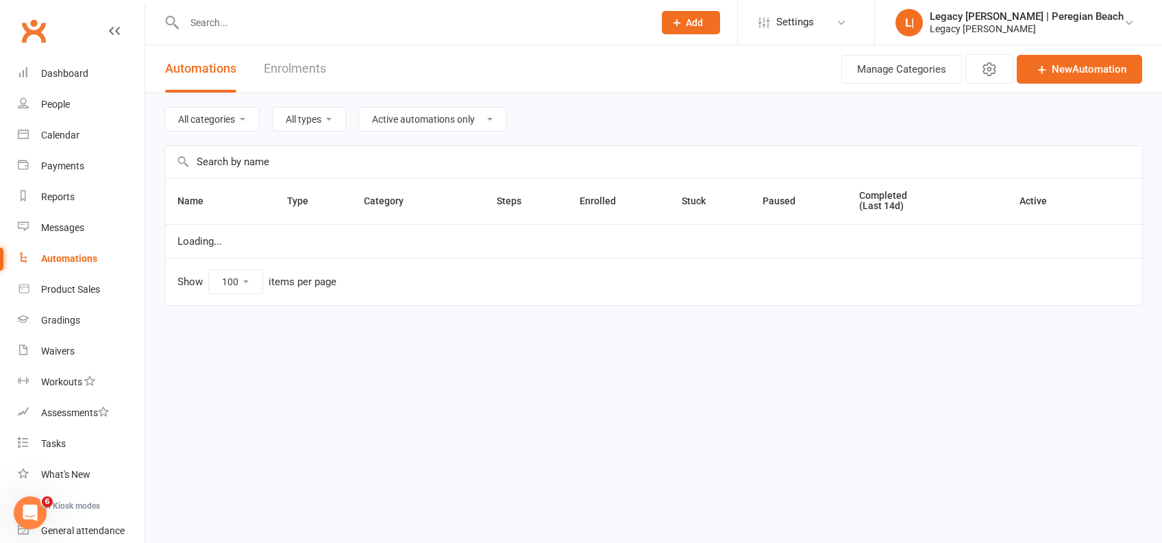
select select "796"
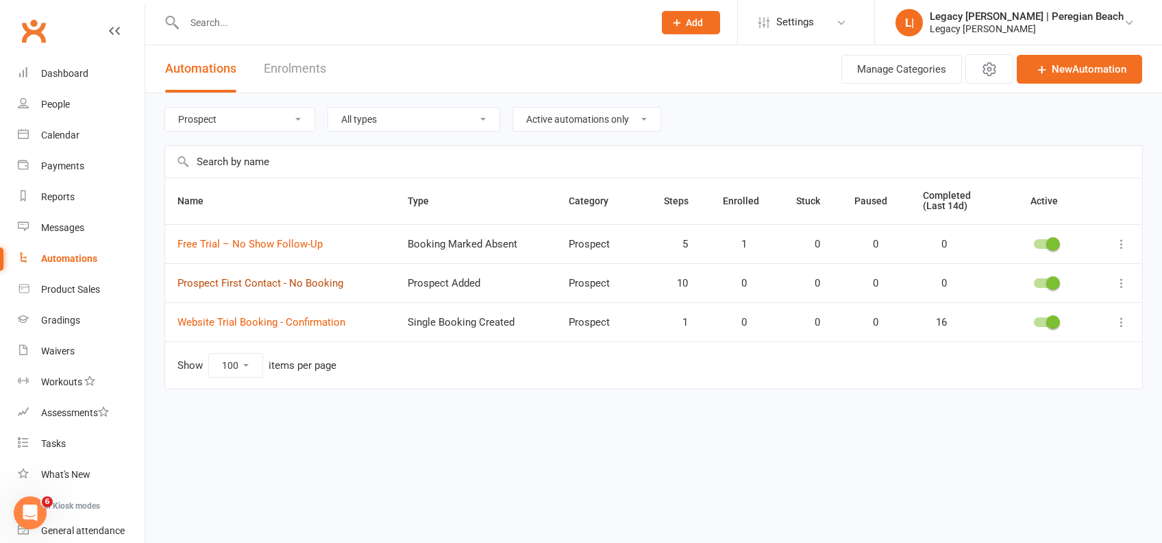
click at [290, 284] on link "Prospect First Contact - No Booking" at bounding box center [260, 283] width 166 height 12
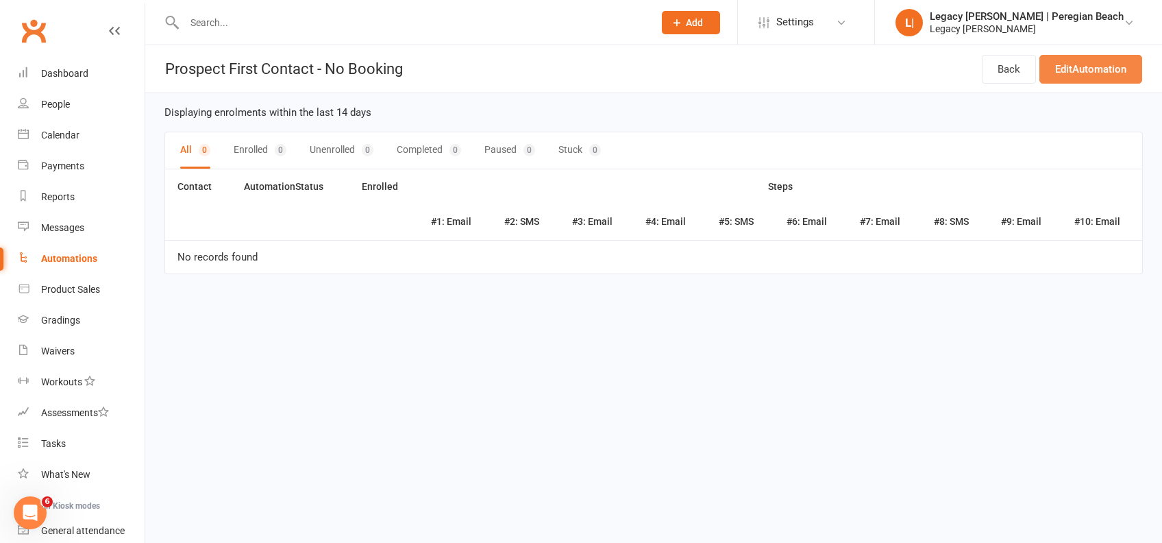
click at [1107, 66] on link "Edit Automation" at bounding box center [1091, 69] width 103 height 29
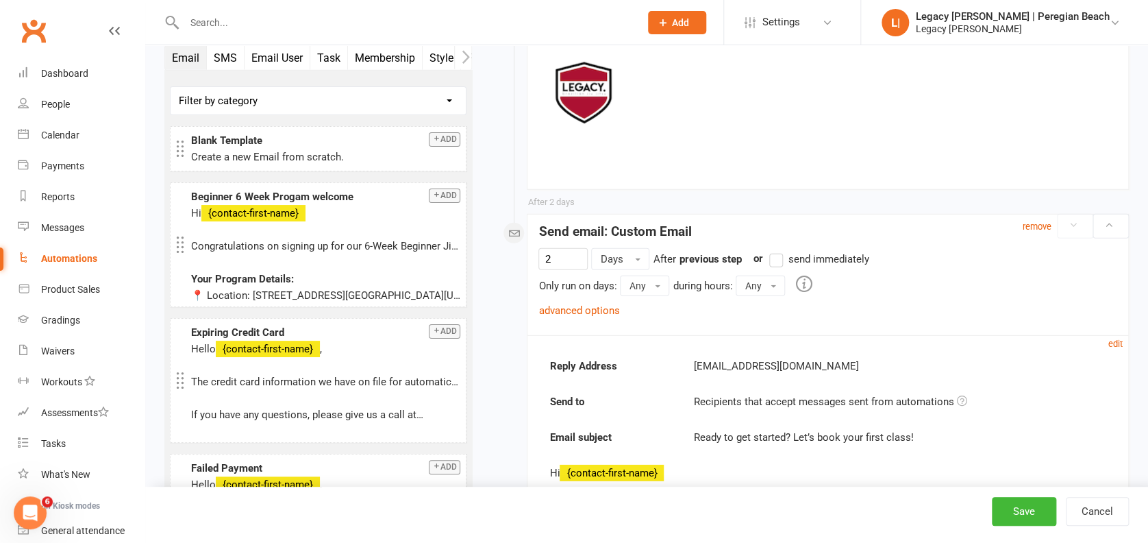
scroll to position [7629, 0]
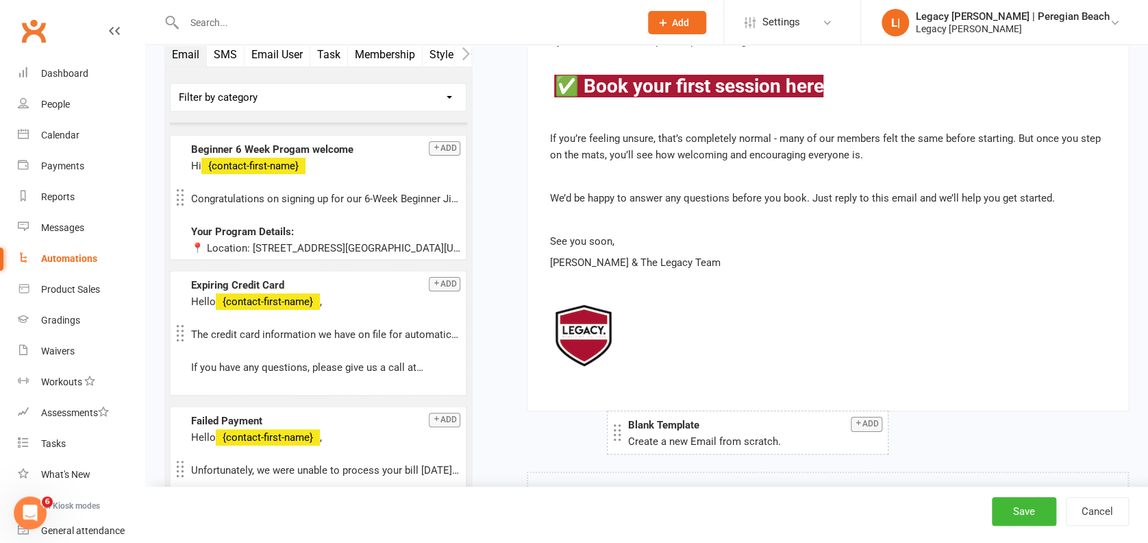
drag, startPoint x: 260, startPoint y: 83, endPoint x: 696, endPoint y: 421, distance: 552.0
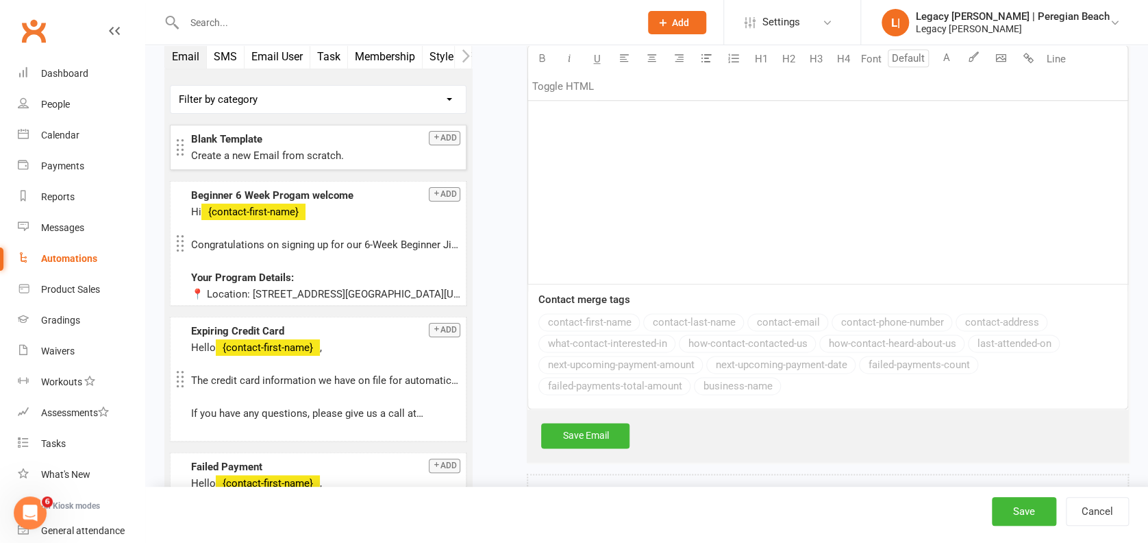
click at [639, 175] on div "﻿" at bounding box center [828, 181] width 600 height 206
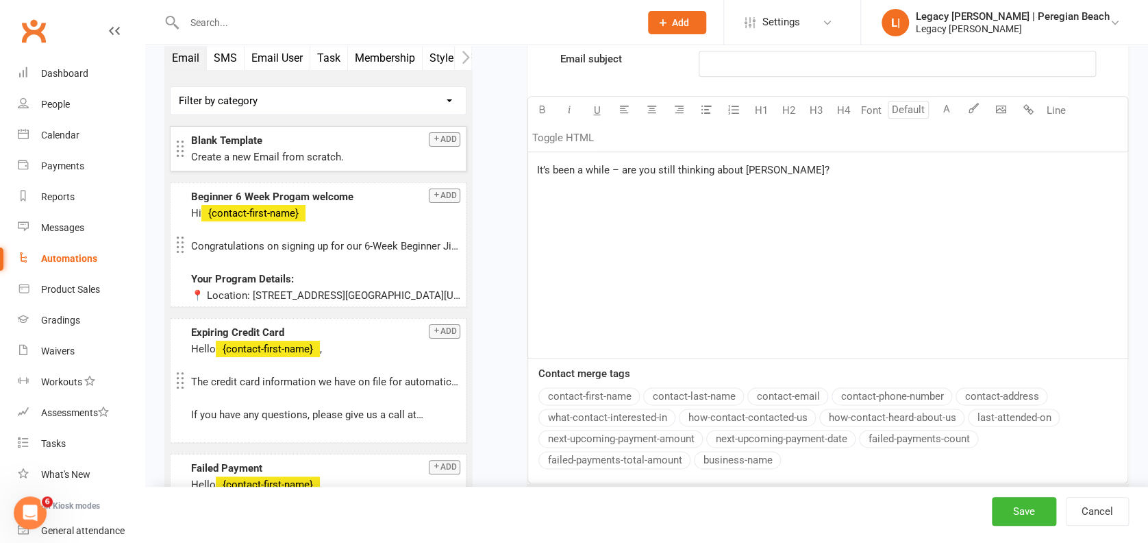
scroll to position [8296, 0]
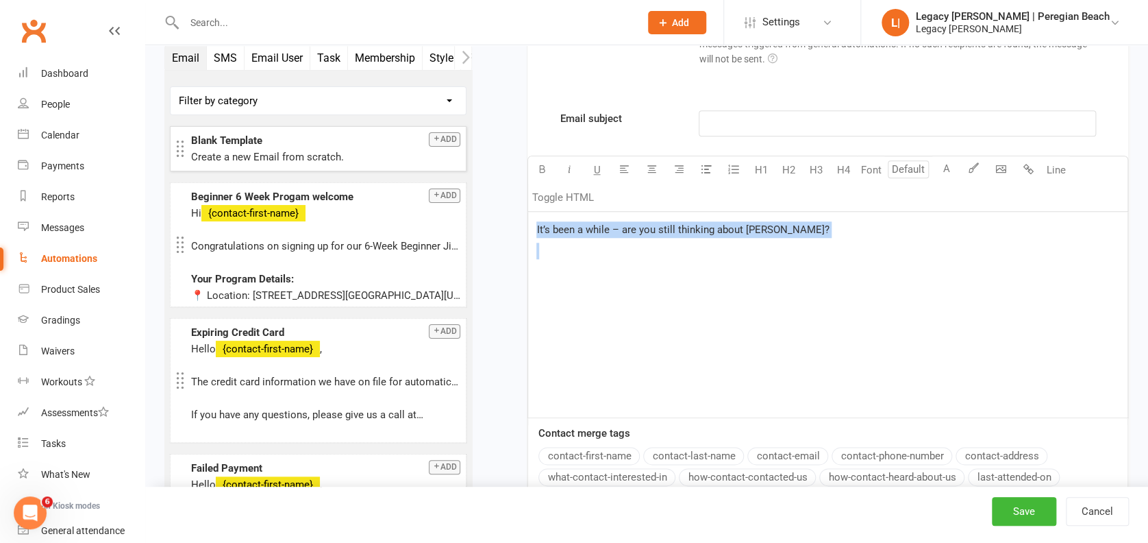
drag, startPoint x: 589, startPoint y: 327, endPoint x: 523, endPoint y: 195, distance: 147.7
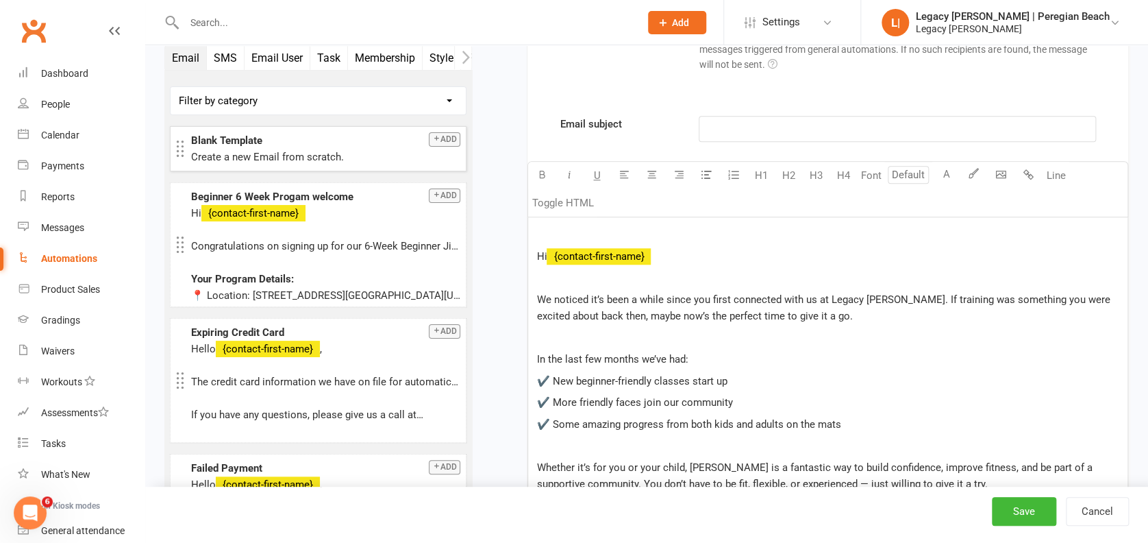
scroll to position [8266, 0]
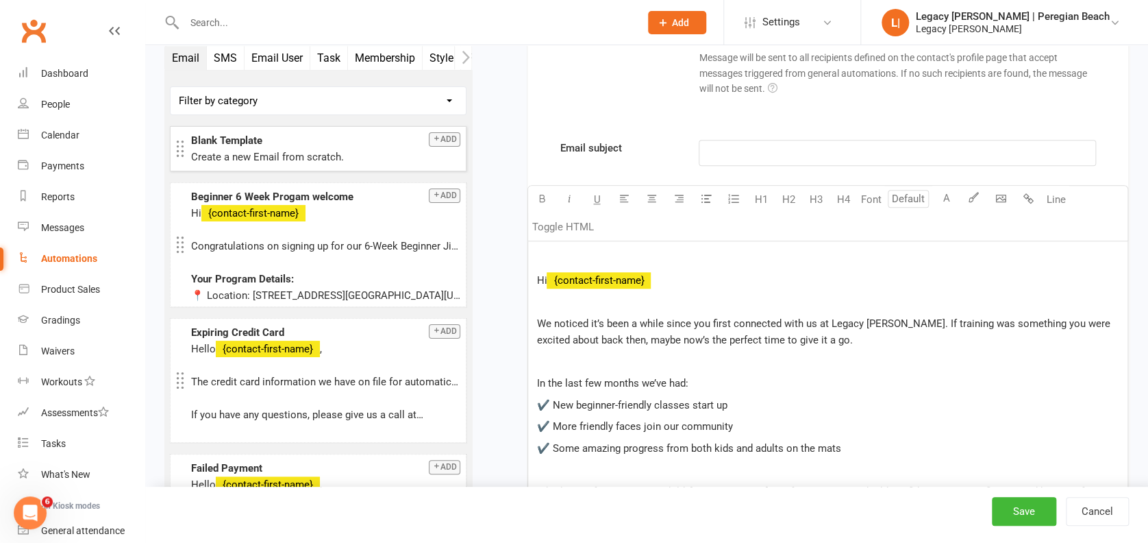
click at [604, 251] on p "﻿" at bounding box center [828, 259] width 583 height 16
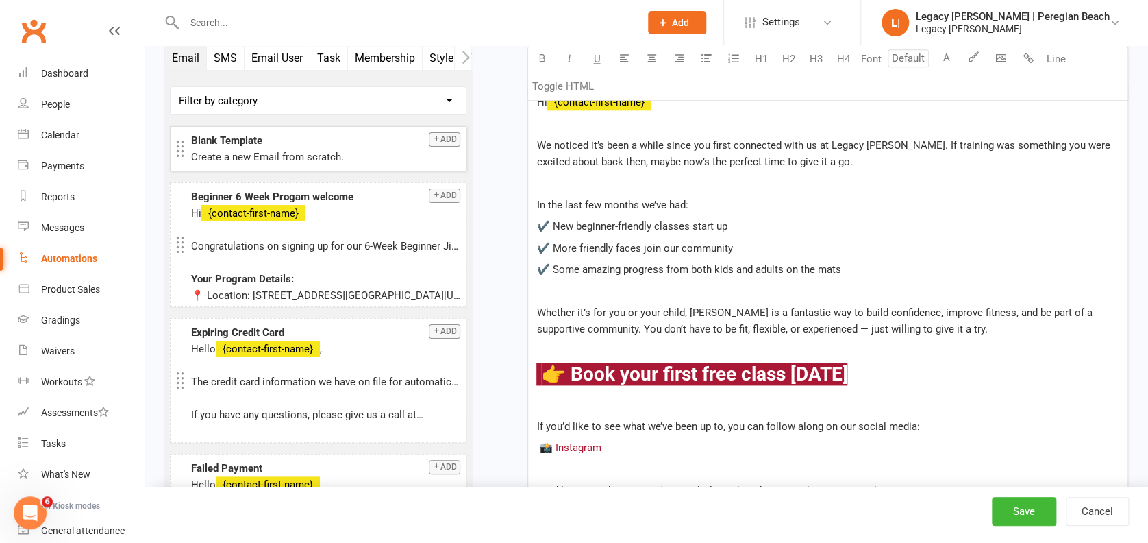
scroll to position [8427, 0]
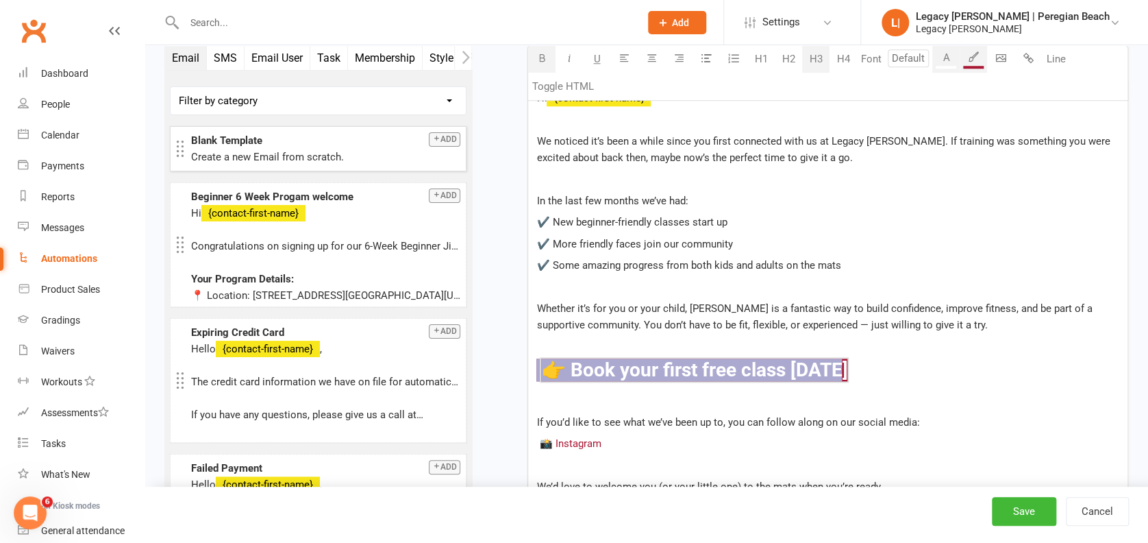
drag, startPoint x: 868, startPoint y: 360, endPoint x: 524, endPoint y: 352, distance: 343.4
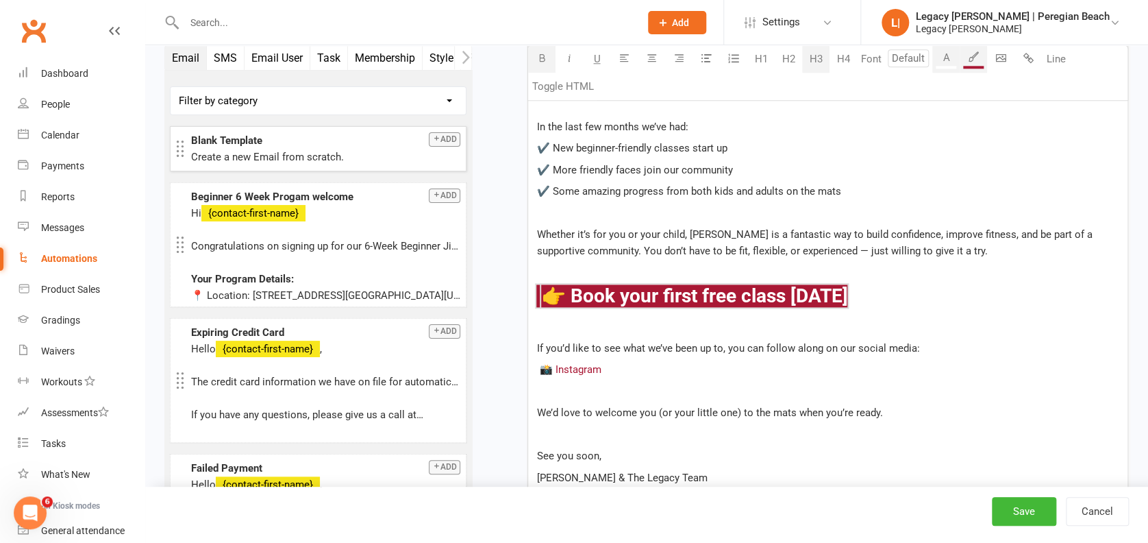
scroll to position [8610, 0]
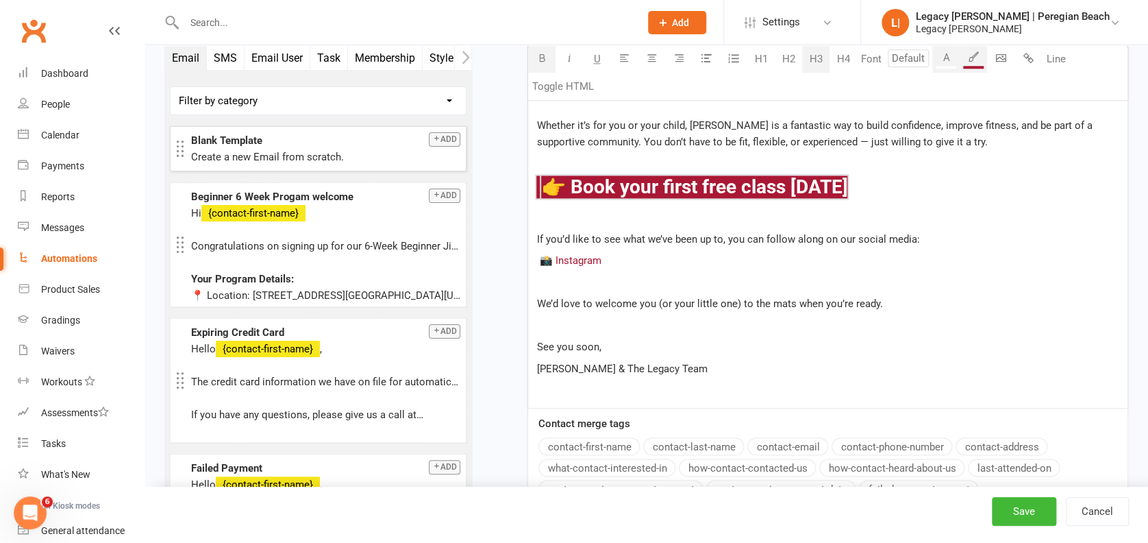
click at [687, 360] on p "[PERSON_NAME] & The Legacy Team" at bounding box center [828, 368] width 583 height 16
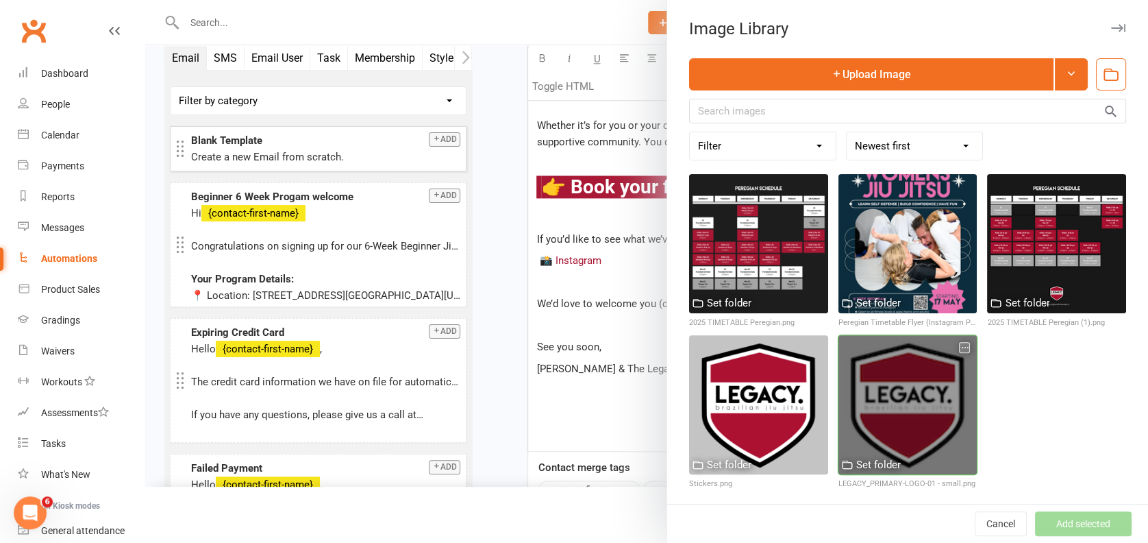
click at [870, 376] on div at bounding box center [908, 404] width 139 height 139
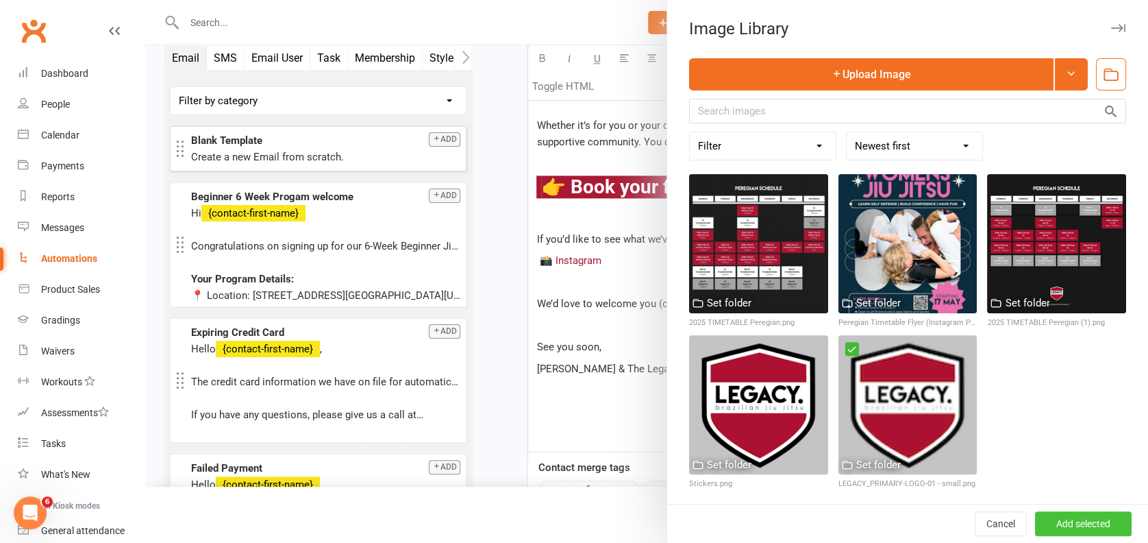
click at [1080, 524] on button "Add selected" at bounding box center [1083, 523] width 97 height 25
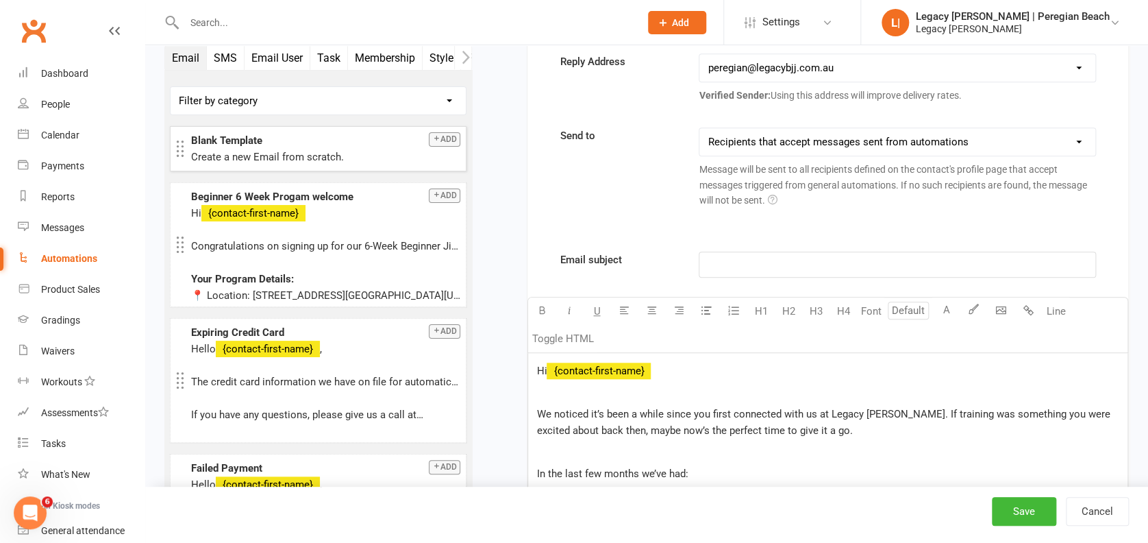
scroll to position [8153, 0]
click at [731, 258] on p "﻿" at bounding box center [897, 266] width 379 height 16
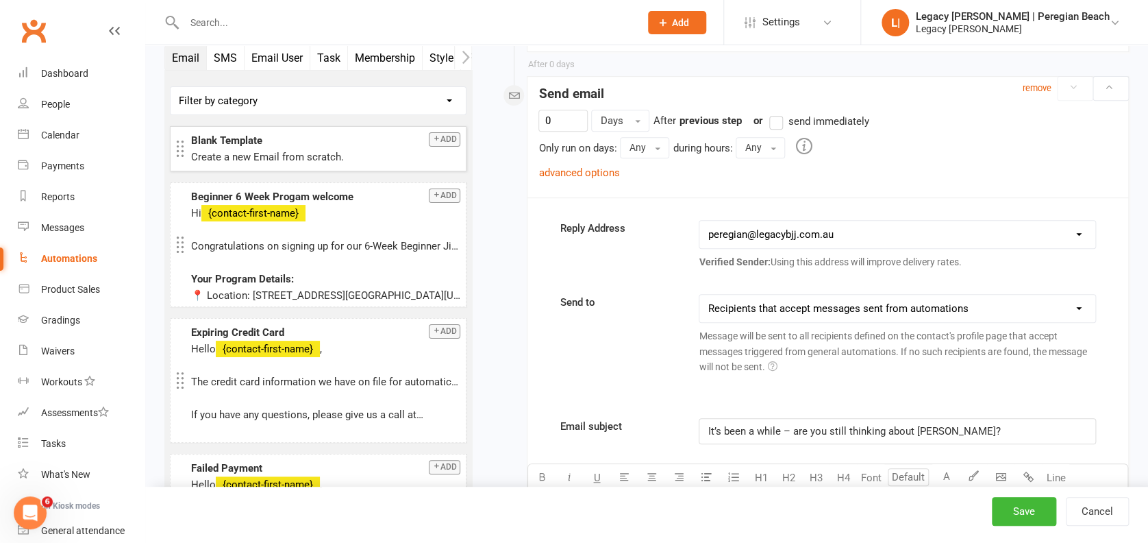
scroll to position [7971, 0]
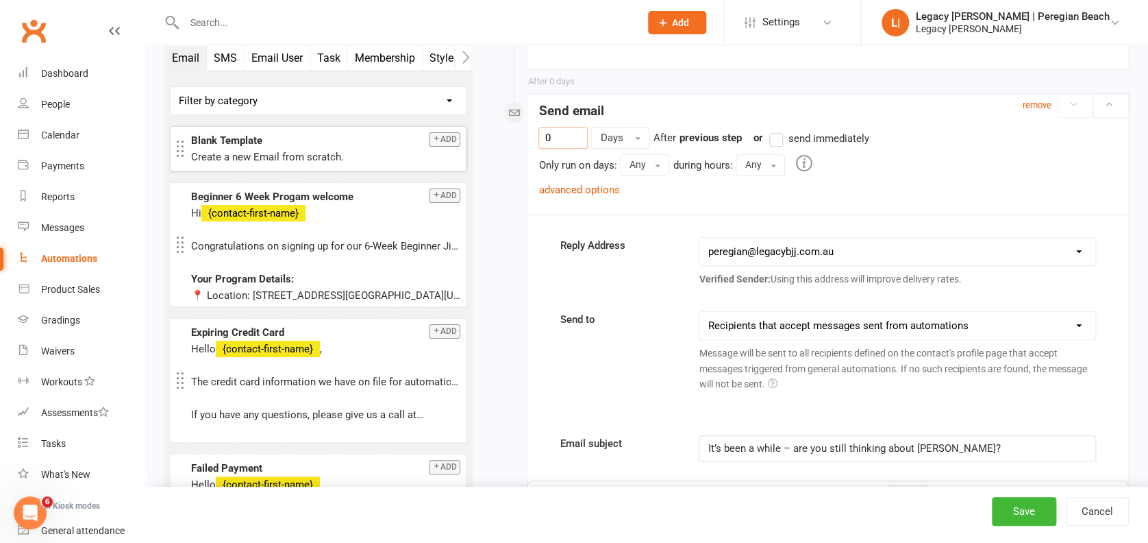
drag, startPoint x: 556, startPoint y: 132, endPoint x: 486, endPoint y: 119, distance: 71.0
click at [598, 185] on link "advanced options" at bounding box center [579, 190] width 81 height 12
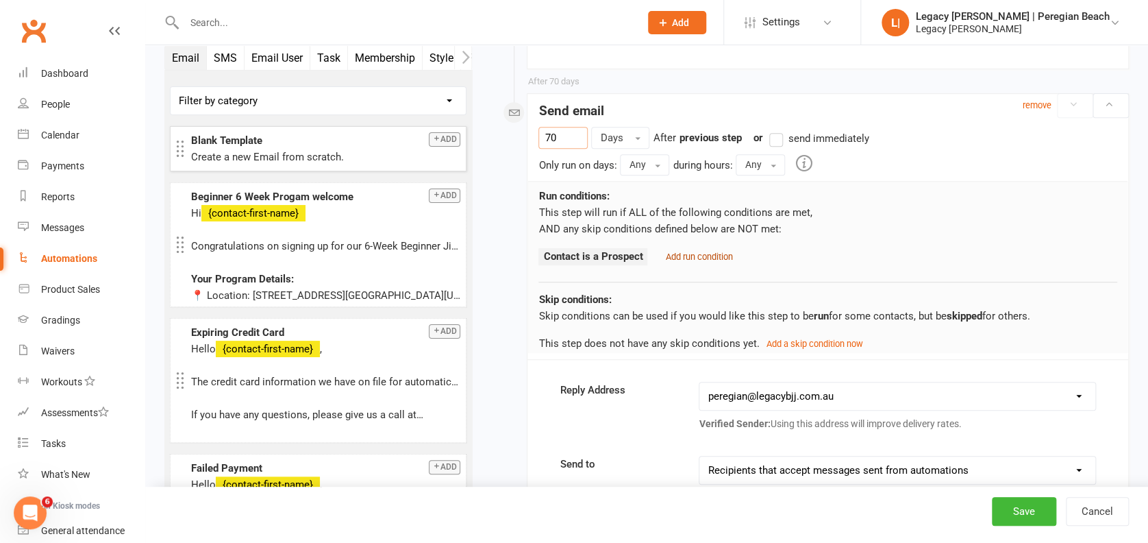
click at [712, 252] on small "Add run condition" at bounding box center [698, 256] width 67 height 10
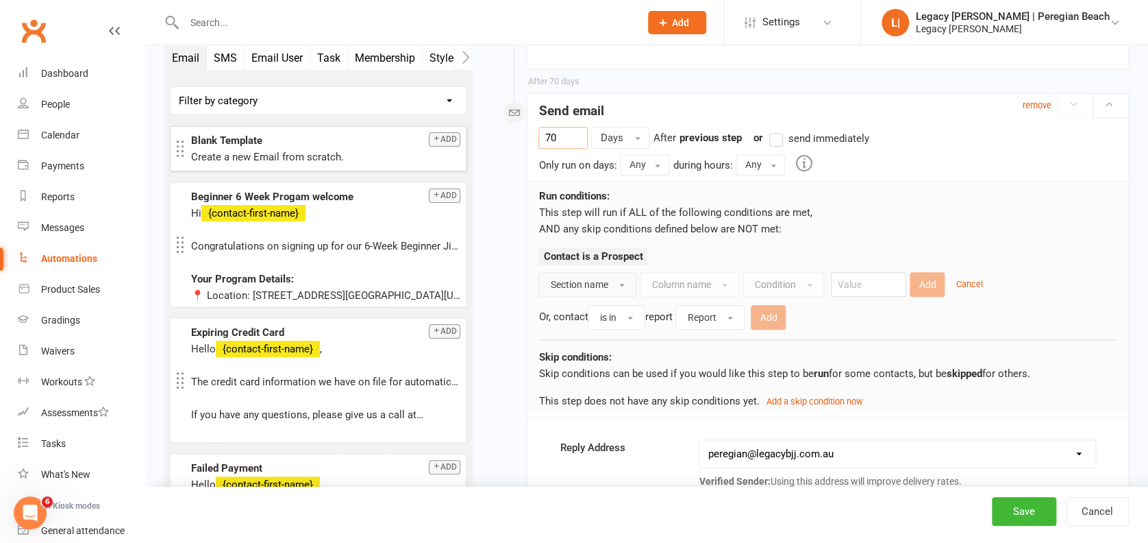
type input "70"
click at [609, 273] on button "Section name" at bounding box center [588, 284] width 98 height 25
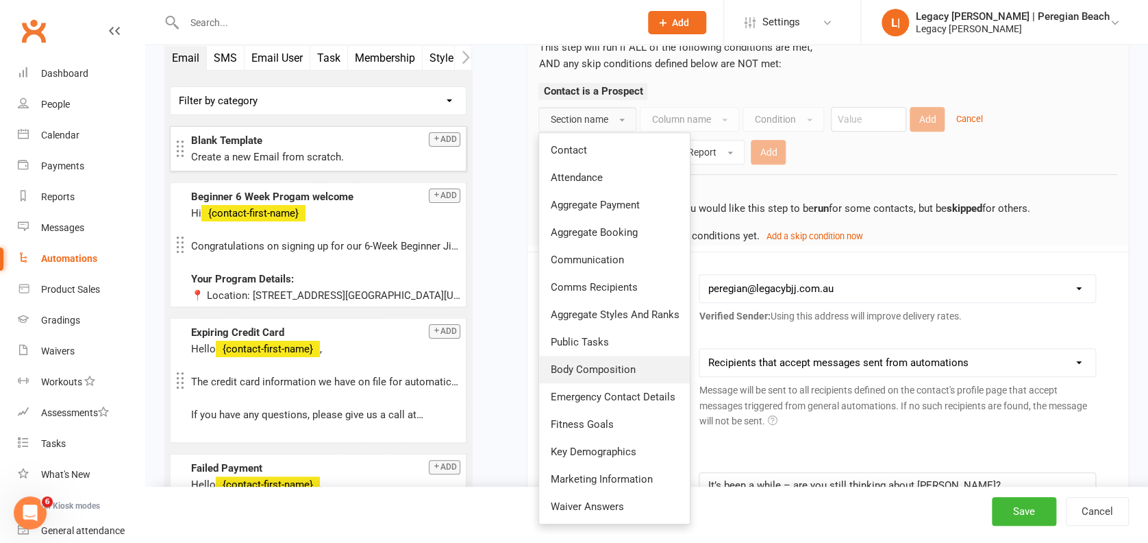
scroll to position [8153, 0]
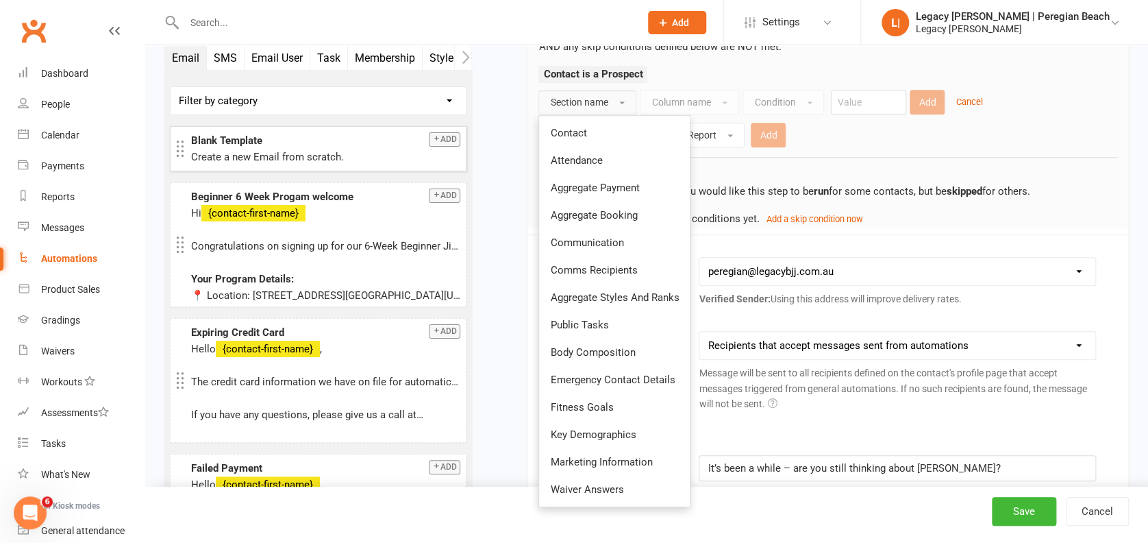
drag, startPoint x: 625, startPoint y: 206, endPoint x: 632, endPoint y: 199, distance: 9.7
click at [625, 209] on span "Aggregate Booking" at bounding box center [593, 215] width 87 height 12
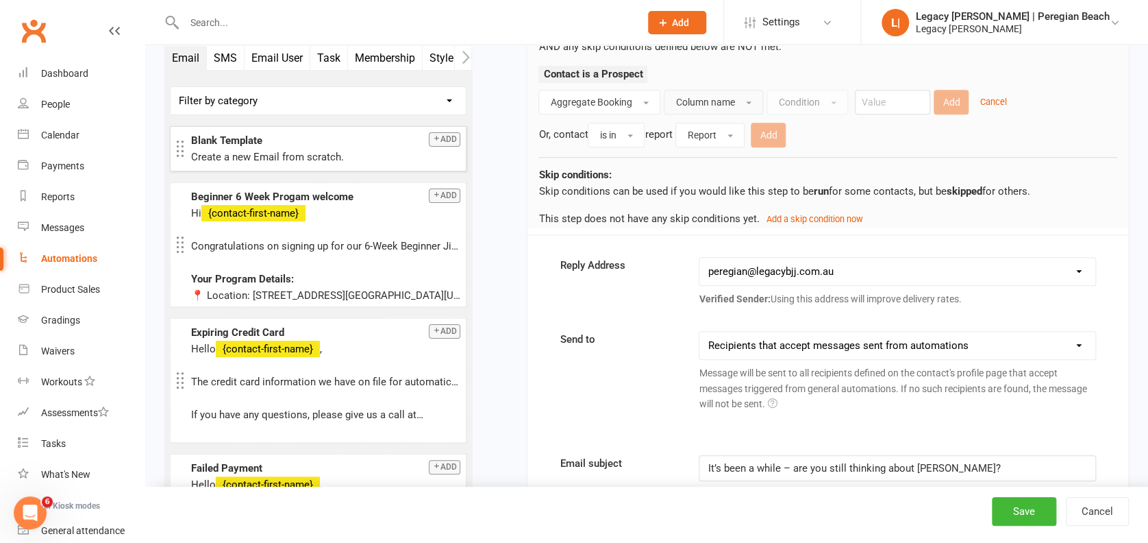
click at [693, 99] on span "Column name" at bounding box center [705, 102] width 59 height 11
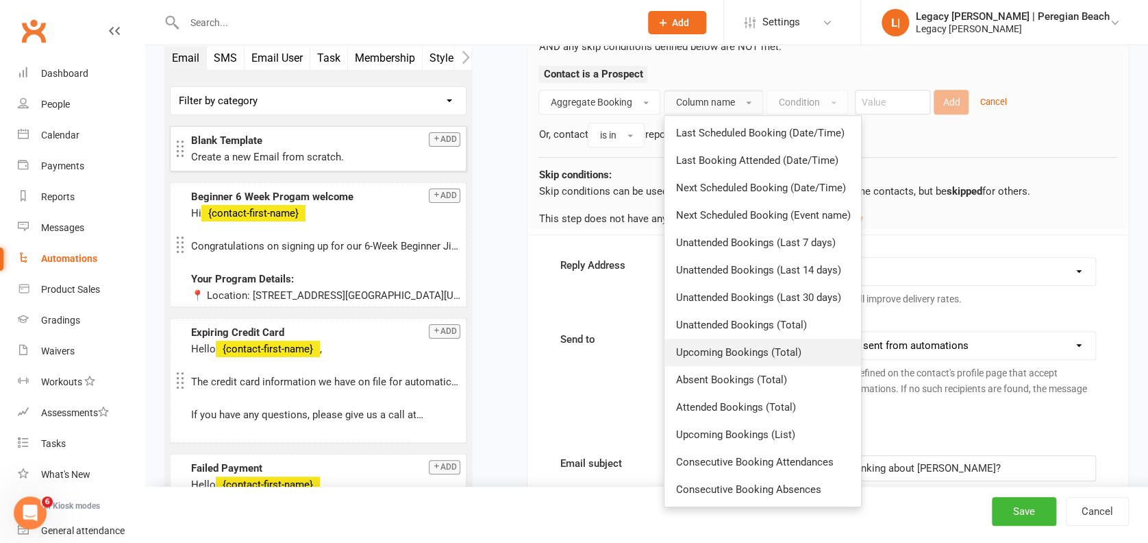
click at [739, 346] on span "Upcoming Bookings (Total)" at bounding box center [738, 352] width 125 height 12
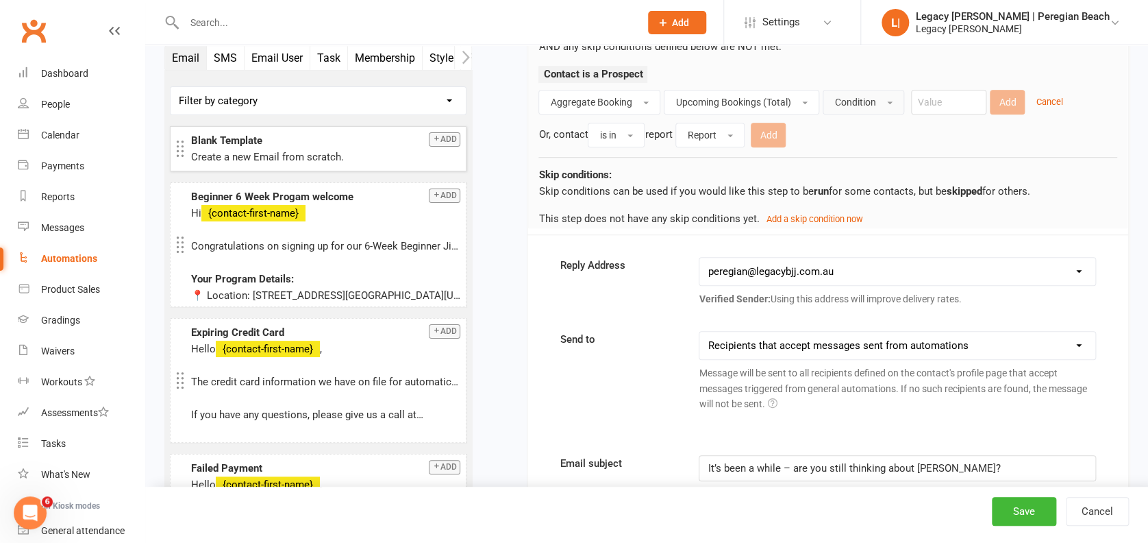
click at [863, 97] on span "Condition" at bounding box center [855, 102] width 41 height 11
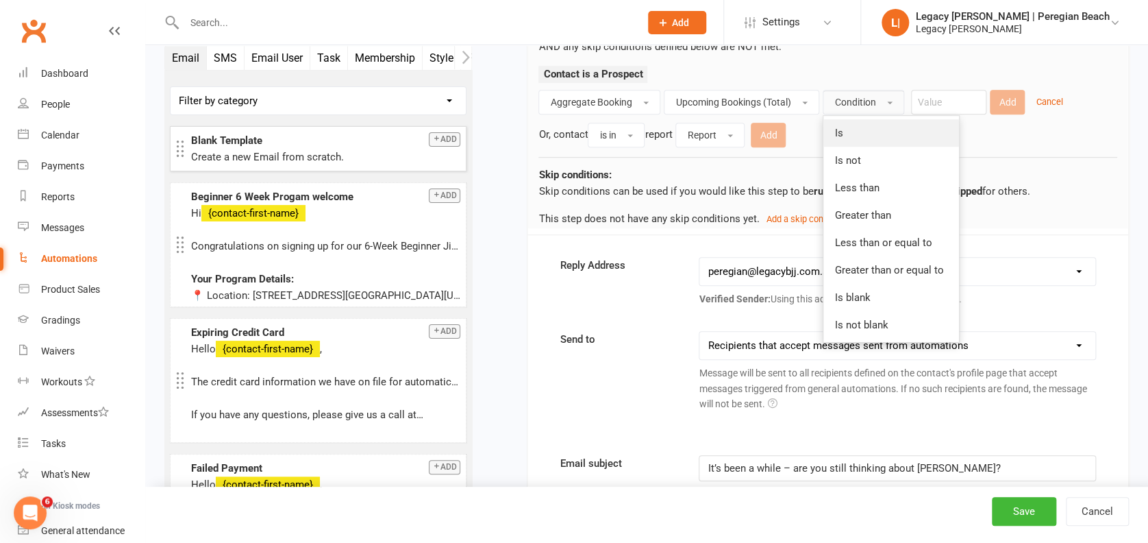
click at [859, 126] on link "Is" at bounding box center [892, 132] width 136 height 27
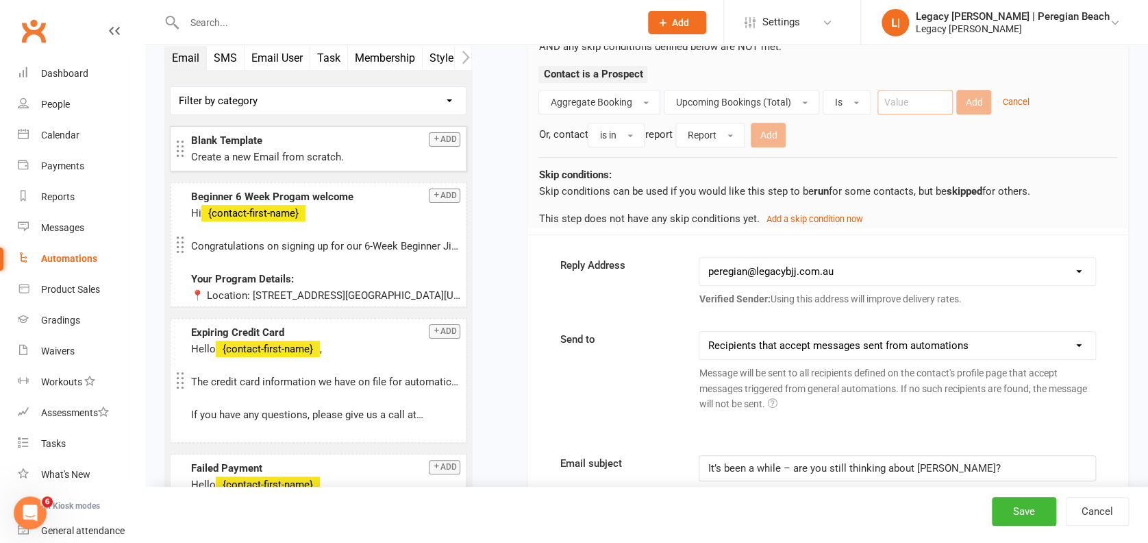
click at [929, 93] on input "number" at bounding box center [915, 102] width 75 height 25
type input "0"
click at [970, 97] on button "Add" at bounding box center [974, 102] width 35 height 25
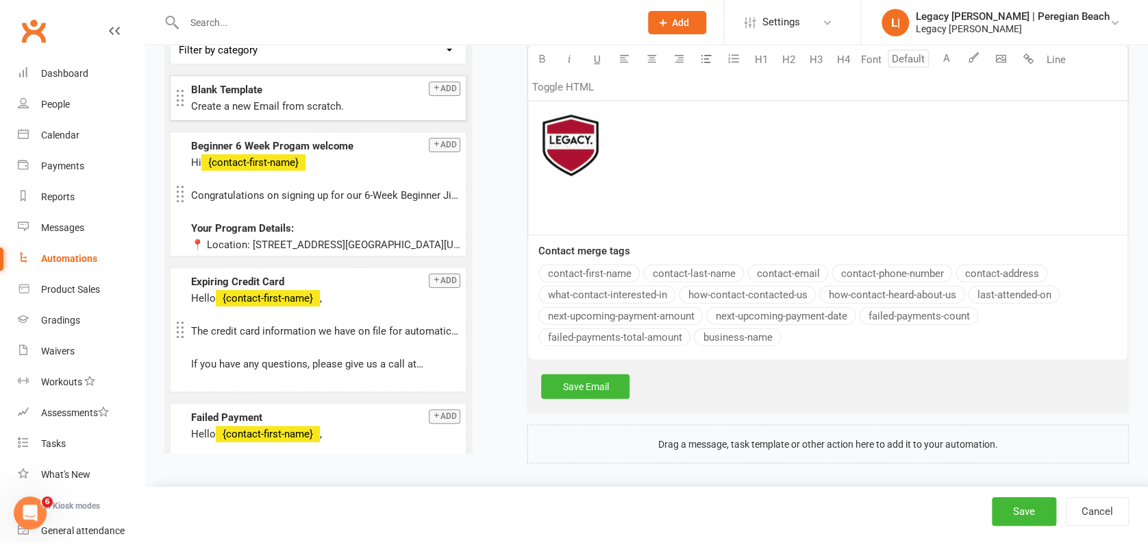
click at [612, 374] on link "Save Email" at bounding box center [585, 386] width 88 height 25
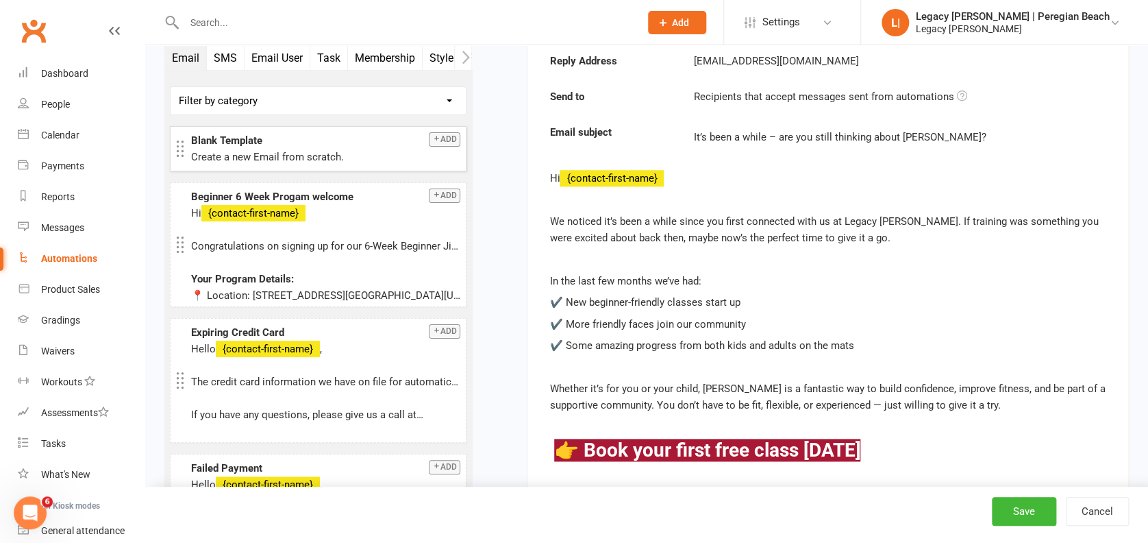
scroll to position [8324, 0]
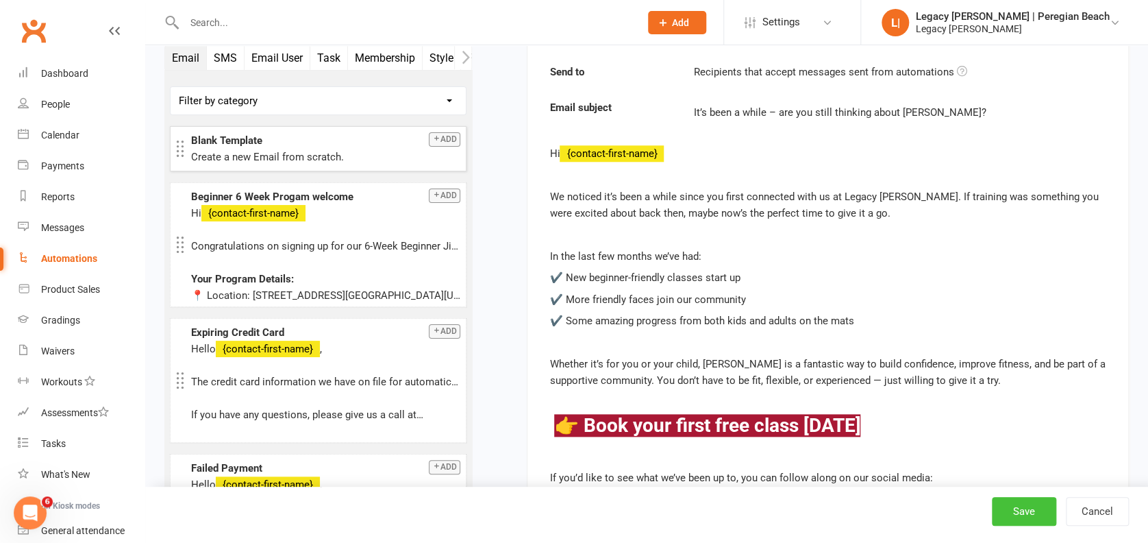
click at [1026, 505] on button "Save" at bounding box center [1024, 511] width 64 height 29
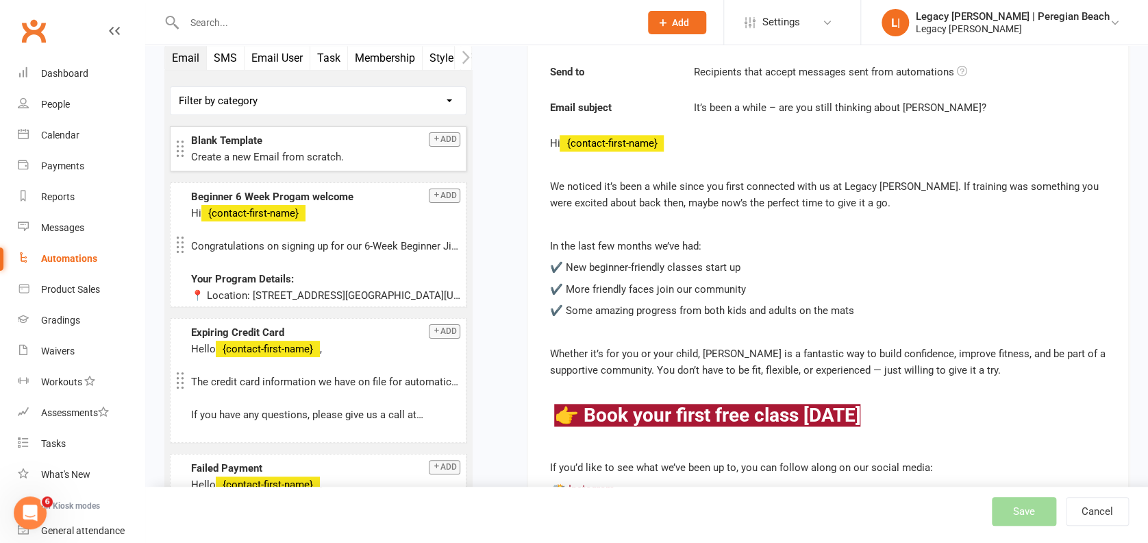
select select "796"
select select "true"
select select "100"
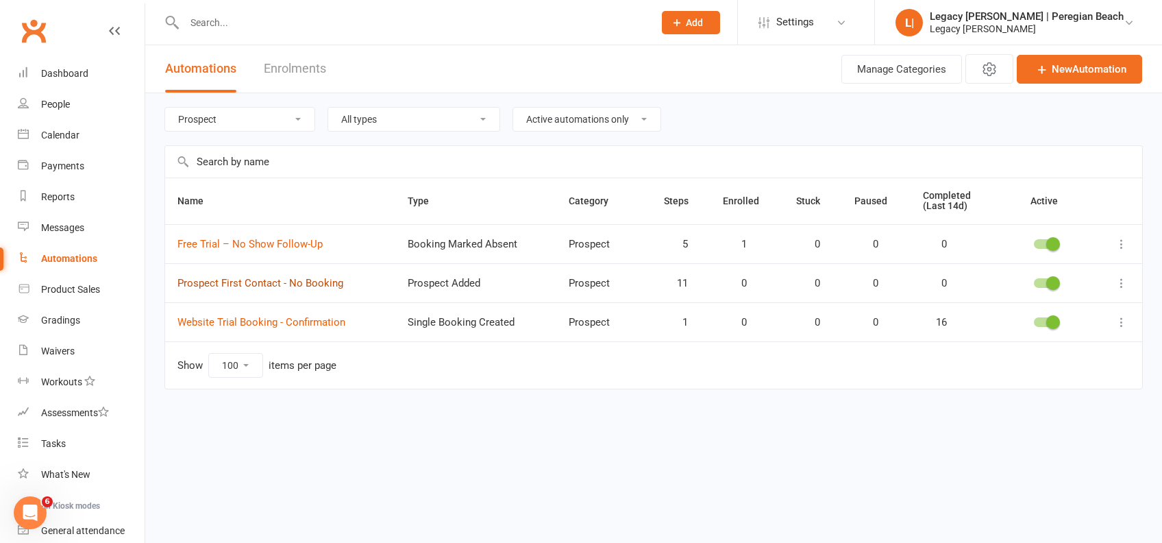
click at [309, 285] on link "Prospect First Contact - No Booking" at bounding box center [260, 283] width 166 height 12
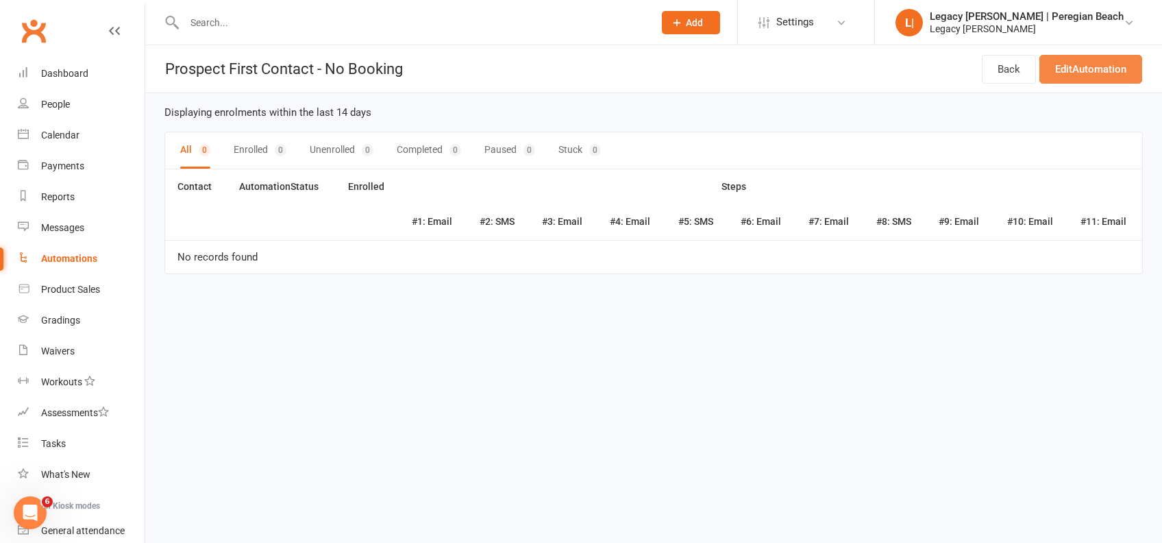
click at [1107, 69] on link "Edit Automation" at bounding box center [1091, 69] width 103 height 29
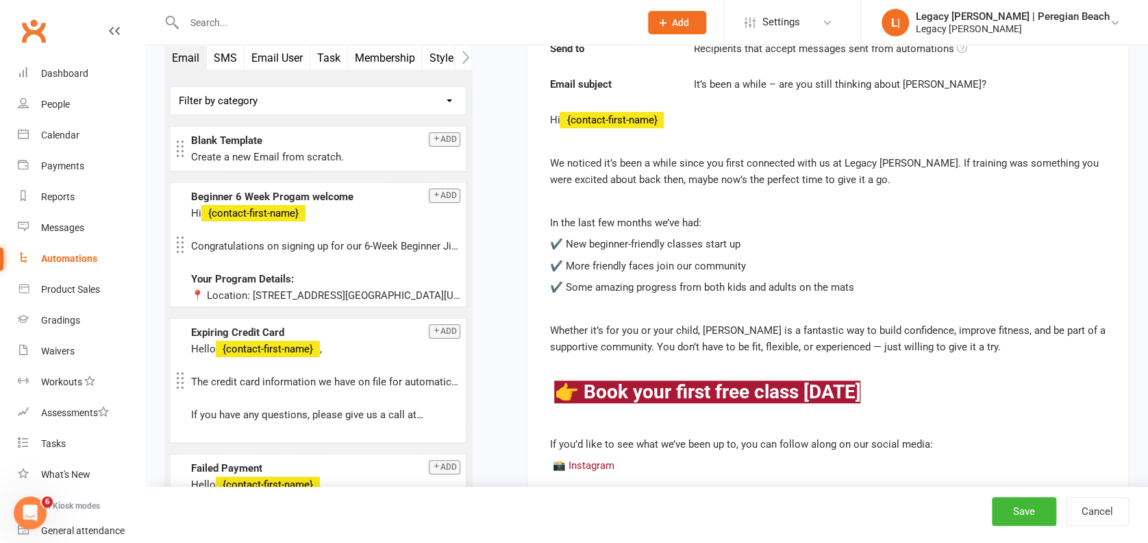
scroll to position [8535, 0]
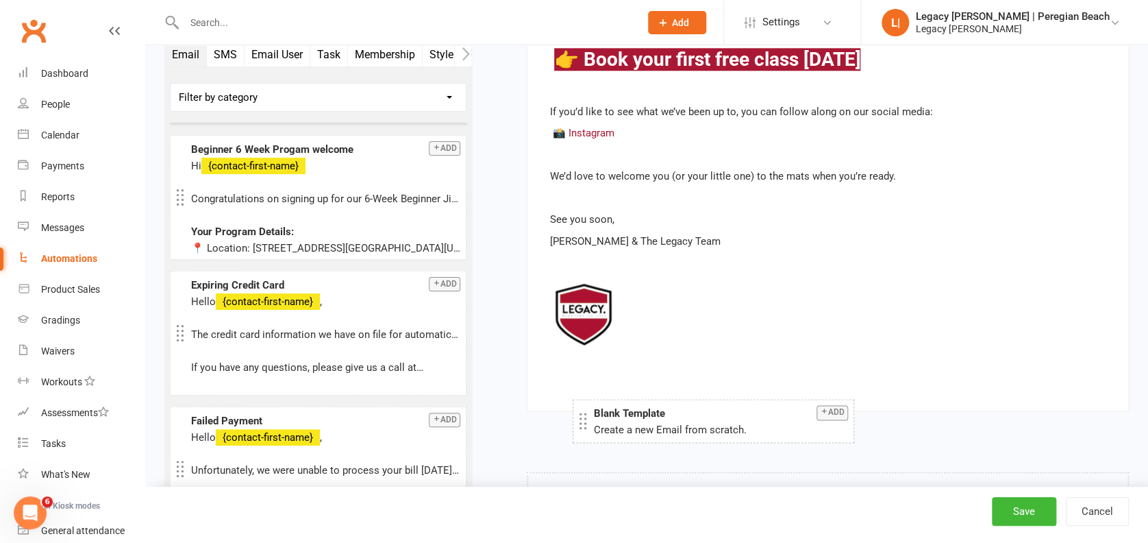
drag, startPoint x: 258, startPoint y: 101, endPoint x: 661, endPoint y: 426, distance: 517.5
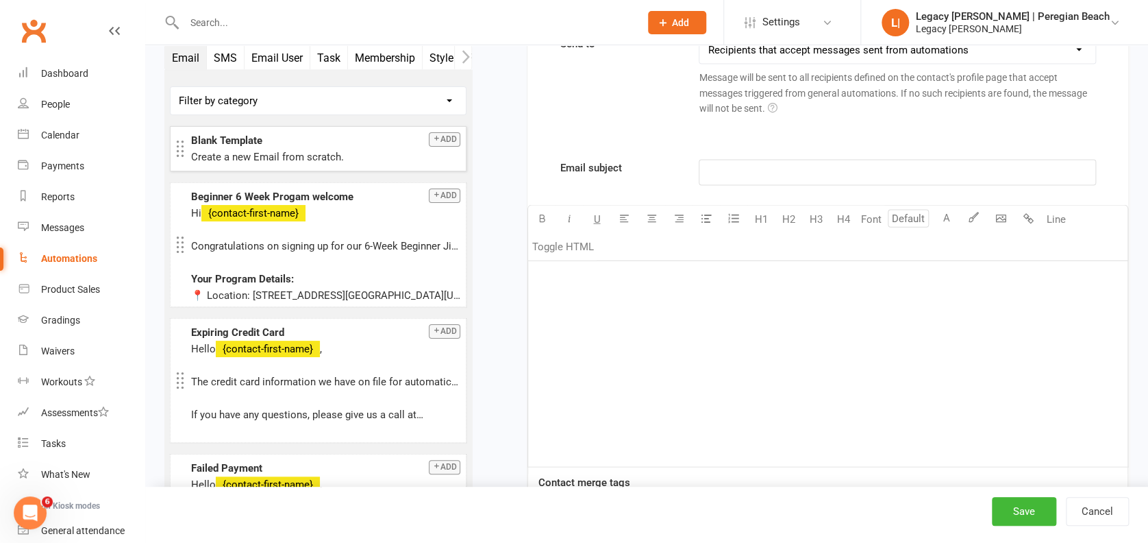
click at [639, 333] on div "﻿" at bounding box center [828, 364] width 600 height 206
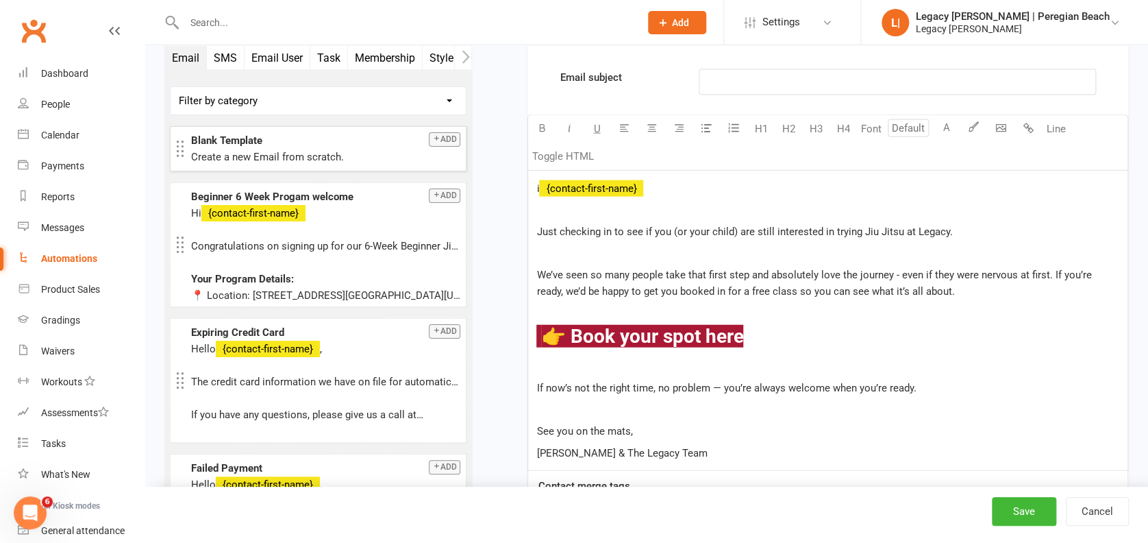
scroll to position [9236, 0]
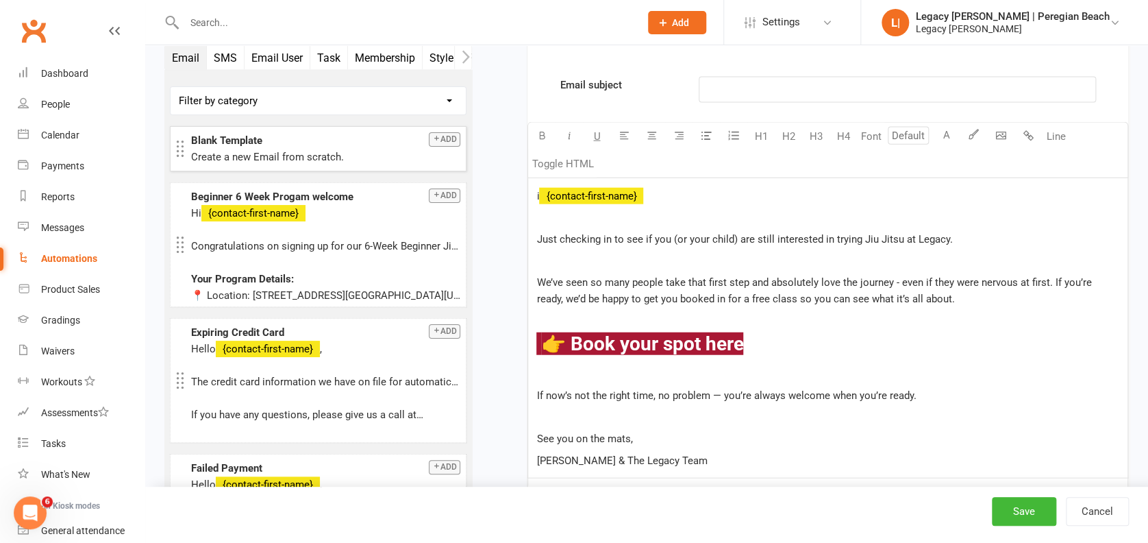
click at [534, 184] on div "i ﻿ {contact-first-name} Just checking in to see if you (or your child) are sti…" at bounding box center [828, 327] width 600 height 299
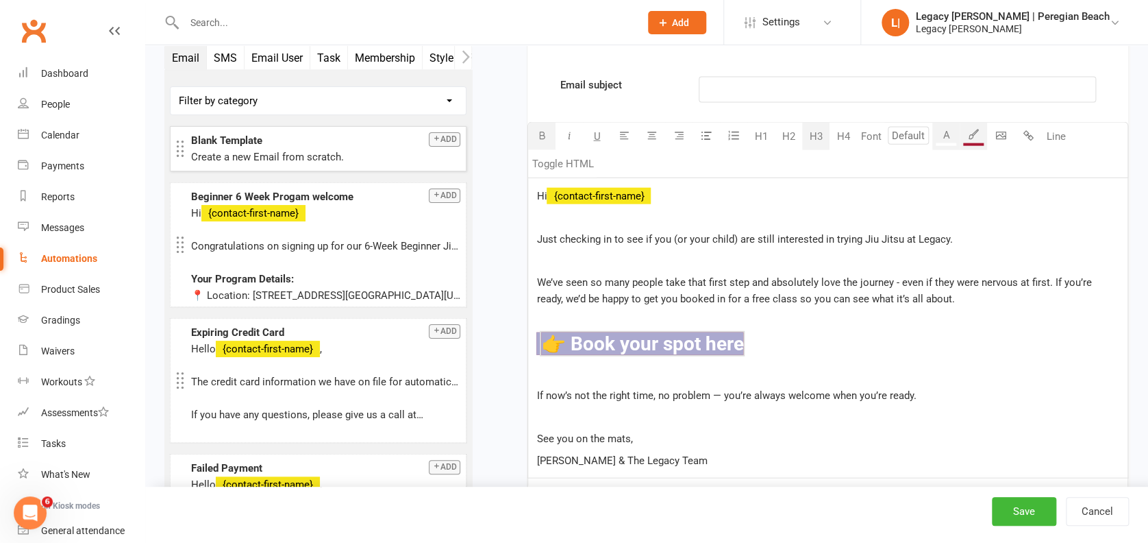
drag, startPoint x: 791, startPoint y: 334, endPoint x: 532, endPoint y: 339, distance: 259.8
click at [532, 339] on div "Hi ﻿ {contact-first-name} Just checking in to see if you (or your child) are st…" at bounding box center [828, 327] width 600 height 299
click at [841, 366] on p at bounding box center [828, 374] width 583 height 16
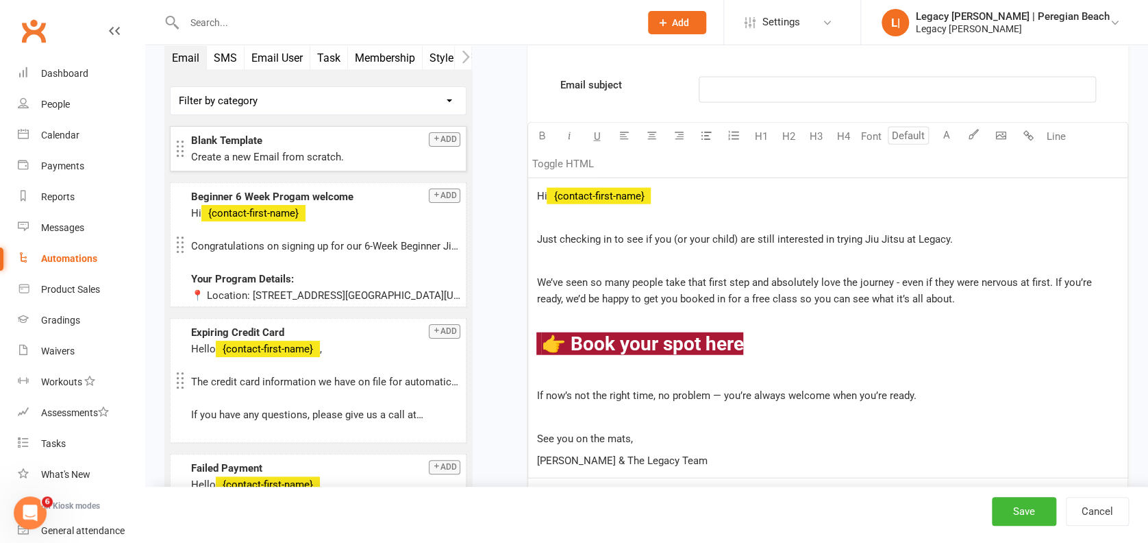
click at [765, 452] on p "[PERSON_NAME] & The Legacy Team" at bounding box center [828, 460] width 583 height 16
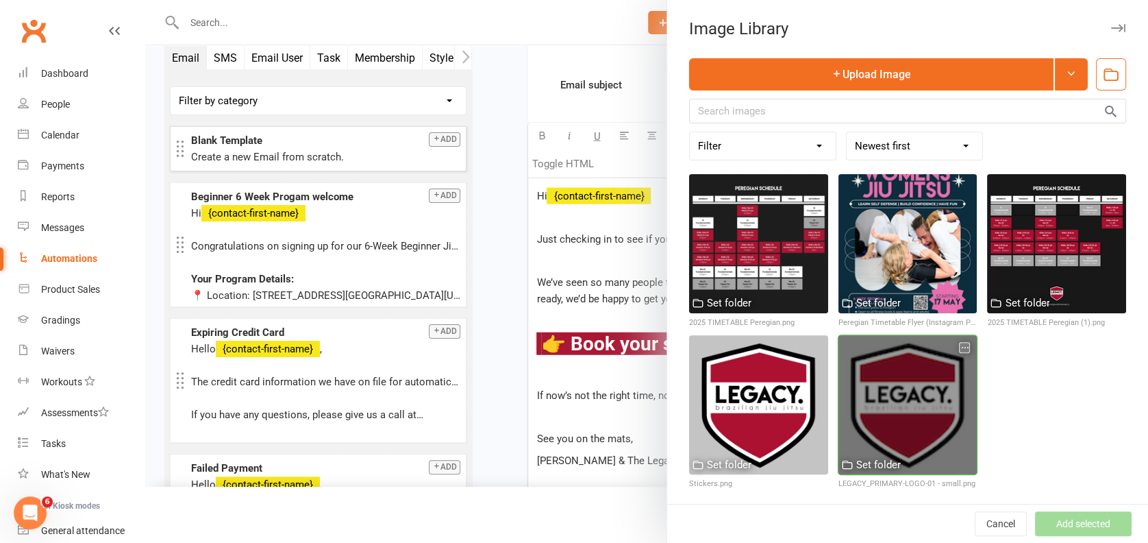
click at [891, 365] on div at bounding box center [908, 404] width 139 height 139
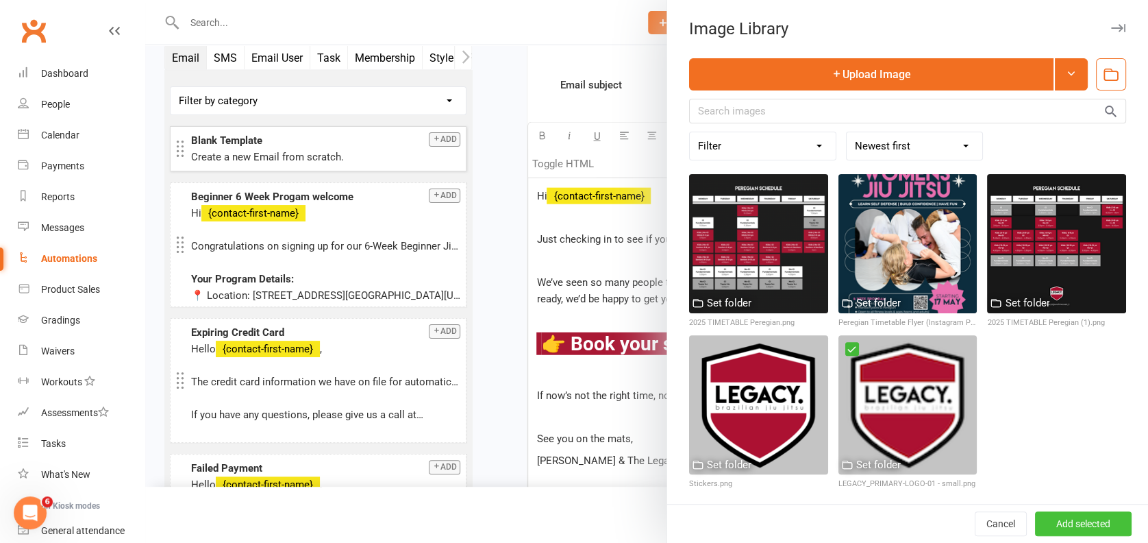
click at [1046, 524] on button "Add selected" at bounding box center [1083, 523] width 97 height 25
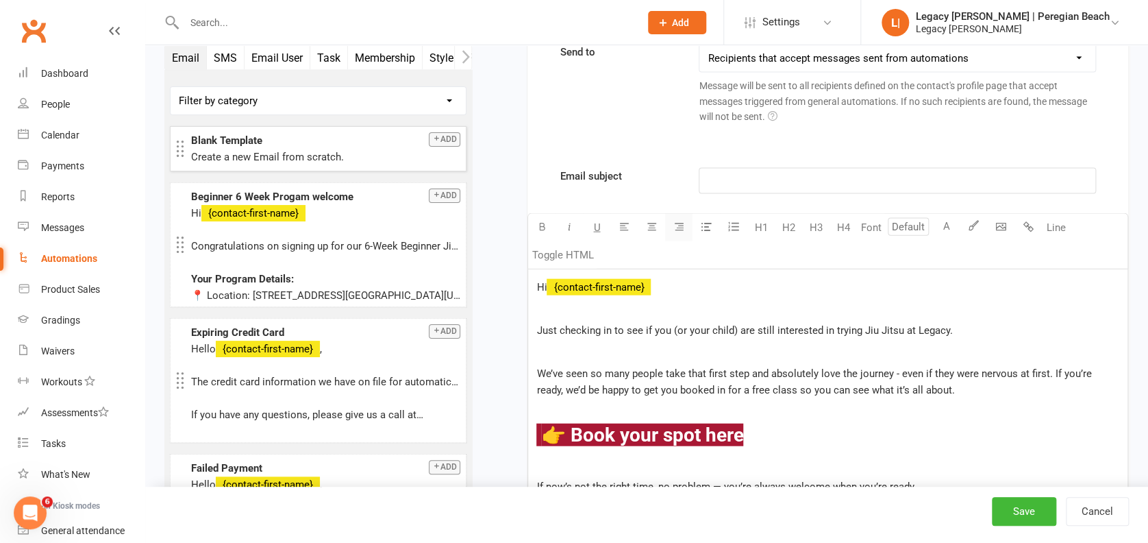
scroll to position [9144, 0]
click at [722, 180] on p "﻿" at bounding box center [897, 181] width 379 height 16
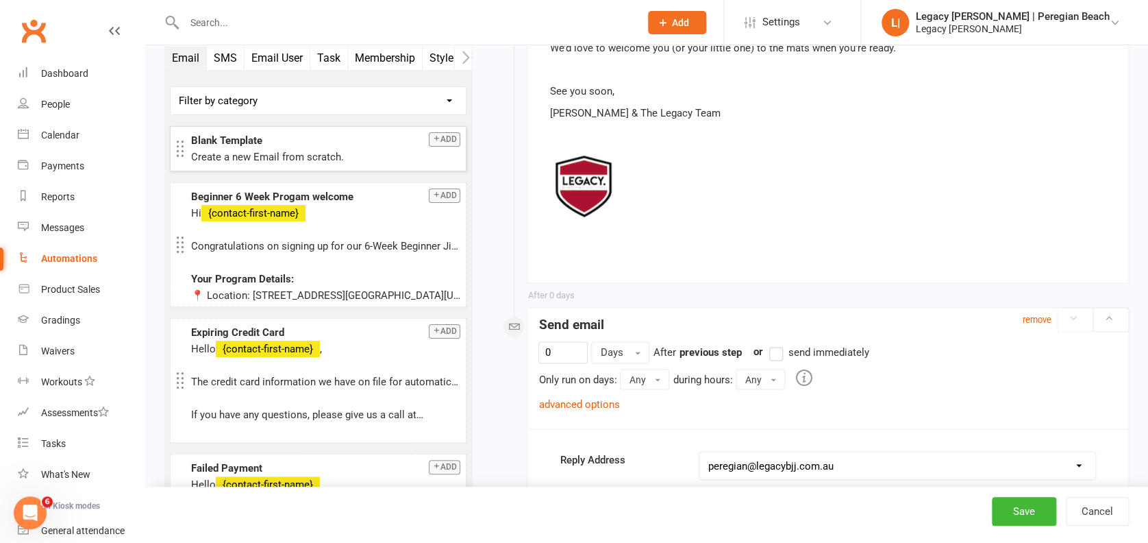
scroll to position [8779, 0]
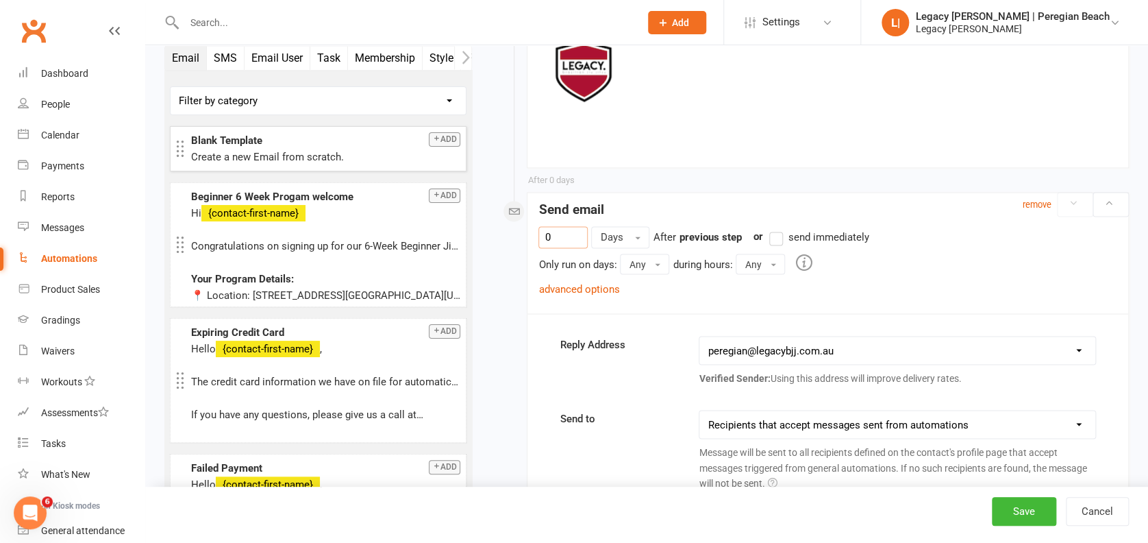
drag, startPoint x: 562, startPoint y: 237, endPoint x: 484, endPoint y: 225, distance: 78.4
click at [575, 282] on link "advanced options" at bounding box center [579, 288] width 81 height 12
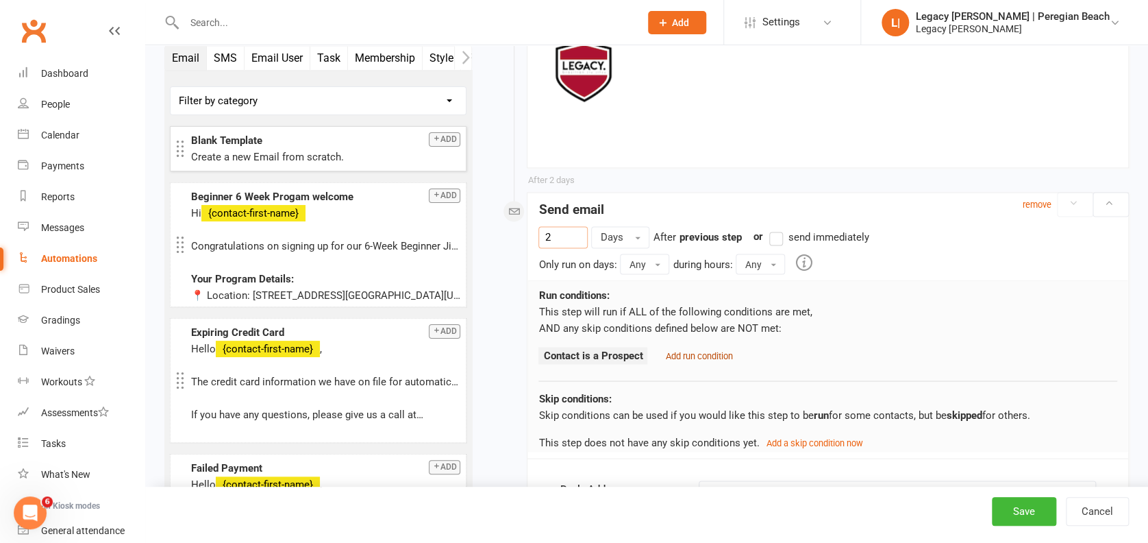
click at [693, 354] on small "Add run condition" at bounding box center [698, 355] width 67 height 10
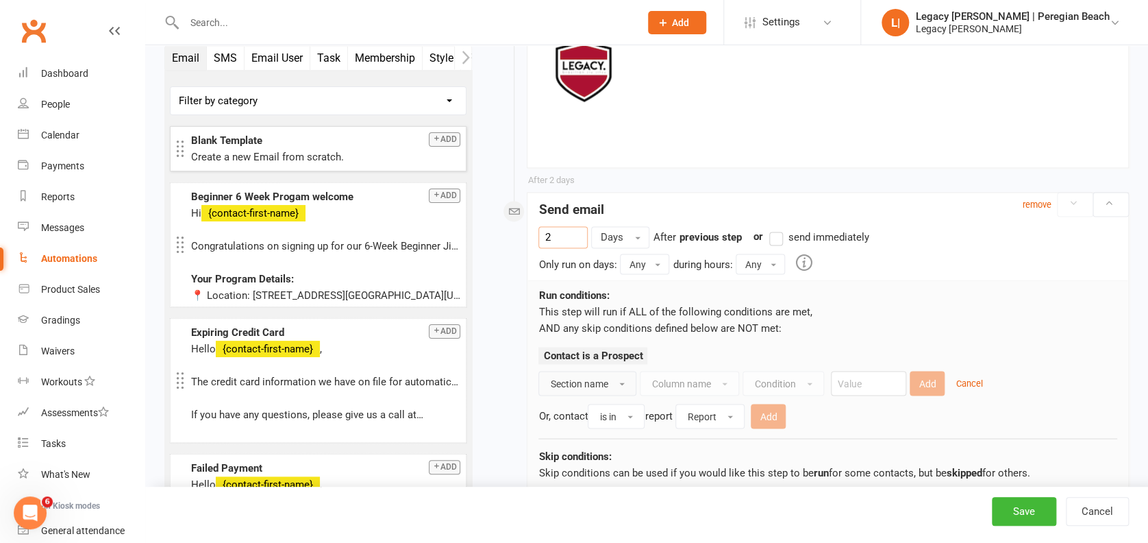
type input "2"
click at [587, 371] on button "Section name" at bounding box center [588, 383] width 98 height 25
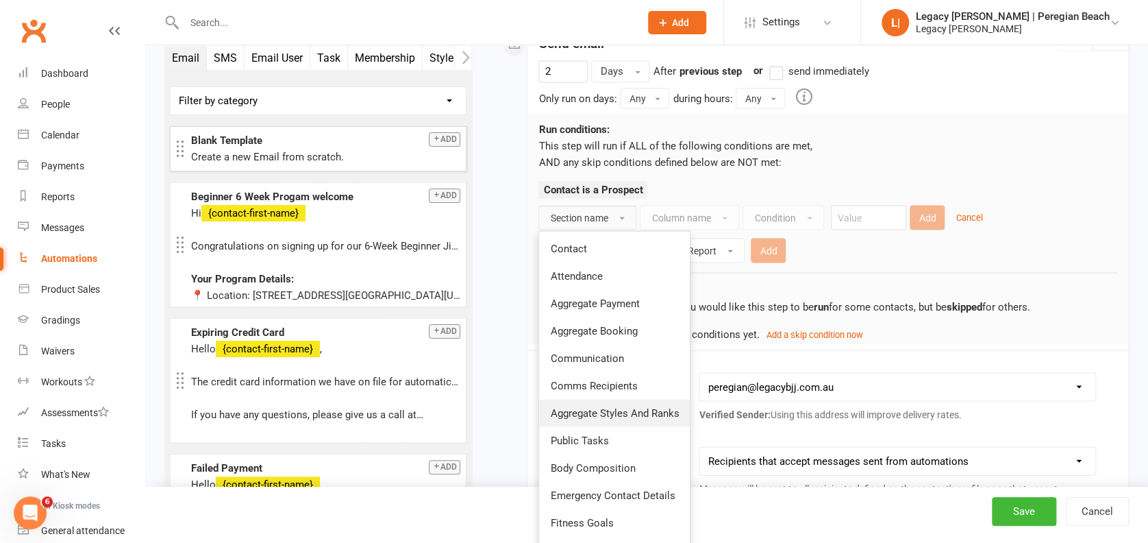
scroll to position [8962, 0]
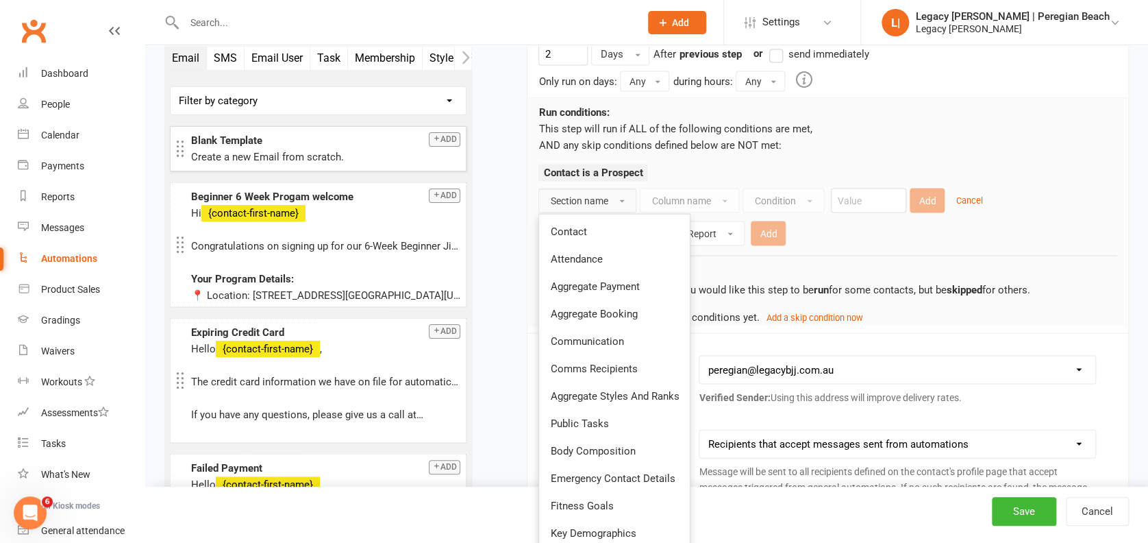
drag, startPoint x: 632, startPoint y: 302, endPoint x: 643, endPoint y: 298, distance: 11.7
click at [632, 307] on span "Aggregate Booking" at bounding box center [593, 313] width 87 height 12
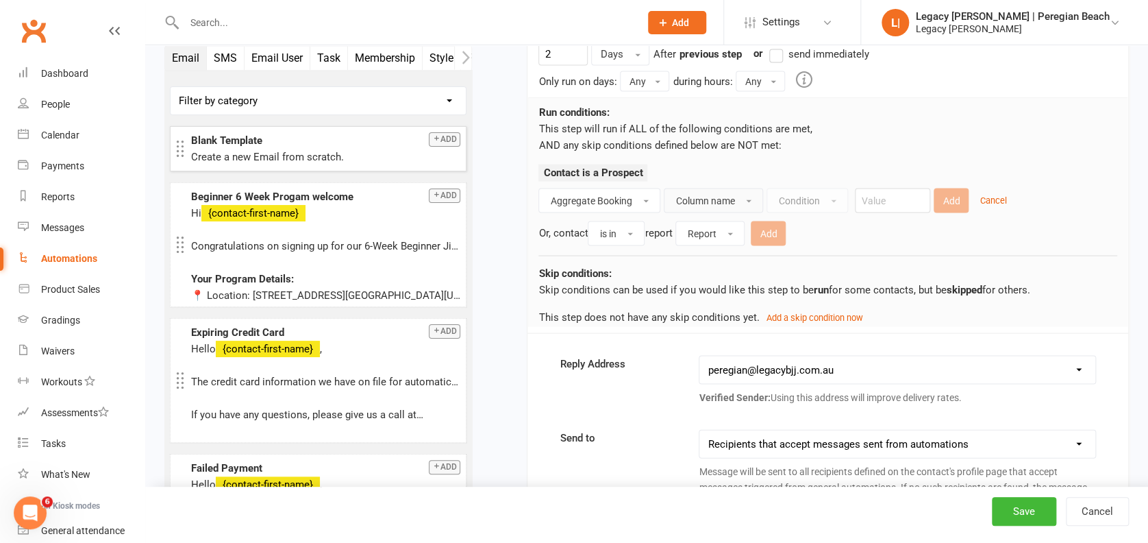
click at [714, 200] on span "Column name" at bounding box center [705, 200] width 59 height 11
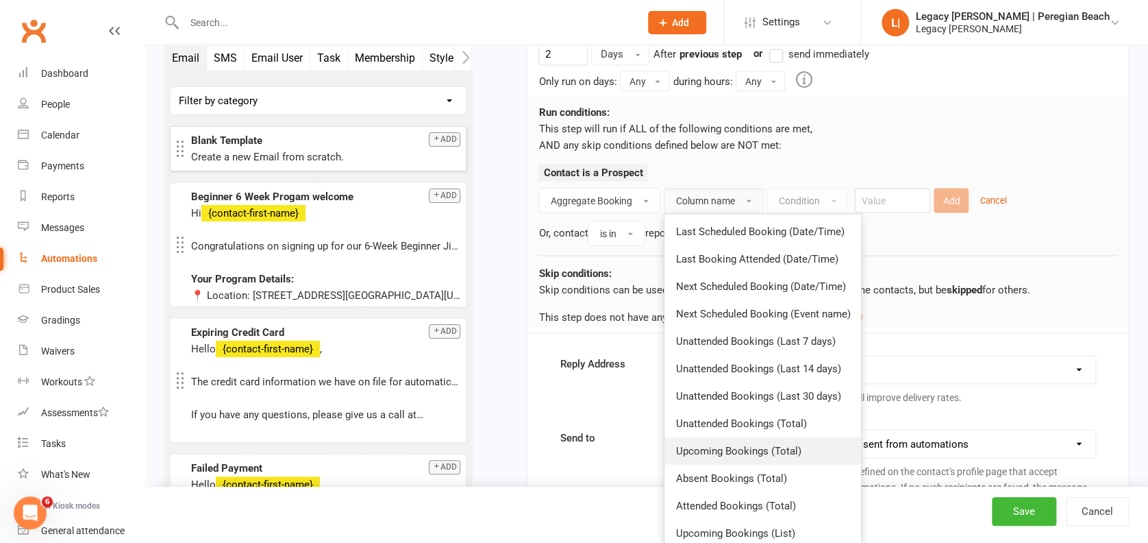
click at [757, 444] on span "Upcoming Bookings (Total)" at bounding box center [738, 450] width 125 height 12
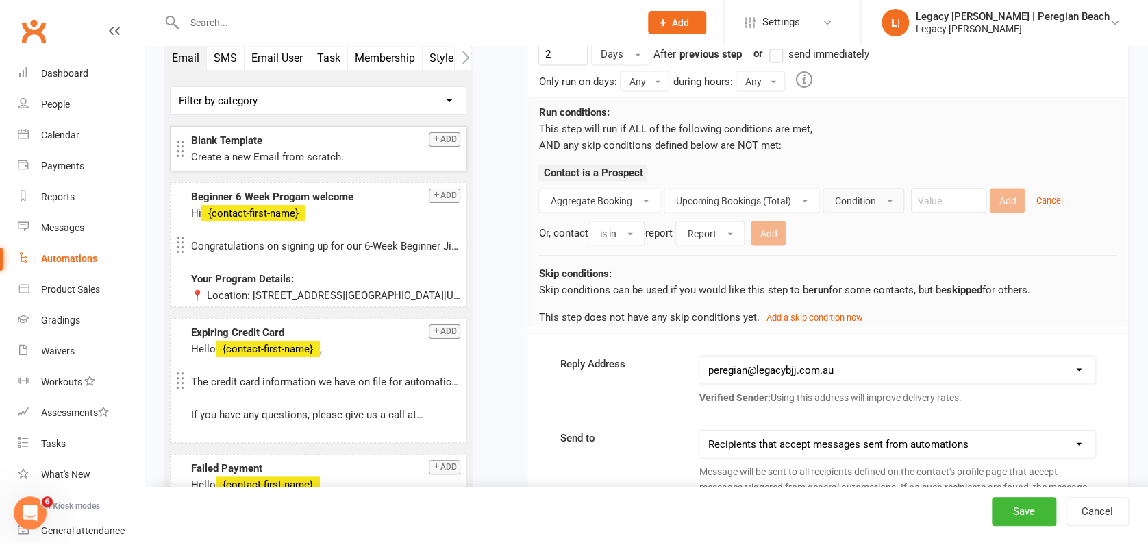
click at [883, 192] on button "Condition" at bounding box center [864, 200] width 82 height 25
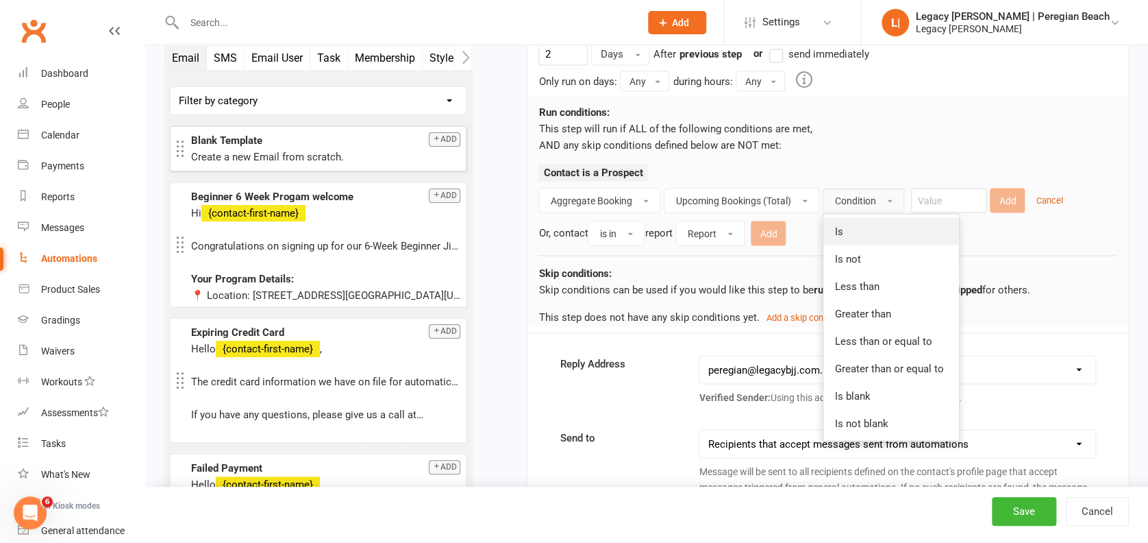
click at [878, 219] on link "Is" at bounding box center [892, 230] width 136 height 27
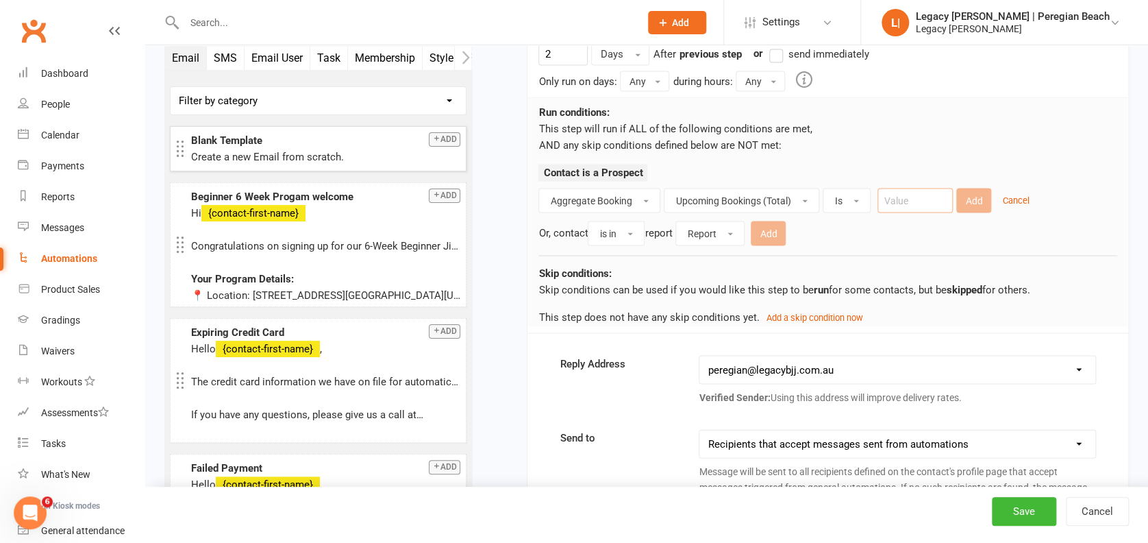
click at [929, 188] on input "number" at bounding box center [915, 200] width 75 height 25
type input "0"
click at [976, 192] on button "Add" at bounding box center [974, 200] width 35 height 25
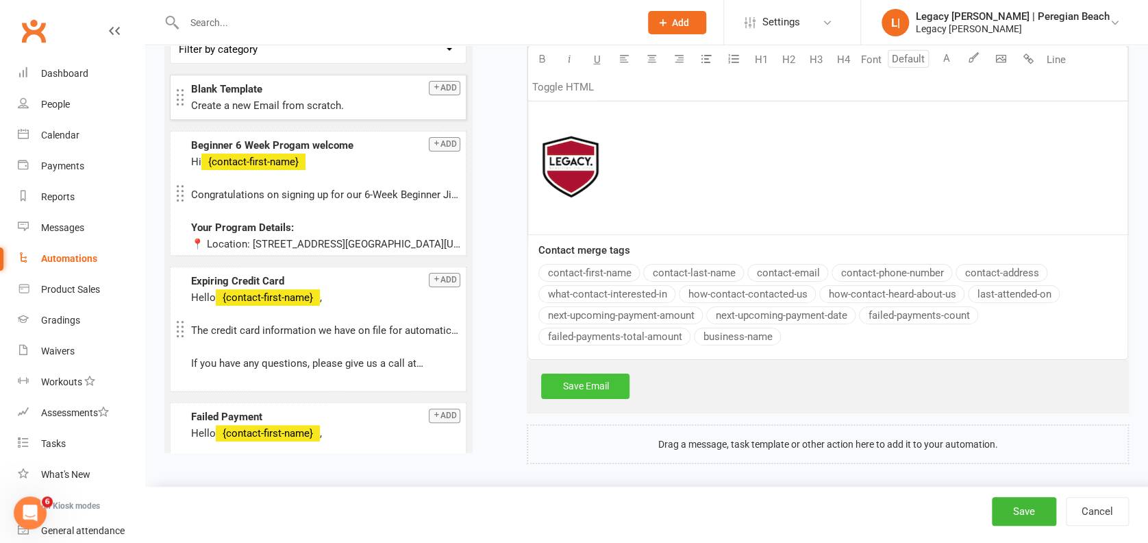
click at [595, 383] on link "Save Email" at bounding box center [585, 385] width 88 height 25
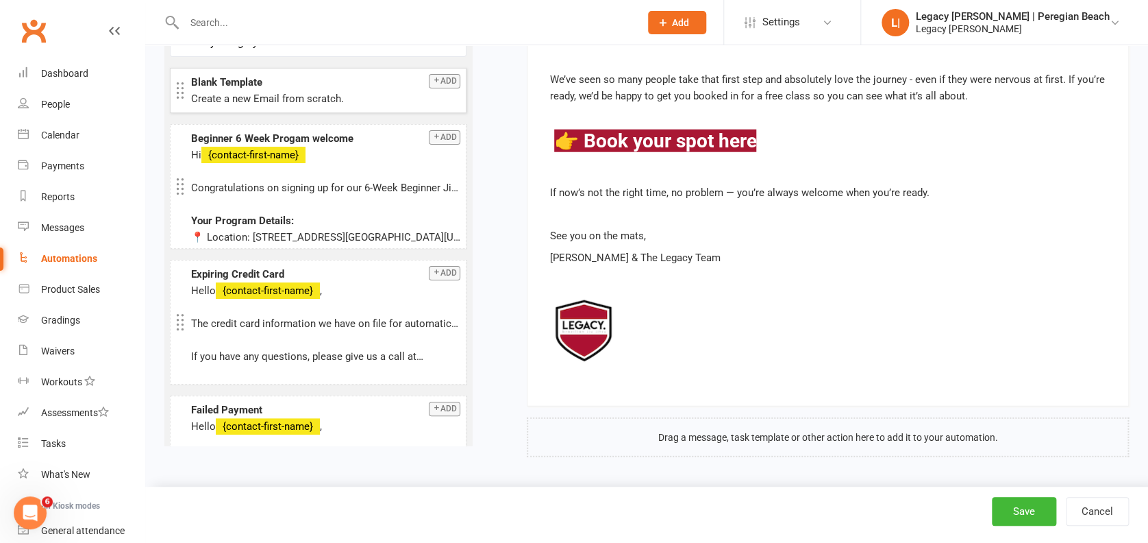
scroll to position [9385, 0]
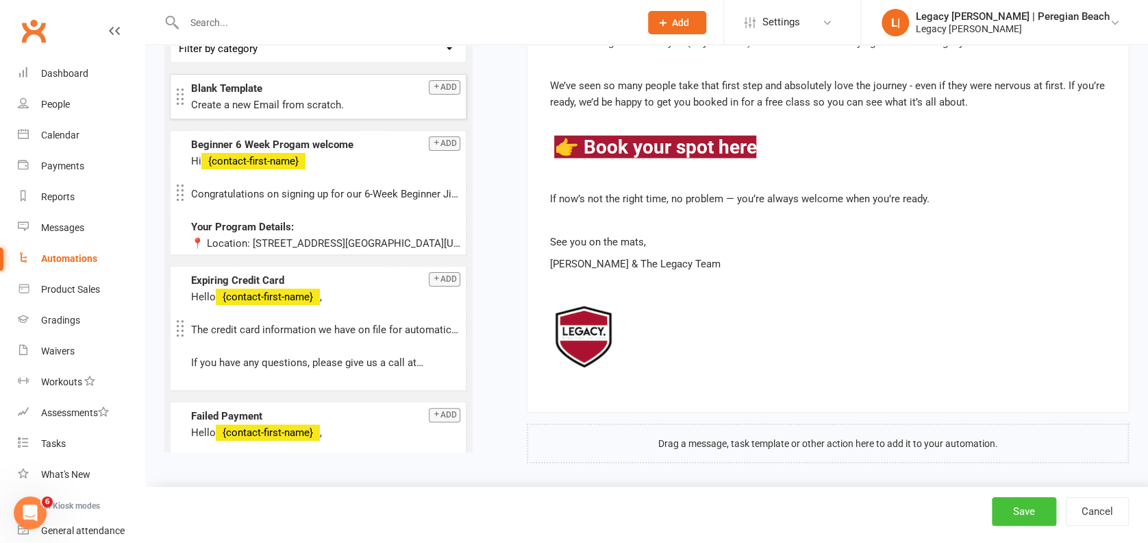
click at [1013, 510] on button "Save" at bounding box center [1024, 511] width 64 height 29
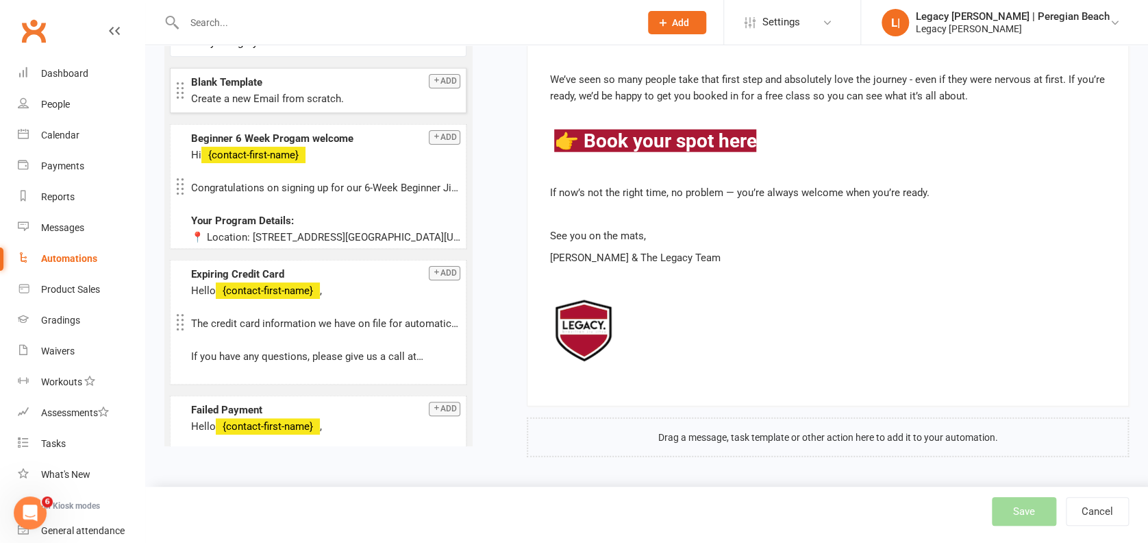
scroll to position [9375, 0]
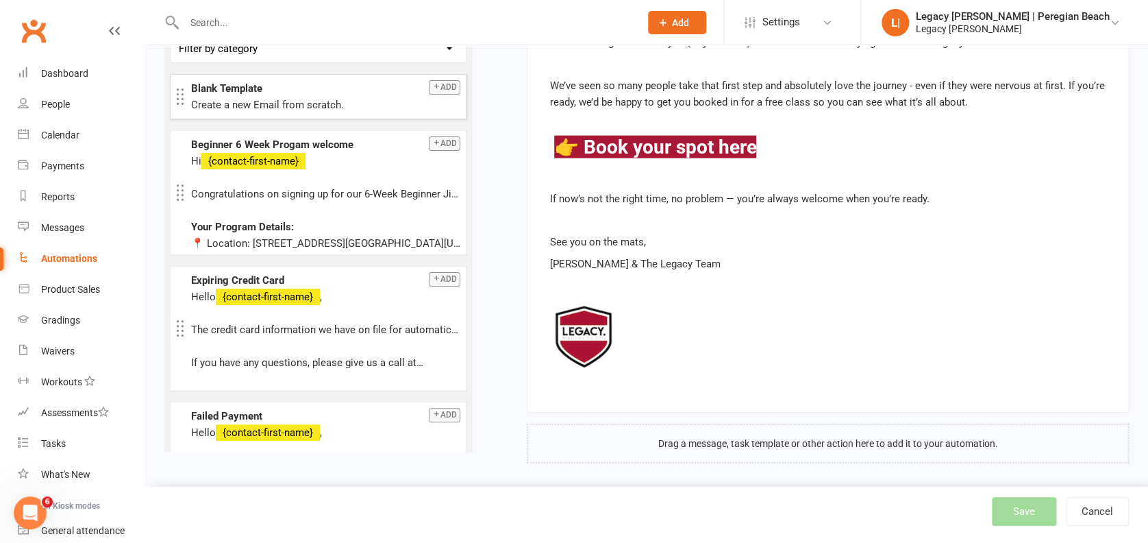
select select "true"
select select "100"
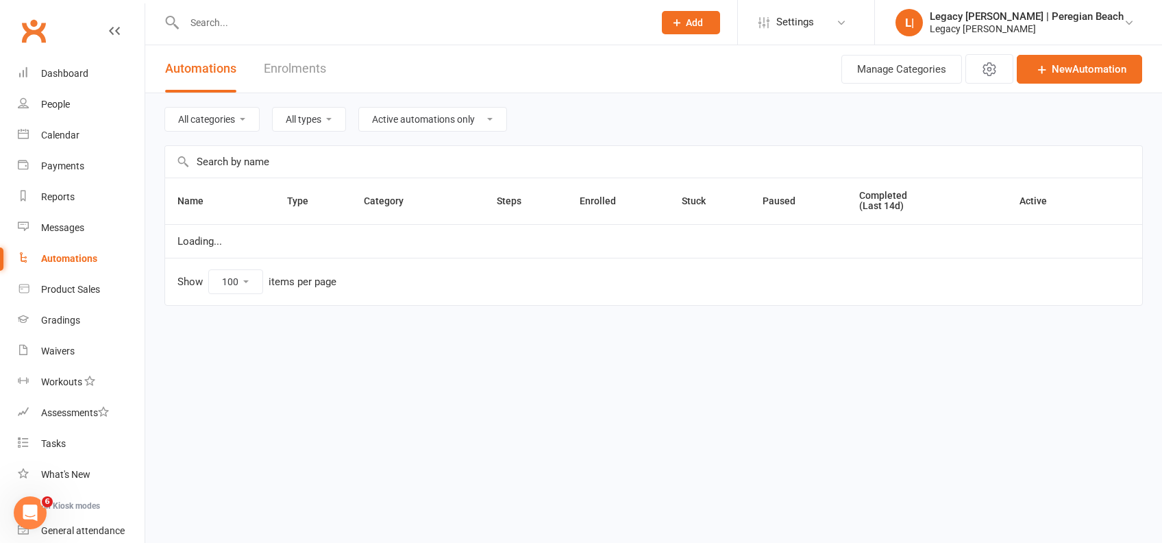
select select "796"
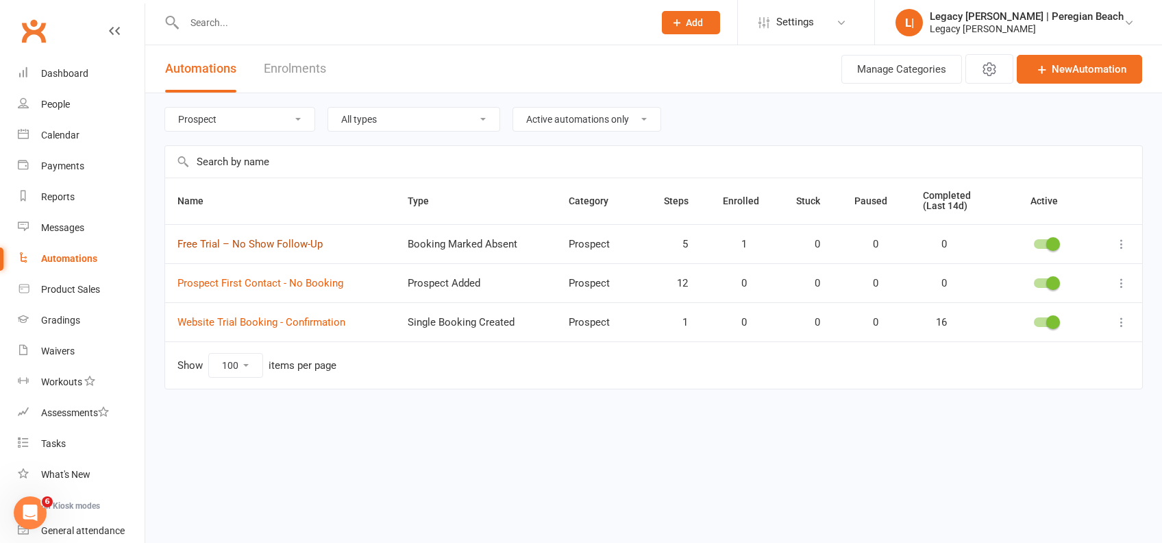
click at [257, 240] on link "Free Trial – No Show Follow-Up" at bounding box center [249, 244] width 145 height 12
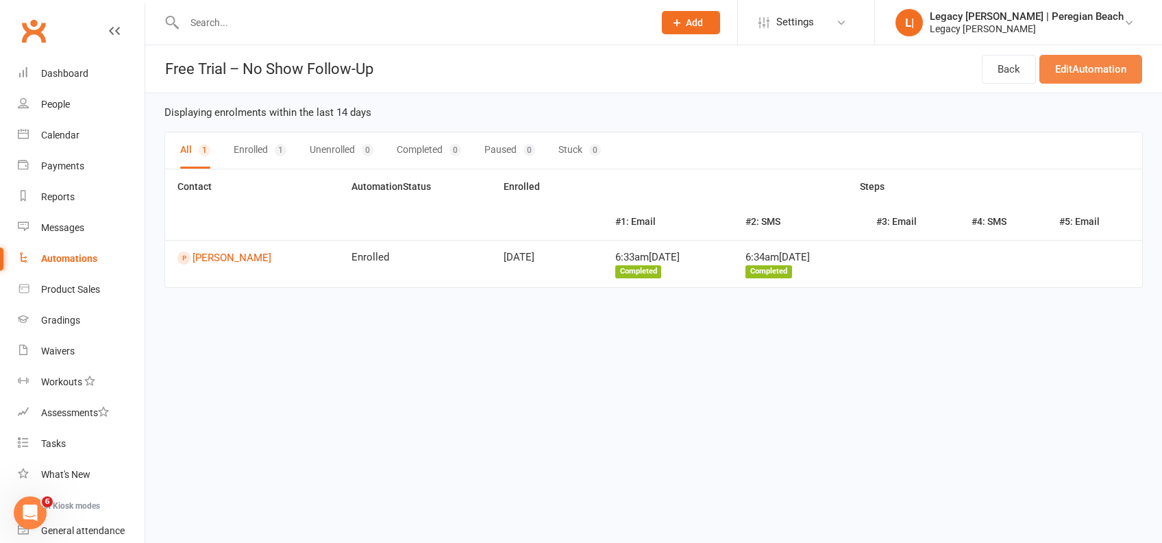
click at [1094, 72] on link "Edit Automation" at bounding box center [1091, 69] width 103 height 29
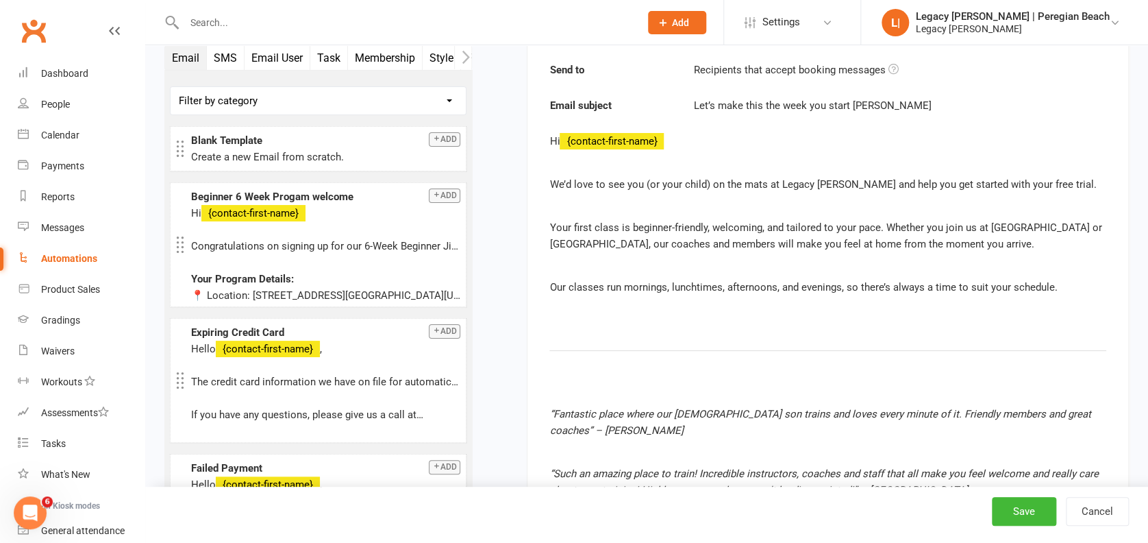
scroll to position [2938, 0]
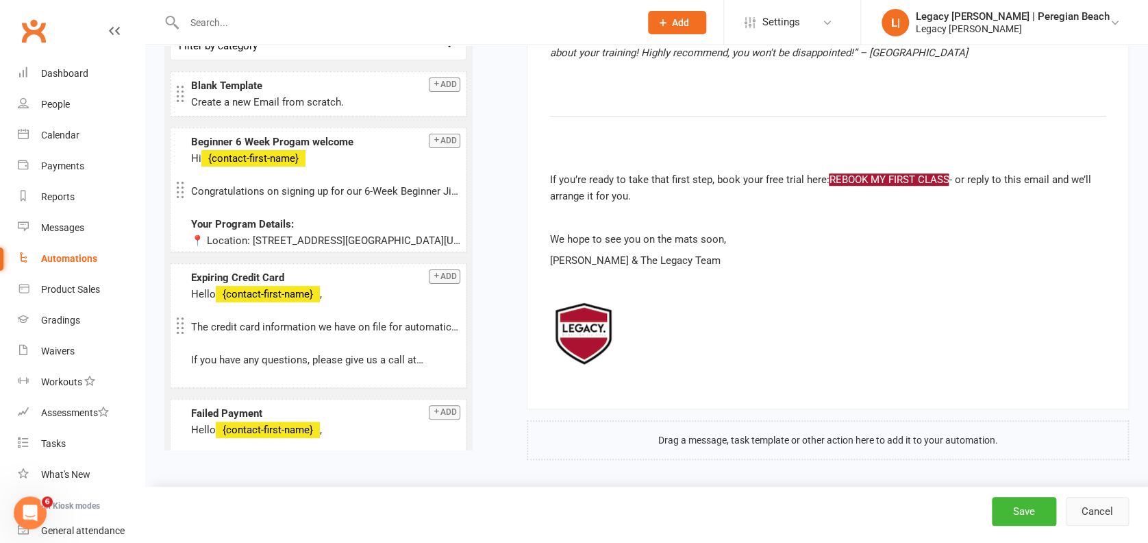
click at [1100, 503] on button "Cancel" at bounding box center [1097, 511] width 63 height 29
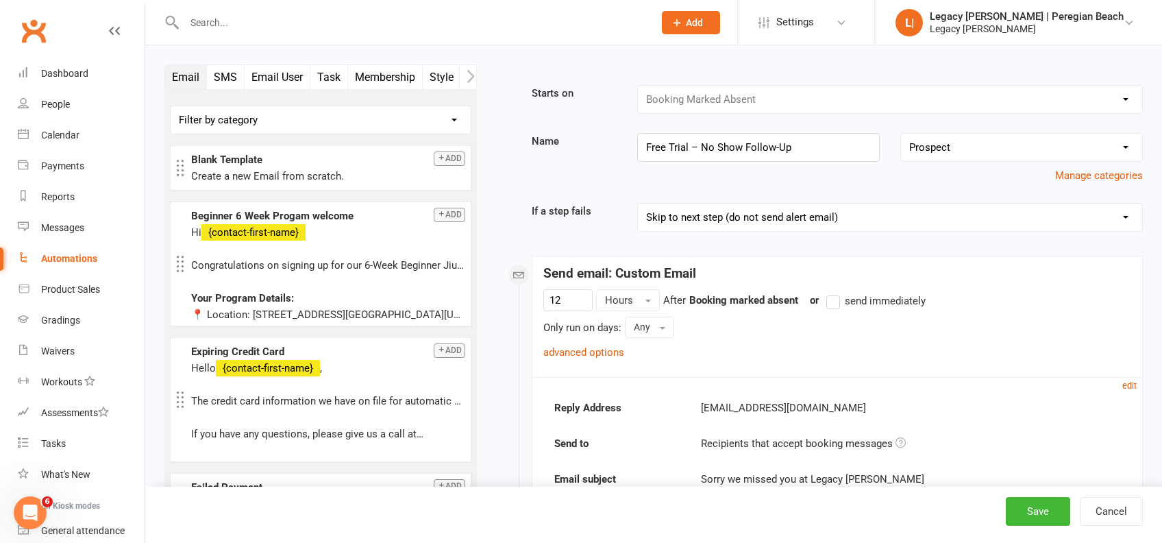
select select "true"
select select "100"
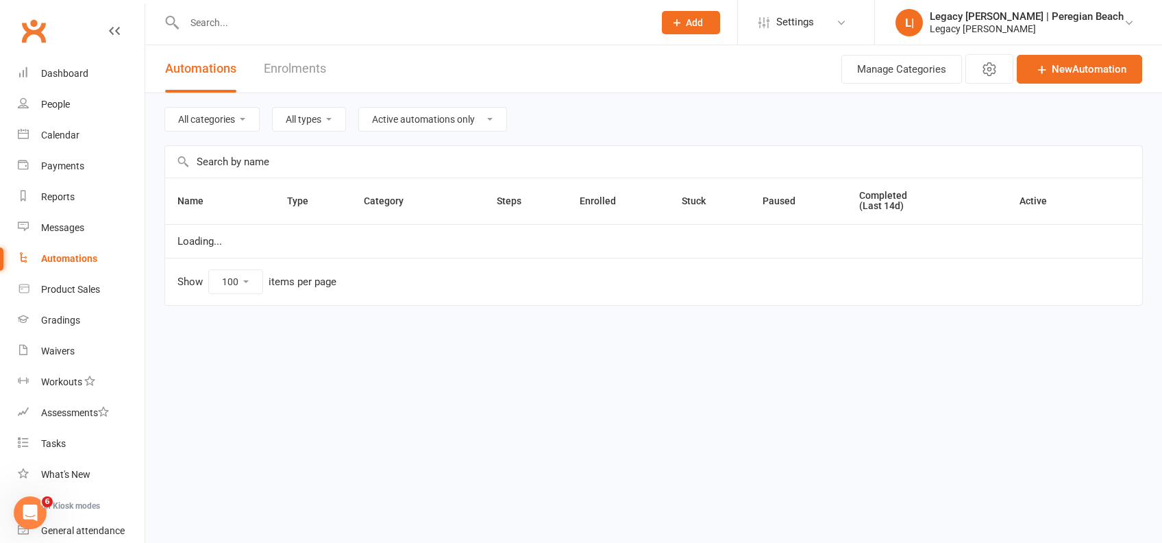
select select "796"
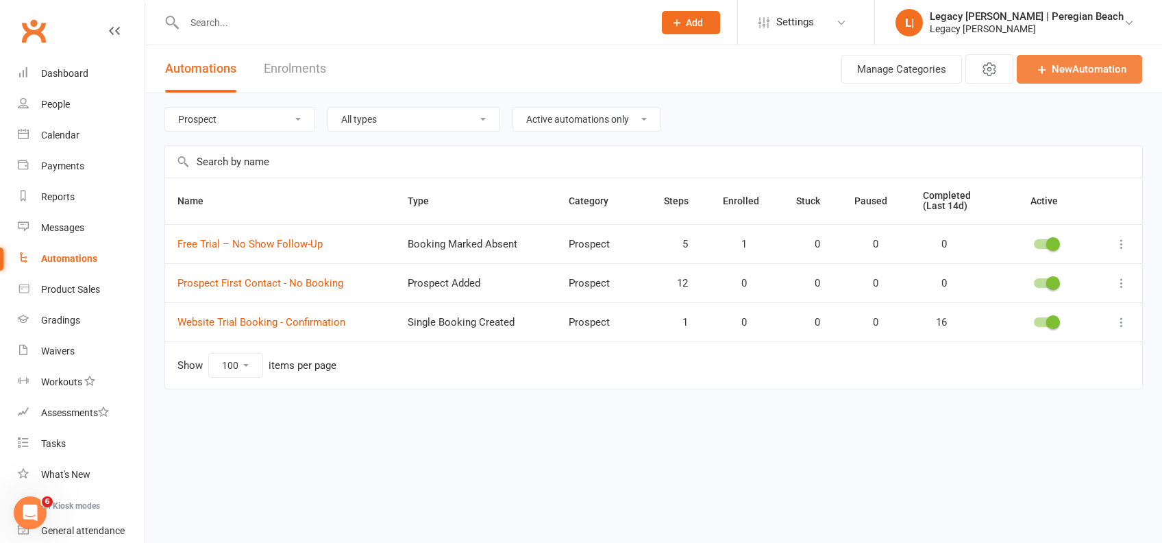
click at [1070, 64] on link "New Automation" at bounding box center [1079, 69] width 125 height 29
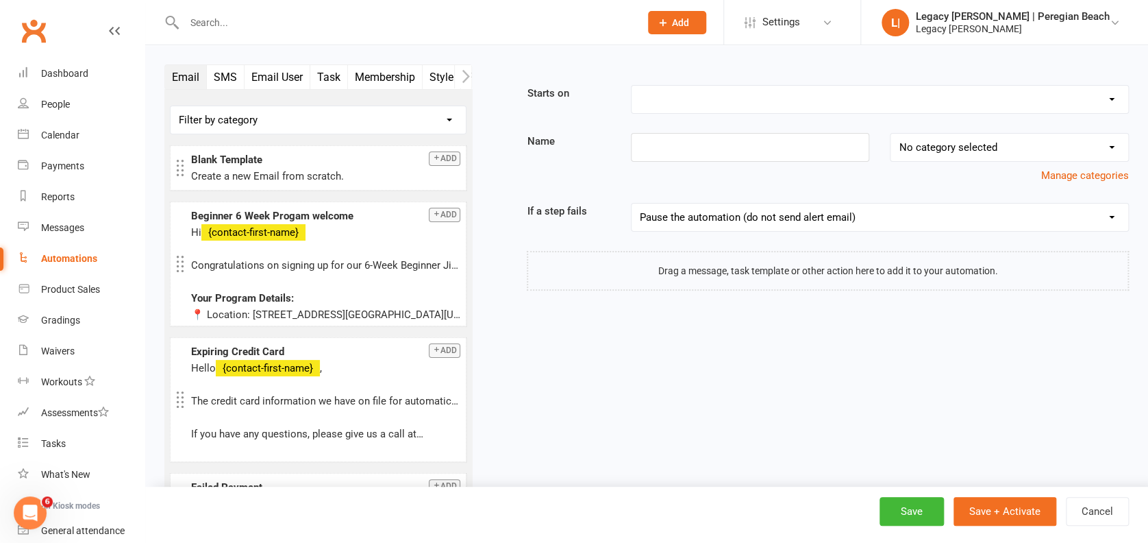
click at [727, 104] on select "Booking Cancelled Booking Due Booking Late-Cancelled Booking Marked Absent Book…" at bounding box center [880, 99] width 497 height 27
select select "3"
click at [632, 86] on select "Booking Cancelled Booking Due Booking Late-Cancelled Booking Marked Absent Book…" at bounding box center [880, 99] width 497 height 27
click at [665, 143] on input at bounding box center [750, 147] width 239 height 29
paste input "Free Trial No-Show | Waiver Signed"
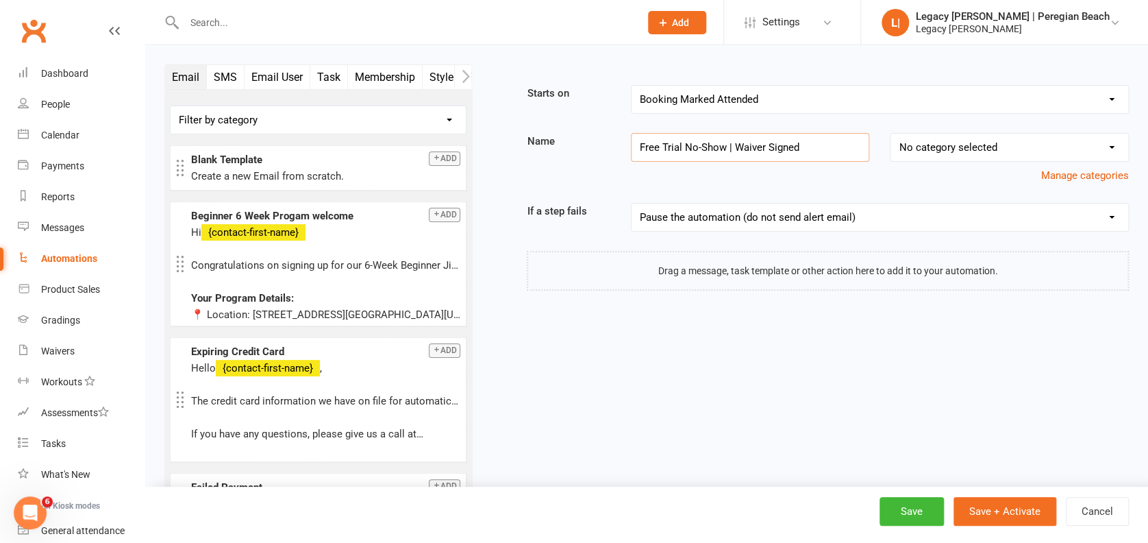
type input "Free Trial No-Show | Waiver Signed"
drag, startPoint x: 948, startPoint y: 133, endPoint x: 950, endPoint y: 147, distance: 14.5
click at [948, 134] on select "No category selected Billing Free Trials Membership Cancellations Membership Ex…" at bounding box center [1010, 147] width 238 height 27
select select "1"
click at [891, 134] on select "No category selected Billing Free Trials Membership Cancellations Membership Ex…" at bounding box center [1010, 147] width 238 height 27
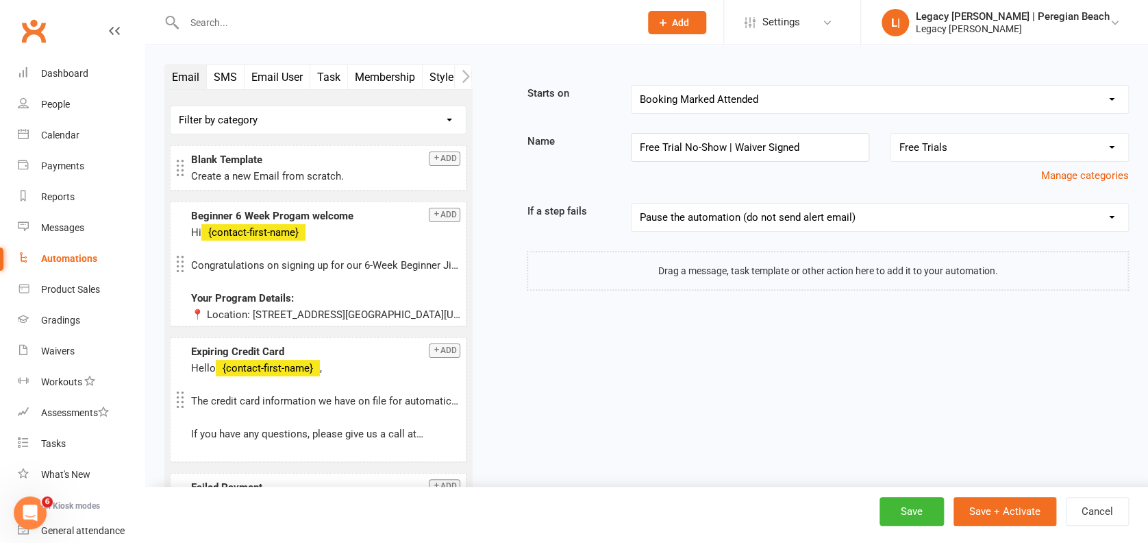
click at [791, 224] on select "Pause the automation (do not send alert email) Pause the automation and send an…" at bounding box center [880, 217] width 497 height 27
select select "4"
click at [632, 204] on select "Pause the automation (do not send alert email) Pause the automation and send an…" at bounding box center [880, 217] width 497 height 27
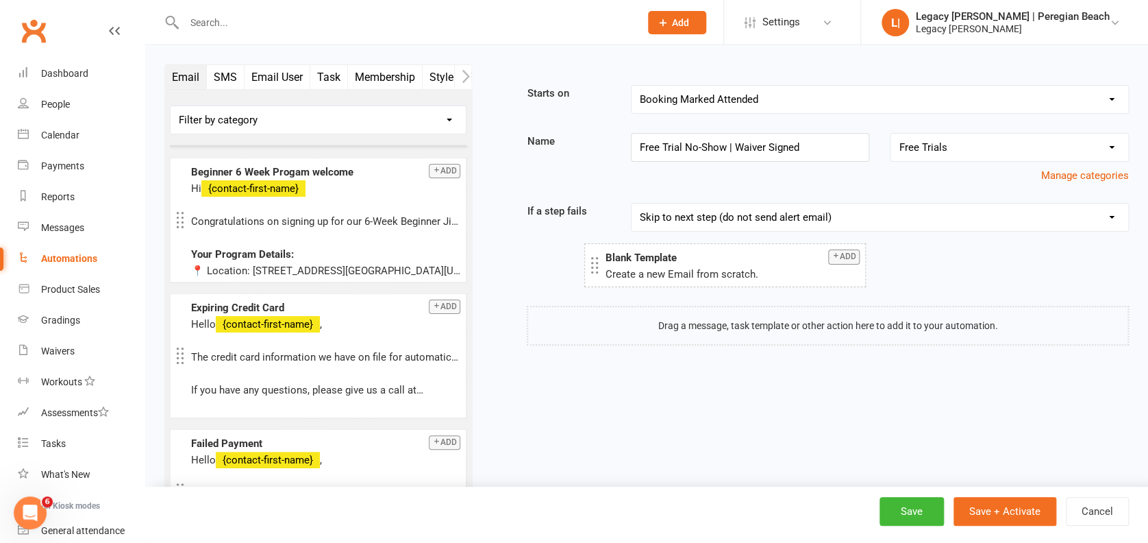
drag, startPoint x: 215, startPoint y: 160, endPoint x: 630, endPoint y: 258, distance: 426.0
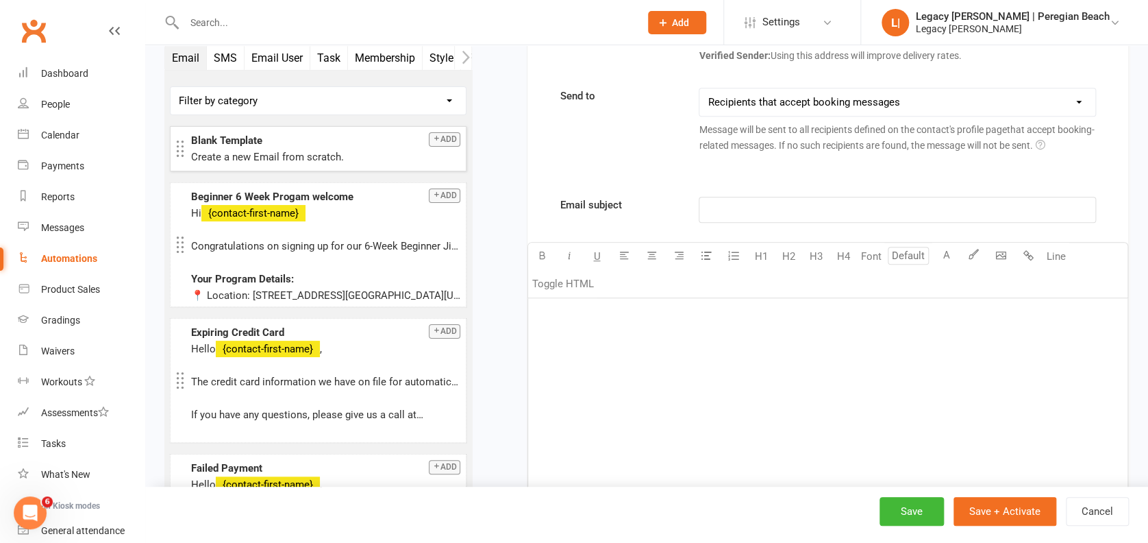
scroll to position [456, 0]
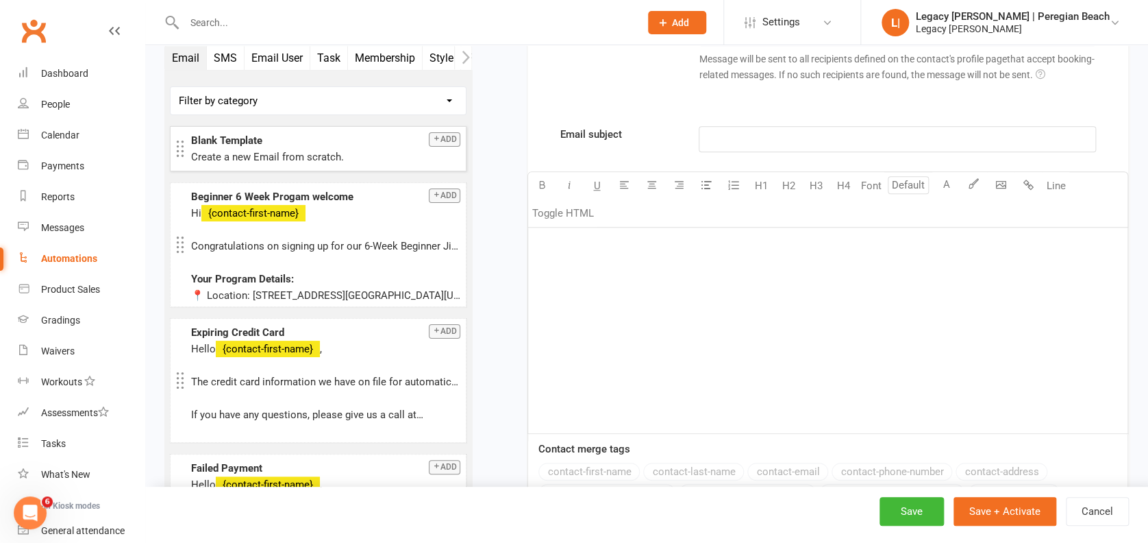
click at [620, 296] on div "﻿" at bounding box center [828, 330] width 600 height 206
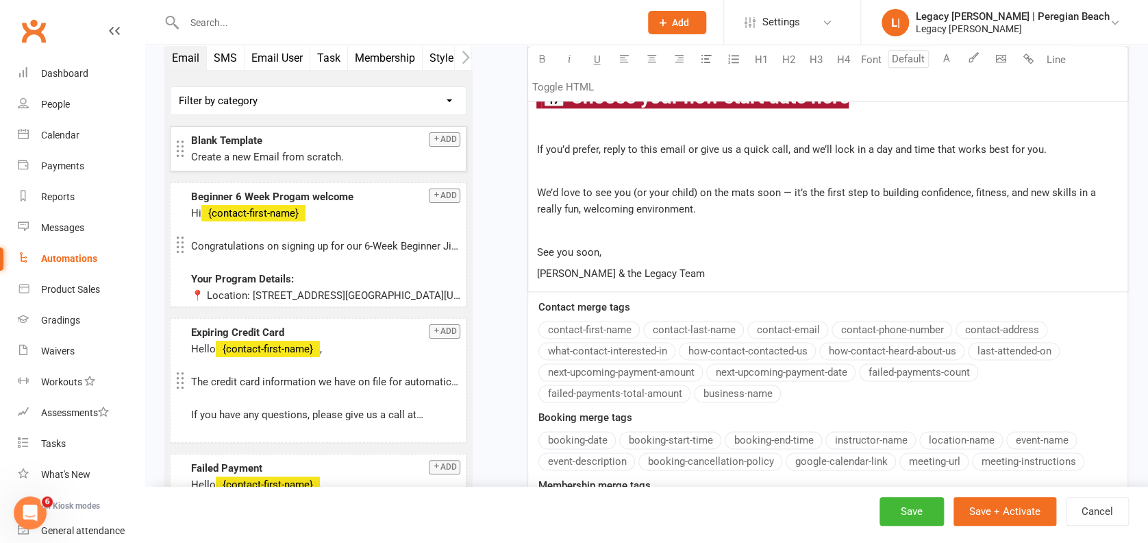
scroll to position [661, 0]
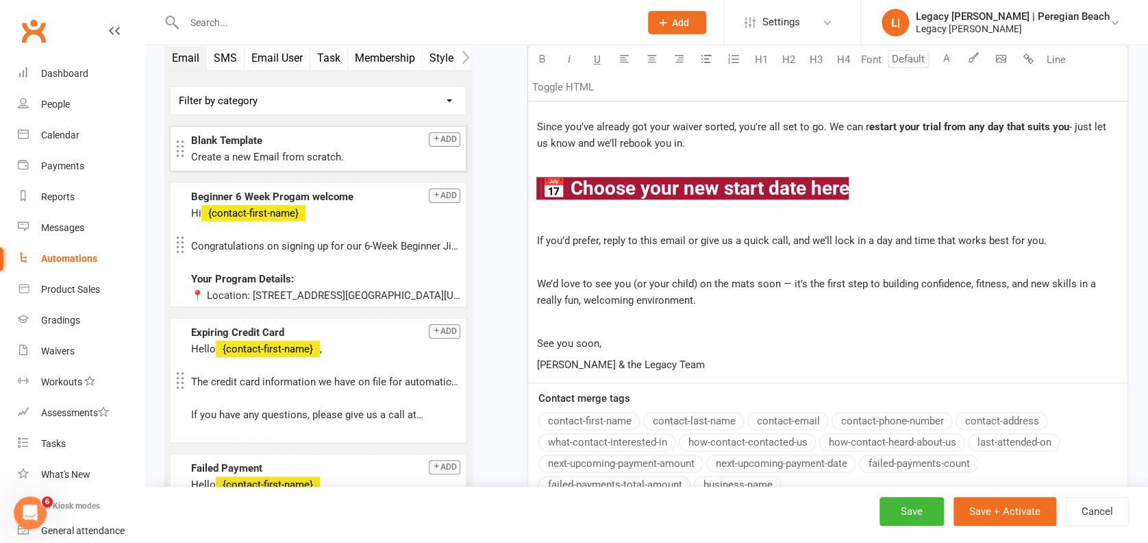
click at [891, 178] on h3 "$ 📅 Choose your new start date here $ ﻿" at bounding box center [828, 188] width 583 height 21
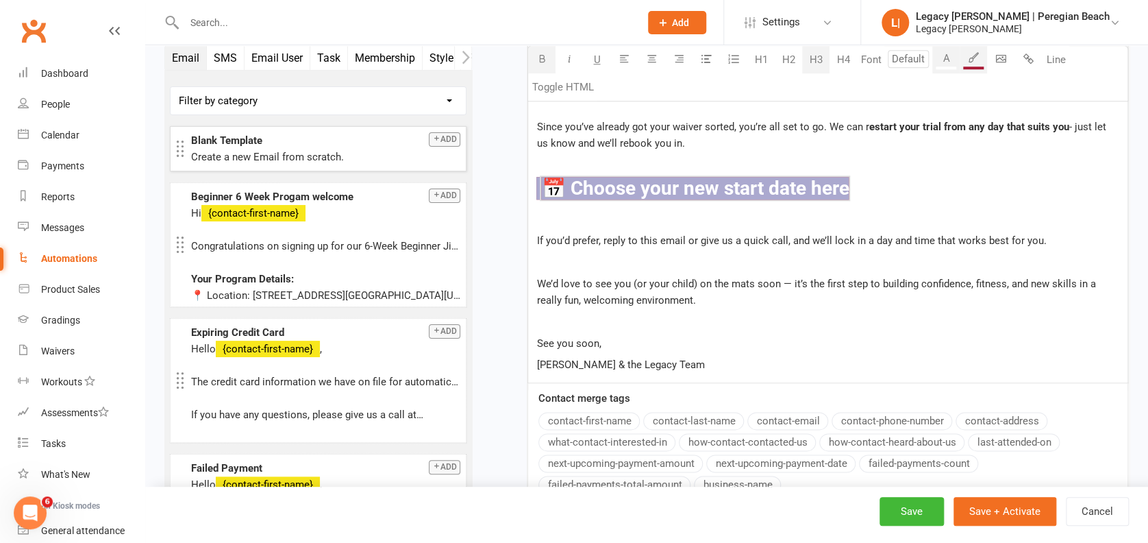
drag, startPoint x: 915, startPoint y: 182, endPoint x: 537, endPoint y: 190, distance: 379.0
click at [537, 190] on h3 "$ 📅 Choose your new start date here $ ﻿" at bounding box center [828, 188] width 583 height 21
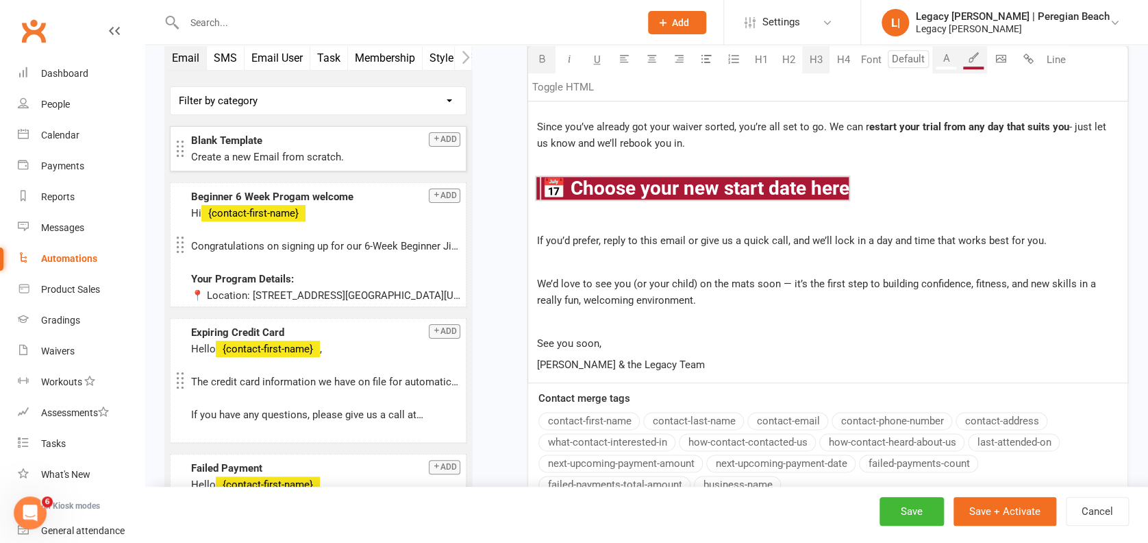
click at [951, 179] on h3 "﻿ $ $ 📅 Choose your new start date here $ ﻿ $ ﻿" at bounding box center [828, 188] width 583 height 21
click at [776, 366] on p "[PERSON_NAME] & the Legacy Team" at bounding box center [828, 364] width 583 height 16
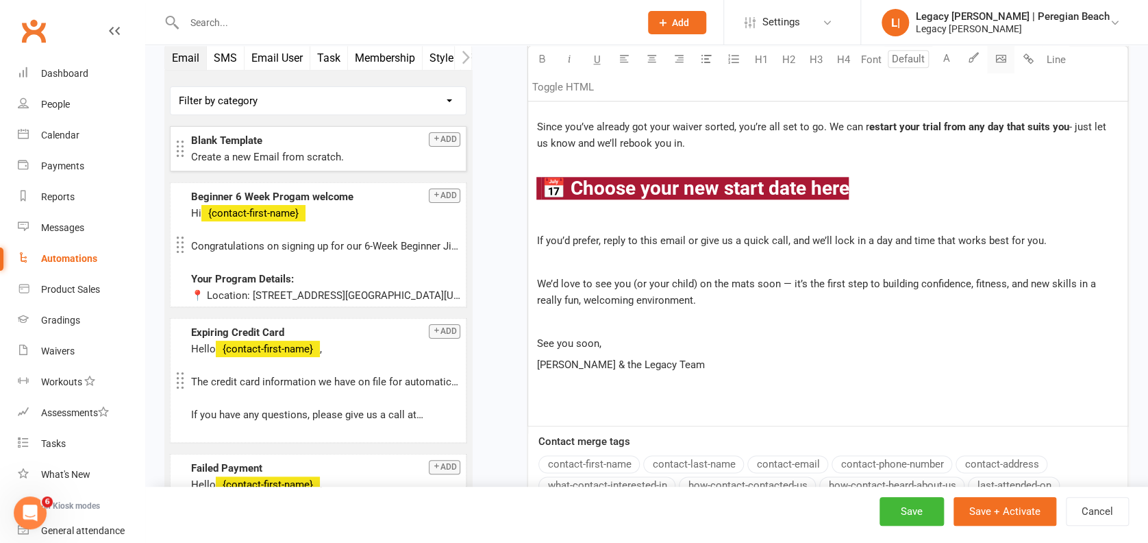
click at [1008, 55] on body "Prospect Member Non-attending contact Class / event Appointment Grading event T…" at bounding box center [574, 131] width 1148 height 1577
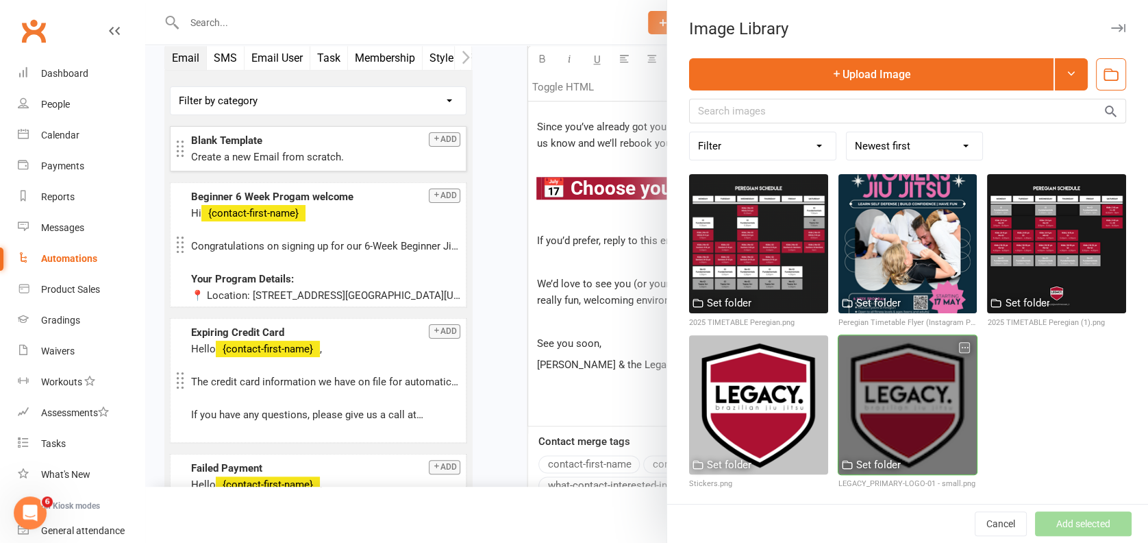
click at [890, 378] on div at bounding box center [908, 404] width 139 height 139
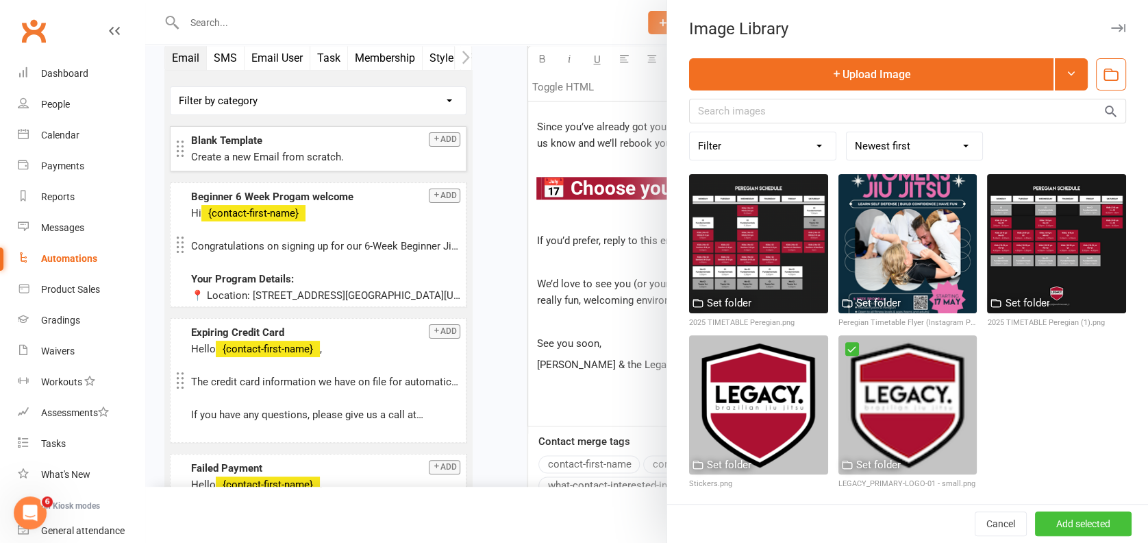
click at [1050, 522] on button "Add selected" at bounding box center [1083, 523] width 97 height 25
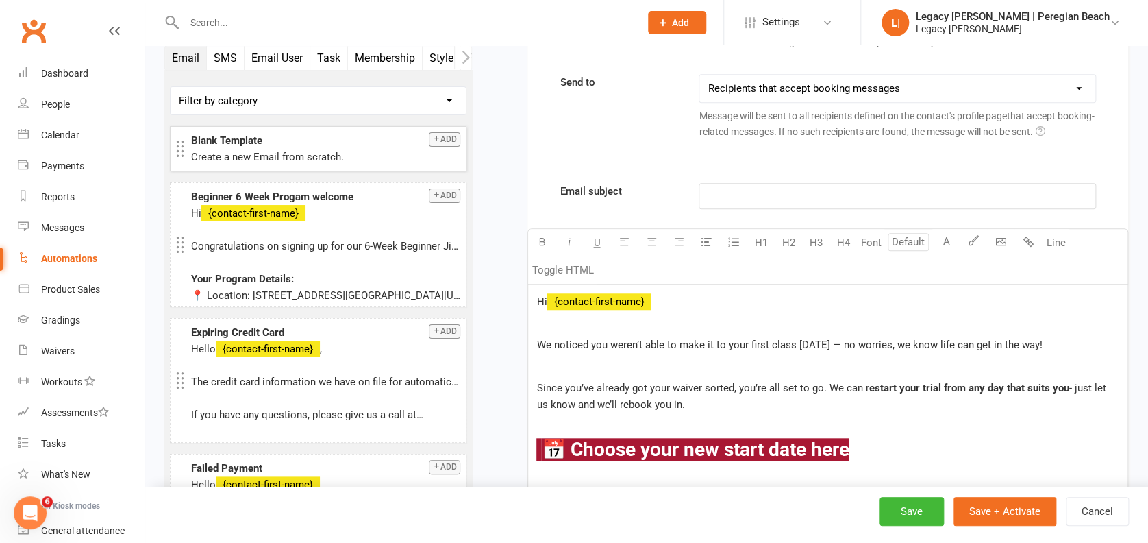
scroll to position [386, 0]
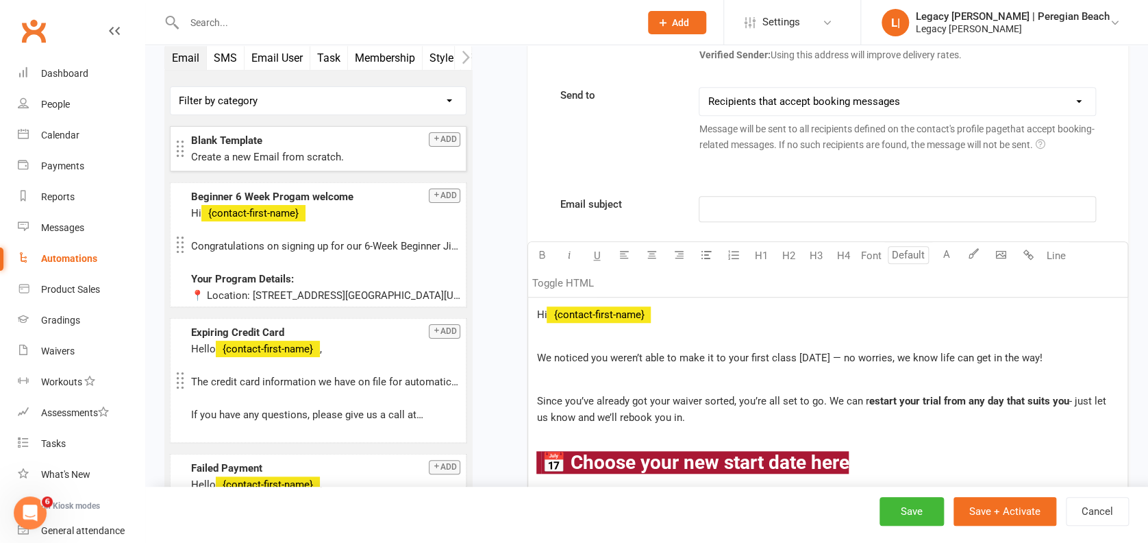
click at [724, 203] on p "﻿" at bounding box center [897, 209] width 379 height 16
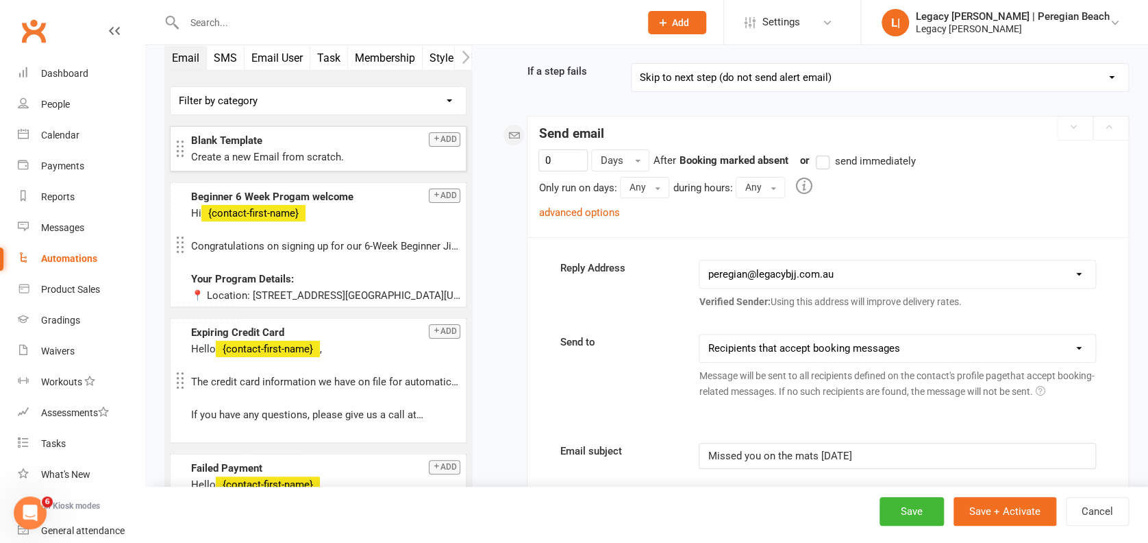
scroll to position [112, 0]
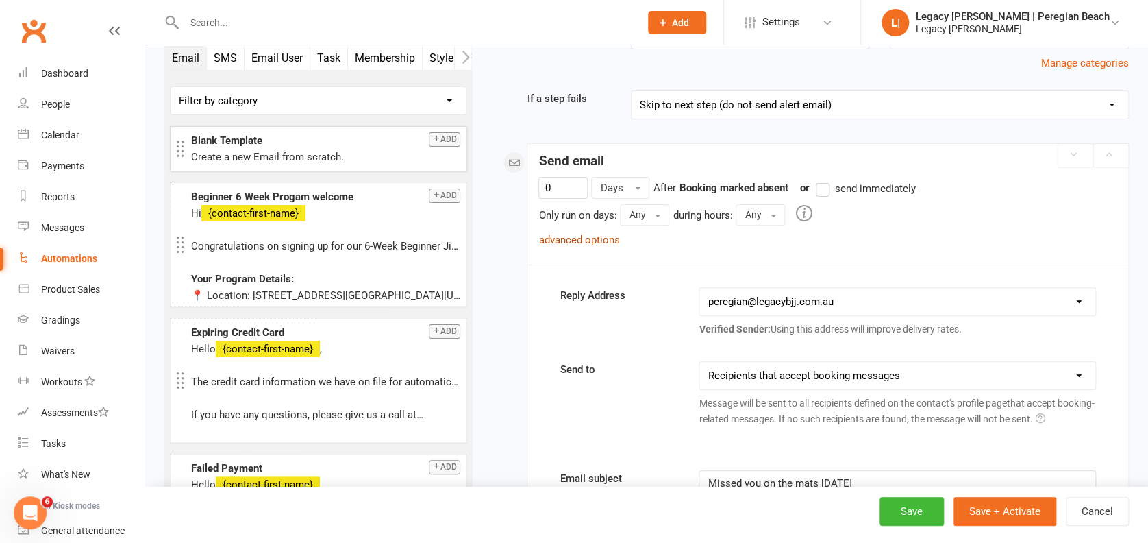
click at [594, 244] on link "advanced options" at bounding box center [579, 240] width 81 height 12
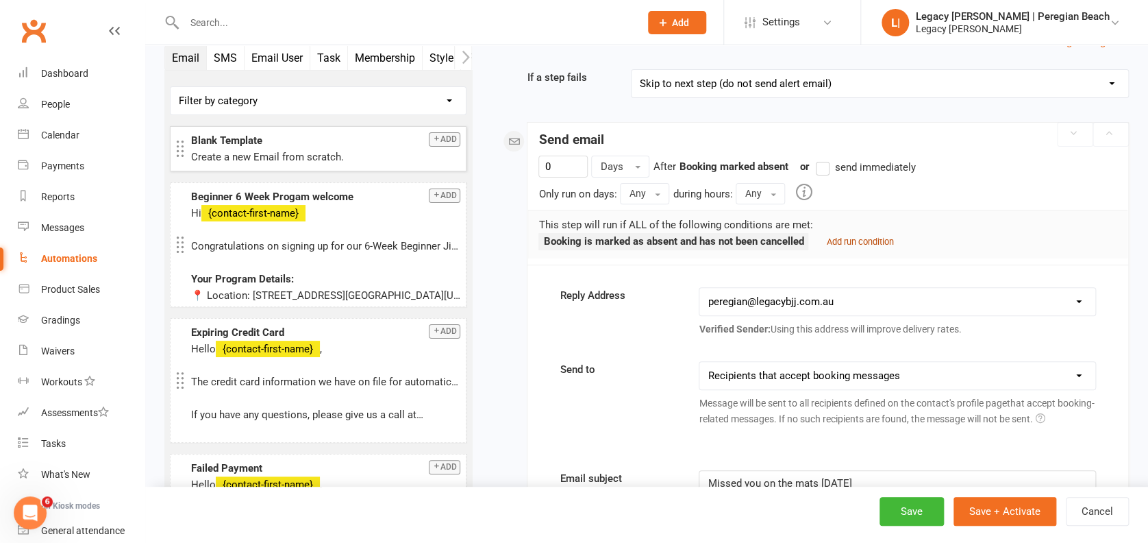
click at [845, 238] on small "Add run condition" at bounding box center [859, 241] width 67 height 10
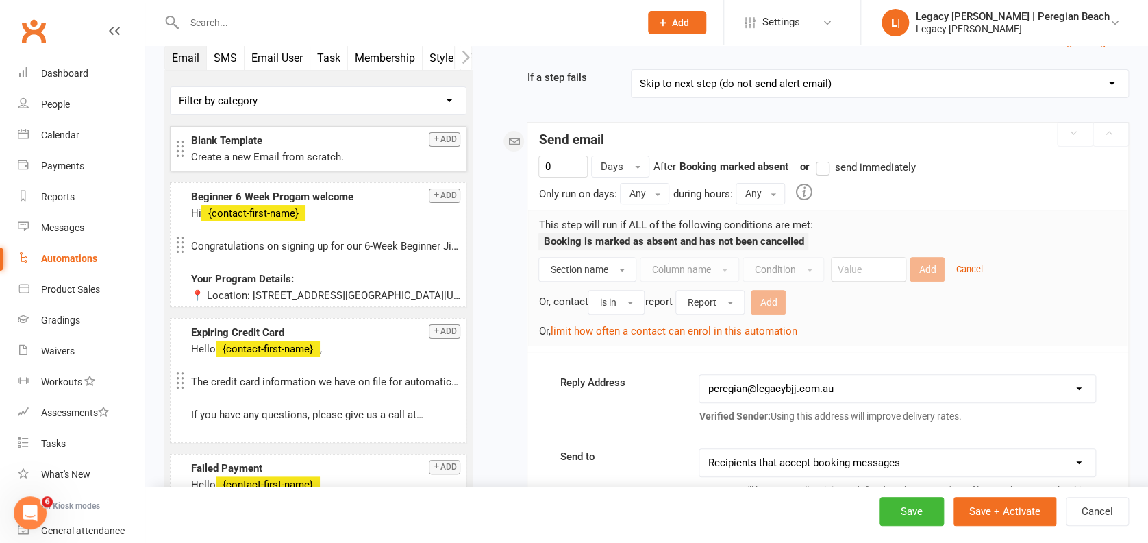
scroll to position [221, 0]
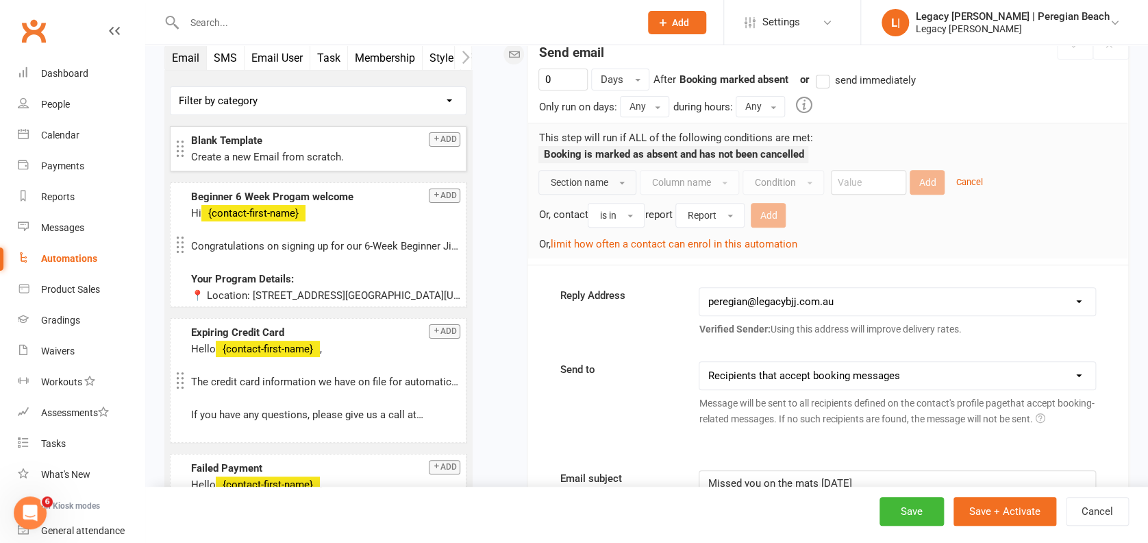
click at [615, 177] on button "Section name" at bounding box center [588, 182] width 98 height 25
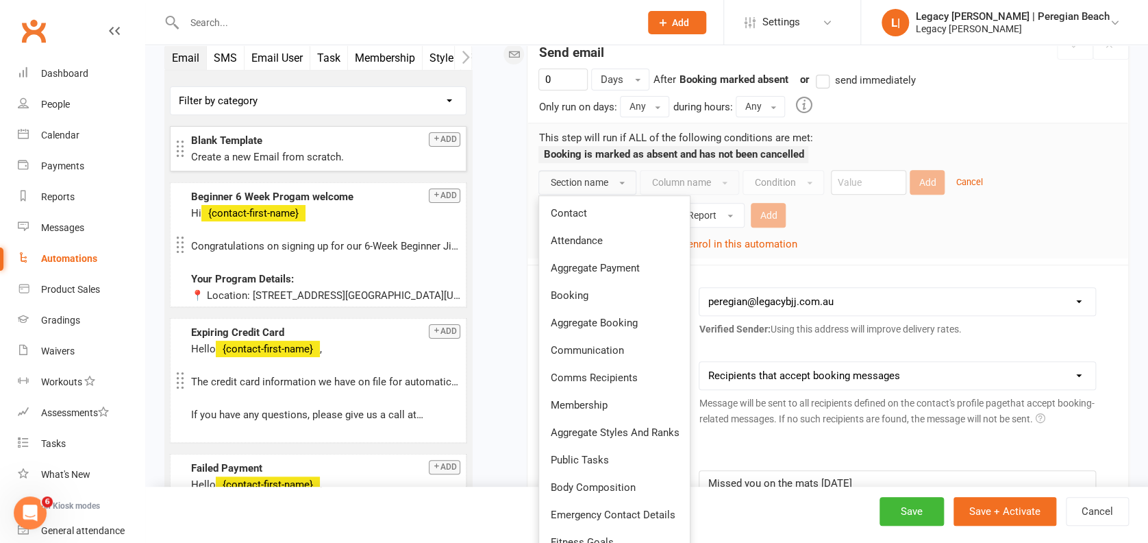
drag, startPoint x: 595, startPoint y: 210, endPoint x: 680, endPoint y: 191, distance: 87.1
click at [595, 210] on link "Contact" at bounding box center [614, 212] width 151 height 27
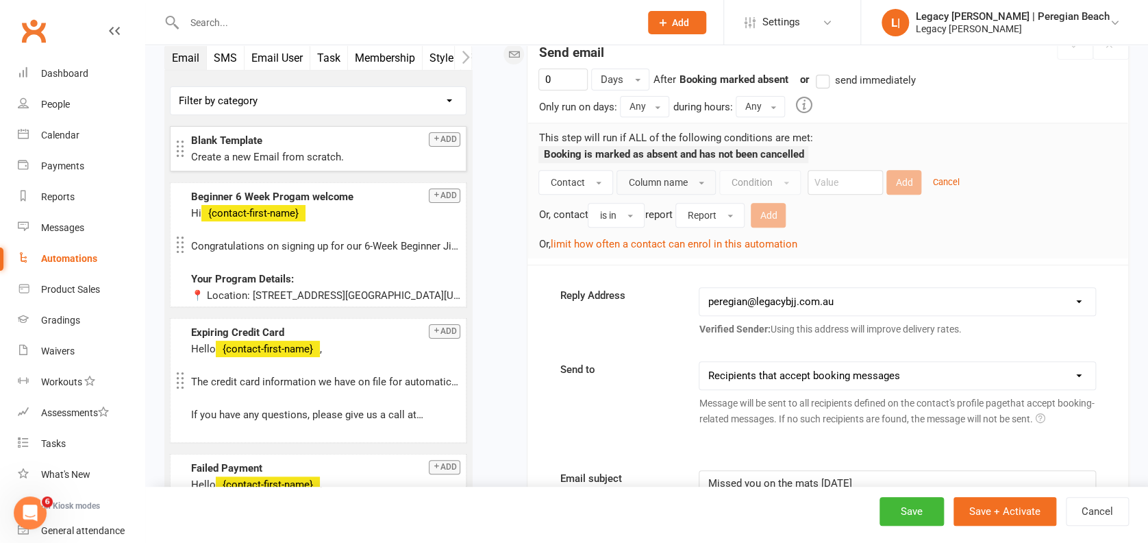
click at [691, 171] on button "Column name" at bounding box center [666, 182] width 99 height 25
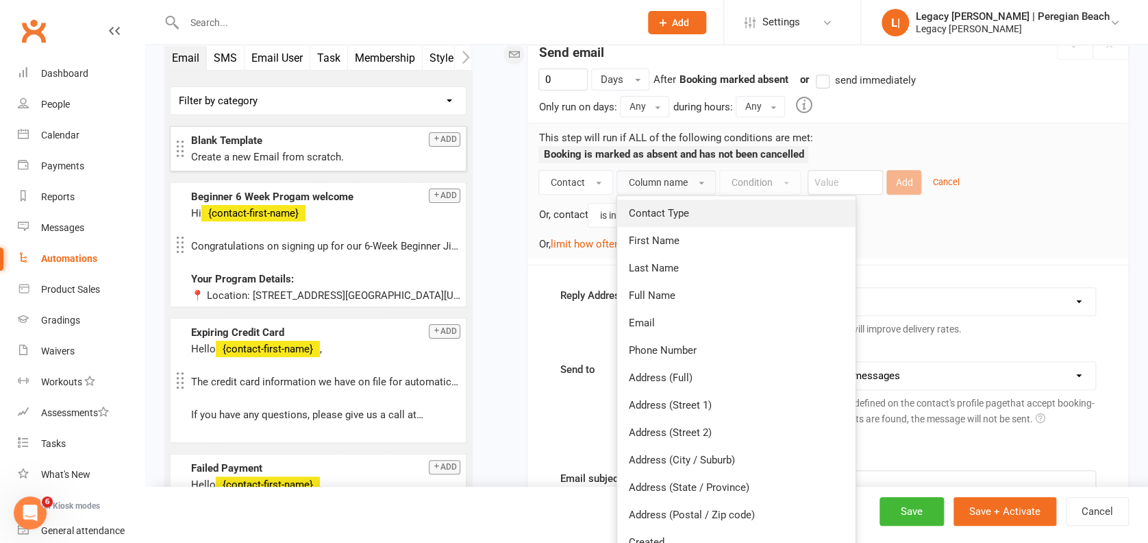
click at [672, 210] on span "Contact Type" at bounding box center [658, 213] width 60 height 12
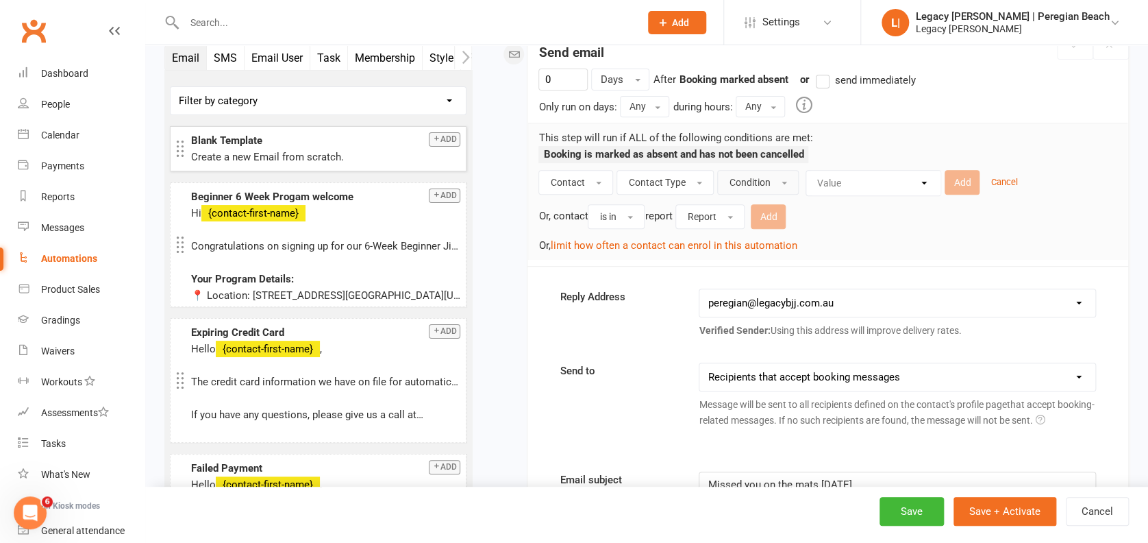
click at [750, 177] on span "Condition" at bounding box center [749, 182] width 41 height 11
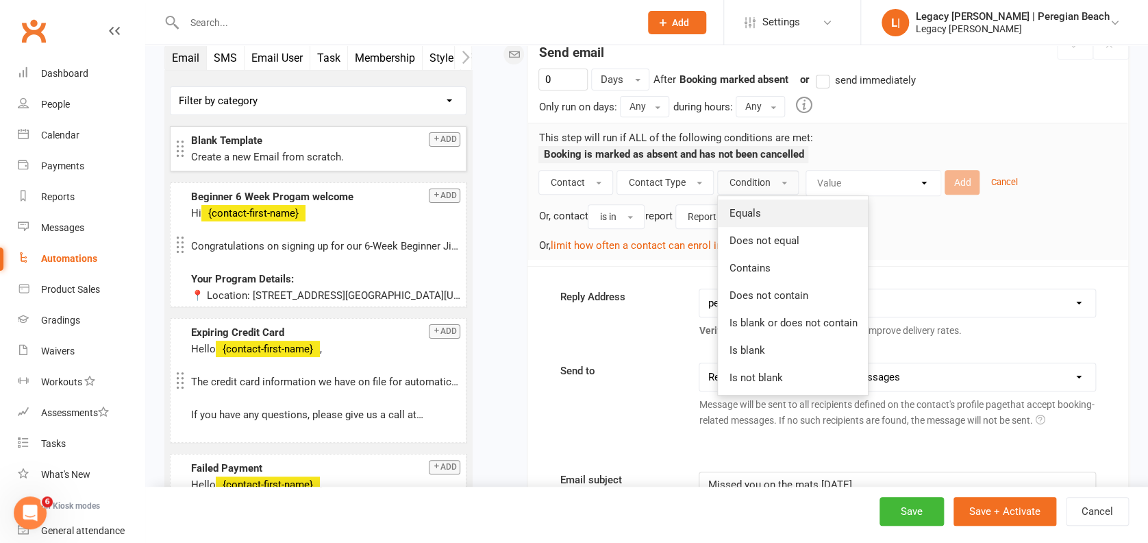
click at [757, 212] on link "Equals" at bounding box center [793, 212] width 150 height 27
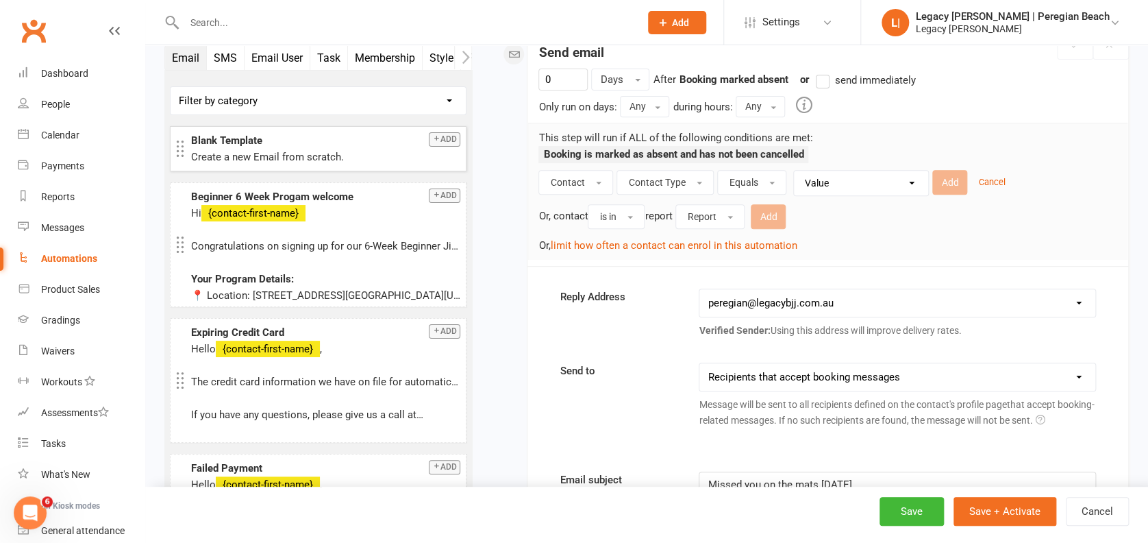
click at [811, 190] on select "Value Member Prospect Non-attending Contact" at bounding box center [865, 183] width 134 height 25
select select "0"
click at [798, 171] on select "Value Member Prospect Non-attending Contact" at bounding box center [865, 183] width 134 height 25
click at [934, 180] on button "Add" at bounding box center [950, 182] width 35 height 25
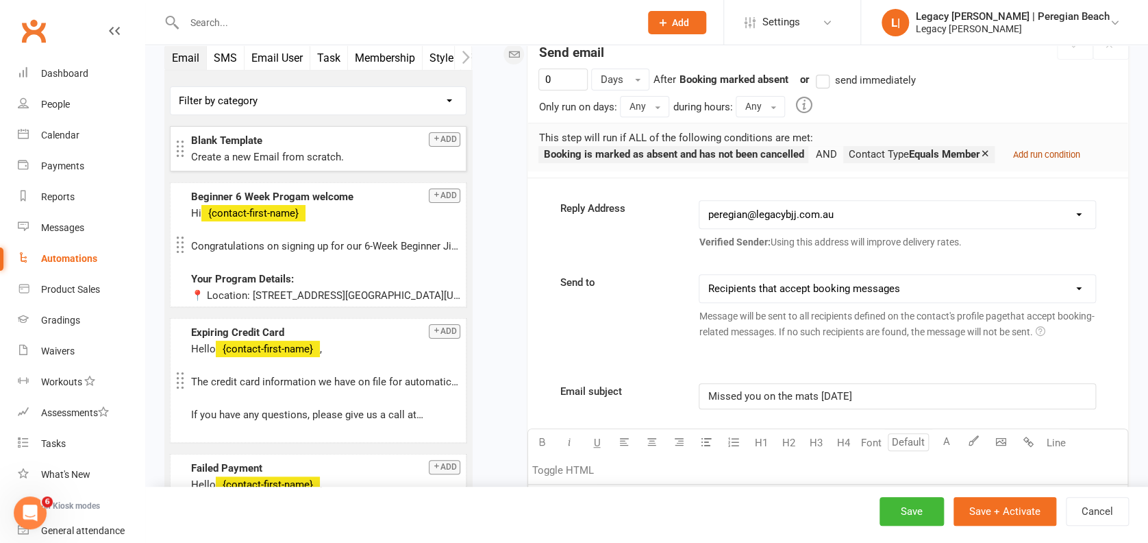
click at [1072, 150] on small "Add run condition" at bounding box center [1046, 154] width 67 height 10
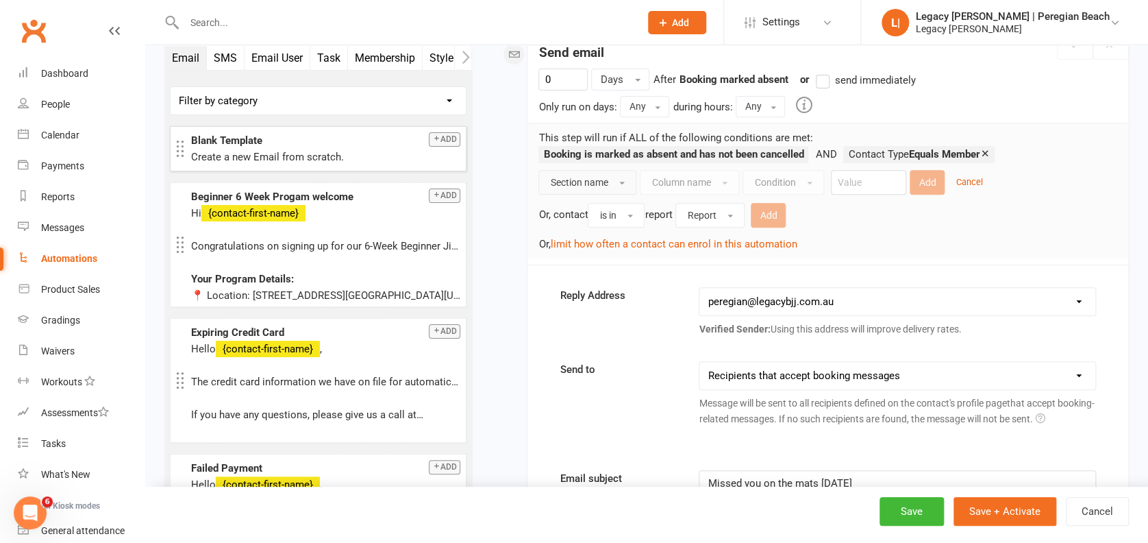
click at [595, 179] on span "Section name" at bounding box center [579, 182] width 58 height 11
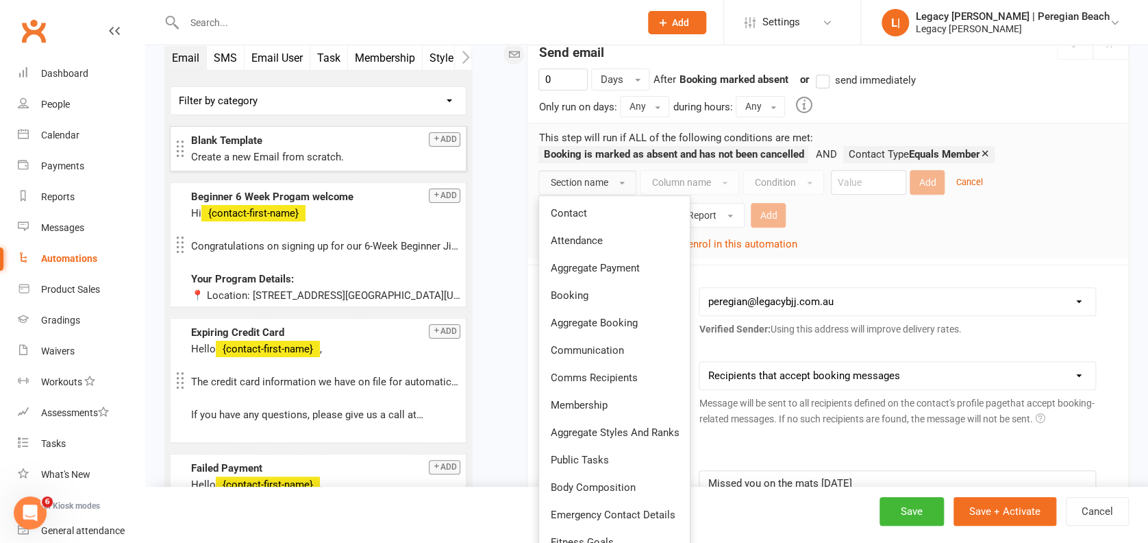
click at [608, 324] on span "Aggregate Booking" at bounding box center [593, 323] width 87 height 12
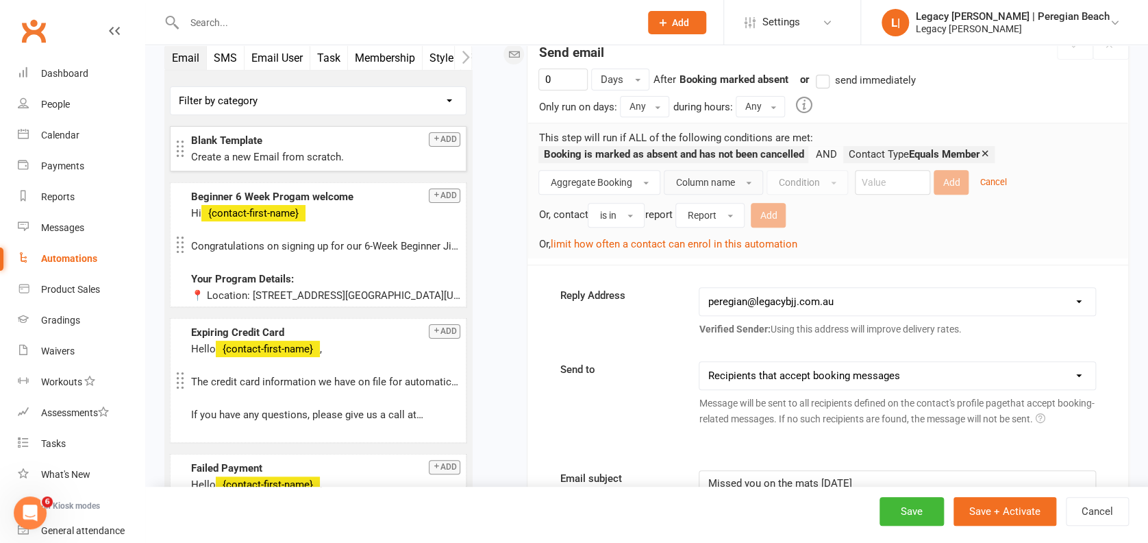
click at [737, 177] on button "Column name" at bounding box center [713, 182] width 99 height 25
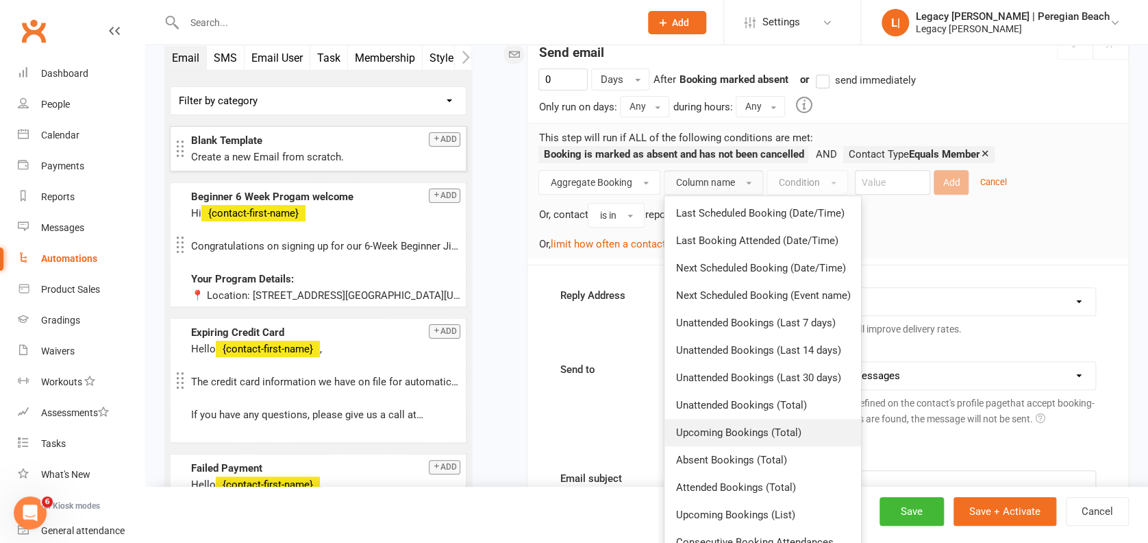
click at [757, 432] on span "Upcoming Bookings (Total)" at bounding box center [738, 432] width 125 height 12
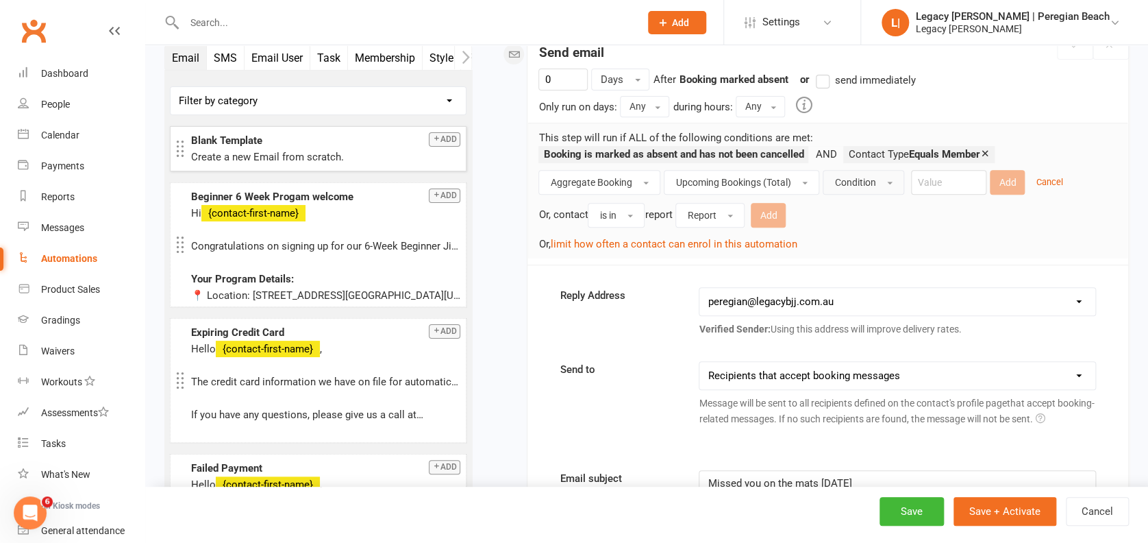
click at [874, 177] on span "Condition" at bounding box center [855, 182] width 41 height 11
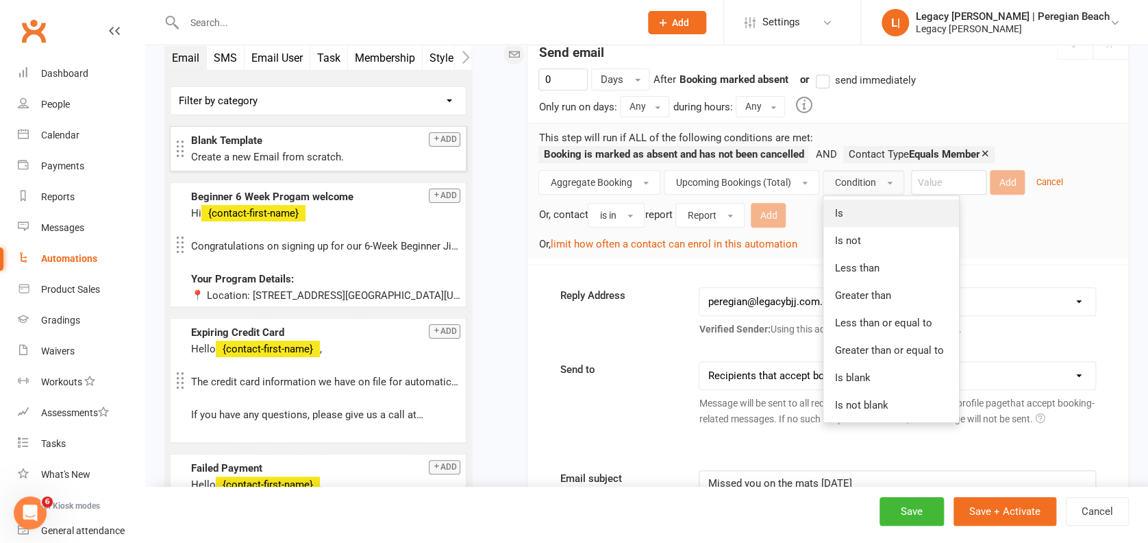
drag, startPoint x: 898, startPoint y: 204, endPoint x: 923, endPoint y: 193, distance: 27.9
click at [899, 204] on link "Is" at bounding box center [892, 212] width 136 height 27
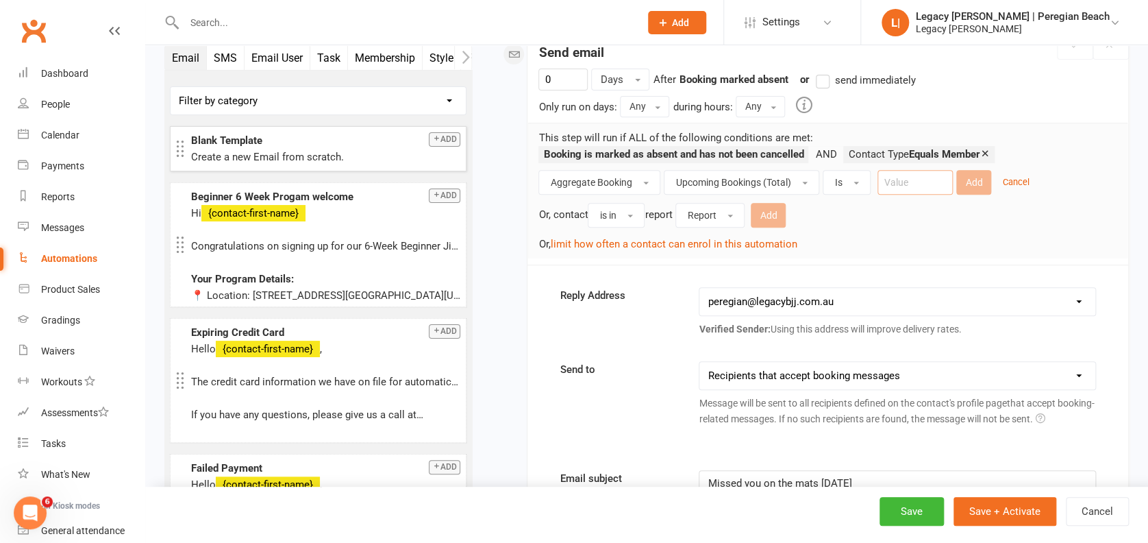
click at [935, 175] on input "number" at bounding box center [915, 182] width 75 height 25
type input "0"
click at [976, 177] on button "Add" at bounding box center [974, 182] width 35 height 25
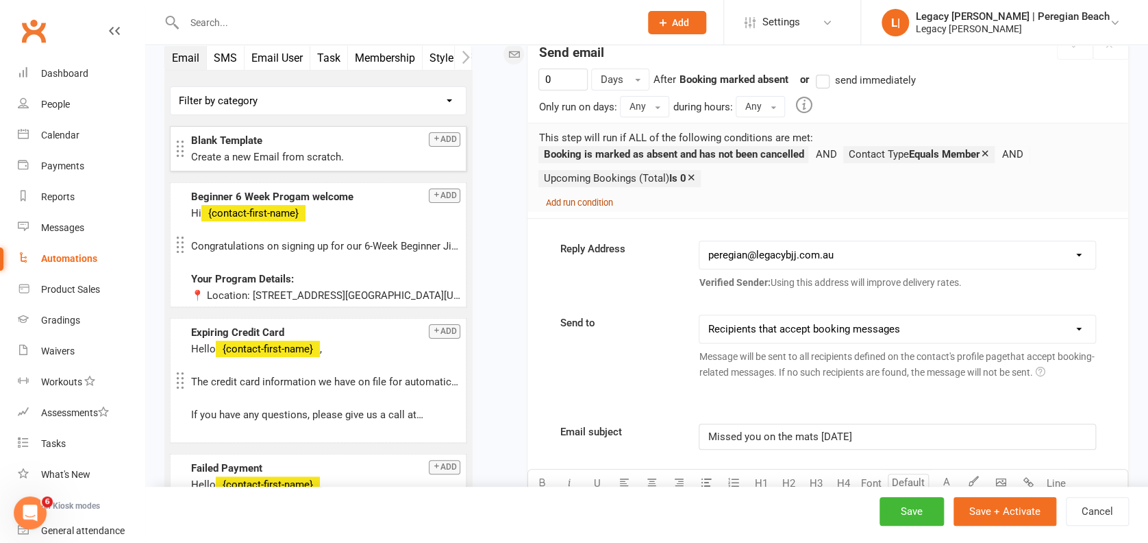
click at [591, 199] on small "Add run condition" at bounding box center [578, 202] width 67 height 10
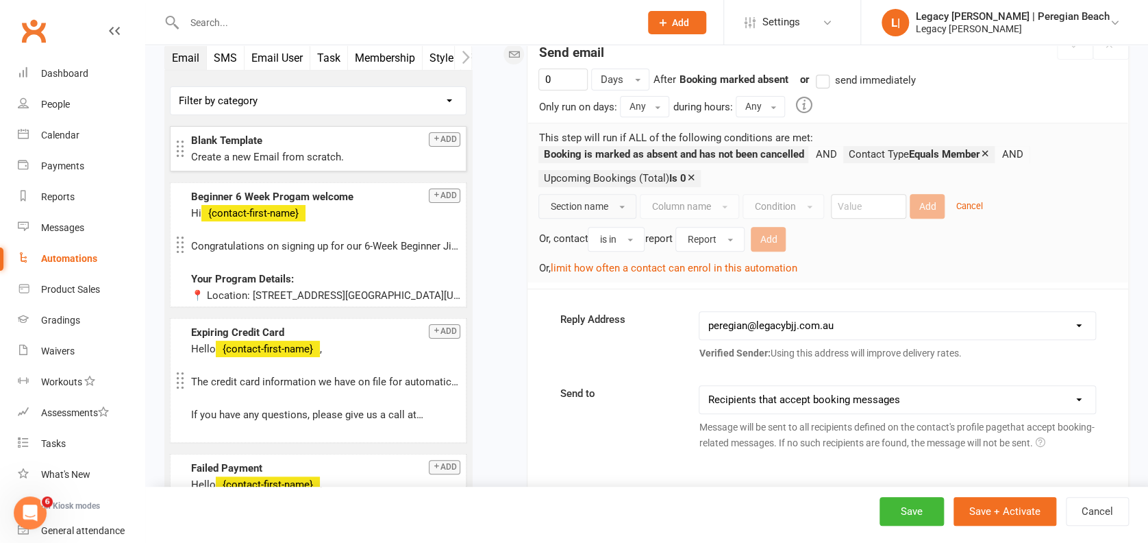
click at [598, 197] on button "Section name" at bounding box center [588, 206] width 98 height 25
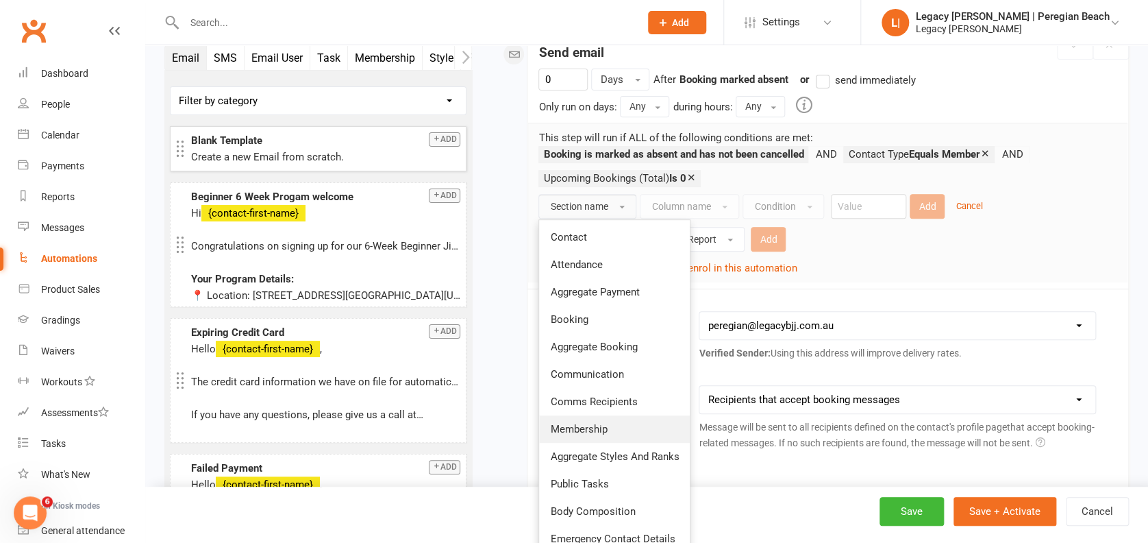
click at [601, 430] on span "Membership" at bounding box center [578, 429] width 57 height 12
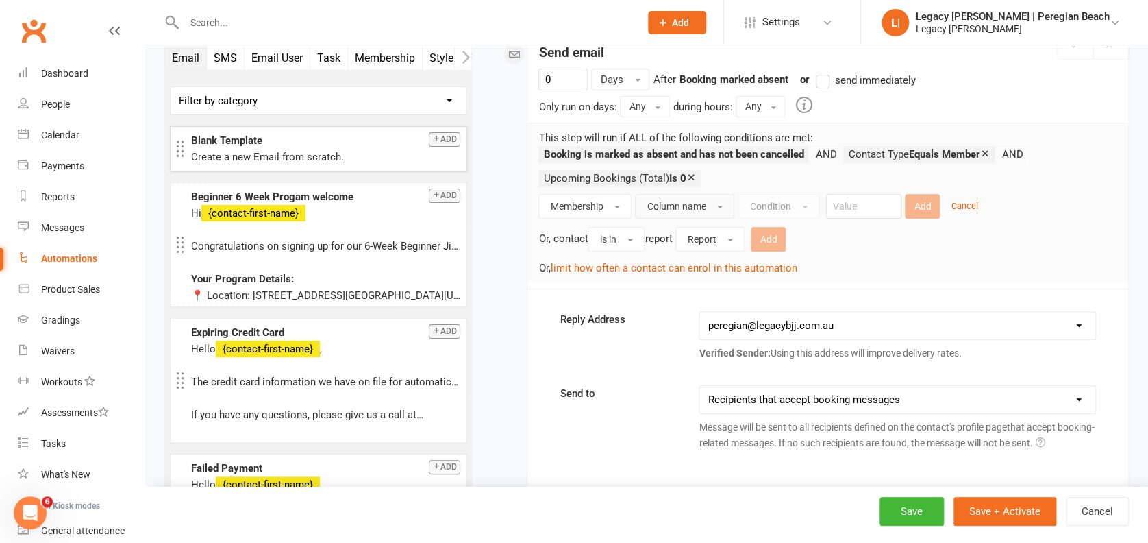
click at [695, 203] on span "Column name" at bounding box center [676, 206] width 59 height 11
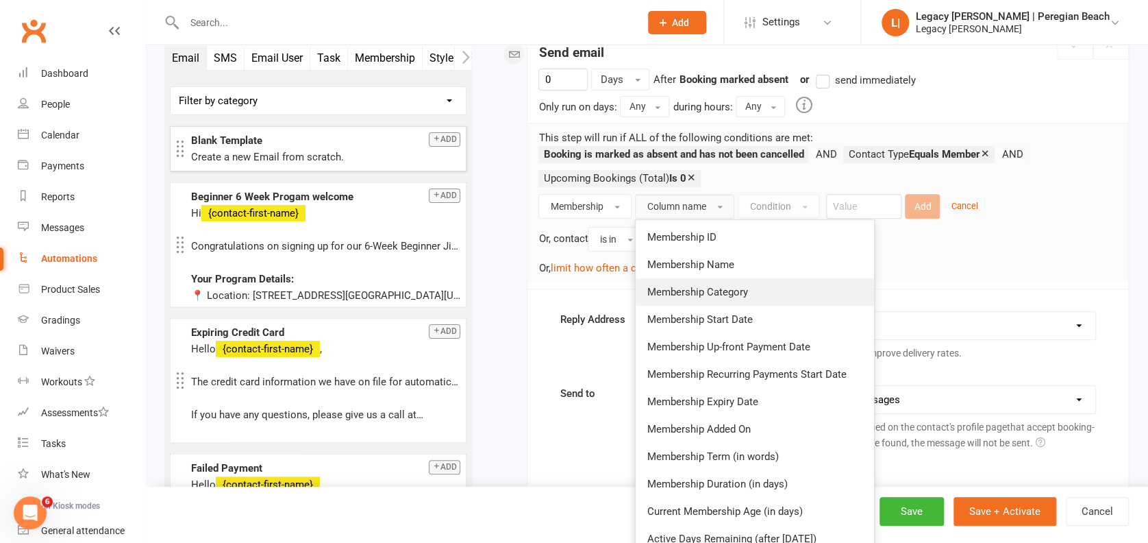
click at [732, 290] on span "Membership Category" at bounding box center [697, 292] width 101 height 12
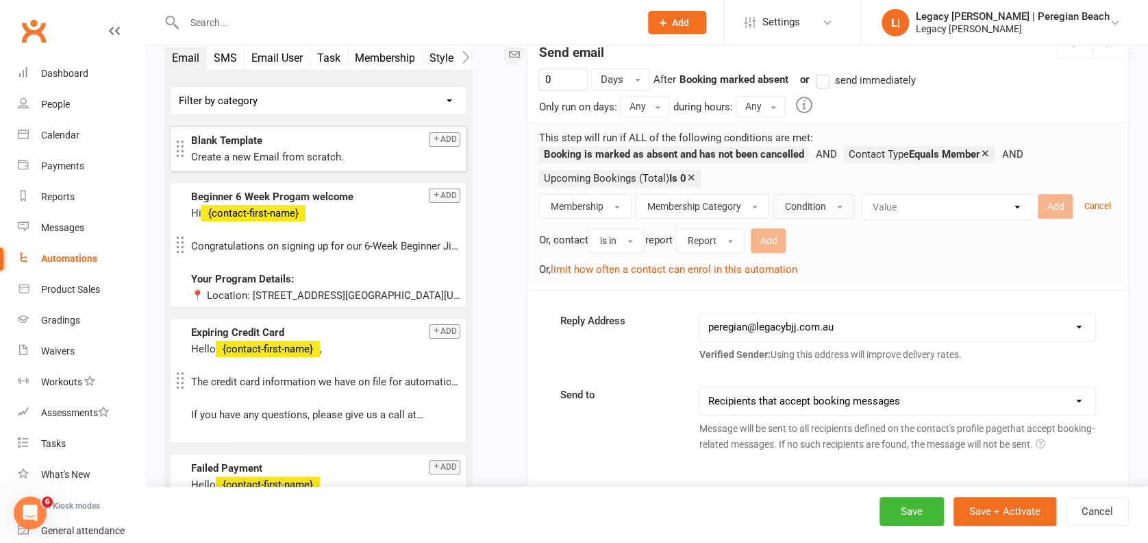
click at [820, 203] on span "Condition" at bounding box center [805, 206] width 41 height 11
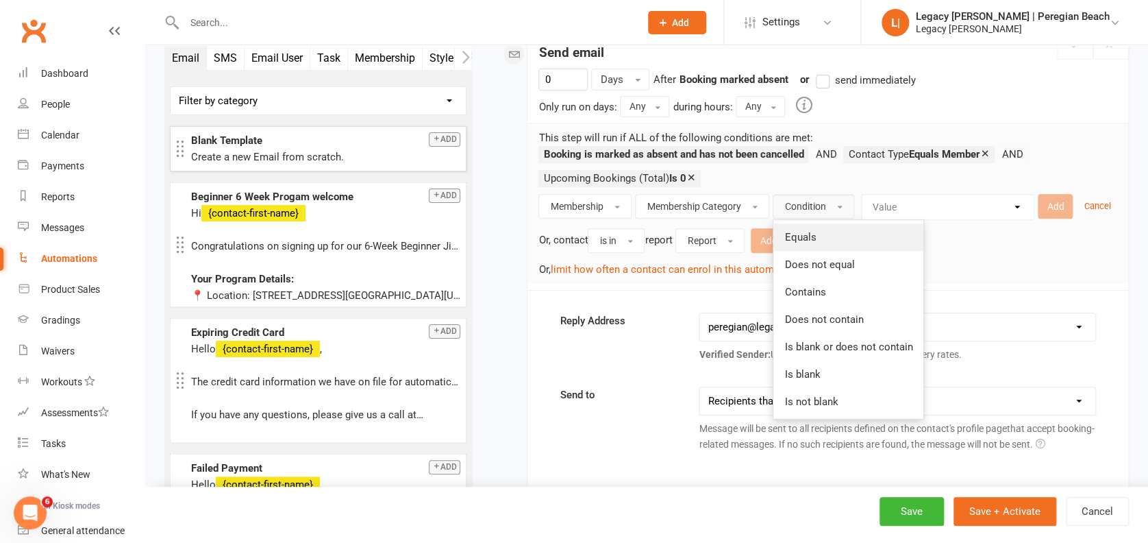
click at [822, 244] on link "Equals" at bounding box center [849, 236] width 150 height 27
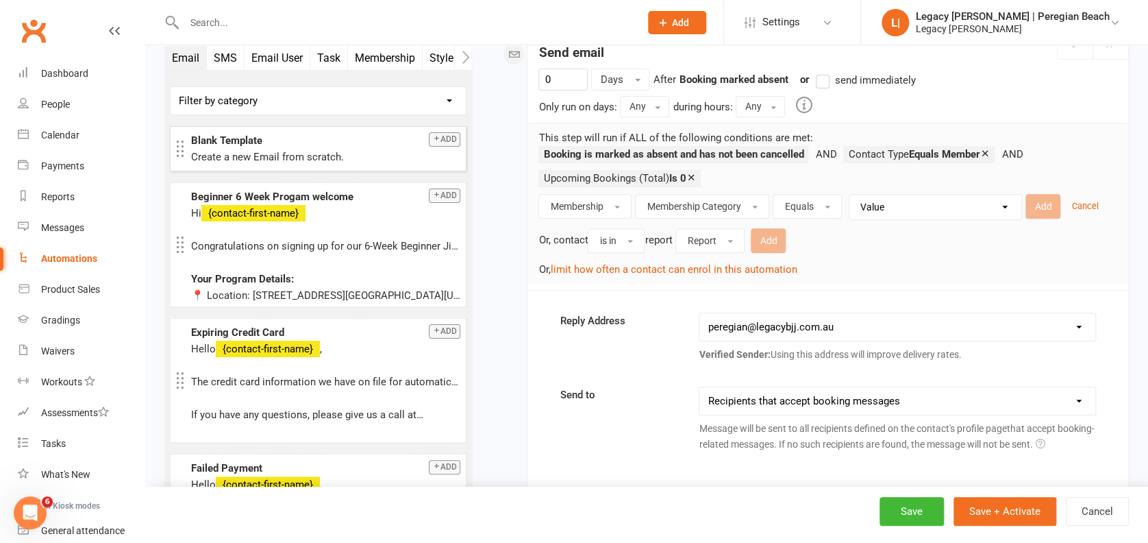
click at [948, 201] on select "Value Adult Casual Adult Membership All Access Event / Seminar / Workshop Free …" at bounding box center [939, 207] width 172 height 25
click at [802, 194] on button "Equals" at bounding box center [807, 206] width 69 height 25
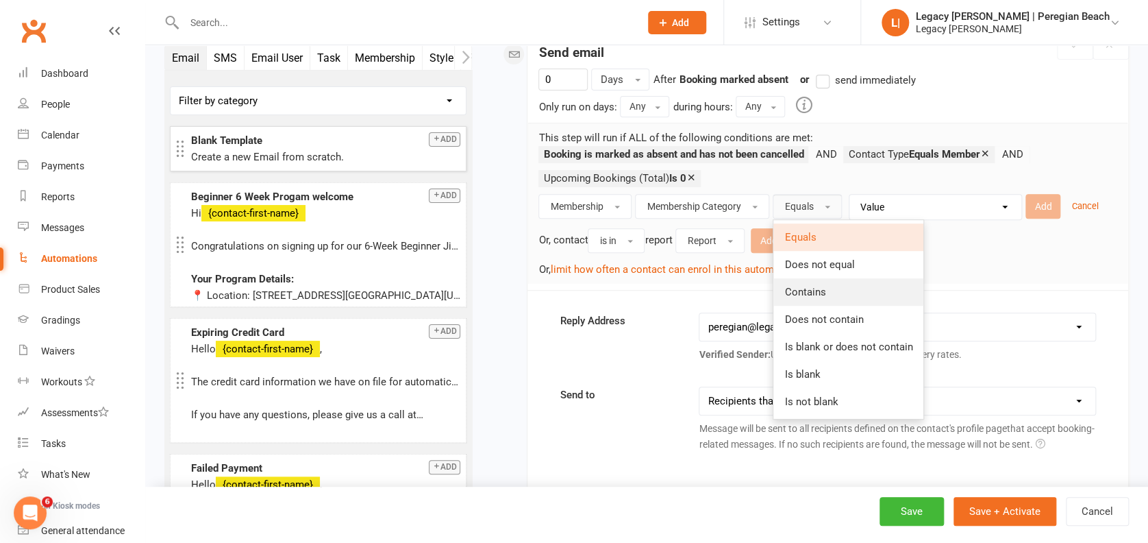
click at [803, 286] on span "Contains" at bounding box center [805, 292] width 41 height 12
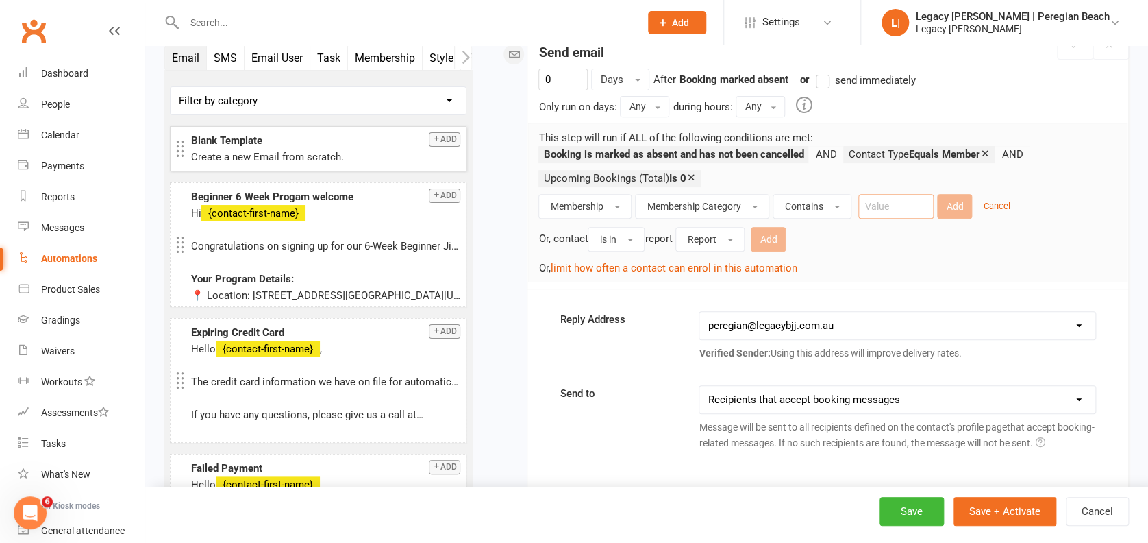
click at [915, 202] on input "text" at bounding box center [896, 206] width 75 height 25
type input "Free Trial"
click at [956, 202] on button "Add" at bounding box center [954, 206] width 35 height 25
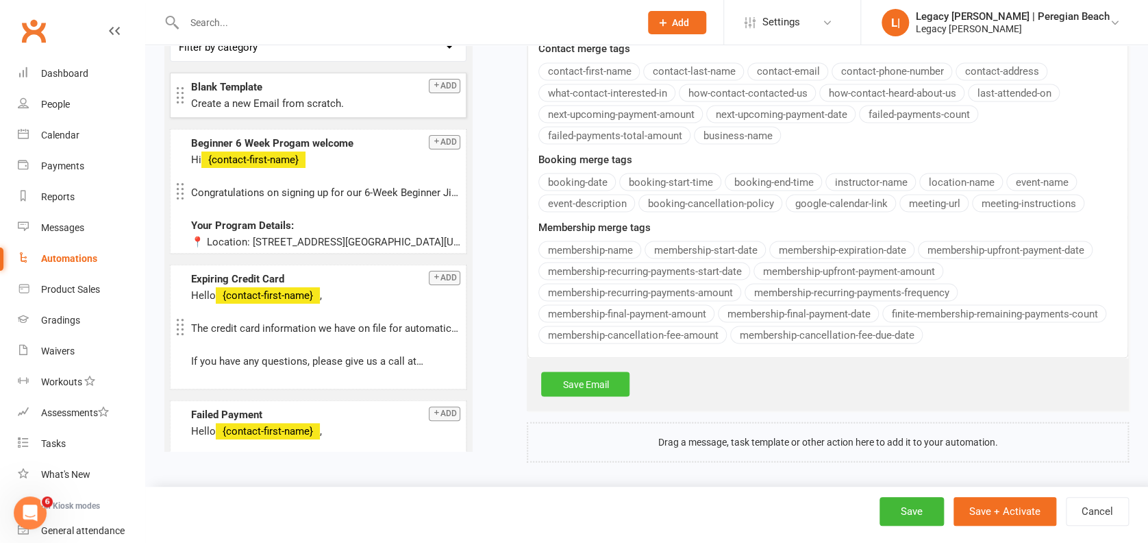
click at [607, 389] on link "Save Email" at bounding box center [585, 383] width 88 height 25
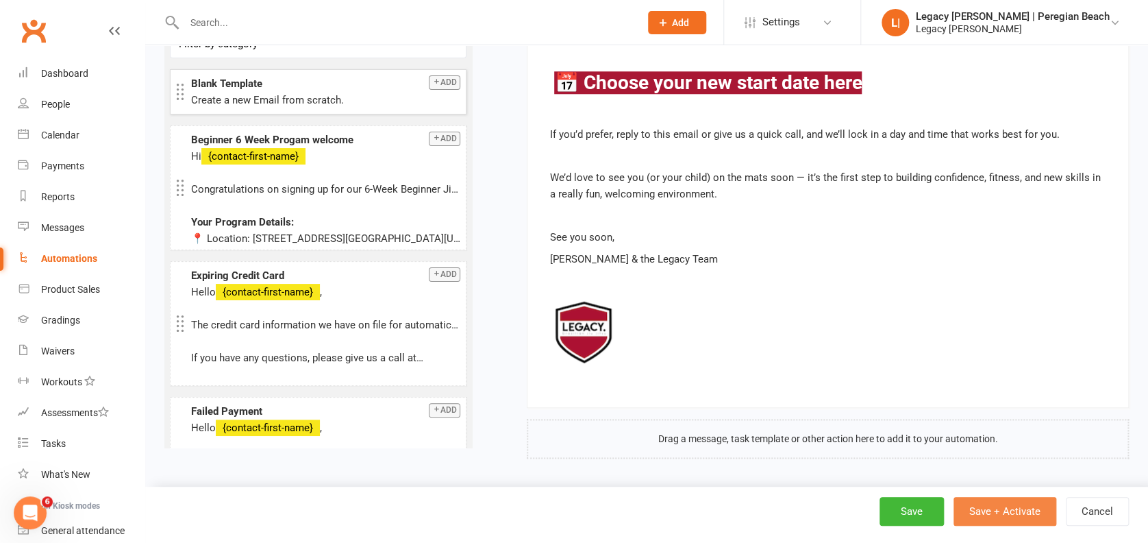
click at [1014, 509] on button "Save + Activate" at bounding box center [1005, 511] width 103 height 29
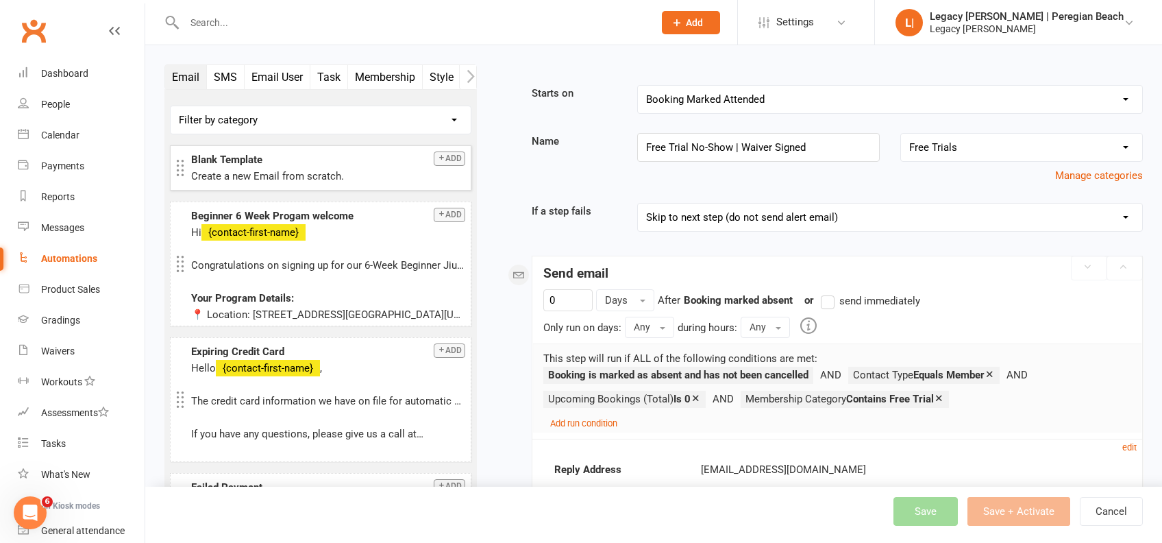
select select "true"
select select "100"
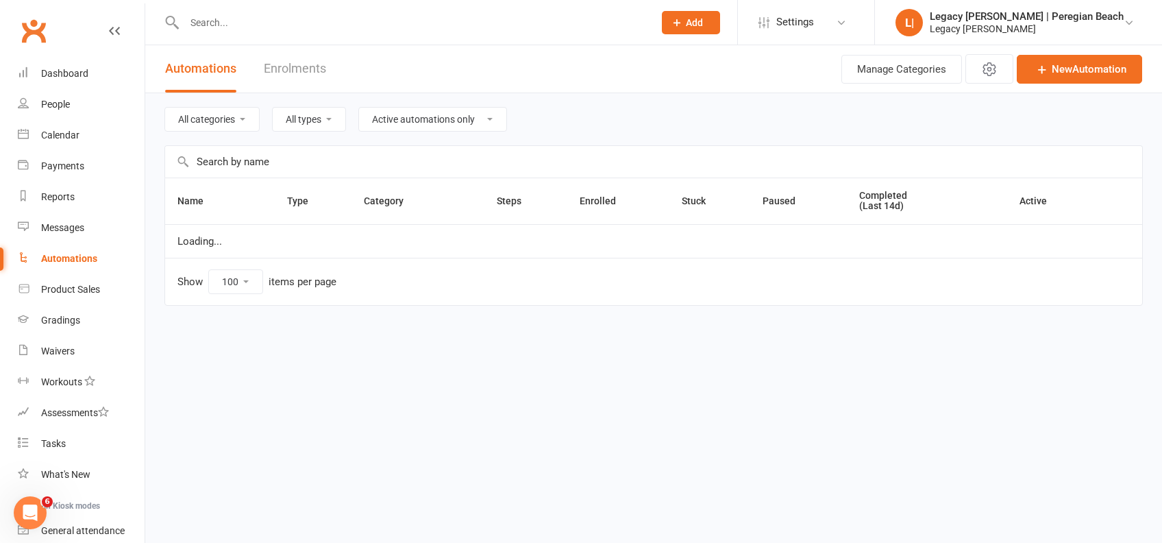
select select "796"
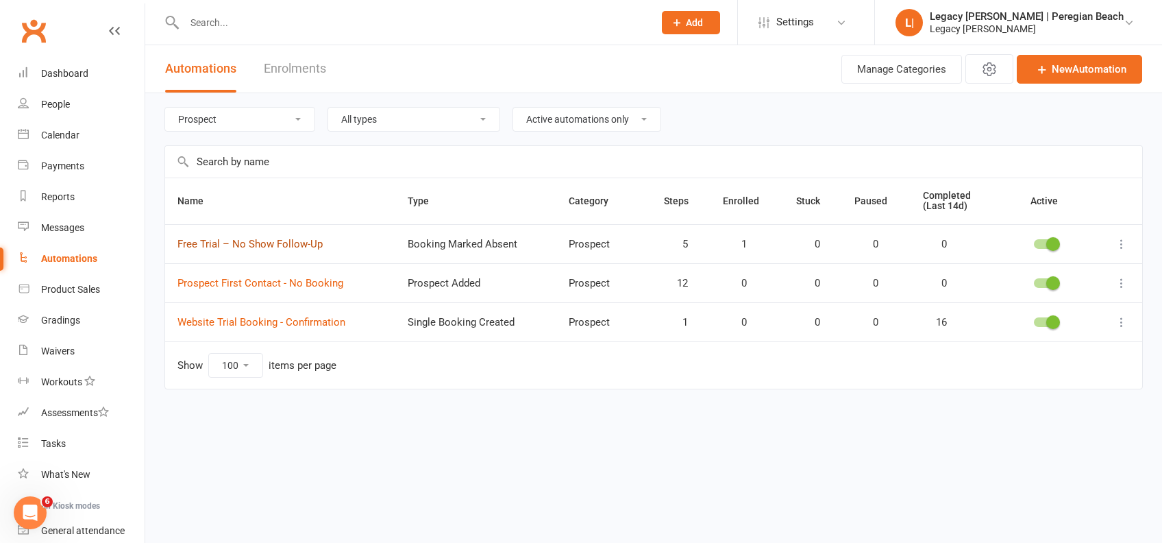
click at [273, 239] on link "Free Trial – No Show Follow-Up" at bounding box center [249, 244] width 145 height 12
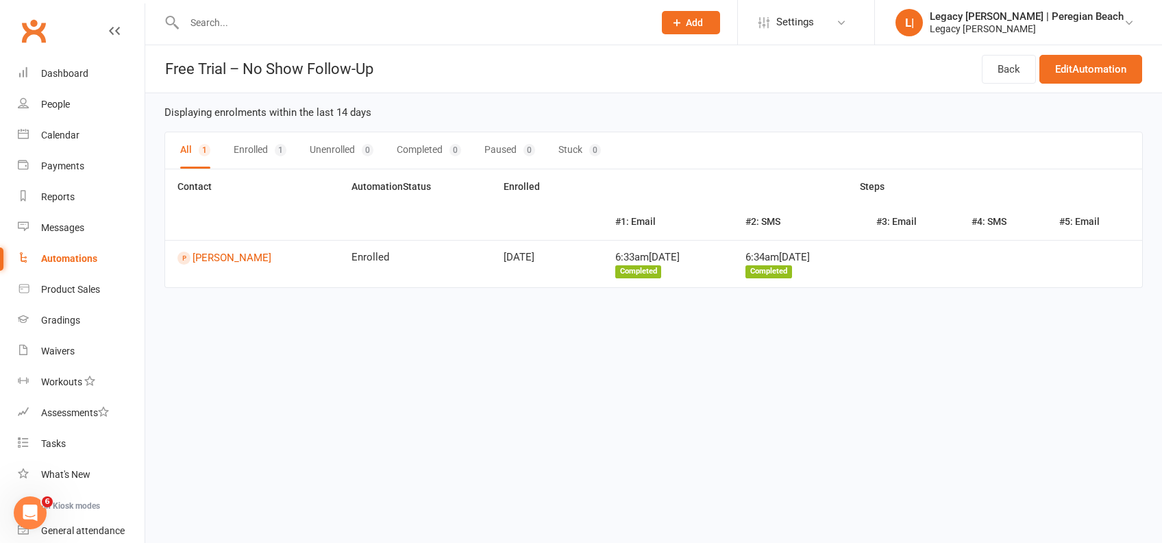
select select "true"
select select "100"
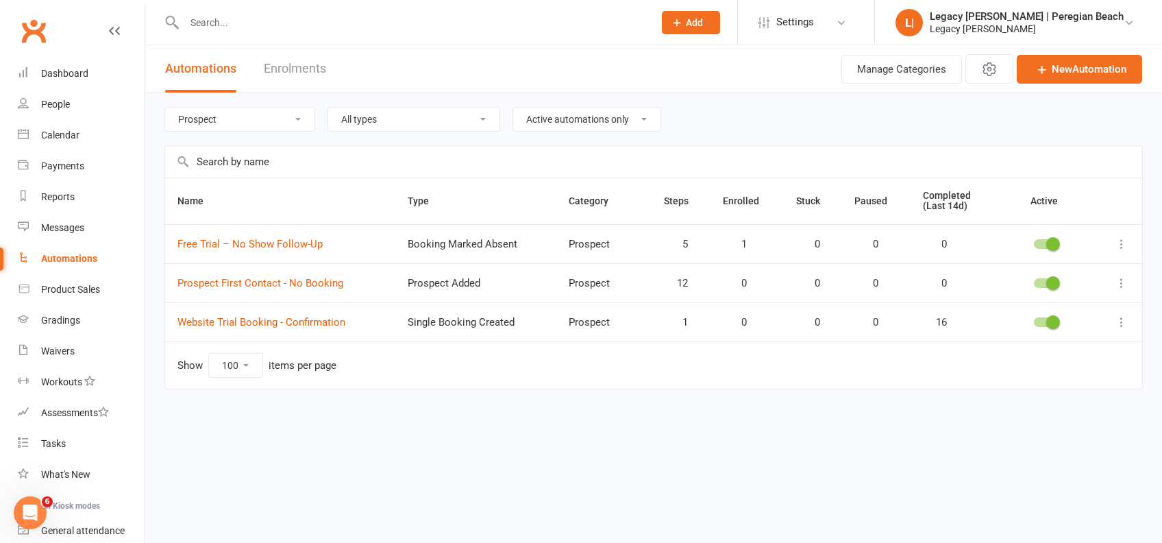
click at [269, 127] on select "All categories Billing Free Trials Membership Cancellations Membership Expiry M…" at bounding box center [239, 119] width 149 height 23
select select "923"
click at [165, 108] on select "All categories Billing Free Trials Membership Cancellations Membership Expiry M…" at bounding box center [239, 119] width 149 height 23
